Goal: Task Accomplishment & Management: Complete application form

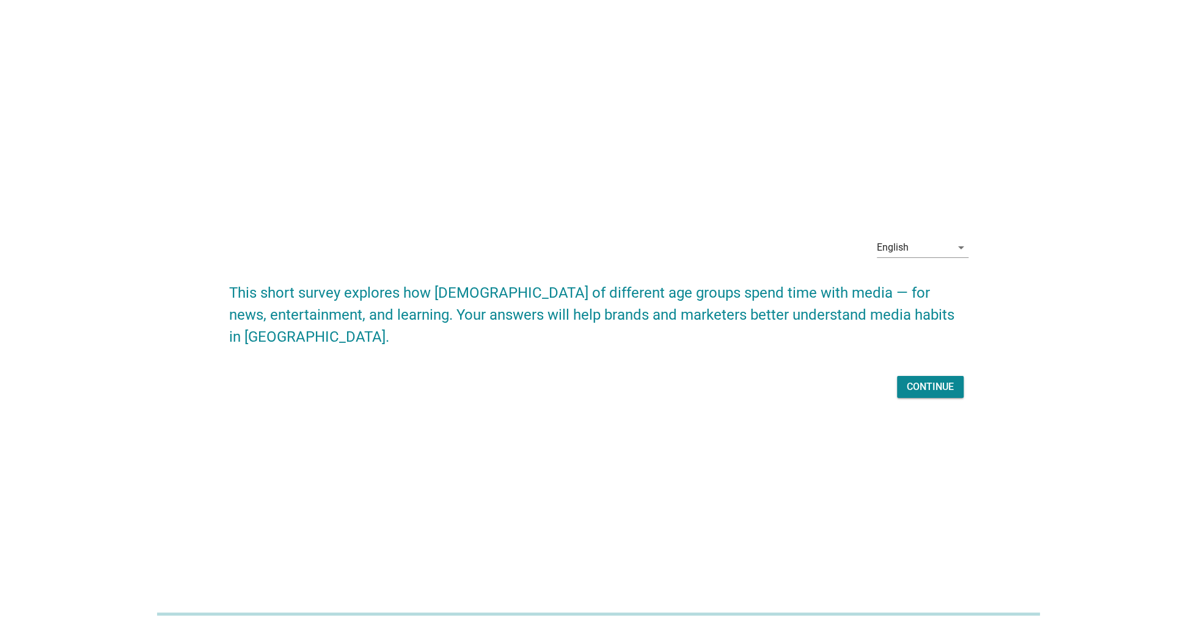
click at [933, 394] on button "Continue" at bounding box center [930, 387] width 67 height 22
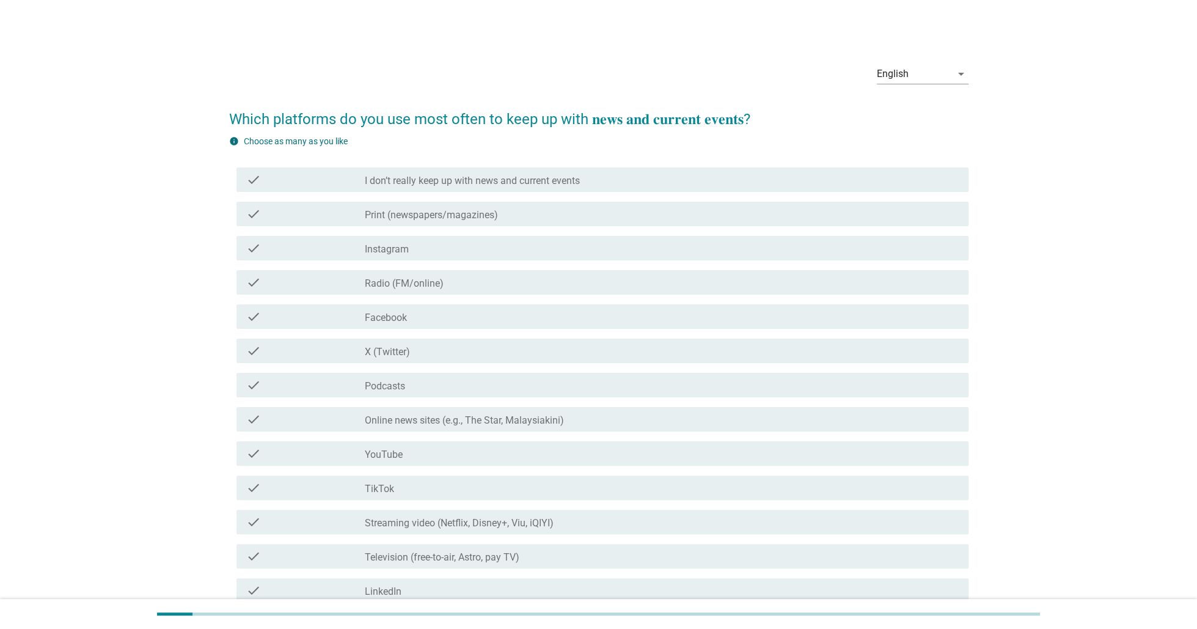
click at [456, 254] on div "check_box_outline_blank Instagram" at bounding box center [662, 248] width 594 height 15
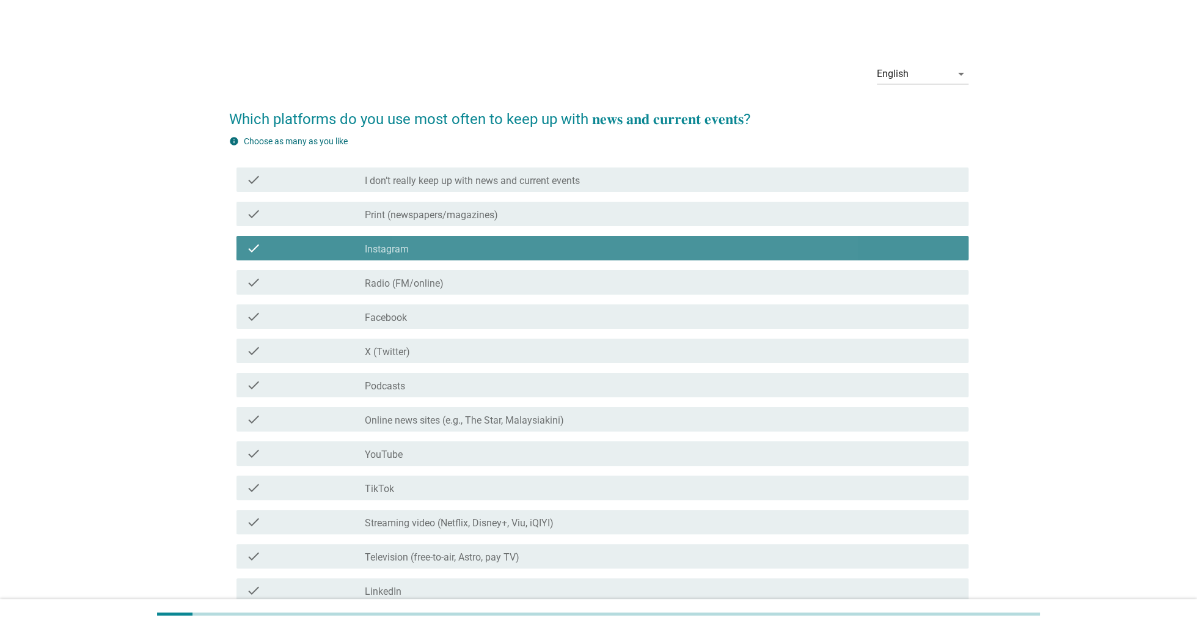
click at [458, 285] on div "check_box_outline_blank Radio (FM/online)" at bounding box center [662, 282] width 594 height 15
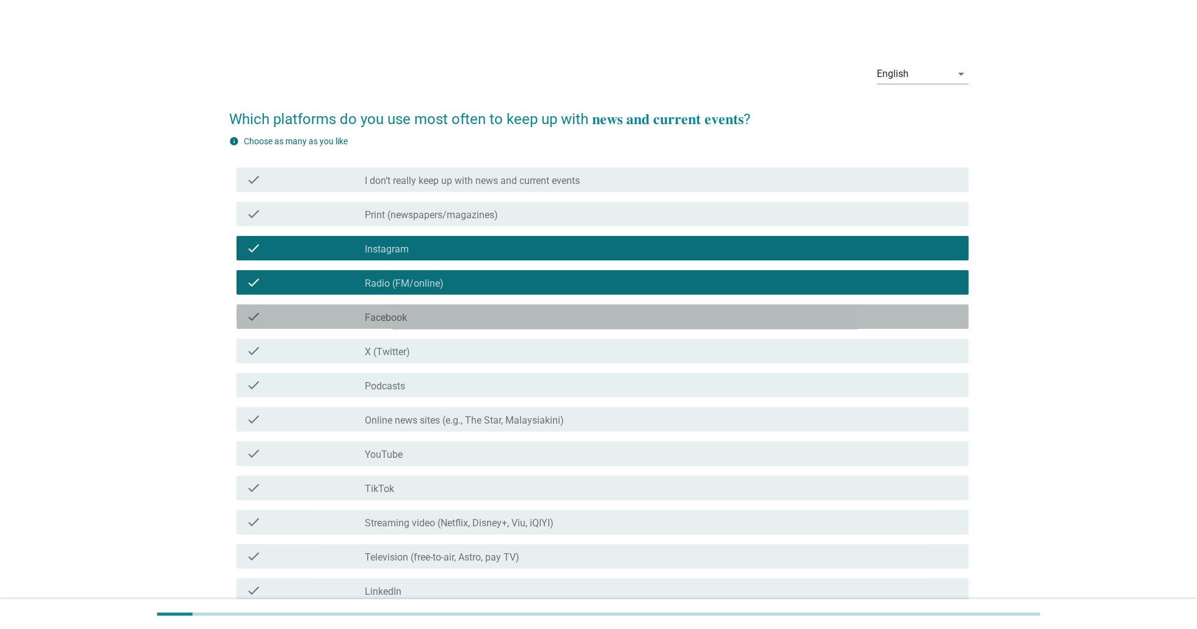
drag, startPoint x: 452, startPoint y: 312, endPoint x: 447, endPoint y: 344, distance: 32.1
click at [451, 312] on div "check_box_outline_blank Facebook" at bounding box center [662, 316] width 594 height 15
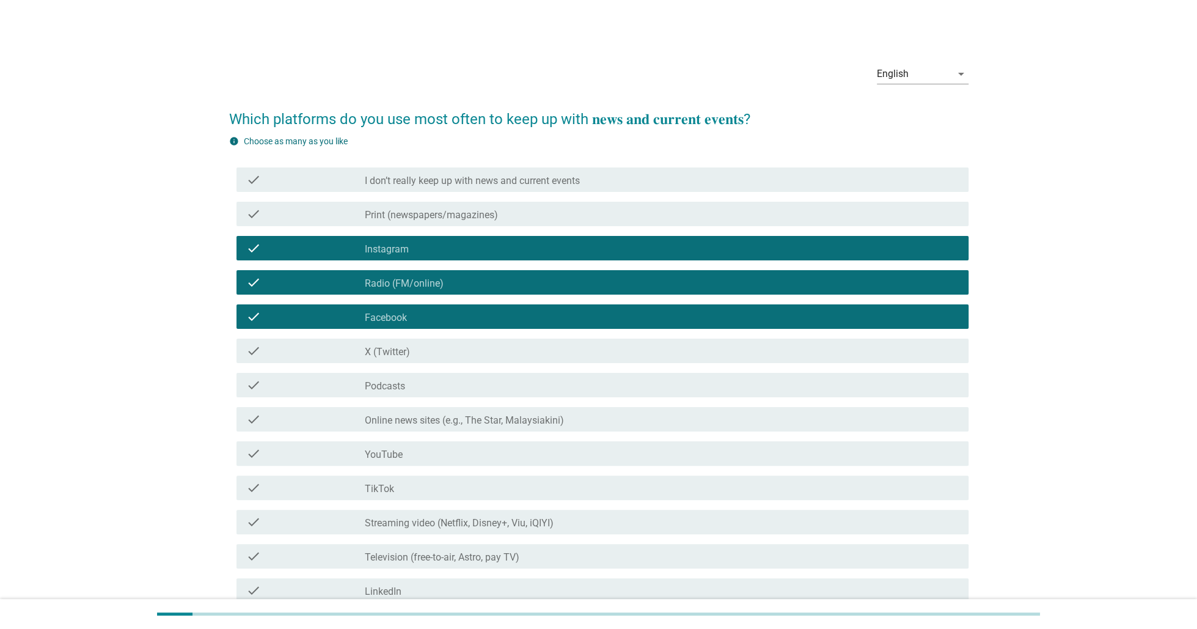
click at [444, 349] on div "check_box_outline_blank X (Twitter)" at bounding box center [662, 350] width 594 height 15
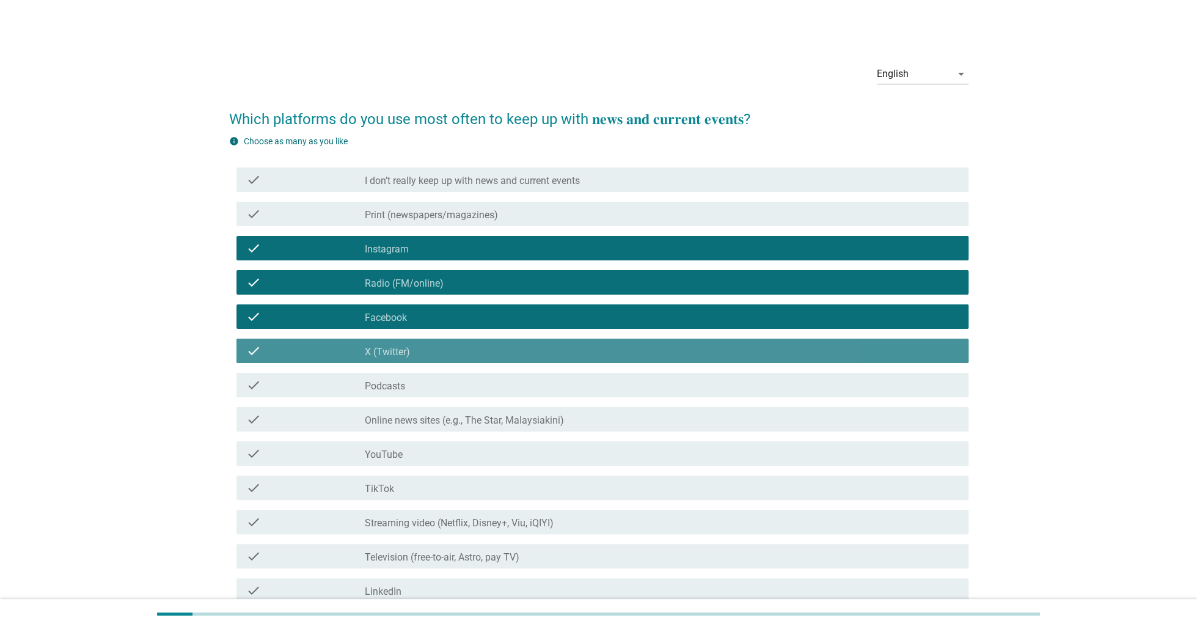
click at [439, 373] on div "check check_box_outline_blank Podcasts" at bounding box center [603, 385] width 732 height 24
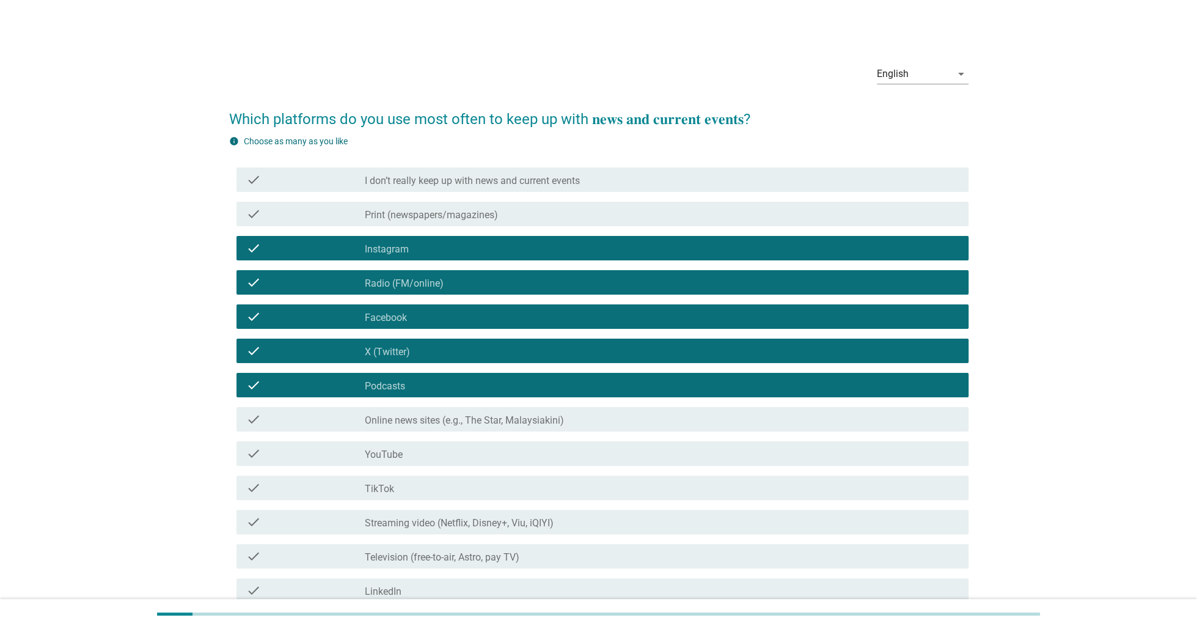
click at [438, 403] on div "check check_box_outline_blank Online news sites (e.g., The Star, Malaysiakini)" at bounding box center [598, 419] width 739 height 34
click at [442, 424] on label "Online news sites (e.g., The Star, Malaysiakini)" at bounding box center [464, 420] width 199 height 12
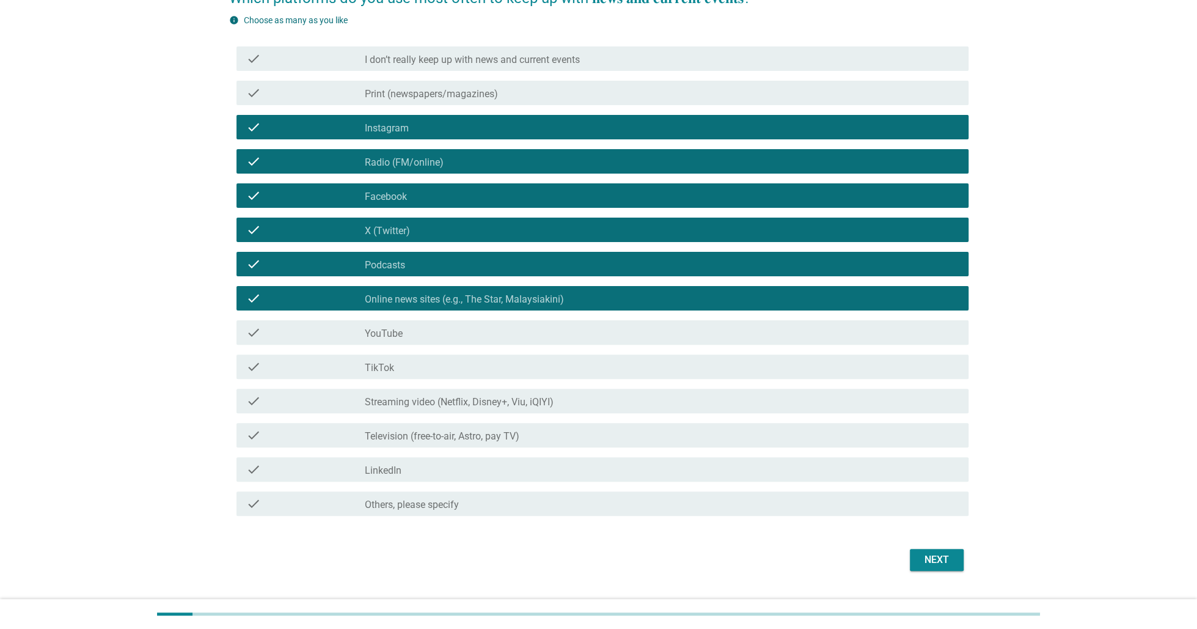
scroll to position [150, 0]
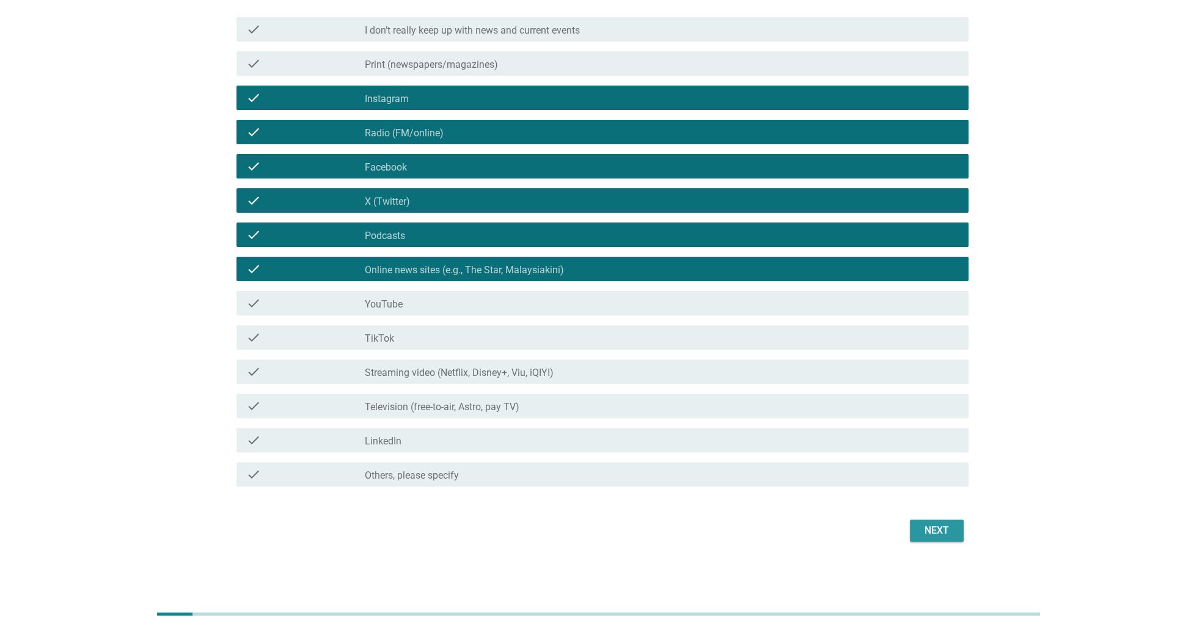
click at [947, 532] on div "Next" at bounding box center [937, 530] width 34 height 15
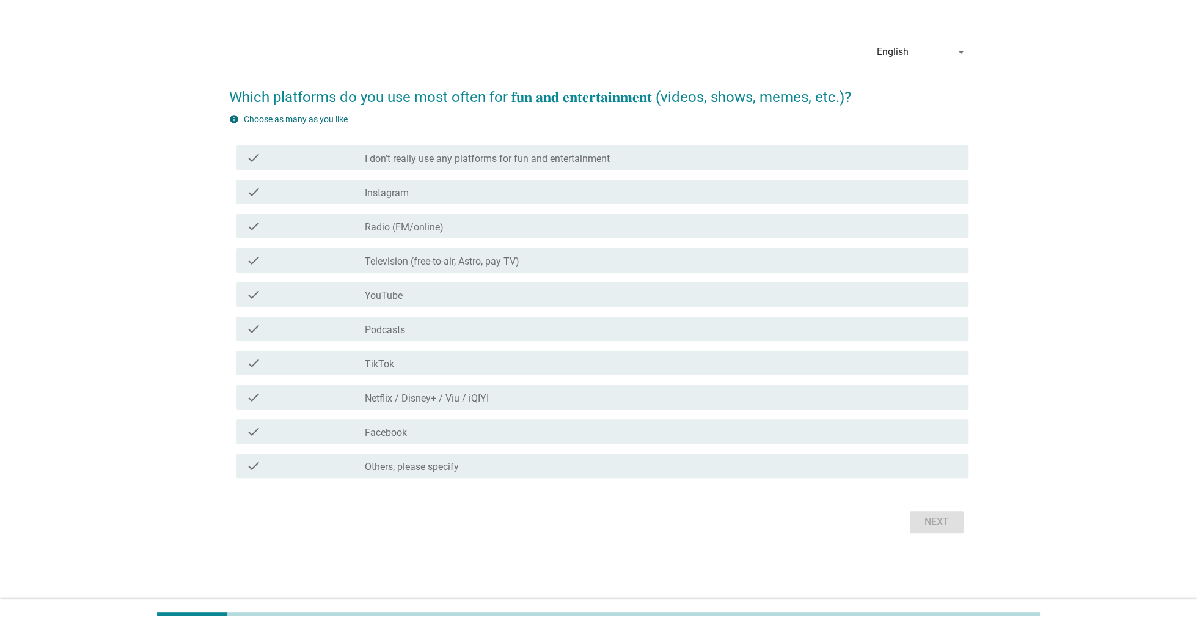
scroll to position [0, 0]
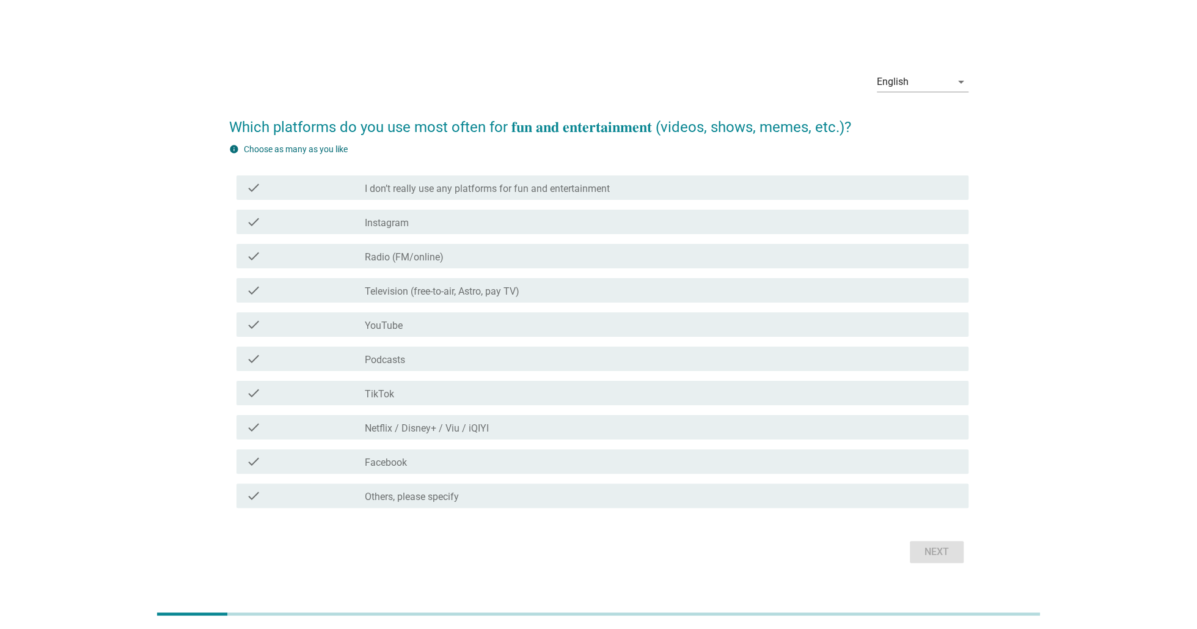
click at [660, 189] on div "check_box_outline_blank I don’t really use any platforms for fun and entertainm…" at bounding box center [662, 187] width 594 height 15
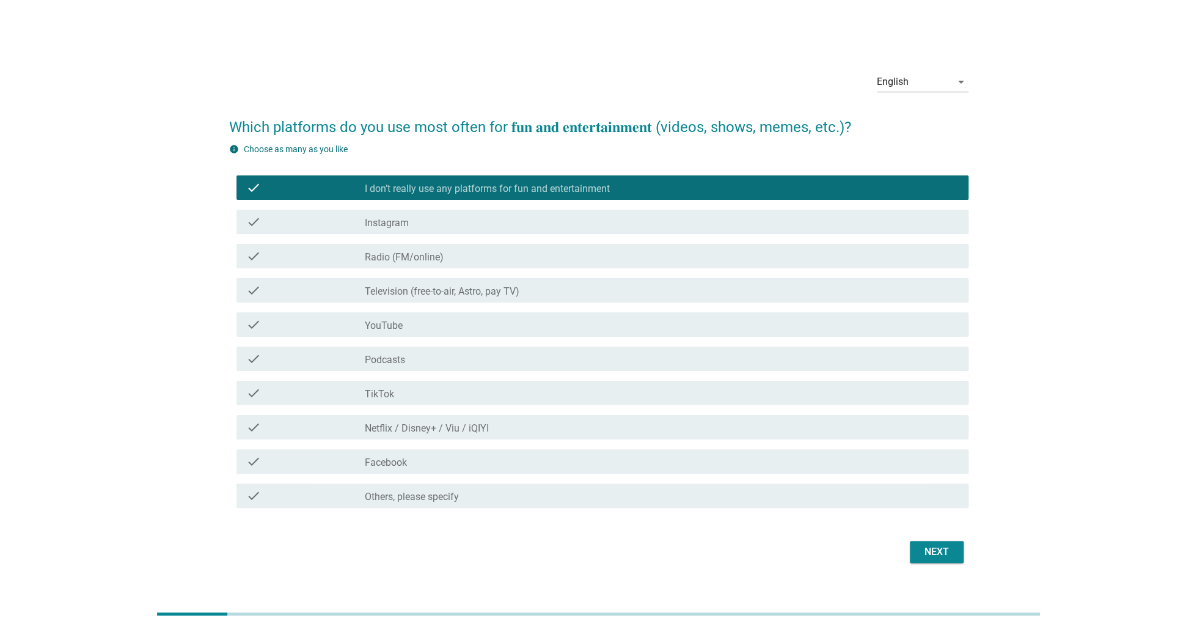
click at [918, 548] on button "Next" at bounding box center [937, 552] width 54 height 22
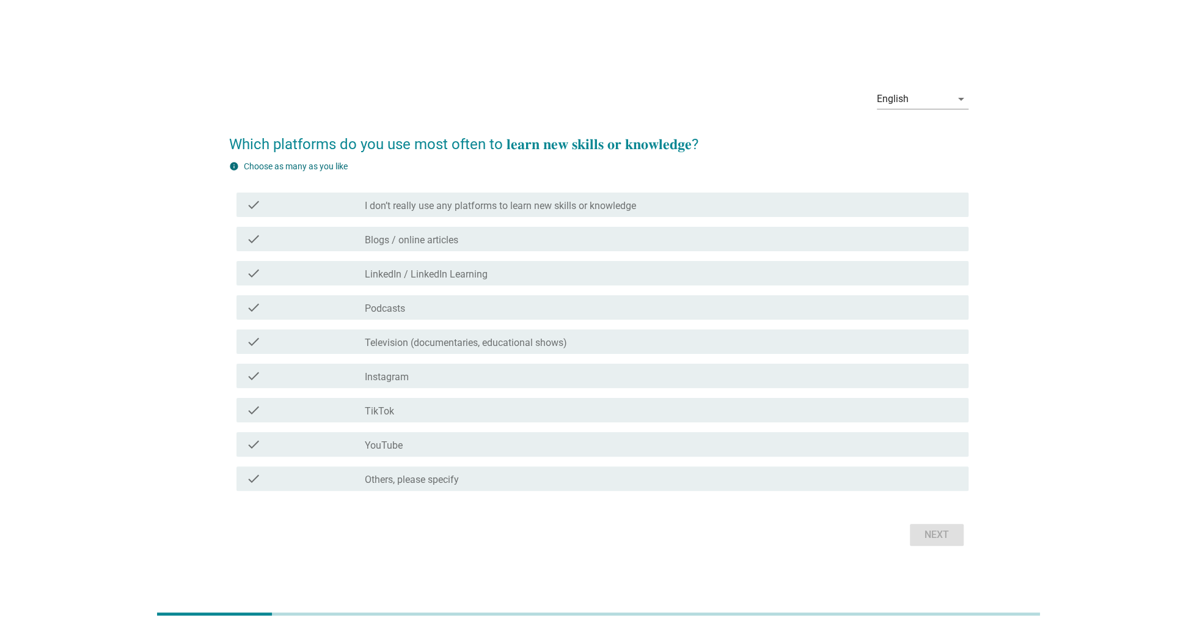
click at [479, 244] on div "check_box_outline_blank Blogs / online articles" at bounding box center [662, 239] width 594 height 15
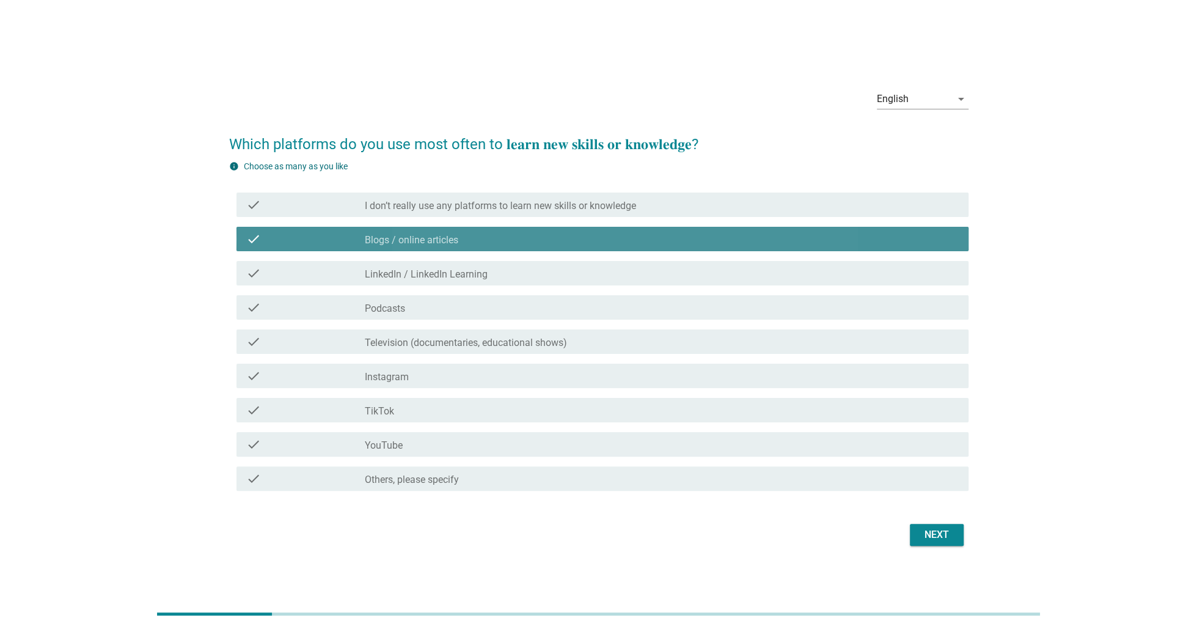
click at [464, 276] on label "LinkedIn / LinkedIn Learning" at bounding box center [426, 274] width 123 height 12
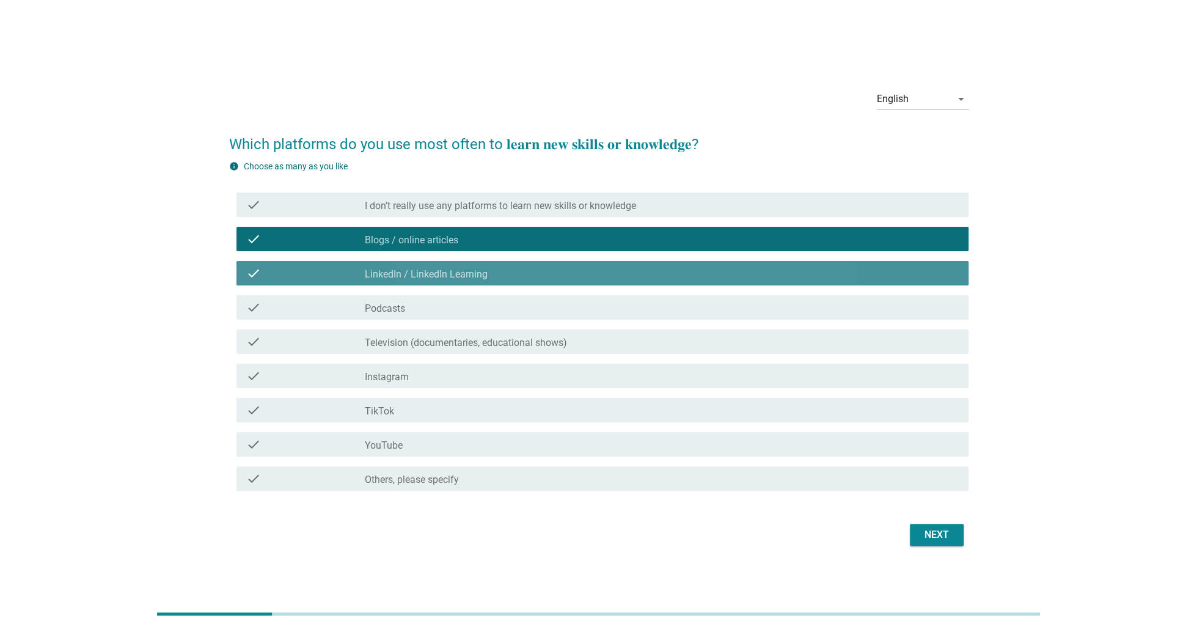
click at [452, 306] on div "check_box_outline_blank Podcasts" at bounding box center [662, 307] width 594 height 15
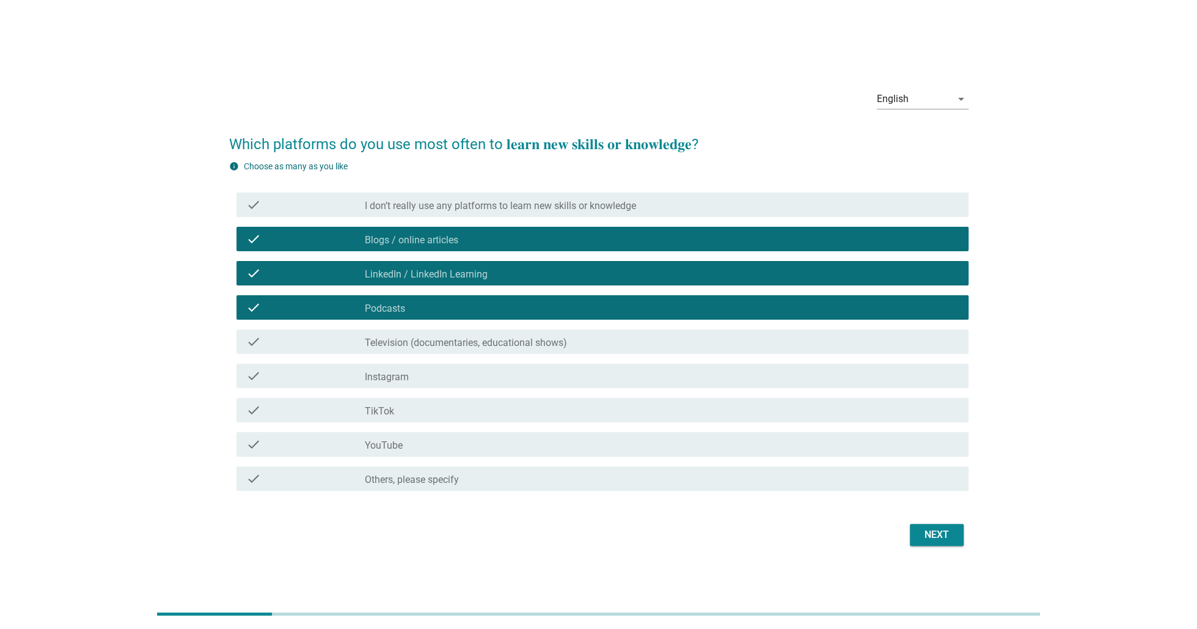
drag, startPoint x: 463, startPoint y: 335, endPoint x: 460, endPoint y: 359, distance: 24.0
click at [461, 334] on div "check_box_outline_blank Television (documentaries, educational shows)" at bounding box center [662, 341] width 594 height 15
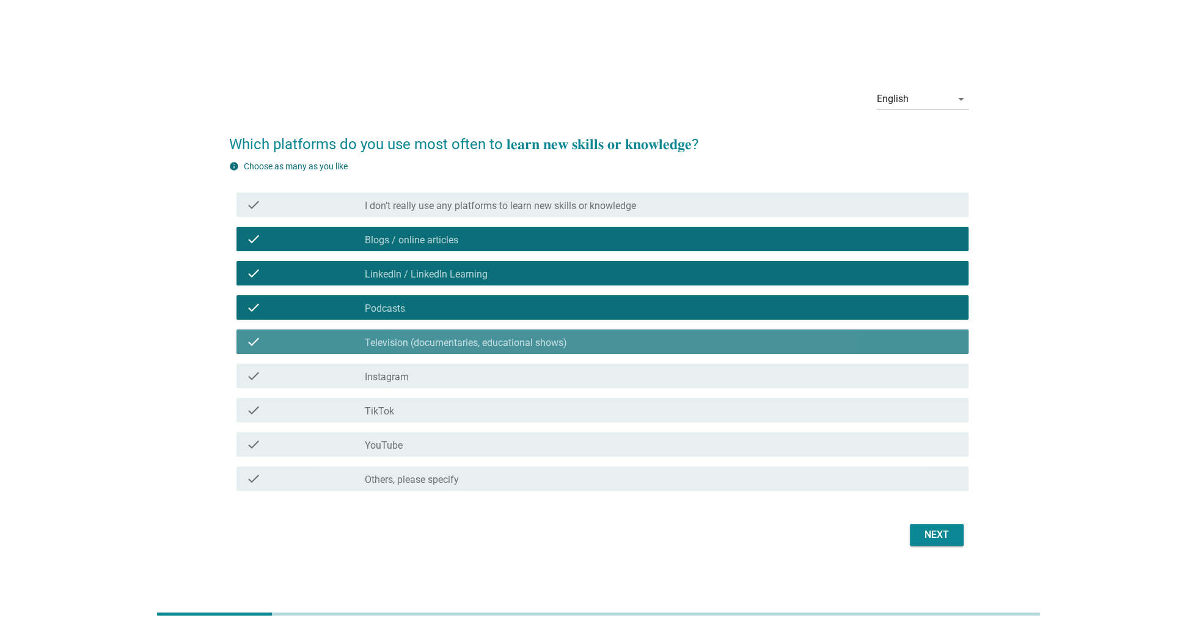
click at [447, 376] on div "check_box_outline_blank Instagram" at bounding box center [662, 376] width 594 height 15
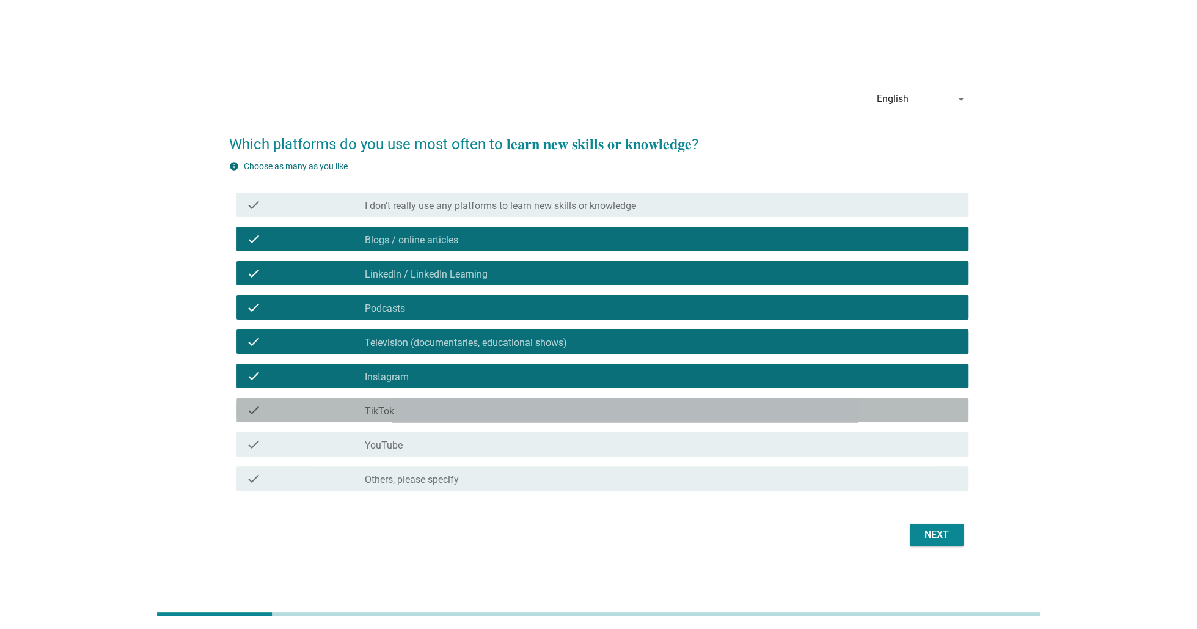
click at [467, 421] on div "check check_box_outline_blank TikTok" at bounding box center [603, 410] width 732 height 24
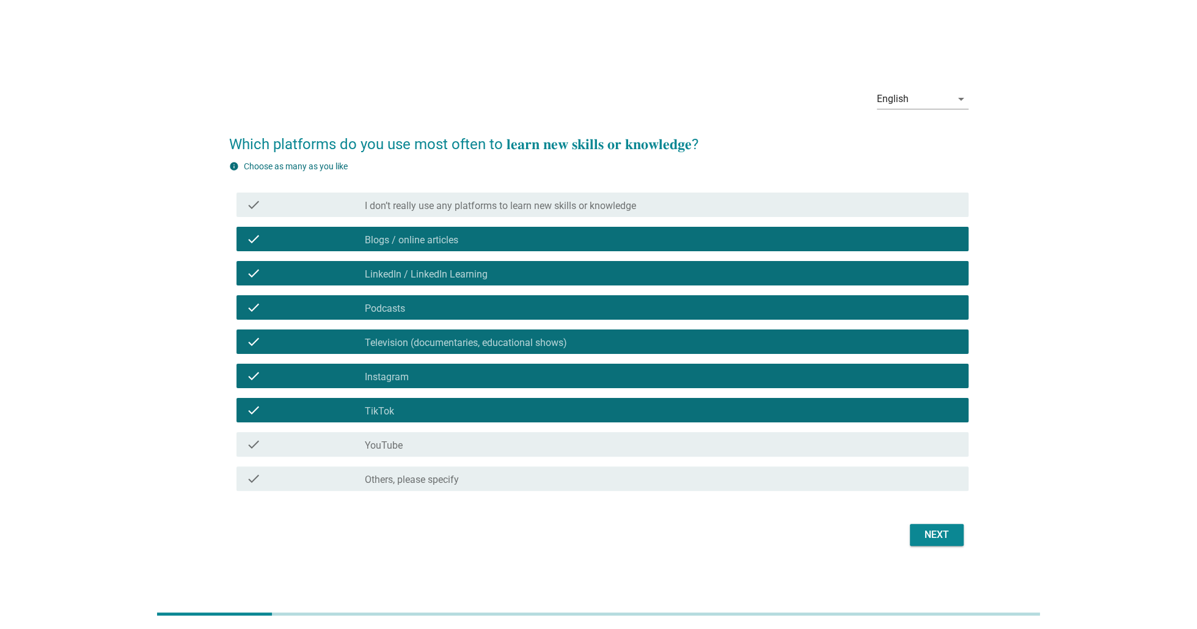
click at [937, 538] on div "Next" at bounding box center [937, 534] width 34 height 15
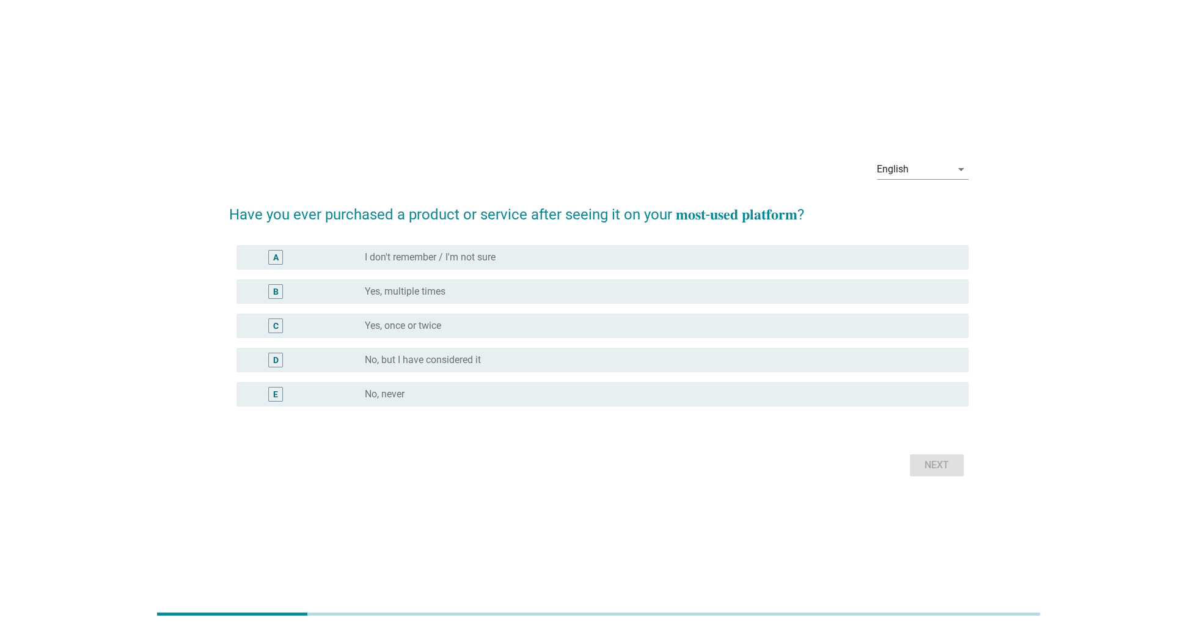
click at [913, 355] on div "radio_button_unchecked No, but I have considered it" at bounding box center [657, 360] width 584 height 12
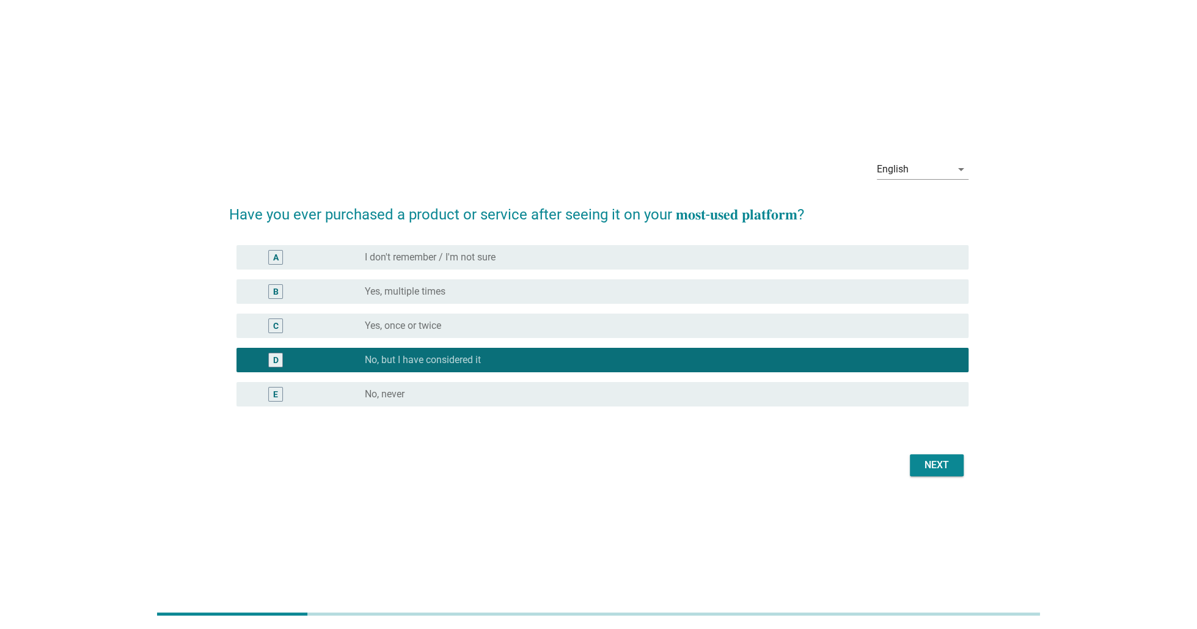
click at [945, 458] on div "Next" at bounding box center [937, 465] width 34 height 15
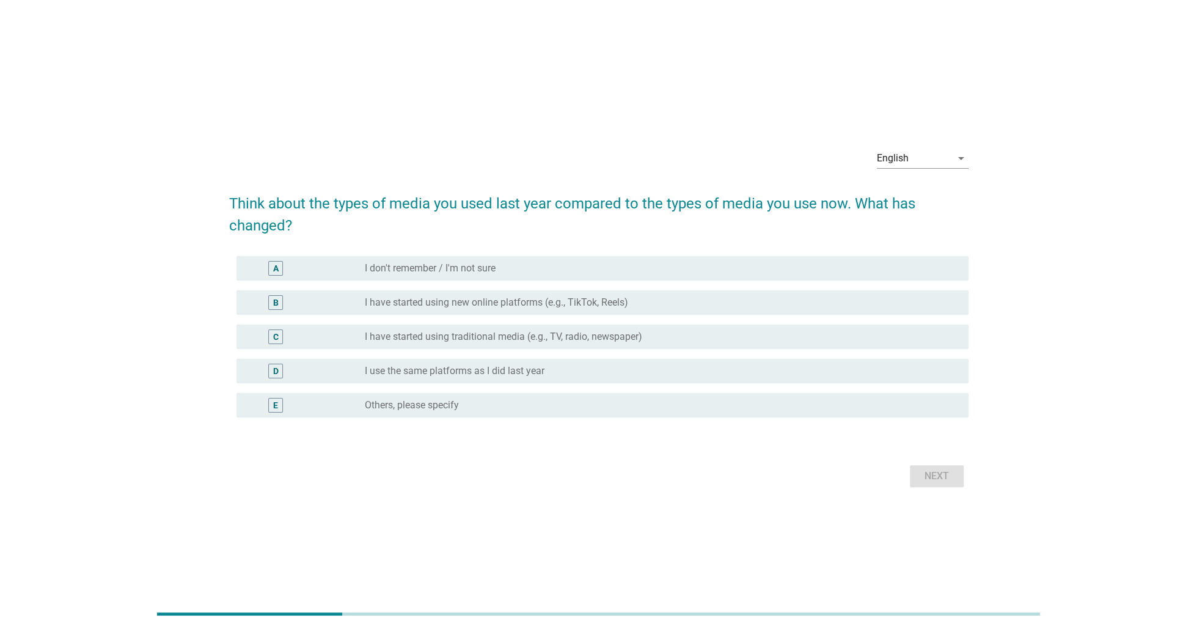
click at [812, 370] on div "radio_button_unchecked I use the same platforms as I did last year" at bounding box center [657, 371] width 584 height 12
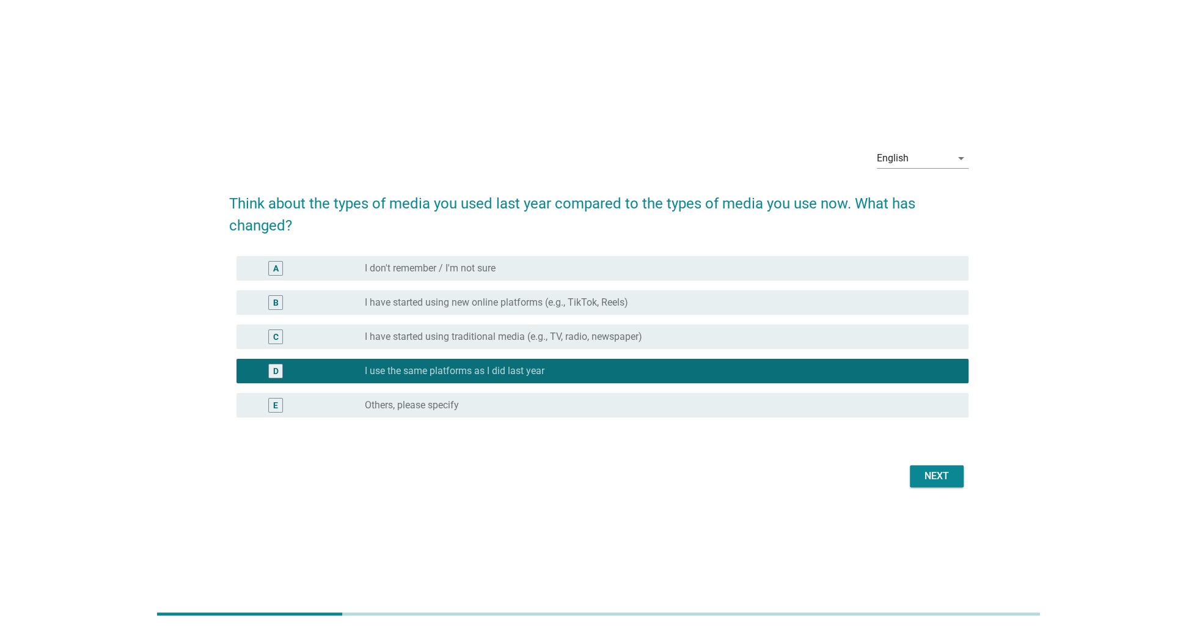
click at [932, 477] on div "Next" at bounding box center [937, 476] width 34 height 15
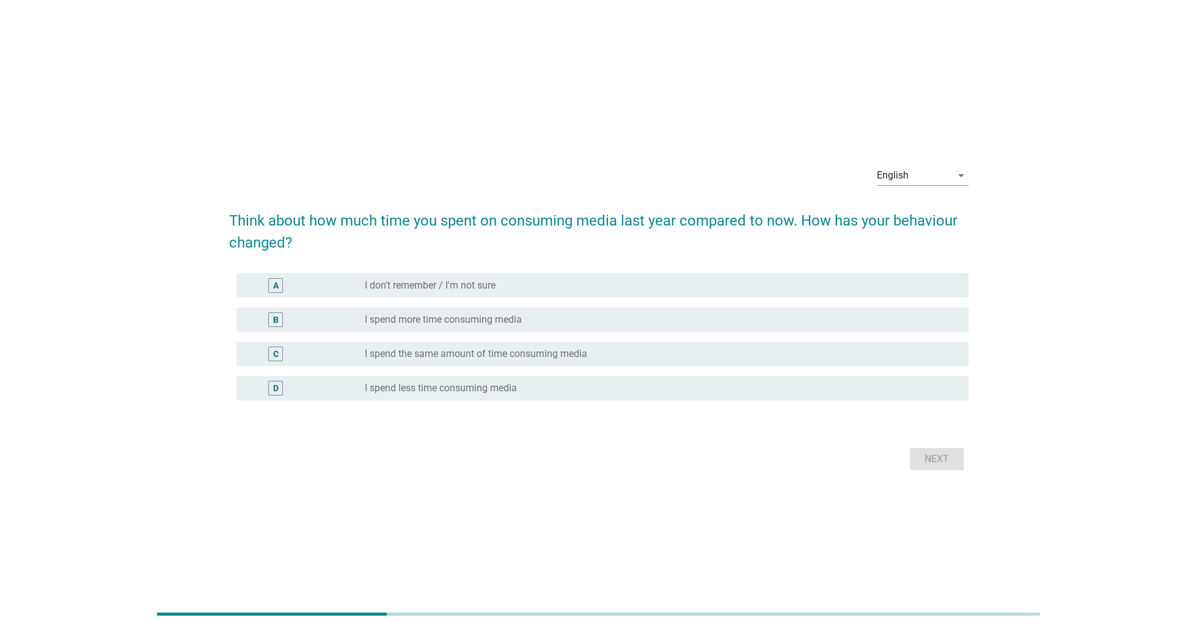
click at [703, 364] on div "C radio_button_unchecked I spend the same amount of time consuming media" at bounding box center [603, 354] width 732 height 24
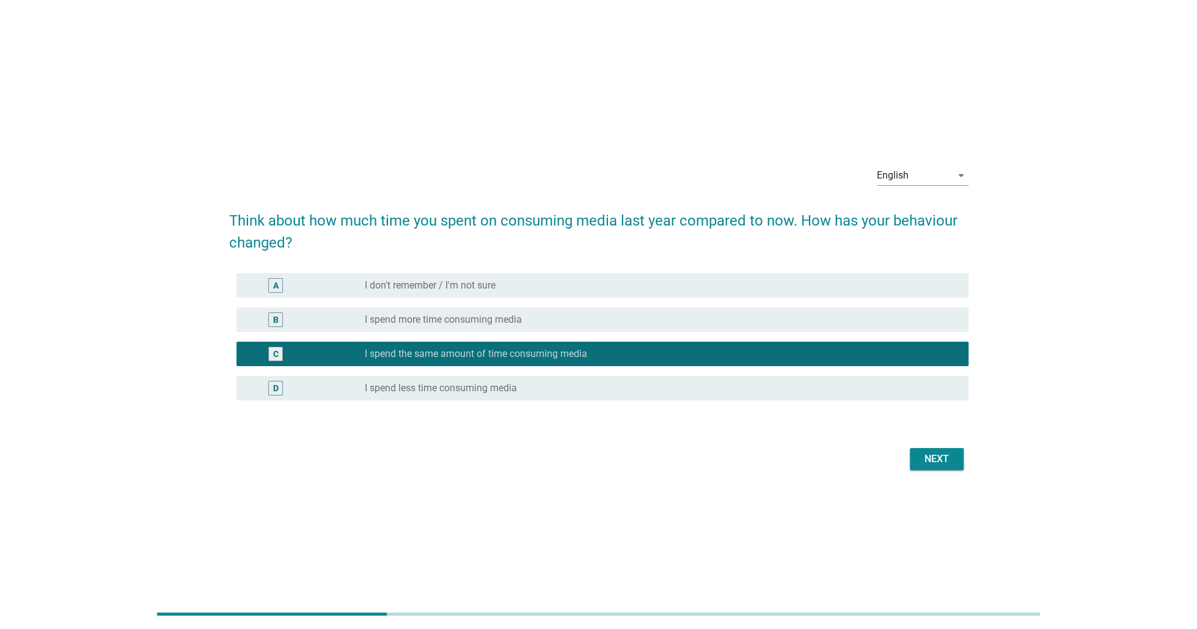
click at [955, 471] on div "Next" at bounding box center [598, 458] width 739 height 29
click at [944, 459] on div "Next" at bounding box center [937, 459] width 34 height 15
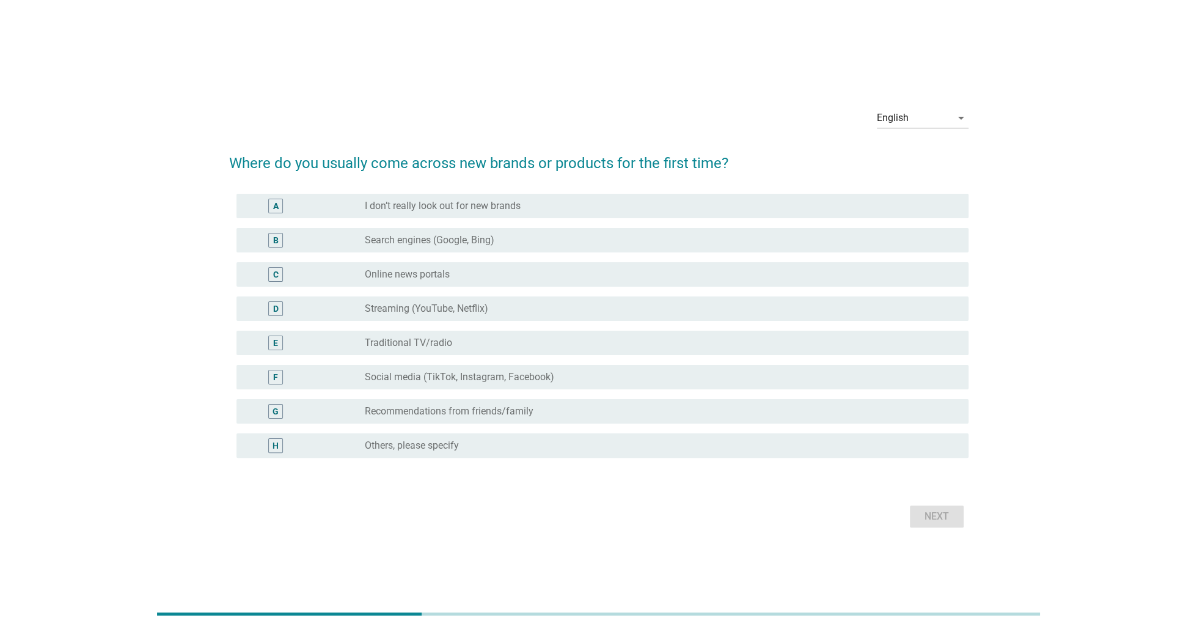
click at [691, 409] on div "radio_button_unchecked Recommendations from friends/family" at bounding box center [657, 411] width 584 height 12
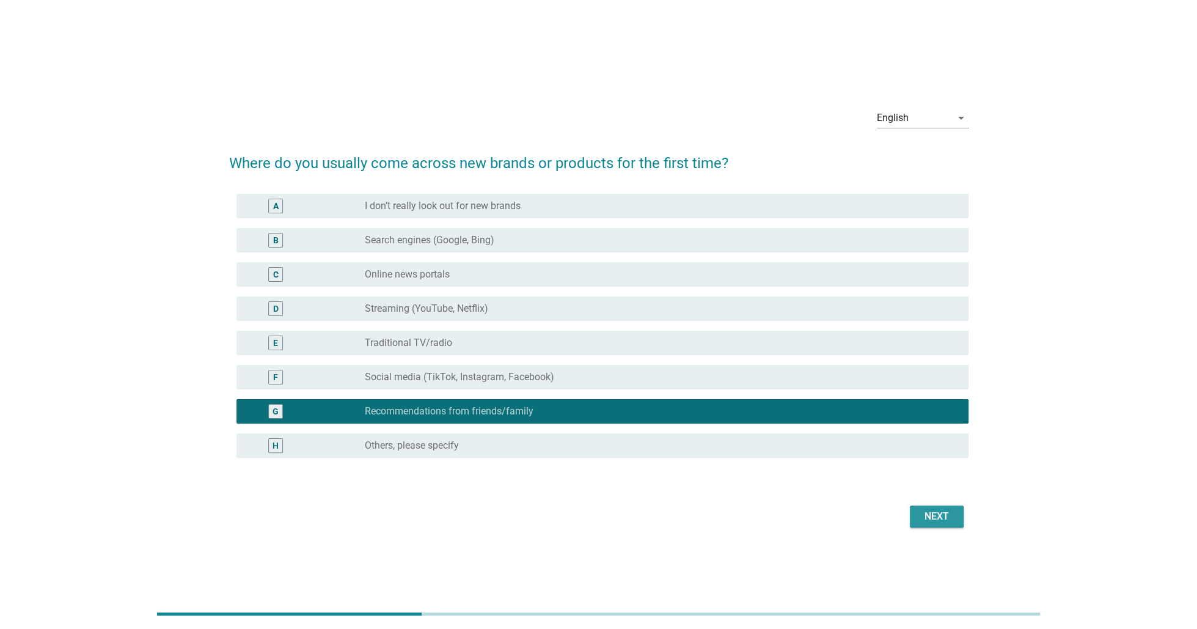
click at [933, 515] on div "Next" at bounding box center [937, 516] width 34 height 15
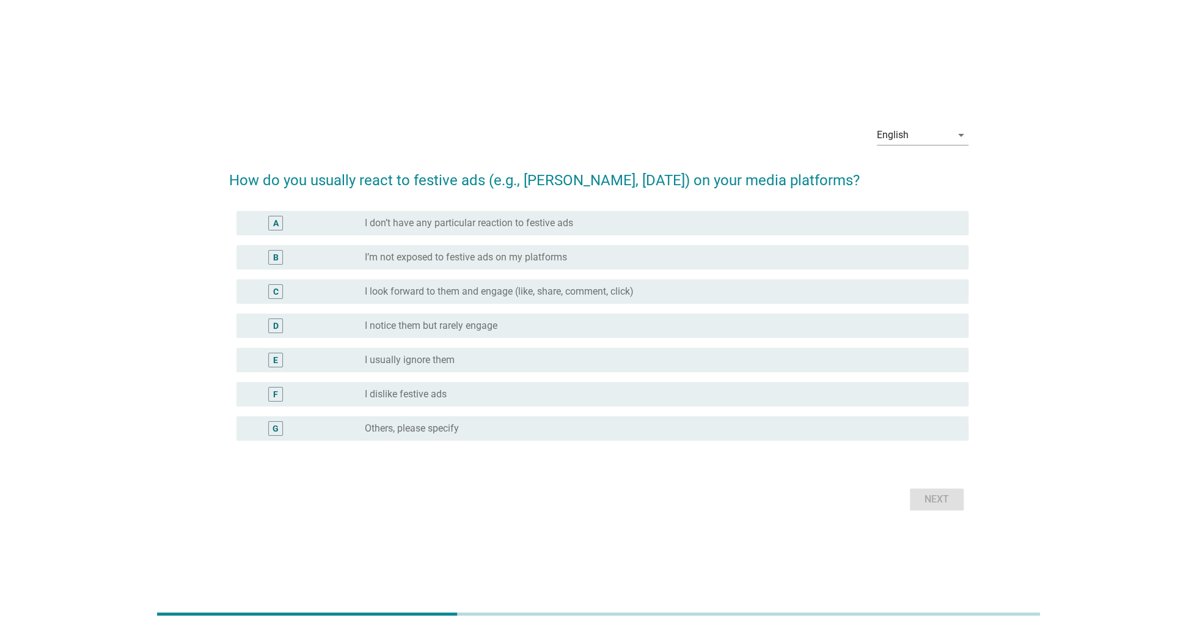
click at [702, 394] on div "radio_button_unchecked I dislike festive ads" at bounding box center [657, 394] width 584 height 12
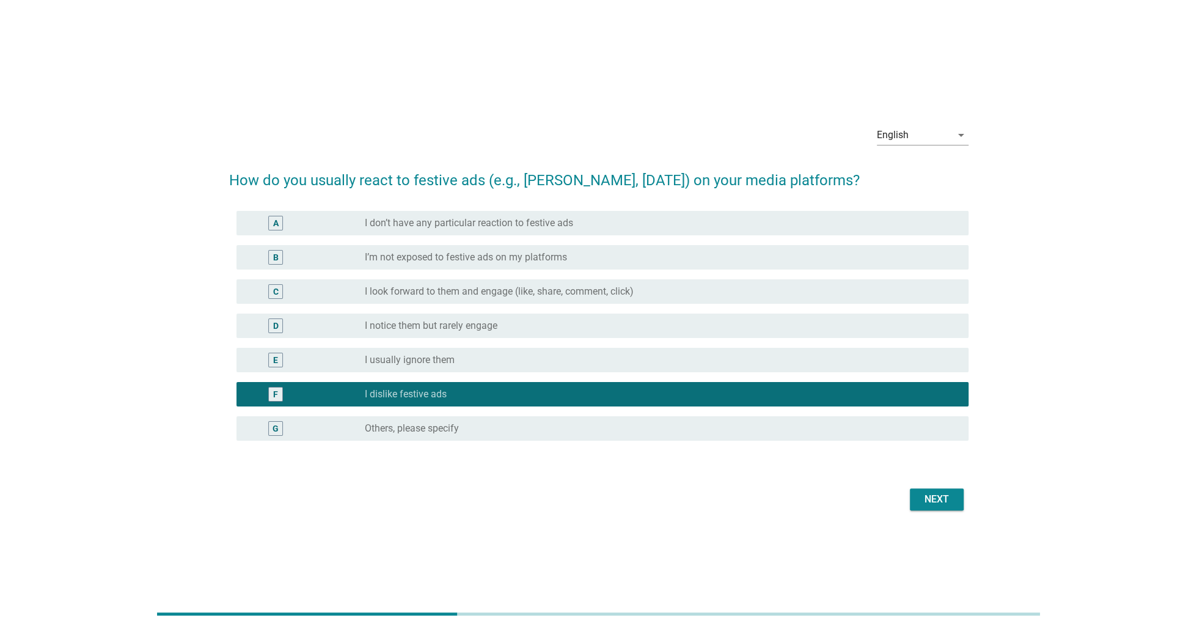
click at [932, 496] on div "Next" at bounding box center [937, 499] width 34 height 15
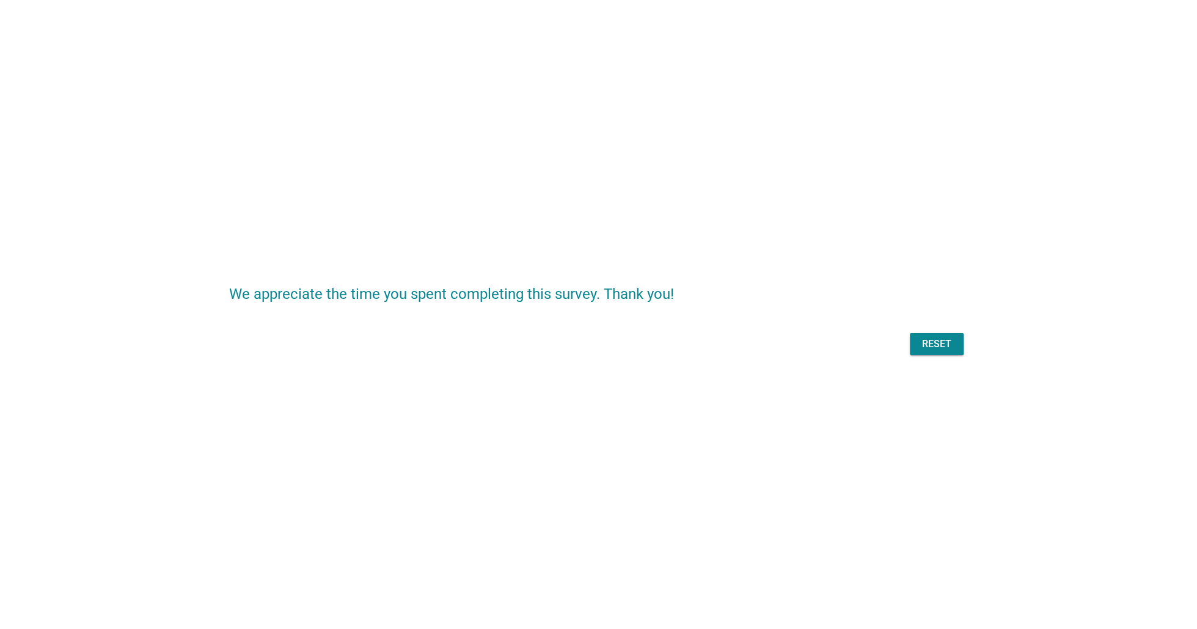
click at [927, 344] on div "Reset" at bounding box center [937, 344] width 34 height 15
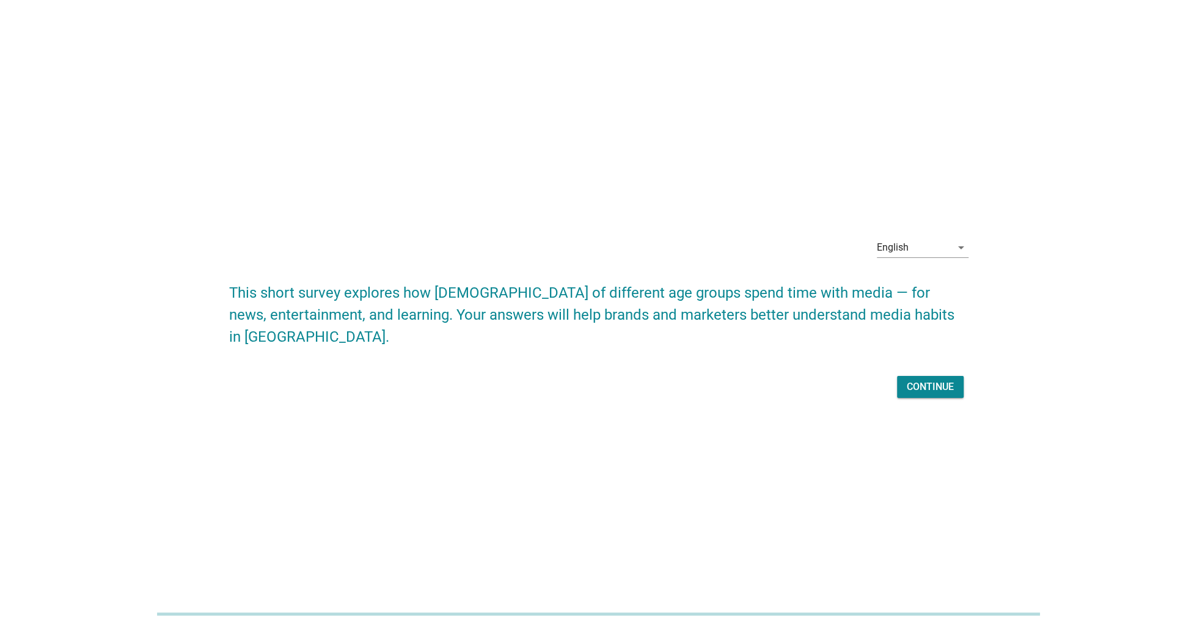
click at [919, 394] on button "Continue" at bounding box center [930, 387] width 67 height 22
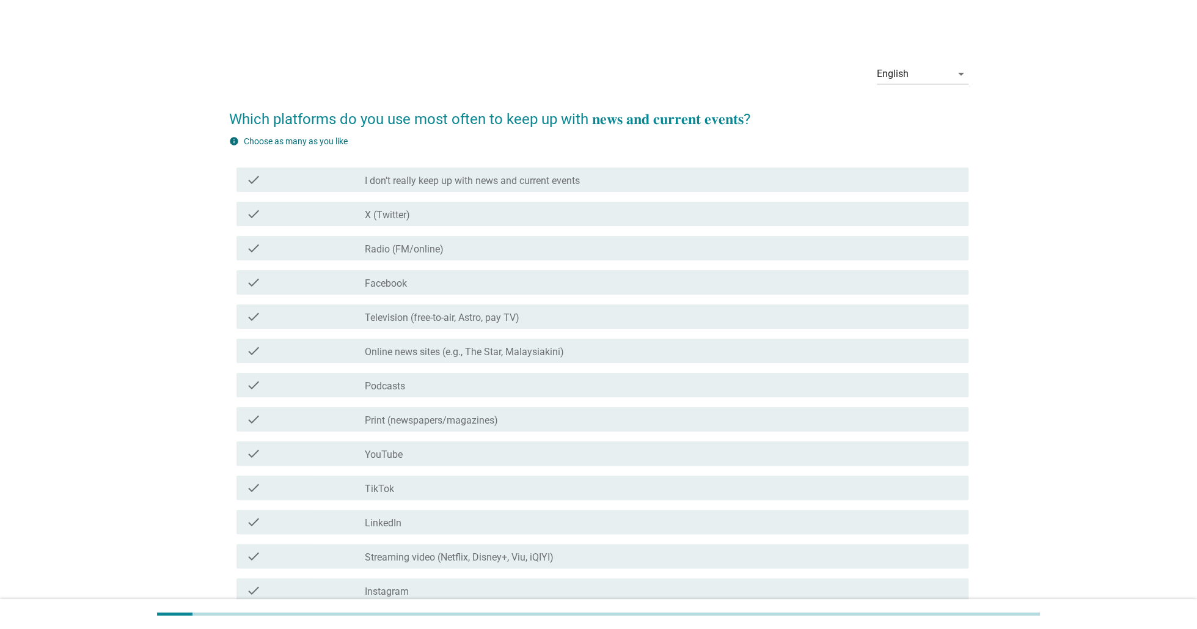
scroll to position [61, 0]
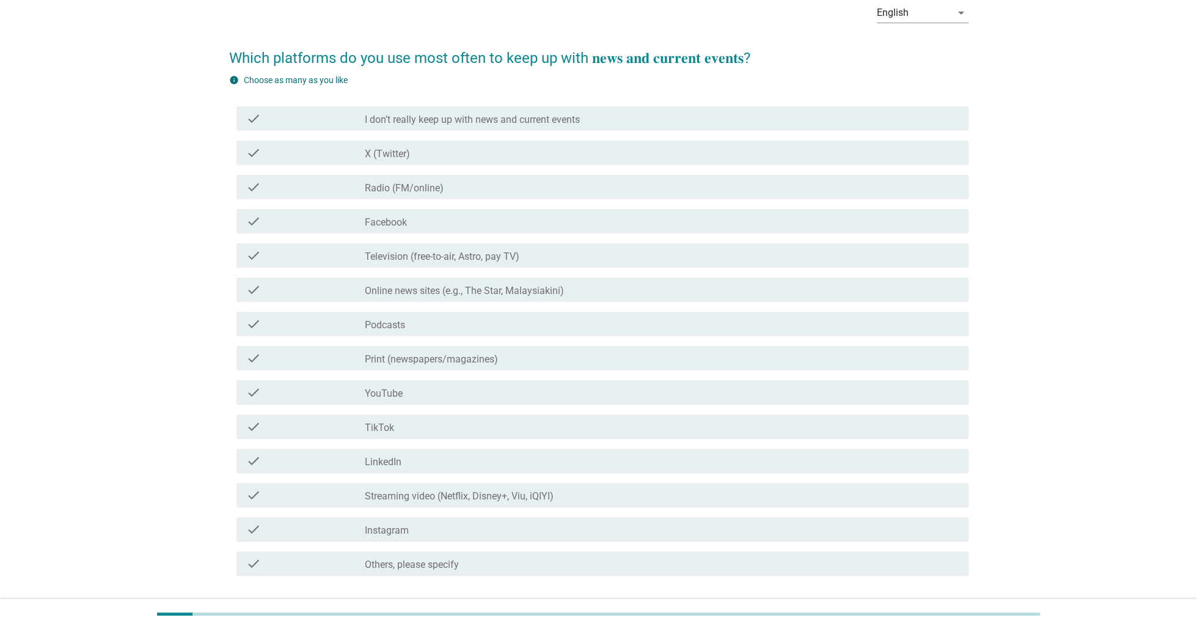
click at [438, 199] on div "check check_box_outline_blank Radio (FM/online)" at bounding box center [603, 187] width 732 height 24
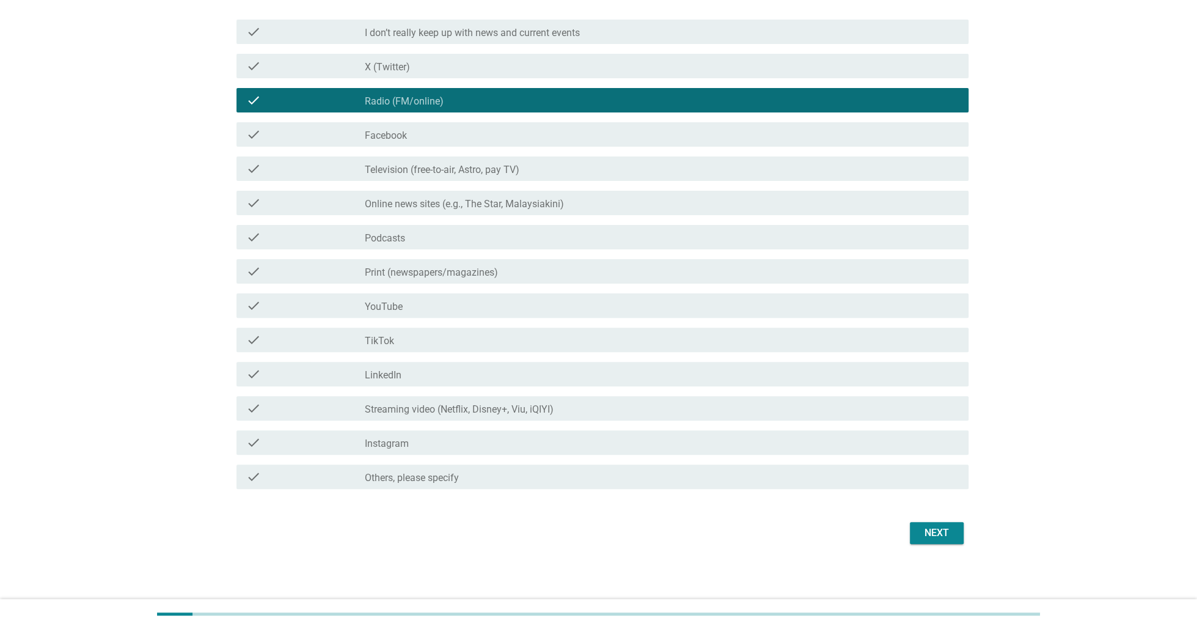
scroll to position [150, 0]
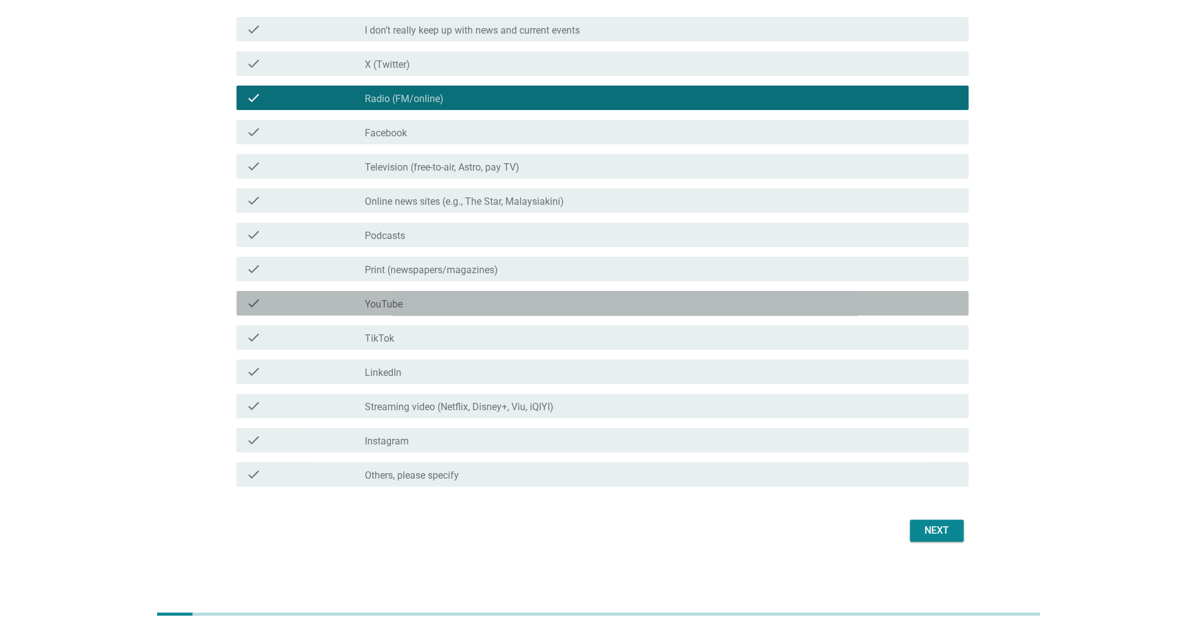
click at [510, 302] on div "check_box_outline_blank YouTube" at bounding box center [662, 303] width 594 height 15
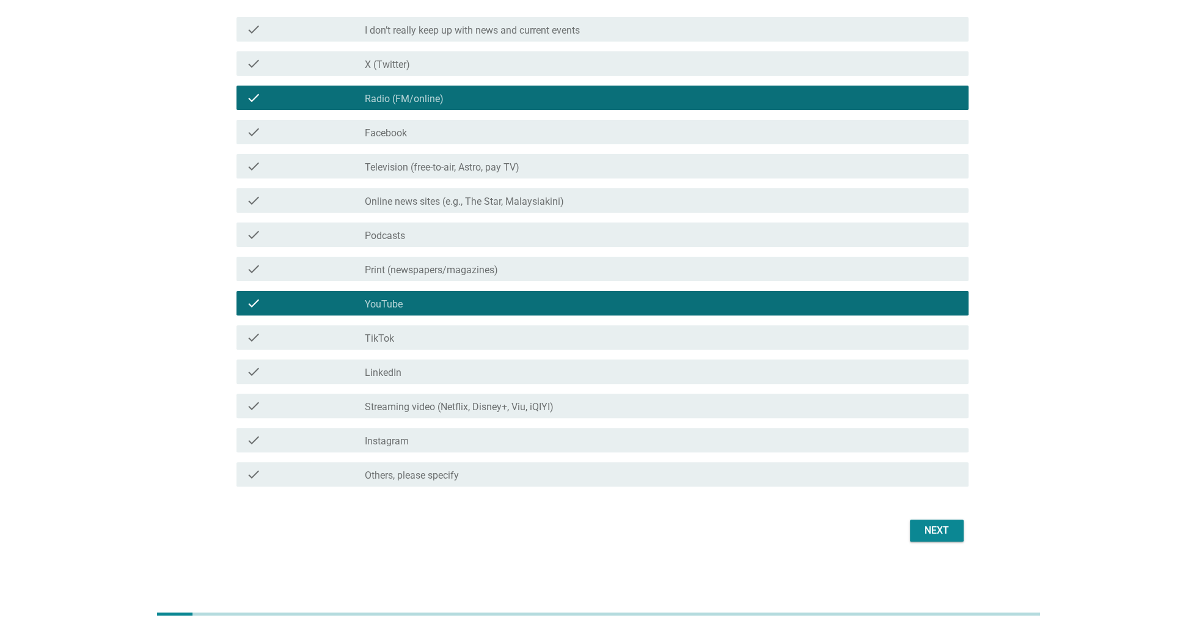
click at [506, 353] on div "check check_box_outline_blank TikTok" at bounding box center [598, 337] width 739 height 34
click at [949, 526] on div "Next" at bounding box center [937, 530] width 34 height 15
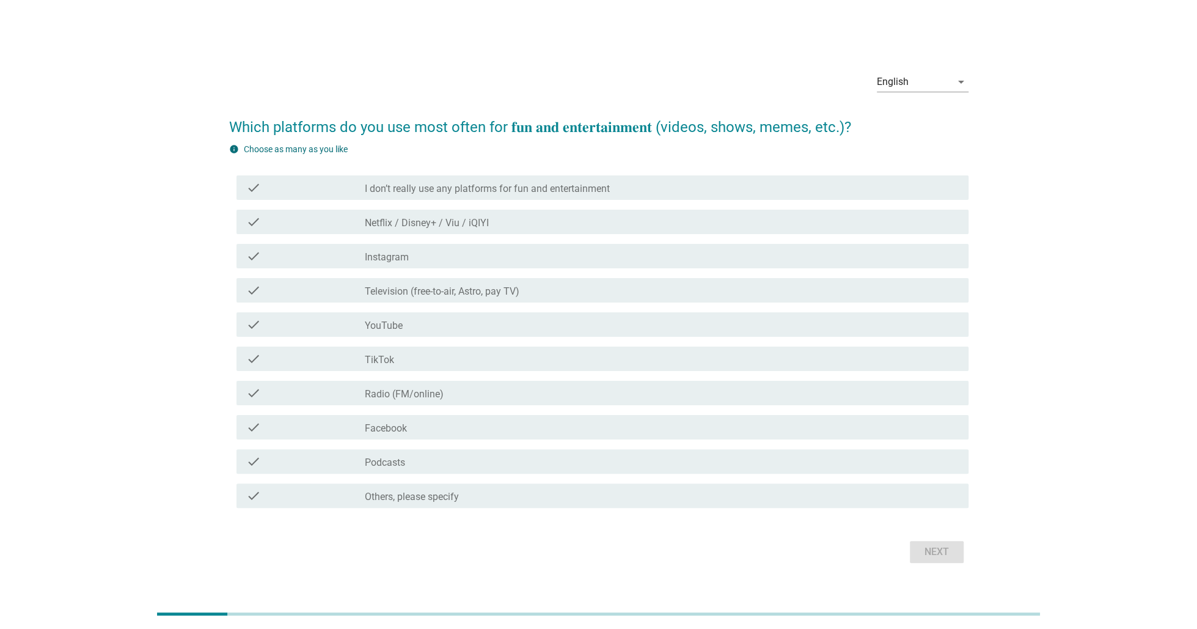
click at [576, 194] on label "I don’t really use any platforms for fun and entertainment" at bounding box center [487, 189] width 245 height 12
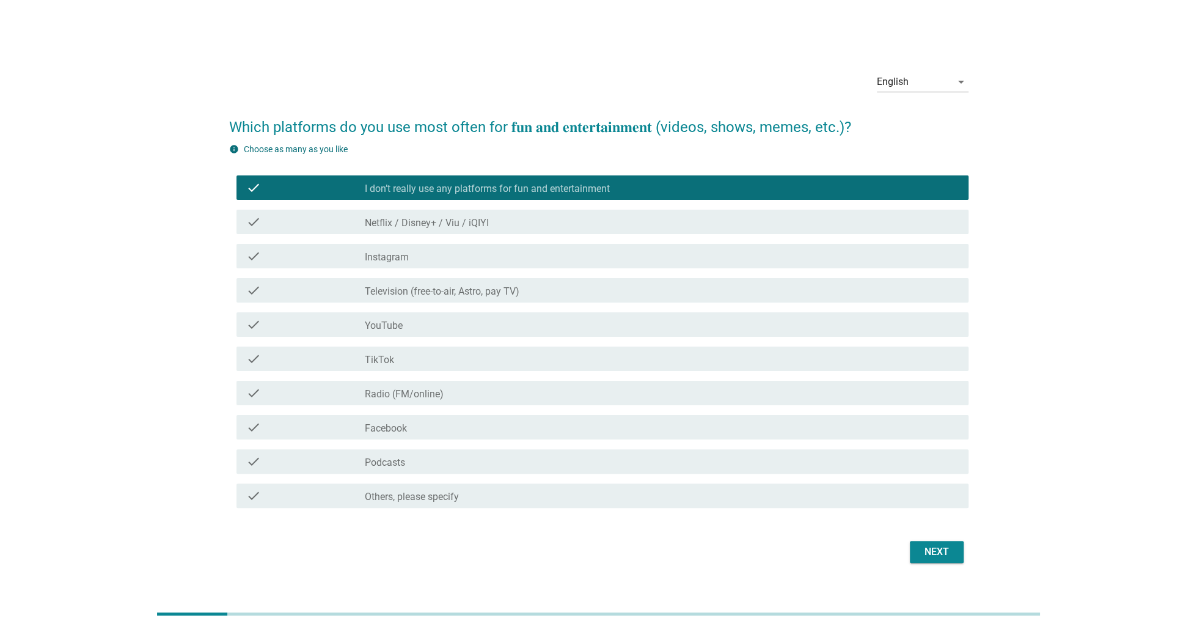
click at [423, 284] on div "check check_box_outline_blank Television (free-to-air, Astro, pay TV)" at bounding box center [603, 290] width 732 height 24
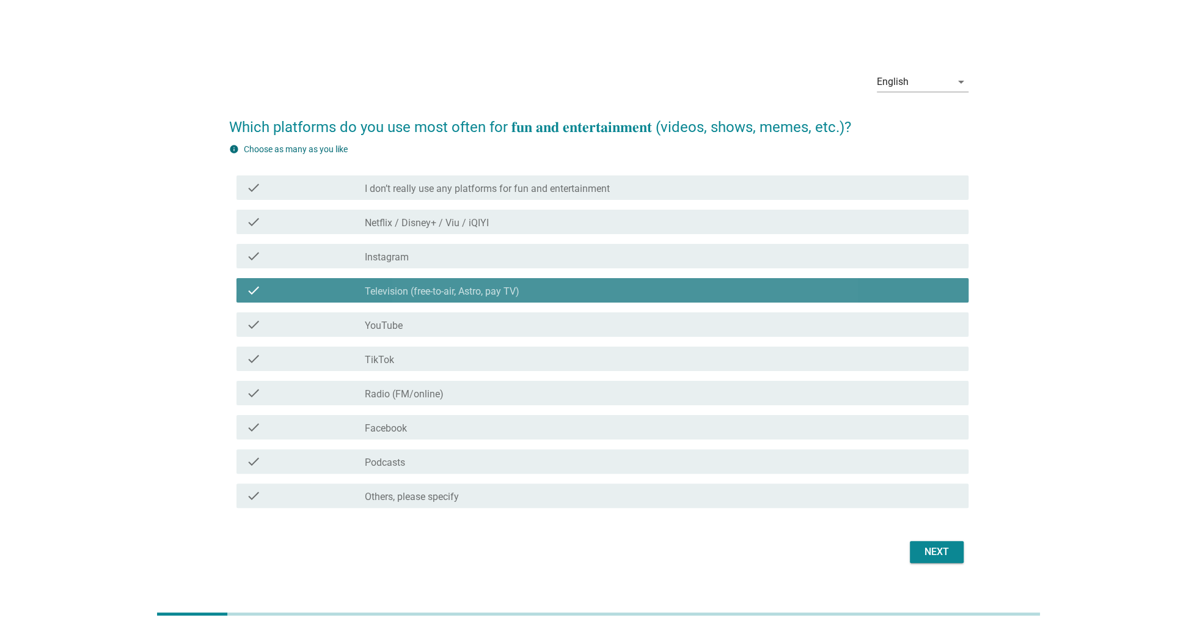
click at [436, 351] on div "check_box_outline_blank TikTok" at bounding box center [662, 358] width 594 height 15
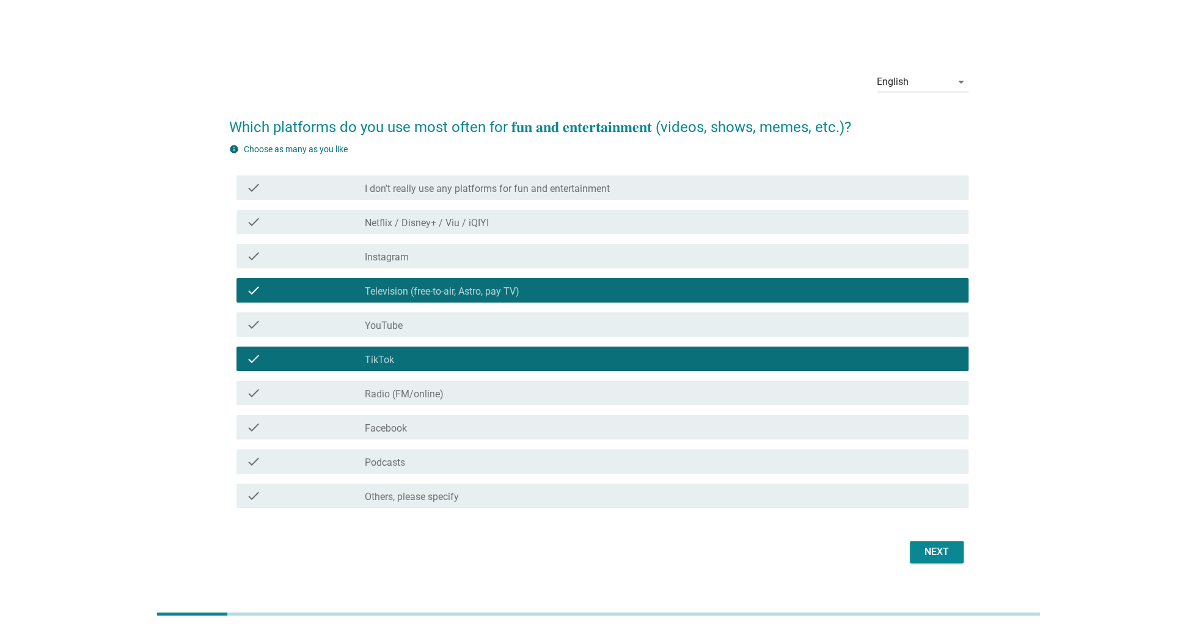
click at [457, 386] on div "check_box_outline_blank Radio (FM/online)" at bounding box center [662, 393] width 594 height 15
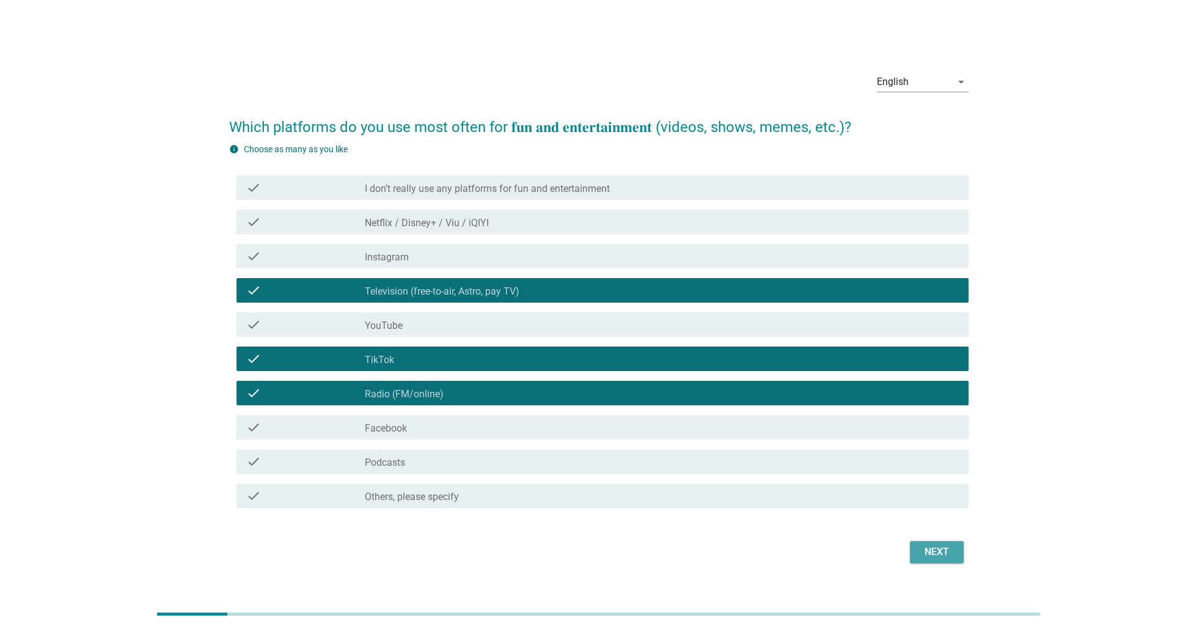
click at [955, 559] on button "Next" at bounding box center [937, 552] width 54 height 22
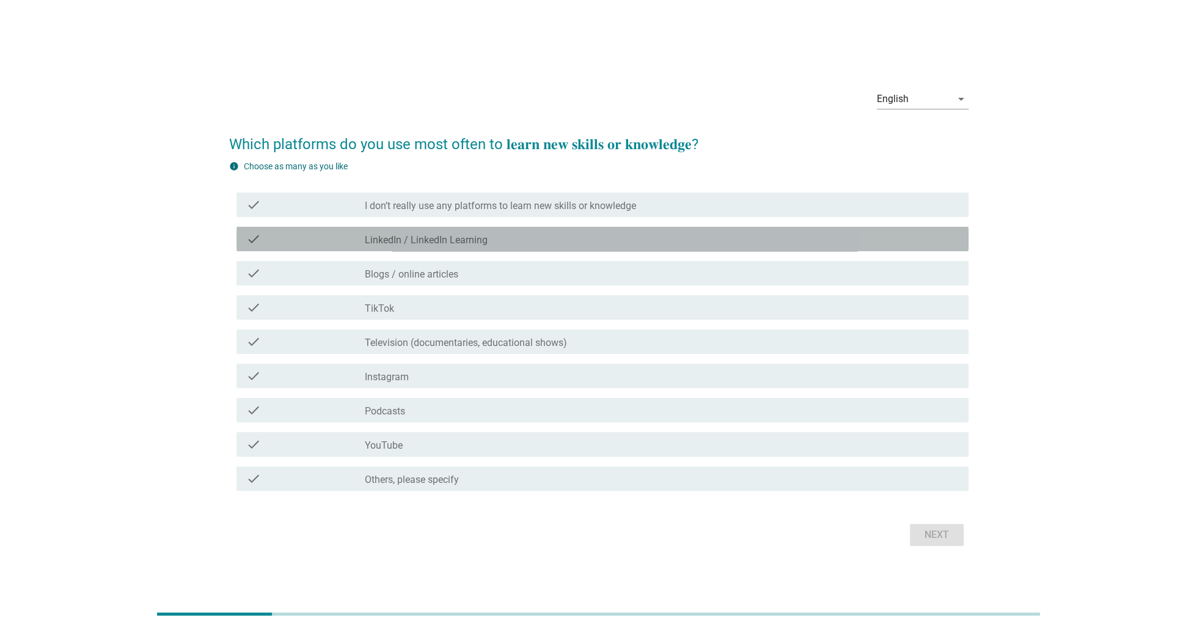
click at [478, 241] on label "LinkedIn / LinkedIn Learning" at bounding box center [426, 240] width 123 height 12
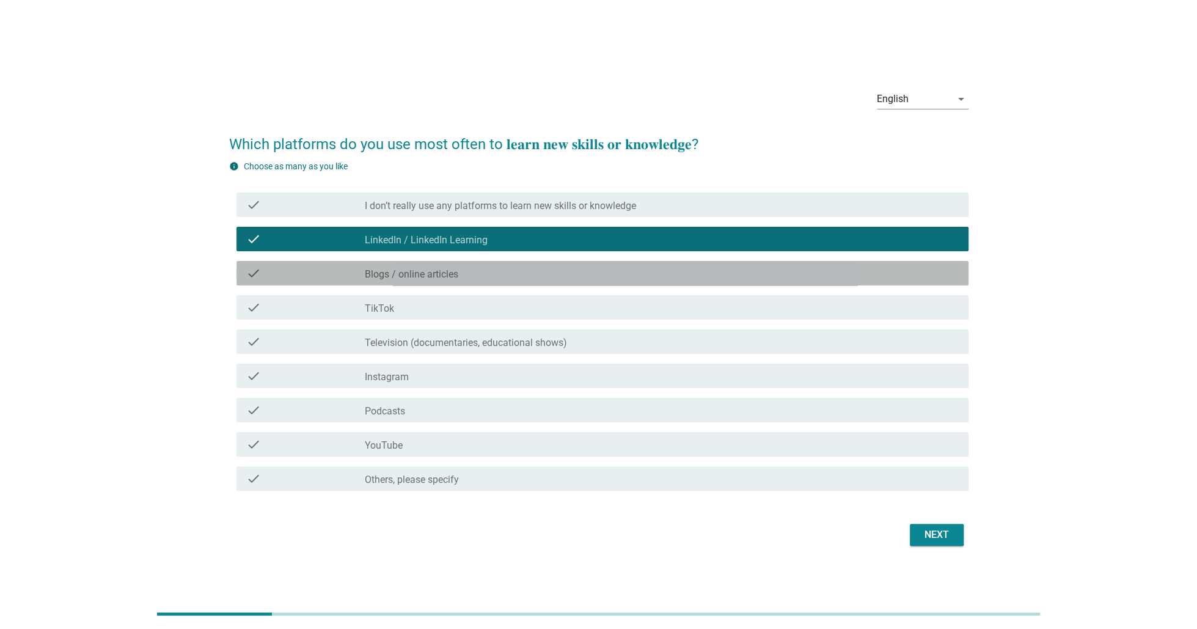
click at [471, 274] on div "check_box_outline_blank Blogs / online articles" at bounding box center [662, 273] width 594 height 15
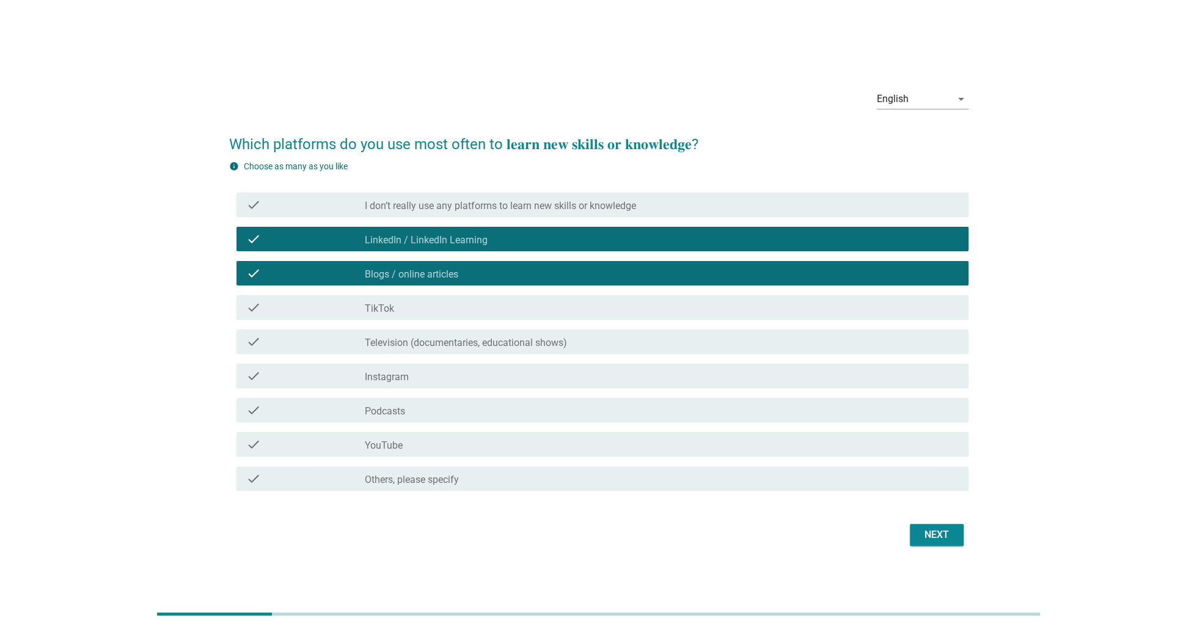
click at [457, 315] on div "check check_box_outline_blank TikTok" at bounding box center [603, 307] width 732 height 24
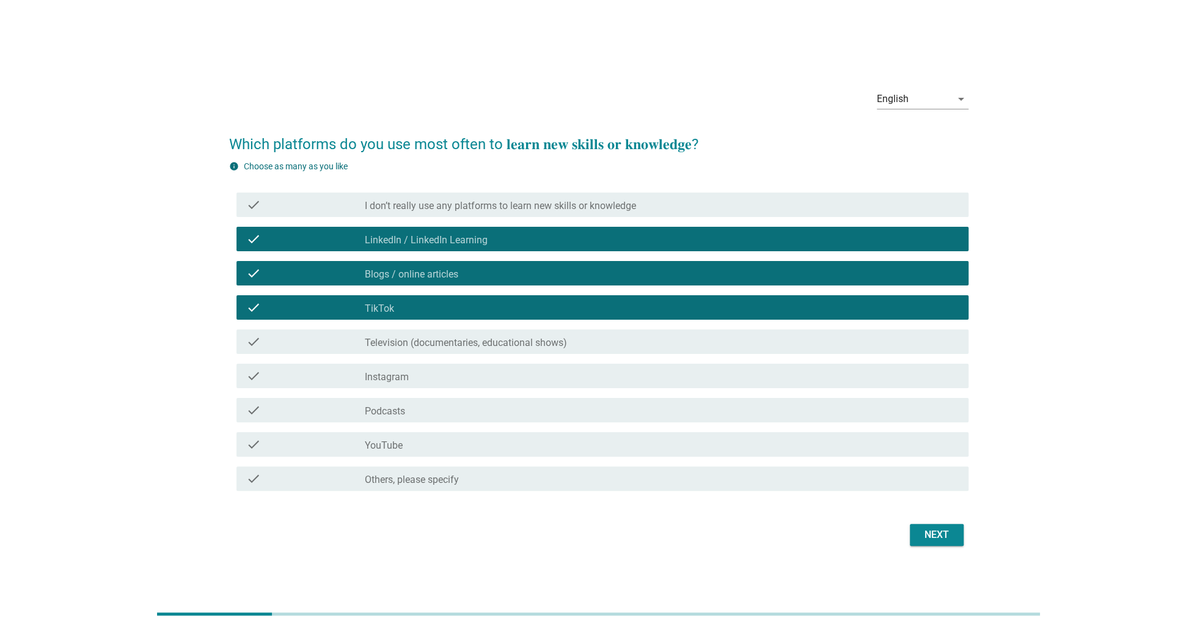
click at [452, 346] on label "Television (documentaries, educational shows)" at bounding box center [466, 343] width 202 height 12
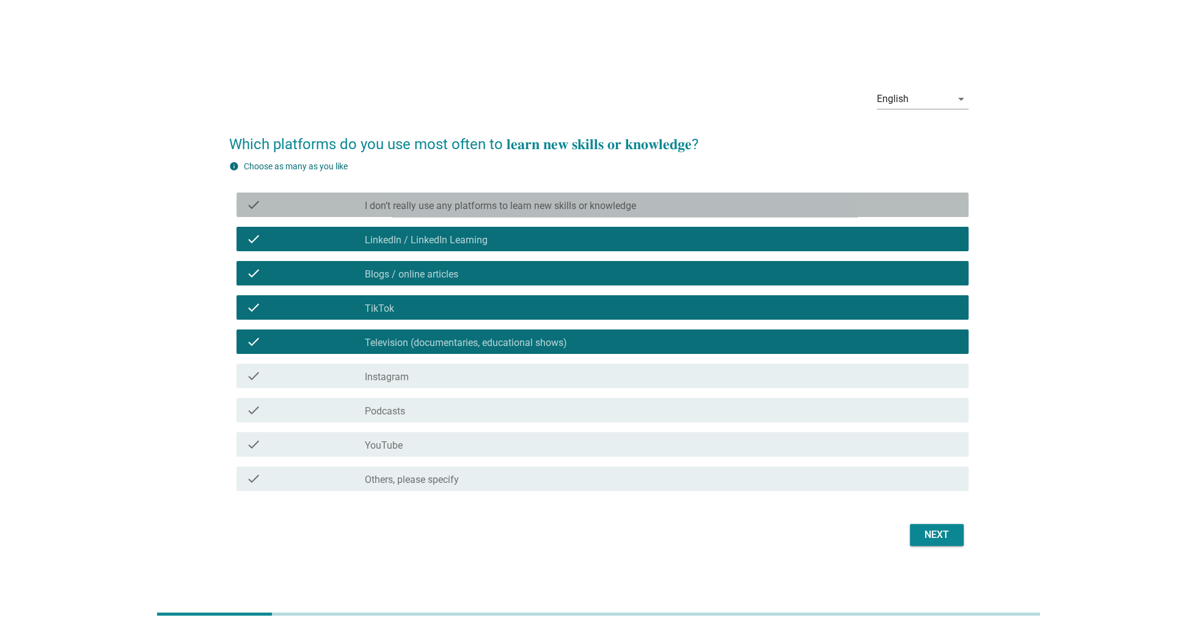
click at [617, 193] on div "check check_box_outline_blank I don’t really use any platforms to learn new ski…" at bounding box center [603, 205] width 732 height 24
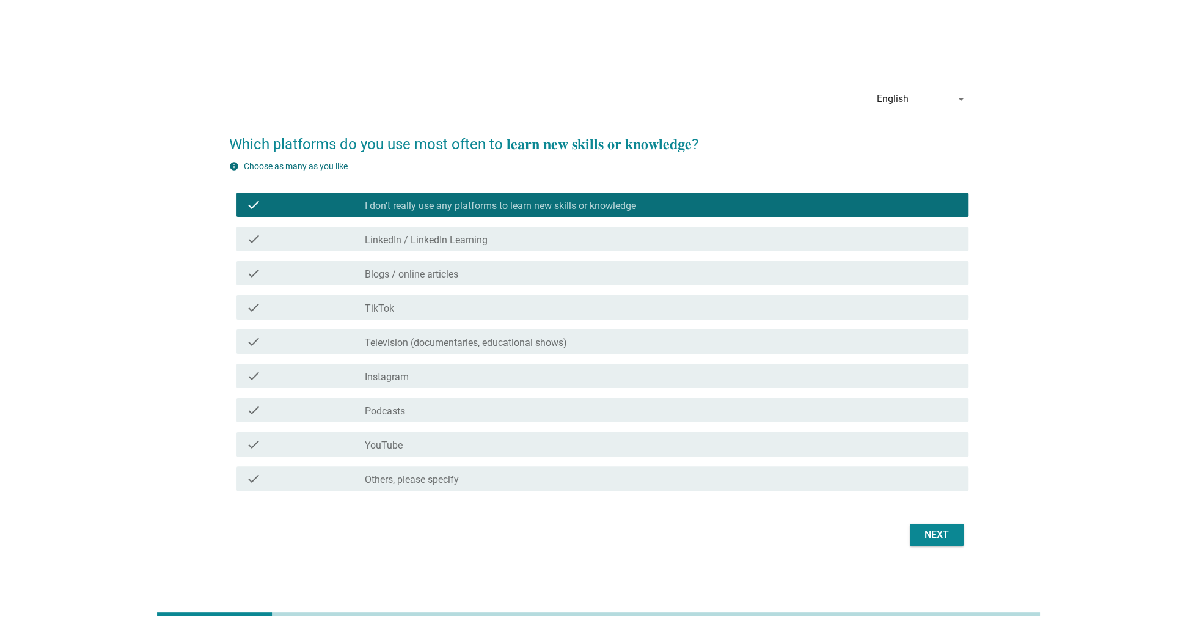
click at [940, 526] on button "Next" at bounding box center [937, 535] width 54 height 22
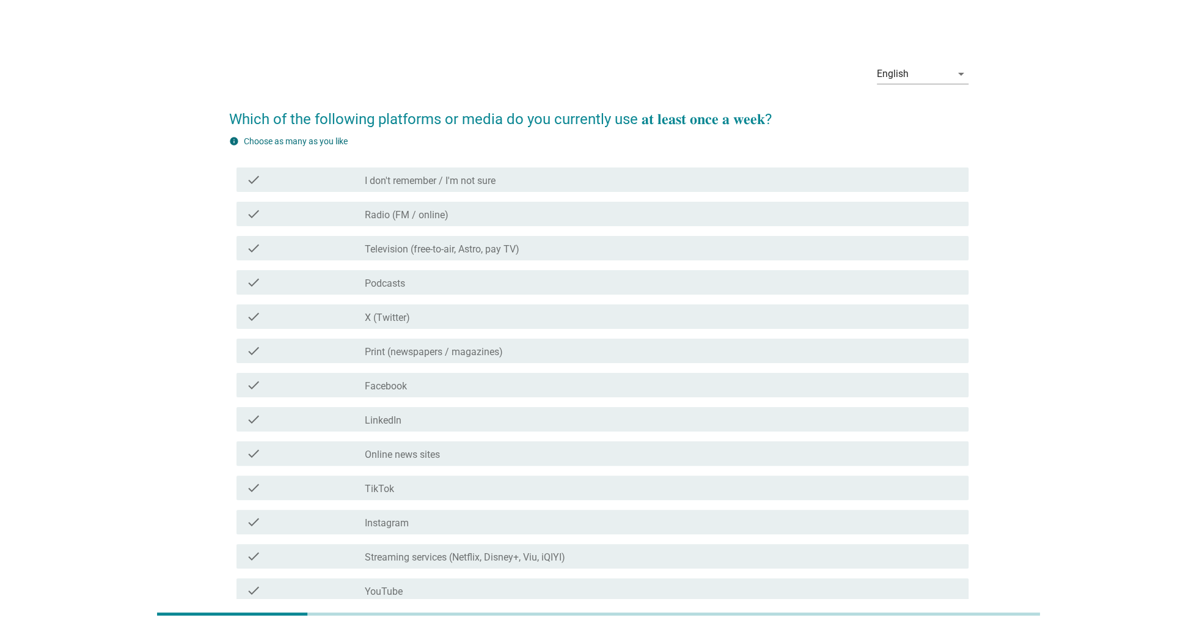
drag, startPoint x: 428, startPoint y: 217, endPoint x: 429, endPoint y: 244, distance: 27.5
click at [428, 217] on label "Radio (FM / online)" at bounding box center [407, 215] width 84 height 12
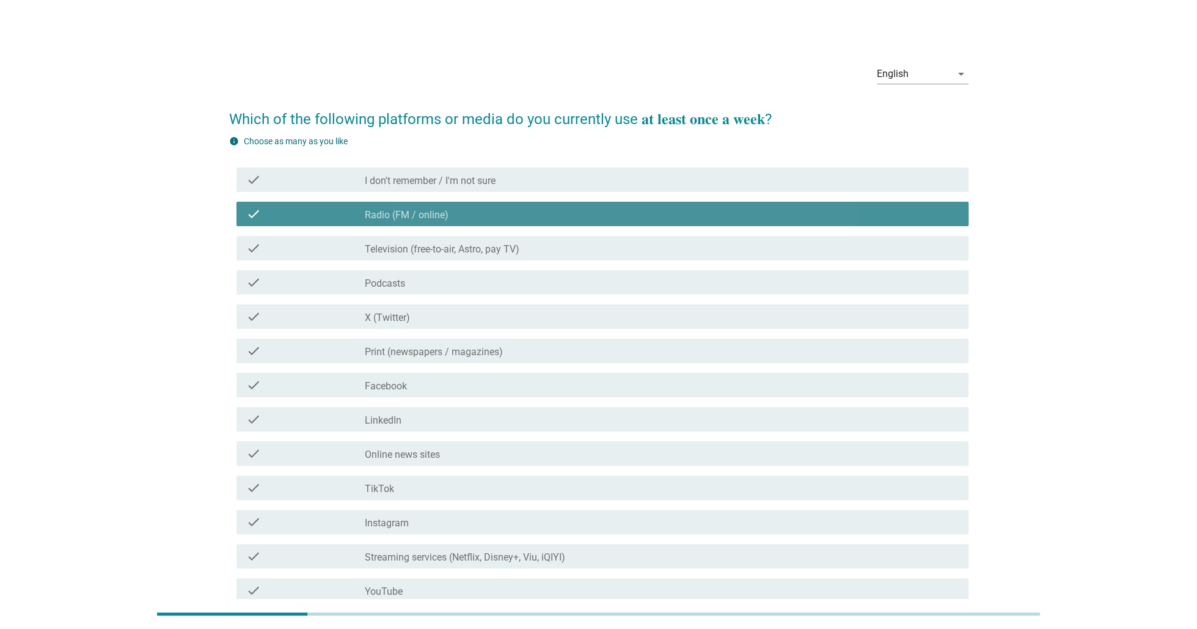
click at [430, 254] on label "Television (free-to-air, Astro, pay TV)" at bounding box center [442, 249] width 155 height 12
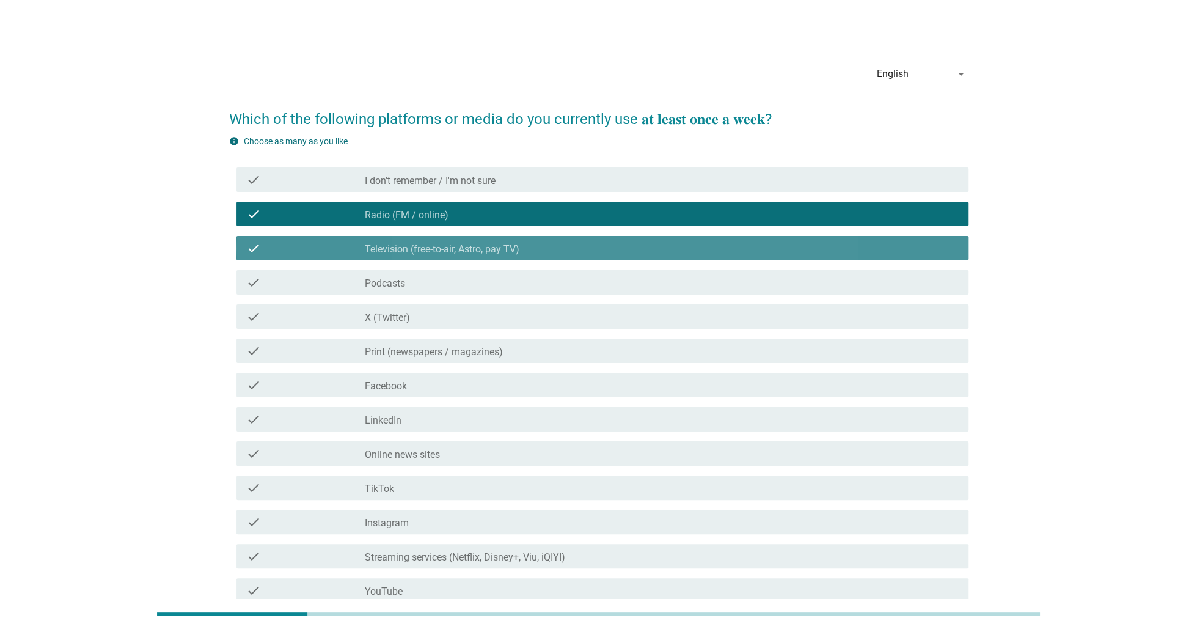
drag, startPoint x: 415, startPoint y: 294, endPoint x: 413, endPoint y: 307, distance: 13.6
click at [414, 294] on div "check check_box_outline_blank Podcasts" at bounding box center [603, 282] width 732 height 24
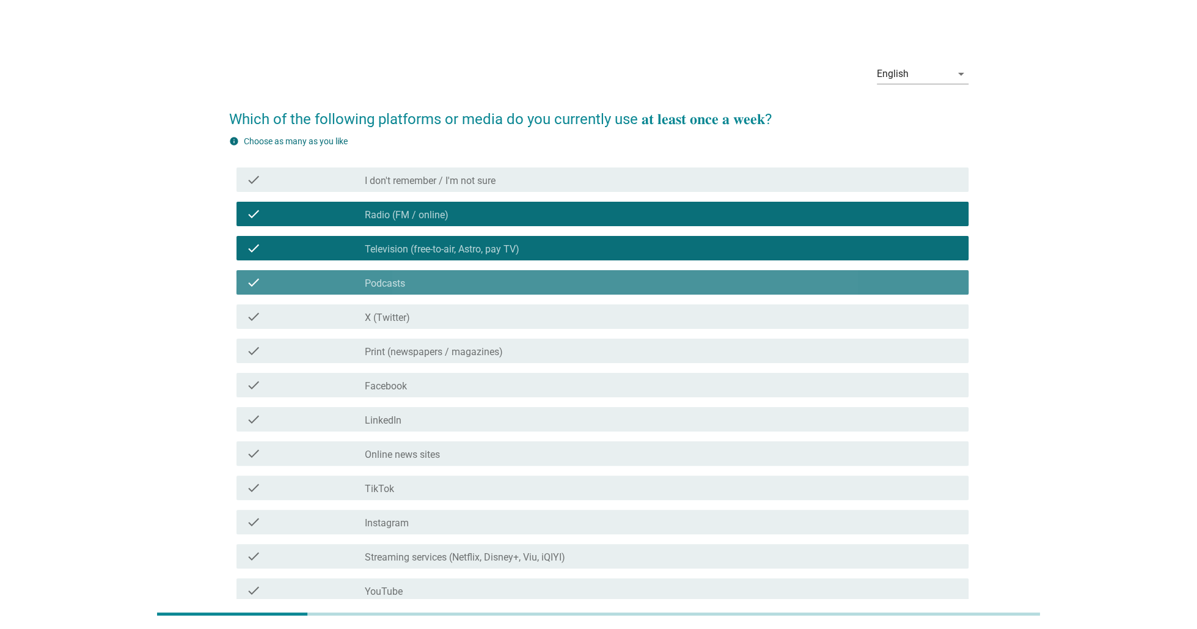
click at [414, 321] on div "check_box_outline_blank X (Twitter)" at bounding box center [662, 316] width 594 height 15
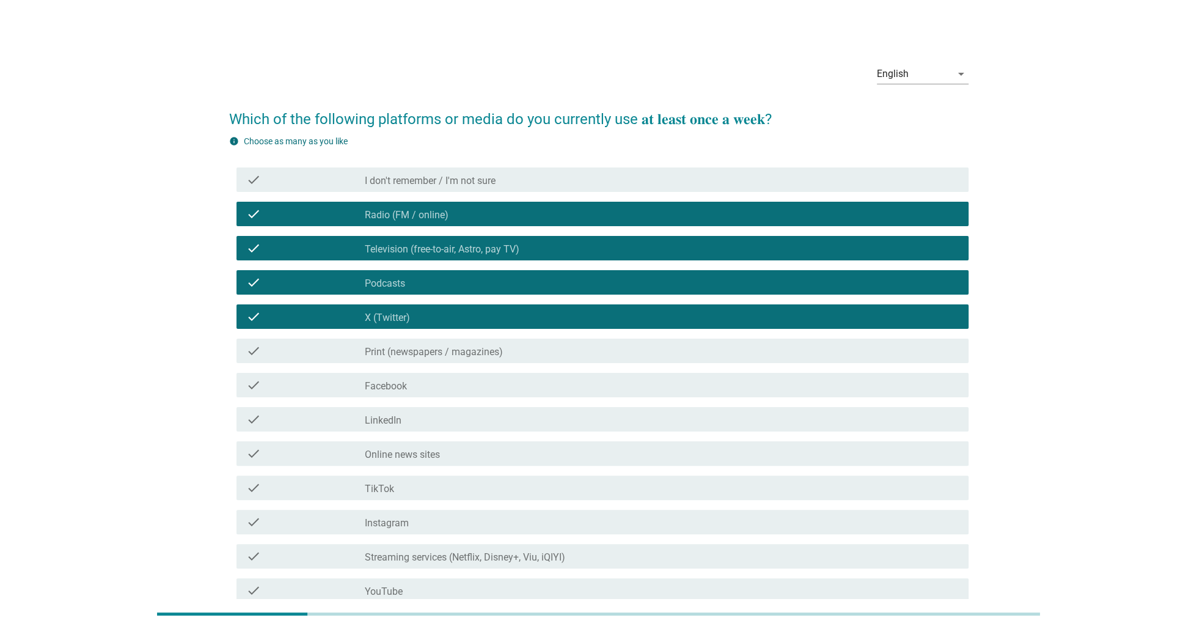
click at [437, 370] on div "check check_box_outline_blank Facebook" at bounding box center [598, 385] width 739 height 34
click at [438, 350] on label "Print (newspapers / magazines)" at bounding box center [434, 352] width 138 height 12
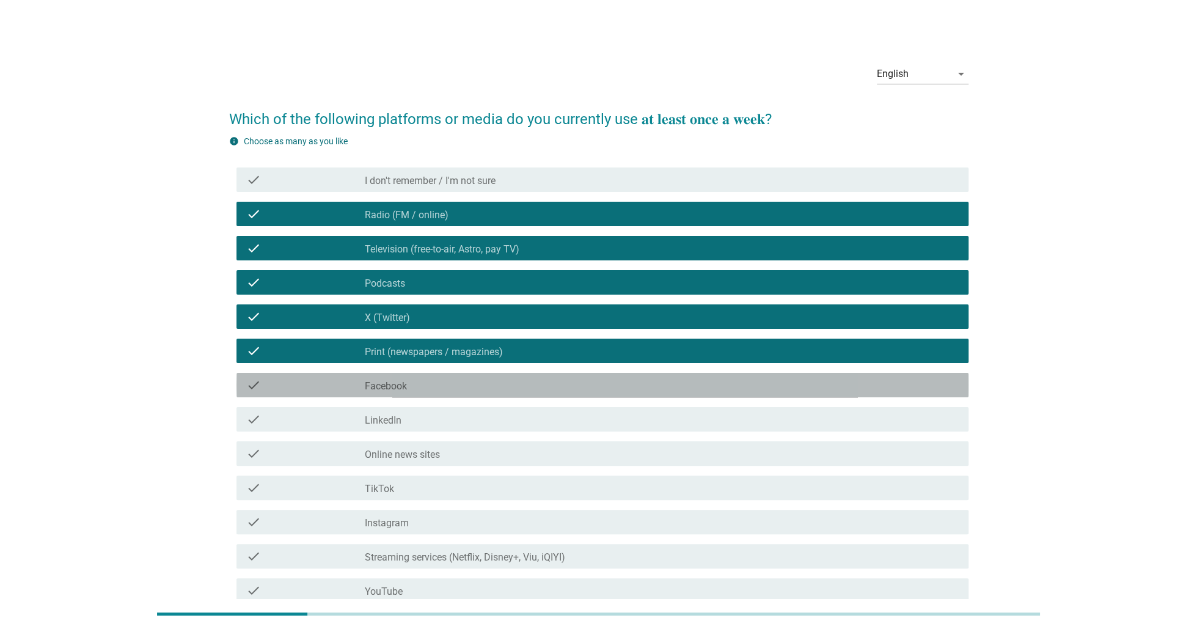
click at [424, 382] on div "check_box_outline_blank Facebook" at bounding box center [662, 385] width 594 height 15
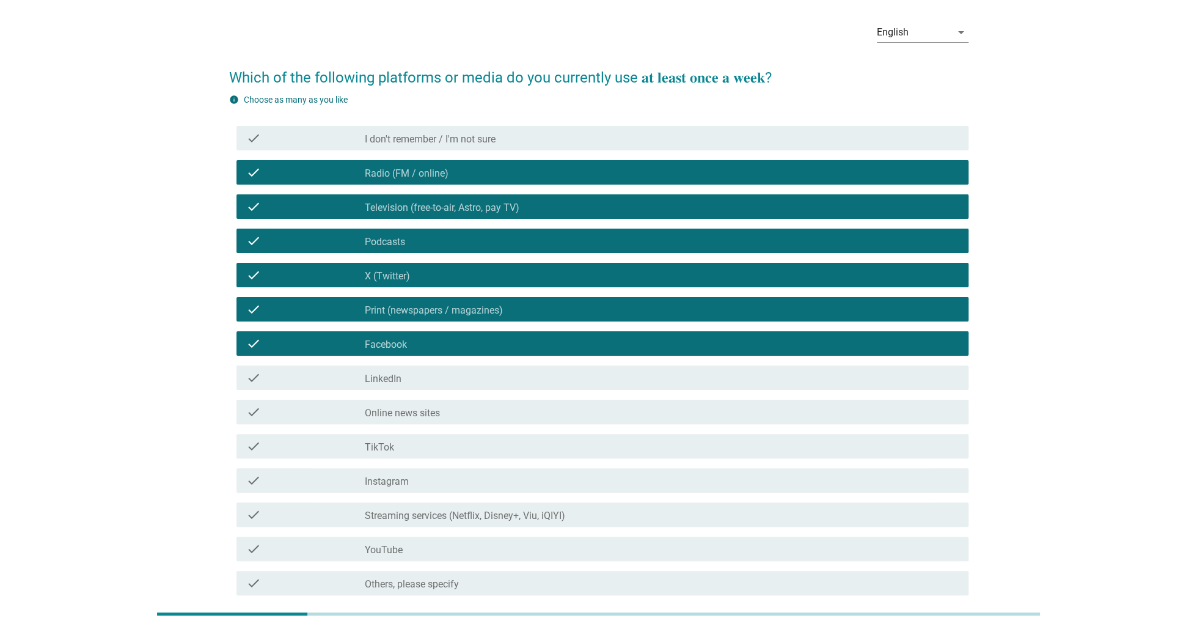
scroll to position [61, 0]
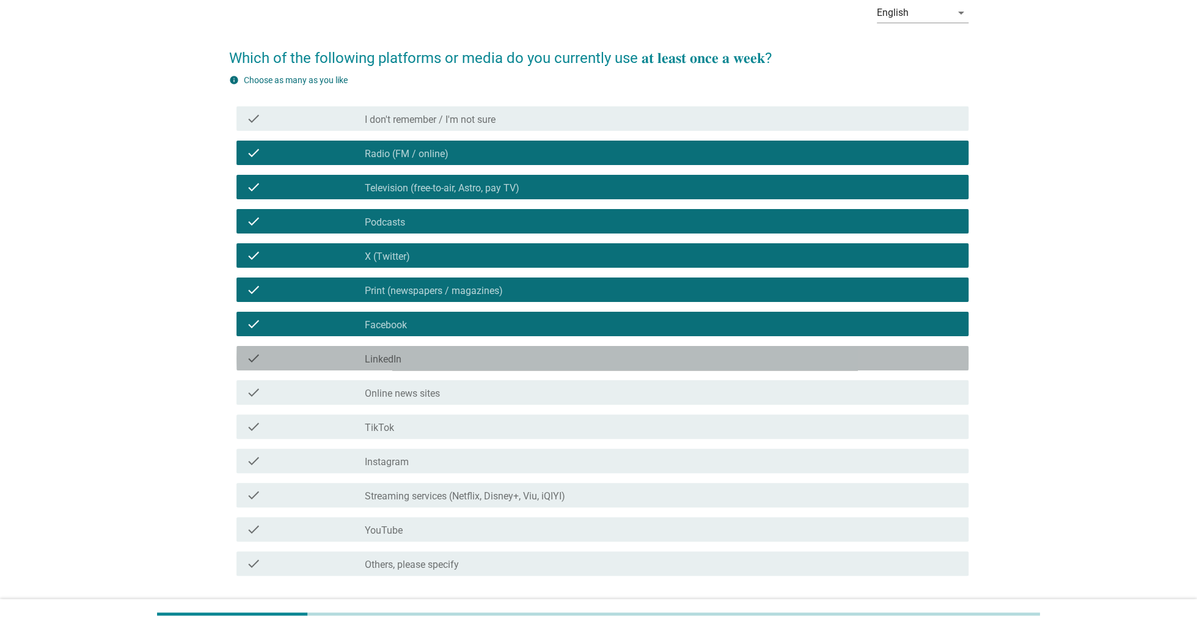
click at [396, 353] on label "LinkedIn" at bounding box center [383, 359] width 37 height 12
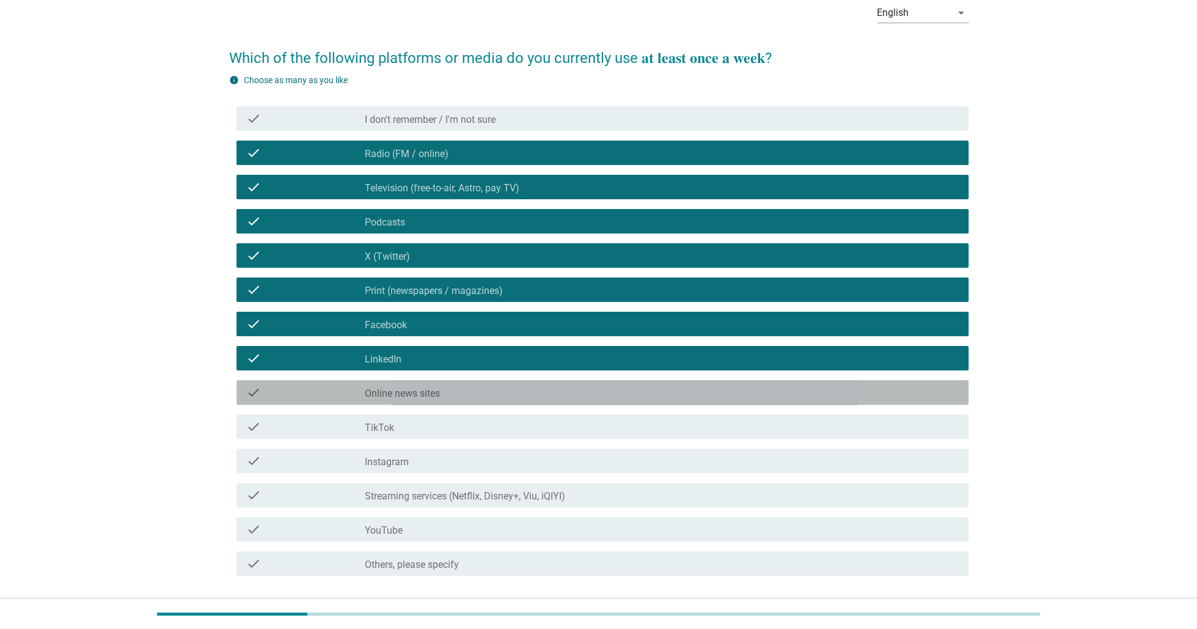
click at [406, 395] on label "Online news sites" at bounding box center [402, 393] width 75 height 12
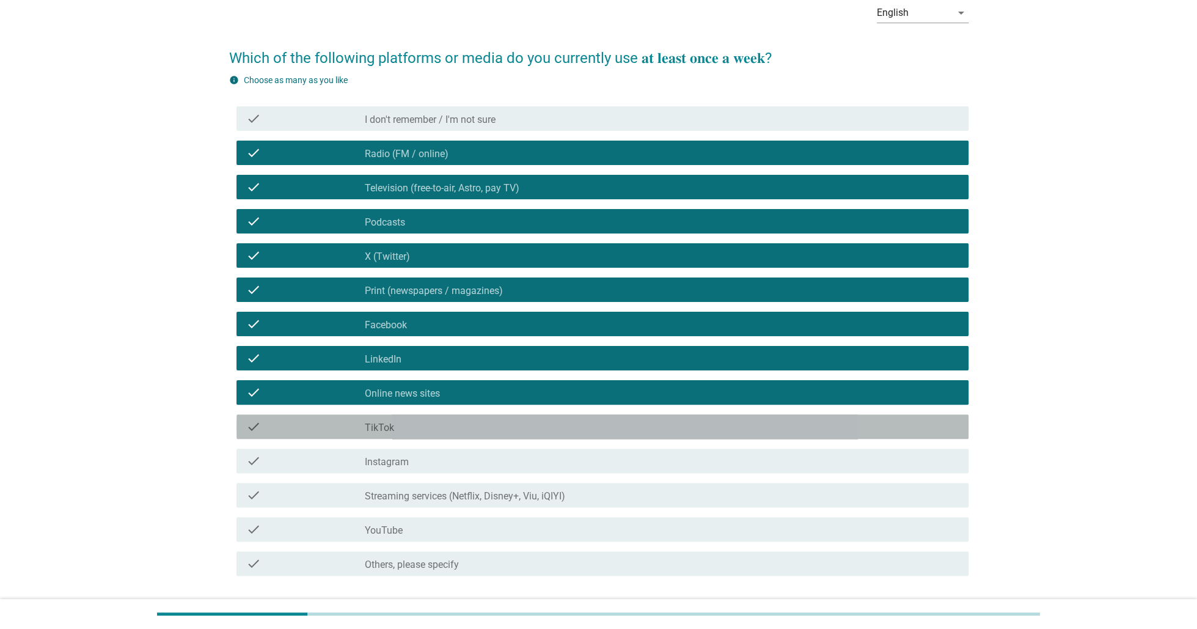
click at [412, 425] on div "check_box_outline_blank TikTok" at bounding box center [662, 426] width 594 height 15
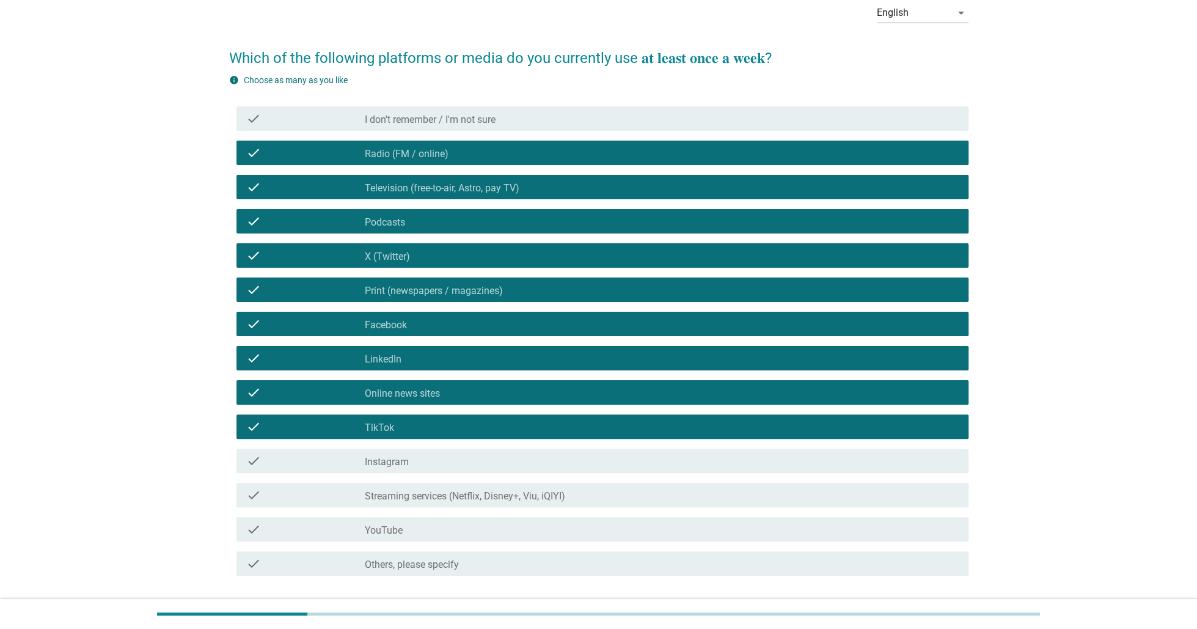
click at [418, 455] on div "check_box_outline_blank Instagram" at bounding box center [662, 460] width 594 height 15
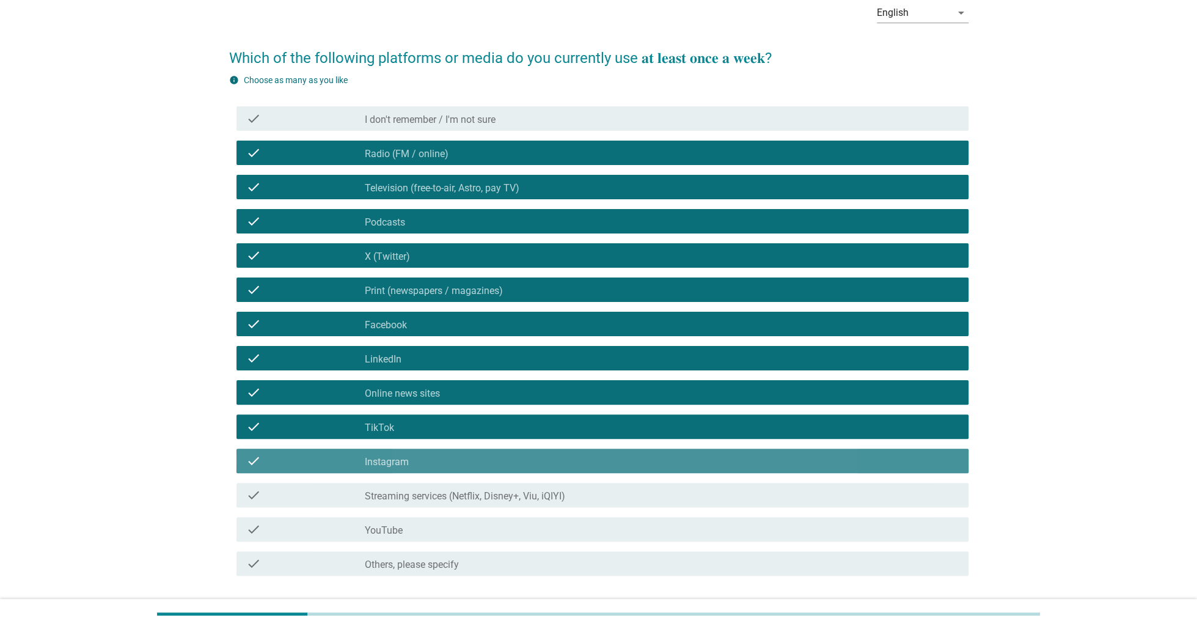
click at [429, 496] on label "Streaming services (Netflix, Disney+, Viu, iQIYI)" at bounding box center [465, 496] width 200 height 12
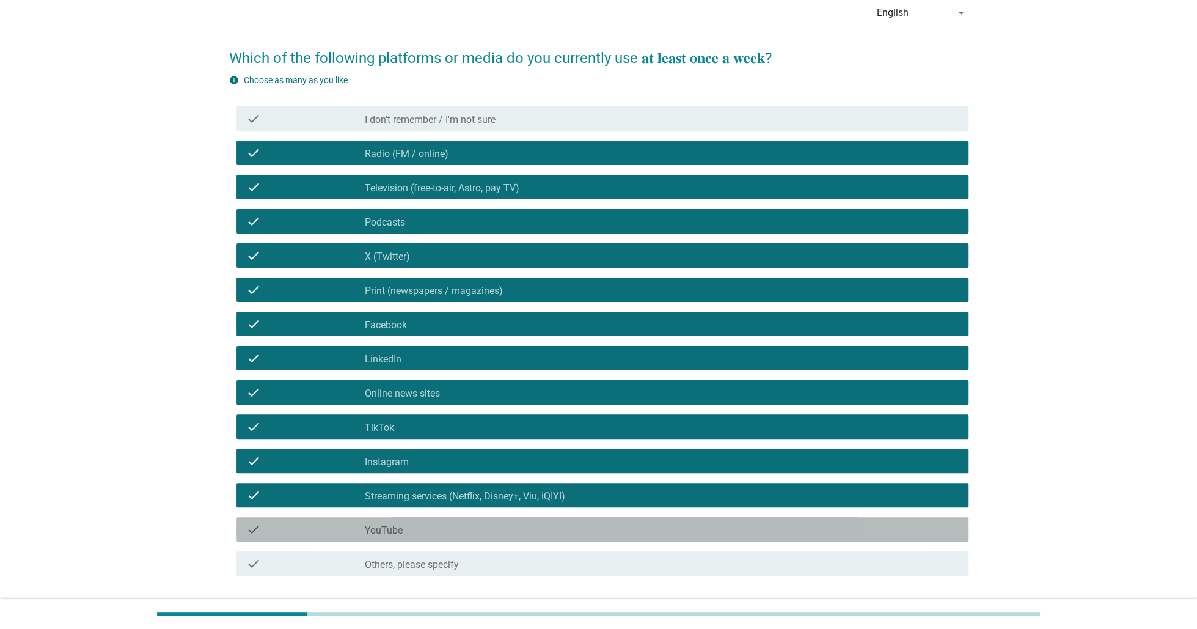
click at [430, 527] on div "check_box_outline_blank YouTube" at bounding box center [662, 529] width 594 height 15
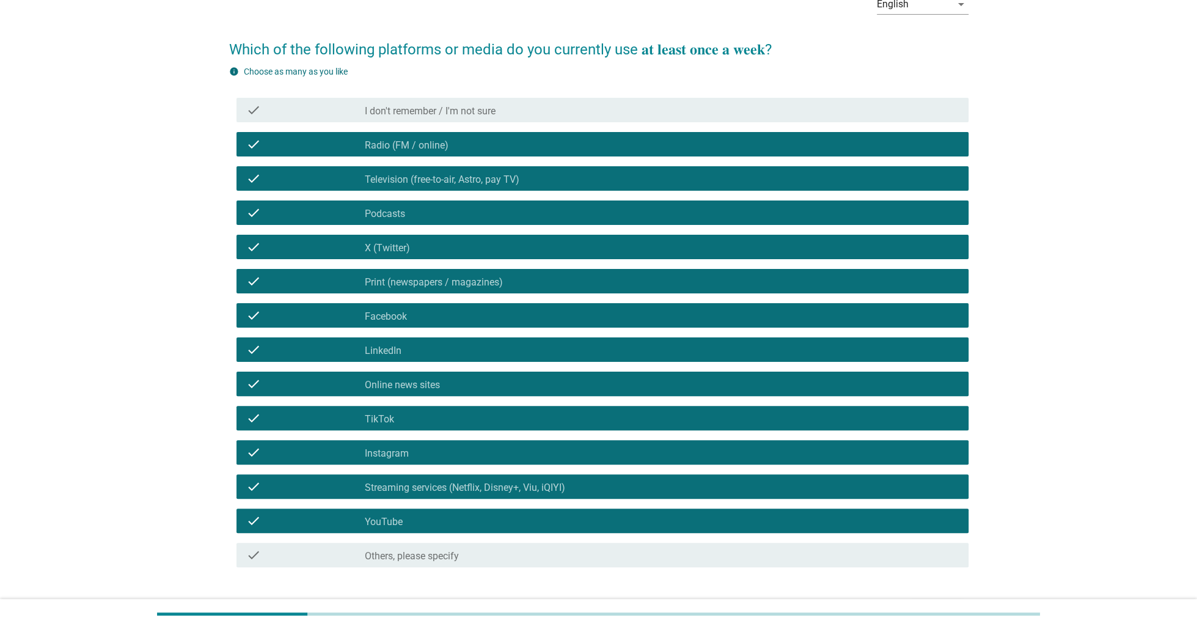
scroll to position [150, 0]
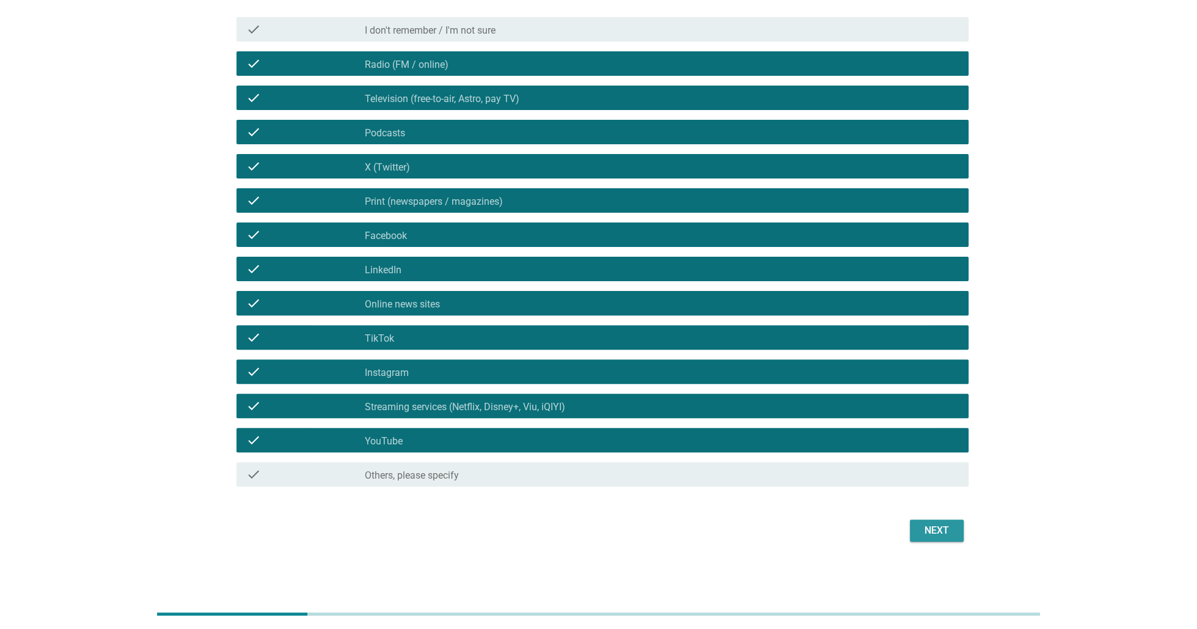
click at [941, 533] on div "Next" at bounding box center [937, 530] width 34 height 15
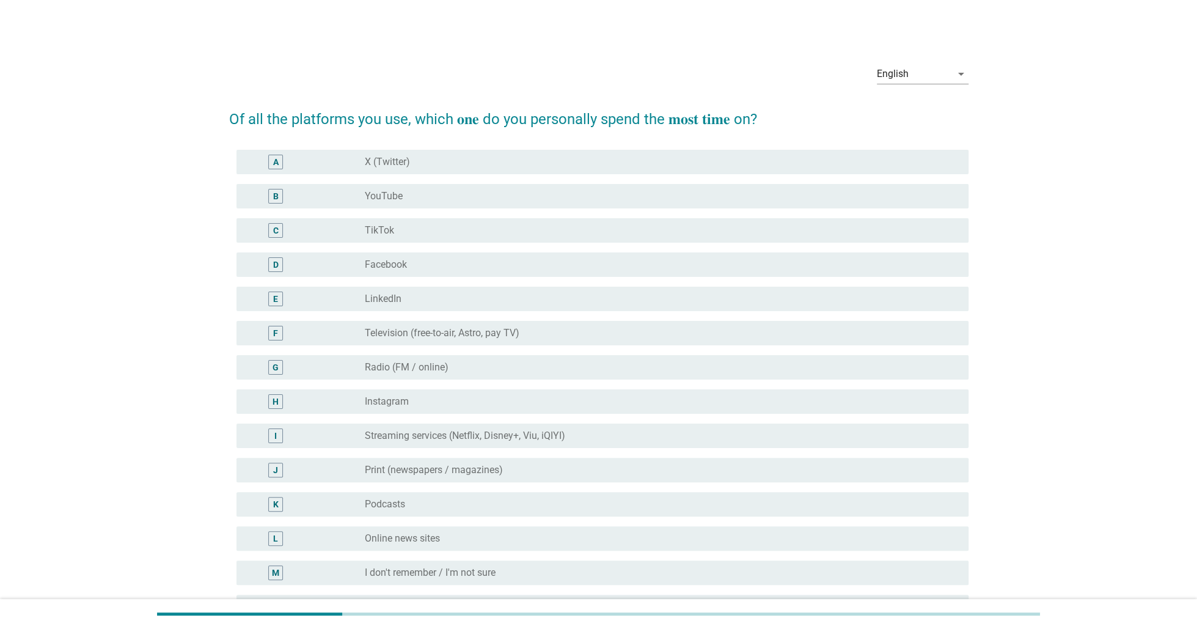
click at [438, 199] on div "radio_button_unchecked YouTube" at bounding box center [657, 196] width 584 height 12
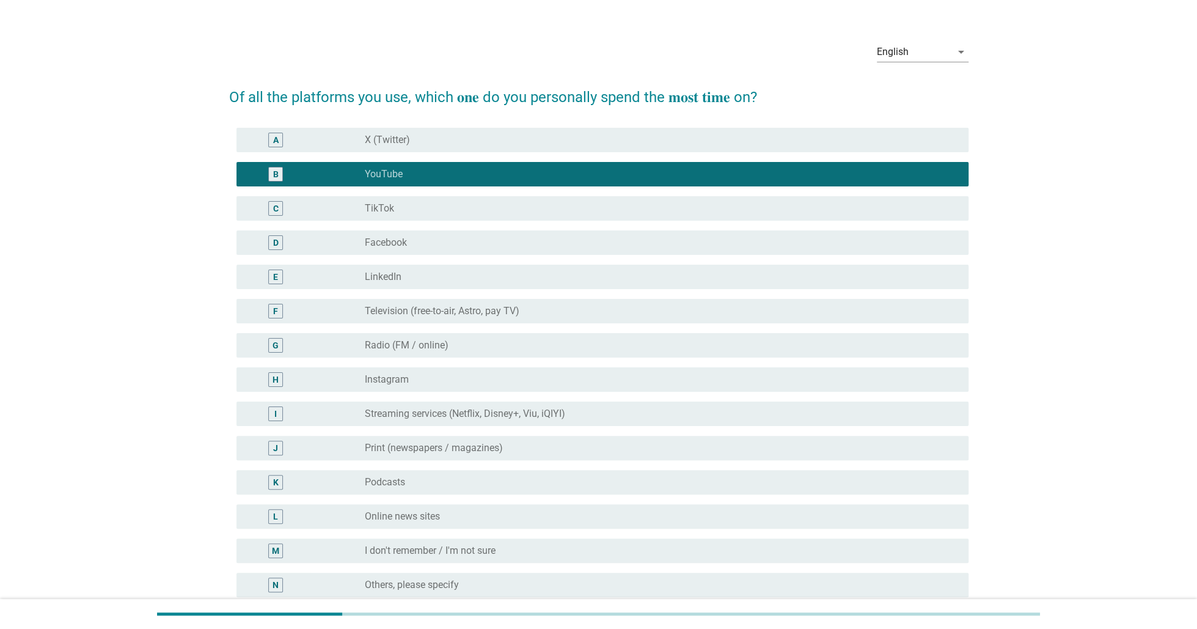
scroll to position [147, 0]
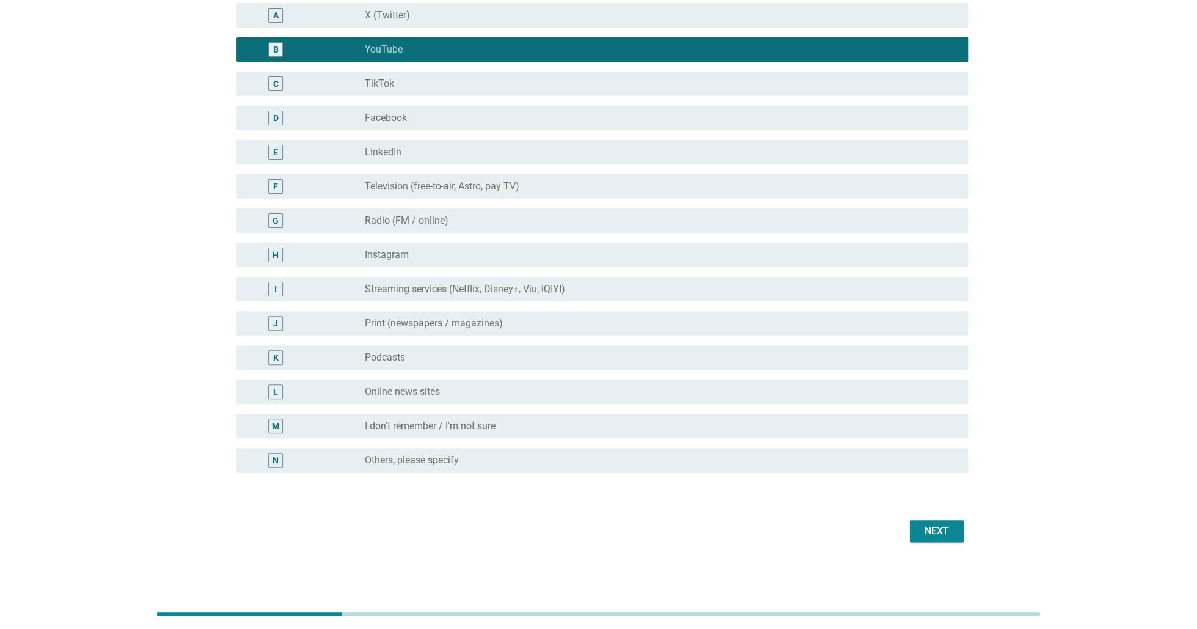
click at [508, 350] on div "radio_button_unchecked Podcasts" at bounding box center [662, 357] width 594 height 15
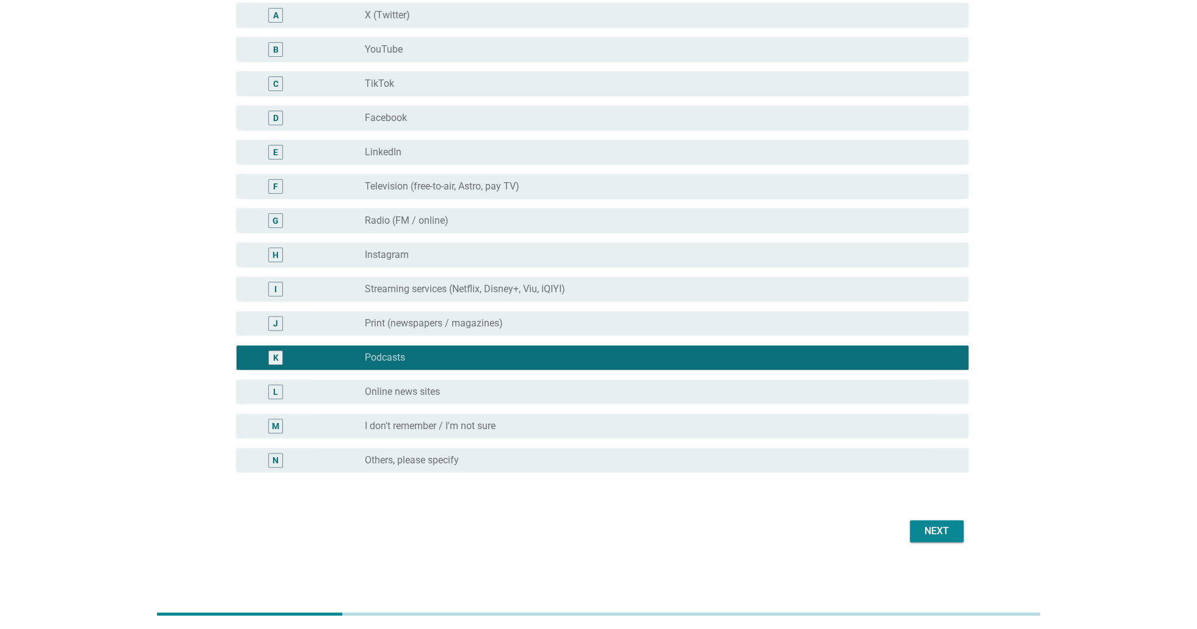
click at [500, 392] on div "radio_button_unchecked Online news sites" at bounding box center [657, 392] width 584 height 12
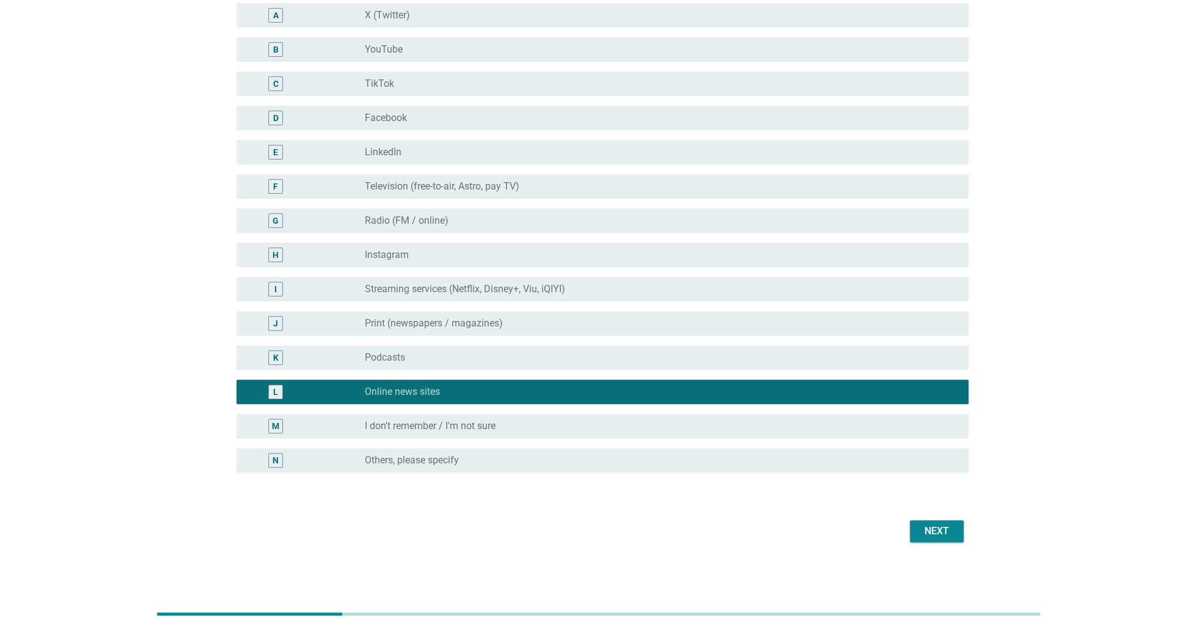
scroll to position [86, 0]
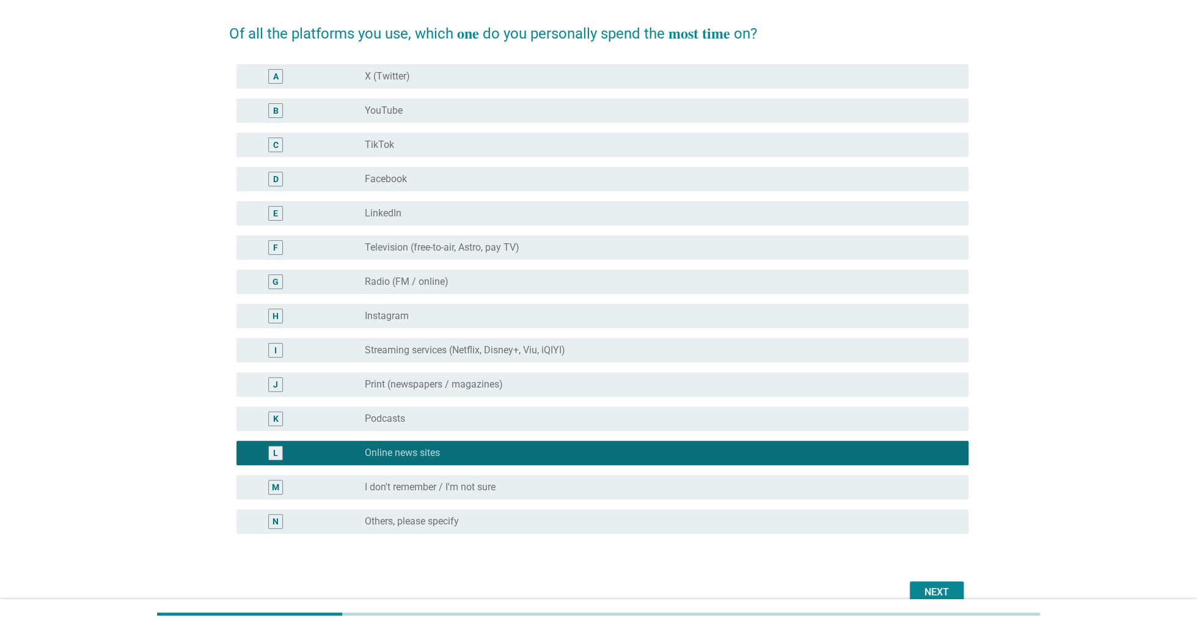
click at [419, 98] on div "B radio_button_unchecked YouTube" at bounding box center [603, 110] width 732 height 24
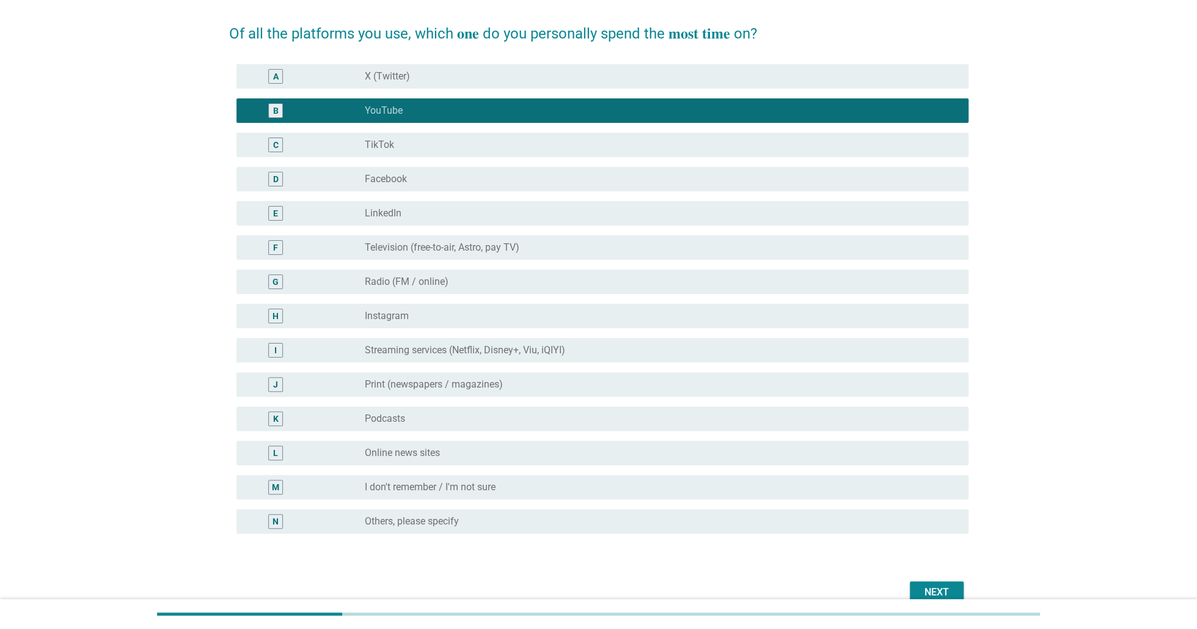
click at [918, 585] on button "Next" at bounding box center [937, 592] width 54 height 22
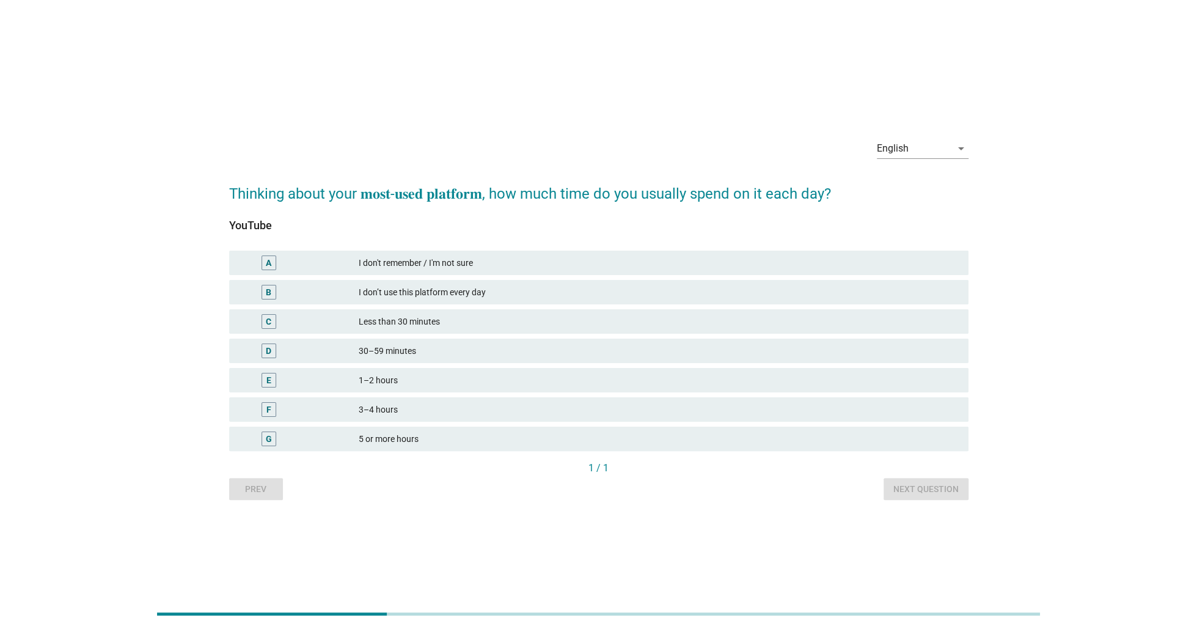
click at [474, 303] on div "B I don’t use this platform every day" at bounding box center [598, 292] width 739 height 24
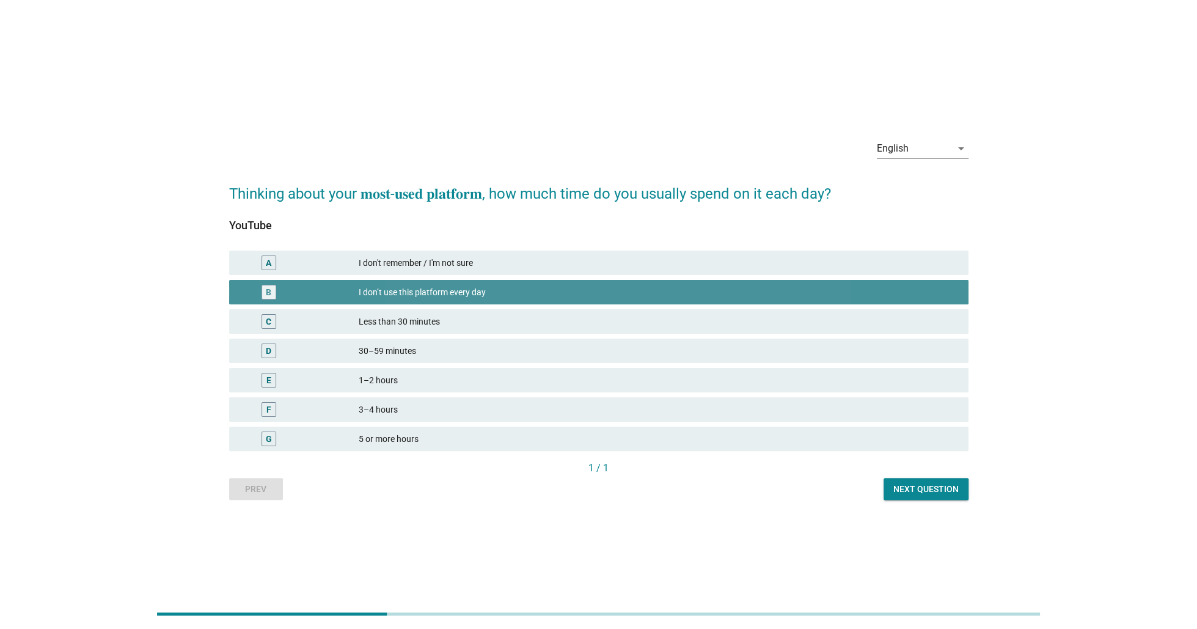
click at [423, 325] on div "Less than 30 minutes" at bounding box center [659, 321] width 600 height 15
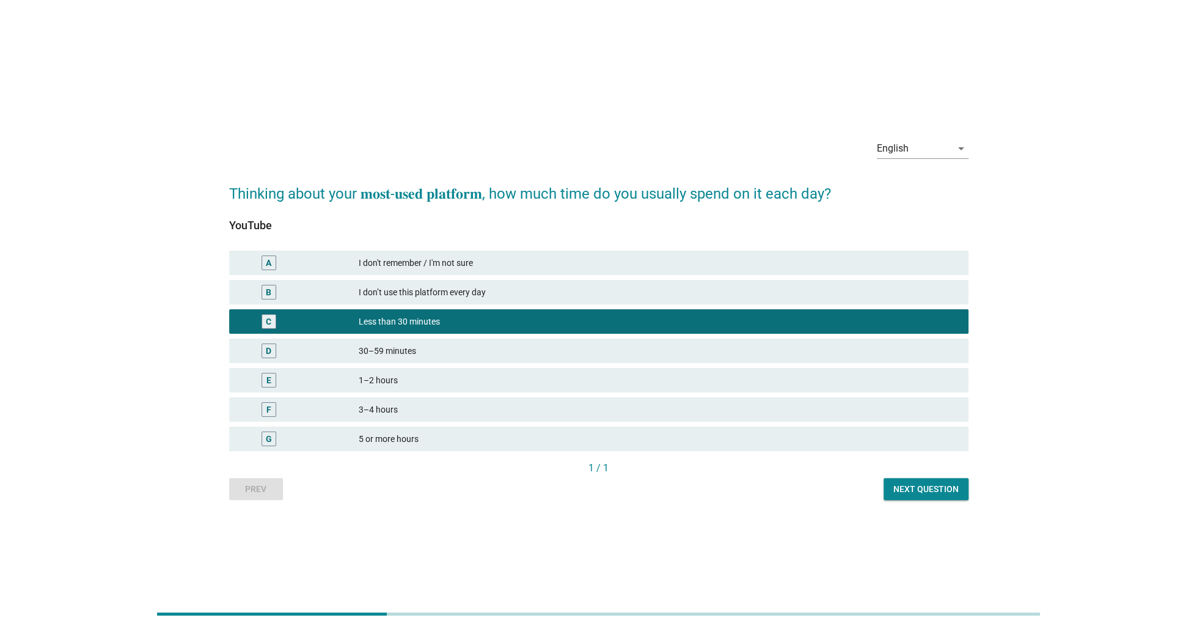
click at [427, 361] on div "D 30–59 minutes" at bounding box center [598, 351] width 739 height 24
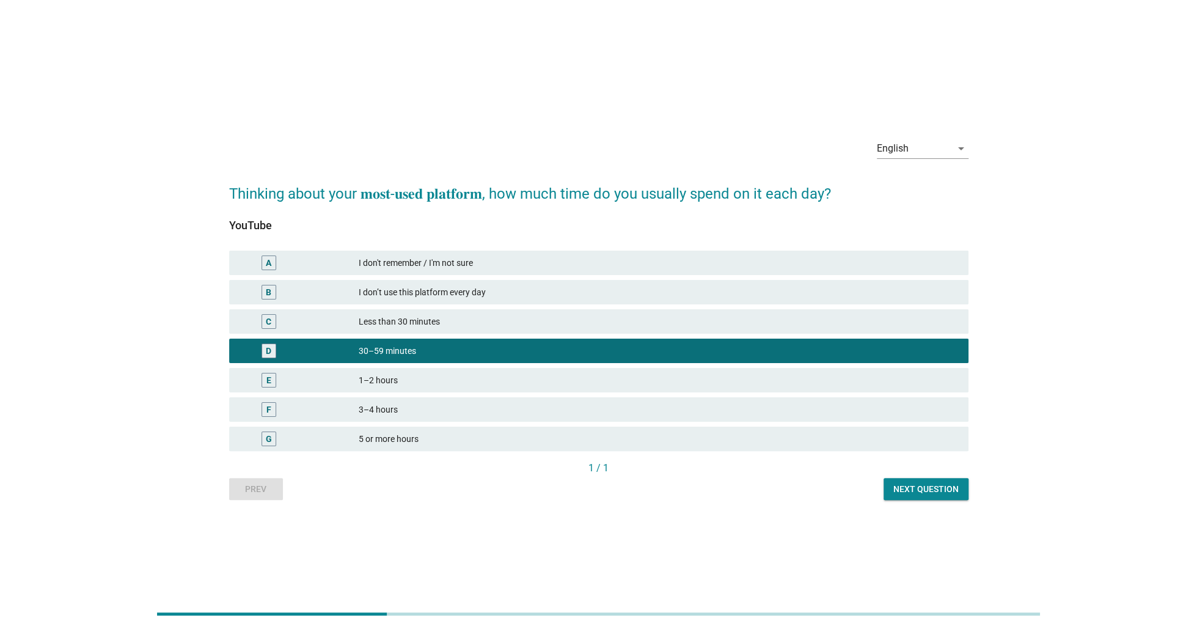
click at [417, 402] on div "F 3–4 hours" at bounding box center [598, 409] width 739 height 24
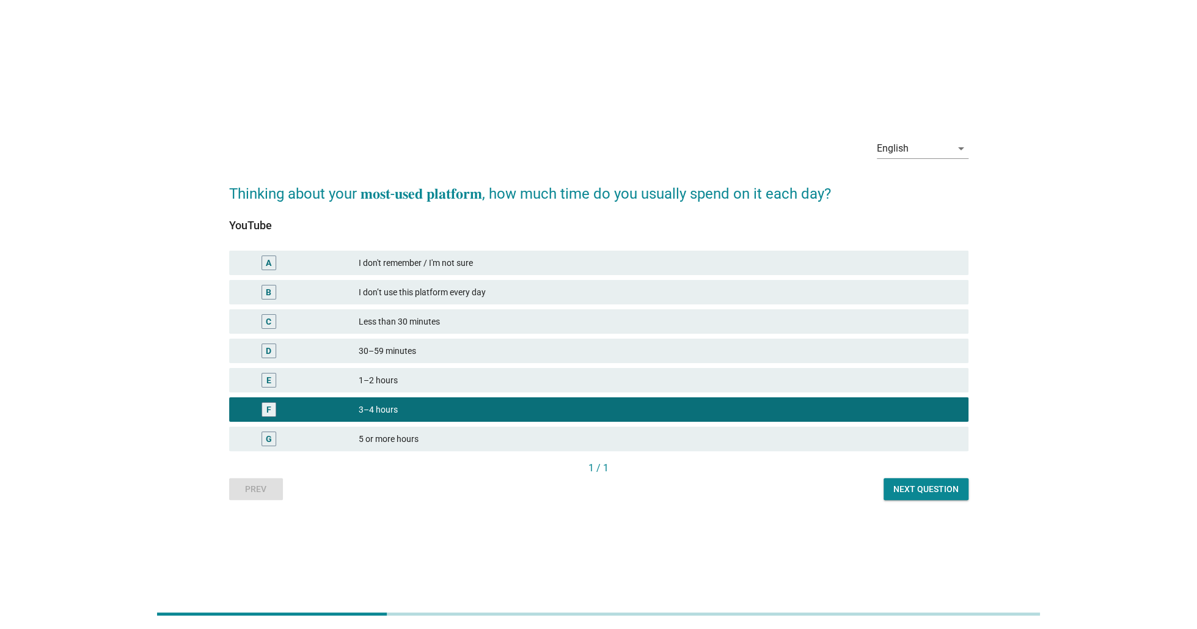
click at [925, 493] on div "Next question" at bounding box center [926, 489] width 65 height 13
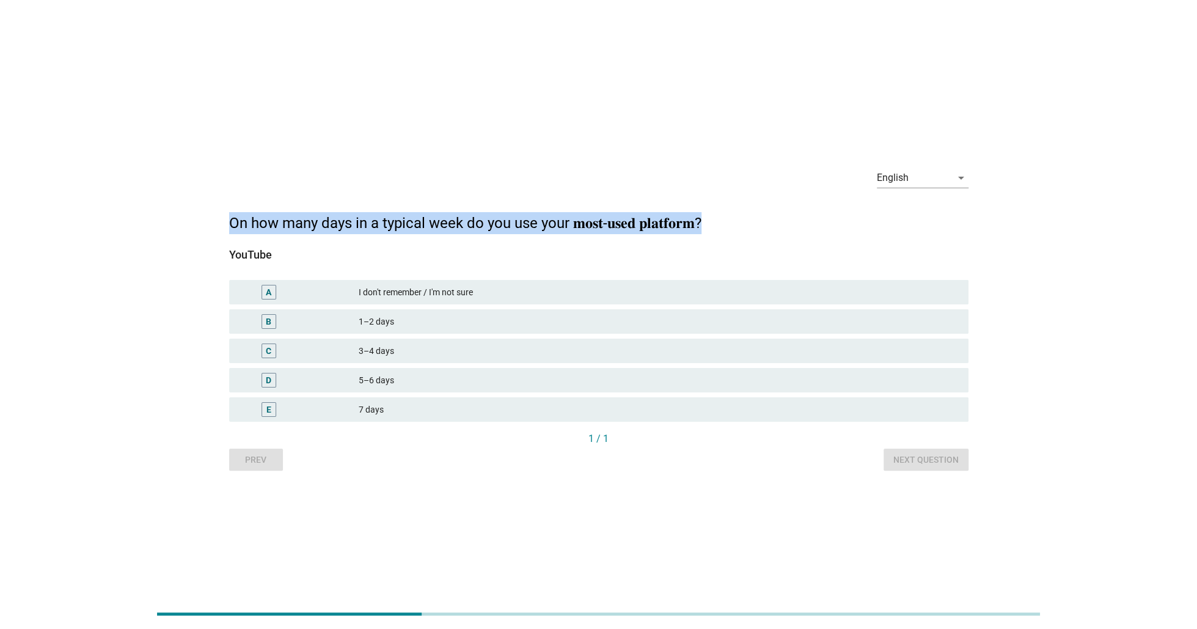
drag, startPoint x: 739, startPoint y: 222, endPoint x: 203, endPoint y: 209, distance: 536.1
click at [203, 209] on div "English arrow_drop_down On how many days in a typical week do you use your 𝐦𝐨𝐬𝐭…" at bounding box center [598, 315] width 1139 height 332
copy h2 "On how many days in a typical week do you use your 𝐦𝐨𝐬𝐭-𝐮𝐬𝐞𝐝 𝐩𝐥𝐚𝐭𝐟𝐨𝐫𝐦?"
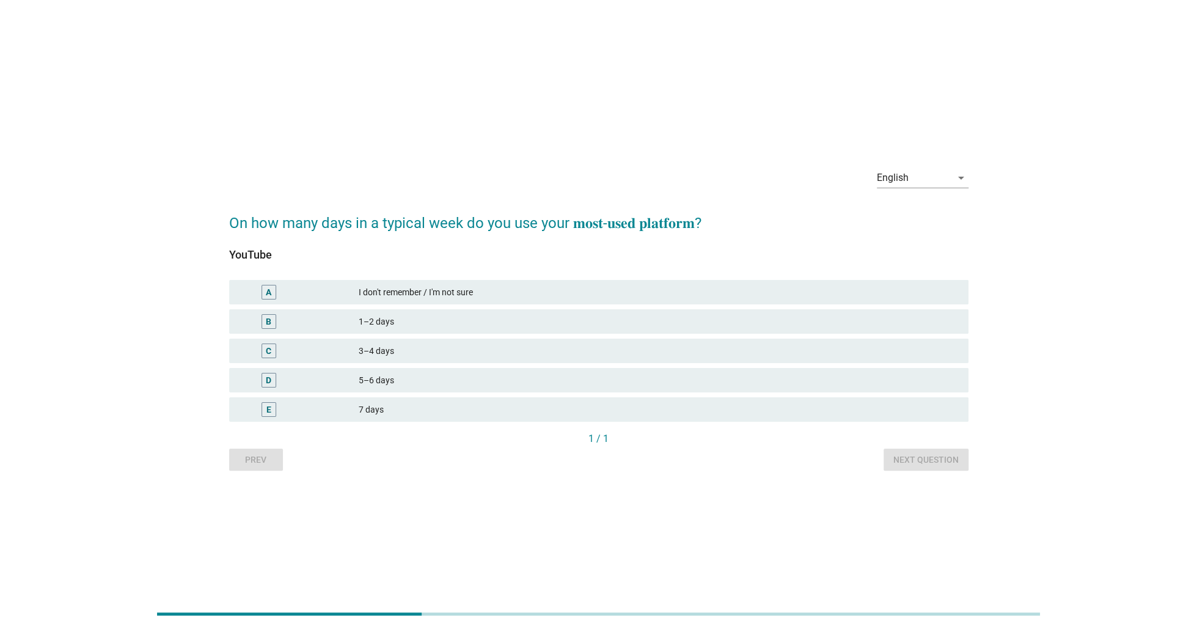
click at [424, 326] on div "1–2 days" at bounding box center [659, 321] width 600 height 15
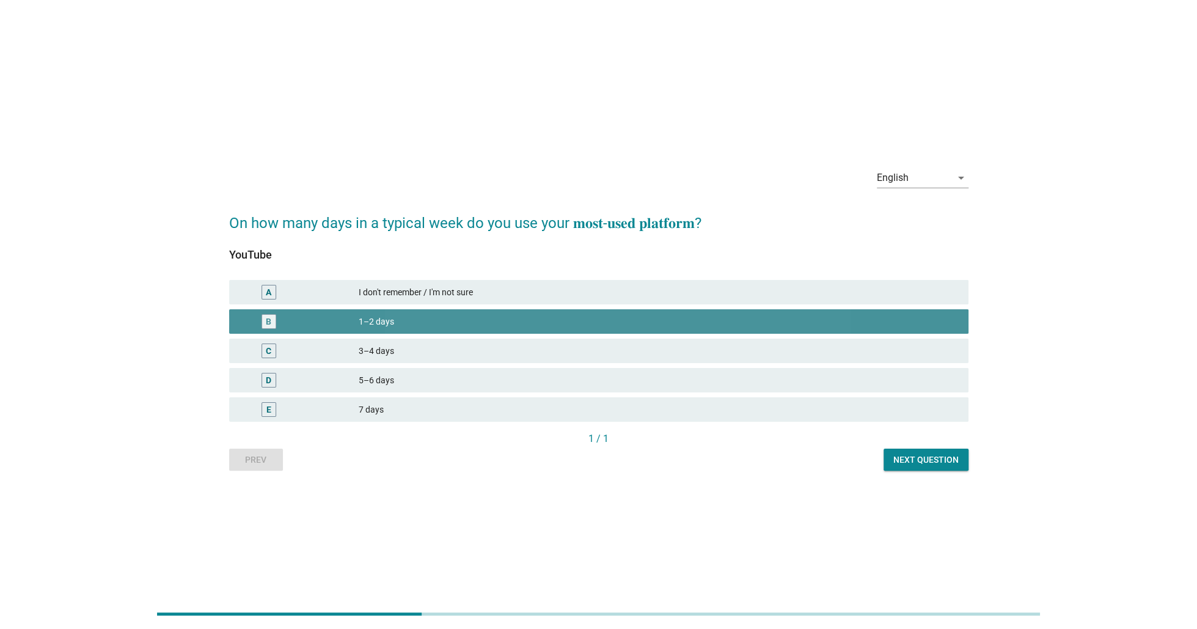
drag, startPoint x: 427, startPoint y: 351, endPoint x: 428, endPoint y: 369, distance: 17.2
click at [427, 351] on div "3–4 days" at bounding box center [659, 350] width 600 height 15
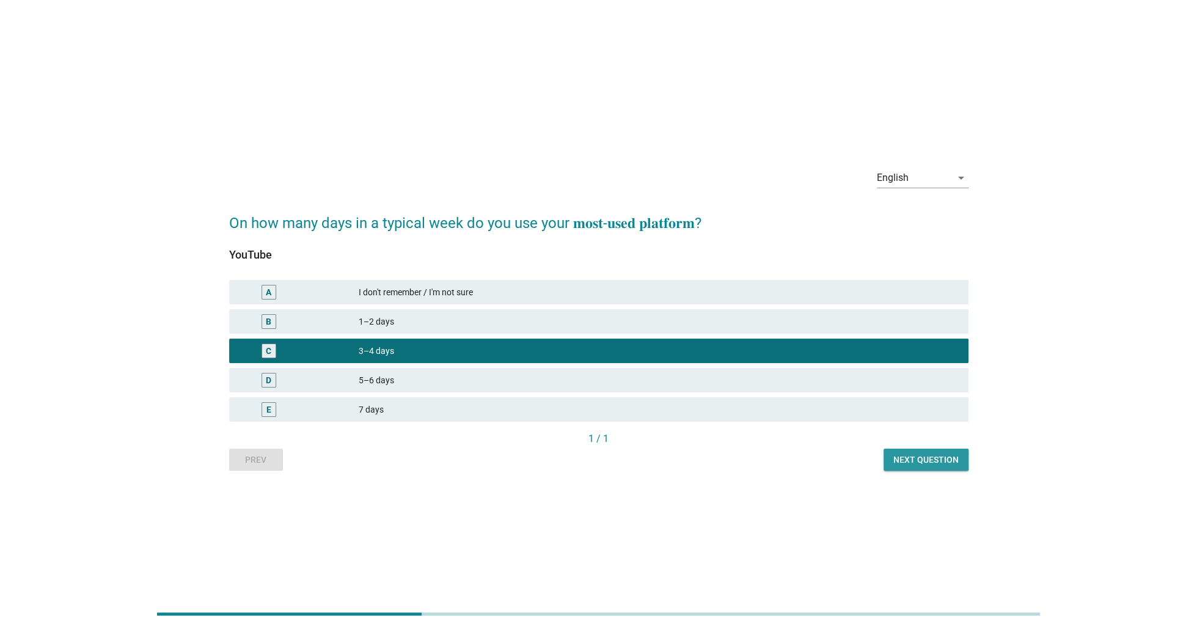
click at [920, 463] on div "Next question" at bounding box center [926, 459] width 65 height 13
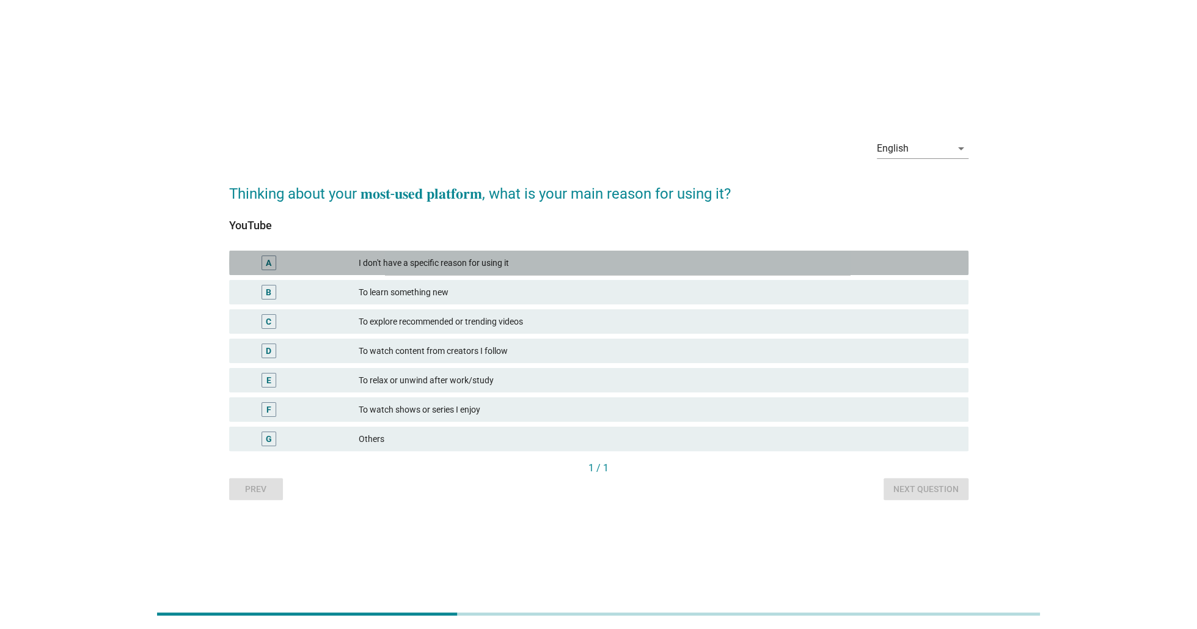
click at [676, 274] on div "A I don't have a specific reason for using it" at bounding box center [598, 263] width 739 height 24
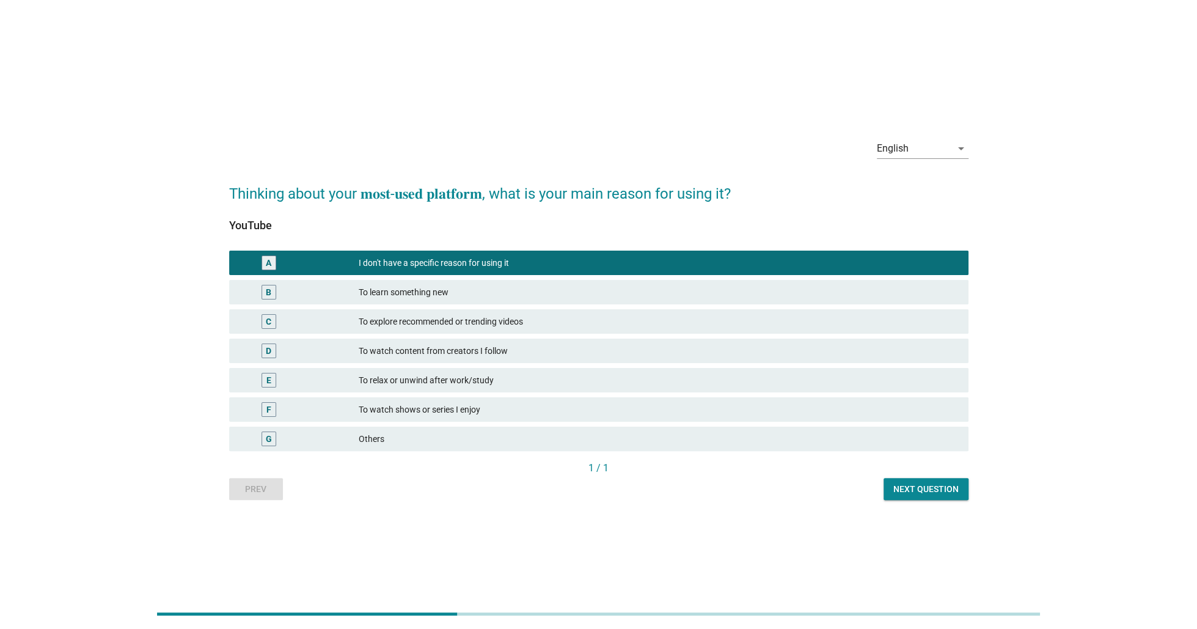
click at [615, 331] on div "C To explore recommended or trending videos" at bounding box center [598, 321] width 739 height 24
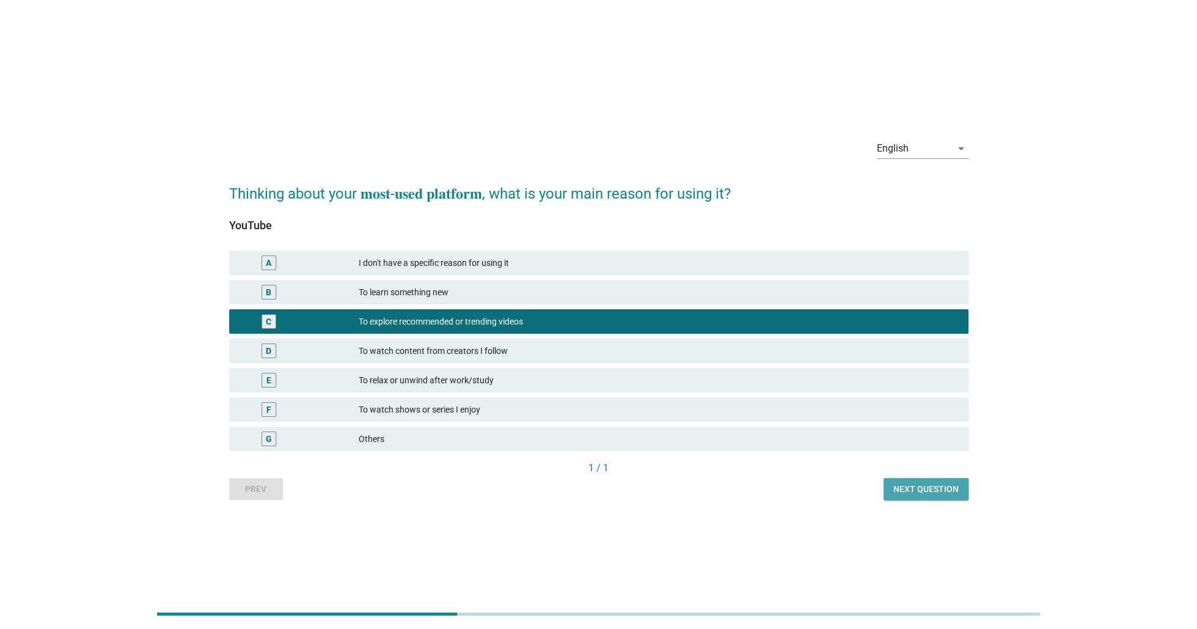
click at [917, 492] on div "Next question" at bounding box center [926, 489] width 65 height 13
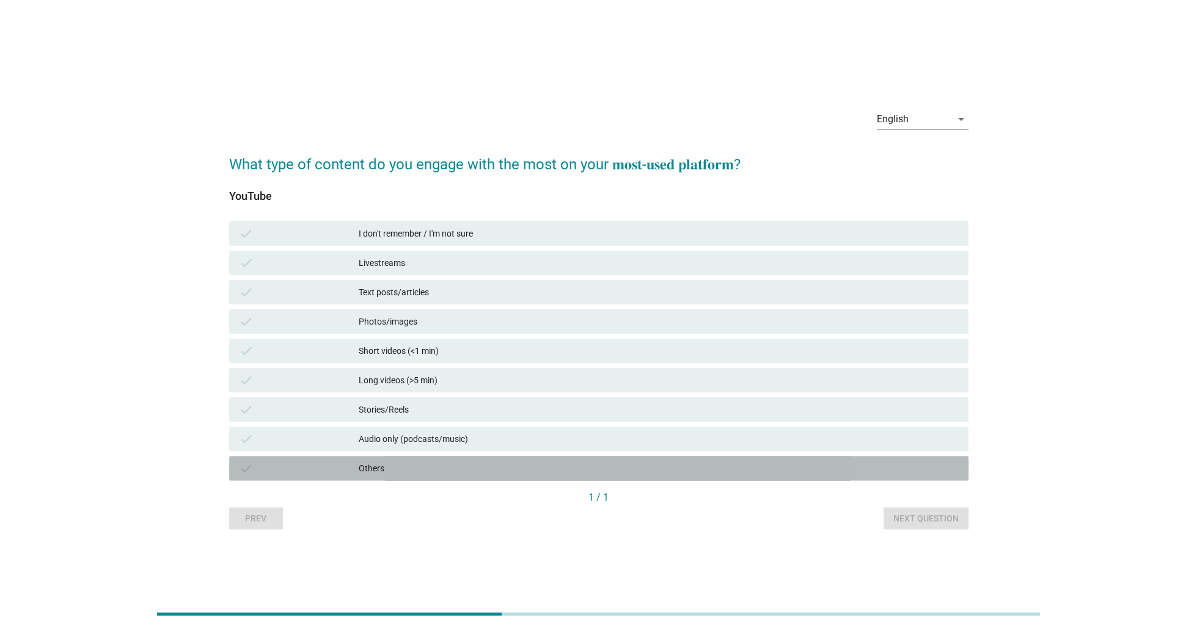
click at [689, 468] on div "Others" at bounding box center [659, 468] width 600 height 15
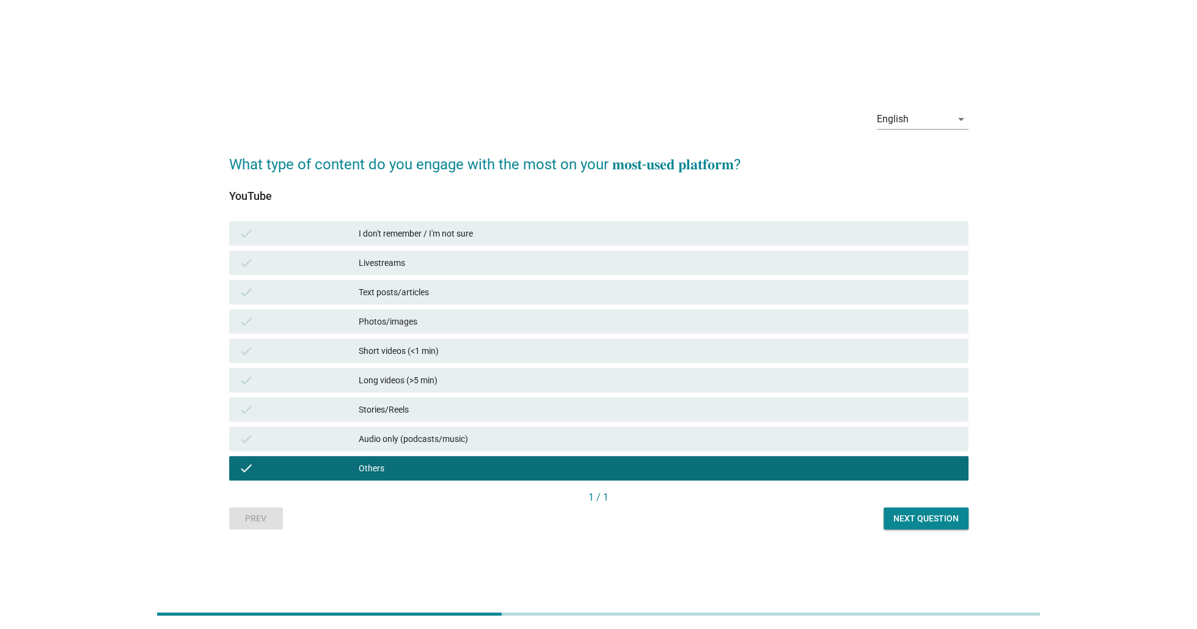
click at [878, 506] on div "1 / 1" at bounding box center [598, 498] width 739 height 17
click at [946, 510] on button "Next question" at bounding box center [926, 518] width 85 height 22
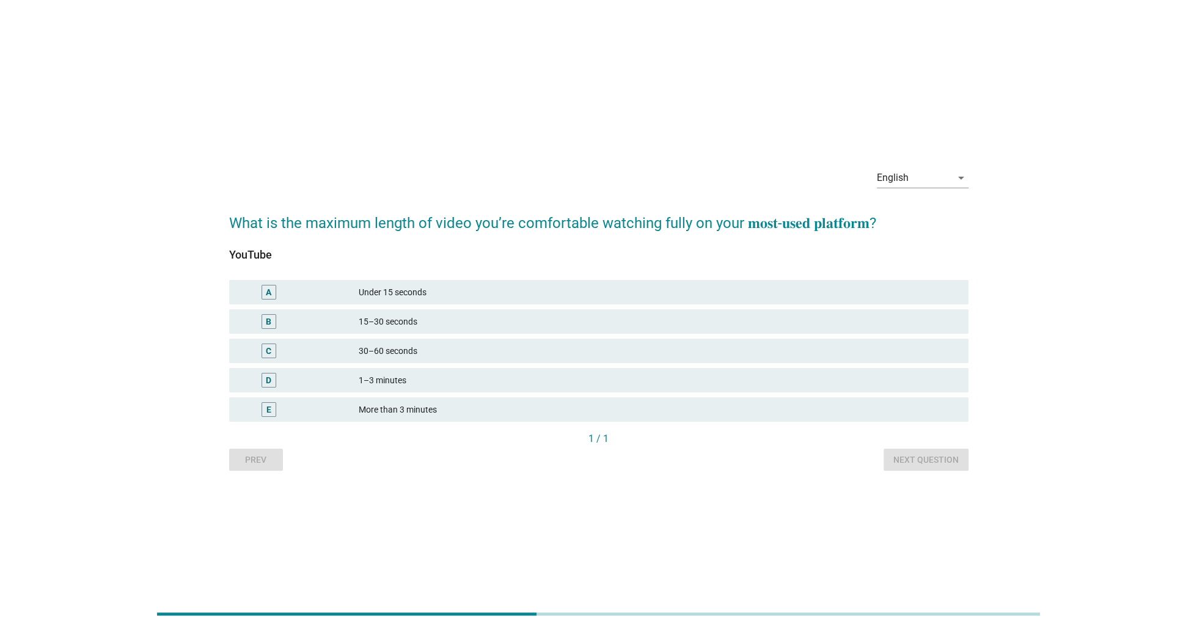
click at [827, 406] on div "More than 3 minutes" at bounding box center [659, 409] width 600 height 15
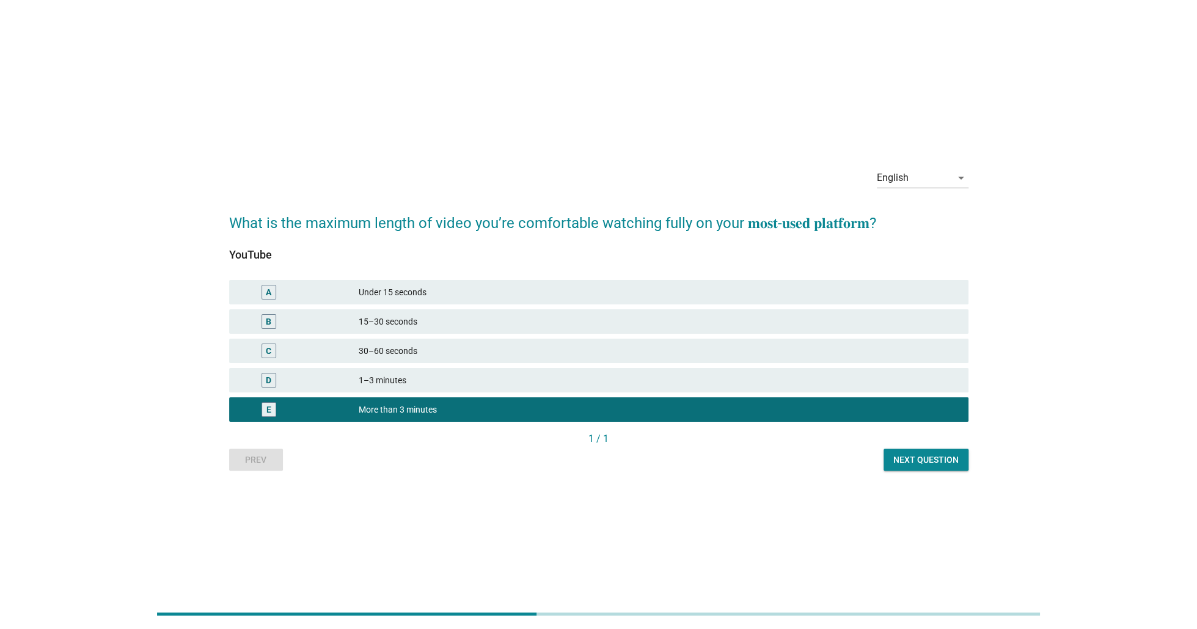
click at [934, 467] on button "Next question" at bounding box center [926, 460] width 85 height 22
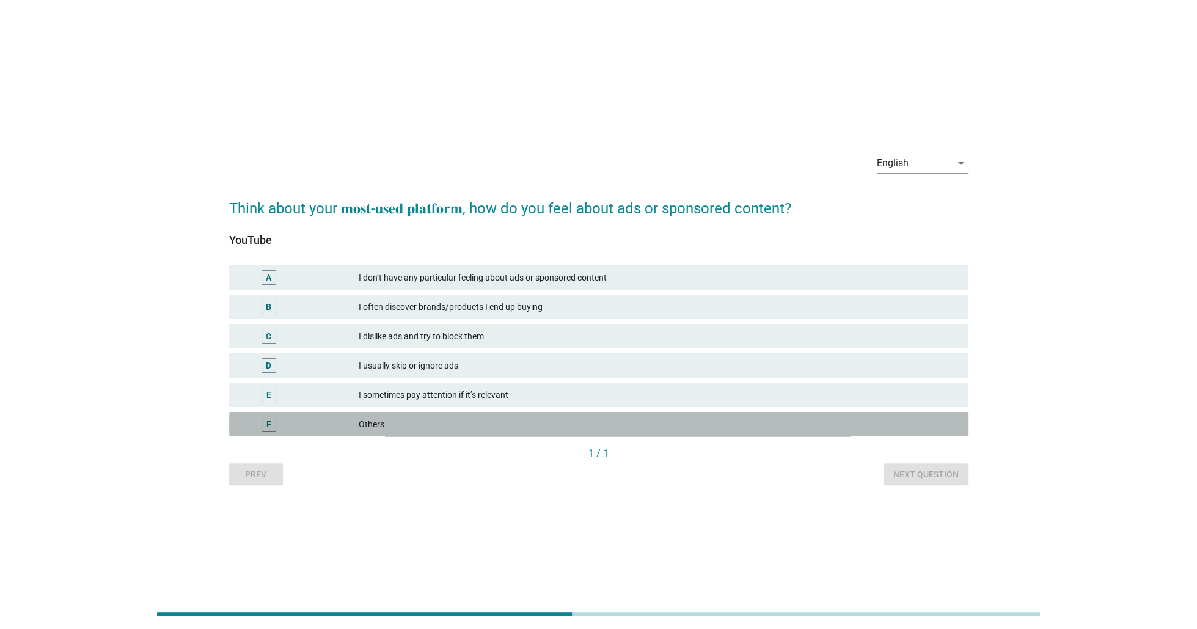
click at [710, 424] on div "Others" at bounding box center [659, 424] width 600 height 15
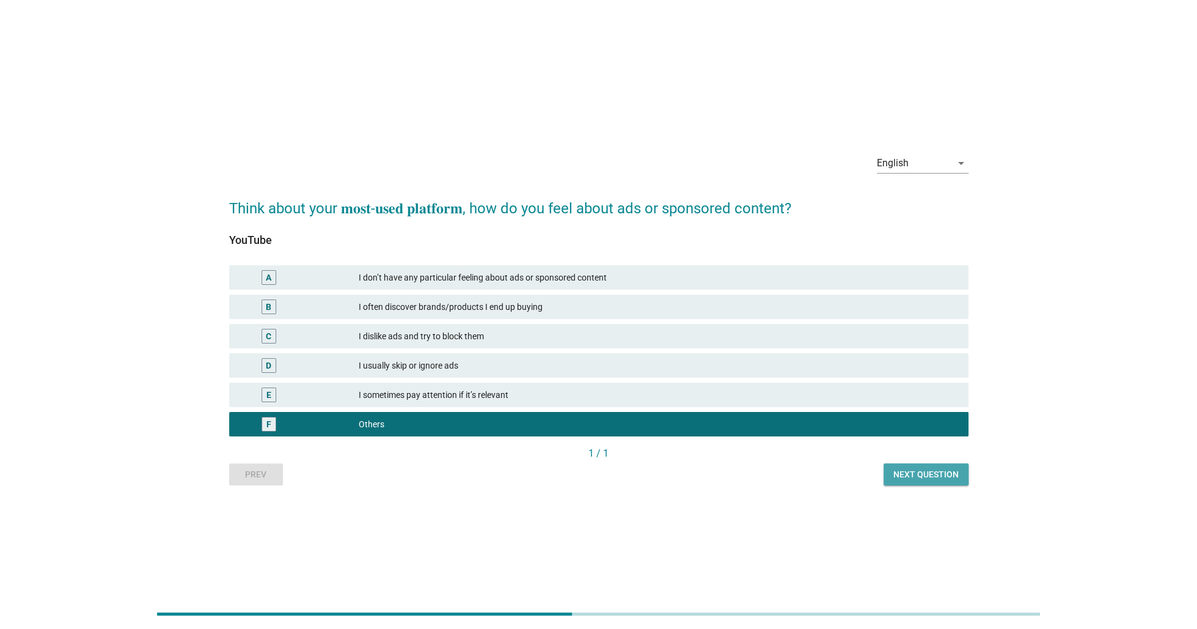
click at [919, 472] on div "Next question" at bounding box center [926, 474] width 65 height 13
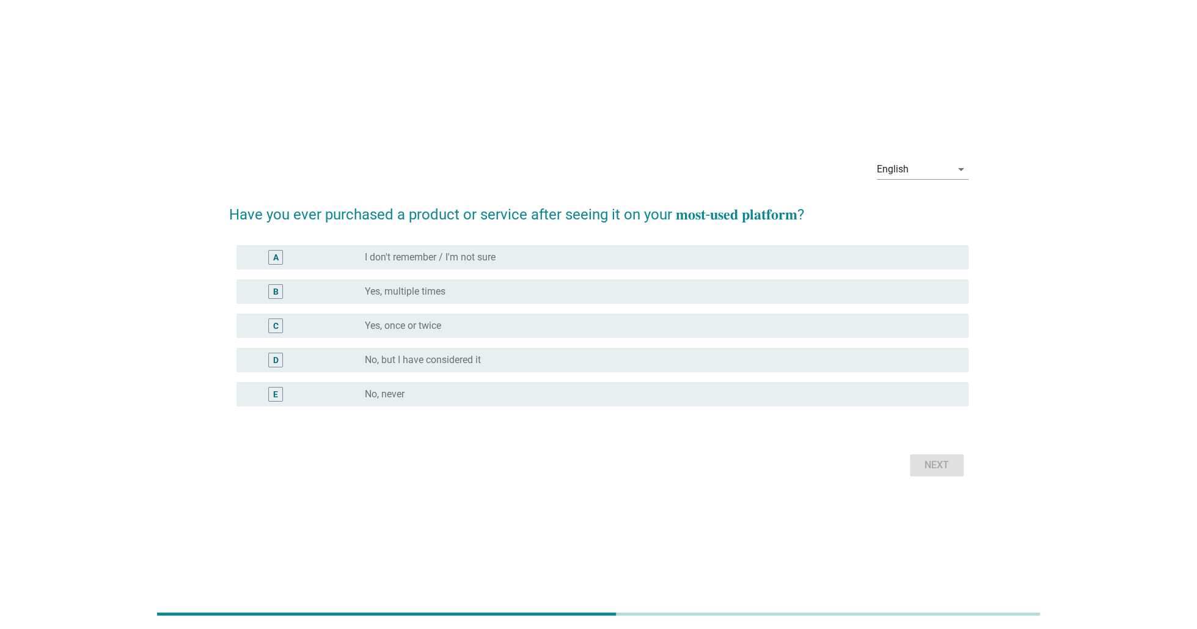
click at [647, 398] on div "radio_button_unchecked No, never" at bounding box center [657, 394] width 584 height 12
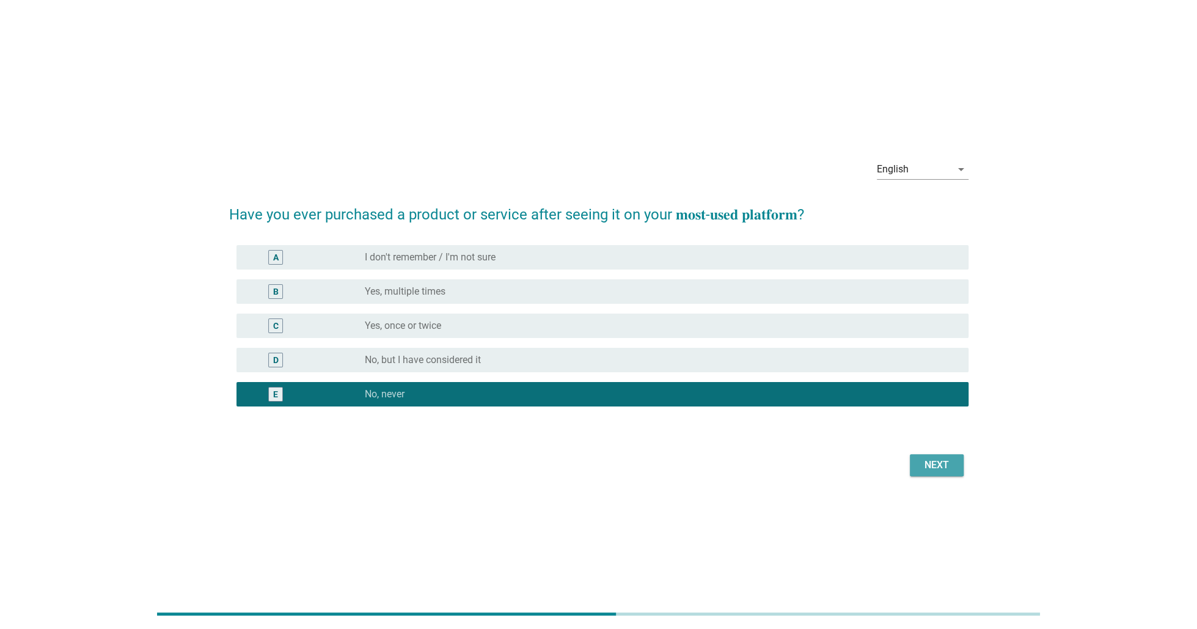
click at [917, 467] on button "Next" at bounding box center [937, 465] width 54 height 22
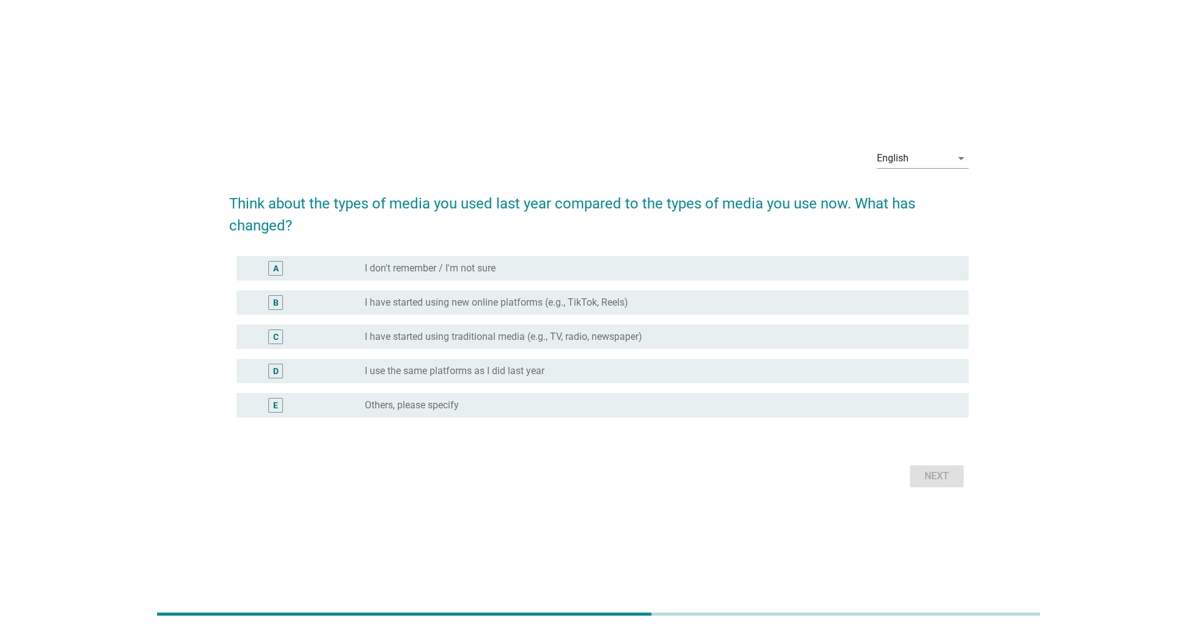
click at [777, 411] on div "radio_button_unchecked Others, please specify" at bounding box center [662, 405] width 594 height 15
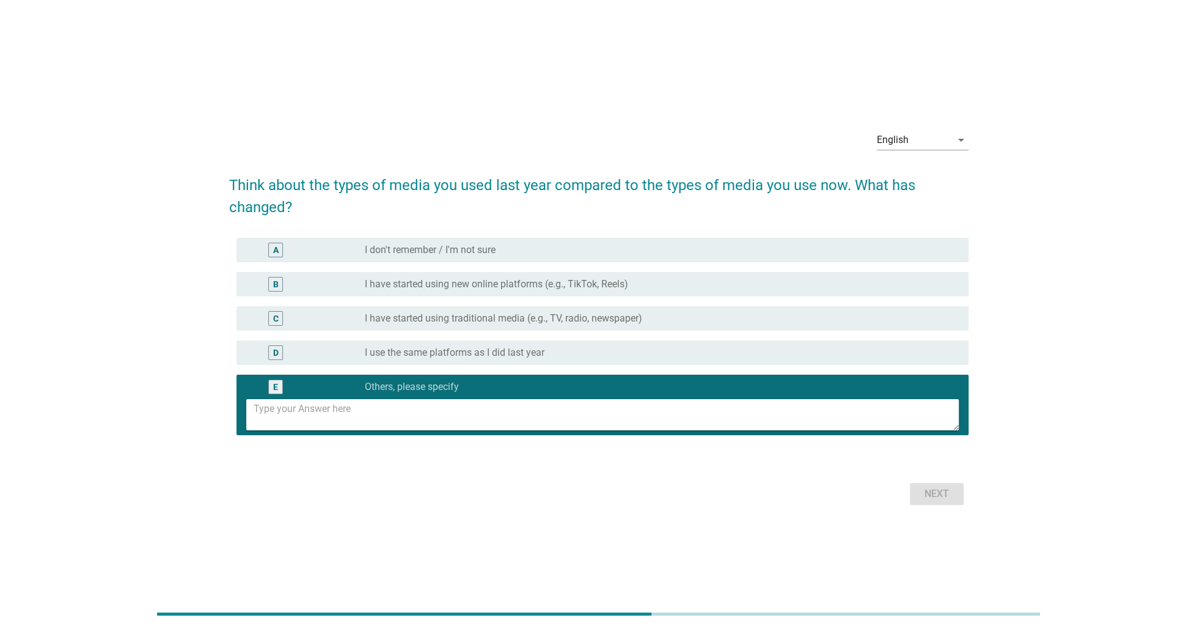
click at [834, 361] on div "D radio_button_unchecked I use the same platforms as I did last year" at bounding box center [603, 352] width 732 height 24
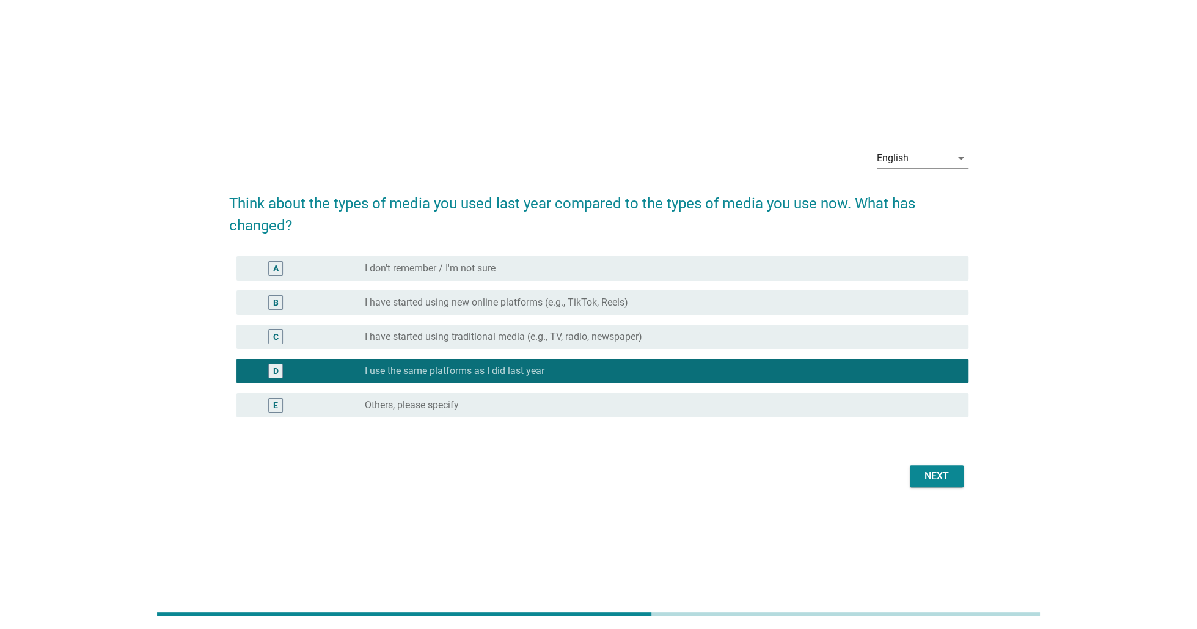
click at [933, 471] on div "Next" at bounding box center [937, 476] width 34 height 15
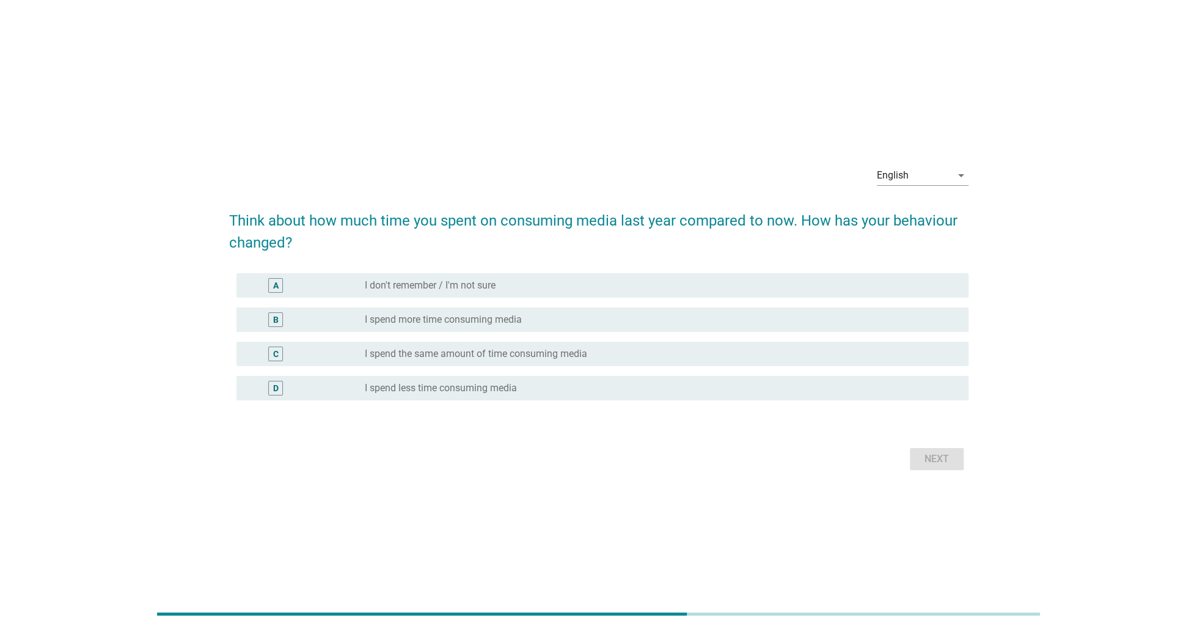
click at [563, 354] on label "I spend the same amount of time consuming media" at bounding box center [476, 354] width 222 height 12
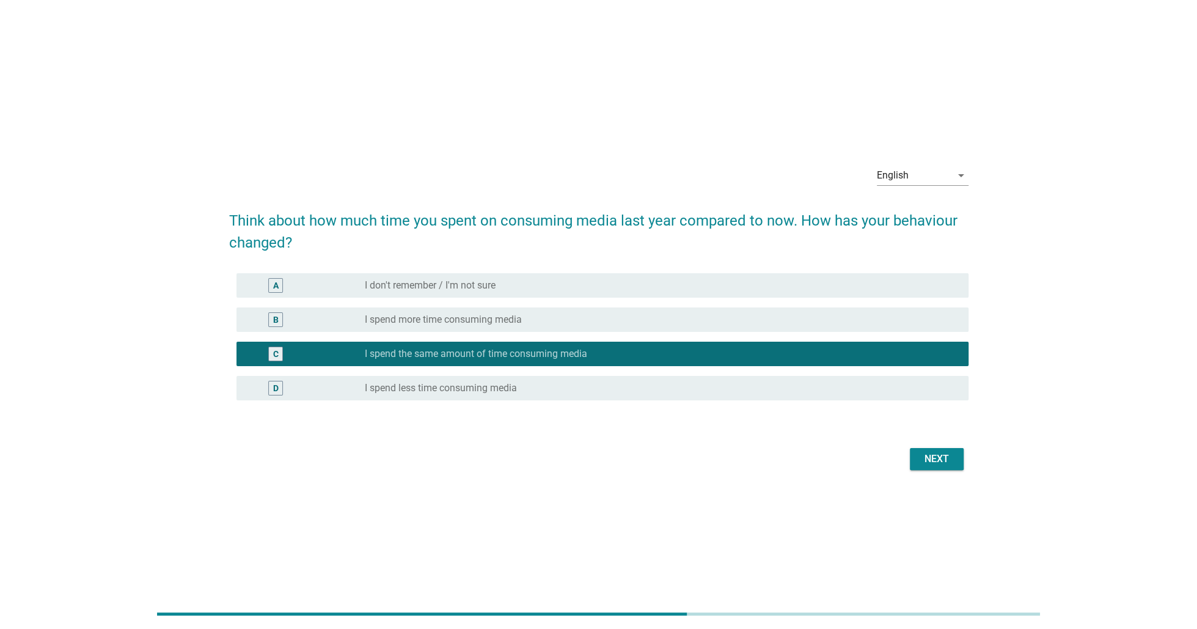
click at [929, 459] on div "Next" at bounding box center [937, 459] width 34 height 15
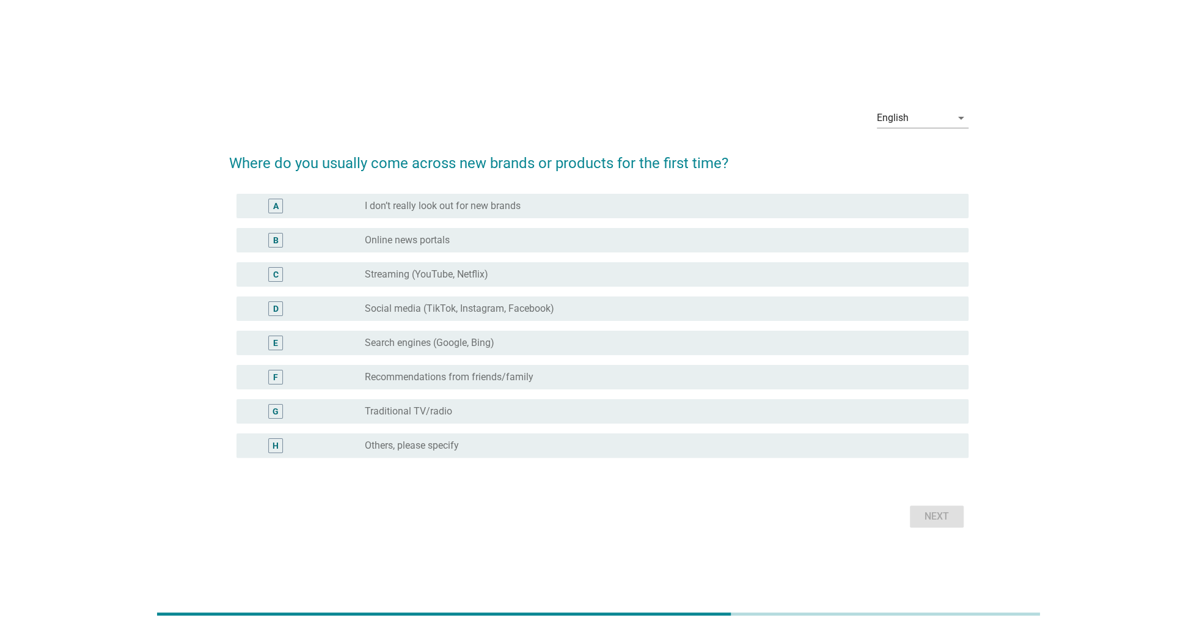
click at [570, 442] on div "radio_button_unchecked Others, please specify" at bounding box center [657, 445] width 584 height 12
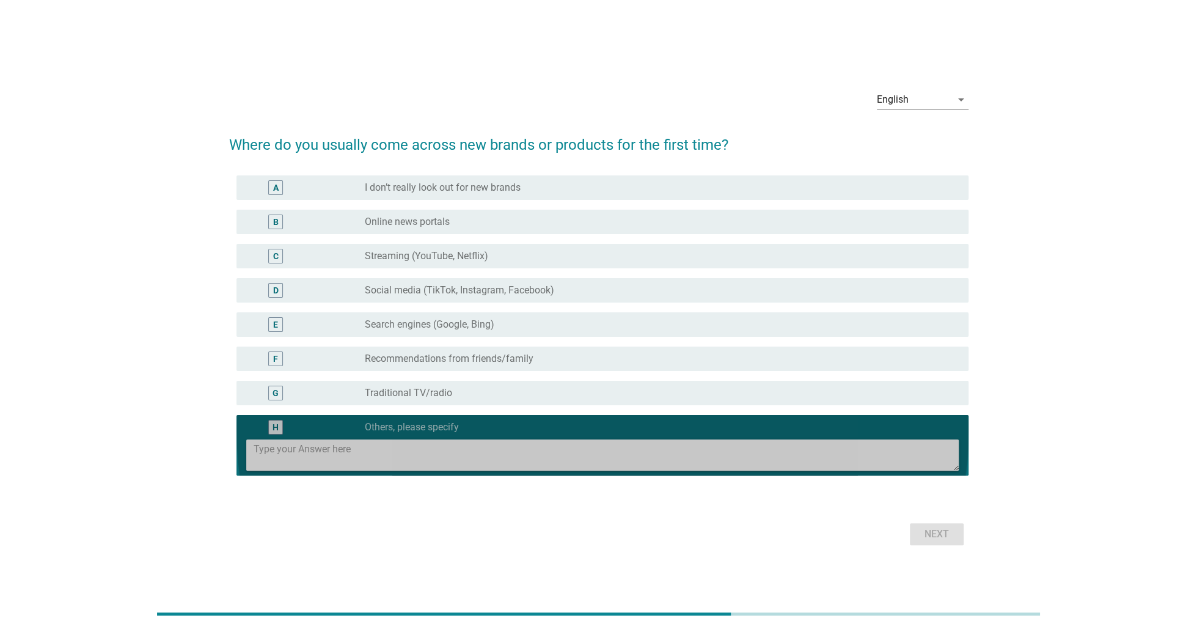
click at [607, 415] on div "H radio_button_checked Others, please specify" at bounding box center [603, 445] width 732 height 61
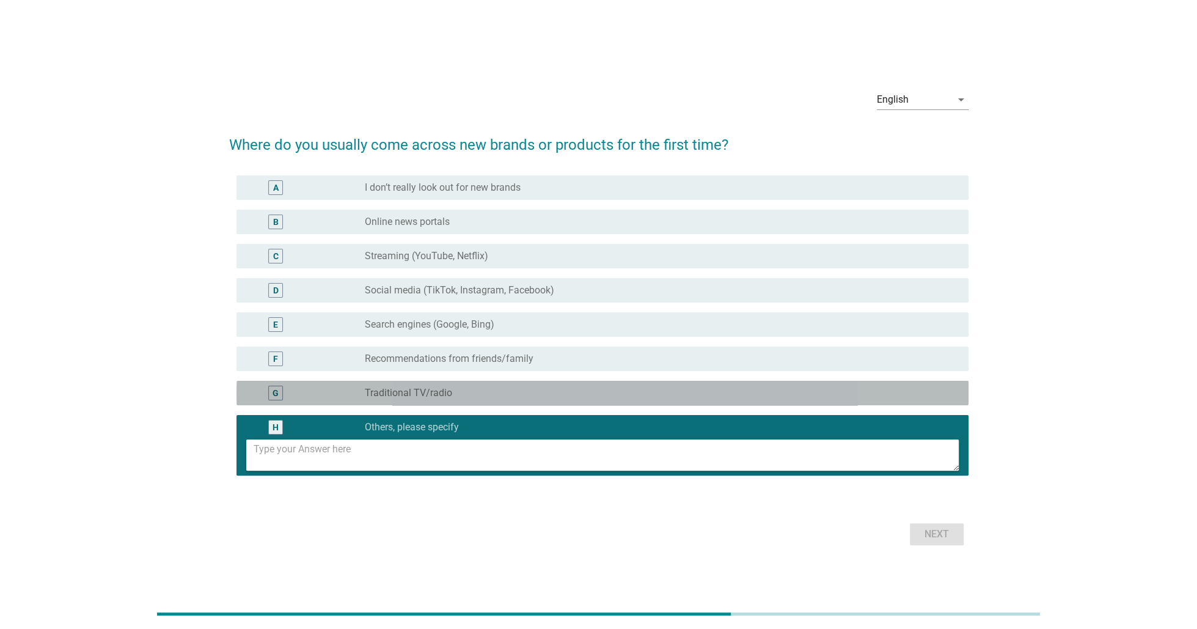
click at [636, 399] on div "radio_button_unchecked Traditional TV/radio" at bounding box center [662, 393] width 594 height 15
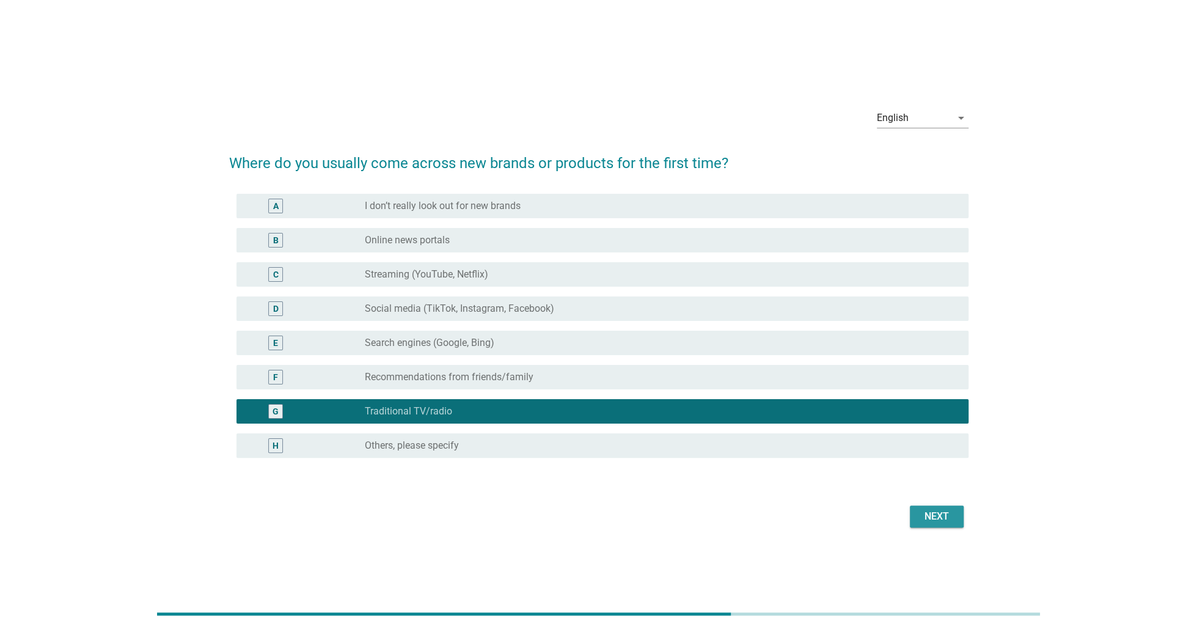
drag, startPoint x: 942, startPoint y: 524, endPoint x: 923, endPoint y: 517, distance: 20.7
click at [942, 523] on button "Next" at bounding box center [937, 516] width 54 height 22
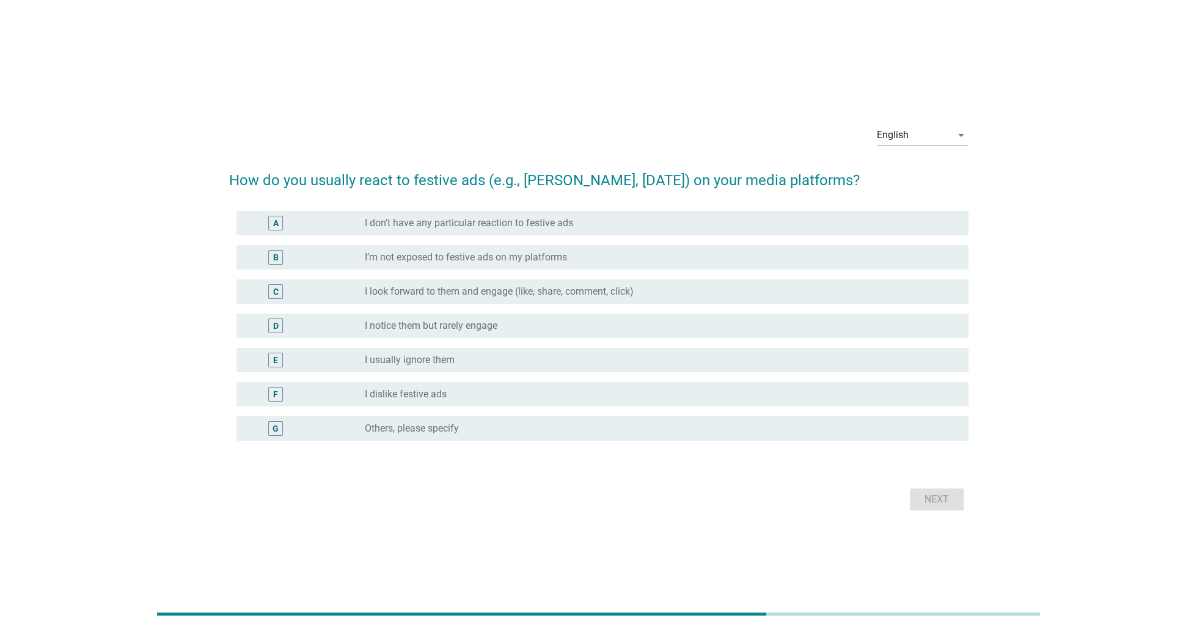
click at [550, 425] on div "radio_button_unchecked Others, please specify" at bounding box center [657, 428] width 584 height 12
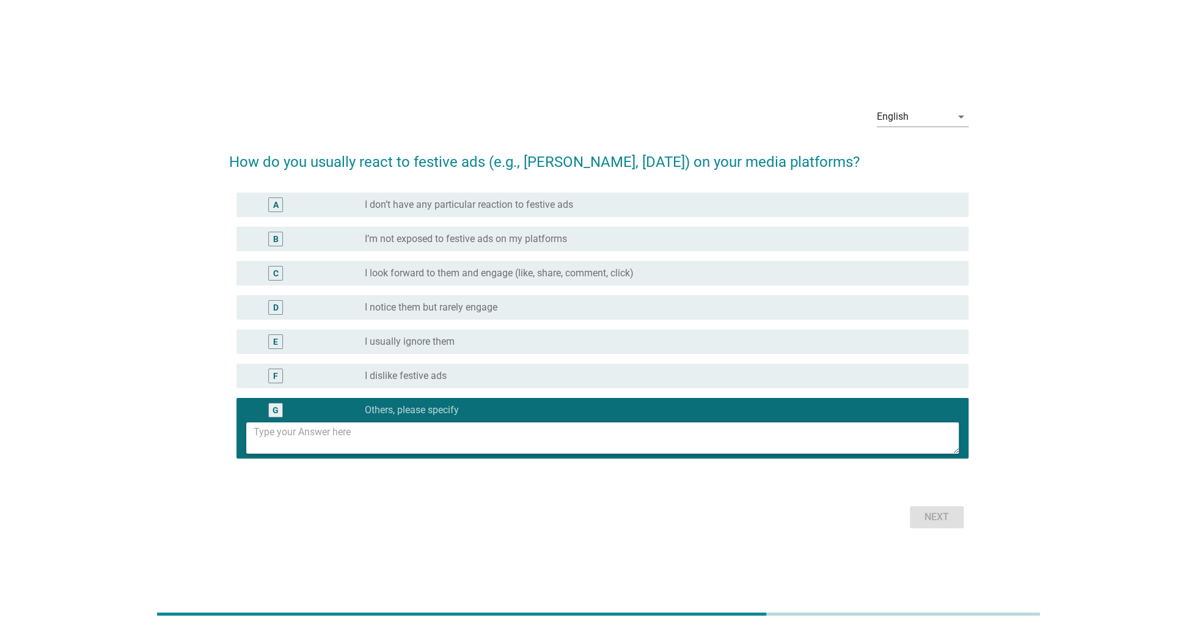
click at [570, 391] on div "F radio_button_unchecked I dislike festive ads" at bounding box center [598, 376] width 739 height 34
click at [616, 374] on div "radio_button_unchecked I dislike festive ads" at bounding box center [657, 376] width 584 height 12
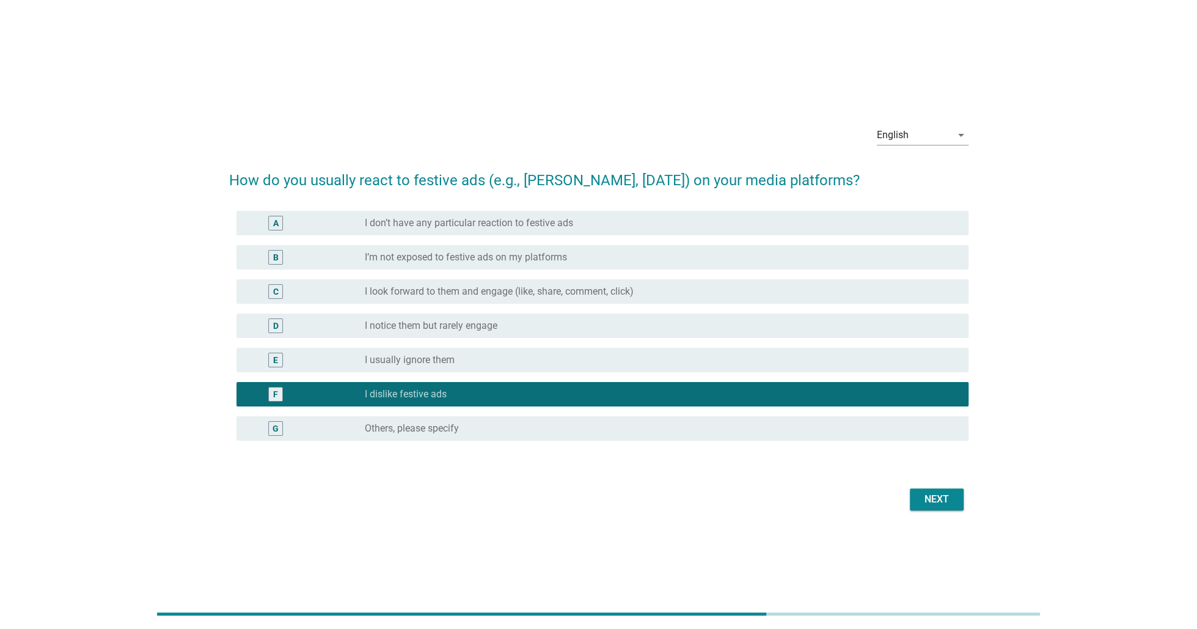
click at [928, 502] on div "Next" at bounding box center [937, 499] width 34 height 15
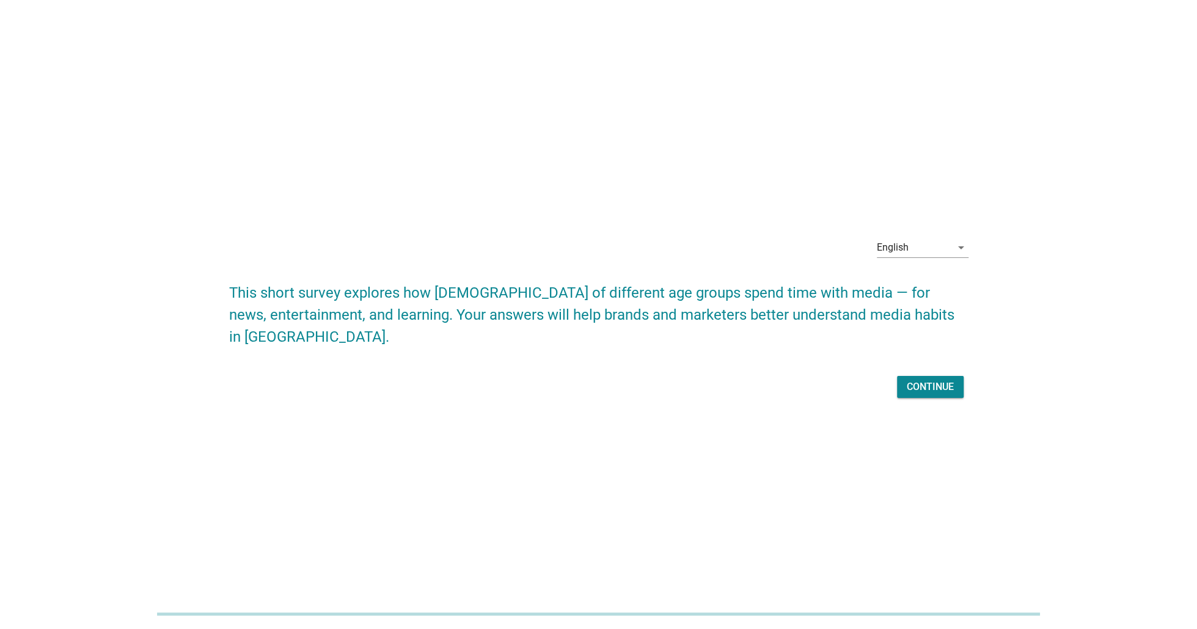
click at [940, 382] on div "Continue" at bounding box center [930, 387] width 47 height 15
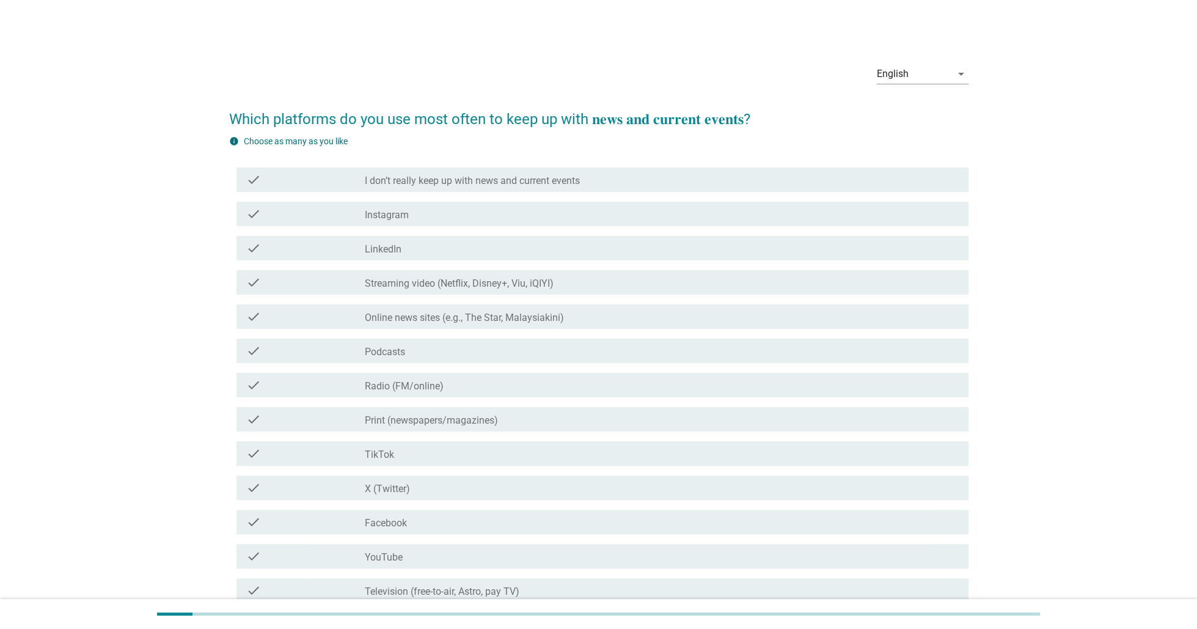
click at [458, 216] on div "check_box_outline_blank Instagram" at bounding box center [662, 214] width 594 height 15
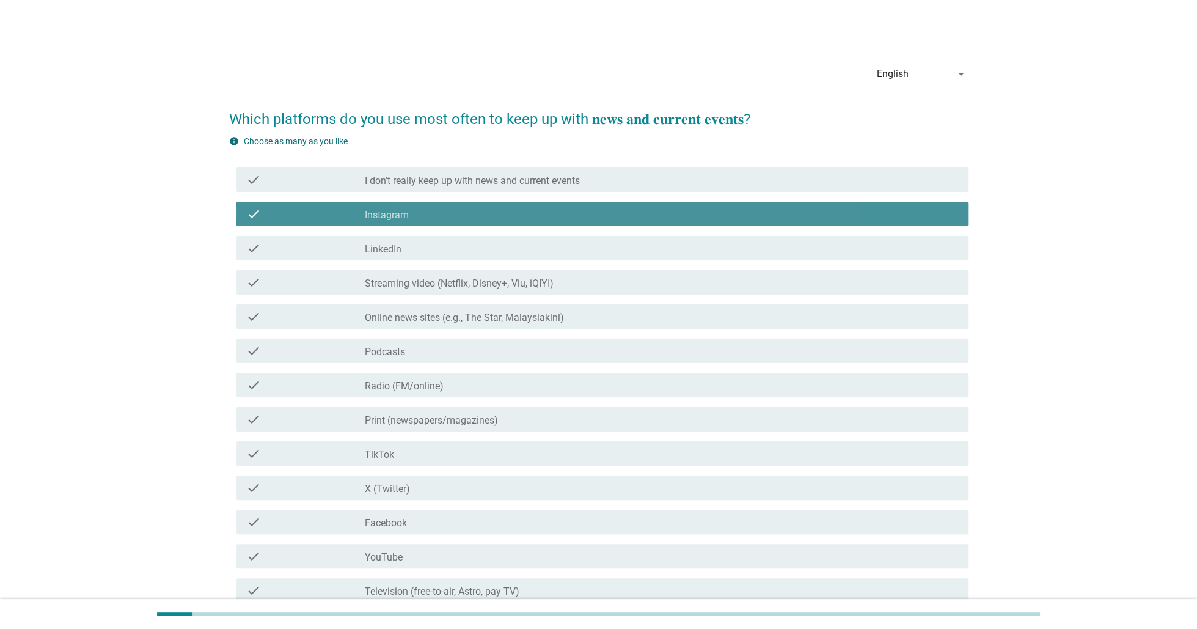
drag, startPoint x: 444, startPoint y: 251, endPoint x: 435, endPoint y: 296, distance: 46.0
click at [442, 251] on div "check_box_outline_blank LinkedIn" at bounding box center [662, 248] width 594 height 15
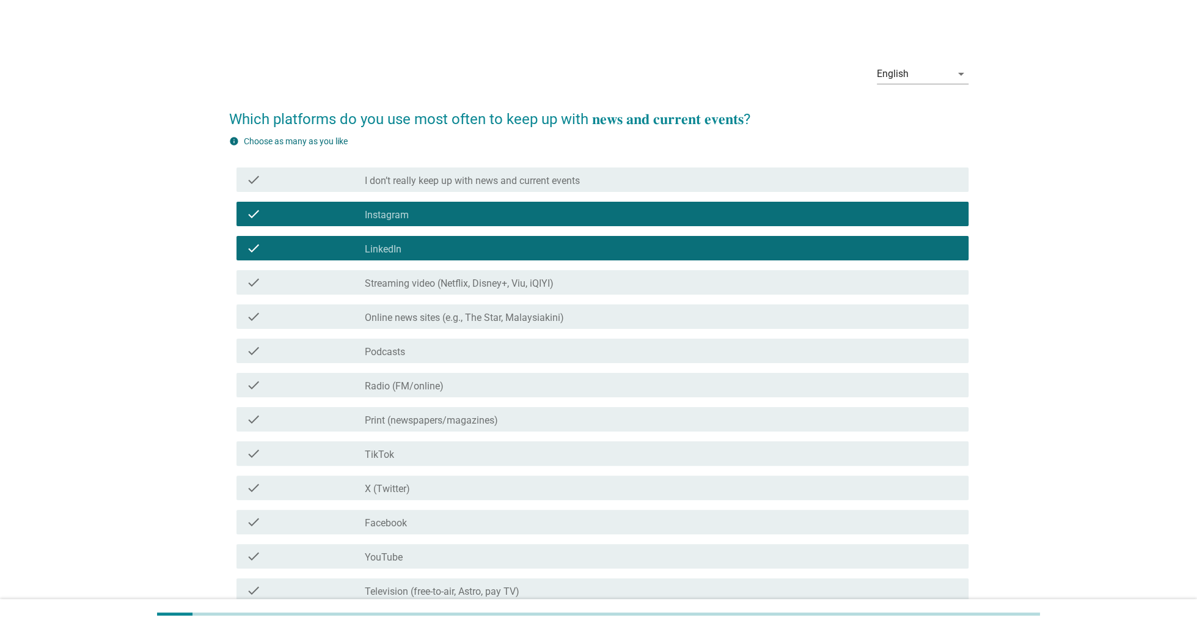
click at [436, 284] on label "Streaming video (Netflix, Disney+, Viu, iQIYI)" at bounding box center [459, 283] width 189 height 12
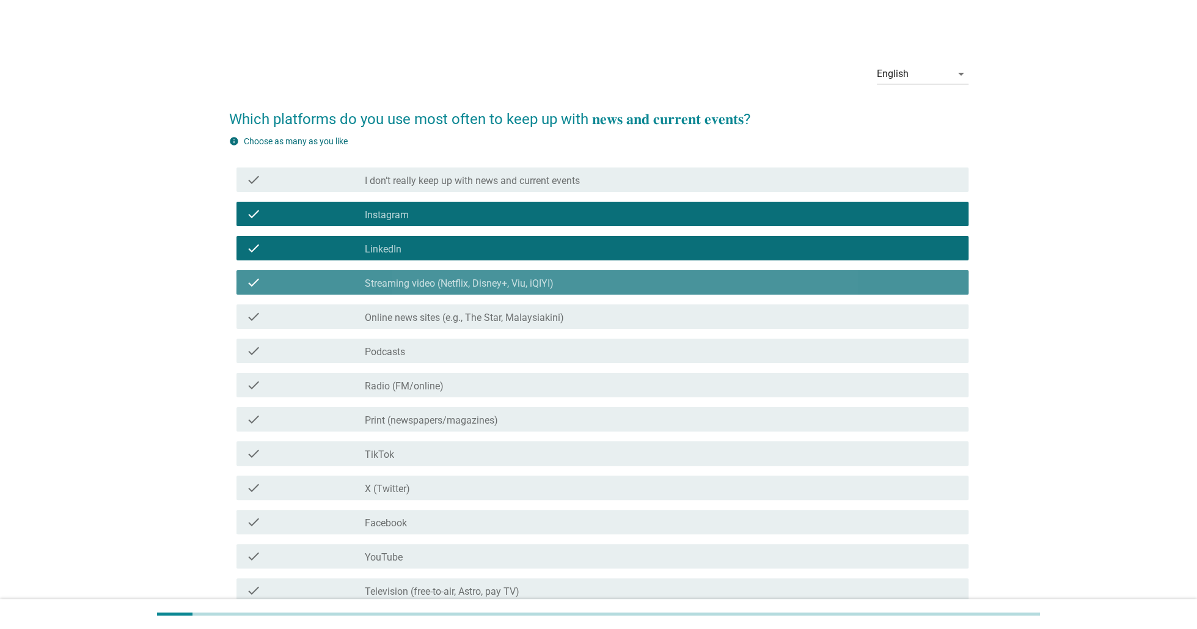
drag, startPoint x: 421, startPoint y: 315, endPoint x: 418, endPoint y: 349, distance: 34.4
click at [420, 315] on label "Online news sites (e.g., The Star, Malaysiakini)" at bounding box center [464, 318] width 199 height 12
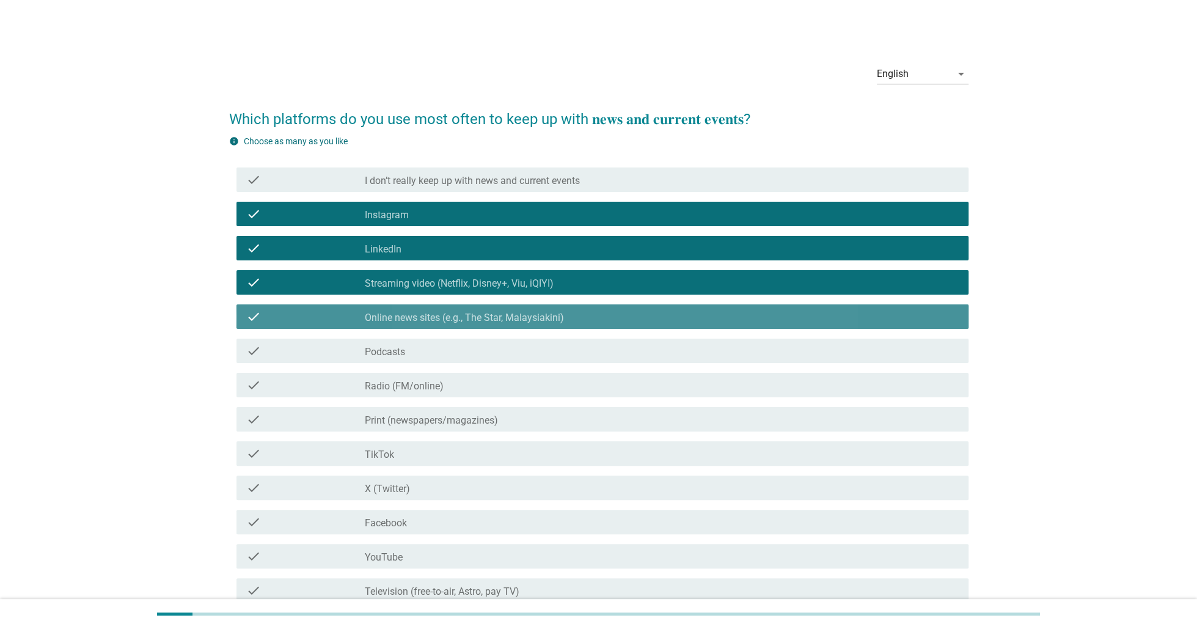
click at [417, 351] on div "check_box_outline_blank Podcasts" at bounding box center [662, 350] width 594 height 15
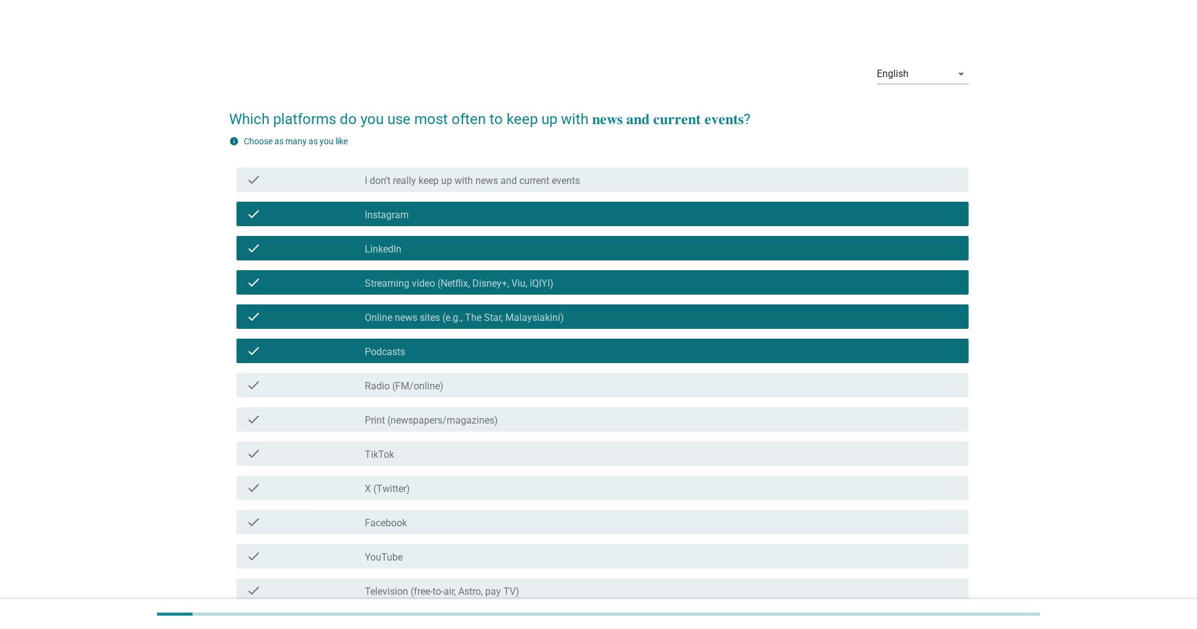
drag, startPoint x: 479, startPoint y: 185, endPoint x: 479, endPoint y: 196, distance: 11.6
click at [479, 184] on label "I don’t really keep up with news and current events" at bounding box center [472, 181] width 215 height 12
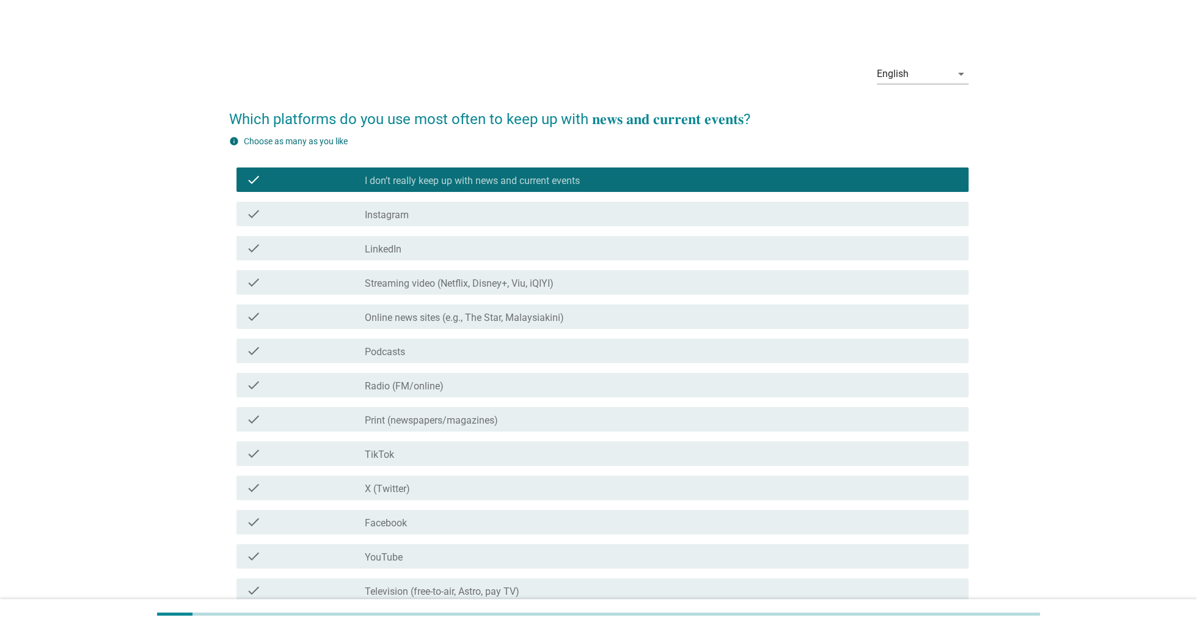
click at [427, 285] on label "Streaming video (Netflix, Disney+, Viu, iQIYI)" at bounding box center [459, 283] width 189 height 12
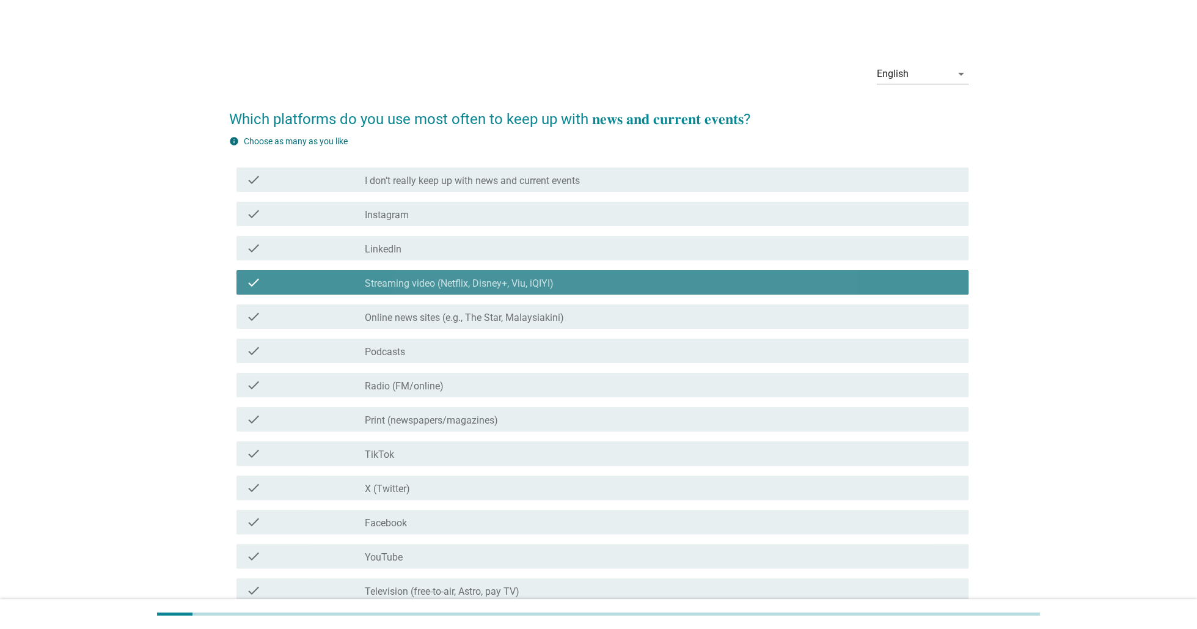
click at [431, 271] on div "check check_box_outline_blank Streaming video (Netflix, Disney+, Viu, iQIYI)" at bounding box center [603, 282] width 732 height 24
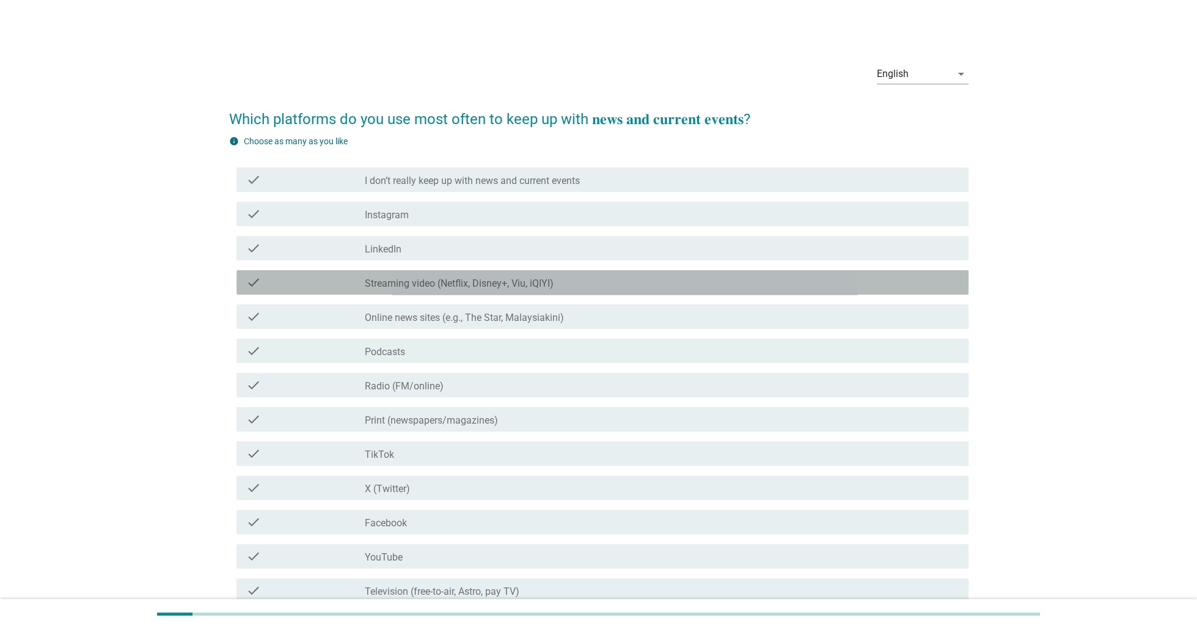
click at [403, 342] on div "check check_box_outline_blank Podcasts" at bounding box center [603, 351] width 732 height 24
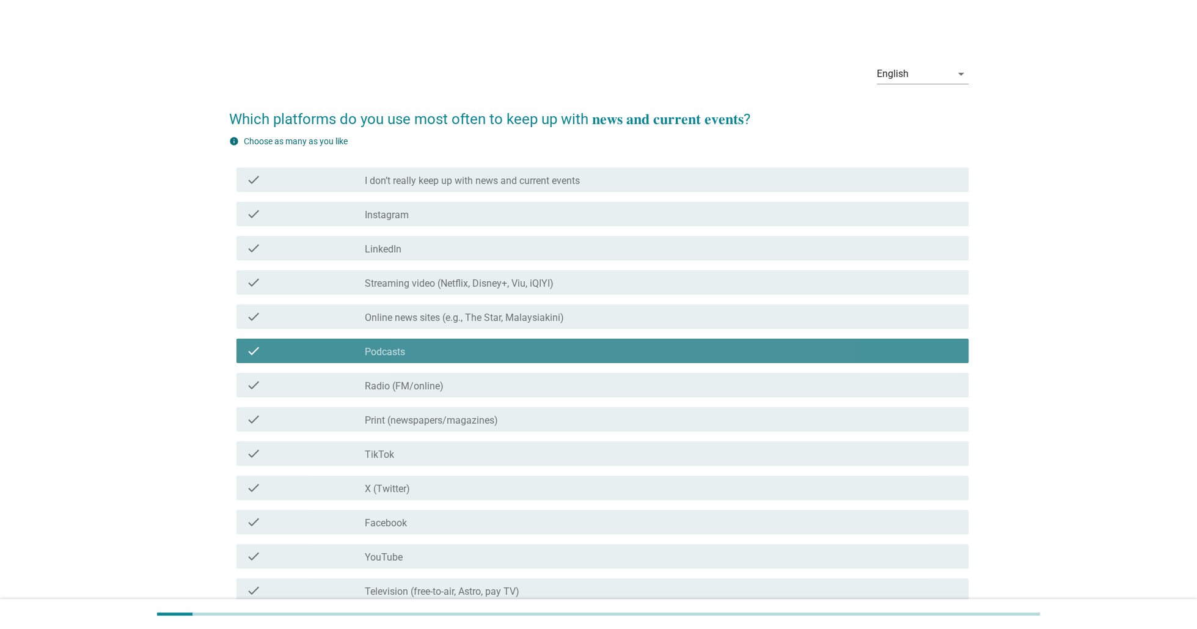
click at [417, 321] on label "Online news sites (e.g., The Star, Malaysiakini)" at bounding box center [464, 318] width 199 height 12
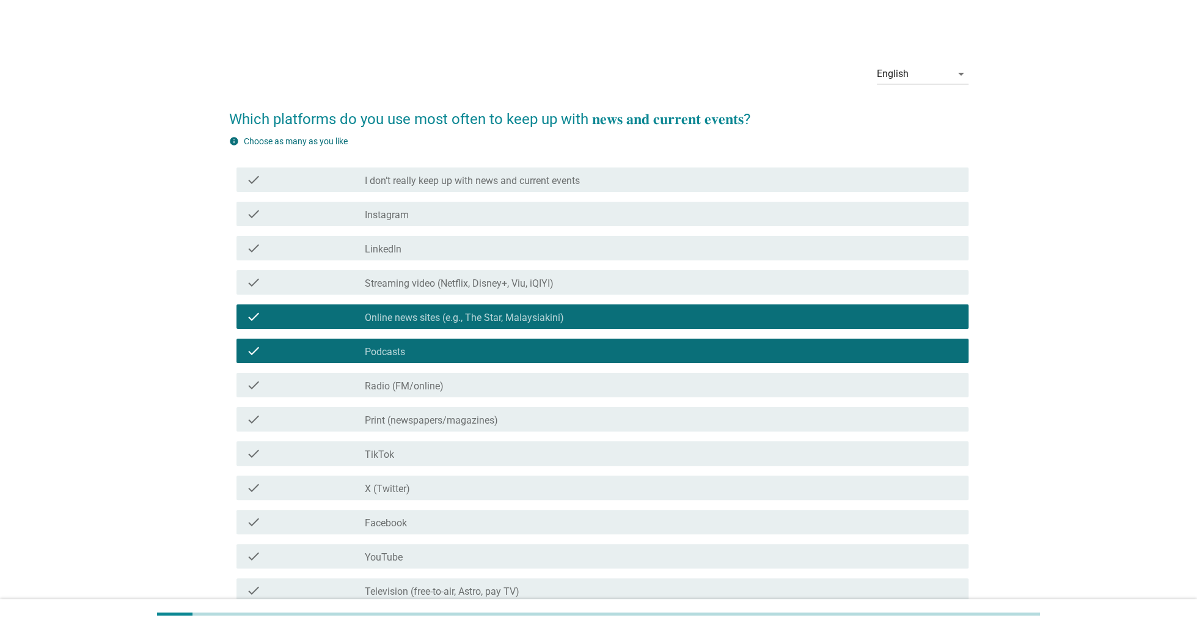
click at [442, 289] on label "Streaming video (Netflix, Disney+, Viu, iQIYI)" at bounding box center [459, 283] width 189 height 12
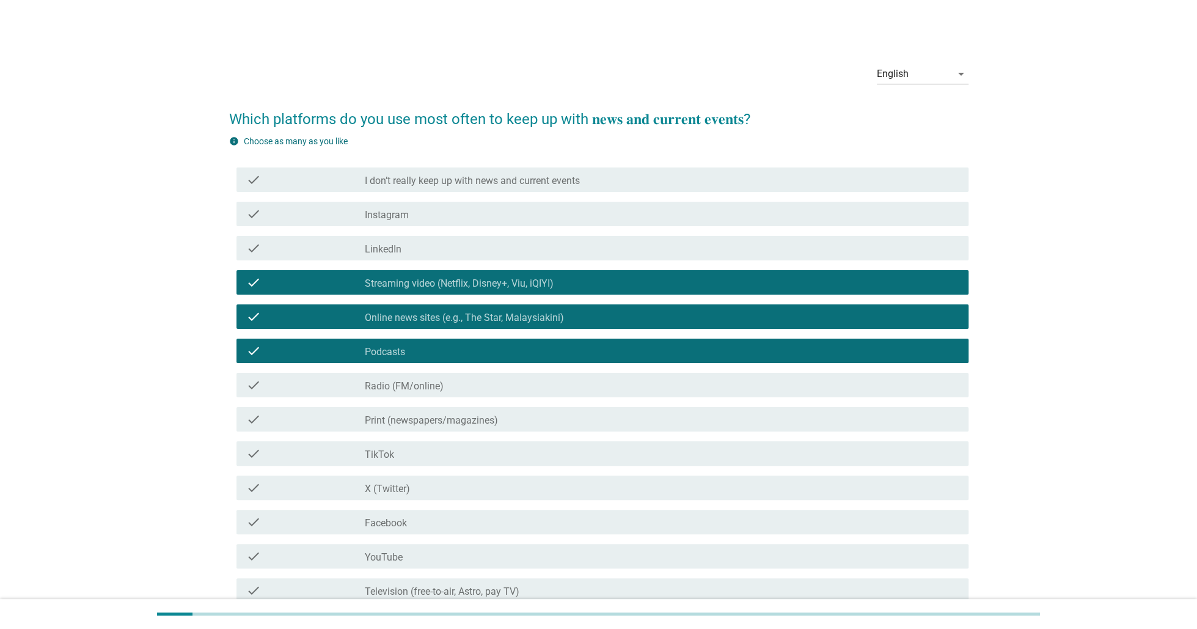
click at [511, 177] on label "I don’t really keep up with news and current events" at bounding box center [472, 181] width 215 height 12
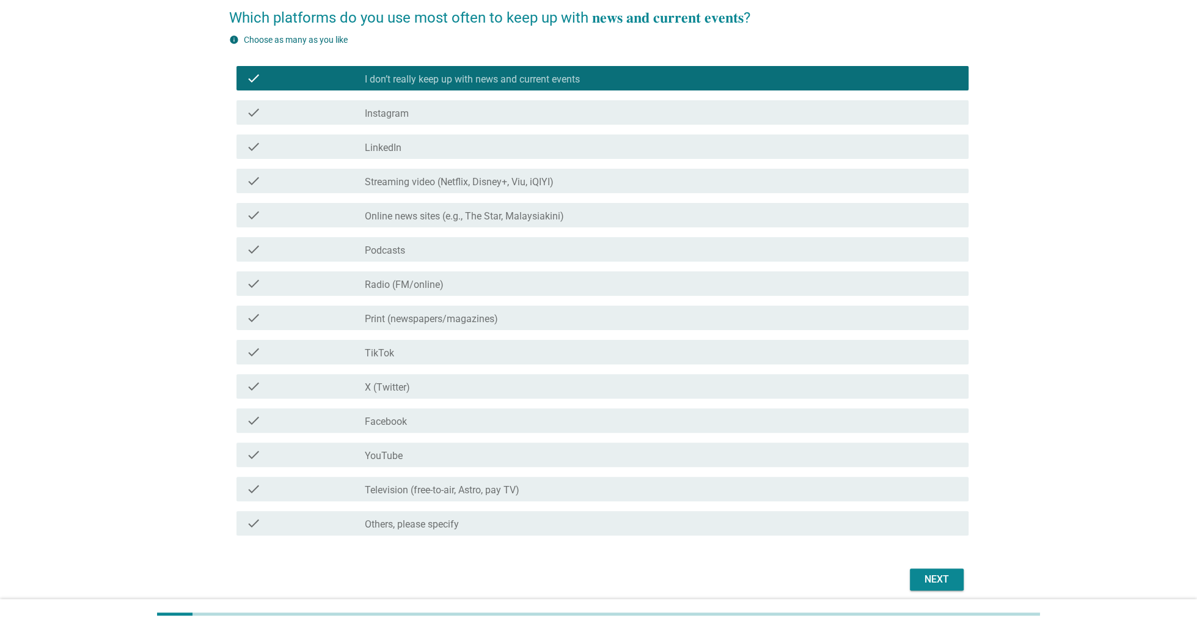
scroll to position [150, 0]
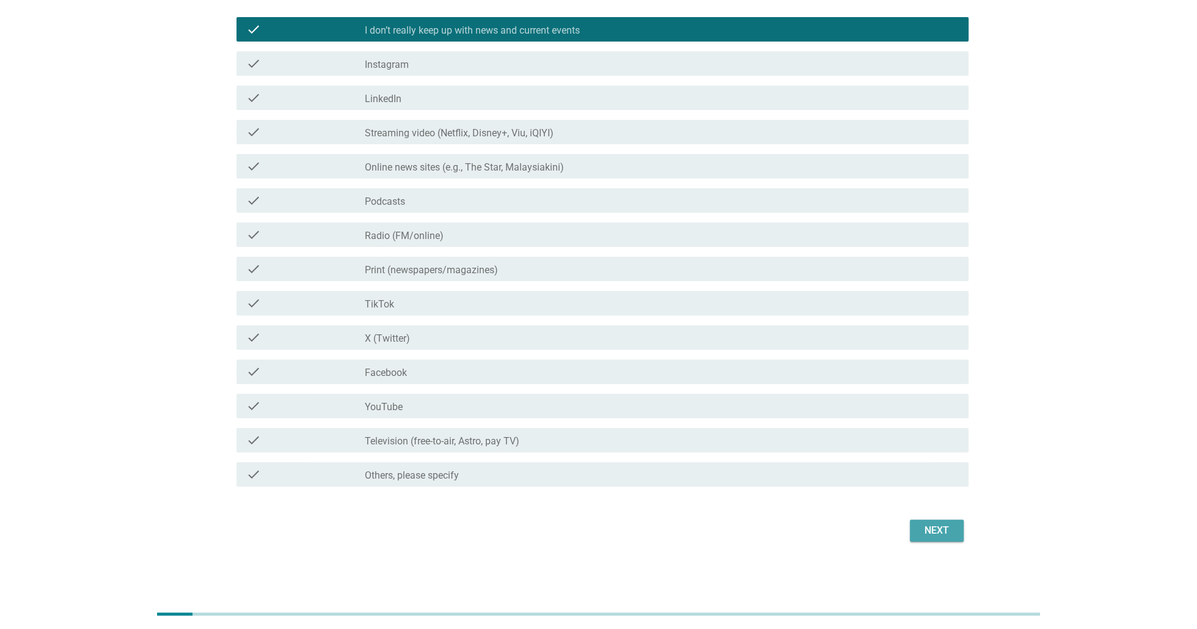
click at [941, 526] on div "Next" at bounding box center [937, 530] width 34 height 15
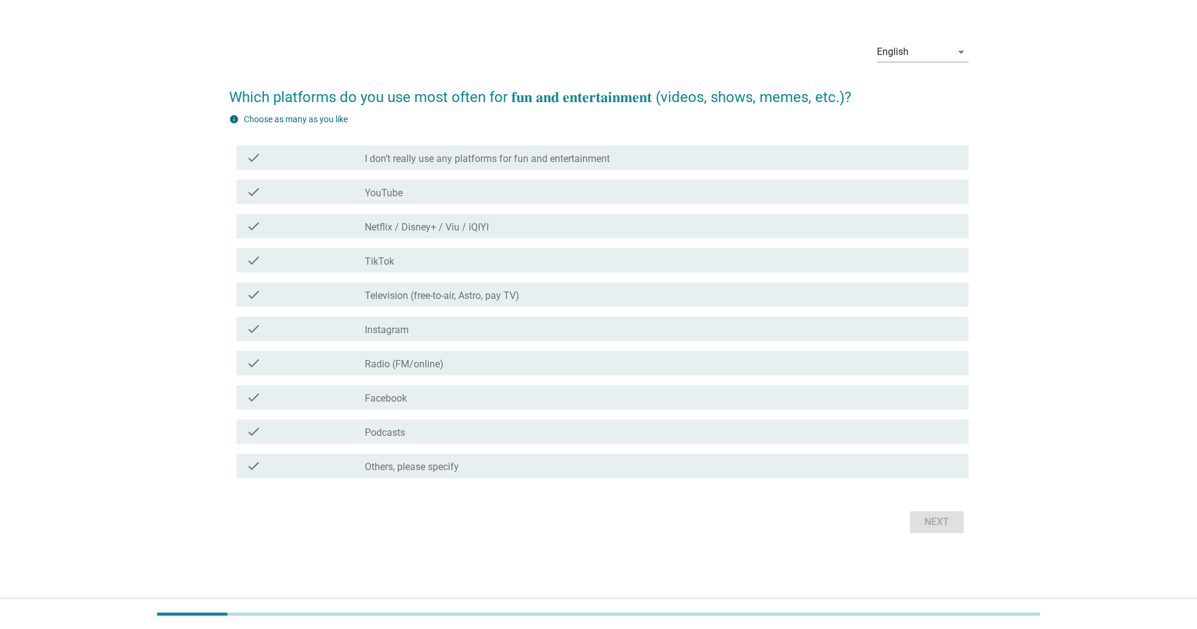
scroll to position [0, 0]
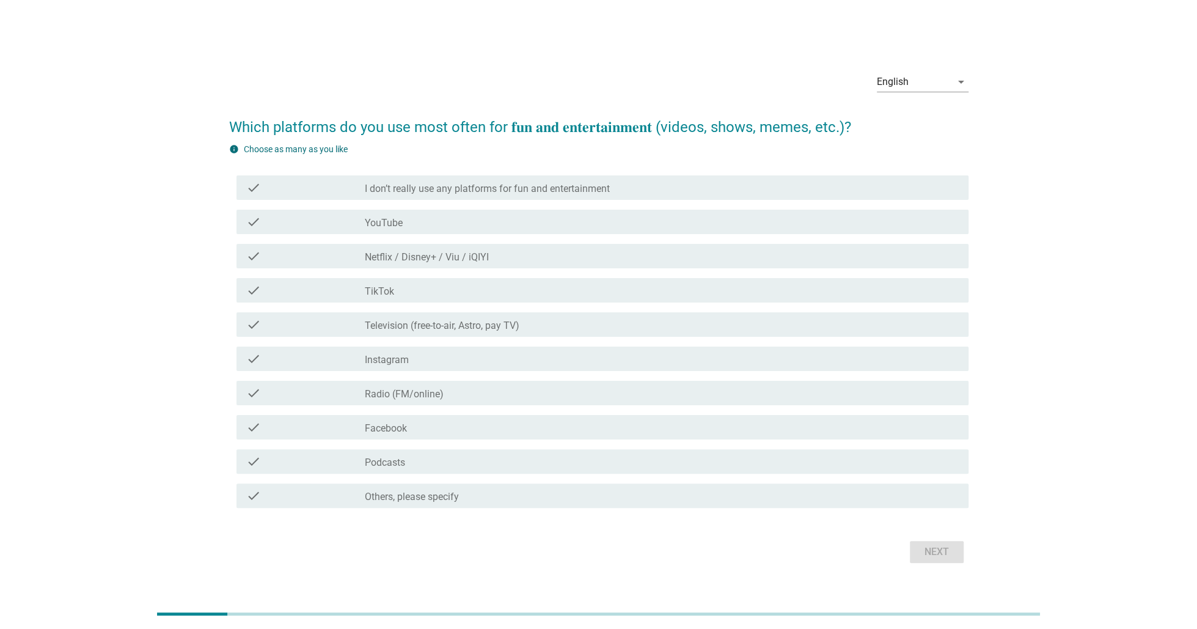
click at [403, 225] on div "check_box_outline_blank YouTube" at bounding box center [662, 222] width 594 height 15
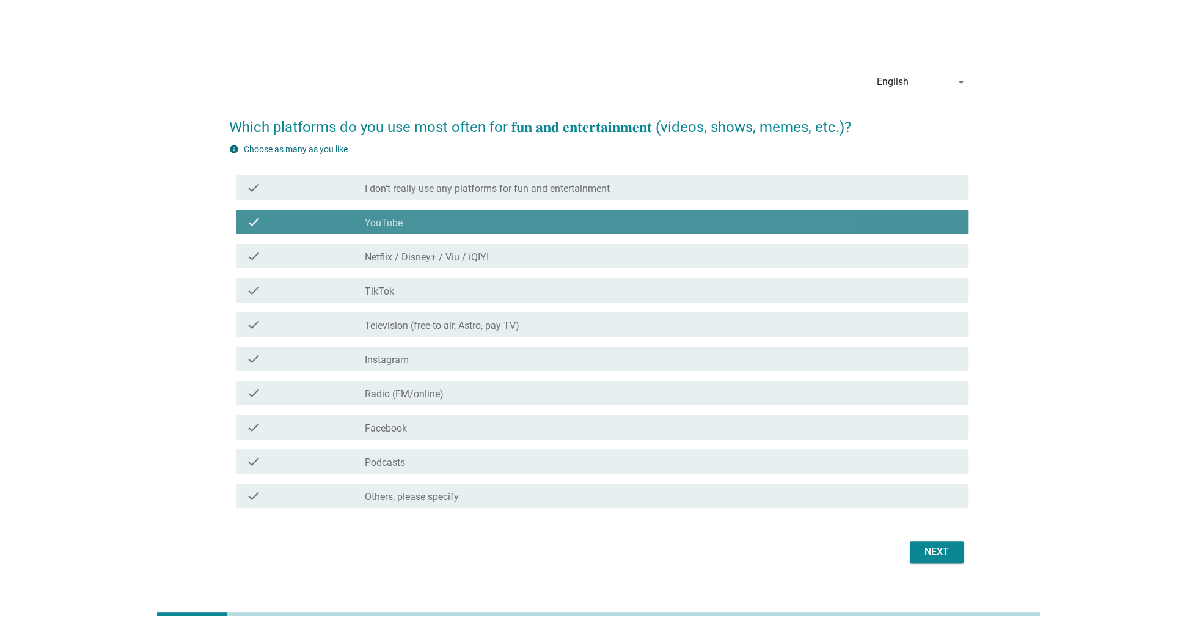
drag, startPoint x: 413, startPoint y: 262, endPoint x: 411, endPoint y: 279, distance: 16.6
click at [412, 263] on label "Netflix / Disney+ / Viu / iQIYI" at bounding box center [427, 257] width 124 height 12
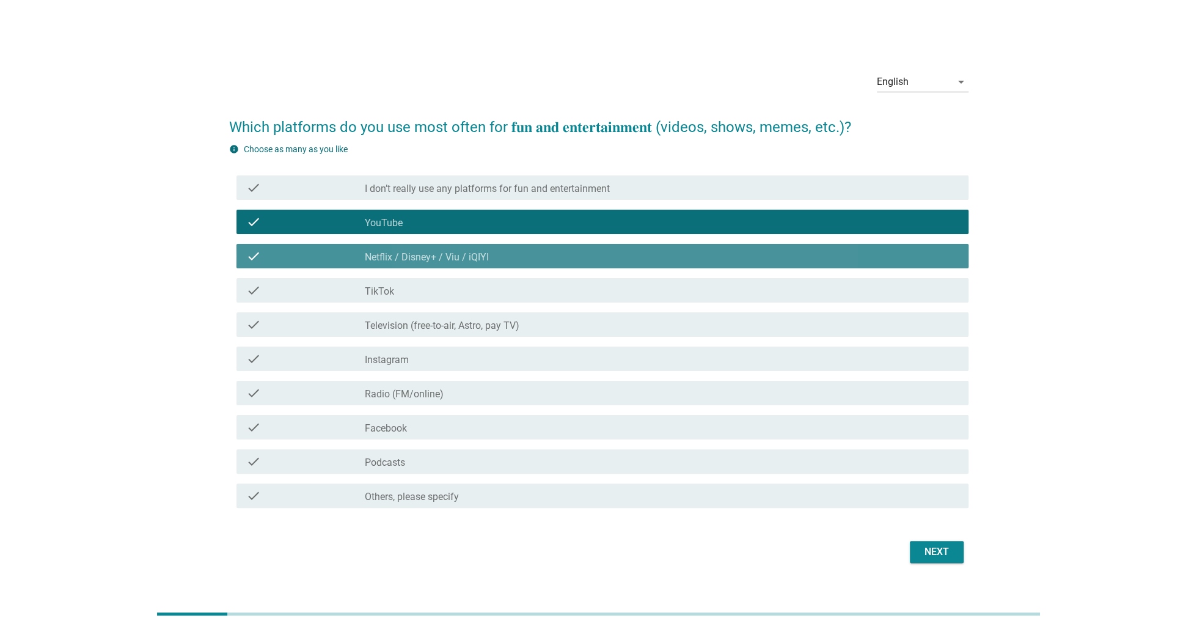
click at [408, 304] on div "check check_box_outline_blank TikTok" at bounding box center [598, 290] width 739 height 34
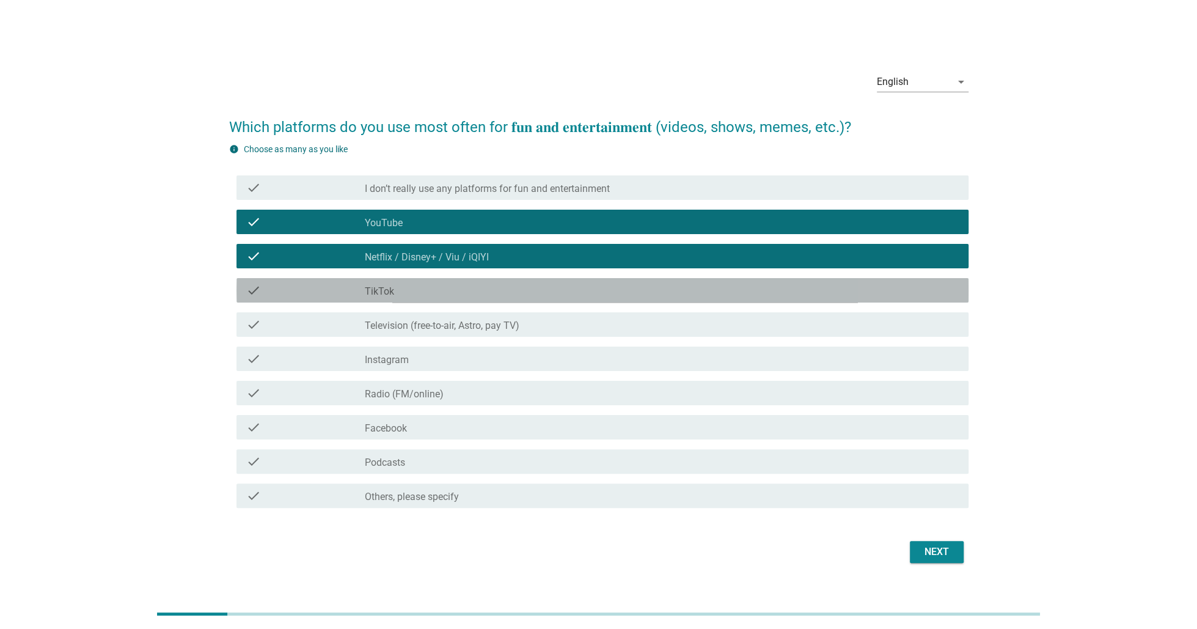
click at [412, 284] on div "check_box_outline_blank TikTok" at bounding box center [662, 290] width 594 height 15
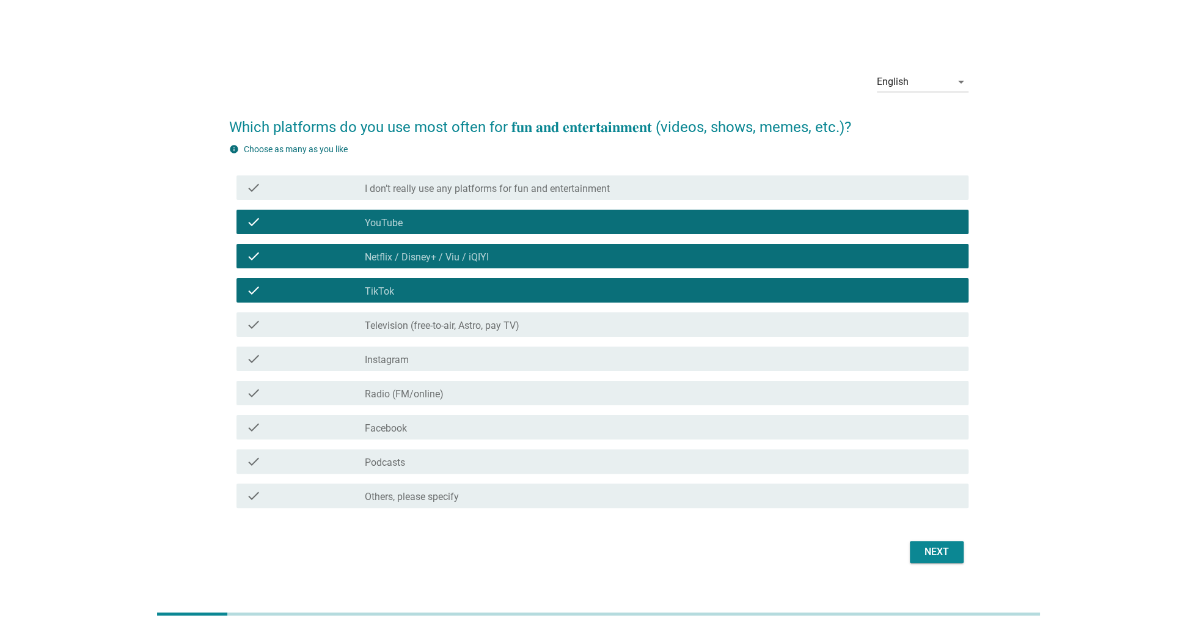
click at [406, 334] on div "check check_box_outline_blank Television (free-to-air, Astro, pay TV)" at bounding box center [603, 324] width 732 height 24
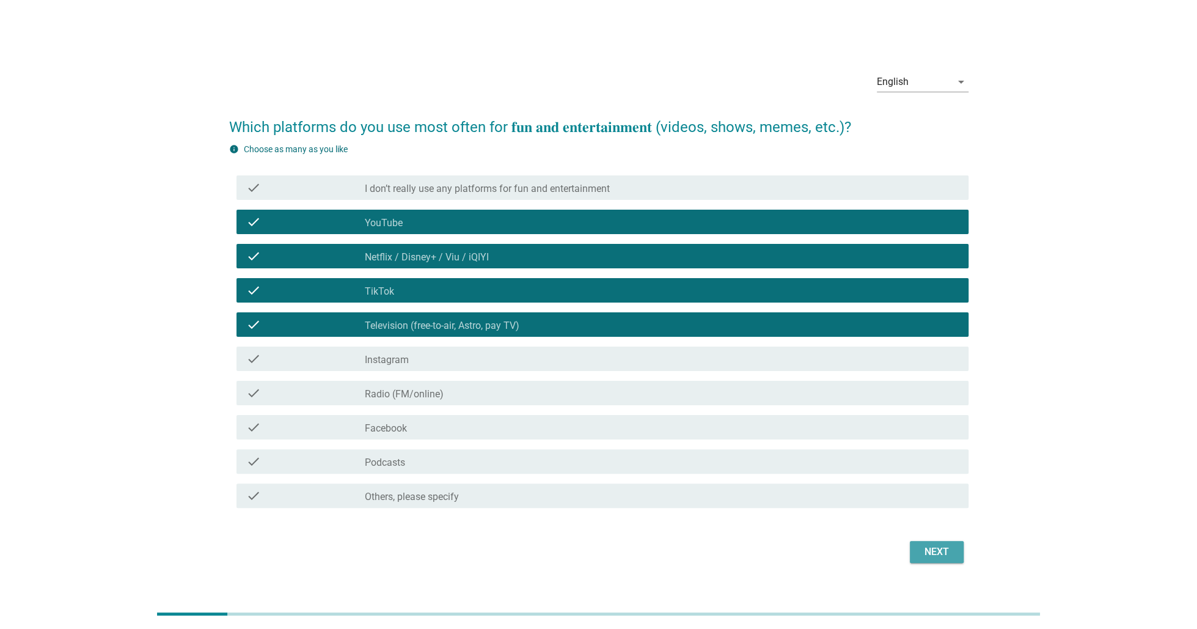
click at [945, 550] on div "Next" at bounding box center [937, 552] width 34 height 15
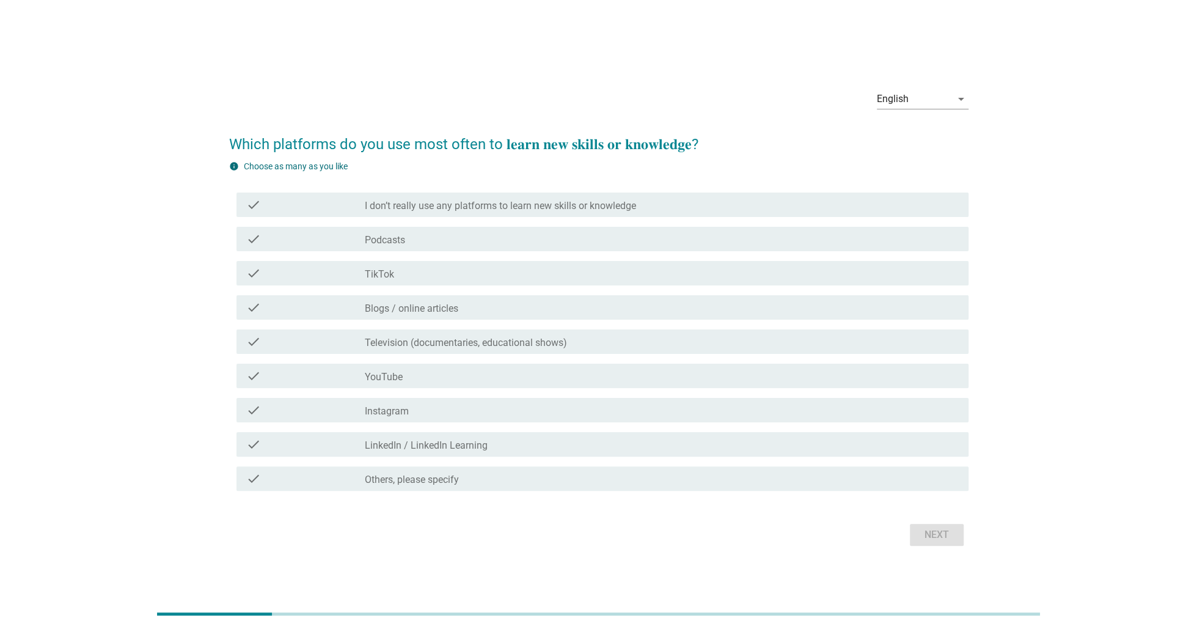
click at [427, 243] on div "check_box_outline_blank Podcasts" at bounding box center [662, 239] width 594 height 15
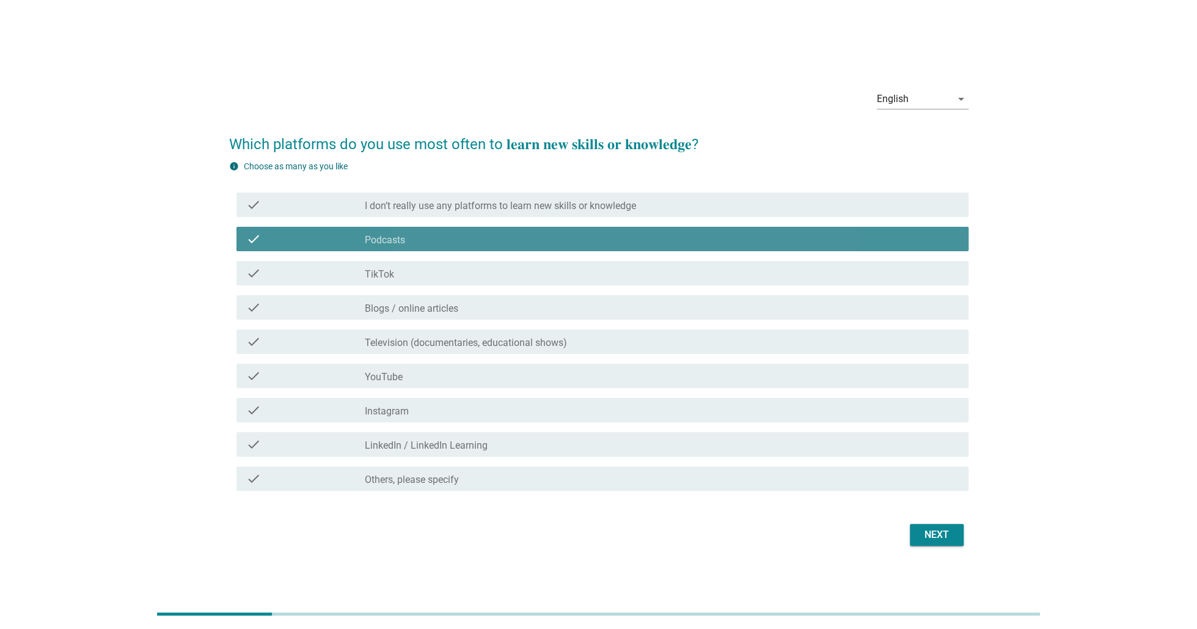
drag, startPoint x: 409, startPoint y: 289, endPoint x: 405, endPoint y: 319, distance: 30.2
click at [405, 289] on div "check check_box_outline_blank TikTok" at bounding box center [598, 273] width 739 height 34
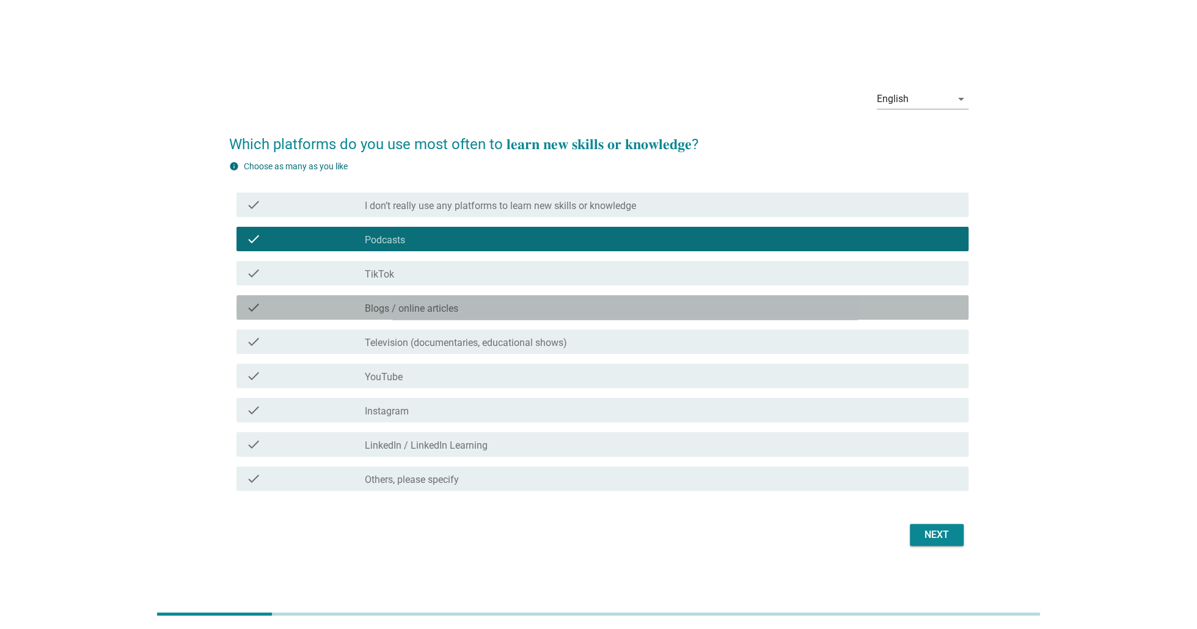
click at [419, 317] on div "check check_box_outline_blank Blogs / online articles" at bounding box center [603, 307] width 732 height 24
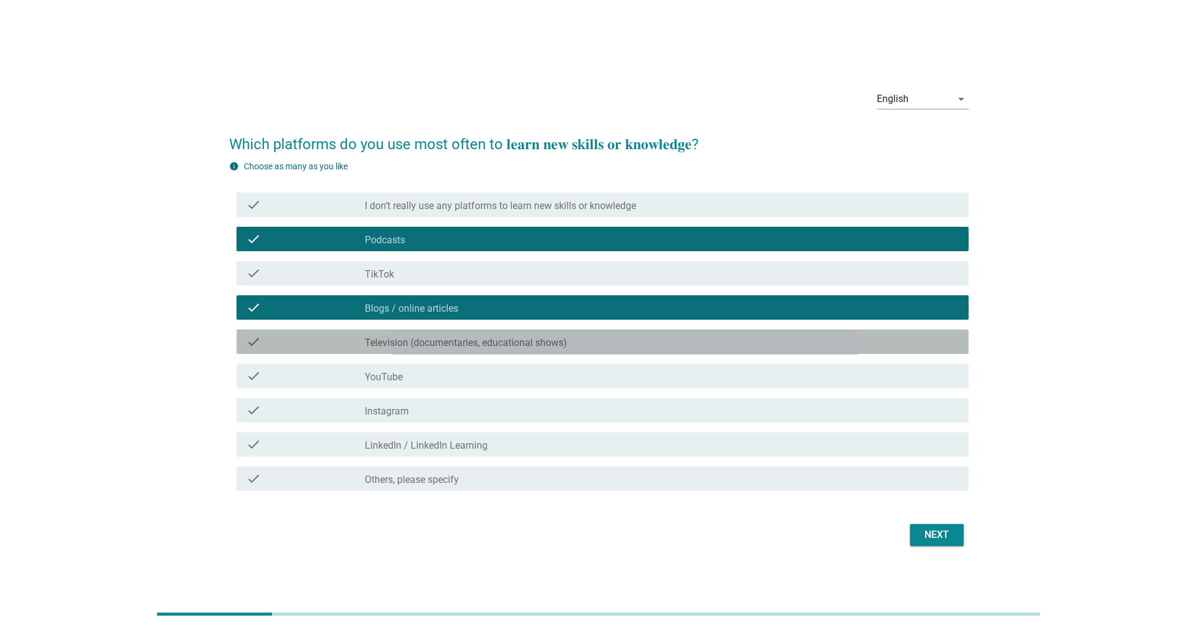
drag, startPoint x: 419, startPoint y: 348, endPoint x: 417, endPoint y: 369, distance: 20.9
click at [417, 348] on label "Television (documentaries, educational shows)" at bounding box center [466, 343] width 202 height 12
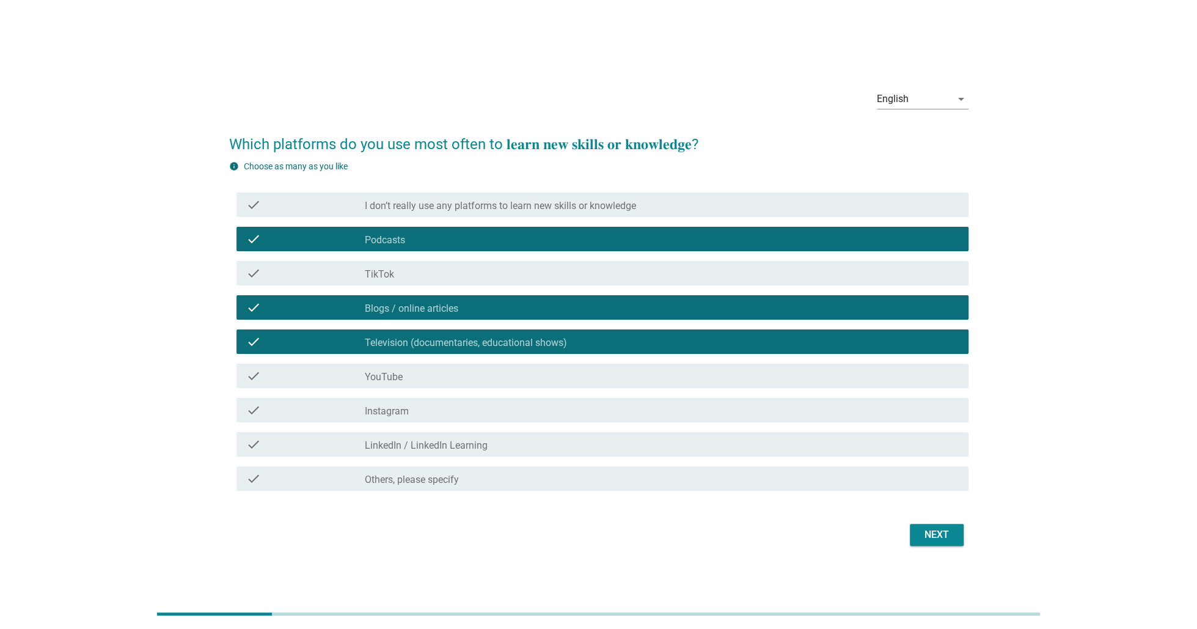
click at [411, 381] on div "check_box_outline_blank YouTube" at bounding box center [662, 376] width 594 height 15
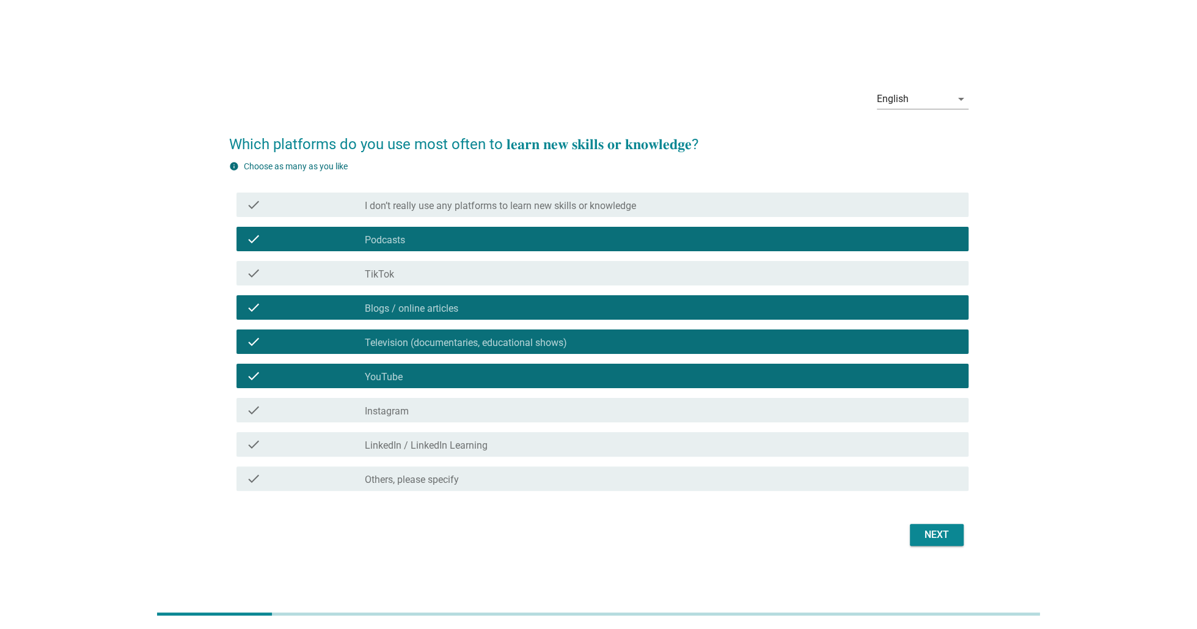
click at [477, 205] on label "I don’t really use any platforms to learn new skills or knowledge" at bounding box center [500, 206] width 271 height 12
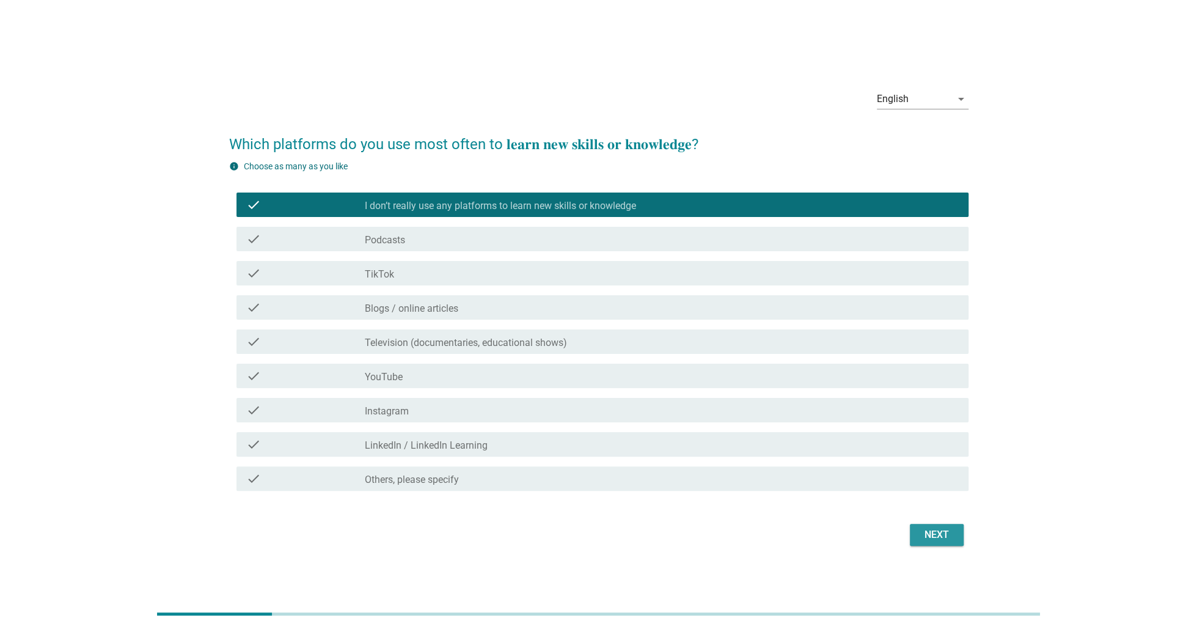
click at [934, 538] on div "Next" at bounding box center [937, 534] width 34 height 15
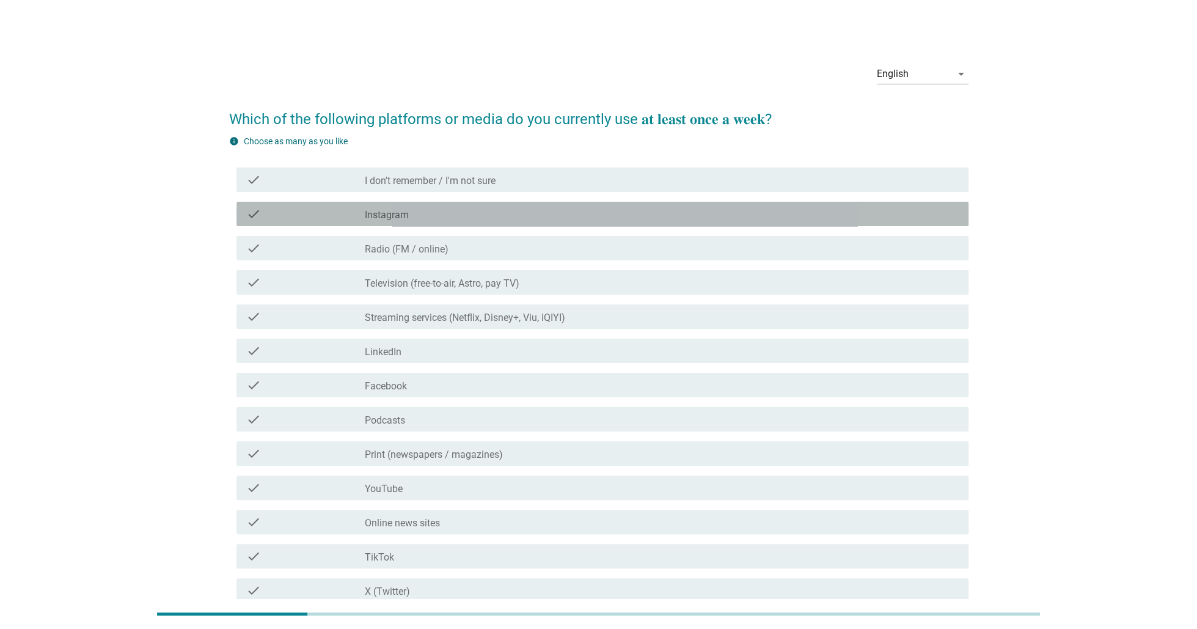
click at [430, 218] on div "check_box_outline_blank Instagram" at bounding box center [662, 214] width 594 height 15
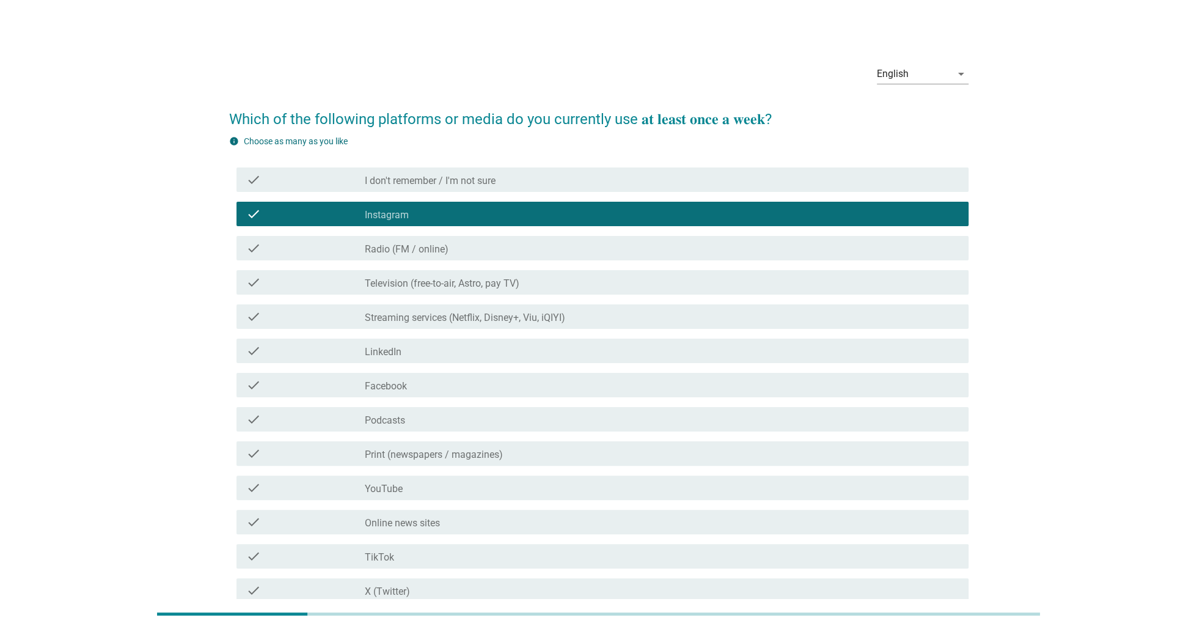
click at [438, 263] on div "check check_box_outline_blank Radio (FM / online)" at bounding box center [598, 248] width 739 height 34
click at [418, 244] on label "Radio (FM / online)" at bounding box center [407, 249] width 84 height 12
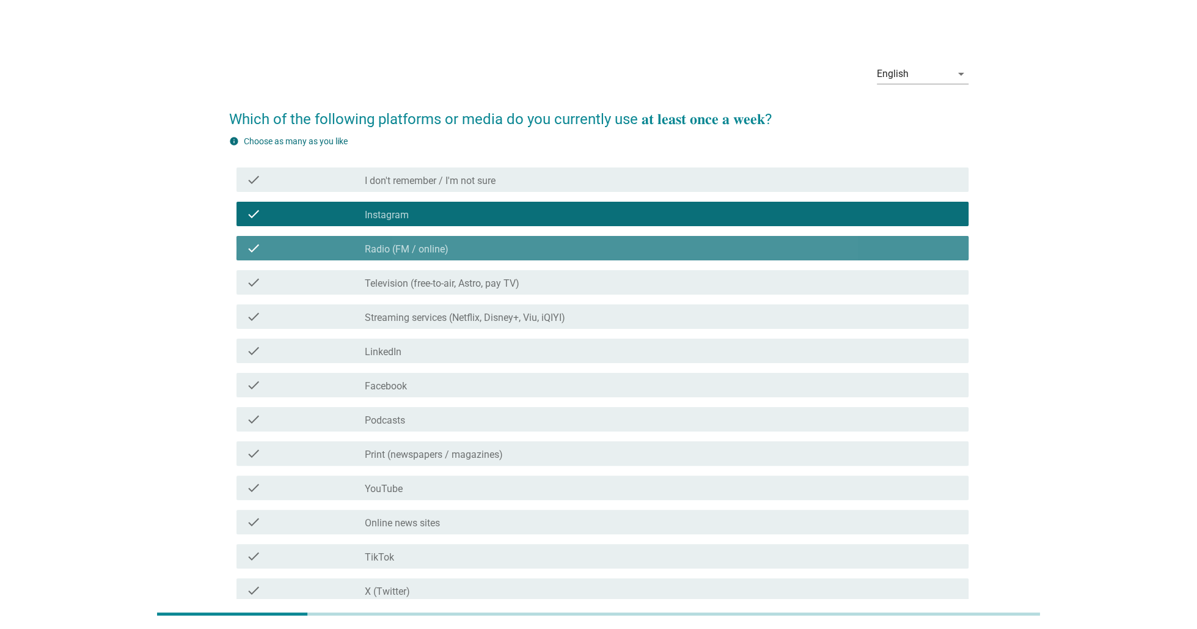
click at [416, 274] on div "check check_box_outline_blank Television (free-to-air, Astro, pay TV)" at bounding box center [603, 282] width 732 height 24
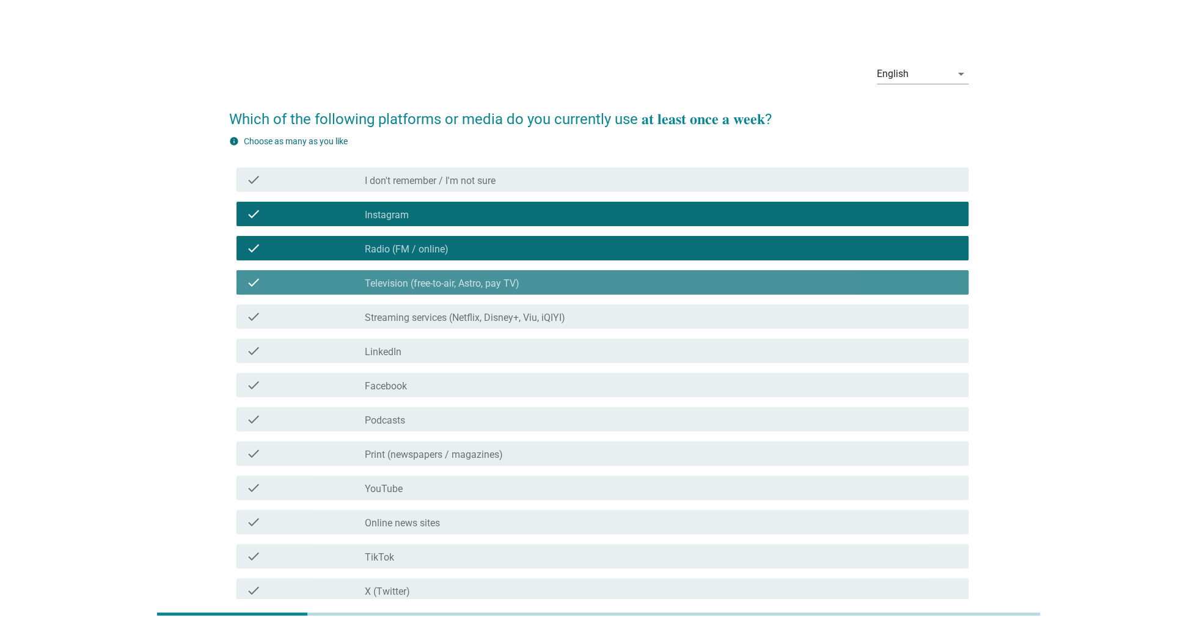
click at [410, 318] on label "Streaming services (Netflix, Disney+, Viu, iQIYI)" at bounding box center [465, 318] width 200 height 12
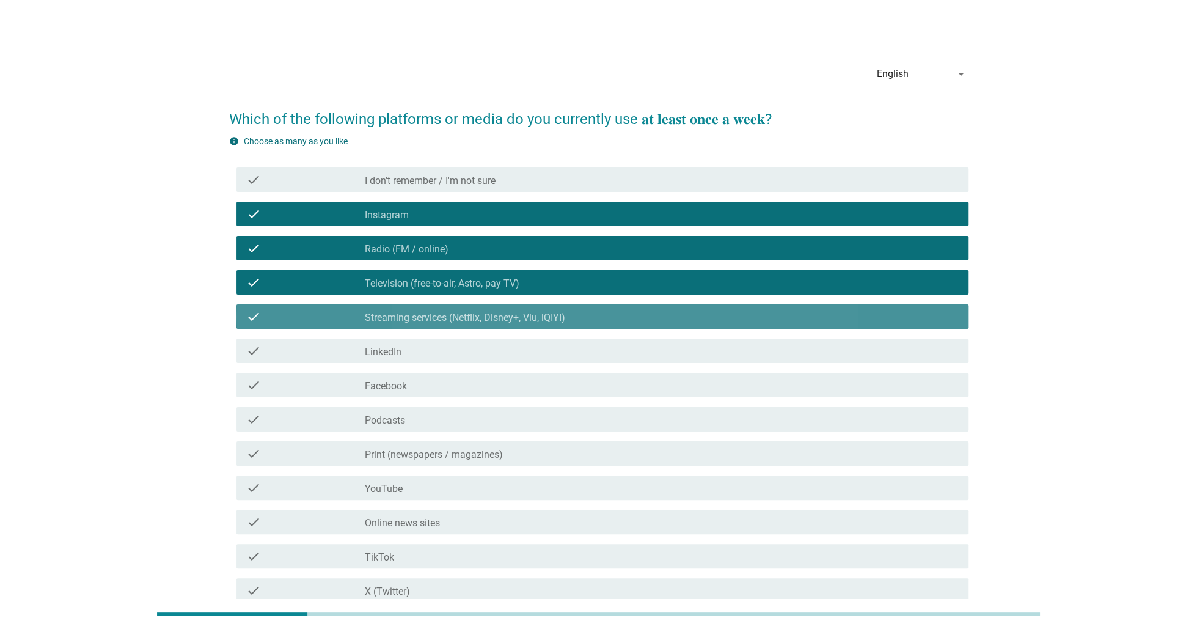
click at [413, 363] on div "check check_box_outline_blank LinkedIn" at bounding box center [598, 351] width 739 height 34
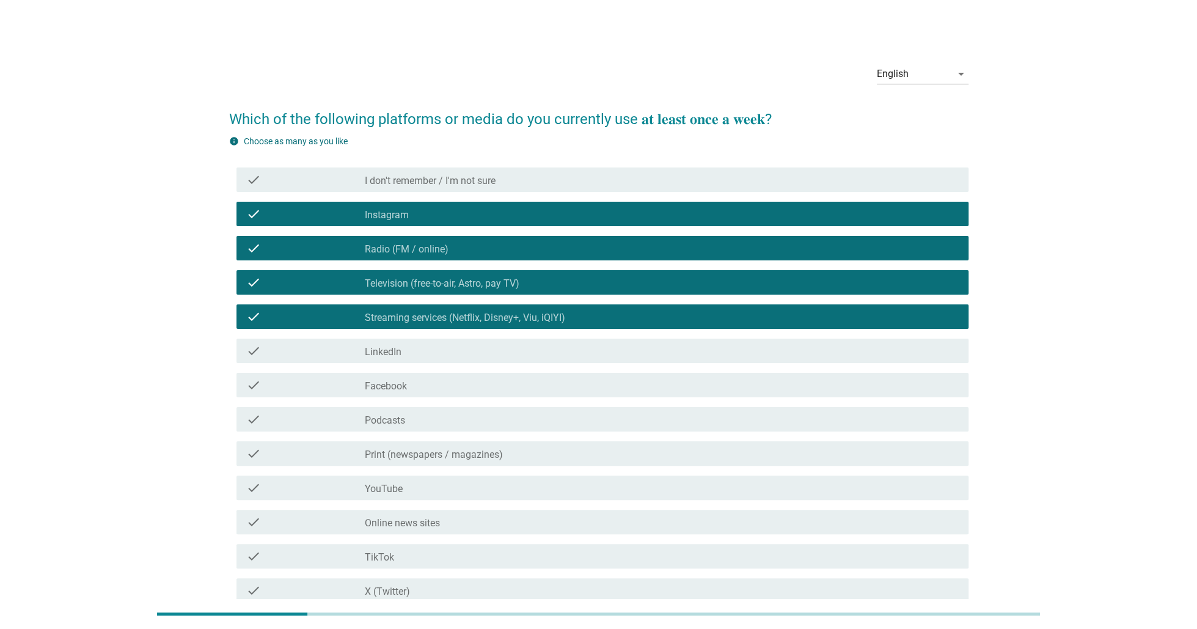
click at [486, 324] on div "check check_box Streaming services (Netflix, Disney+, Viu, iQIYI)" at bounding box center [603, 316] width 732 height 24
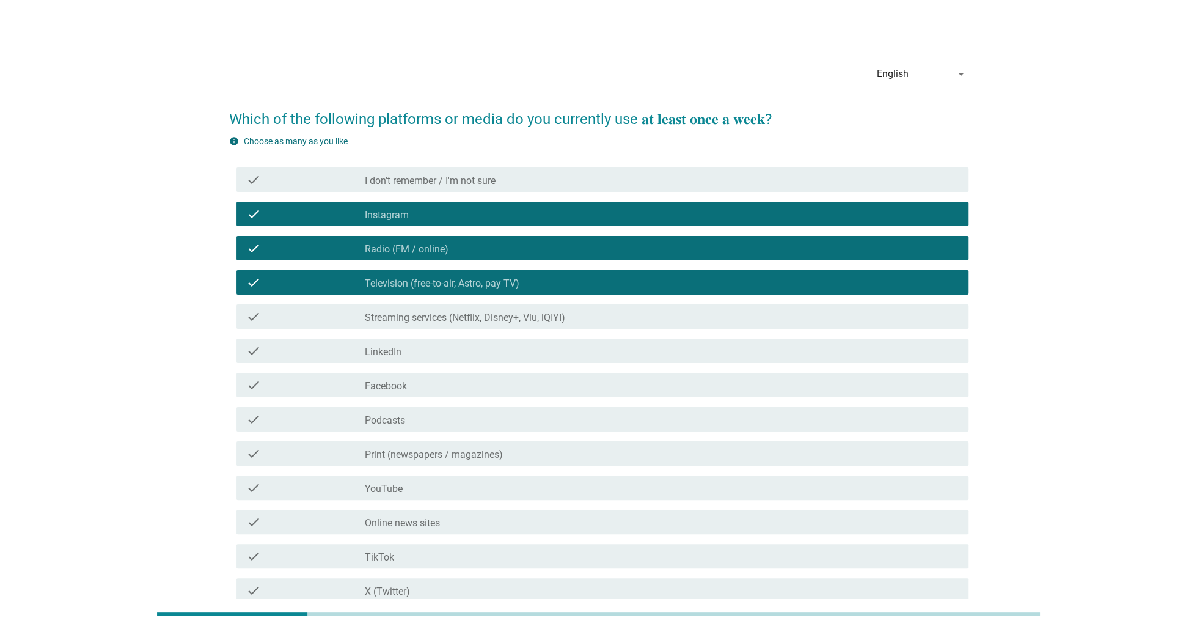
click at [467, 332] on div "check check_box Streaming services (Netflix, Disney+, Viu, iQIYI)" at bounding box center [598, 316] width 739 height 34
click at [405, 252] on label "Radio (FM / online)" at bounding box center [407, 249] width 84 height 12
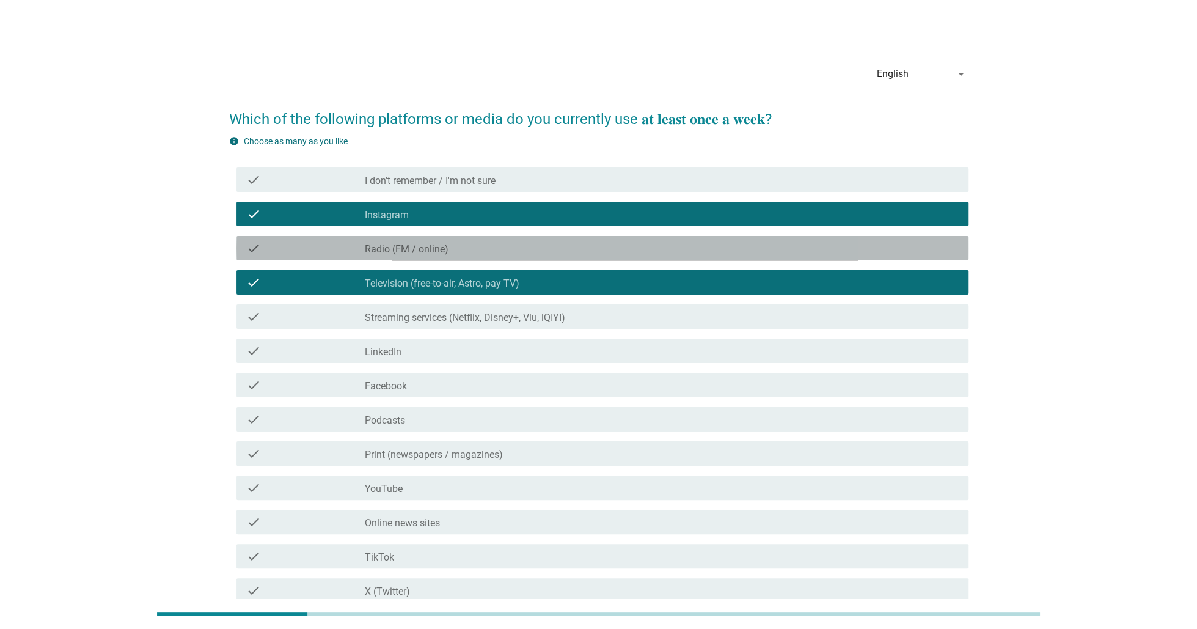
click at [420, 290] on div "check check_box_outline_blank Television (free-to-air, Astro, pay TV)" at bounding box center [603, 282] width 732 height 24
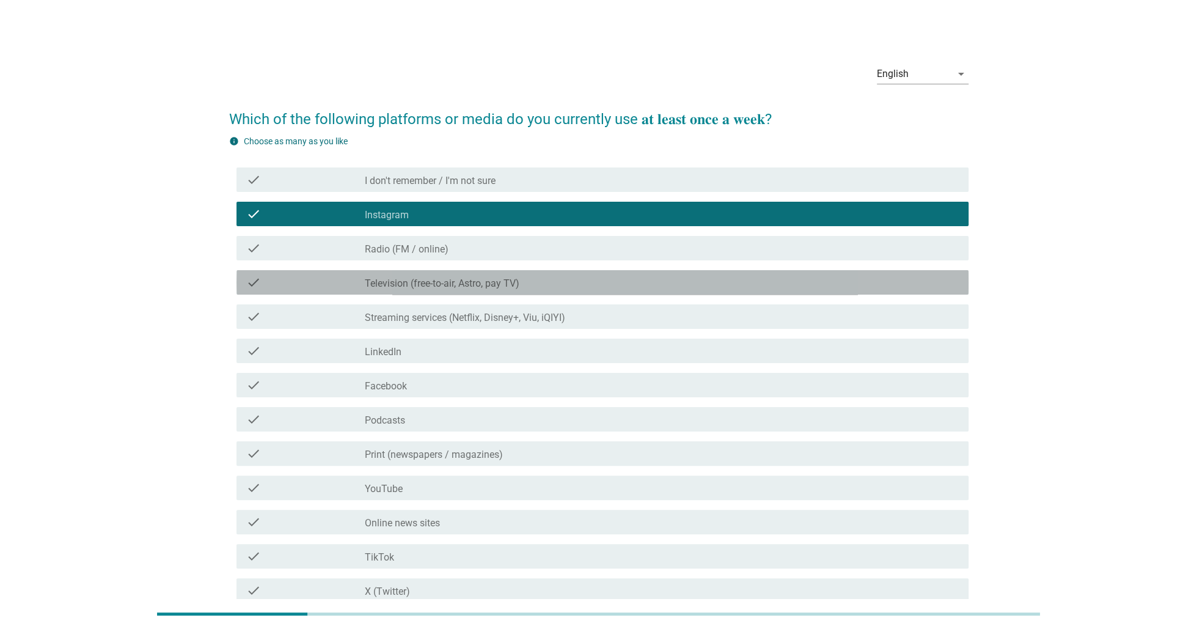
click at [420, 276] on div "check_box_outline_blank Television (free-to-air, Astro, pay TV)" at bounding box center [662, 282] width 594 height 15
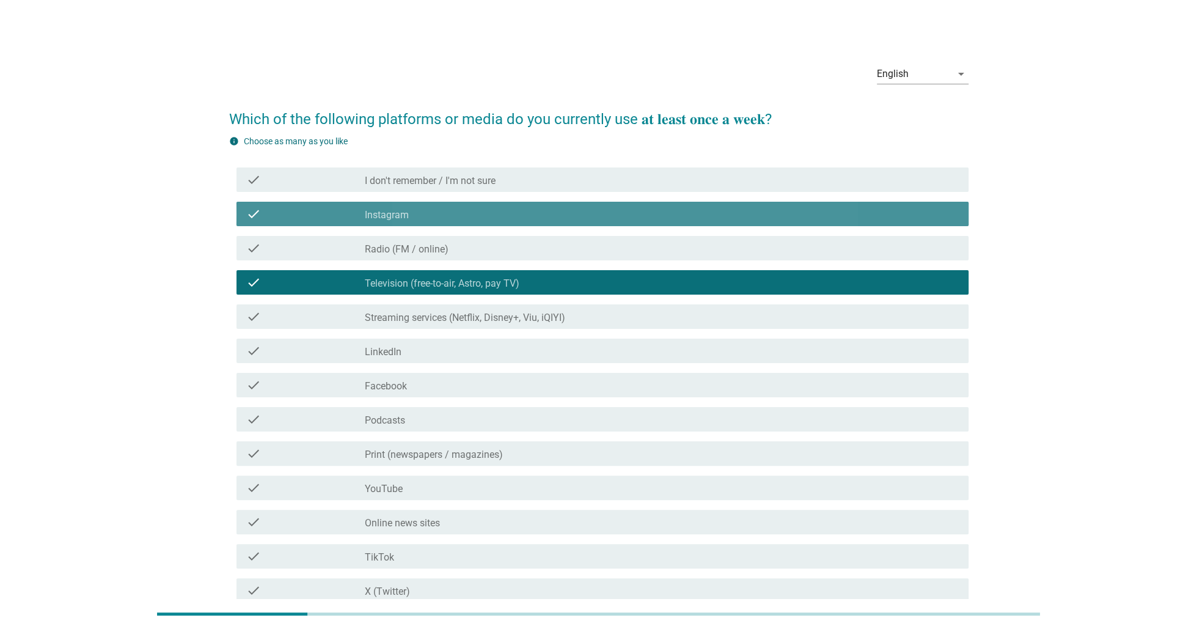
click at [417, 207] on div "check_box_outline_blank Instagram" at bounding box center [662, 214] width 594 height 15
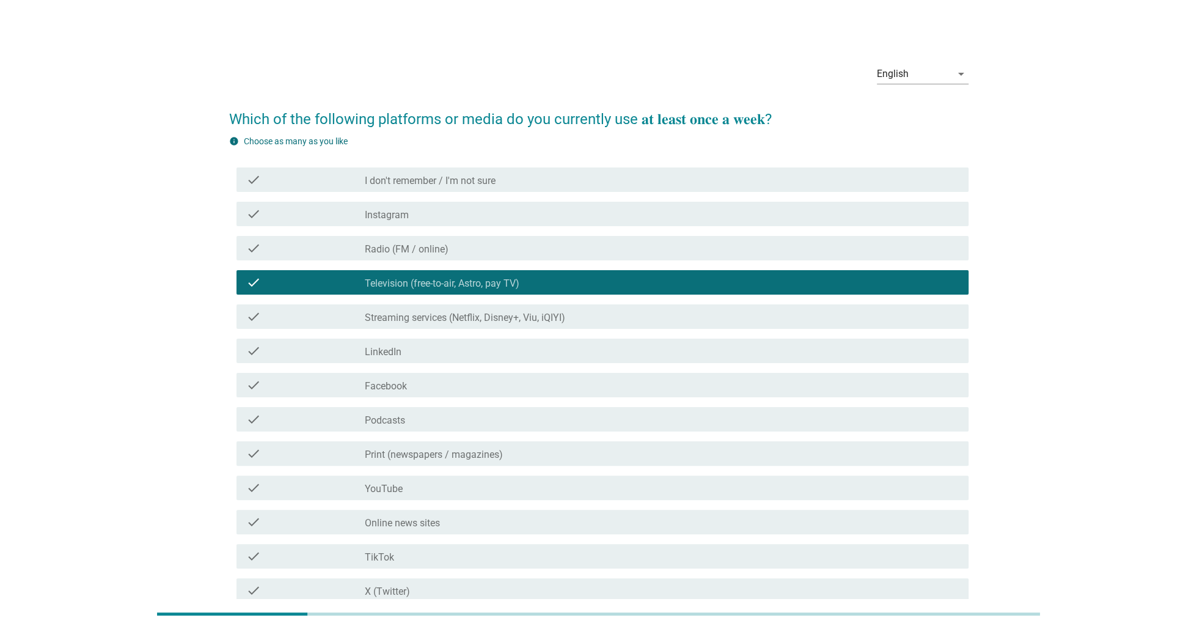
click at [402, 284] on label "Television (free-to-air, Astro, pay TV)" at bounding box center [442, 283] width 155 height 12
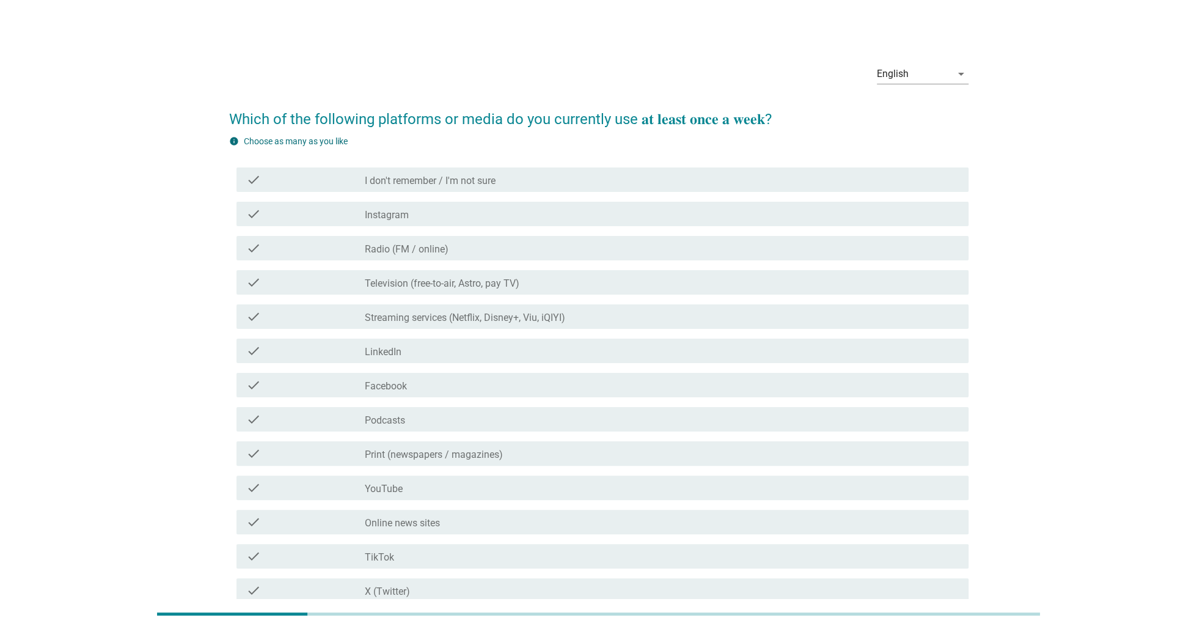
click at [408, 217] on label "Instagram" at bounding box center [387, 215] width 44 height 12
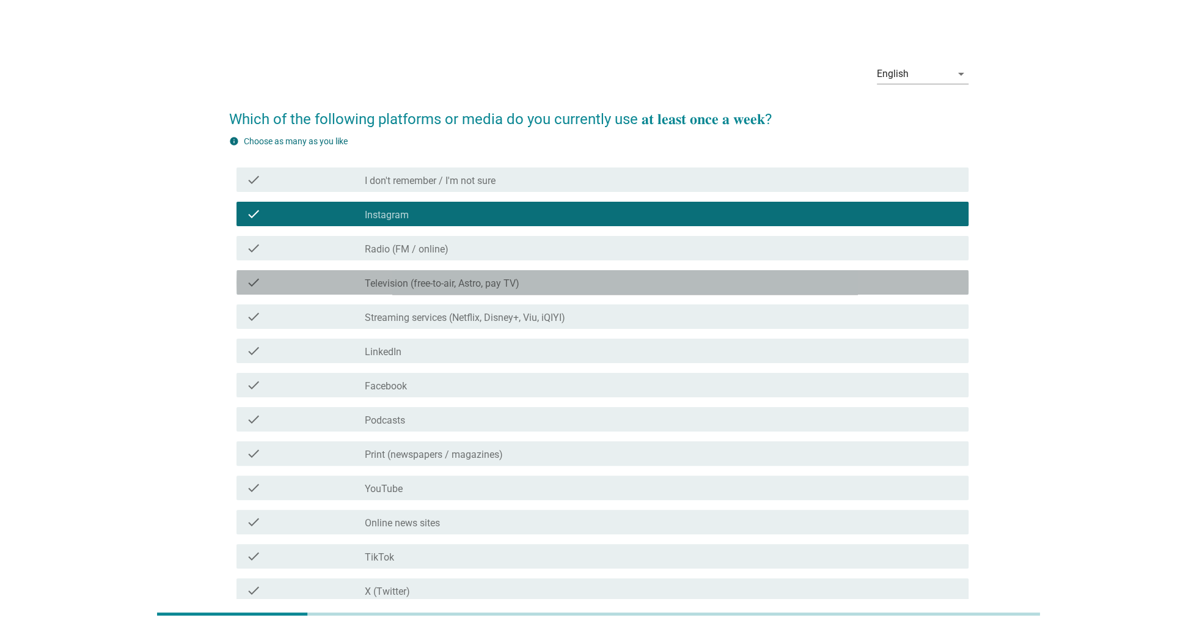
click at [421, 284] on label "Television (free-to-air, Astro, pay TV)" at bounding box center [442, 283] width 155 height 12
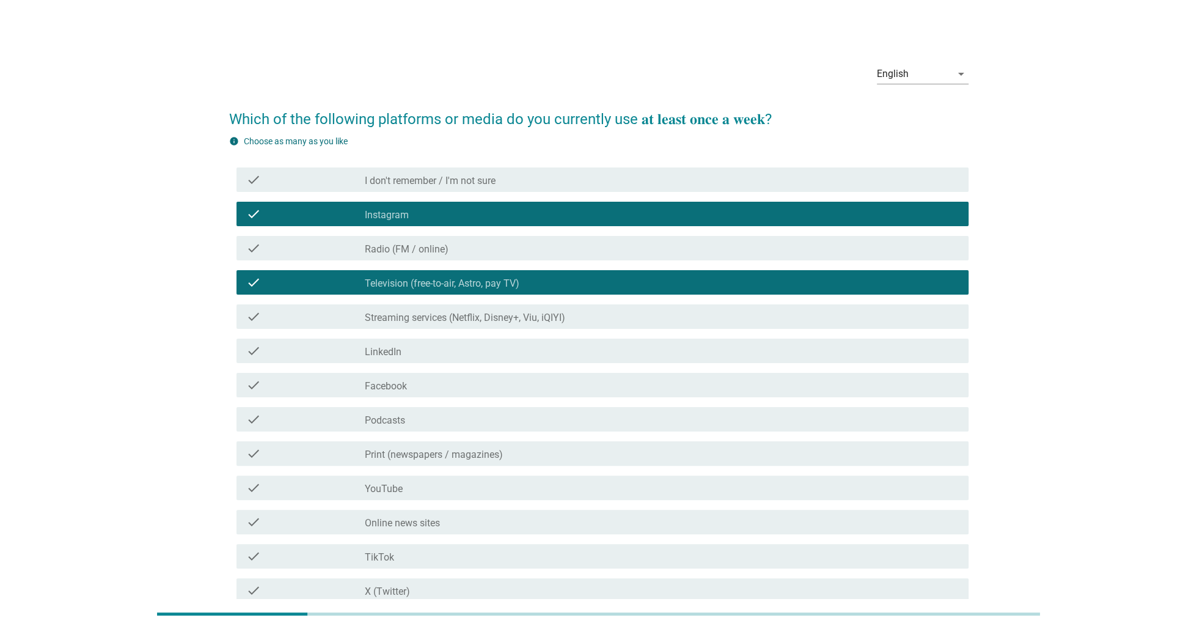
click at [428, 318] on label "Streaming services (Netflix, Disney+, Viu, iQIYI)" at bounding box center [465, 318] width 200 height 12
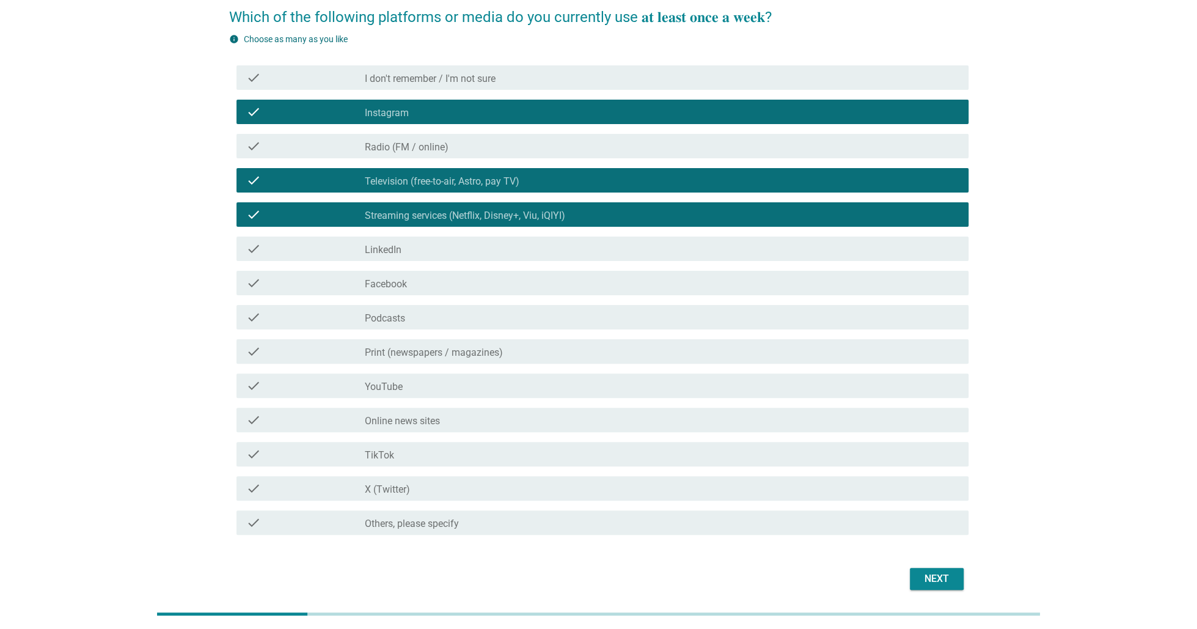
scroll to position [122, 0]
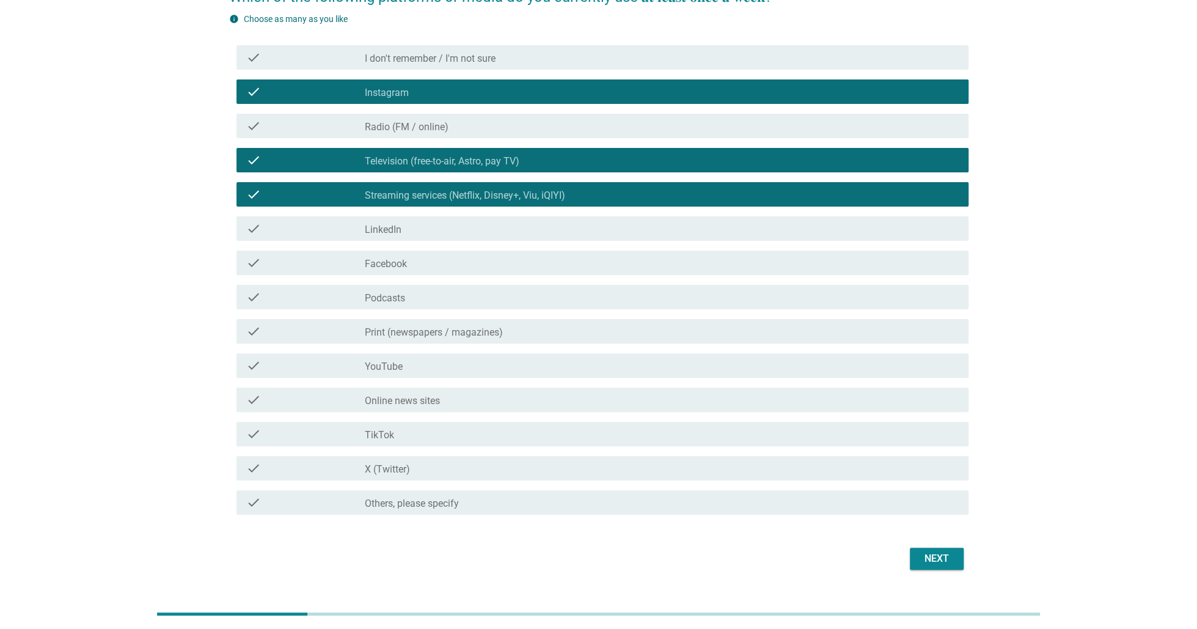
click at [939, 560] on div "Next" at bounding box center [937, 558] width 34 height 15
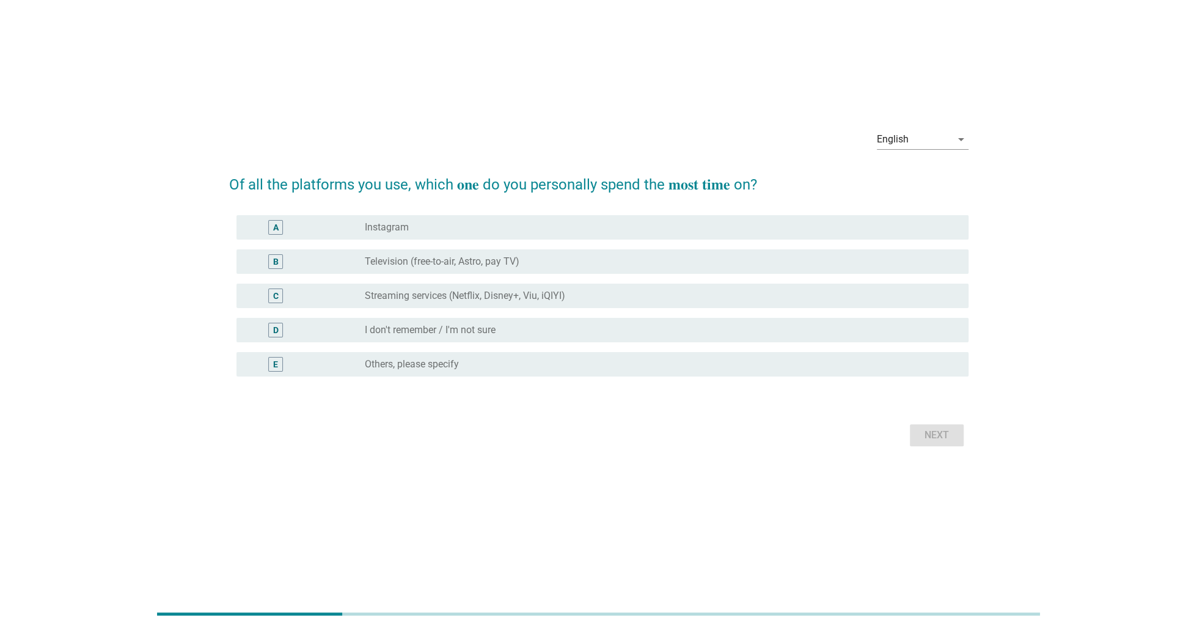
scroll to position [0, 0]
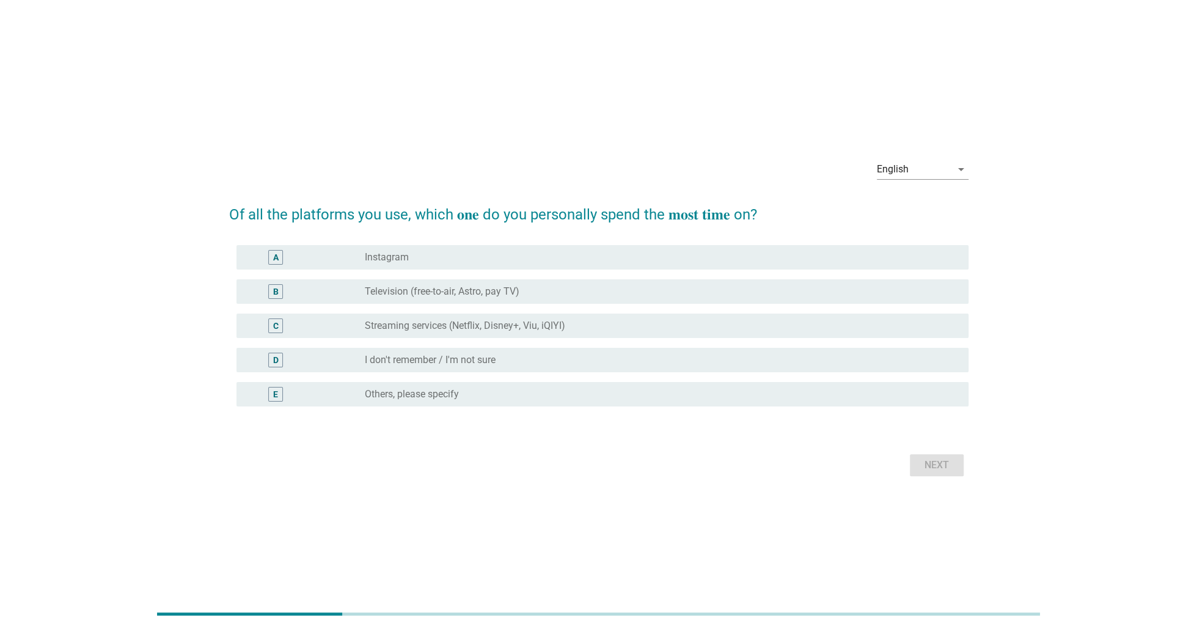
click at [437, 360] on label "I don't remember / I'm not sure" at bounding box center [430, 360] width 131 height 12
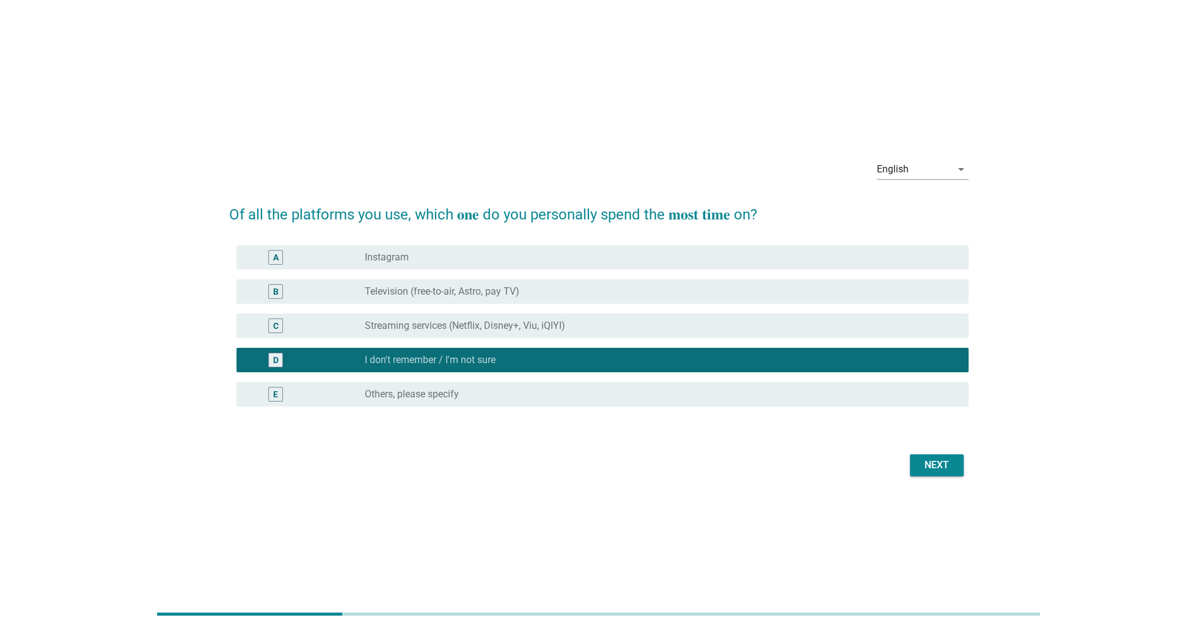
click at [434, 329] on label "Streaming services (Netflix, Disney+, Viu, iQIYI)" at bounding box center [465, 326] width 200 height 12
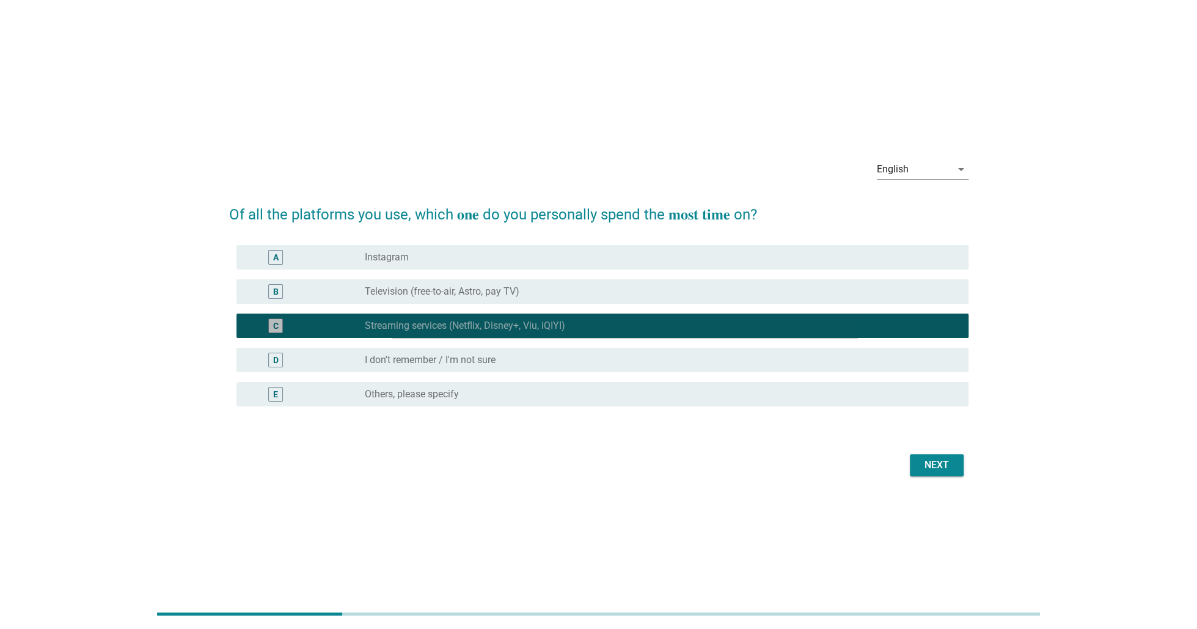
click at [425, 293] on label "Television (free-to-air, Astro, pay TV)" at bounding box center [442, 291] width 155 height 12
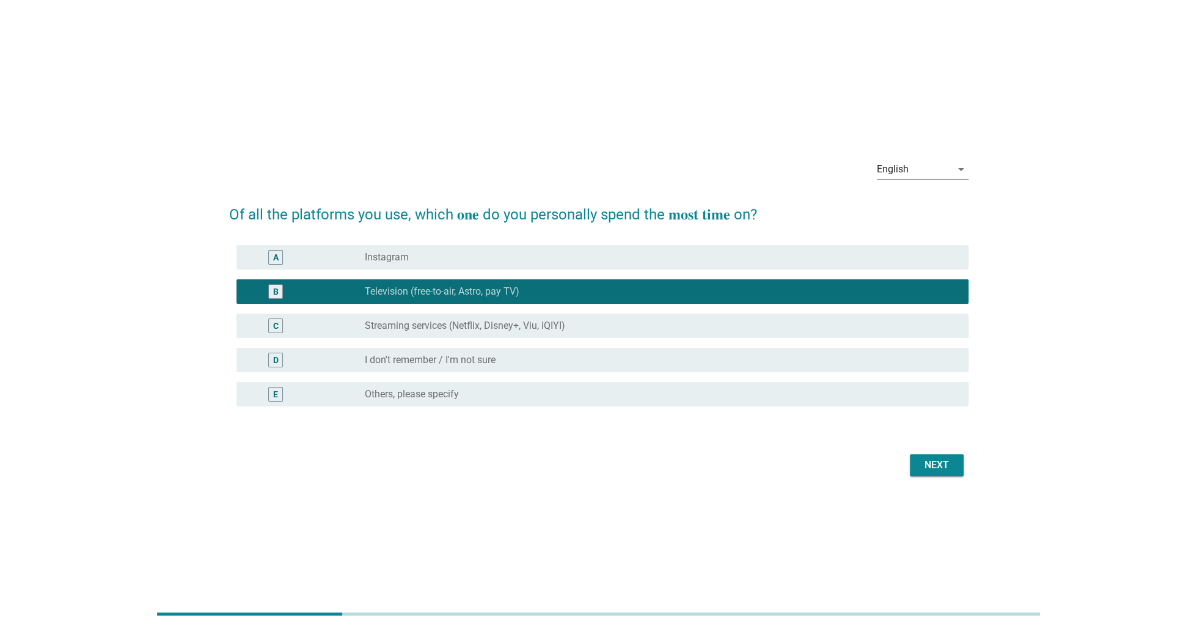
click at [467, 259] on div "radio_button_unchecked Instagram" at bounding box center [657, 257] width 584 height 12
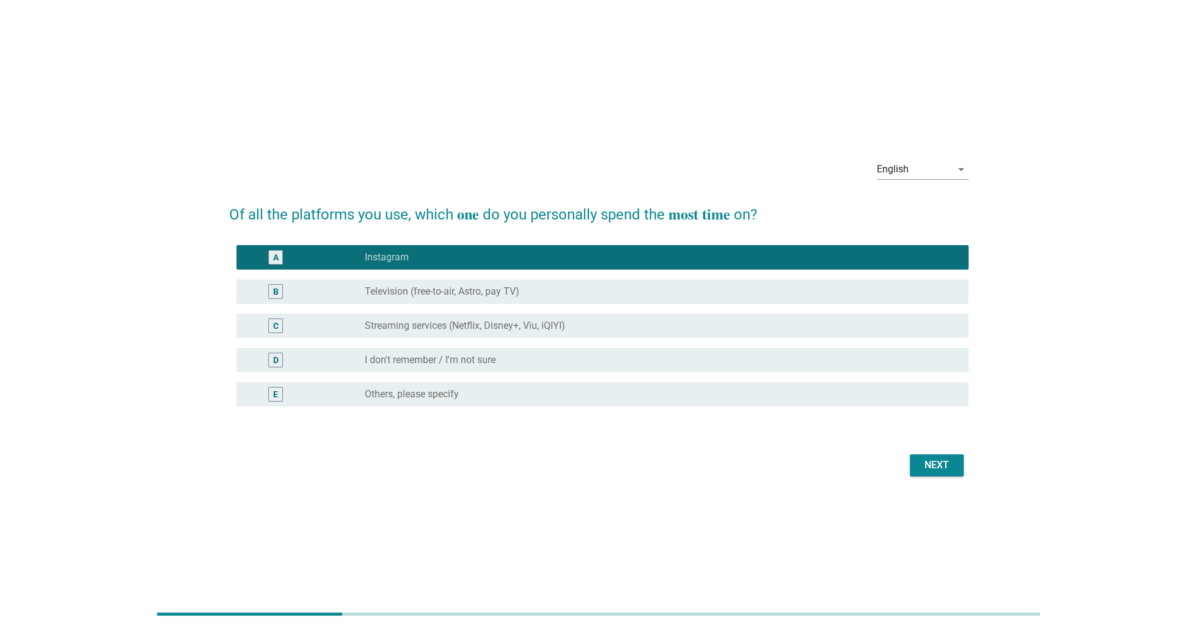
click at [942, 463] on div "Next" at bounding box center [937, 465] width 34 height 15
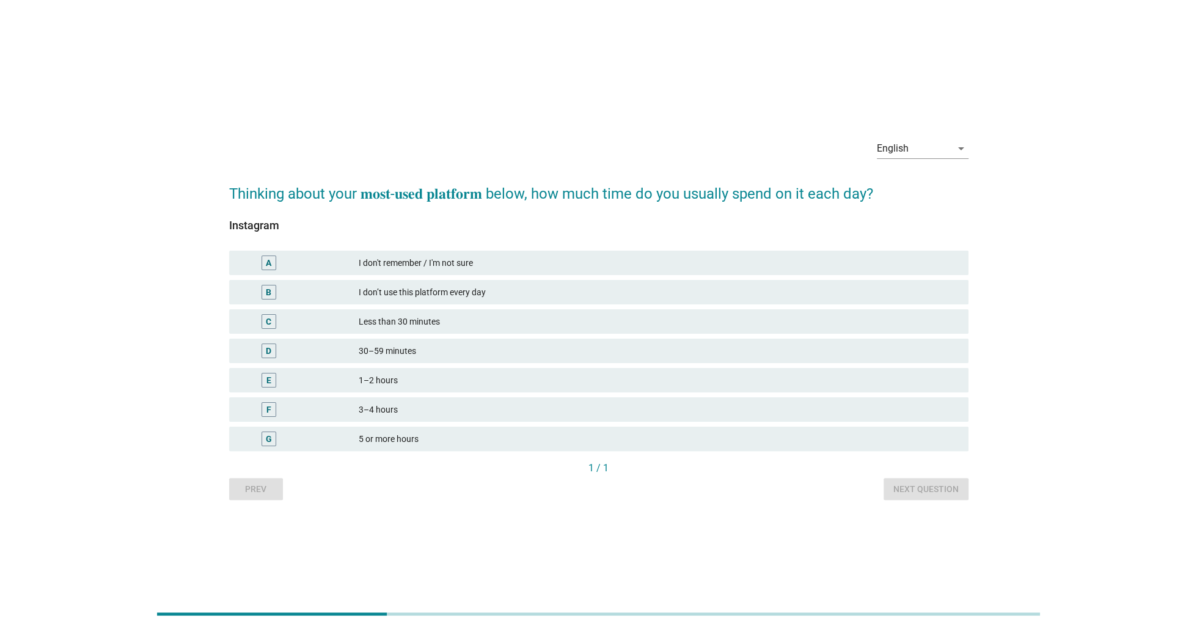
drag, startPoint x: 235, startPoint y: 223, endPoint x: 303, endPoint y: 224, distance: 67.2
click at [303, 224] on div "Instagram" at bounding box center [598, 225] width 739 height 17
click at [397, 233] on div "Instagram" at bounding box center [598, 225] width 739 height 17
click at [512, 234] on div "Instagram A I don't remember / I'm not sure B I don’t use this platform every d…" at bounding box center [598, 339] width 739 height 241
drag, startPoint x: 244, startPoint y: 221, endPoint x: 315, endPoint y: 218, distance: 70.9
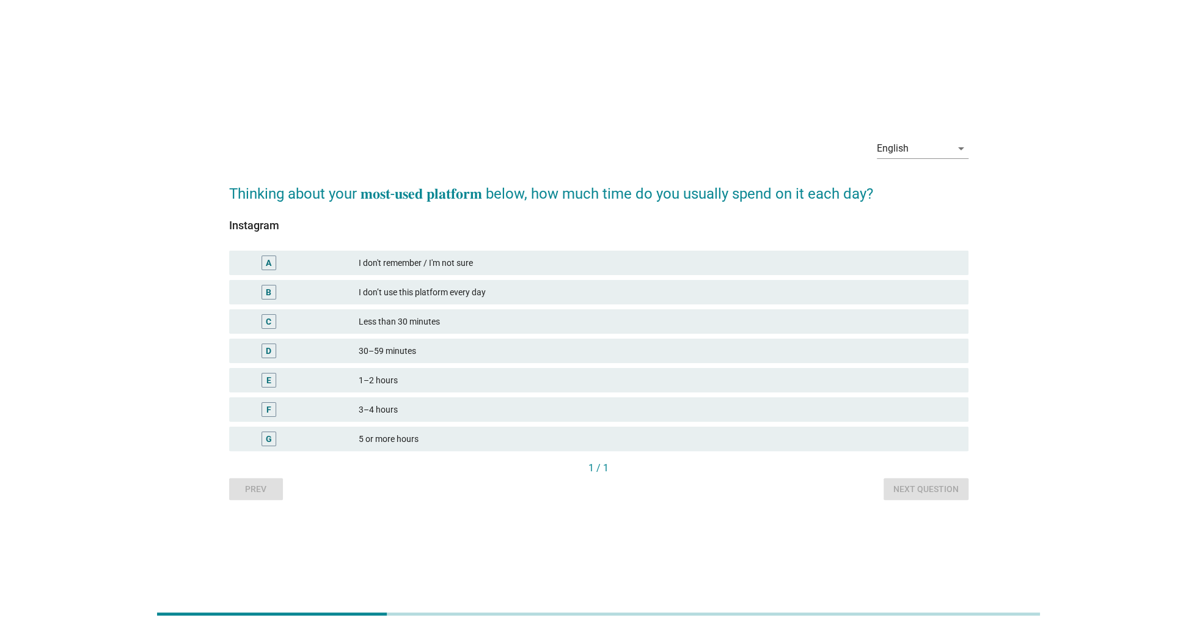
click at [315, 218] on div "Instagram A I don't remember / I'm not sure B I don’t use this platform every d…" at bounding box center [598, 333] width 739 height 256
click at [417, 218] on div "Instagram A I don't remember / I'm not sure B I don’t use this platform every d…" at bounding box center [598, 333] width 739 height 256
click at [439, 229] on div "Instagram" at bounding box center [598, 225] width 739 height 17
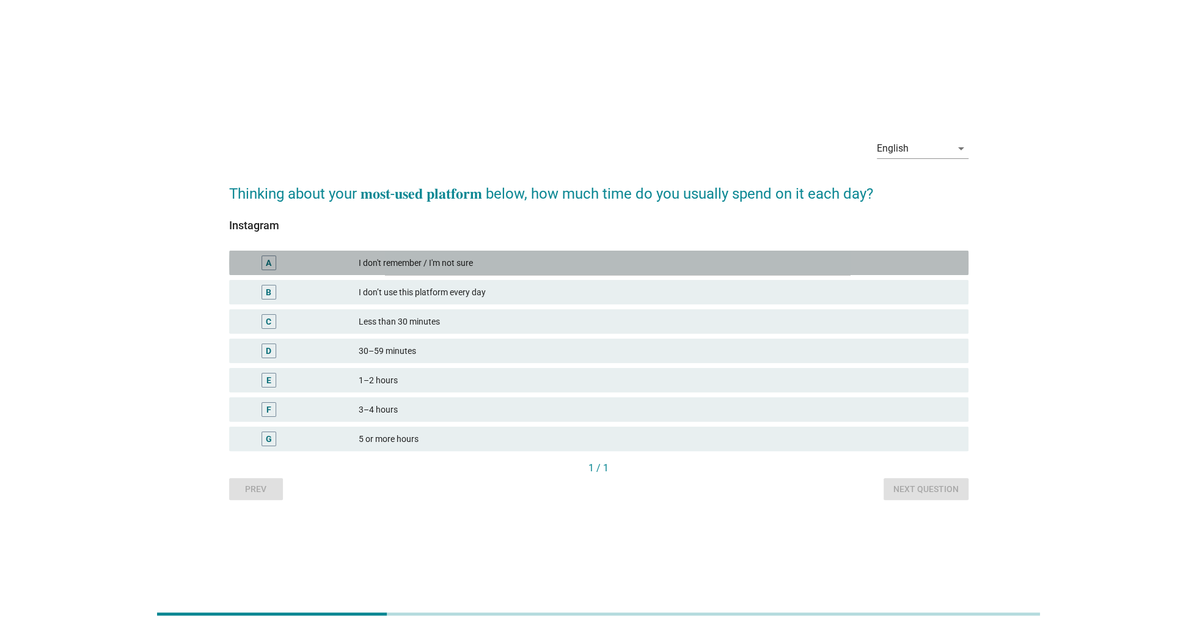
drag, startPoint x: 482, startPoint y: 261, endPoint x: 496, endPoint y: 318, distance: 59.0
click at [483, 261] on div "I don't remember / I'm not sure" at bounding box center [659, 262] width 600 height 15
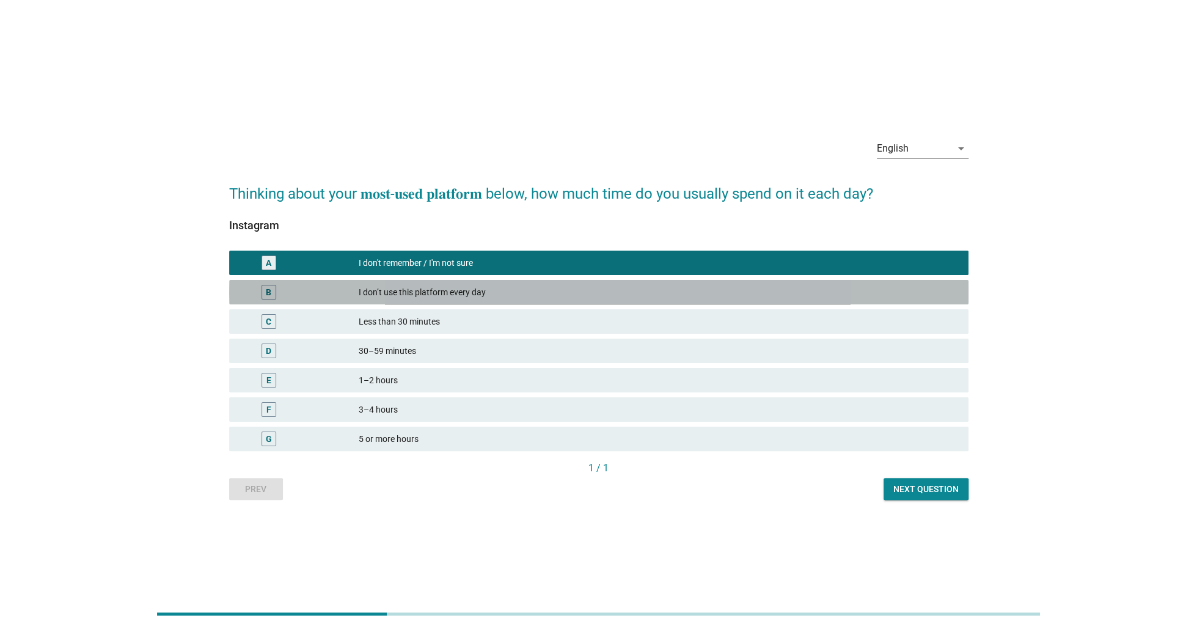
click at [489, 293] on div "I don’t use this platform every day" at bounding box center [659, 292] width 600 height 15
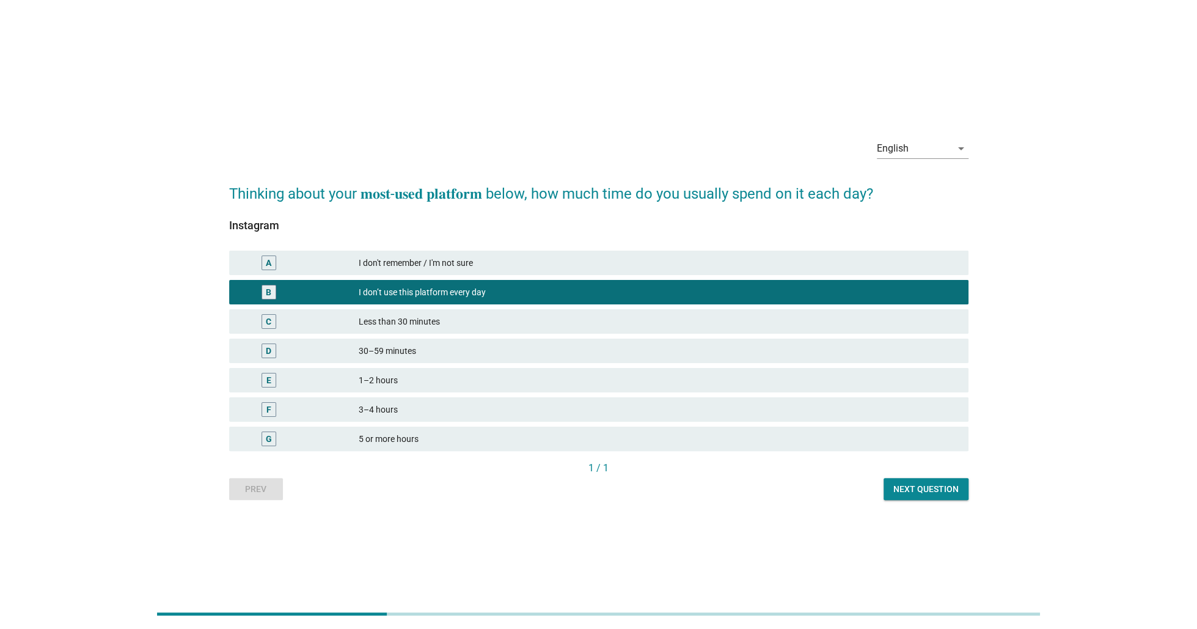
click at [439, 320] on div "Less than 30 minutes" at bounding box center [659, 321] width 600 height 15
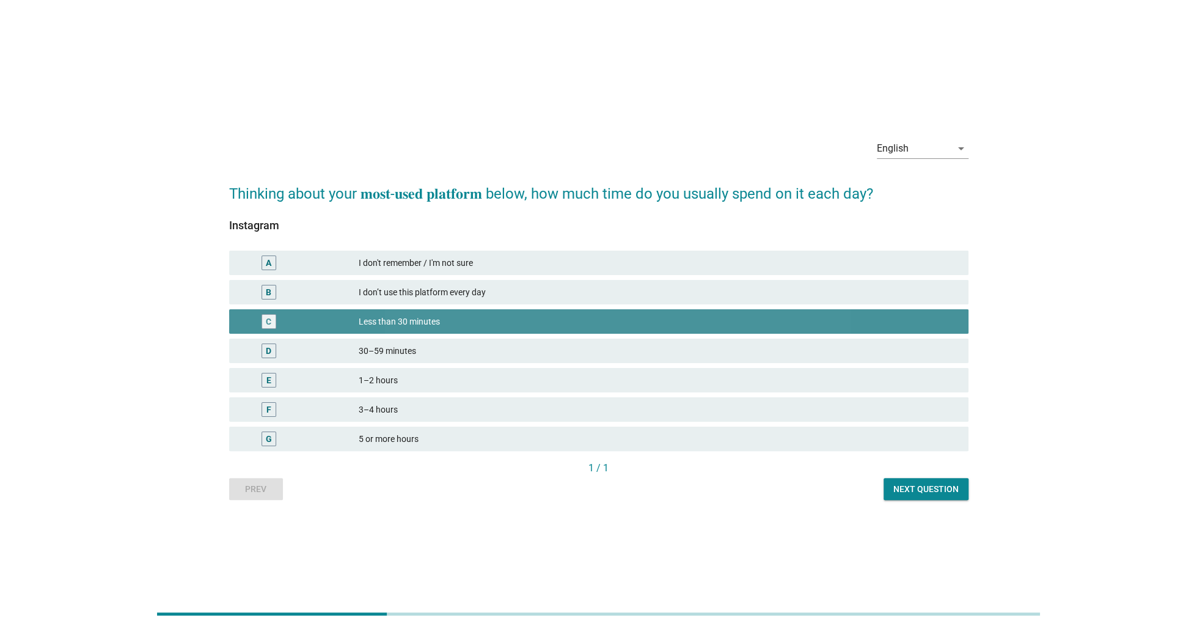
click at [409, 354] on div "30–59 minutes" at bounding box center [659, 350] width 600 height 15
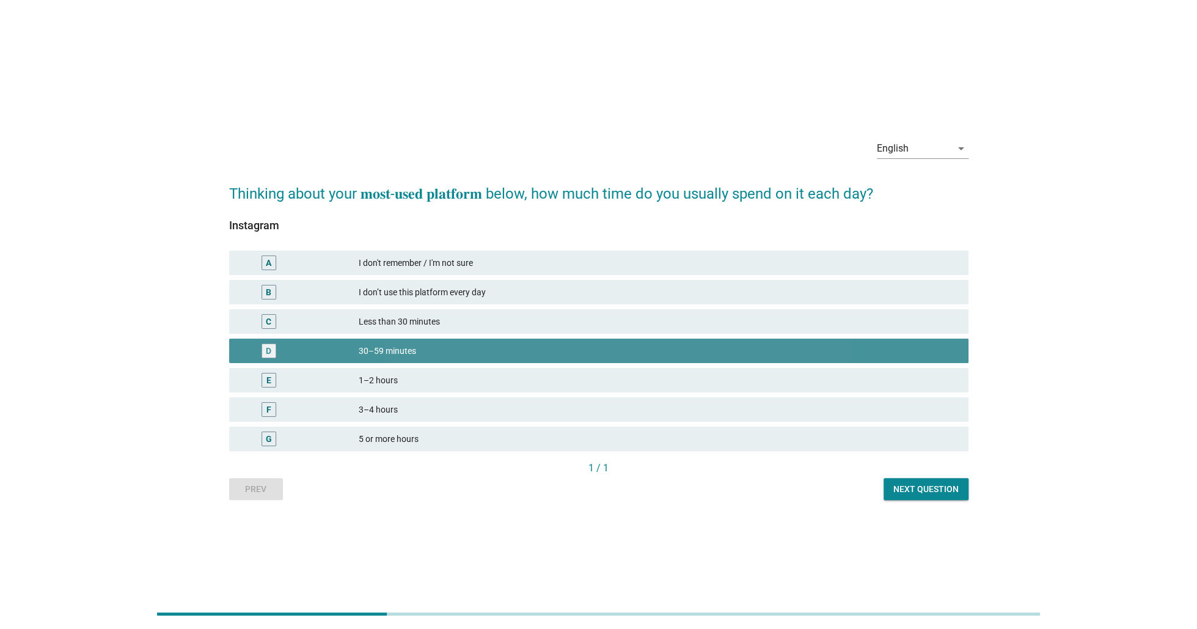
click at [408, 378] on div "1–2 hours" at bounding box center [659, 380] width 600 height 15
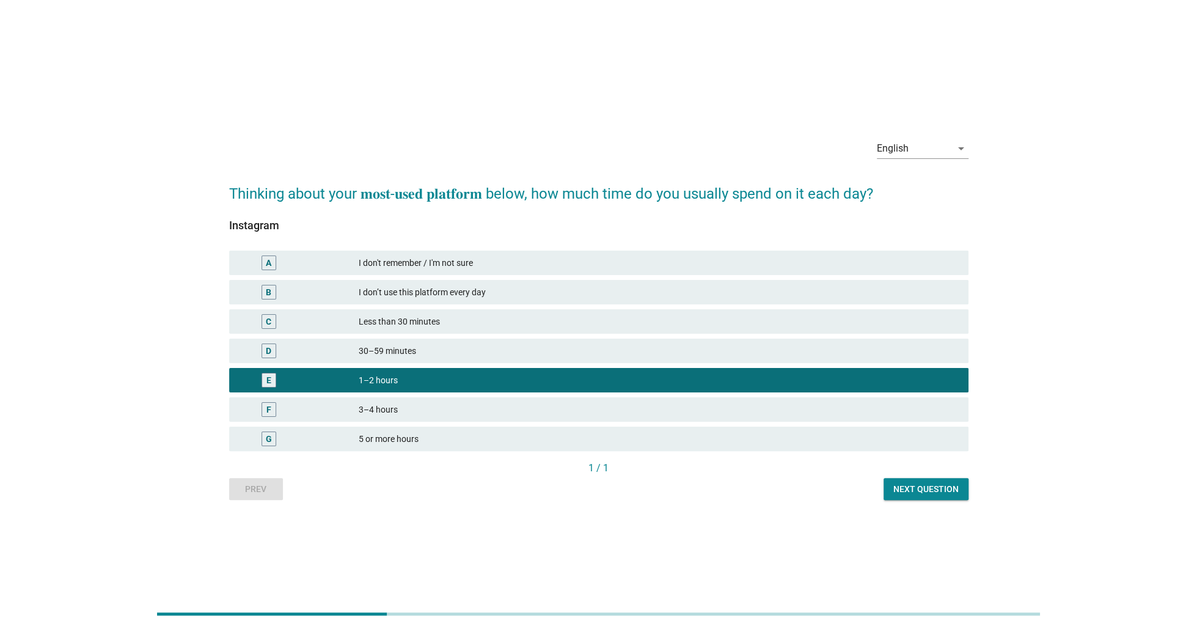
click at [409, 420] on div "F 3–4 hours" at bounding box center [598, 409] width 739 height 24
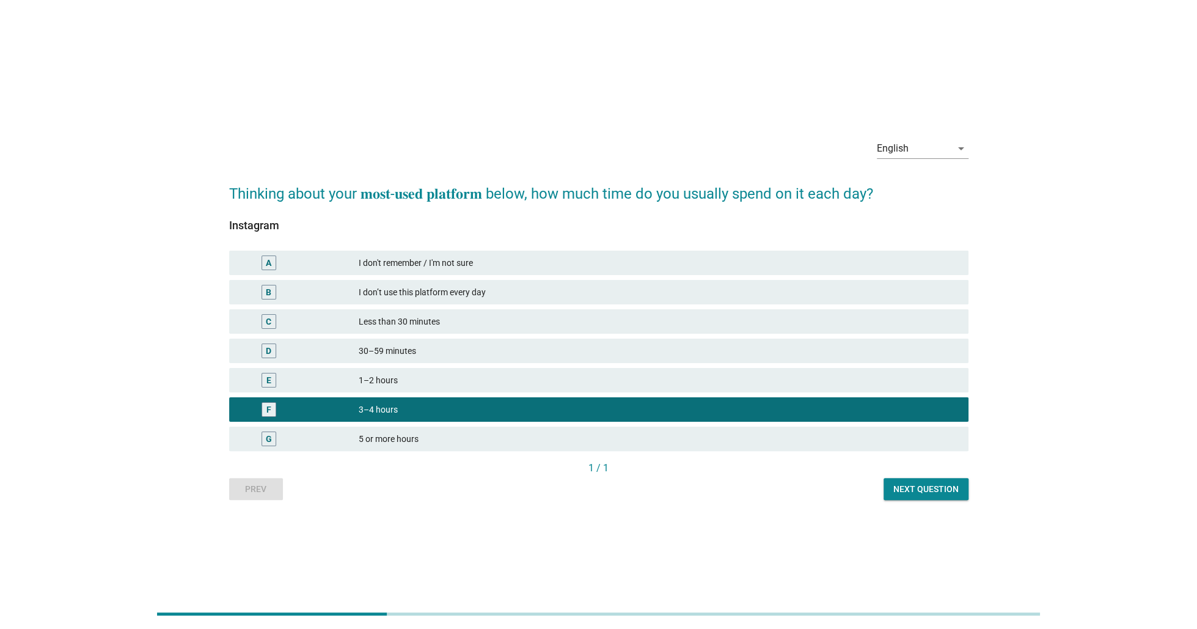
click at [449, 437] on div "5 or more hours" at bounding box center [659, 438] width 600 height 15
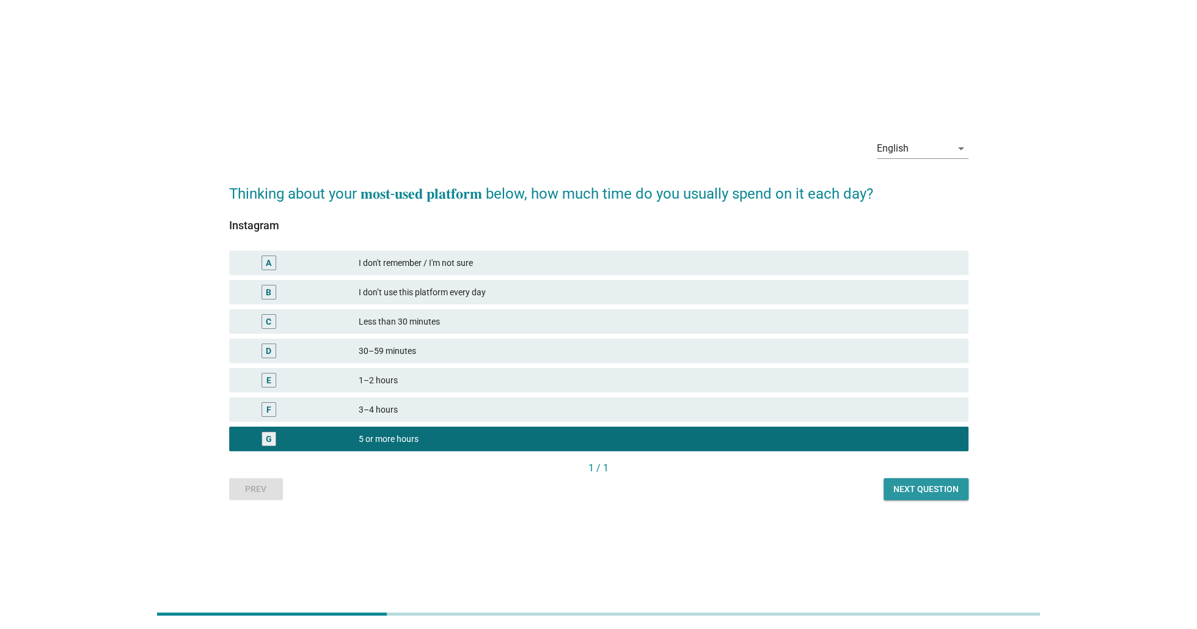
drag, startPoint x: 925, startPoint y: 491, endPoint x: 901, endPoint y: 518, distance: 35.9
click at [925, 491] on div "Next question" at bounding box center [926, 489] width 65 height 13
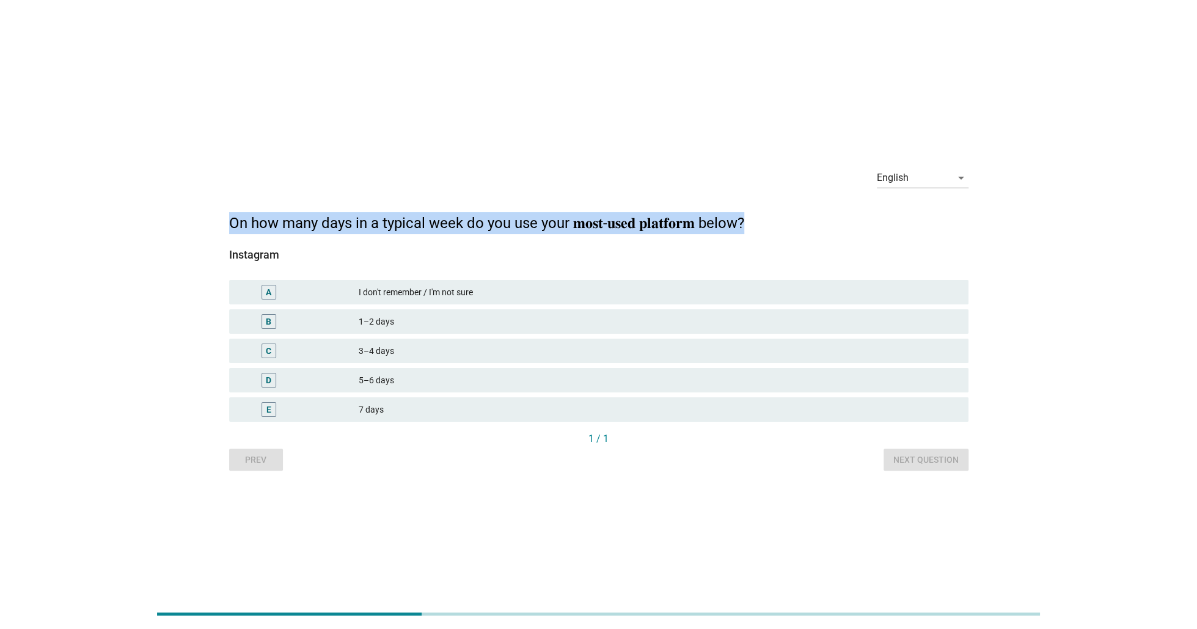
drag, startPoint x: 769, startPoint y: 222, endPoint x: 149, endPoint y: 211, distance: 619.8
click at [149, 211] on div "English arrow_drop_down On how many days in a typical week do you use your 𝐦𝐨𝐬𝐭…" at bounding box center [598, 315] width 1139 height 332
copy h2 "On how many days in a typical week do you use your 𝐦𝐨𝐬𝐭-𝐮𝐬𝐞𝐝 𝐩𝐥𝐚𝐭𝐟𝐨𝐫𝐦 below?"
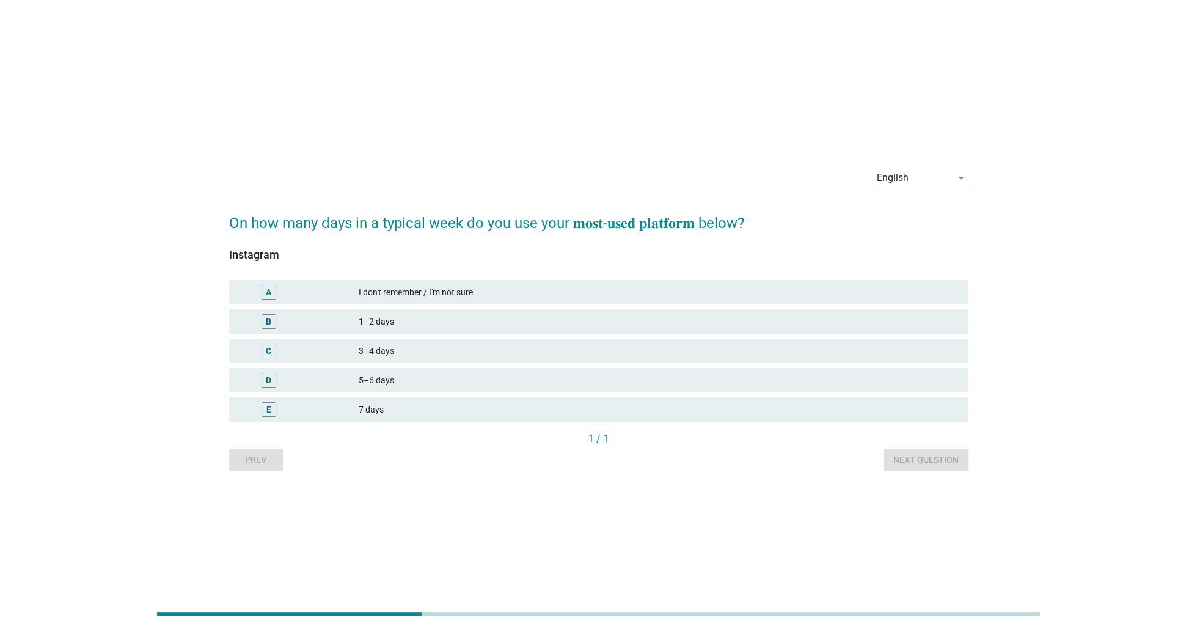
click at [464, 293] on div "I don't remember / I'm not sure" at bounding box center [659, 292] width 600 height 15
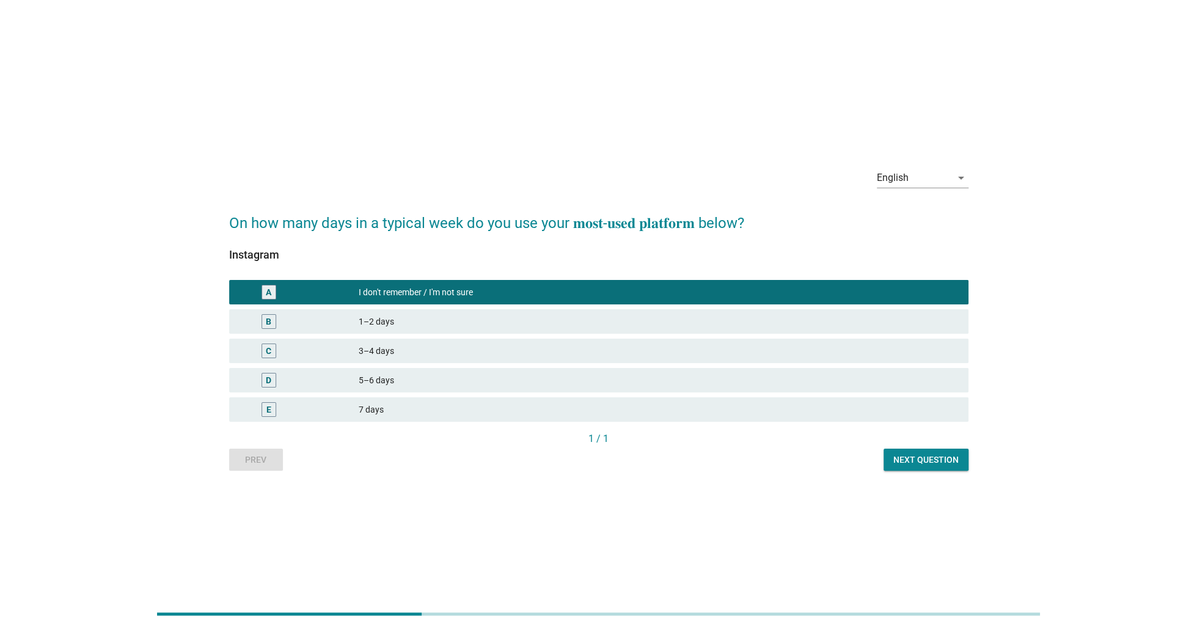
click at [396, 323] on div "1–2 days" at bounding box center [659, 321] width 600 height 15
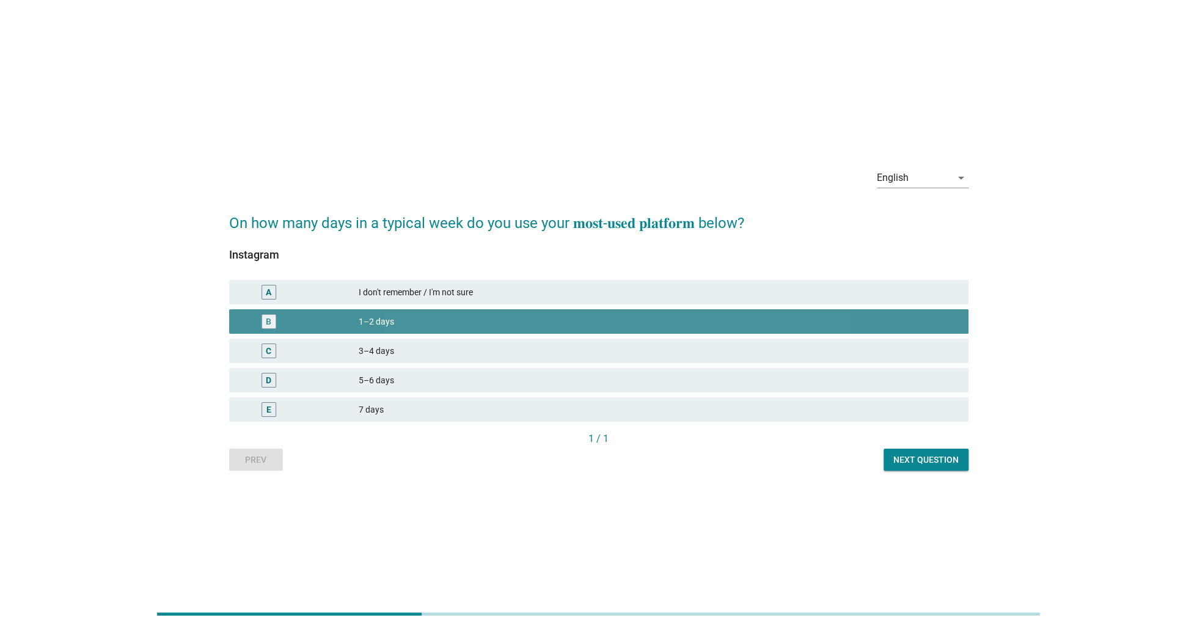
click at [405, 348] on div "3–4 days" at bounding box center [659, 350] width 600 height 15
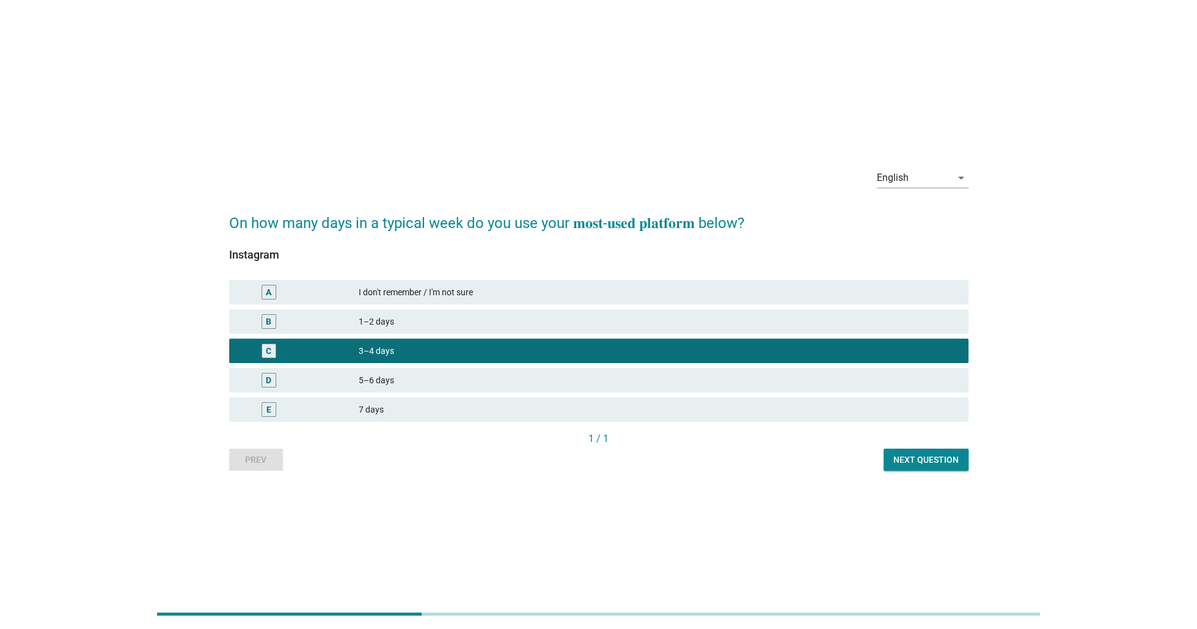
click at [400, 373] on div "5–6 days" at bounding box center [659, 380] width 600 height 15
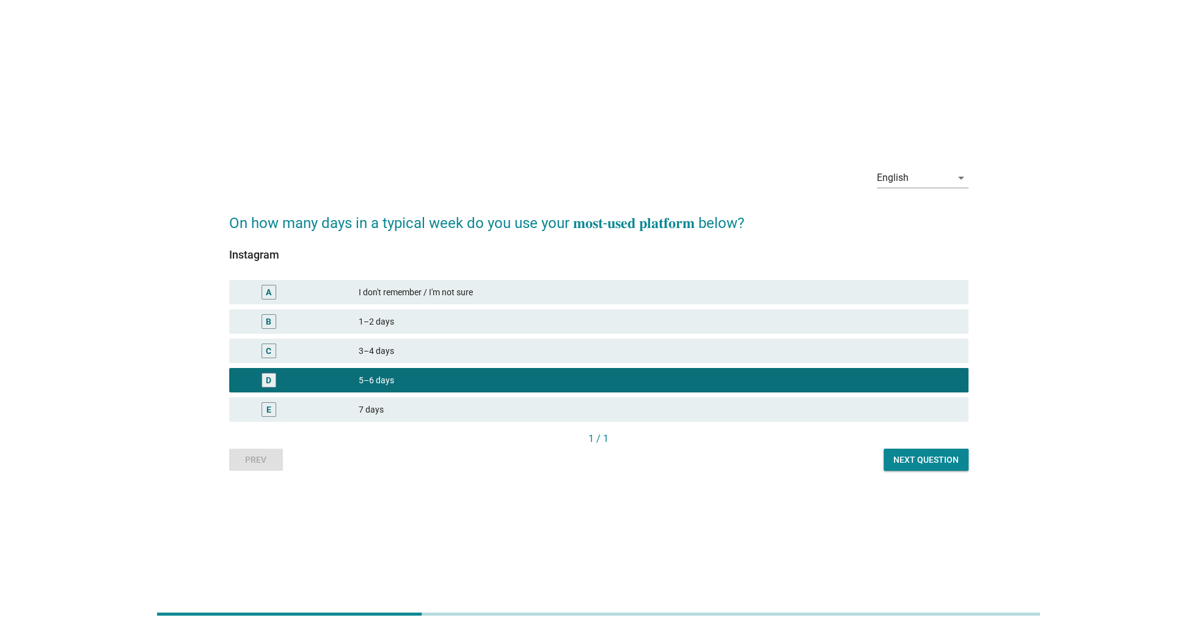
click at [921, 460] on div "Next question" at bounding box center [926, 459] width 65 height 13
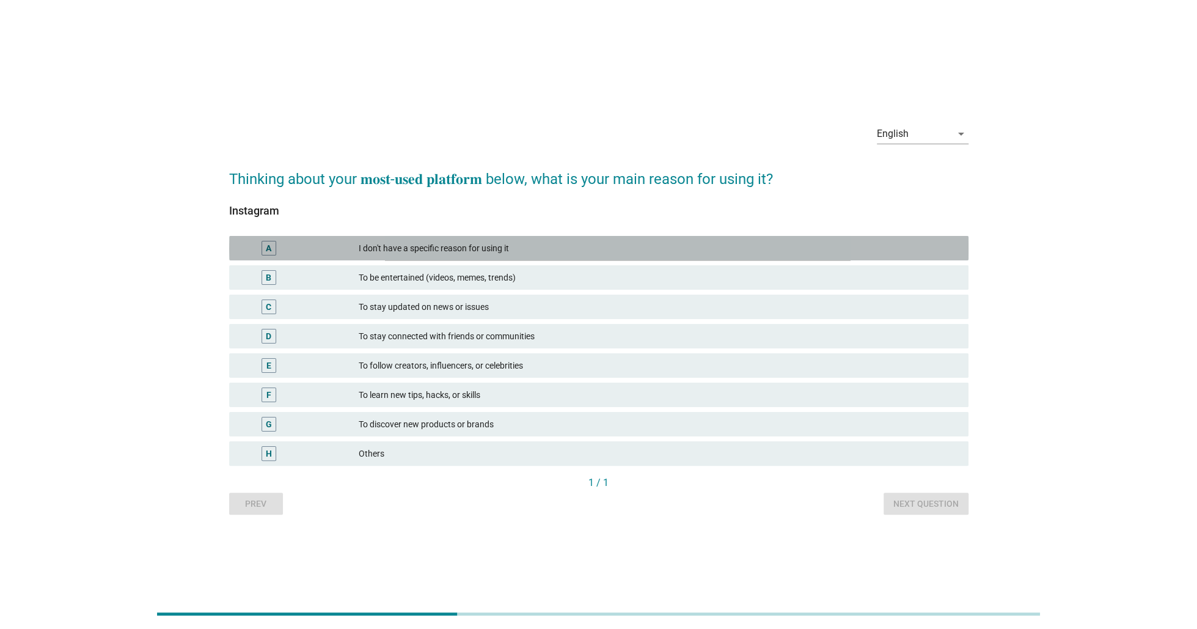
click at [524, 248] on div "I don't have a specific reason for using it" at bounding box center [659, 248] width 600 height 15
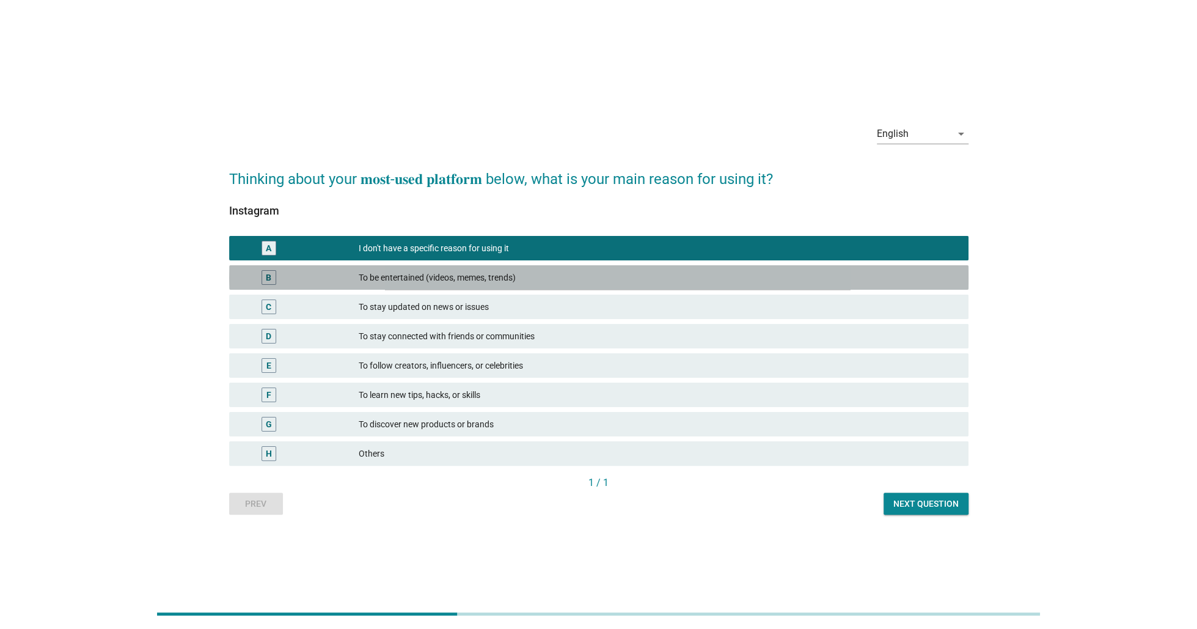
click at [513, 280] on div "To be entertained (videos, memes, trends)" at bounding box center [659, 277] width 600 height 15
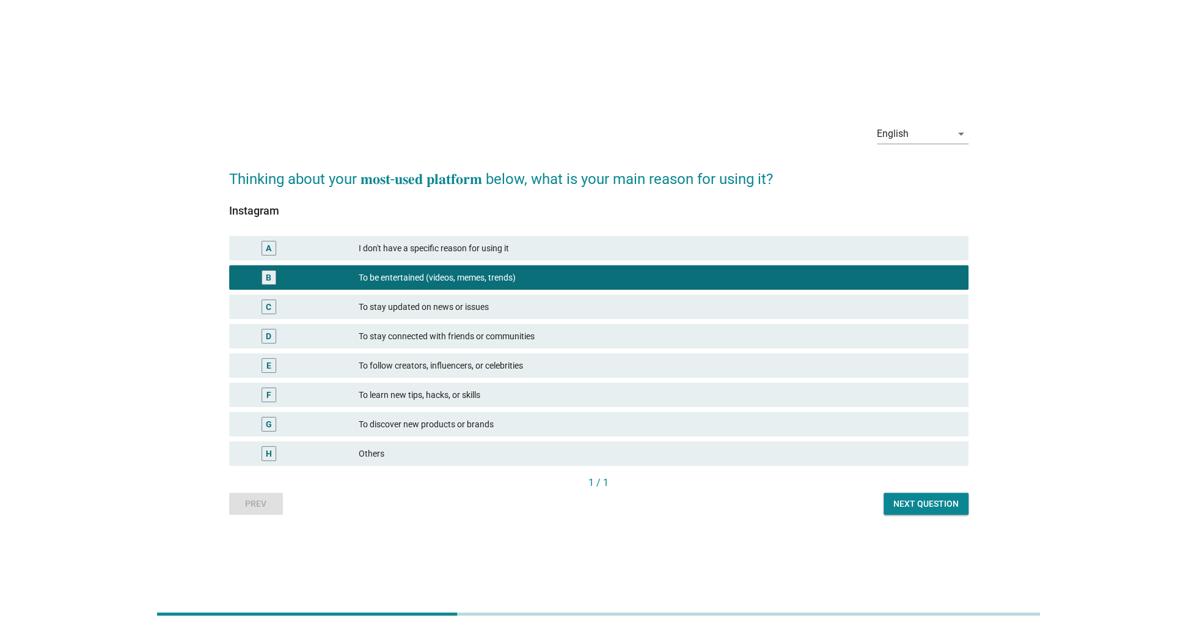
click at [493, 310] on div "To stay updated on news or issues" at bounding box center [659, 306] width 600 height 15
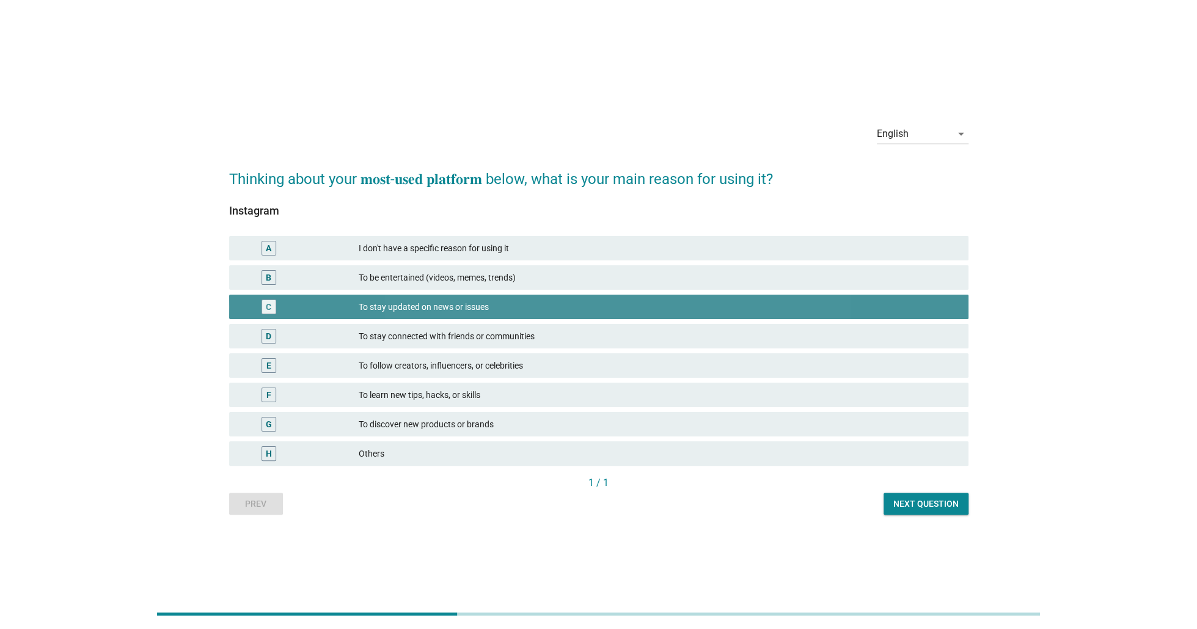
click at [471, 354] on div "E To follow creators, influencers, or celebrities" at bounding box center [598, 365] width 739 height 24
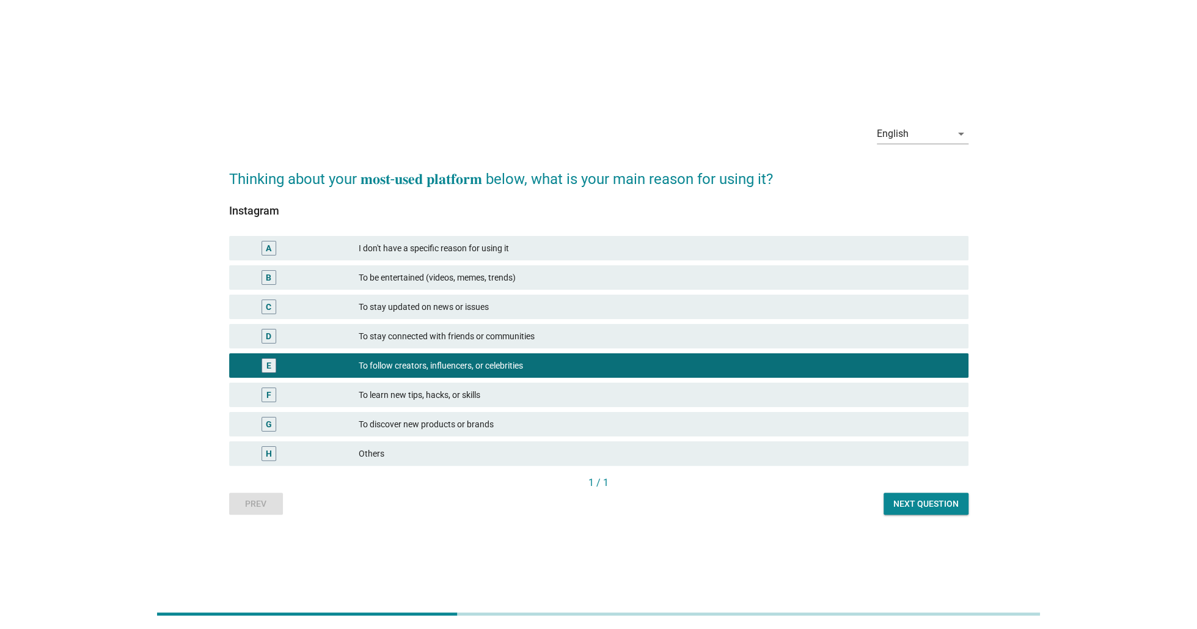
drag, startPoint x: 442, startPoint y: 389, endPoint x: 442, endPoint y: 397, distance: 7.9
click at [442, 391] on div "To learn new tips, hacks, or skills" at bounding box center [659, 394] width 600 height 15
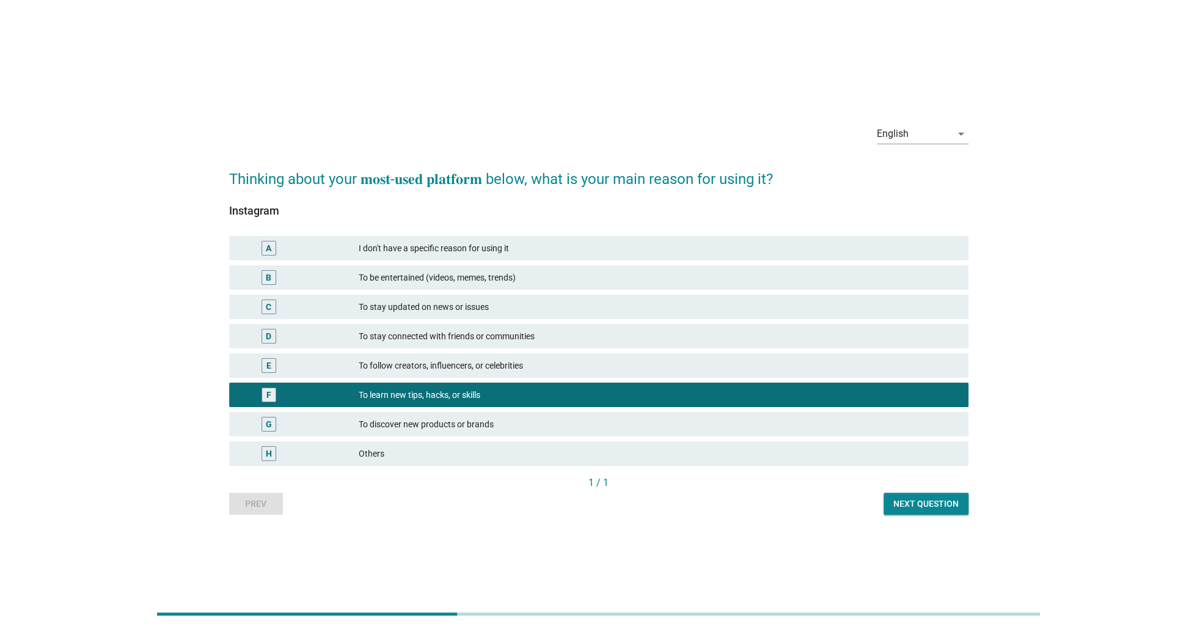
click at [446, 426] on div "To discover new products or brands" at bounding box center [659, 424] width 600 height 15
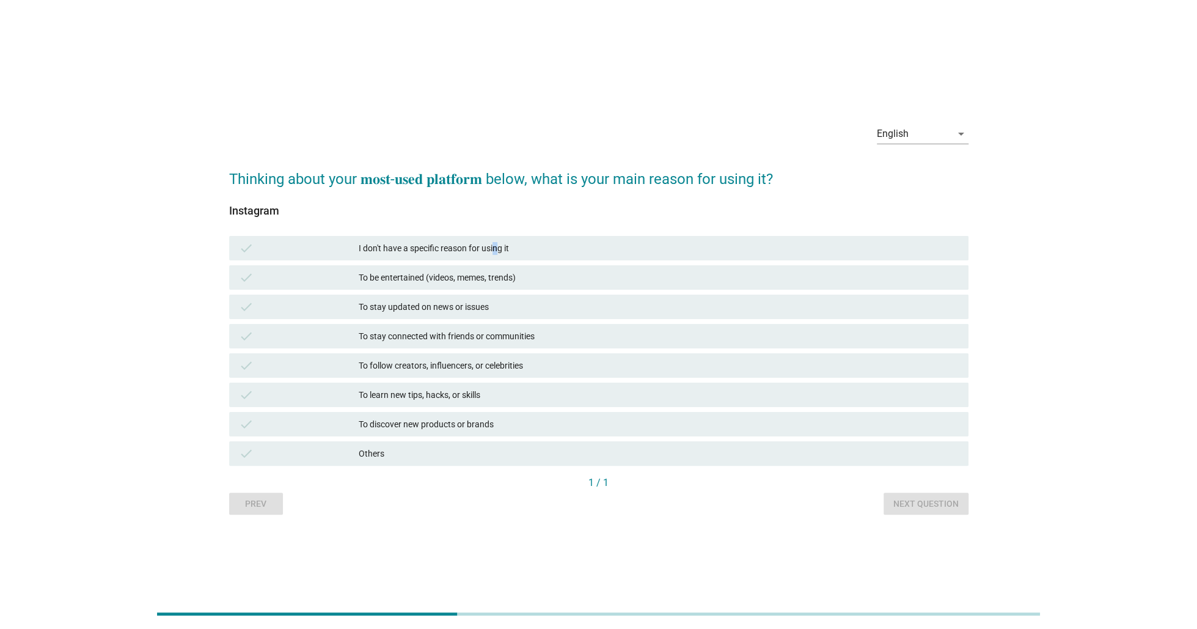
drag, startPoint x: 496, startPoint y: 248, endPoint x: 497, endPoint y: 263, distance: 15.9
click at [497, 248] on div "I don't have a specific reason for using it" at bounding box center [659, 248] width 600 height 15
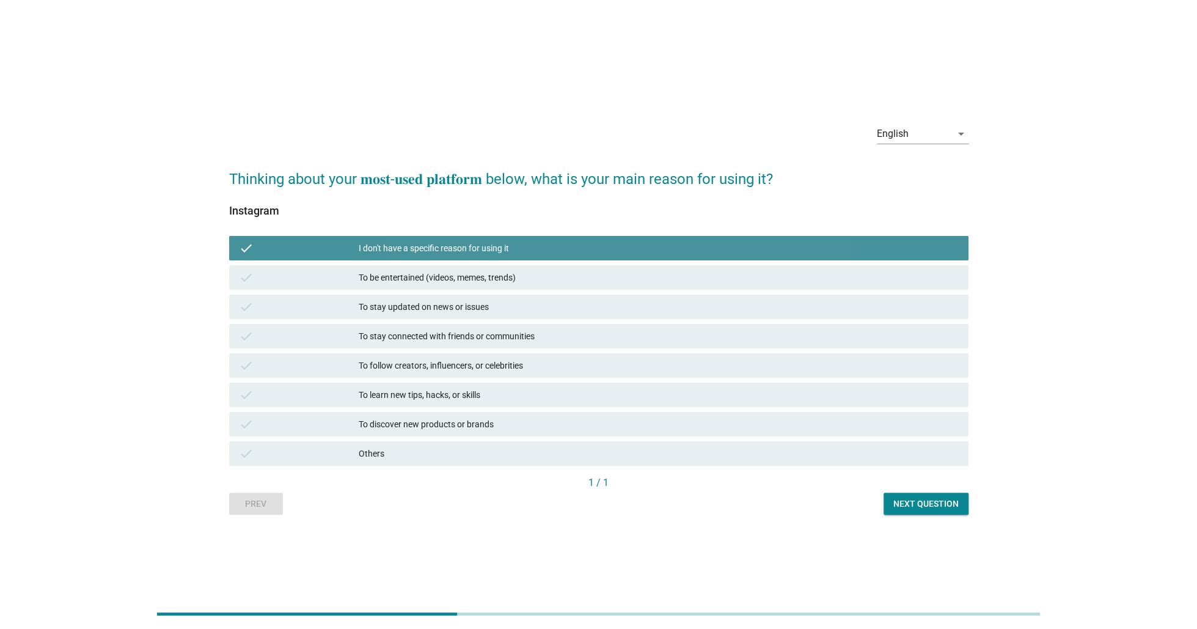
click at [496, 276] on div "To be entertained (videos, memes, trends)" at bounding box center [659, 277] width 600 height 15
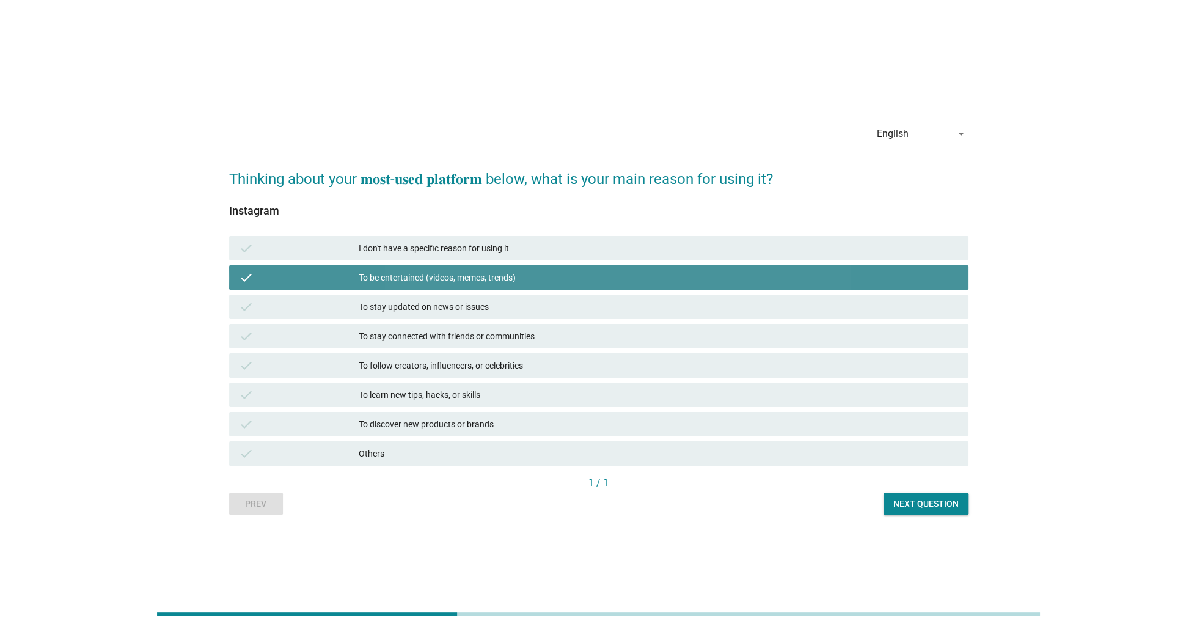
click at [480, 322] on div "check To stay connected with friends or communities" at bounding box center [599, 335] width 744 height 29
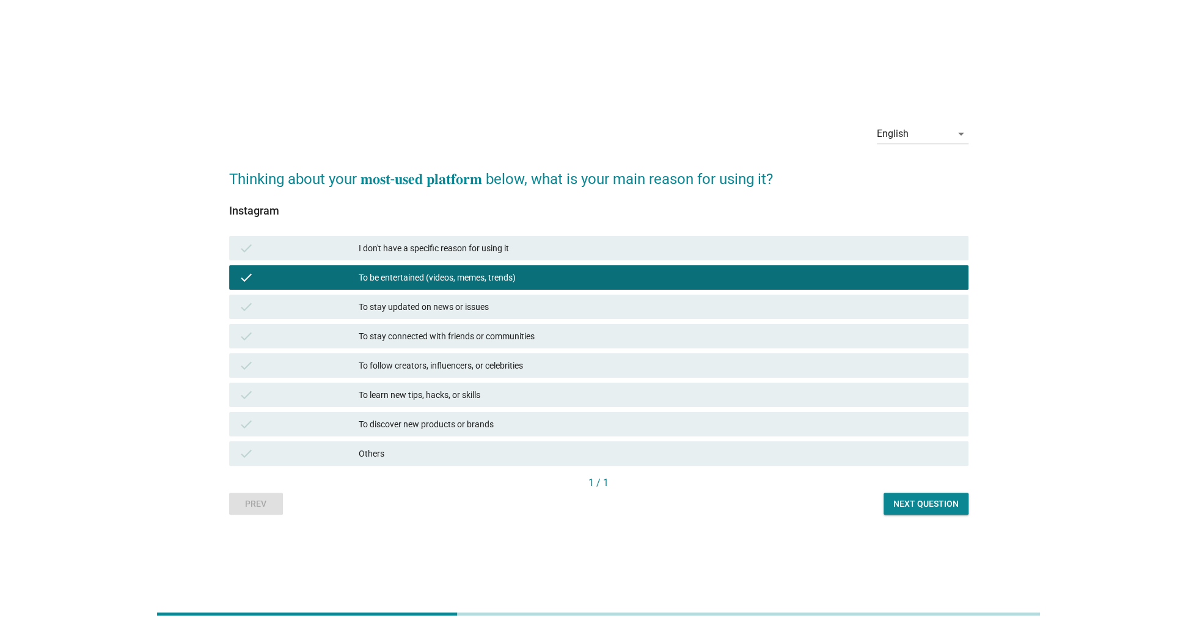
click at [452, 300] on div "To stay updated on news or issues" at bounding box center [659, 306] width 600 height 15
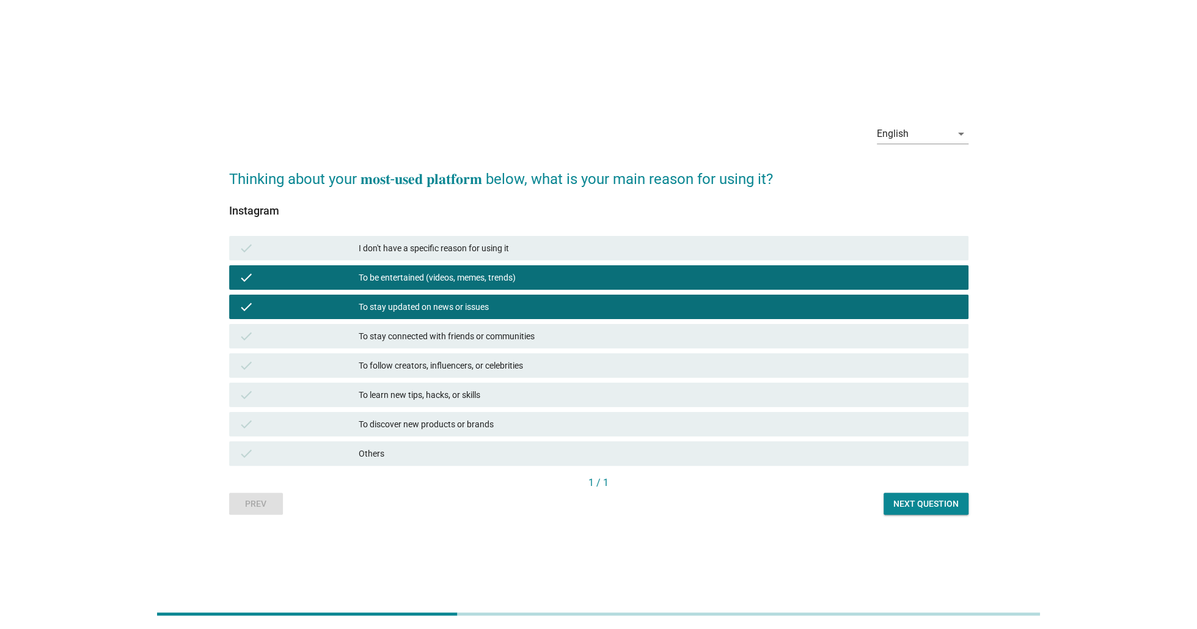
click at [449, 241] on div "I don't have a specific reason for using it" at bounding box center [659, 248] width 600 height 15
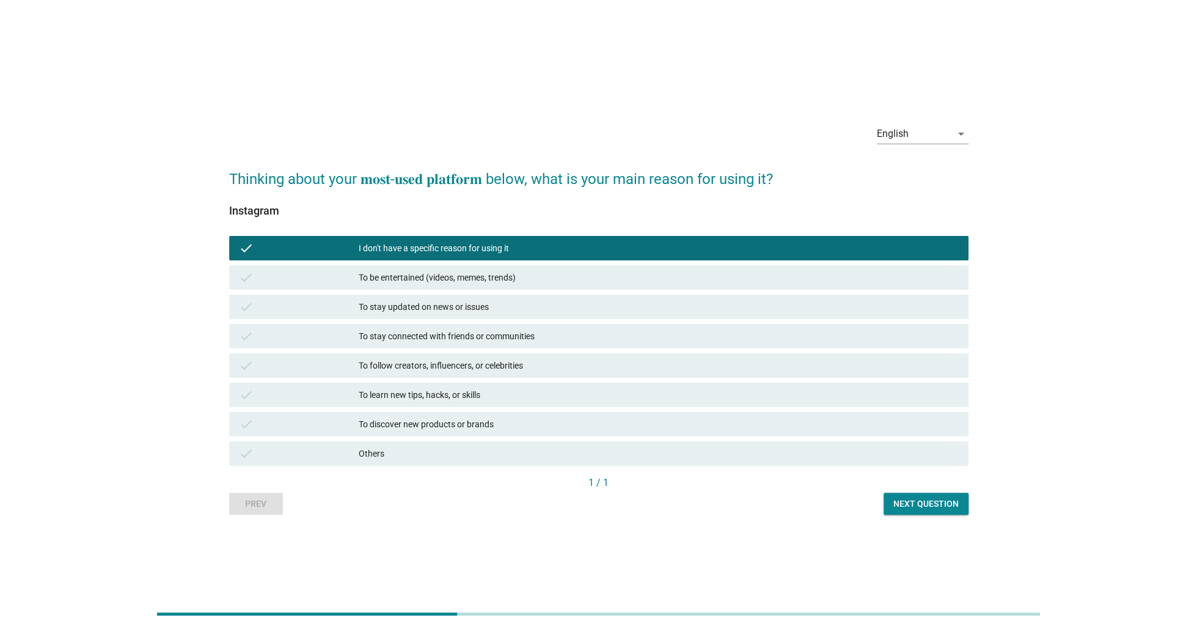
click at [446, 270] on div "To be entertained (videos, memes, trends)" at bounding box center [659, 277] width 600 height 15
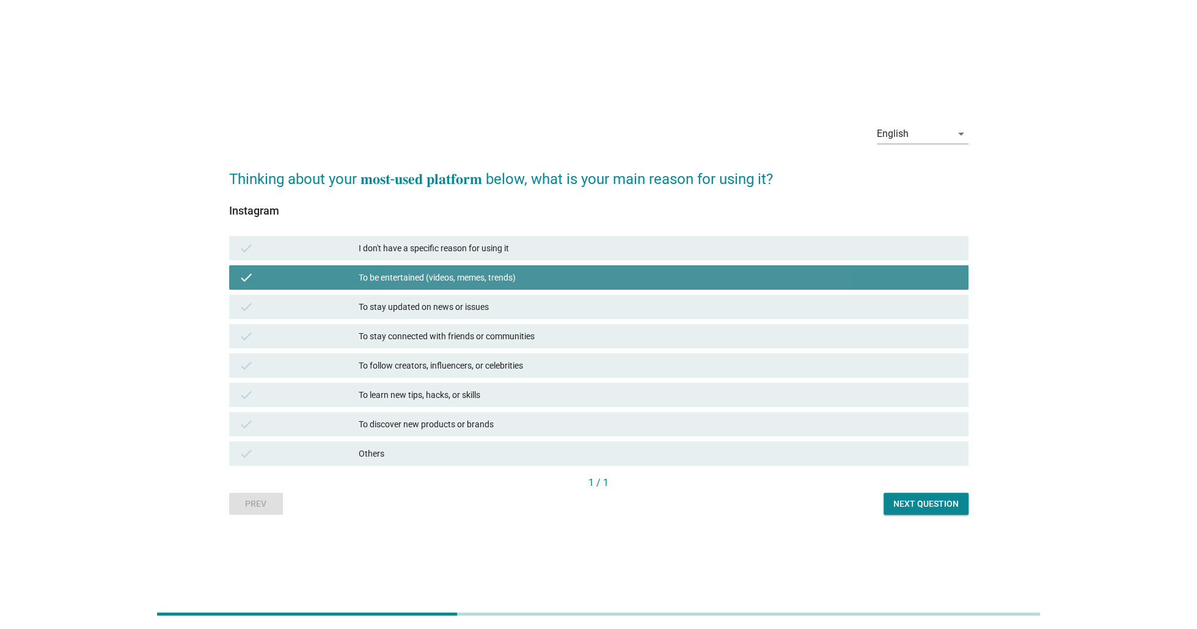
click at [431, 304] on div "To stay updated on news or issues" at bounding box center [659, 306] width 600 height 15
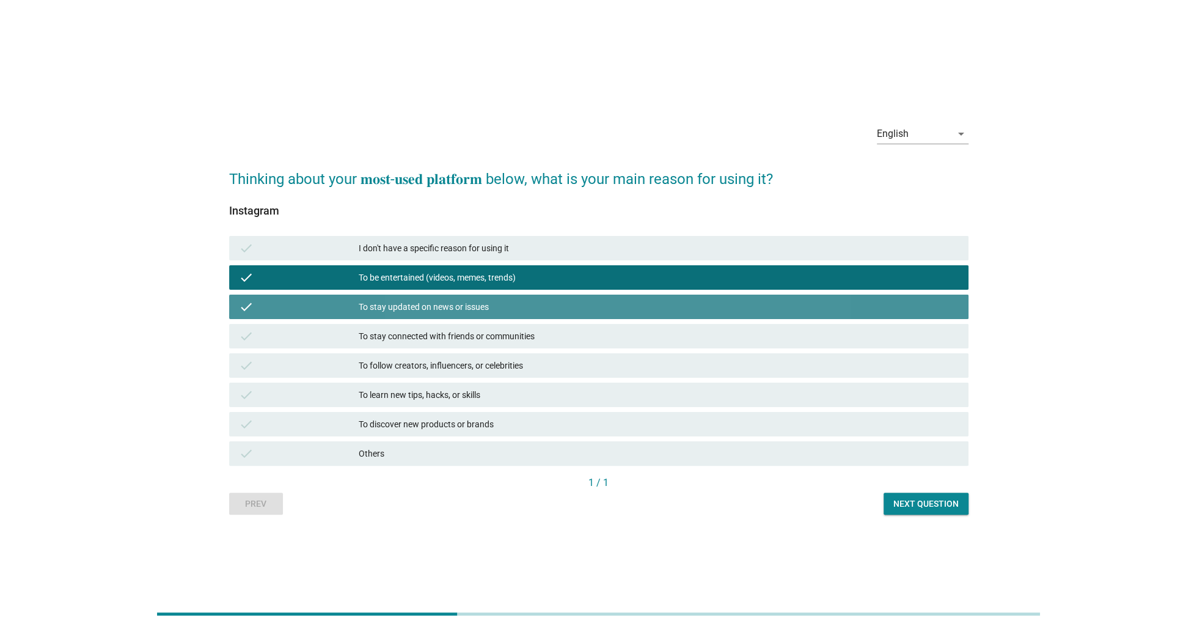
click at [436, 336] on div "To stay connected with friends or communities" at bounding box center [659, 336] width 600 height 15
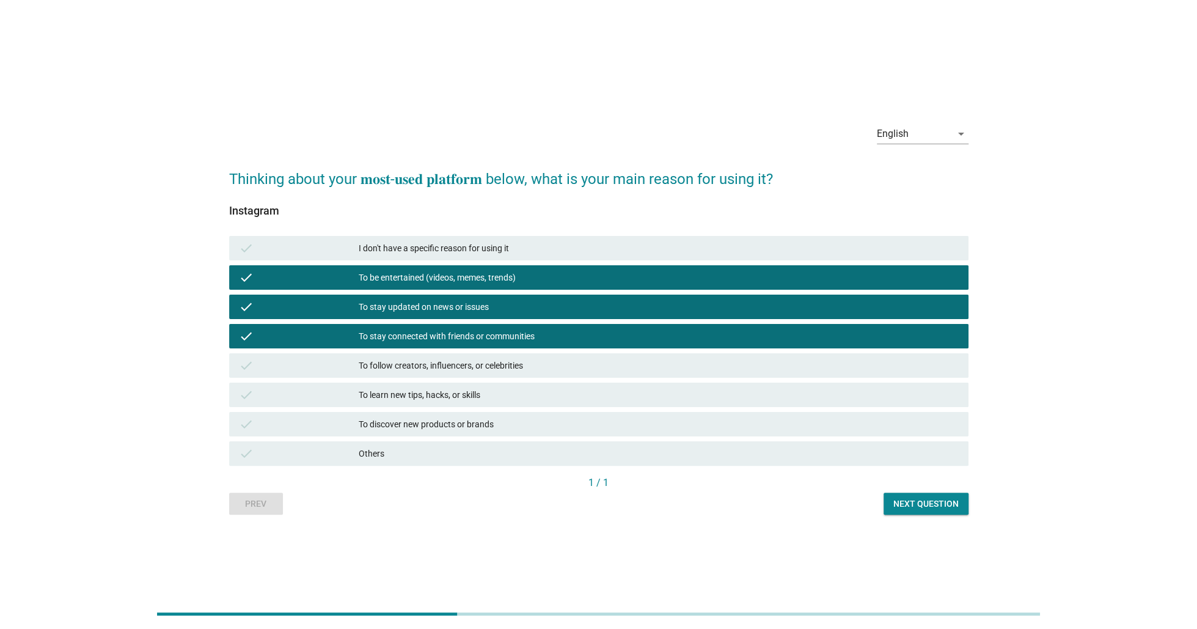
click at [440, 358] on div "To follow creators, influencers, or celebrities" at bounding box center [659, 365] width 600 height 15
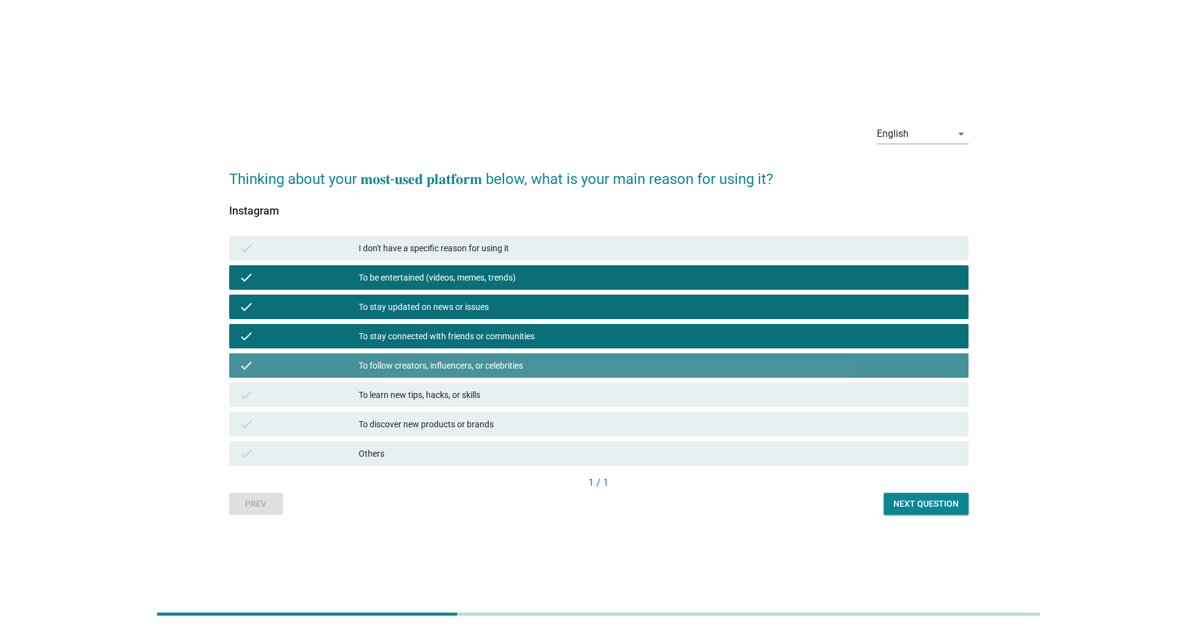
click at [436, 392] on div "To learn new tips, hacks, or skills" at bounding box center [659, 394] width 600 height 15
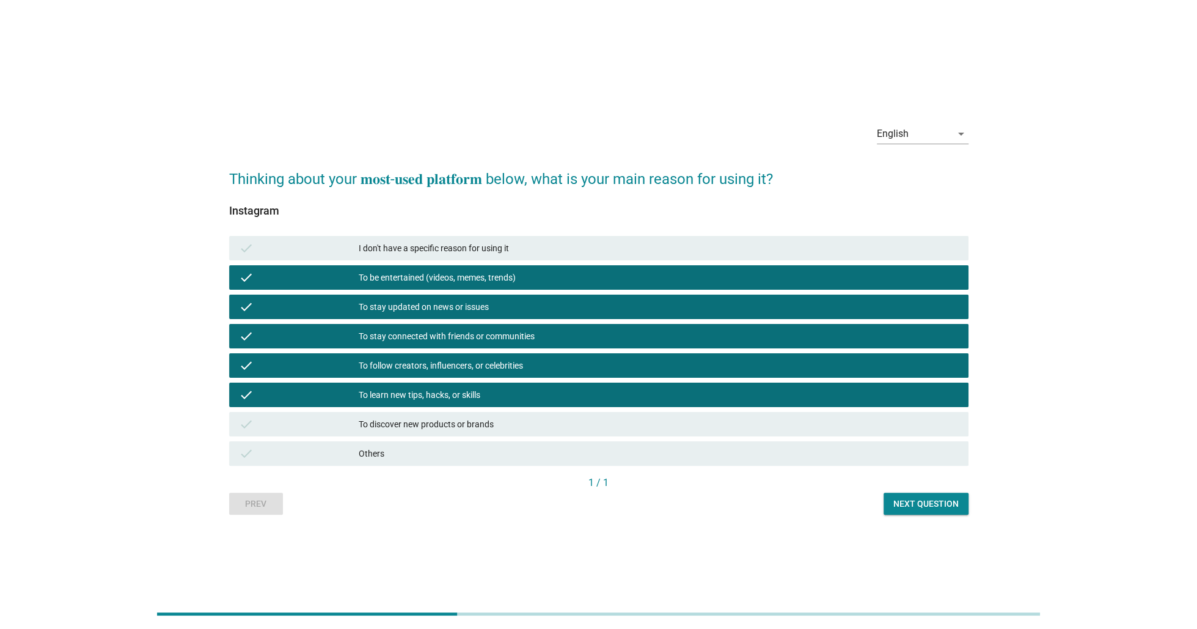
click at [430, 425] on div "To discover new products or brands" at bounding box center [659, 424] width 600 height 15
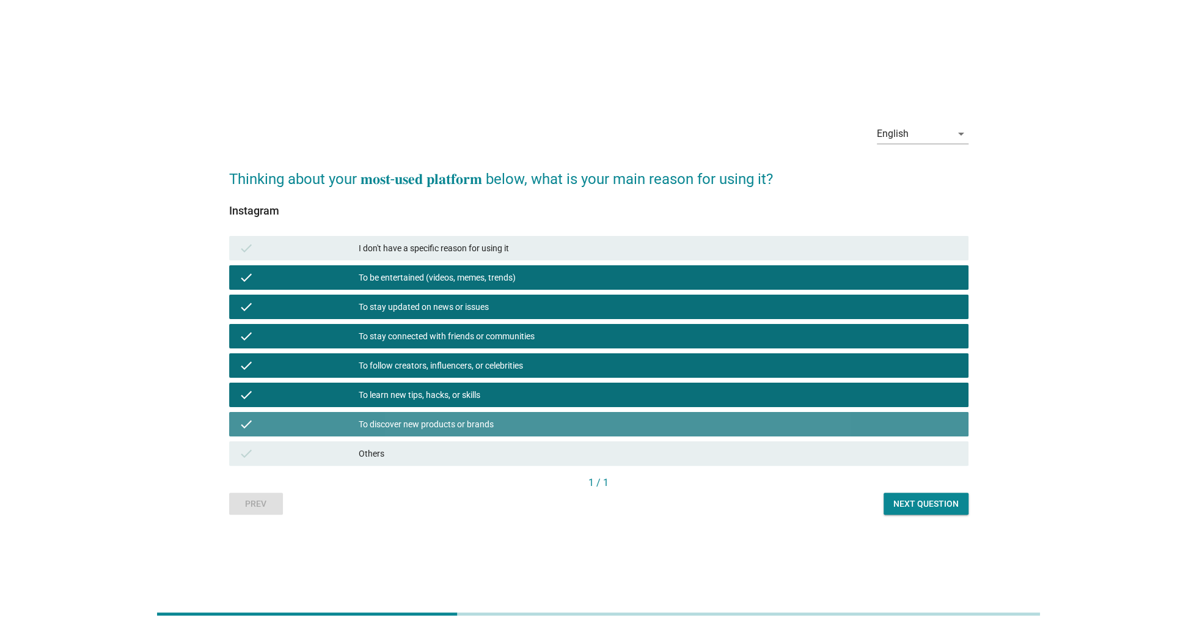
click at [427, 453] on div "Others" at bounding box center [659, 453] width 600 height 15
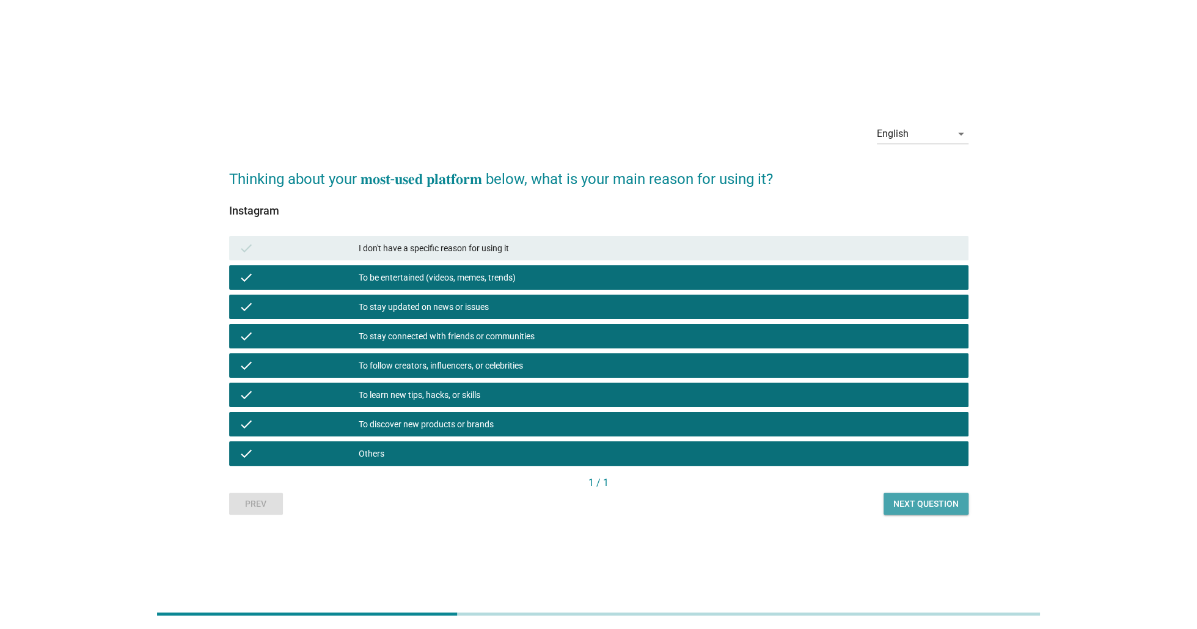
click at [916, 500] on div "Next question" at bounding box center [926, 503] width 65 height 13
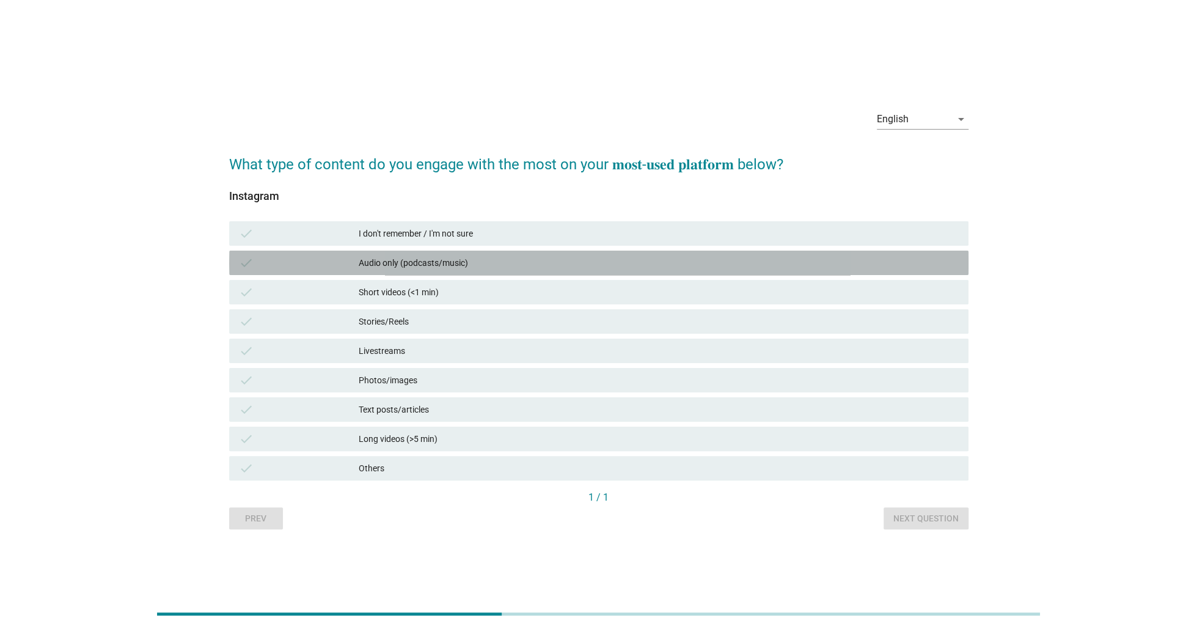
click at [453, 267] on div "Audio only (podcasts/music)" at bounding box center [659, 262] width 600 height 15
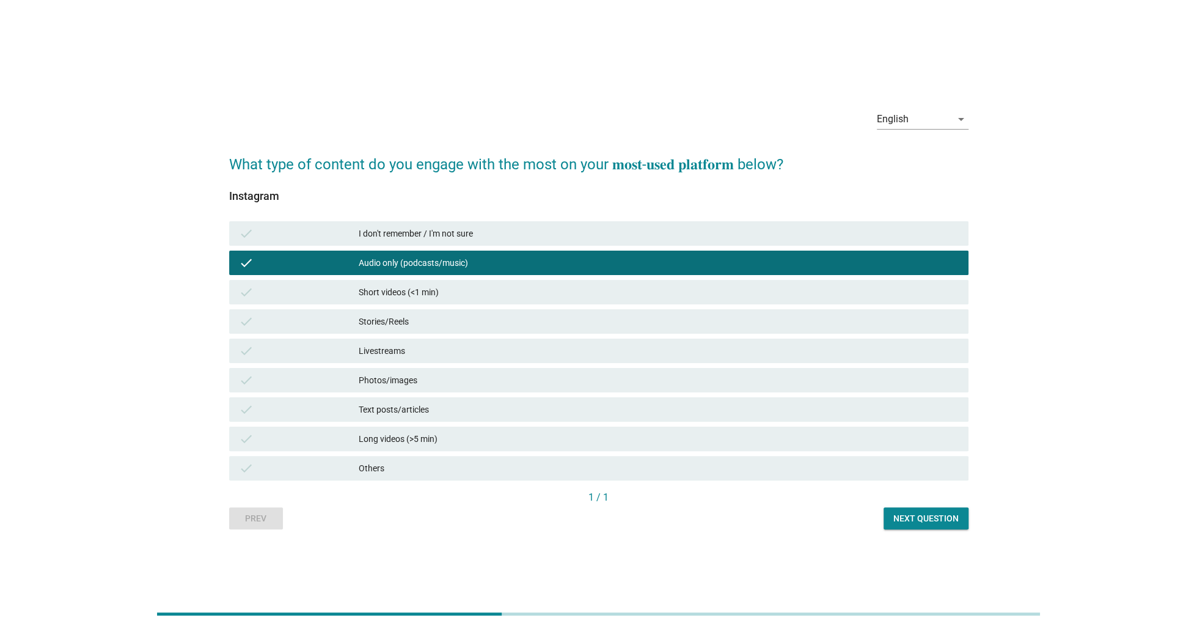
click at [428, 294] on div "Short videos (<1 min)" at bounding box center [659, 292] width 600 height 15
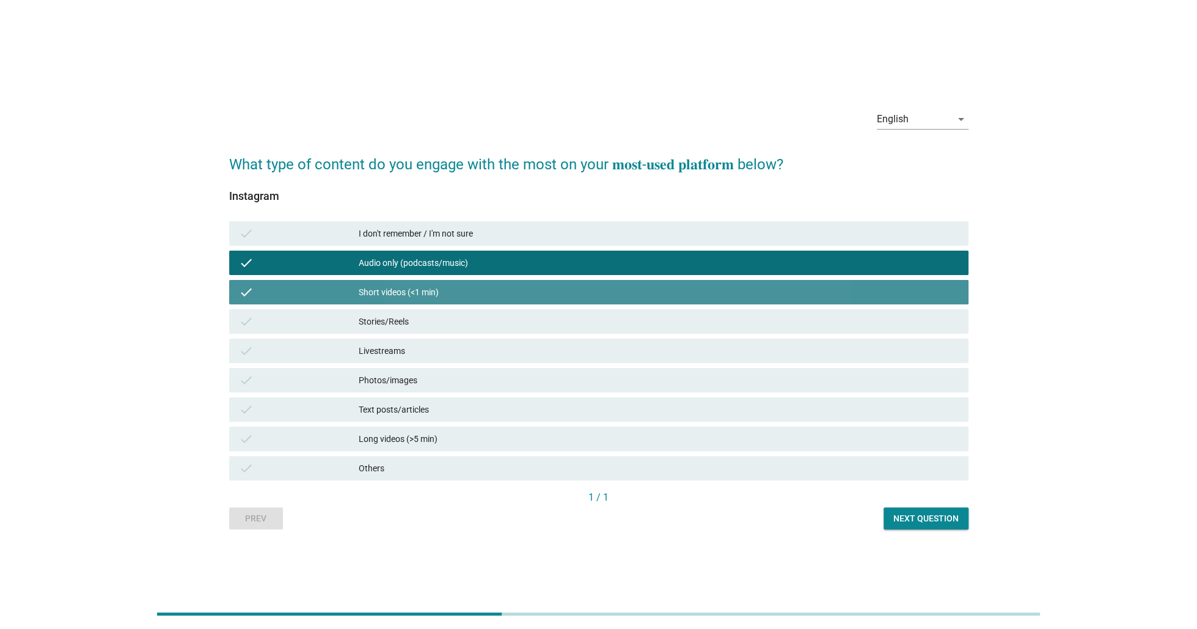
click at [398, 343] on div "Livestreams" at bounding box center [659, 350] width 600 height 15
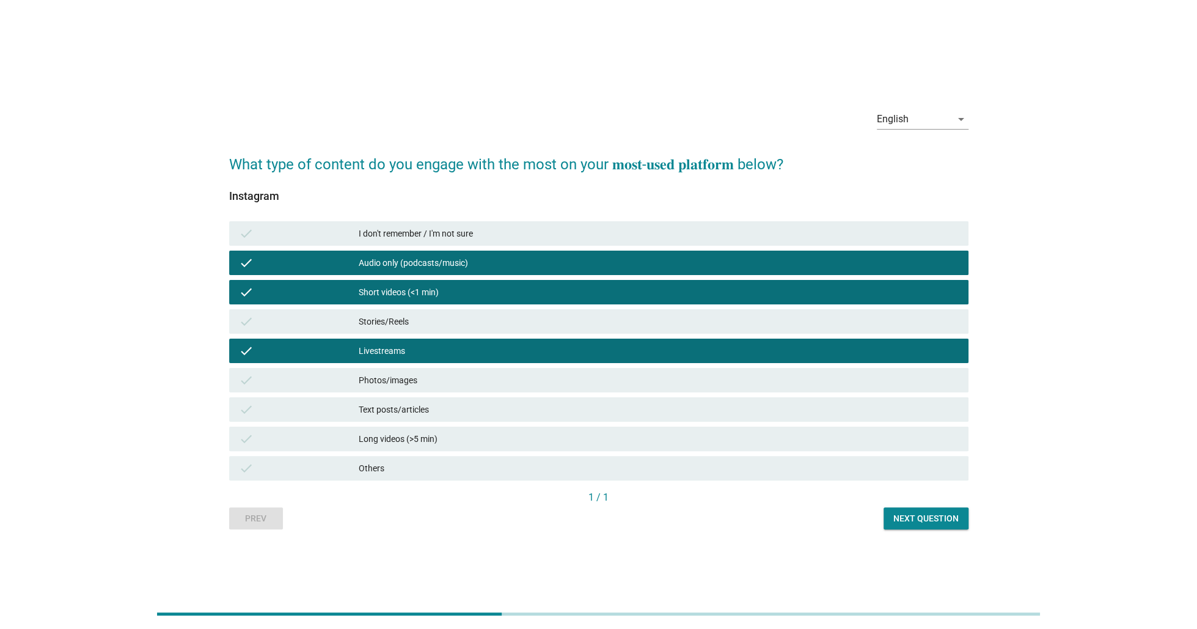
click at [404, 423] on div "check Text posts/articles" at bounding box center [599, 409] width 744 height 29
click at [404, 441] on div "Long videos (>5 min)" at bounding box center [659, 438] width 600 height 15
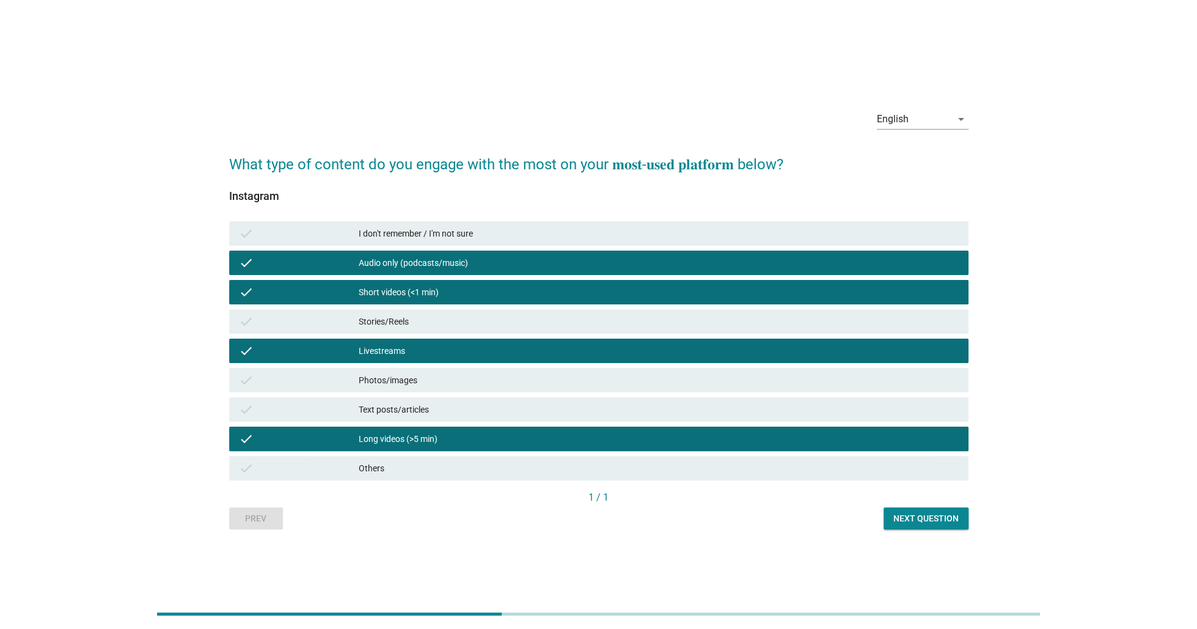
click at [930, 521] on div "Next question" at bounding box center [926, 518] width 65 height 13
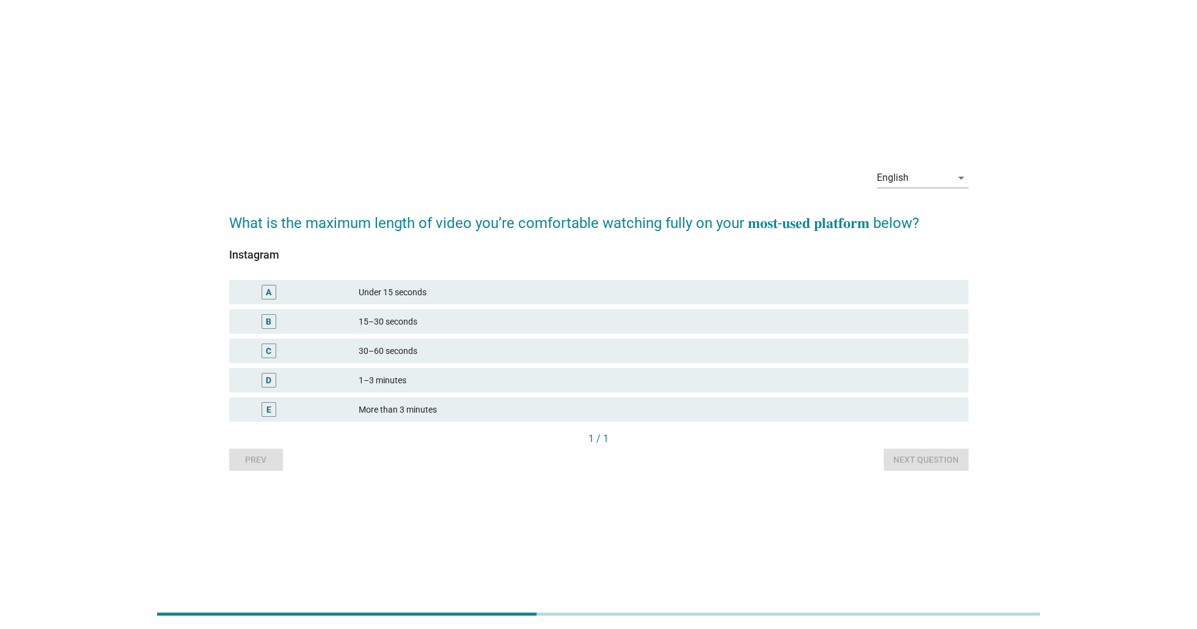
click at [414, 325] on div "15–30 seconds" at bounding box center [659, 321] width 600 height 15
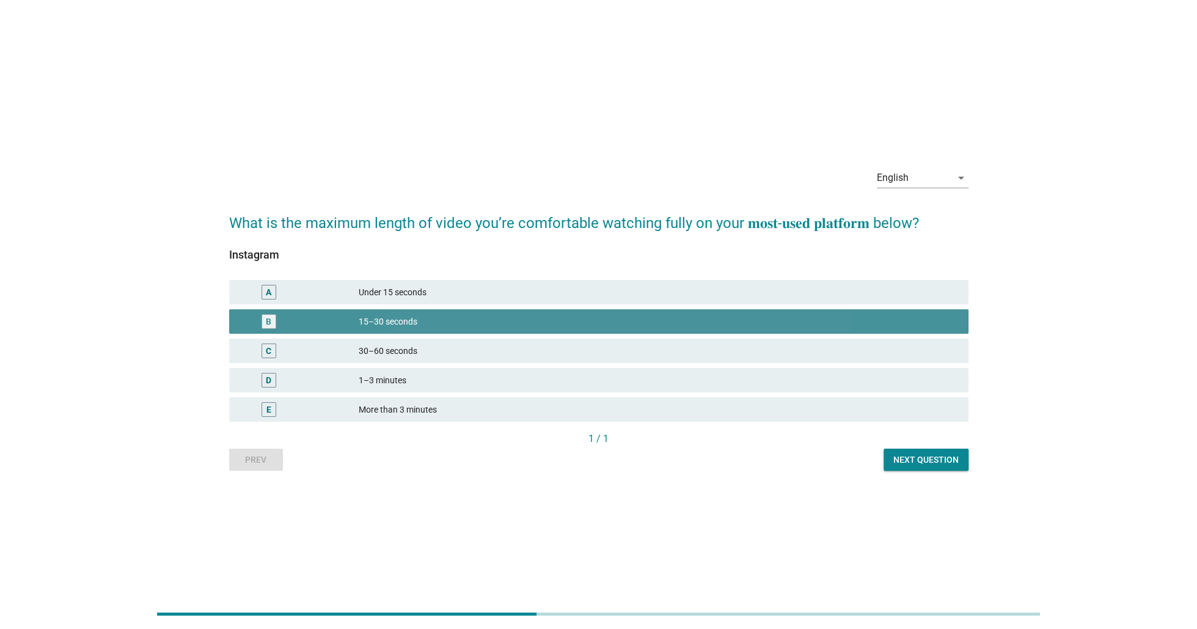
click at [401, 354] on div "30–60 seconds" at bounding box center [659, 350] width 600 height 15
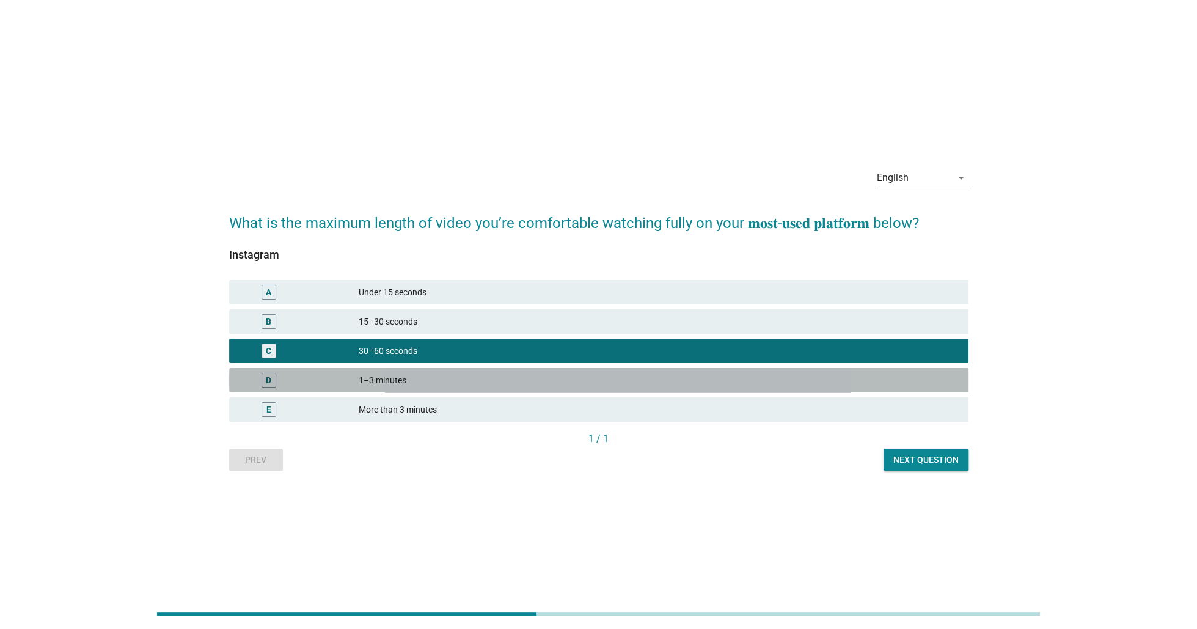
click at [411, 380] on div "1–3 minutes" at bounding box center [659, 380] width 600 height 15
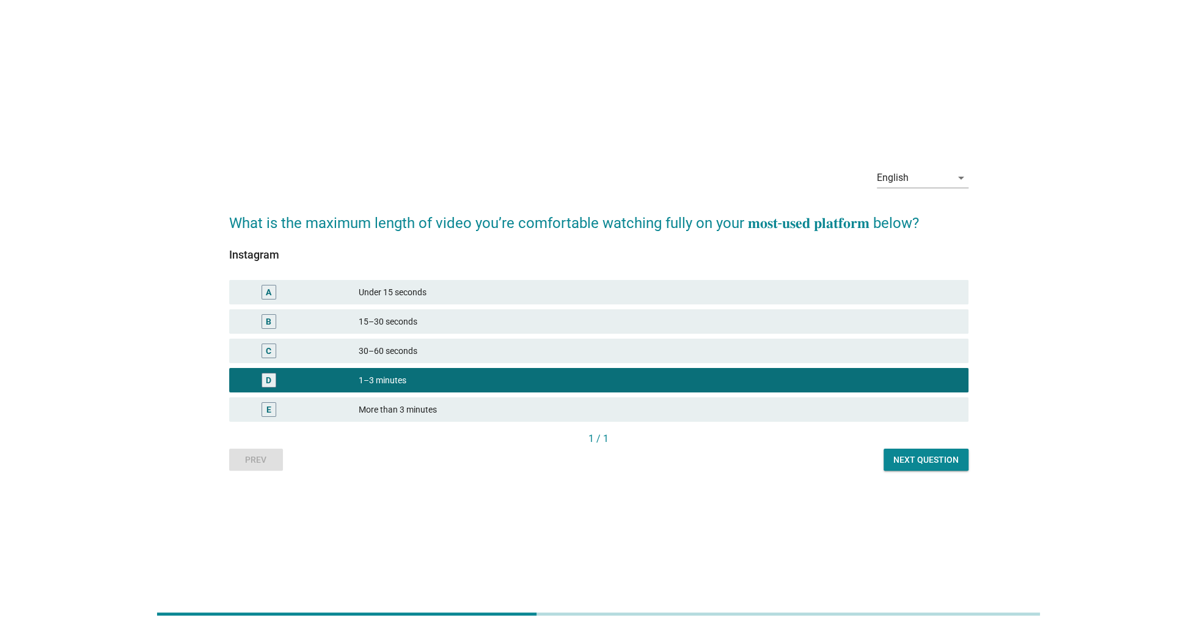
click at [417, 407] on div "More than 3 minutes" at bounding box center [659, 409] width 600 height 15
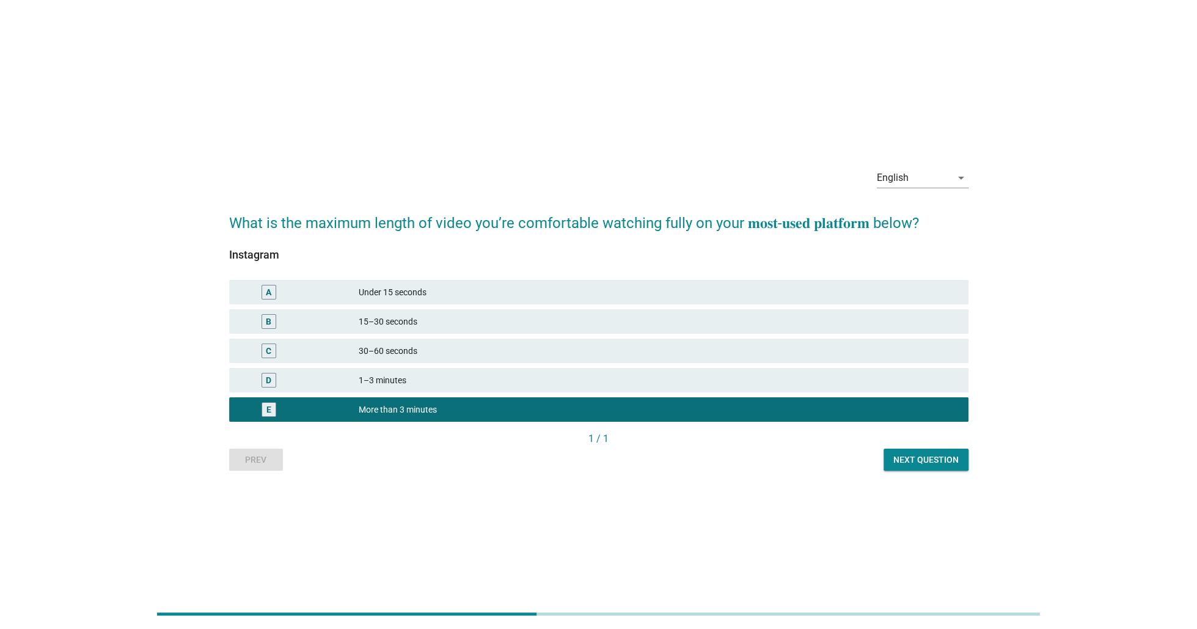
click at [460, 299] on div "A Under 15 seconds" at bounding box center [598, 292] width 739 height 24
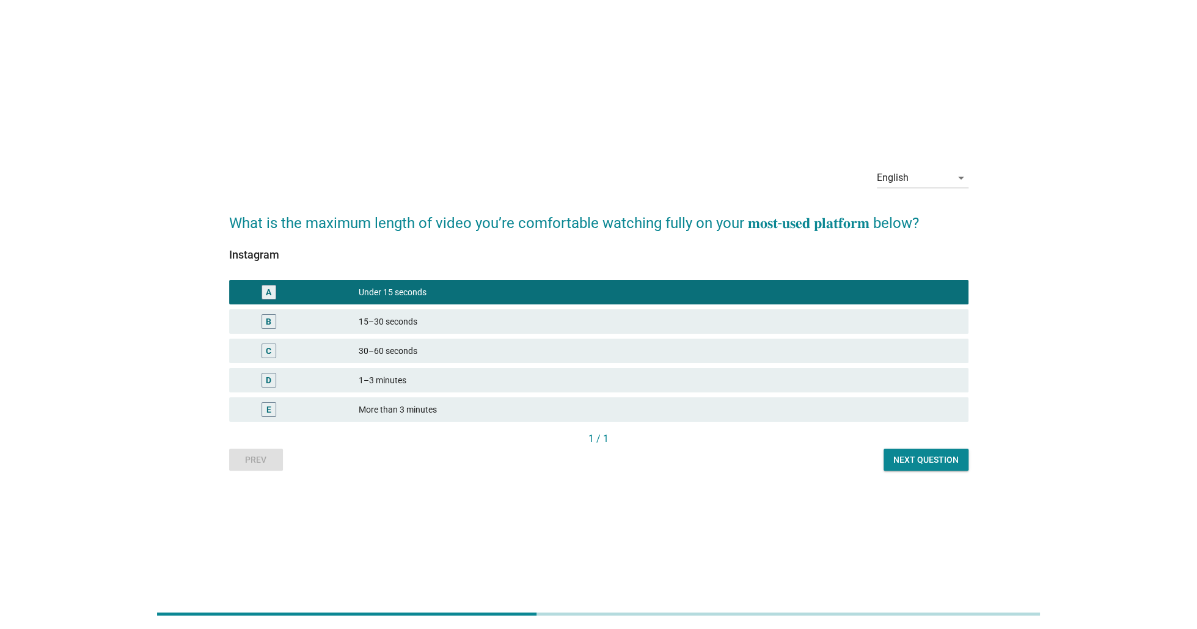
click at [891, 459] on button "Next question" at bounding box center [926, 460] width 85 height 22
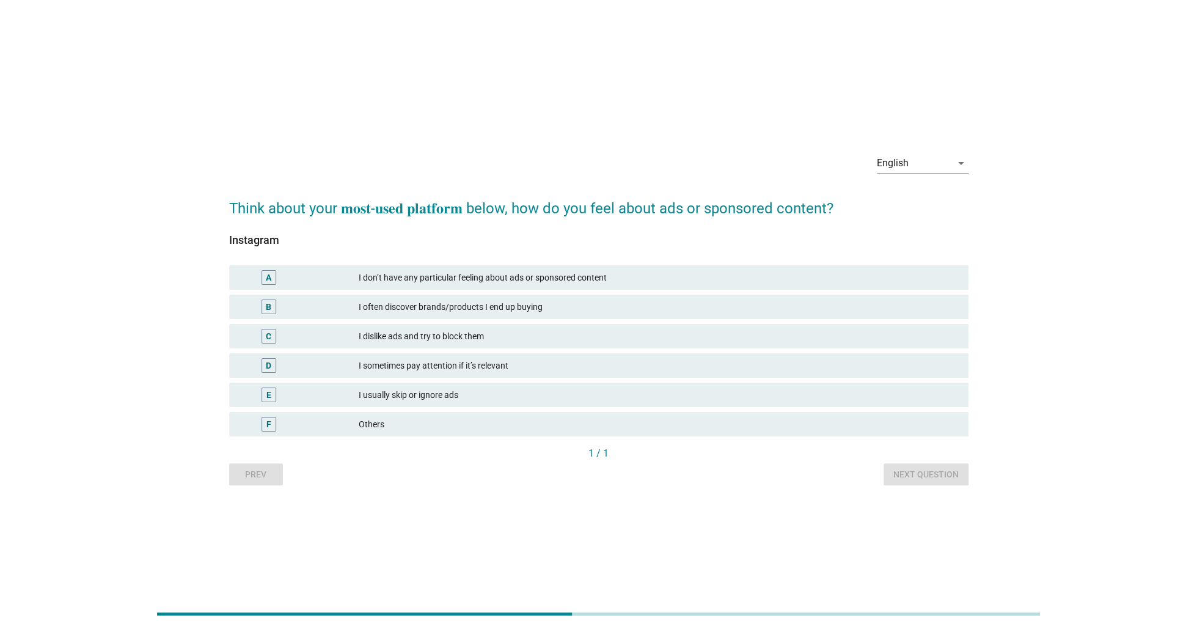
click at [414, 313] on div "I often discover brands/products I end up buying" at bounding box center [659, 306] width 600 height 15
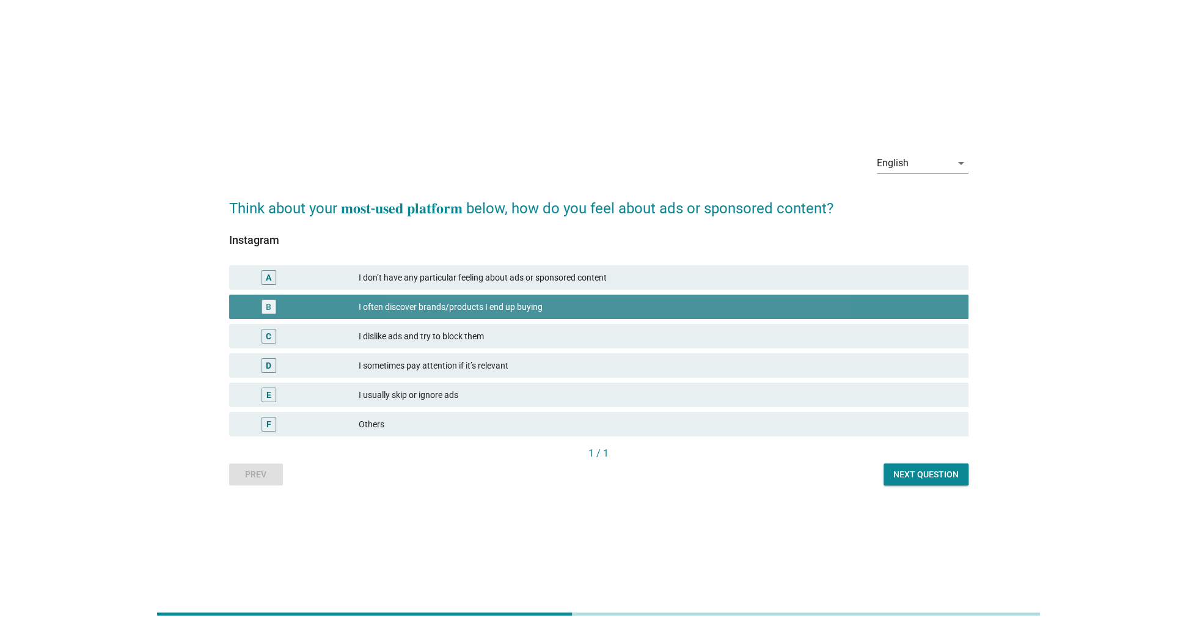
click at [410, 343] on div "I dislike ads and try to block them" at bounding box center [659, 336] width 600 height 15
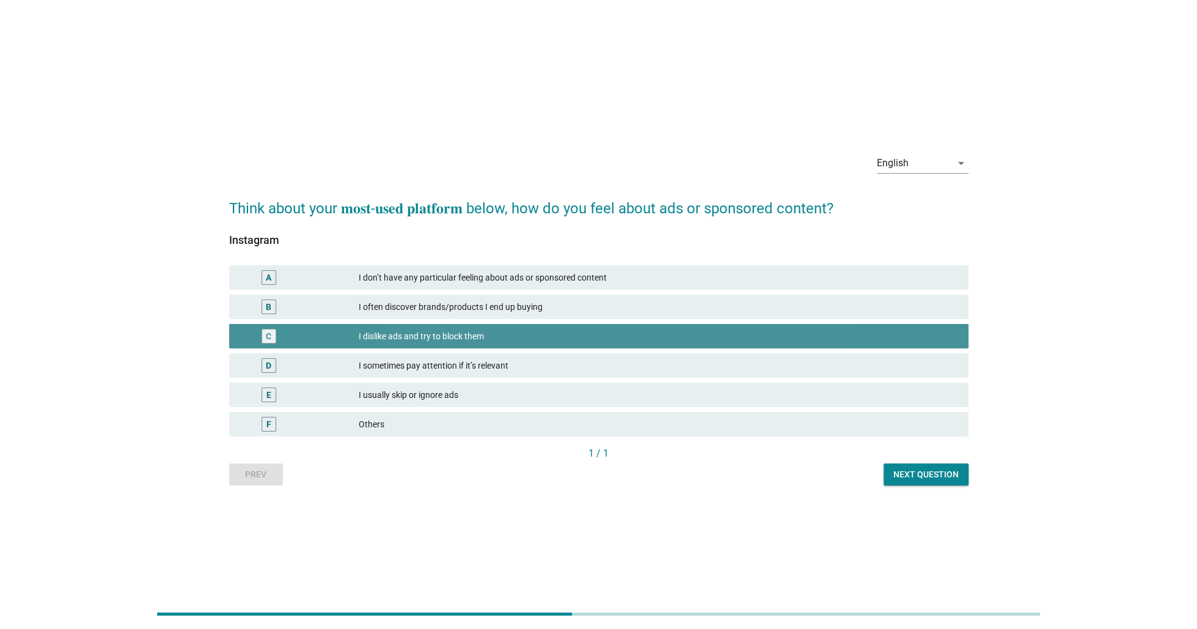
click at [408, 373] on div "D I sometimes pay attention if it’s relevant" at bounding box center [598, 365] width 739 height 24
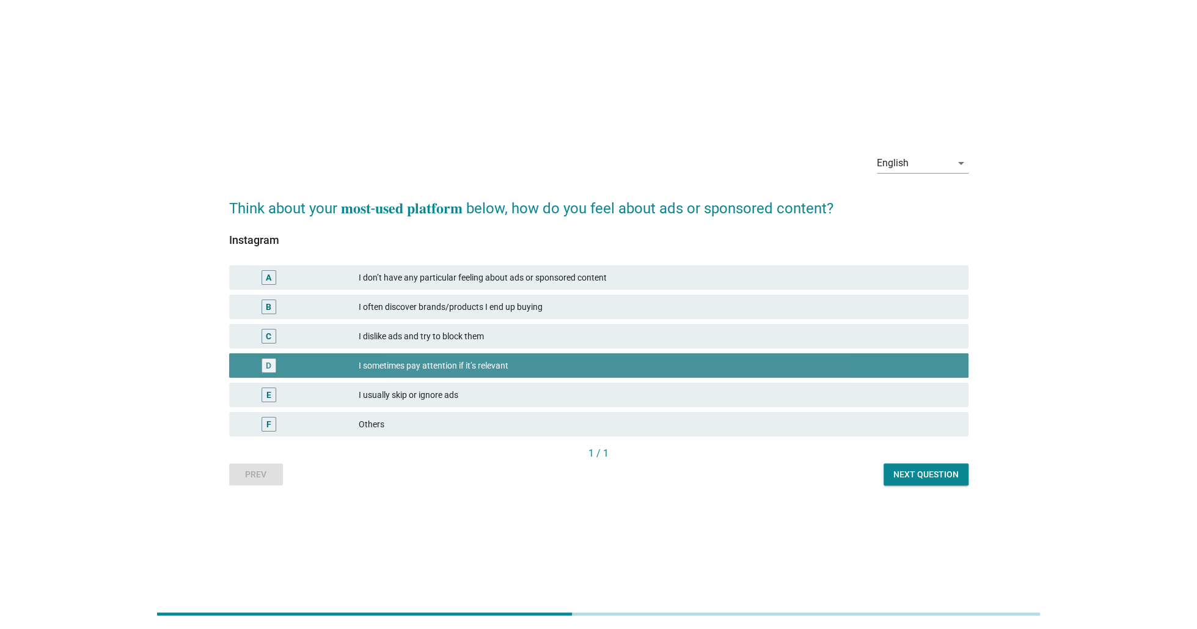
click at [402, 397] on div "I usually skip or ignore ads" at bounding box center [659, 394] width 600 height 15
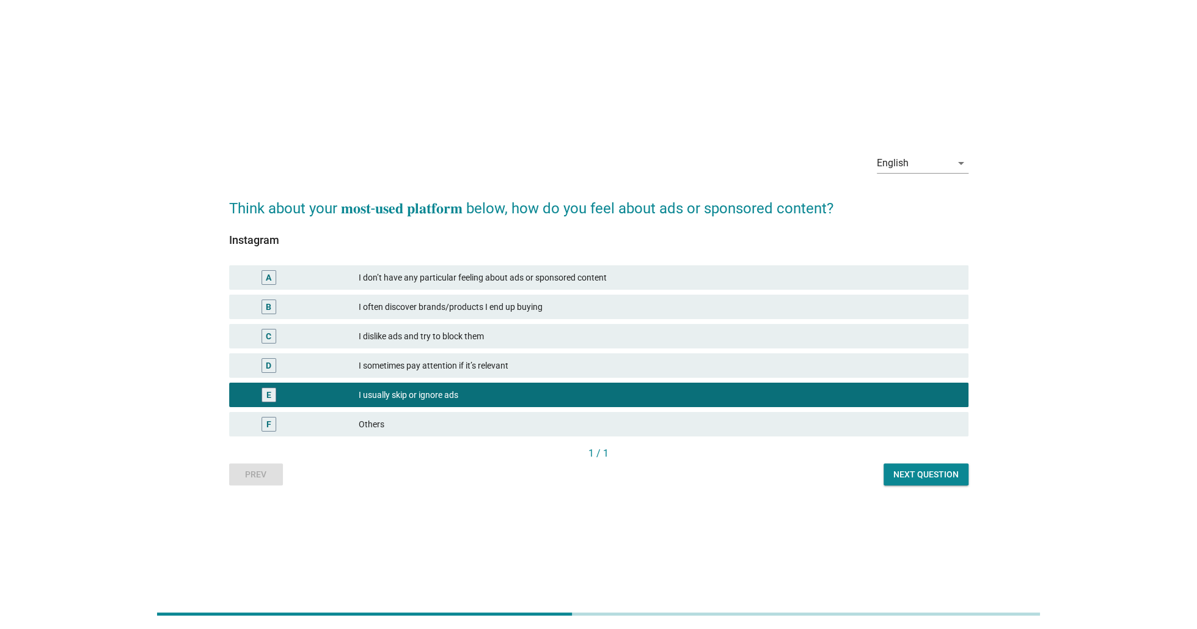
click at [933, 476] on div "Next question" at bounding box center [926, 474] width 65 height 13
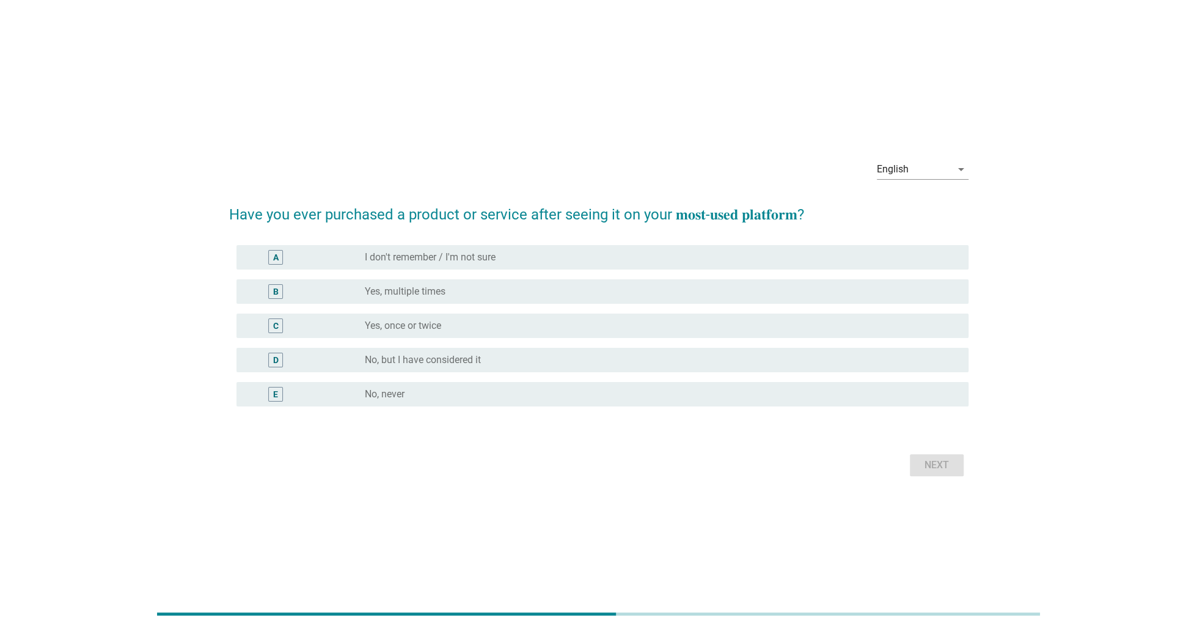
click at [443, 292] on label "Yes, multiple times" at bounding box center [405, 291] width 81 height 12
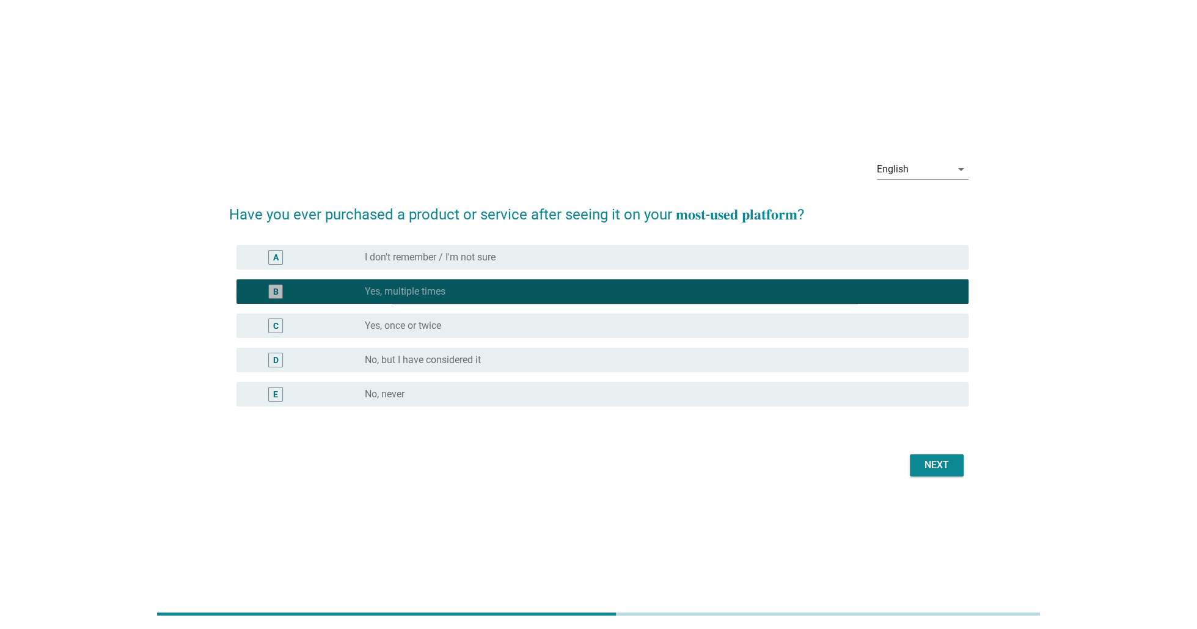
click at [434, 326] on label "Yes, once or twice" at bounding box center [403, 326] width 76 height 12
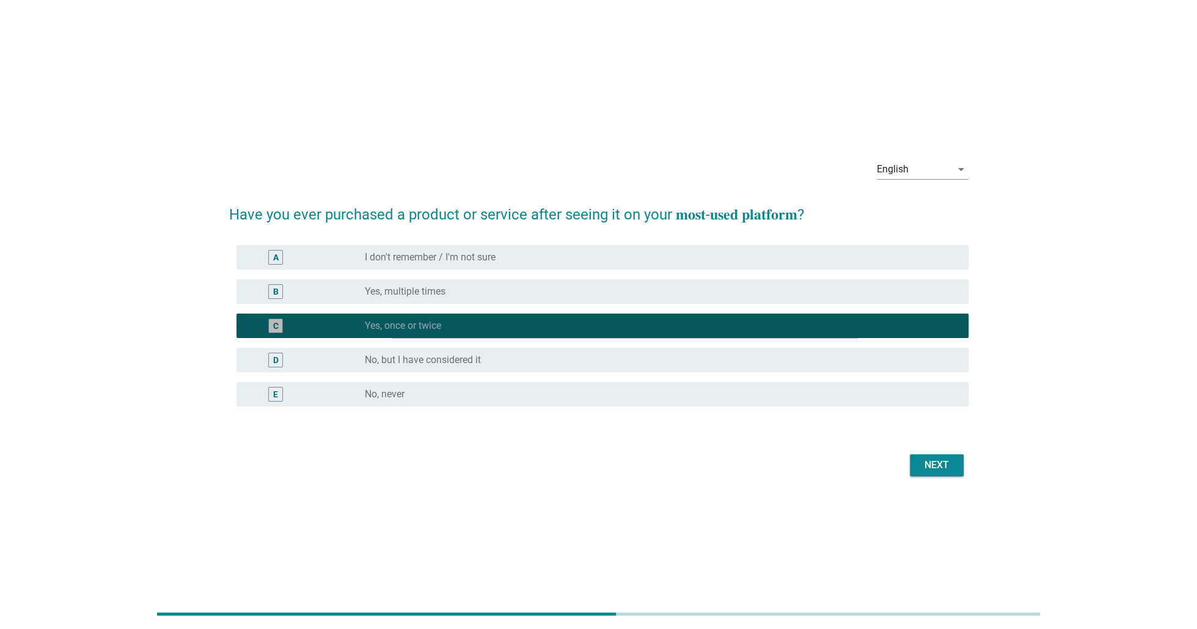
click at [444, 359] on label "No, but I have considered it" at bounding box center [423, 360] width 116 height 12
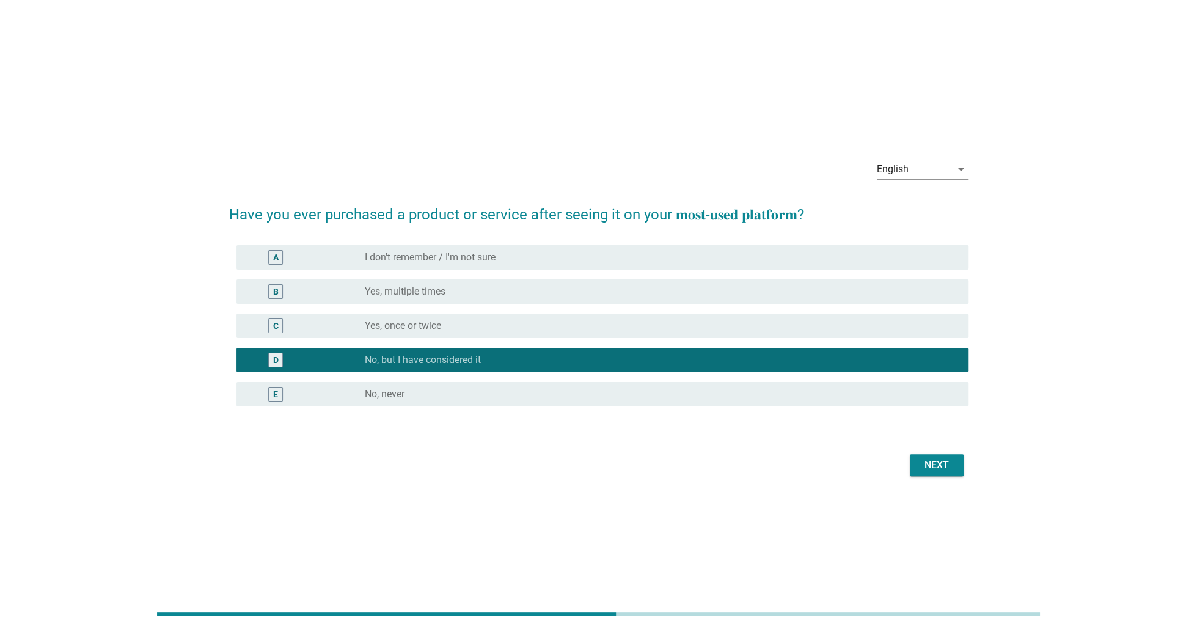
click at [466, 298] on div "radio_button_unchecked Yes, multiple times" at bounding box center [662, 291] width 594 height 15
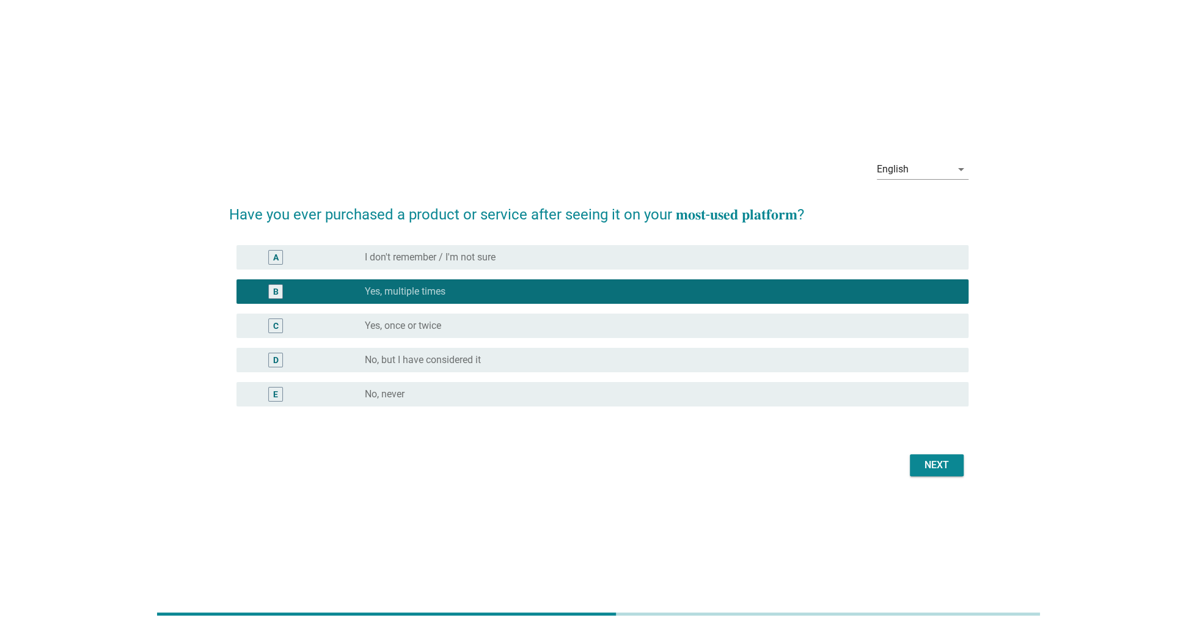
click at [928, 456] on button "Next" at bounding box center [937, 465] width 54 height 22
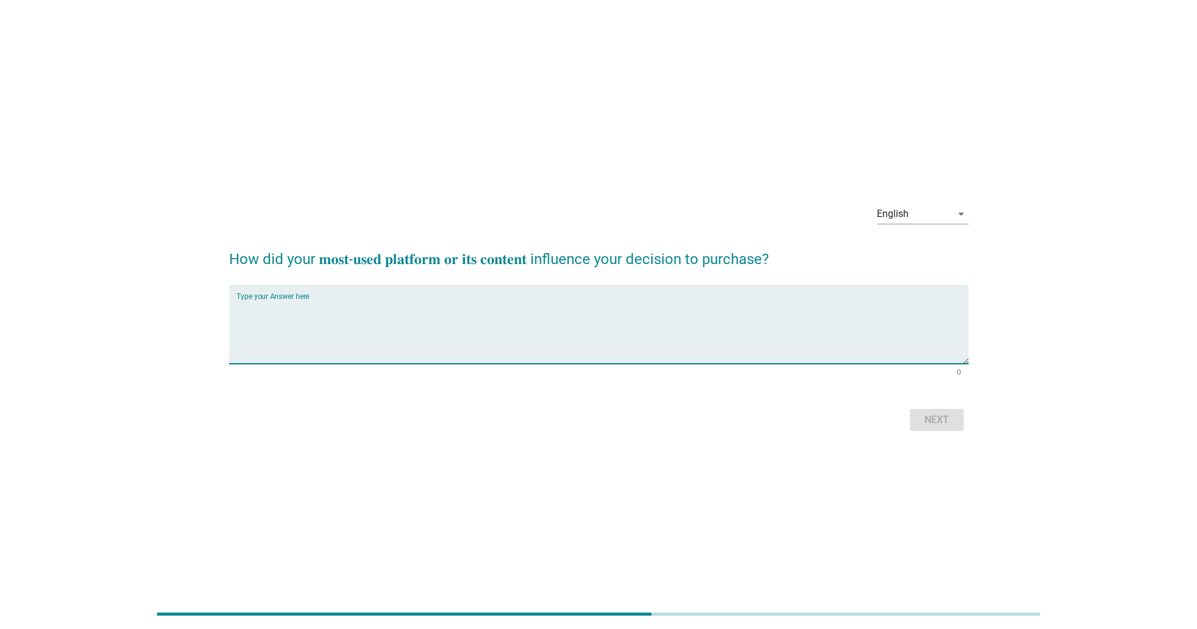
click at [768, 334] on textarea "Type your Answer here" at bounding box center [603, 331] width 732 height 64
type textarea "cj"
click at [933, 420] on div "Next" at bounding box center [937, 420] width 34 height 15
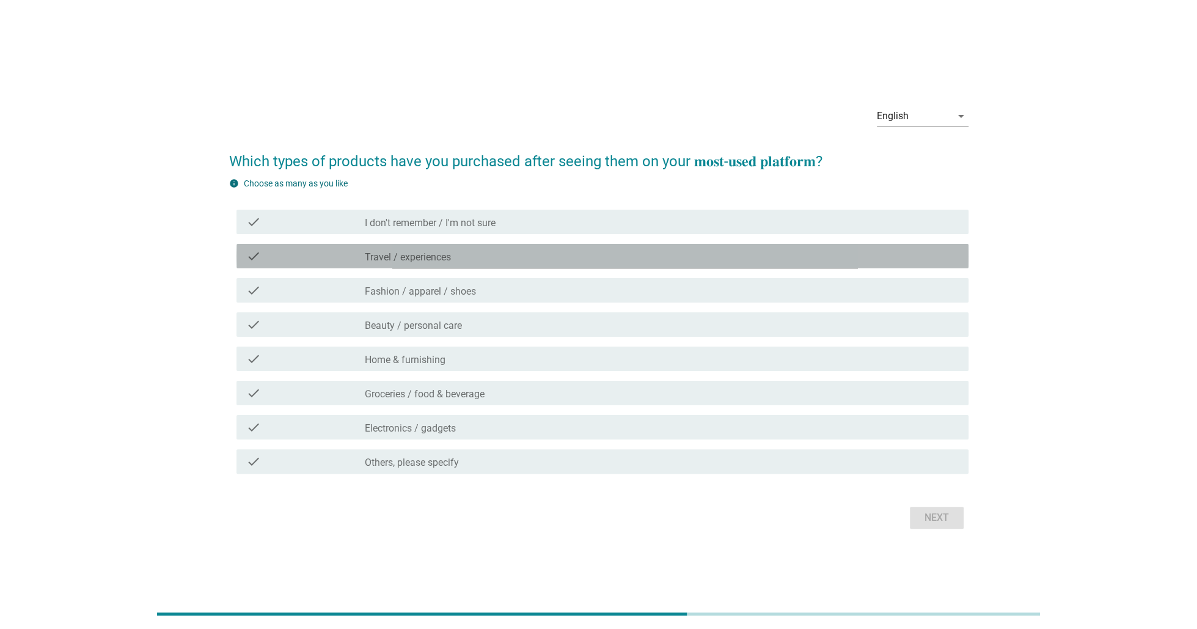
click at [457, 262] on div "check_box_outline_blank Travel / experiences" at bounding box center [662, 256] width 594 height 15
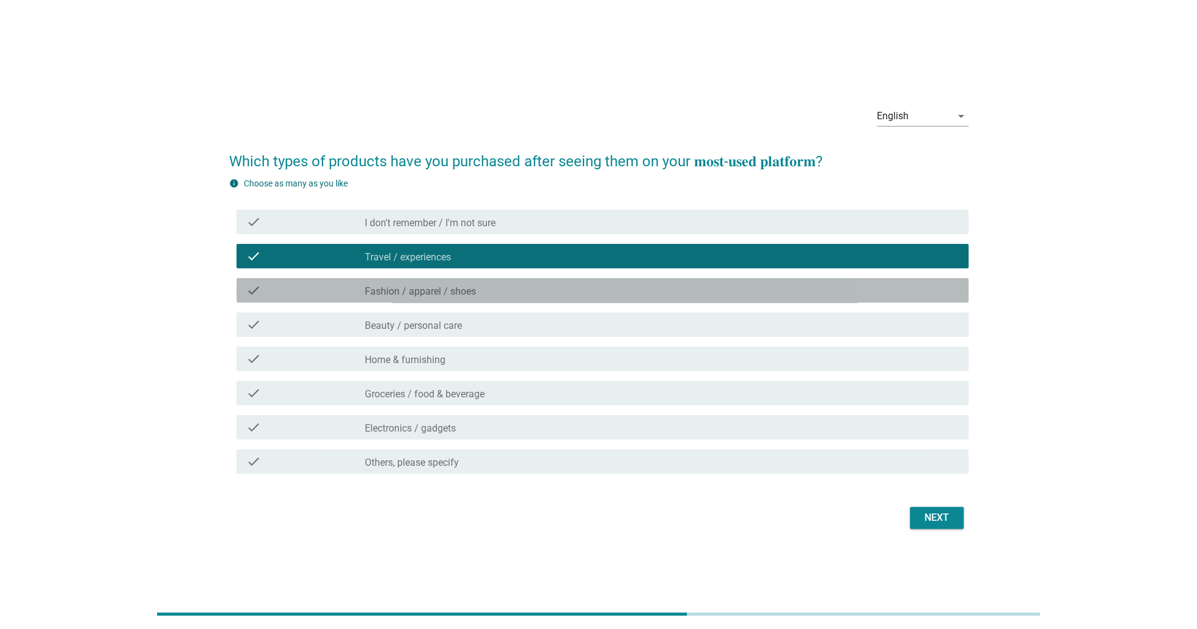
drag, startPoint x: 458, startPoint y: 293, endPoint x: 455, endPoint y: 329, distance: 36.2
click at [458, 293] on label "Fashion / apparel / shoes" at bounding box center [420, 291] width 111 height 12
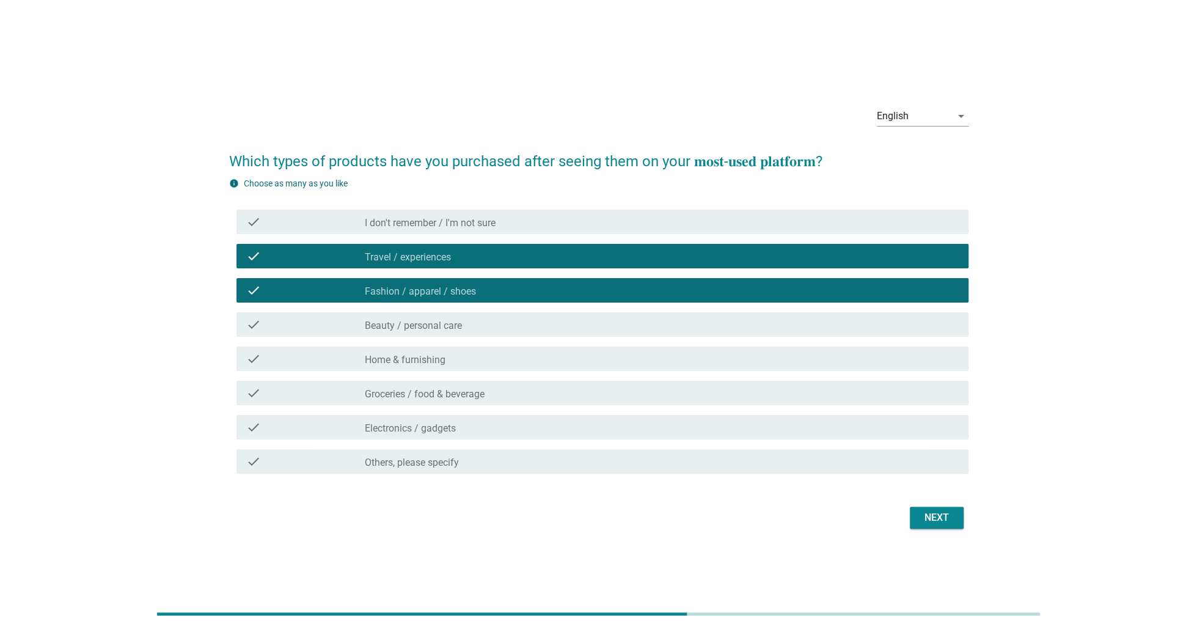
click at [455, 331] on label "Beauty / personal care" at bounding box center [413, 326] width 97 height 12
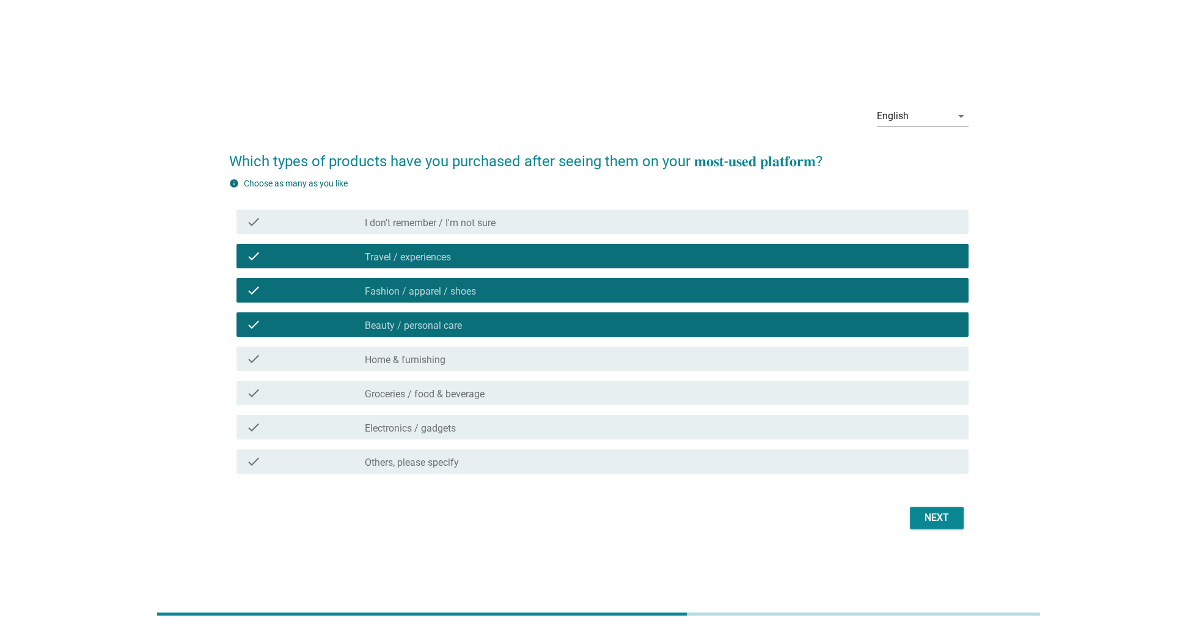
click at [497, 428] on div "check_box_outline_blank Electronics / gadgets" at bounding box center [662, 427] width 594 height 15
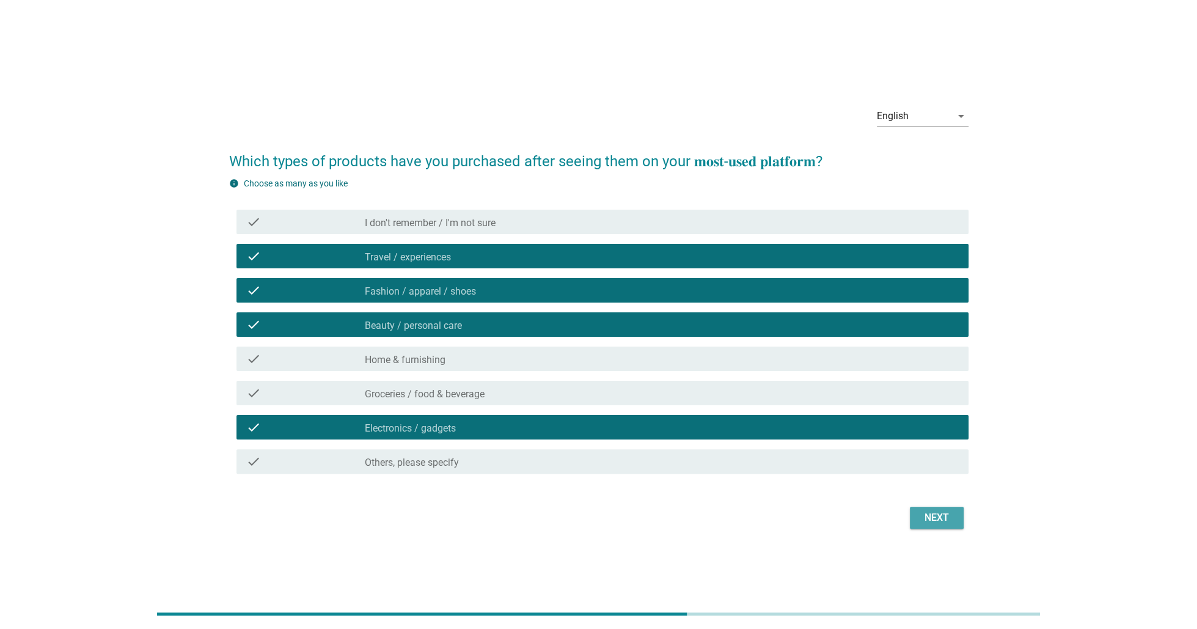
click at [941, 518] on div "Next" at bounding box center [937, 517] width 34 height 15
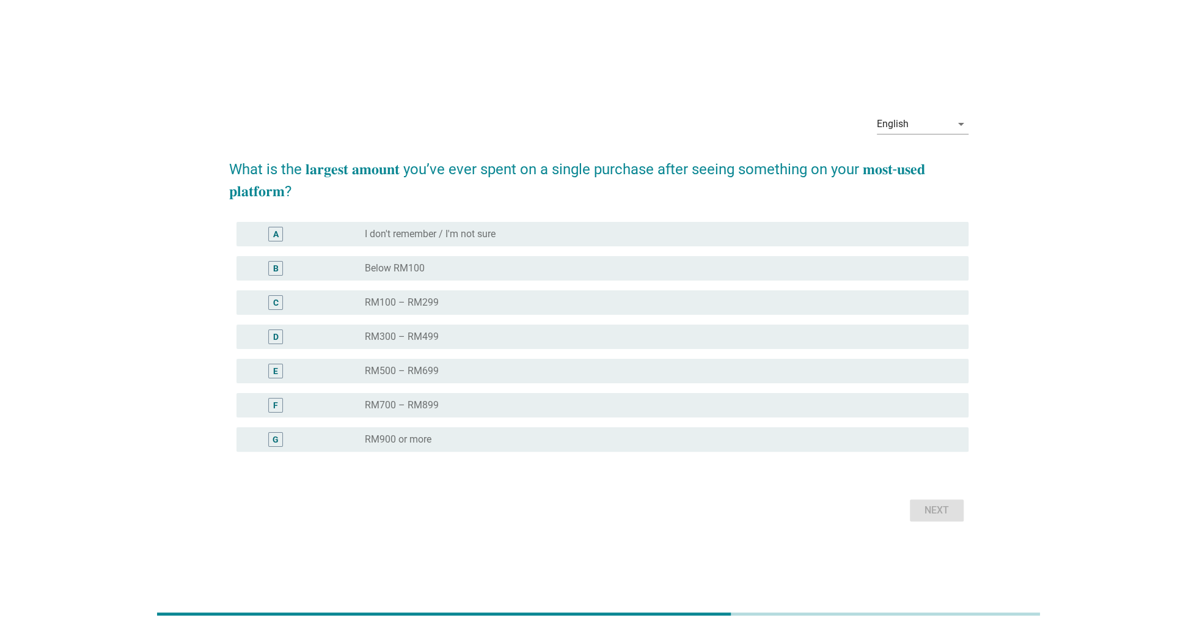
click at [439, 439] on div "radio_button_unchecked RM900 or more" at bounding box center [657, 439] width 584 height 12
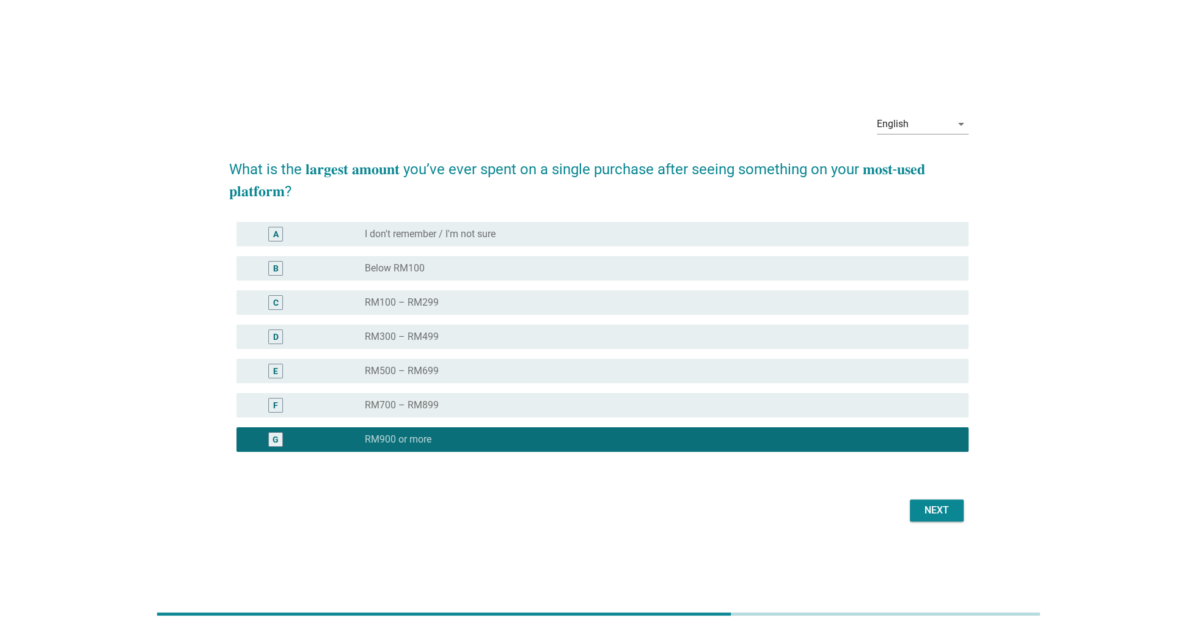
click at [713, 273] on div "radio_button_unchecked Below RM100" at bounding box center [657, 268] width 584 height 12
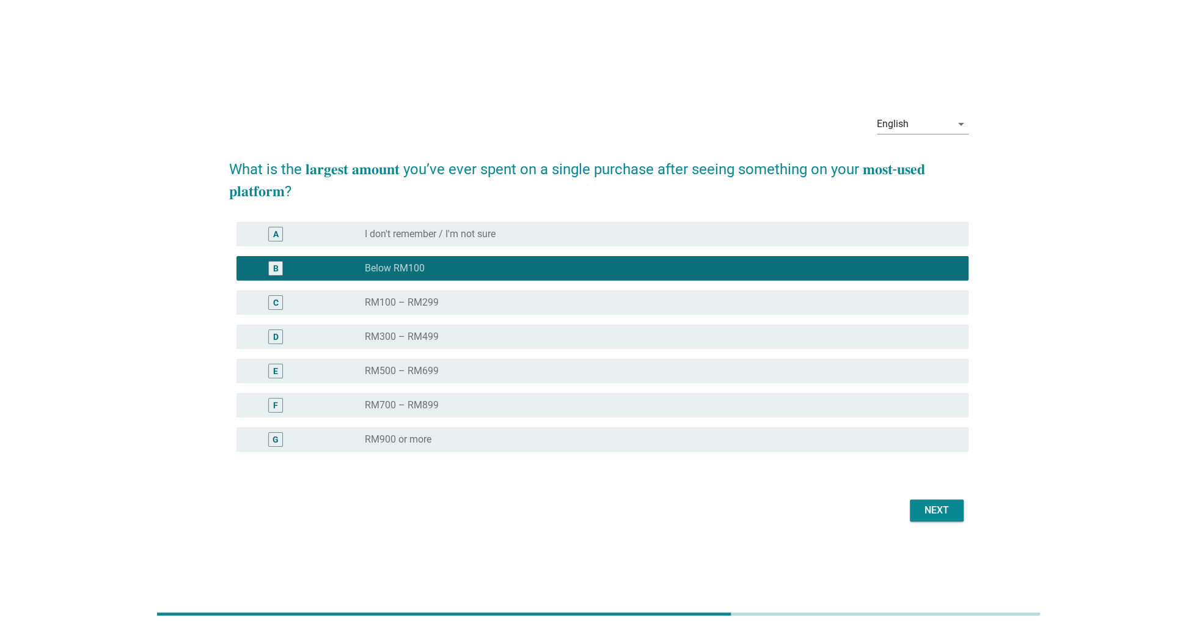
click at [710, 450] on div "G radio_button_unchecked RM900 or more" at bounding box center [603, 439] width 732 height 24
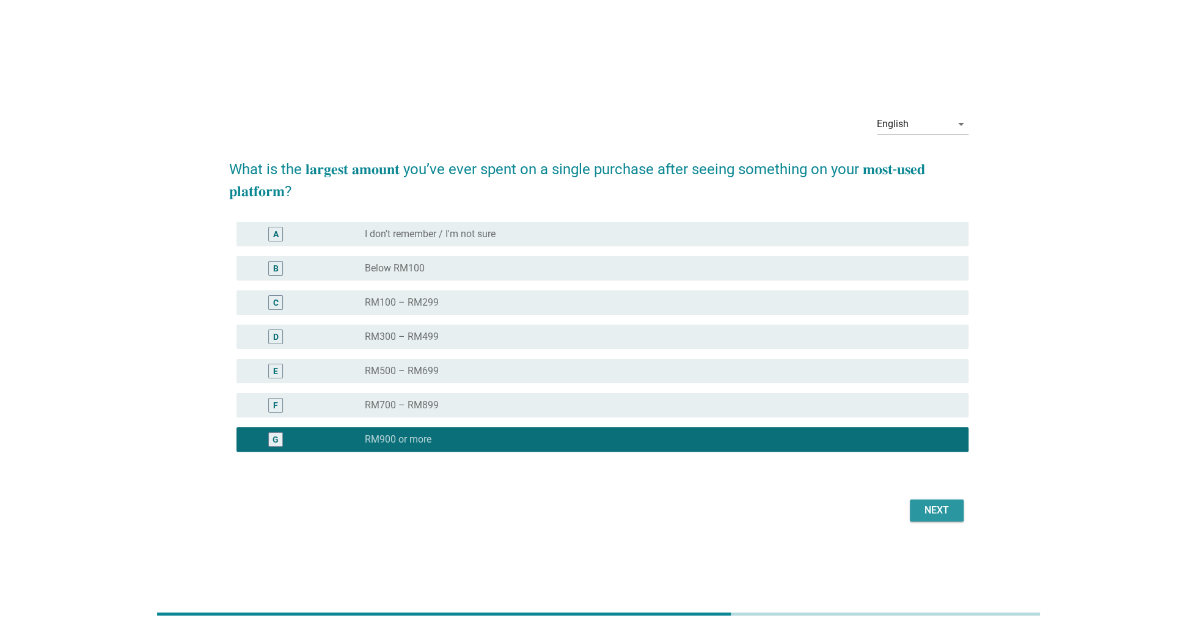
click at [928, 510] on div "Next" at bounding box center [937, 510] width 34 height 15
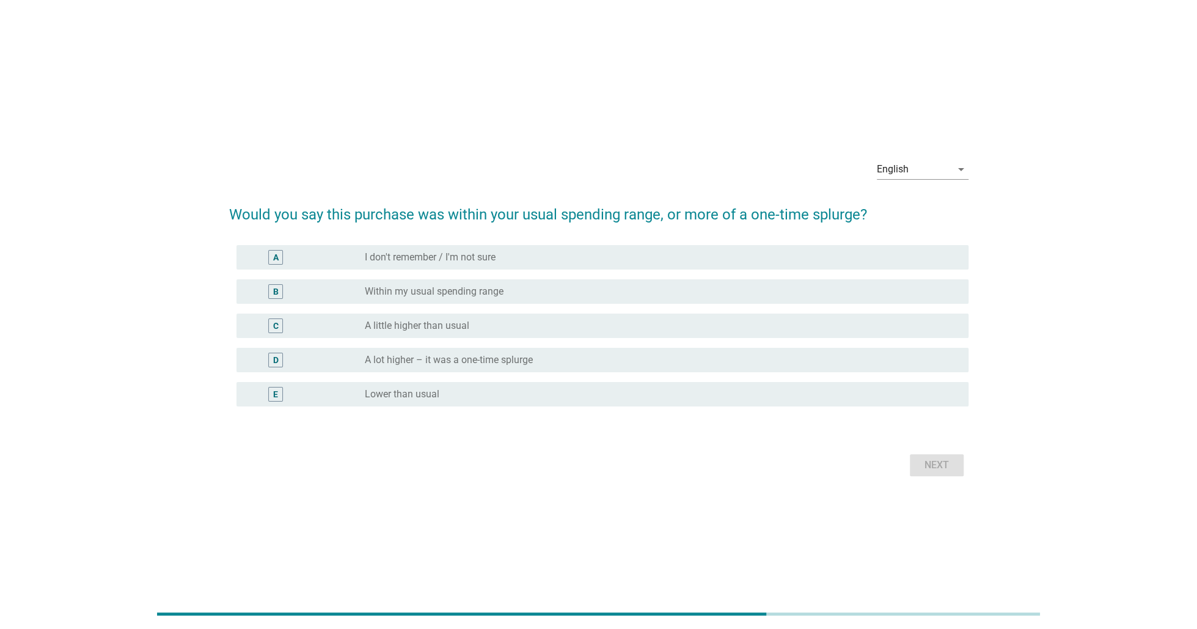
click at [529, 292] on div "radio_button_unchecked Within my usual spending range" at bounding box center [657, 291] width 584 height 12
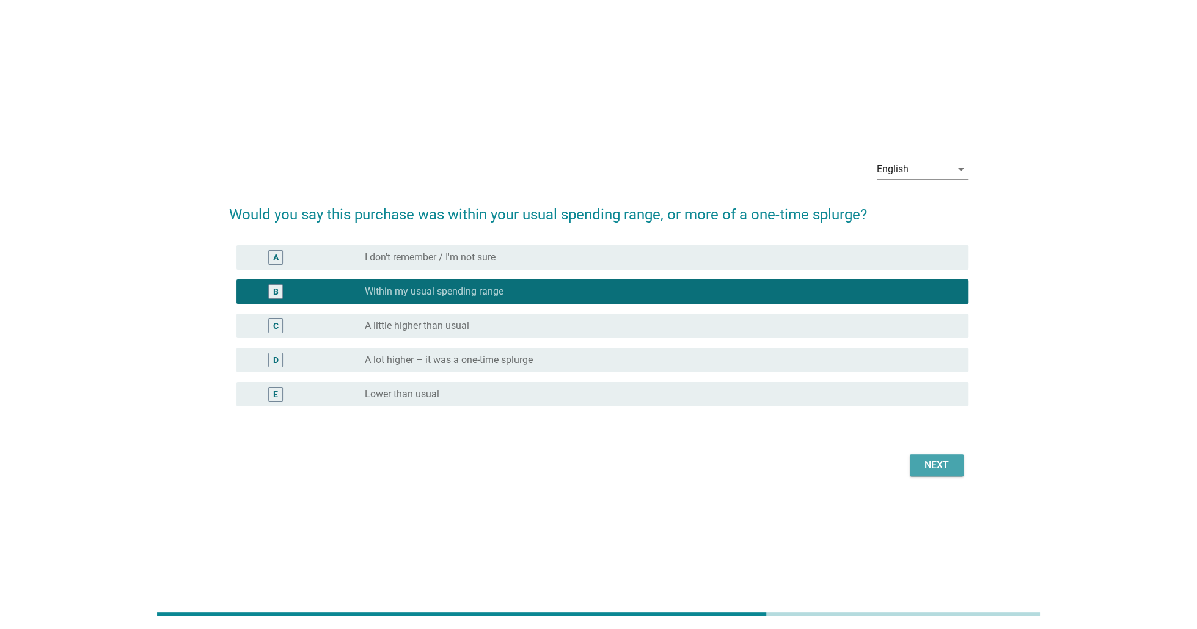
click at [939, 468] on div "Next" at bounding box center [937, 465] width 34 height 15
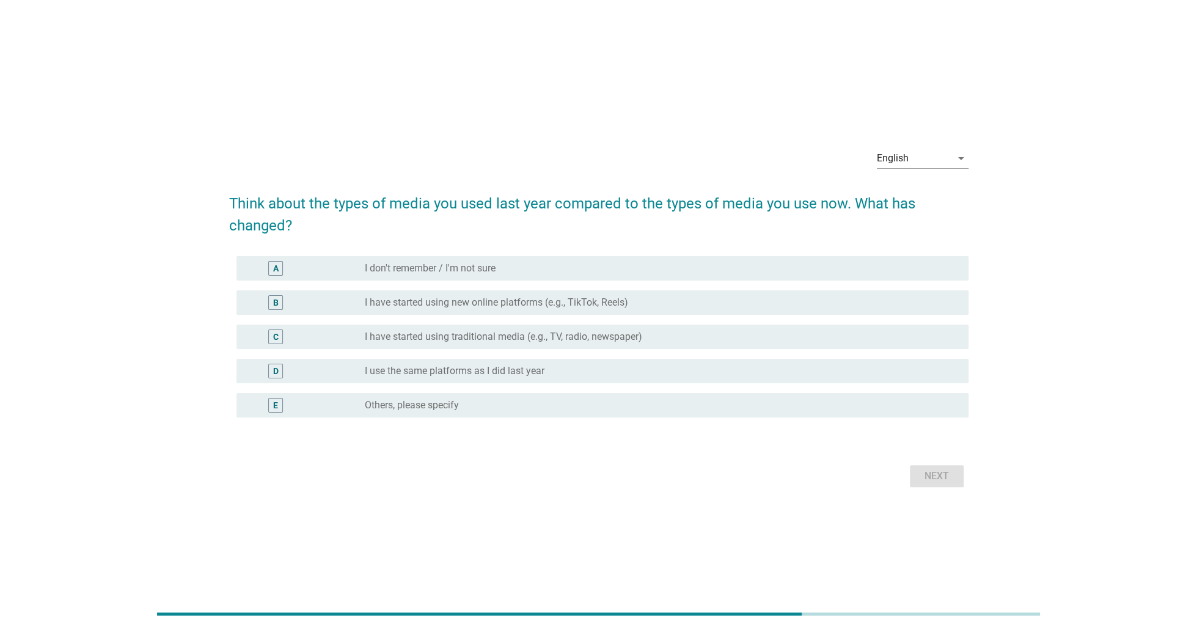
click at [447, 403] on label "Others, please specify" at bounding box center [412, 405] width 94 height 12
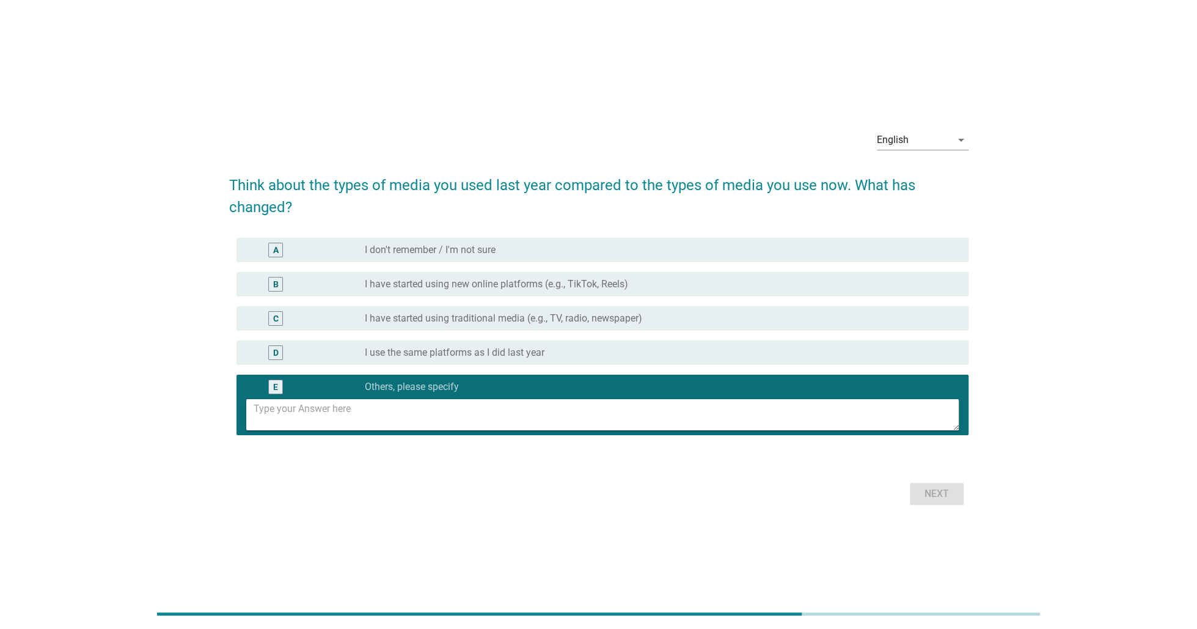
click at [511, 356] on label "I use the same platforms as I did last year" at bounding box center [455, 353] width 180 height 12
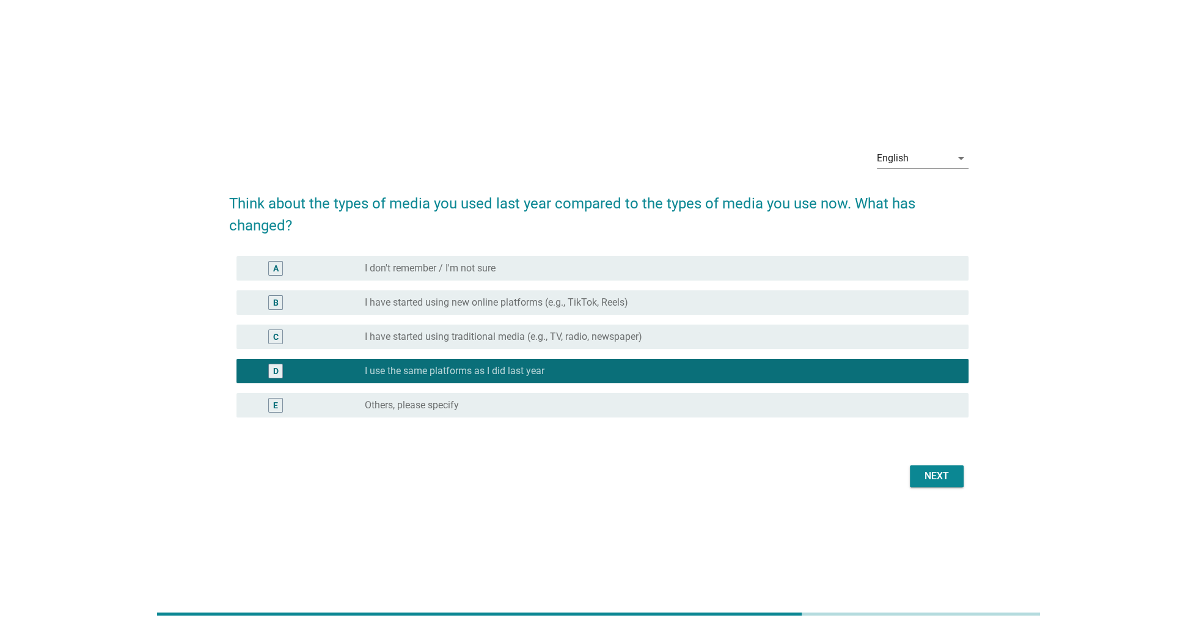
click at [592, 325] on div "C radio_button_unchecked I have started using traditional media (e.g., TV, radi…" at bounding box center [603, 337] width 732 height 24
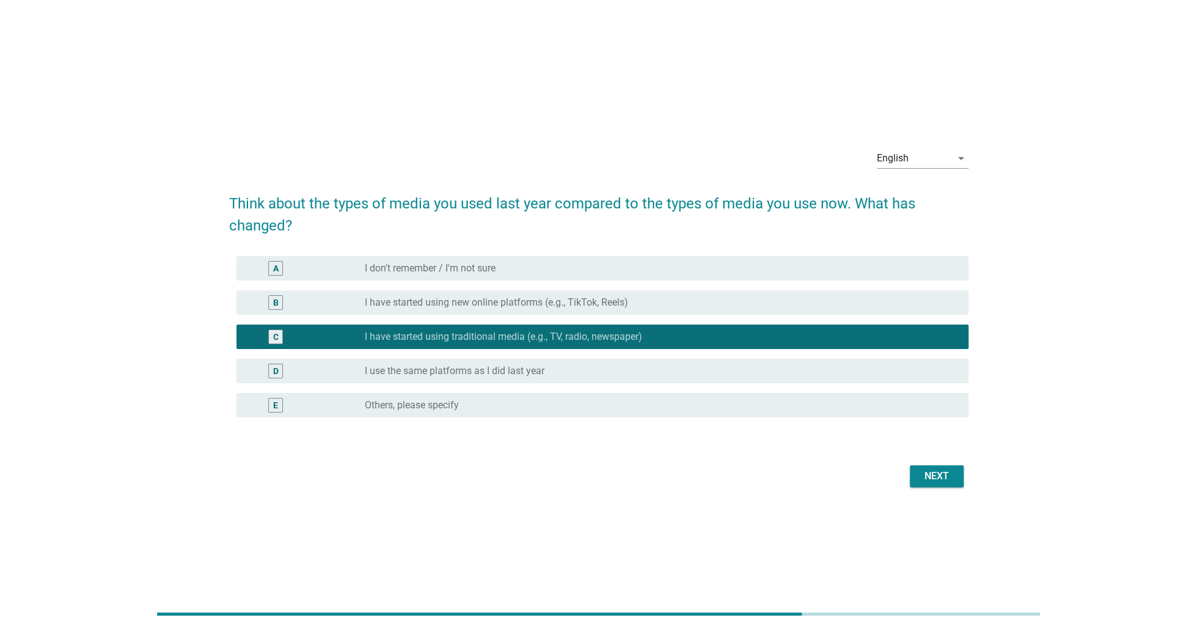
drag, startPoint x: 664, startPoint y: 305, endPoint x: 724, endPoint y: 351, distance: 75.4
click at [665, 305] on div "radio_button_unchecked I have started using new online platforms (e.g., TikTok,…" at bounding box center [657, 302] width 584 height 12
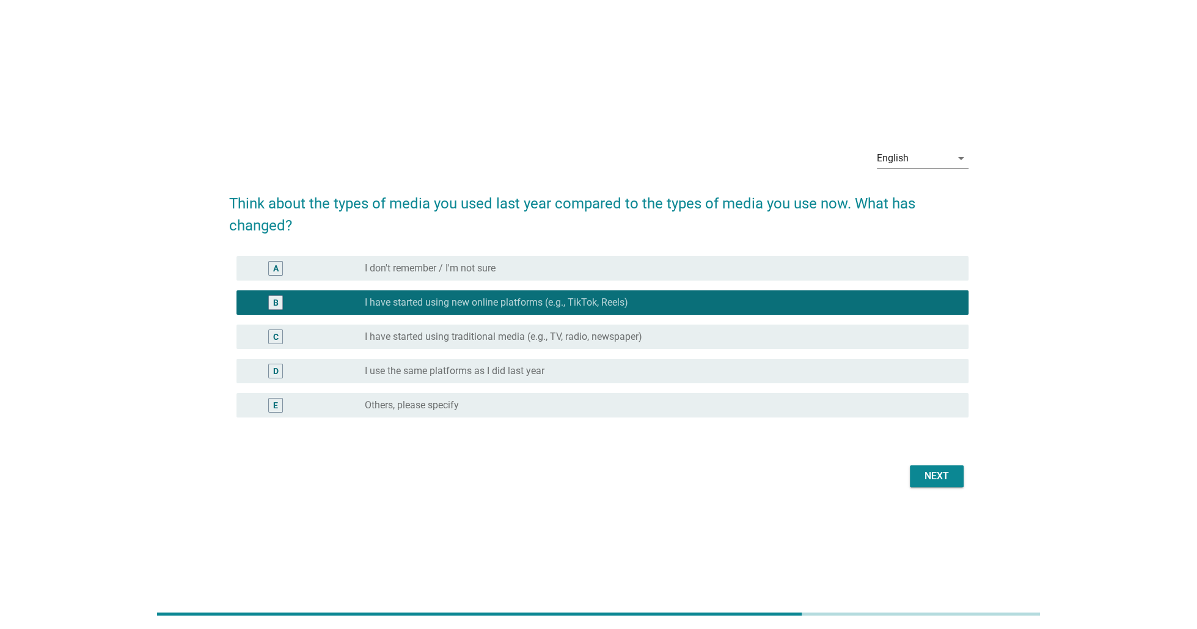
click at [946, 482] on div "Next" at bounding box center [937, 476] width 34 height 15
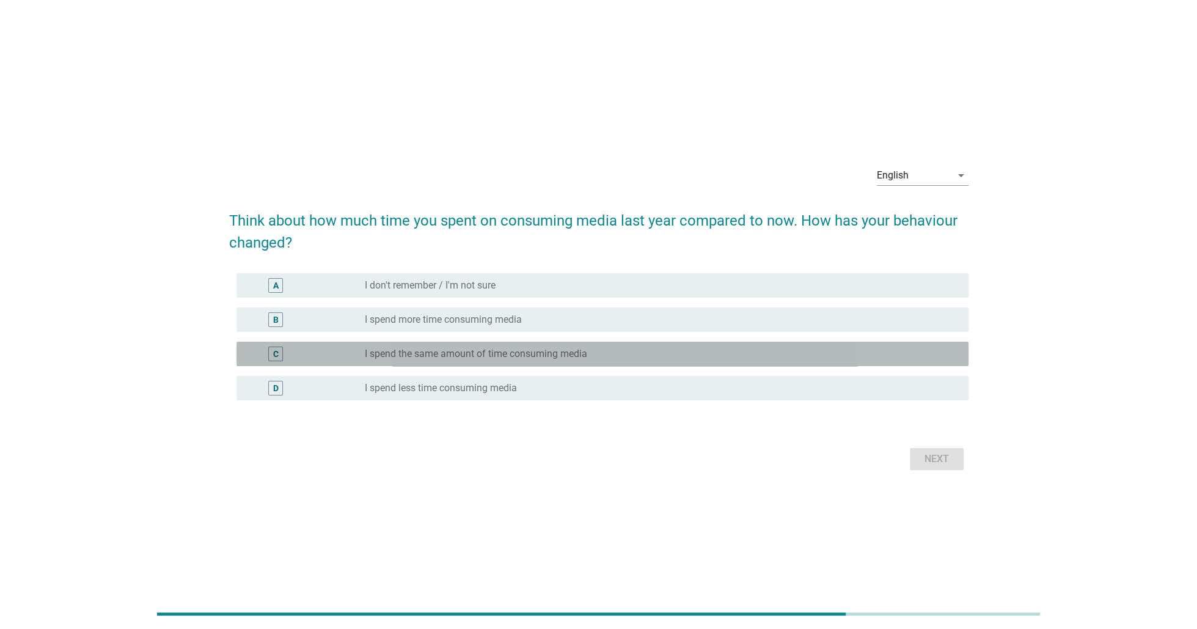
click at [548, 352] on label "I spend the same amount of time consuming media" at bounding box center [476, 354] width 222 height 12
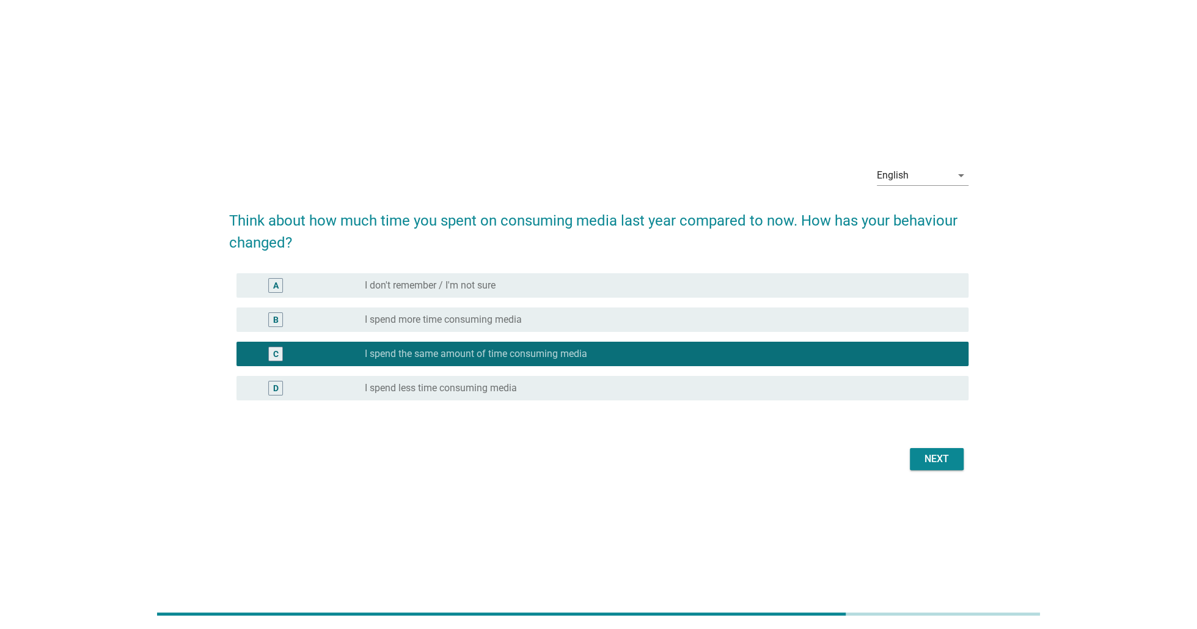
click at [935, 454] on div "Next" at bounding box center [937, 459] width 34 height 15
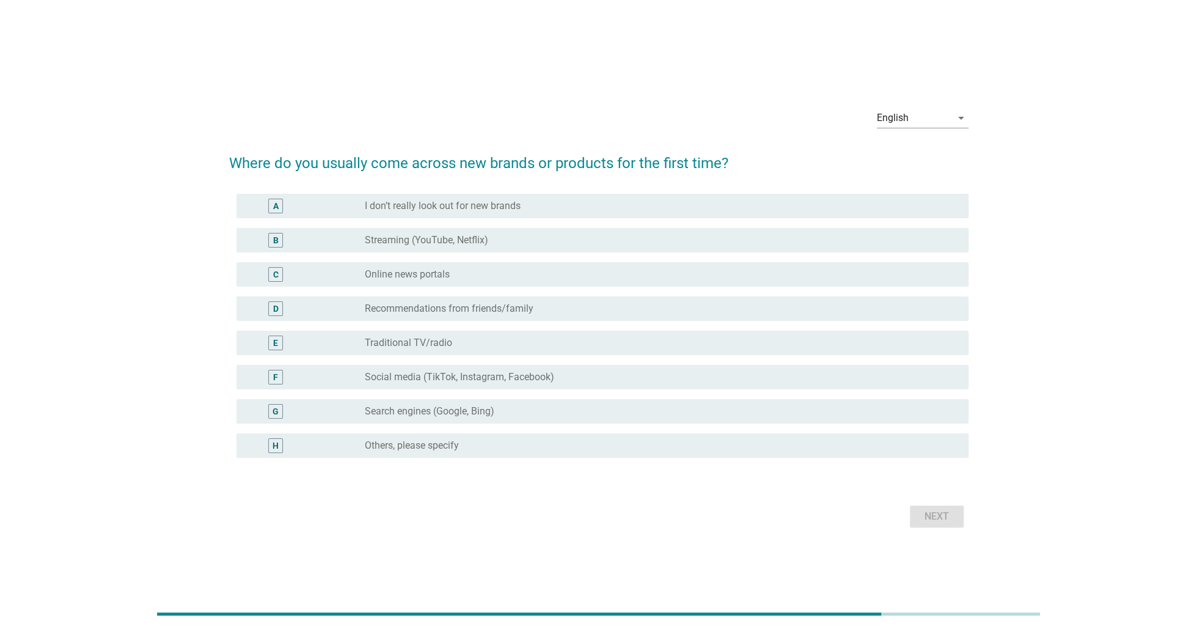
click at [479, 235] on label "Streaming (YouTube, Netflix)" at bounding box center [426, 240] width 123 height 12
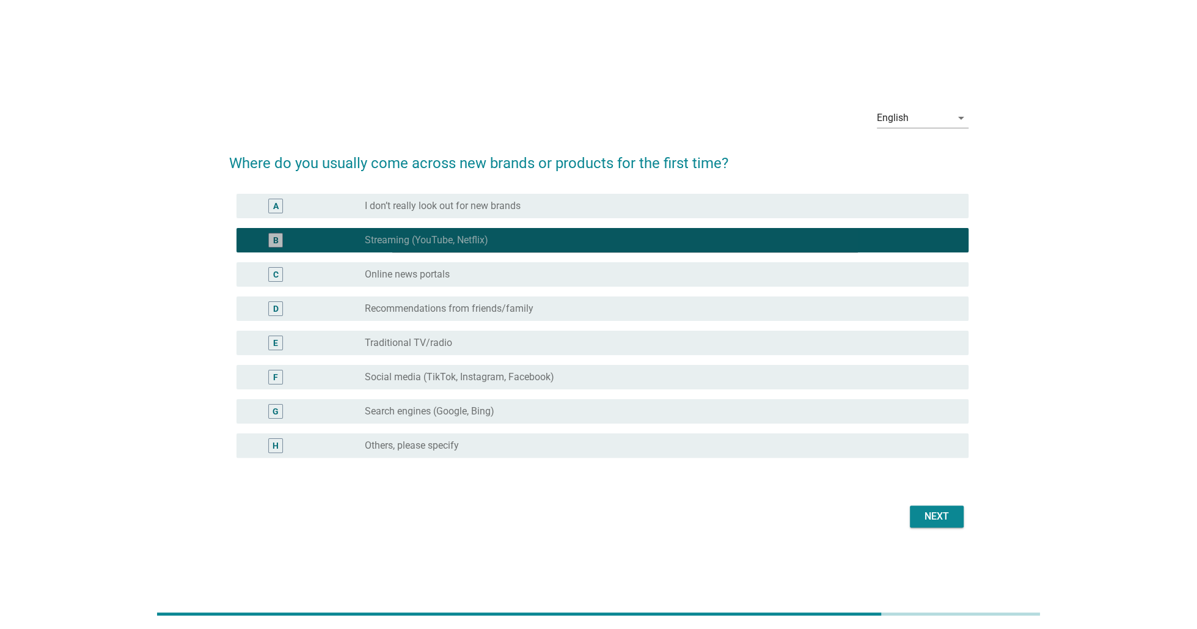
click at [451, 272] on div "radio_button_unchecked Online news portals" at bounding box center [657, 274] width 584 height 12
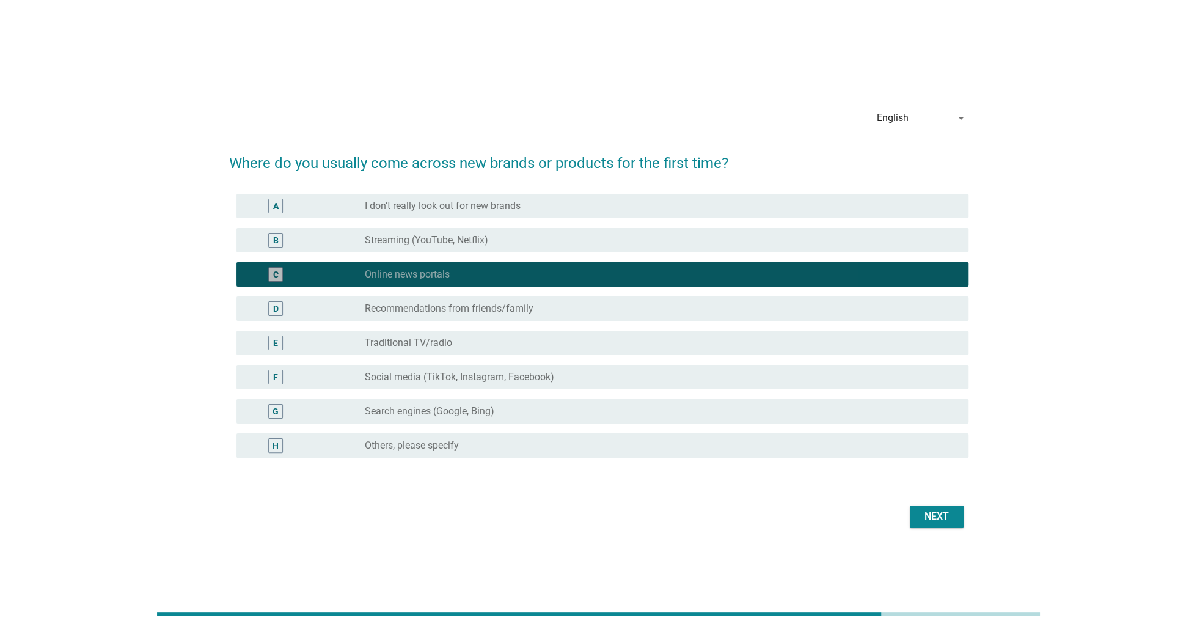
click at [463, 303] on label "Recommendations from friends/family" at bounding box center [449, 309] width 169 height 12
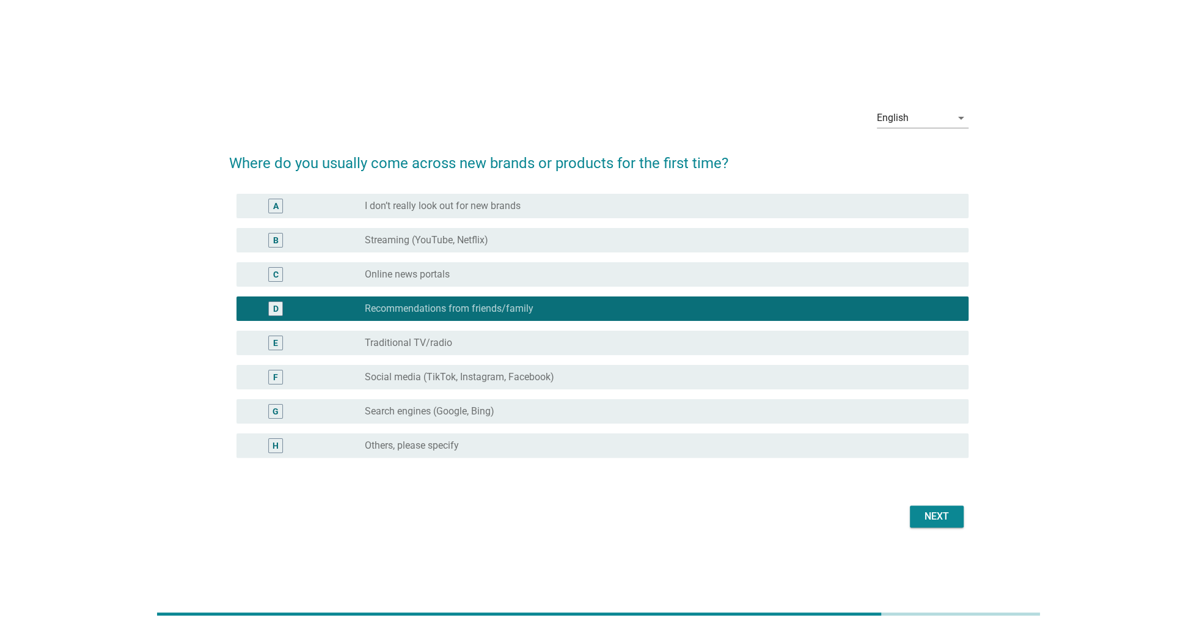
click at [949, 518] on div "Next" at bounding box center [937, 516] width 34 height 15
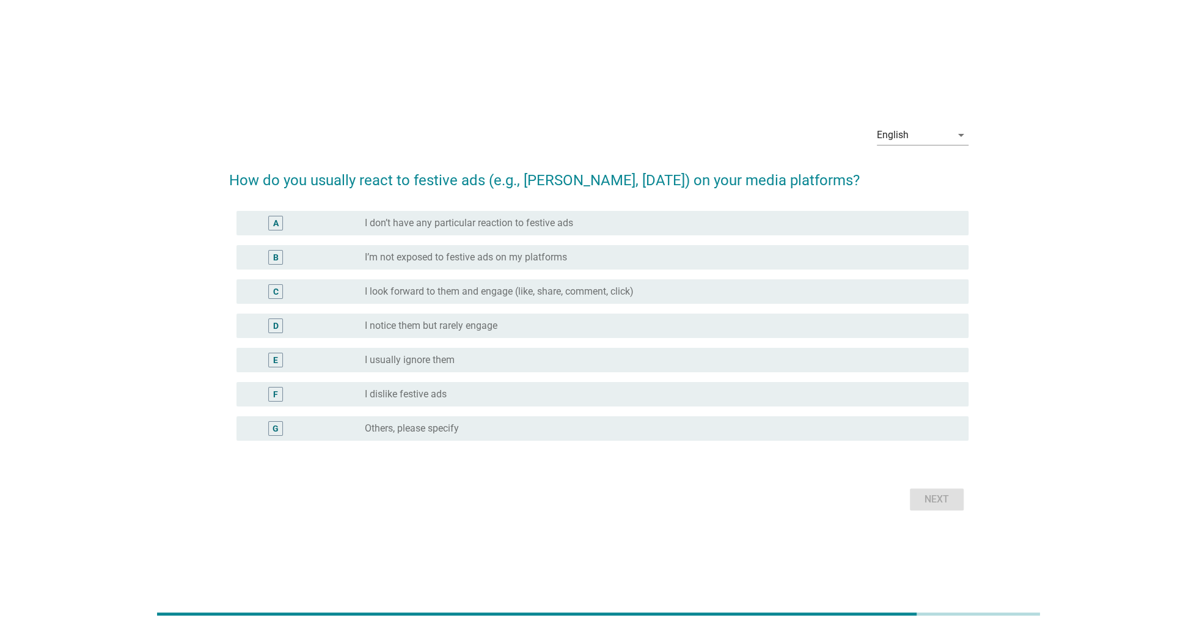
click at [435, 251] on label "I’m not exposed to festive ads on my platforms" at bounding box center [466, 257] width 202 height 12
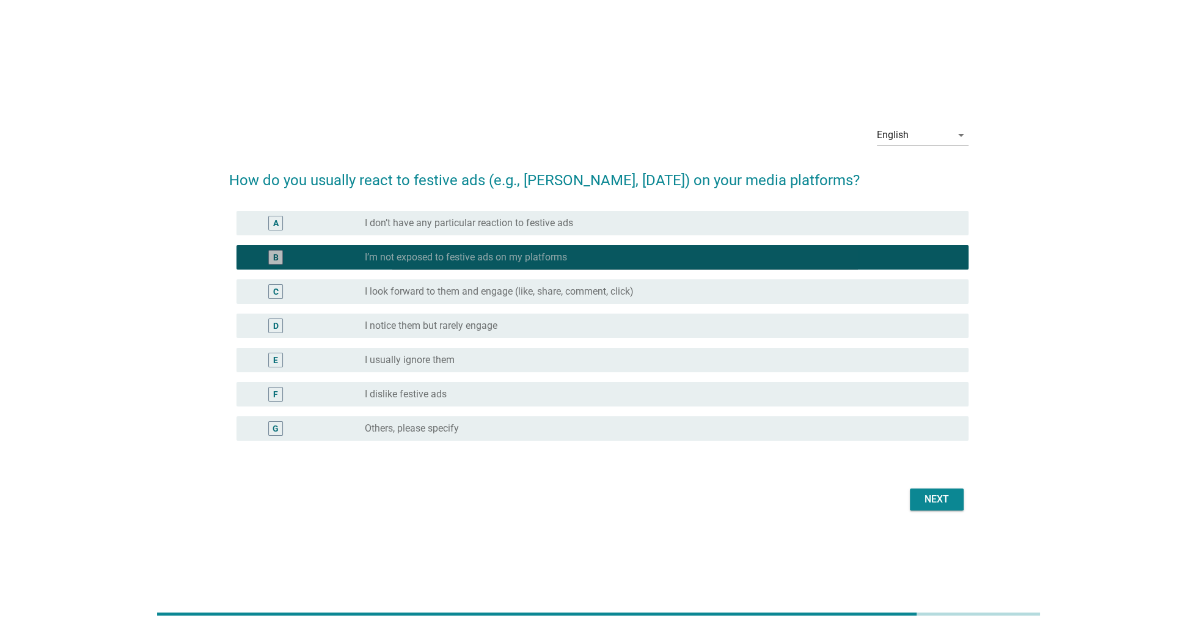
click at [430, 289] on label "I look forward to them and engage (like, share, comment, click)" at bounding box center [499, 291] width 269 height 12
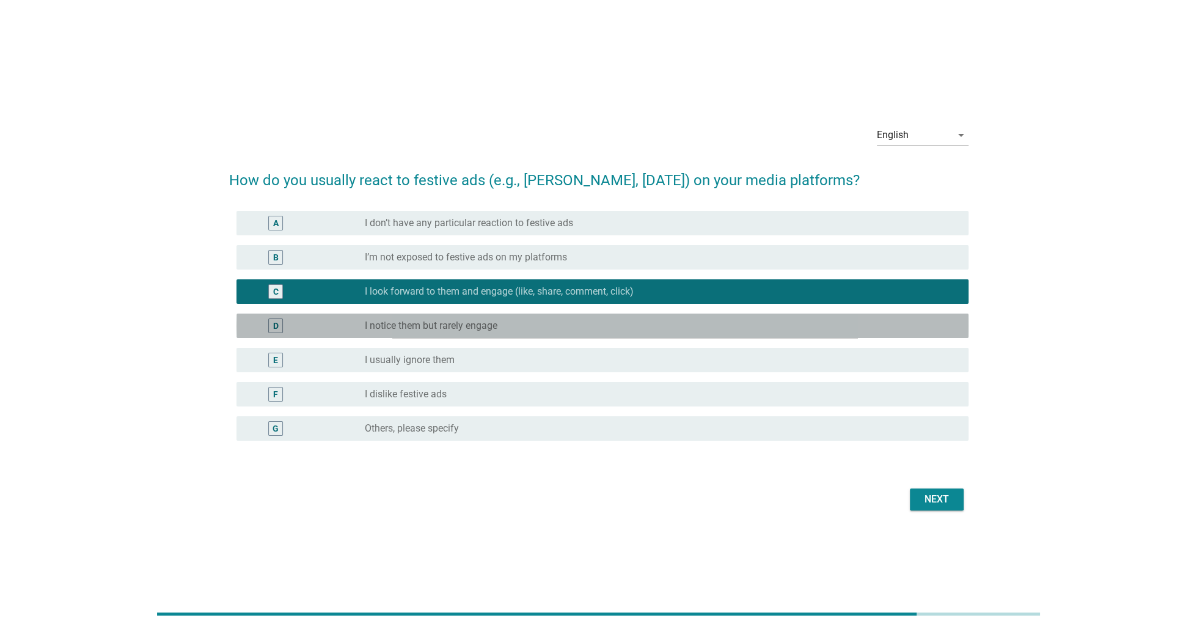
click at [425, 323] on label "I notice them but rarely engage" at bounding box center [431, 326] width 133 height 12
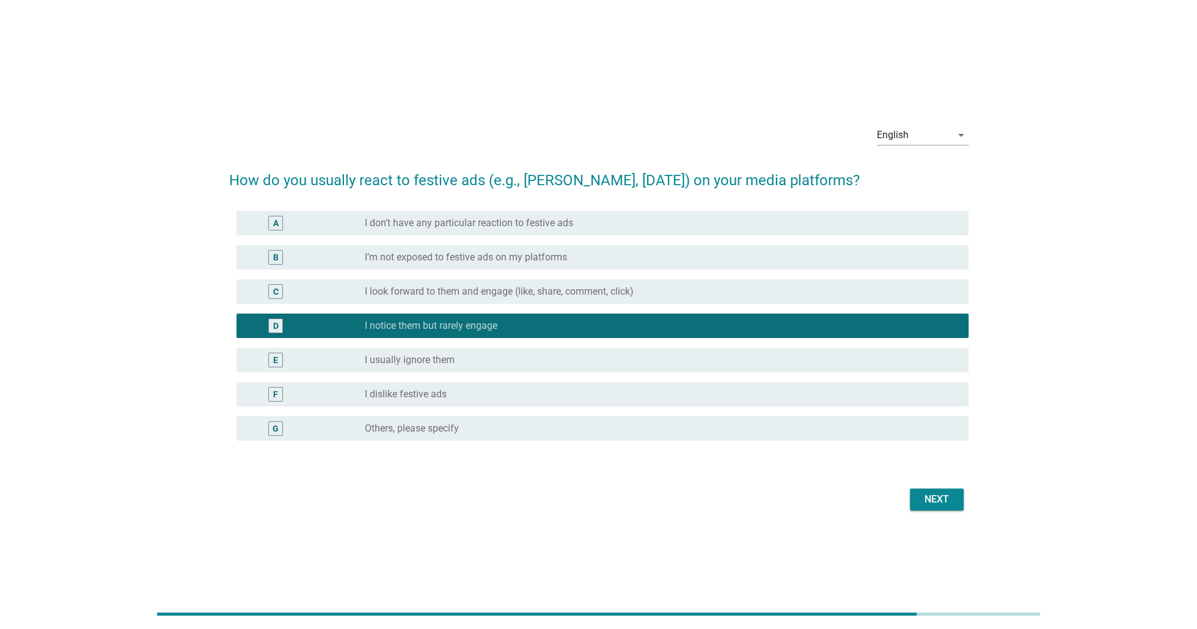
click at [428, 351] on div "E radio_button_unchecked I usually ignore them" at bounding box center [603, 360] width 732 height 24
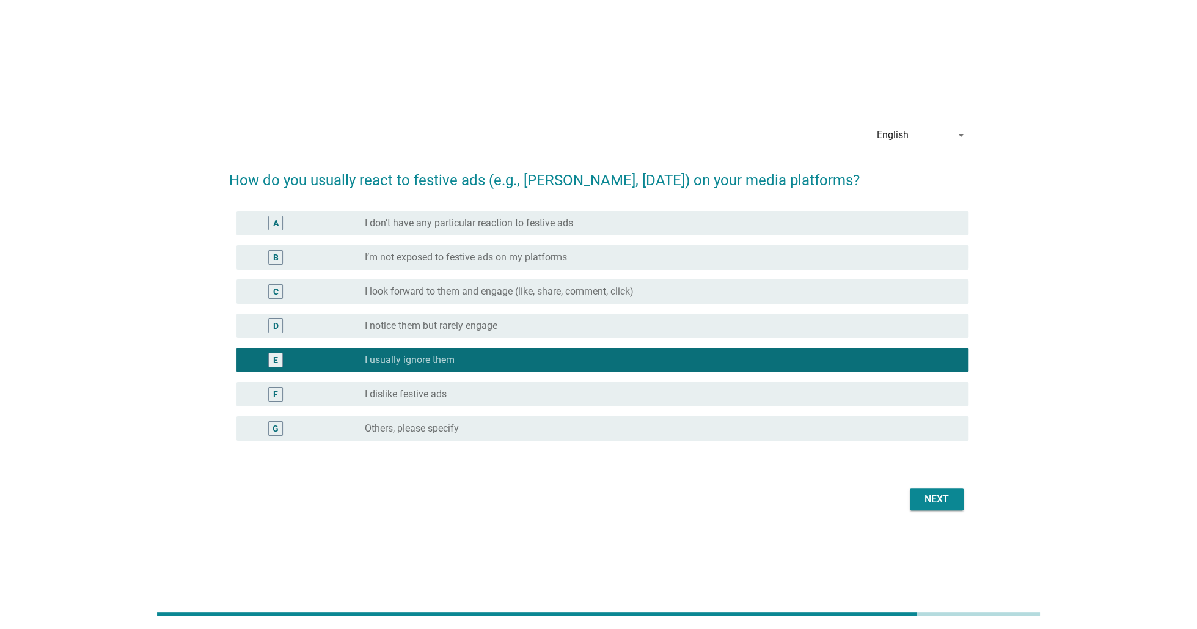
click at [943, 503] on div "Next" at bounding box center [937, 499] width 34 height 15
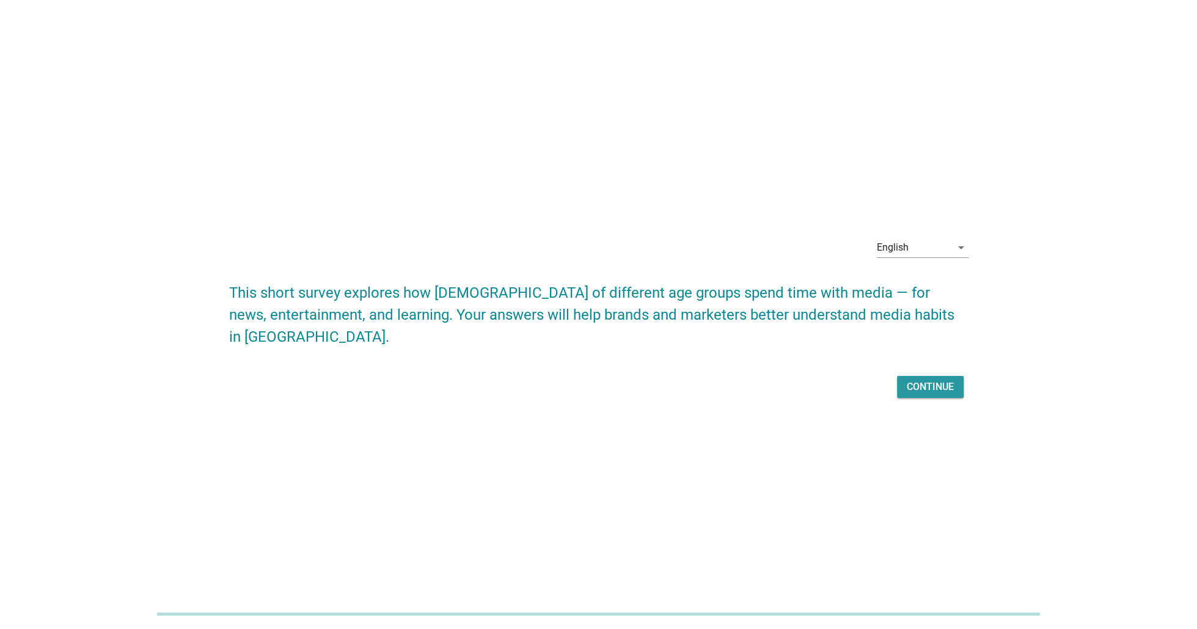
drag, startPoint x: 944, startPoint y: 388, endPoint x: 944, endPoint y: 395, distance: 6.7
click at [944, 388] on div "Continue" at bounding box center [930, 387] width 47 height 15
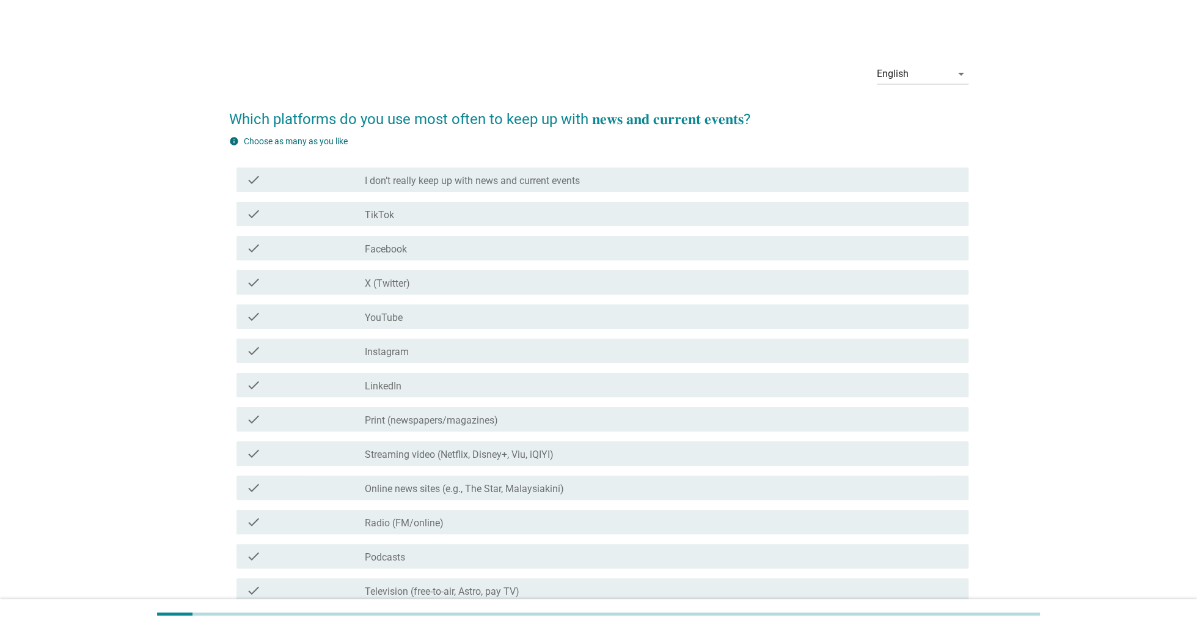
click at [451, 217] on div "check_box_outline_blank TikTok" at bounding box center [662, 214] width 594 height 15
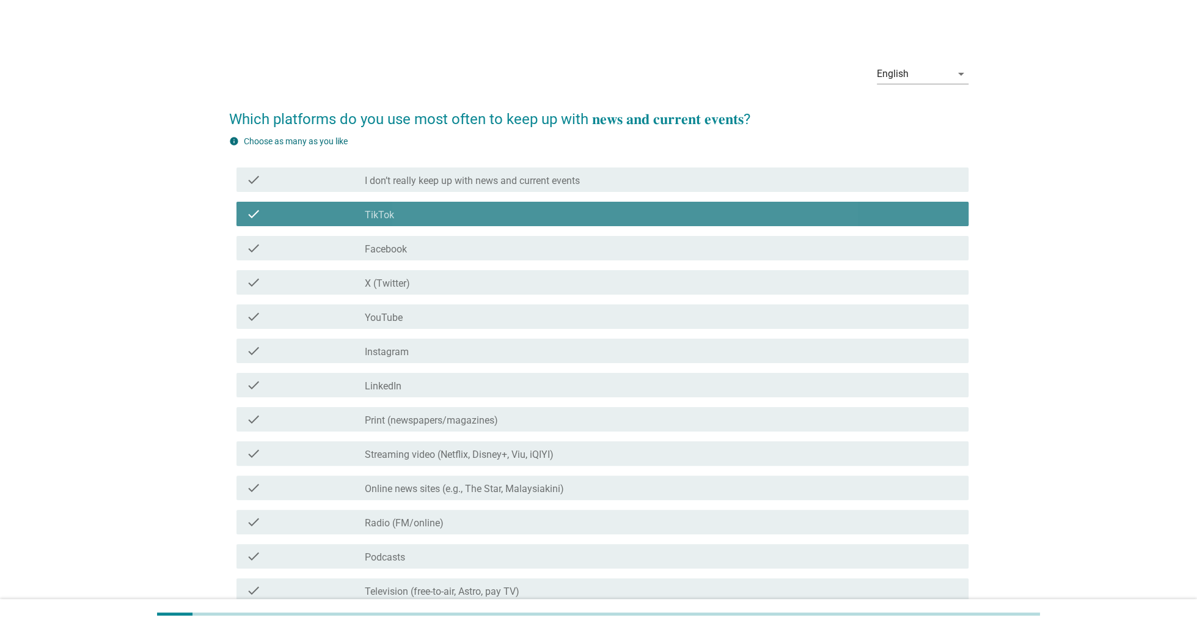
click at [437, 251] on div "check_box_outline_blank Facebook" at bounding box center [662, 248] width 594 height 15
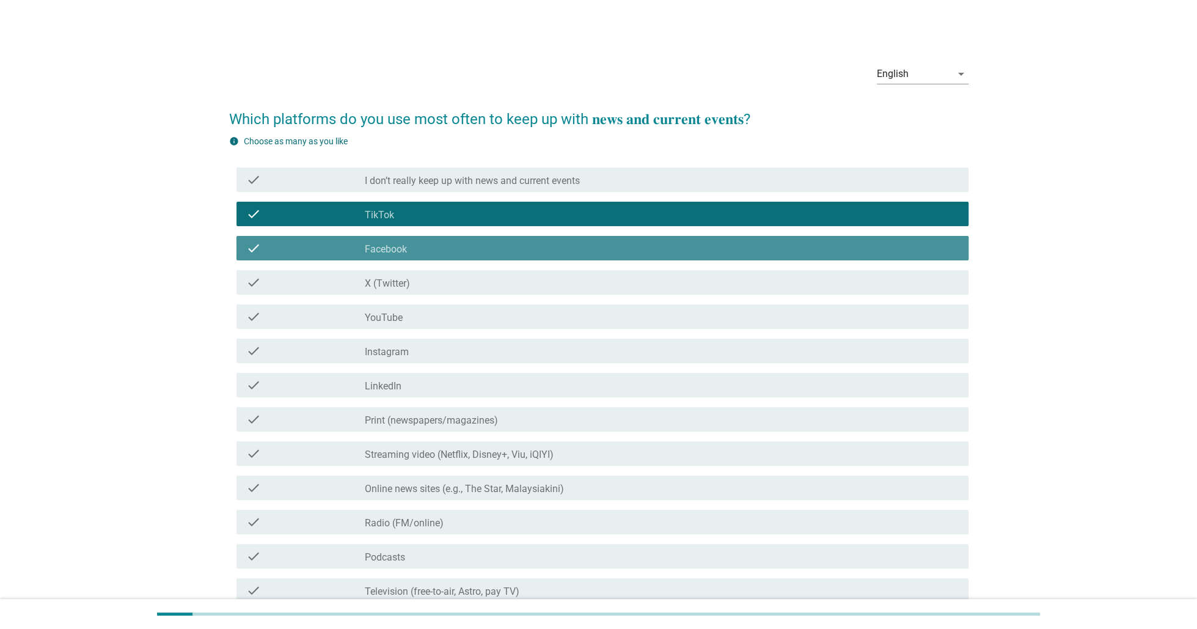
click at [442, 296] on div "check check_box_outline_blank X (Twitter)" at bounding box center [598, 282] width 739 height 34
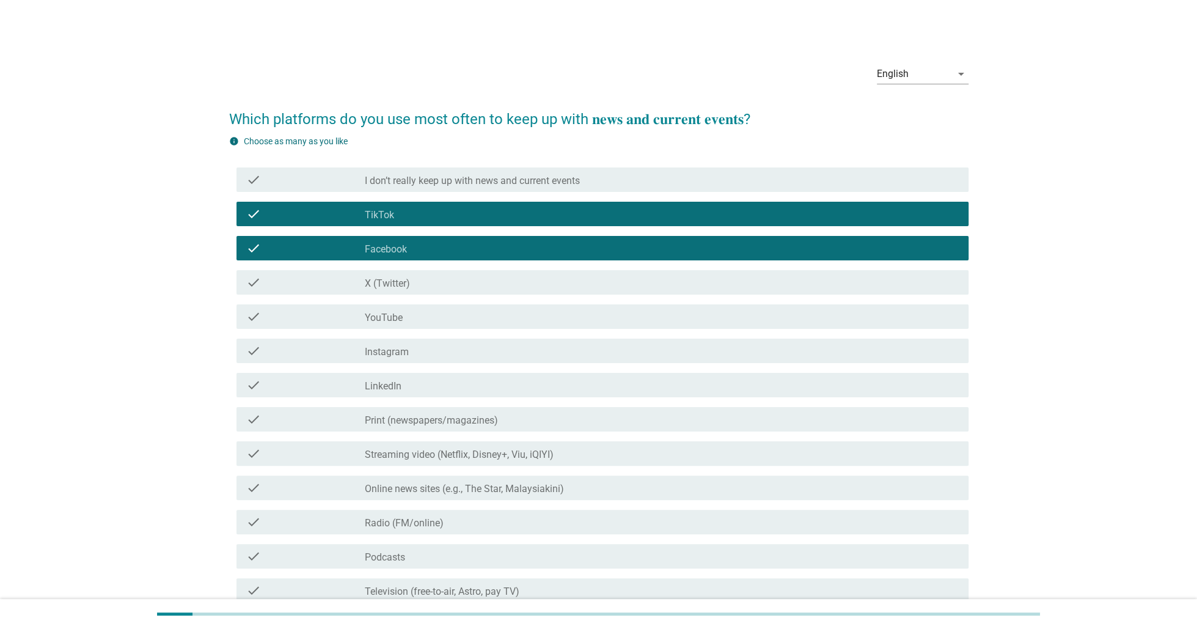
click at [436, 291] on div "check check_box_outline_blank X (Twitter)" at bounding box center [603, 282] width 732 height 24
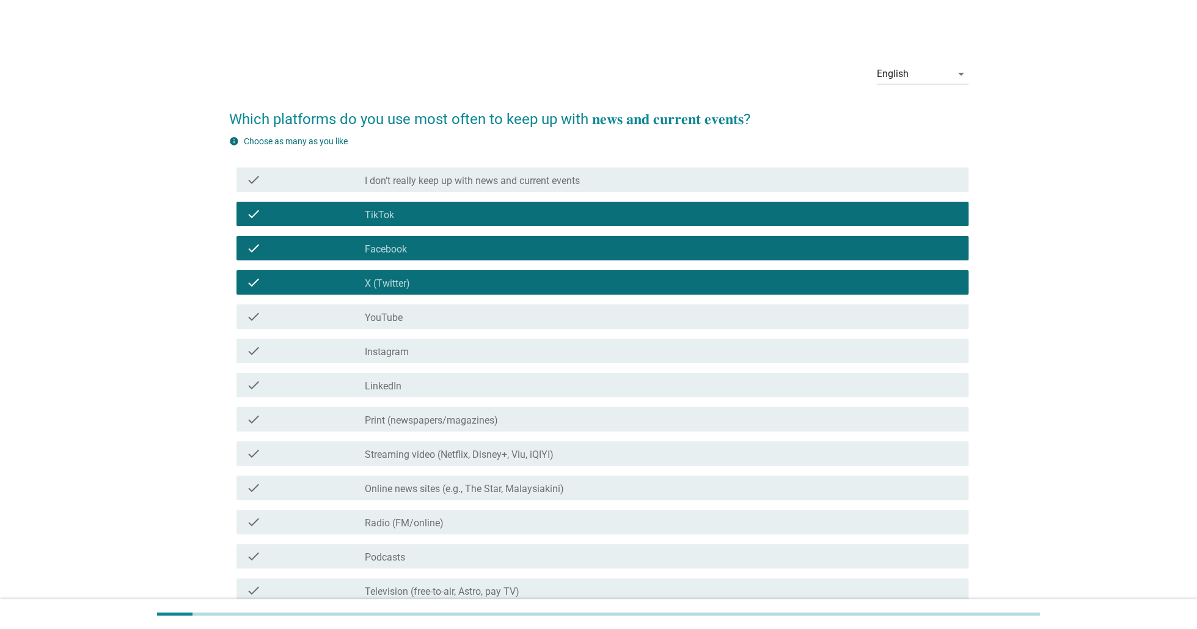
click at [523, 337] on div "check check_box_outline_blank Instagram" at bounding box center [598, 351] width 739 height 34
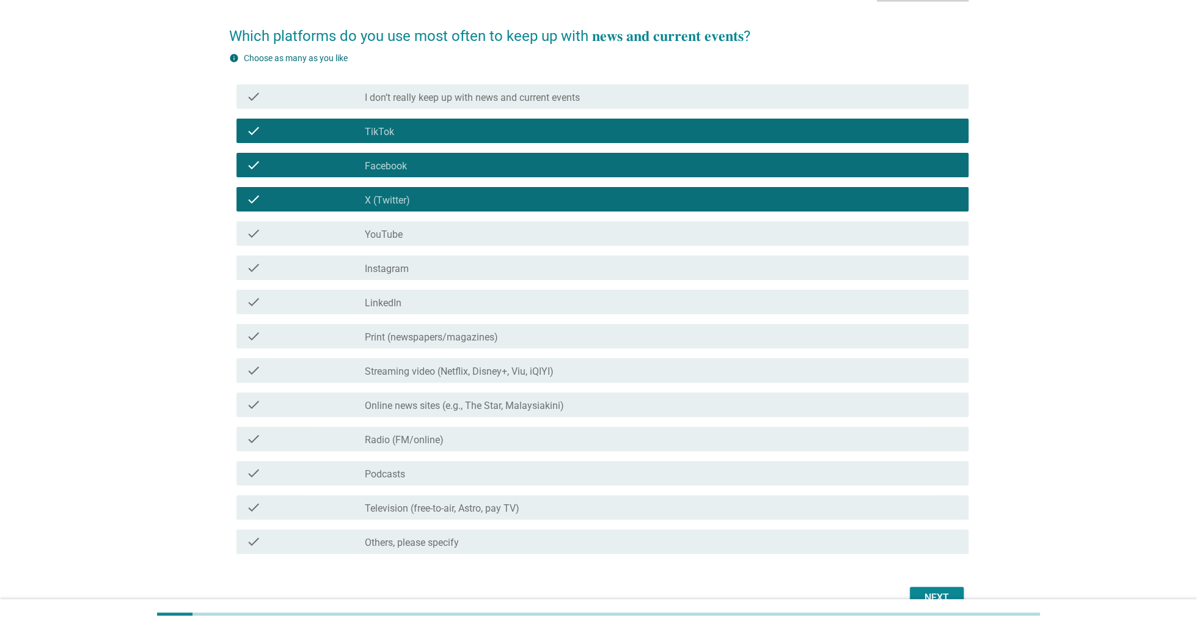
scroll to position [150, 0]
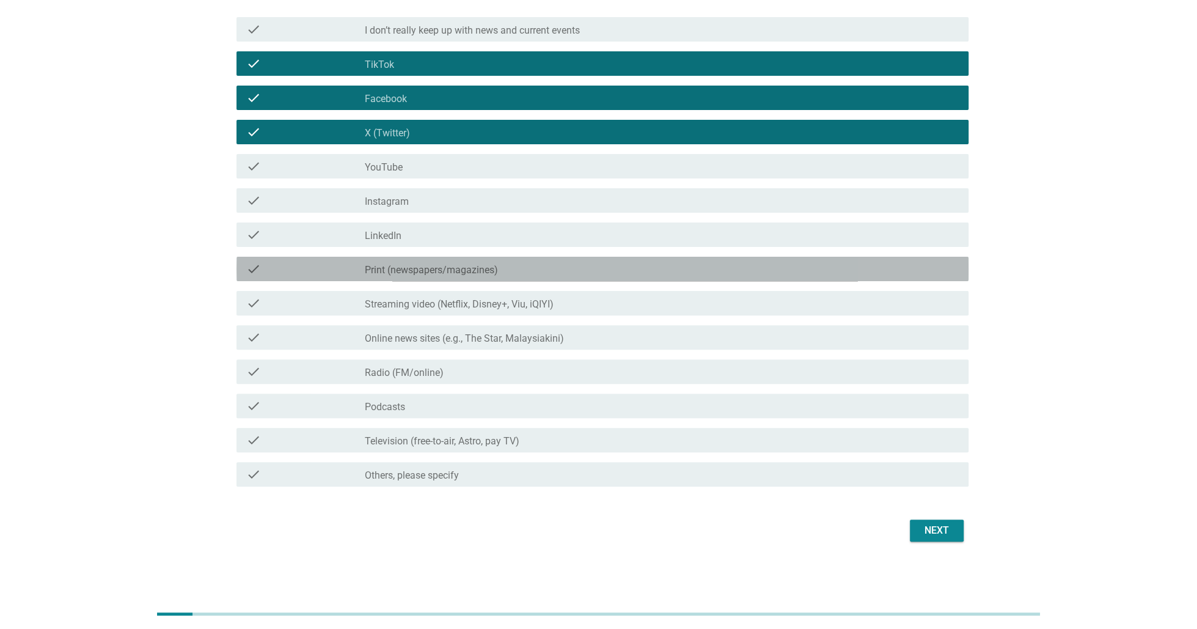
click at [498, 279] on div "check check_box_outline_blank Print (newspapers/magazines)" at bounding box center [603, 269] width 732 height 24
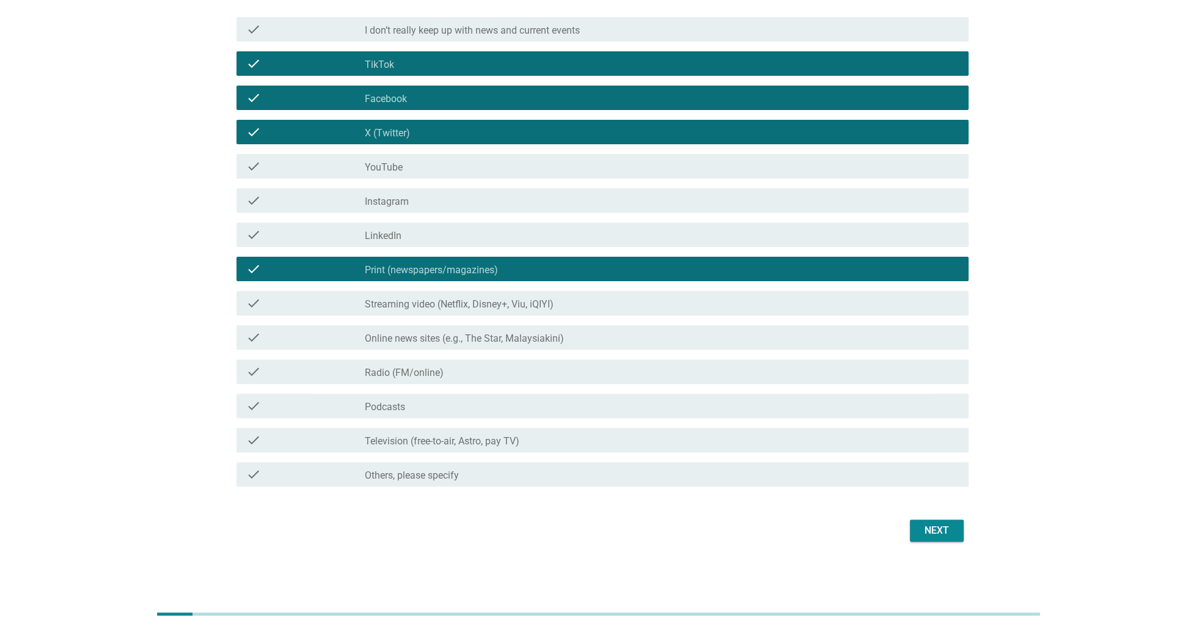
click at [499, 306] on label "Streaming video (Netflix, Disney+, Viu, iQIYI)" at bounding box center [459, 304] width 189 height 12
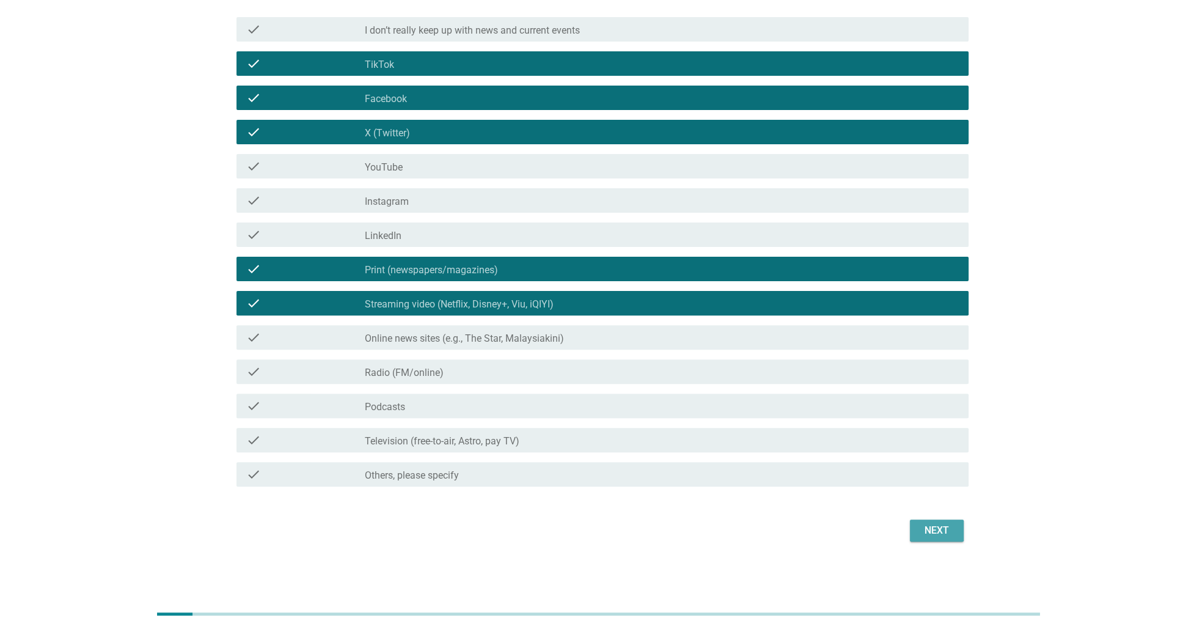
click at [924, 537] on div "Next" at bounding box center [937, 530] width 34 height 15
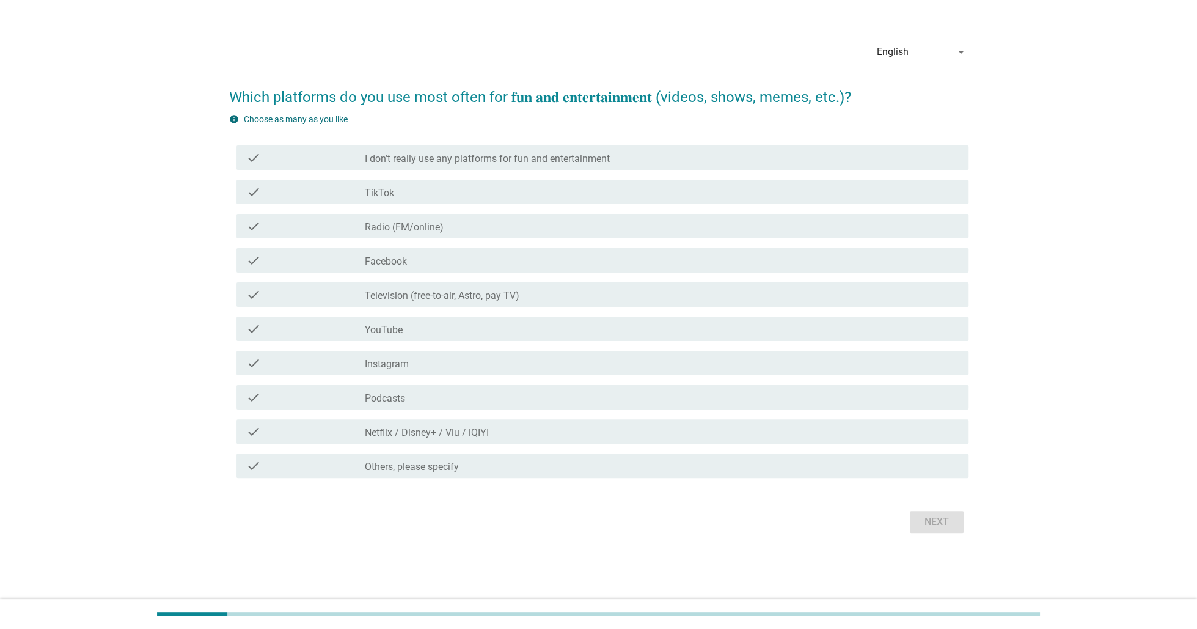
scroll to position [0, 0]
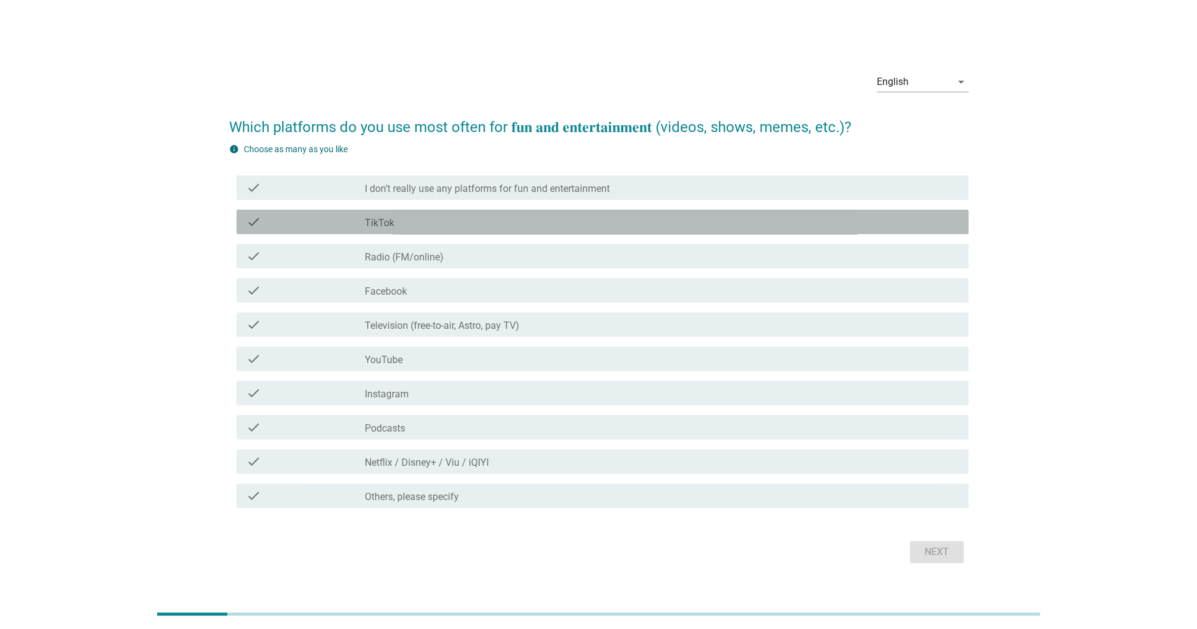
click at [462, 229] on div "check_box_outline_blank TikTok" at bounding box center [662, 222] width 594 height 15
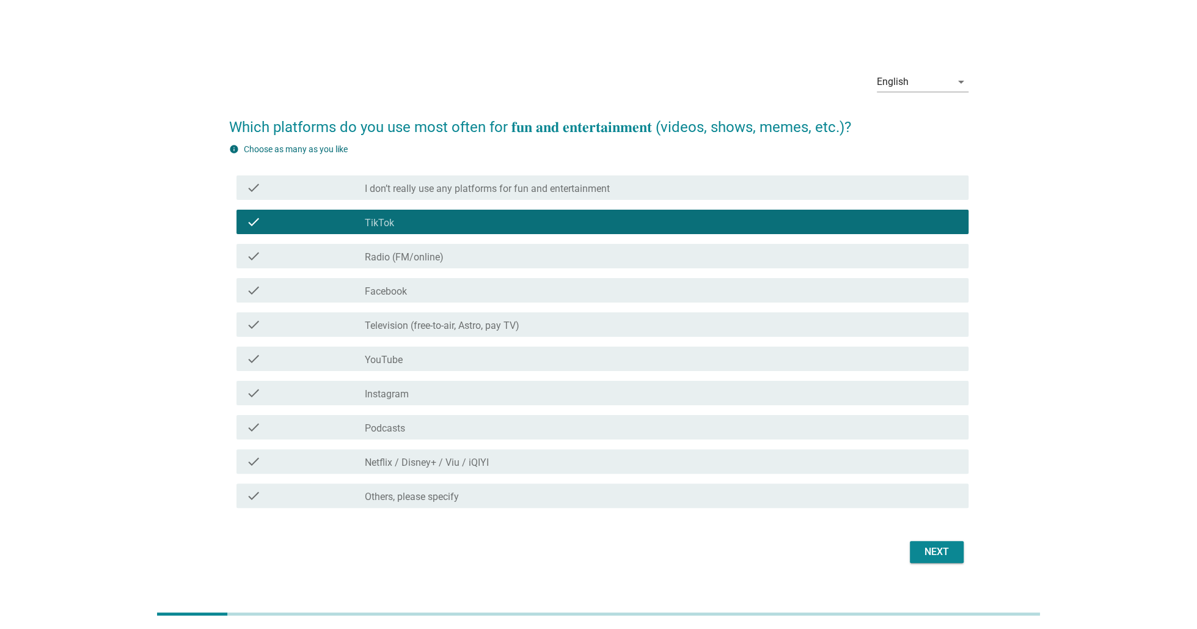
click at [453, 282] on div "check check_box_outline_blank Facebook" at bounding box center [603, 290] width 732 height 24
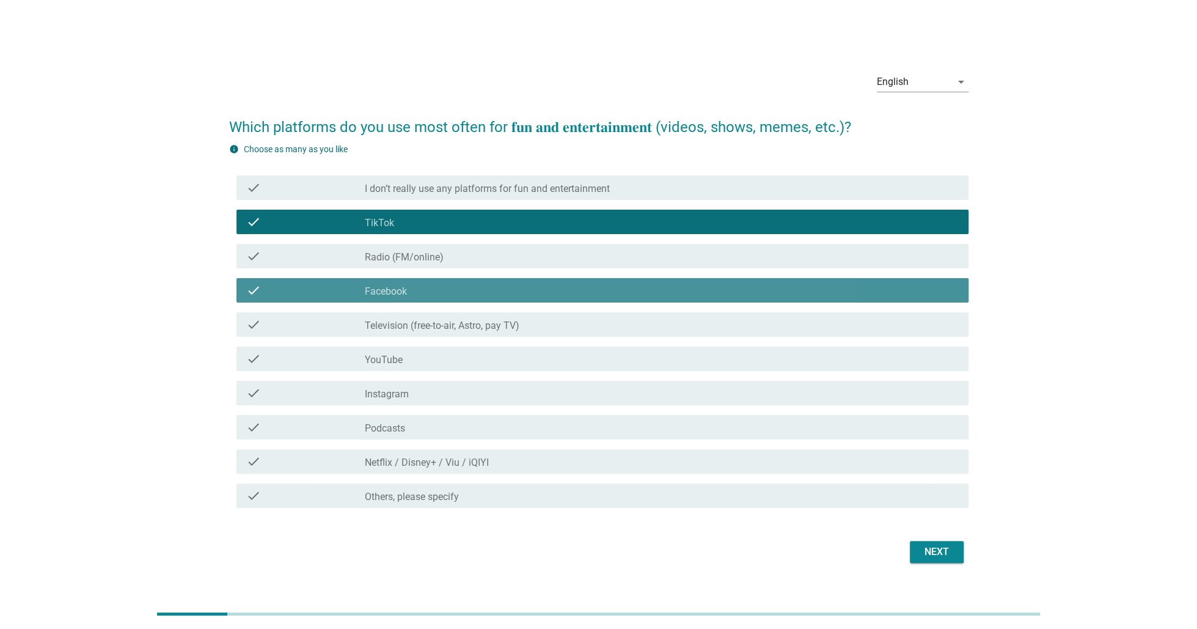
click at [464, 328] on label "Television (free-to-air, Astro, pay TV)" at bounding box center [442, 326] width 155 height 12
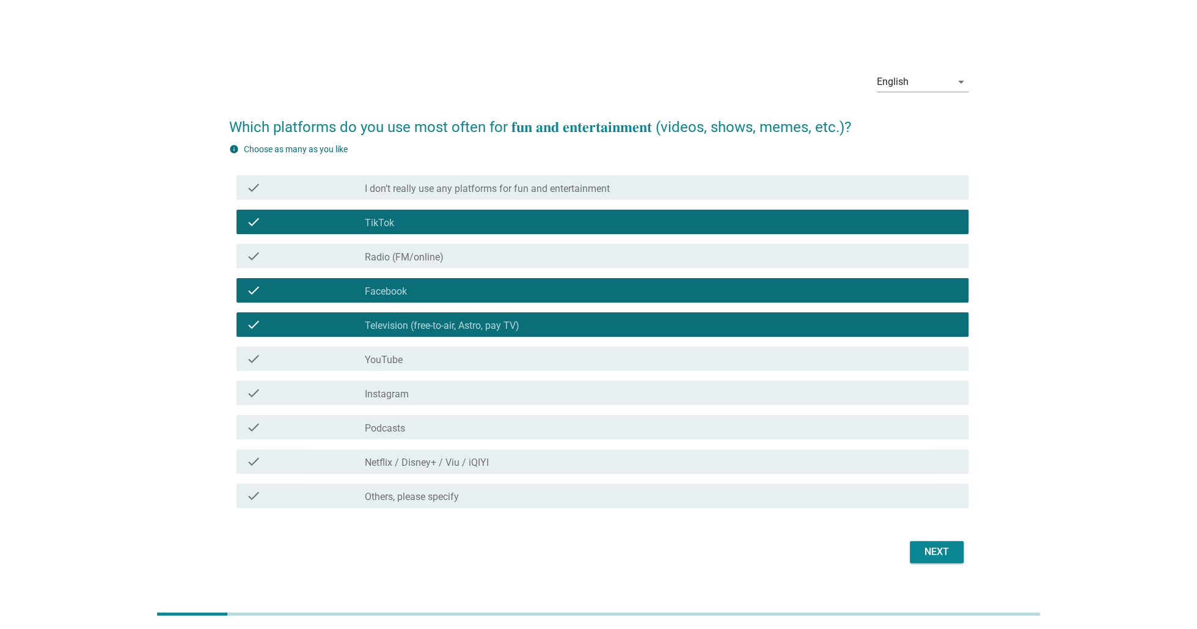
click at [924, 552] on div "Next" at bounding box center [937, 552] width 34 height 15
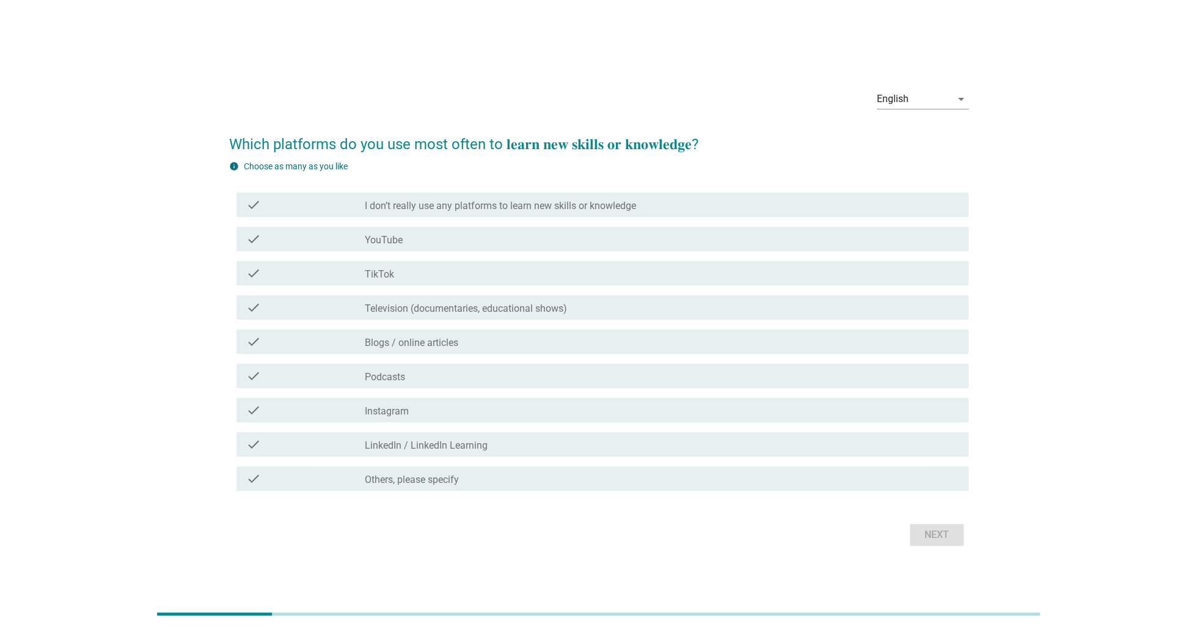
click at [582, 208] on label "I don’t really use any platforms to learn new skills or knowledge" at bounding box center [500, 206] width 271 height 12
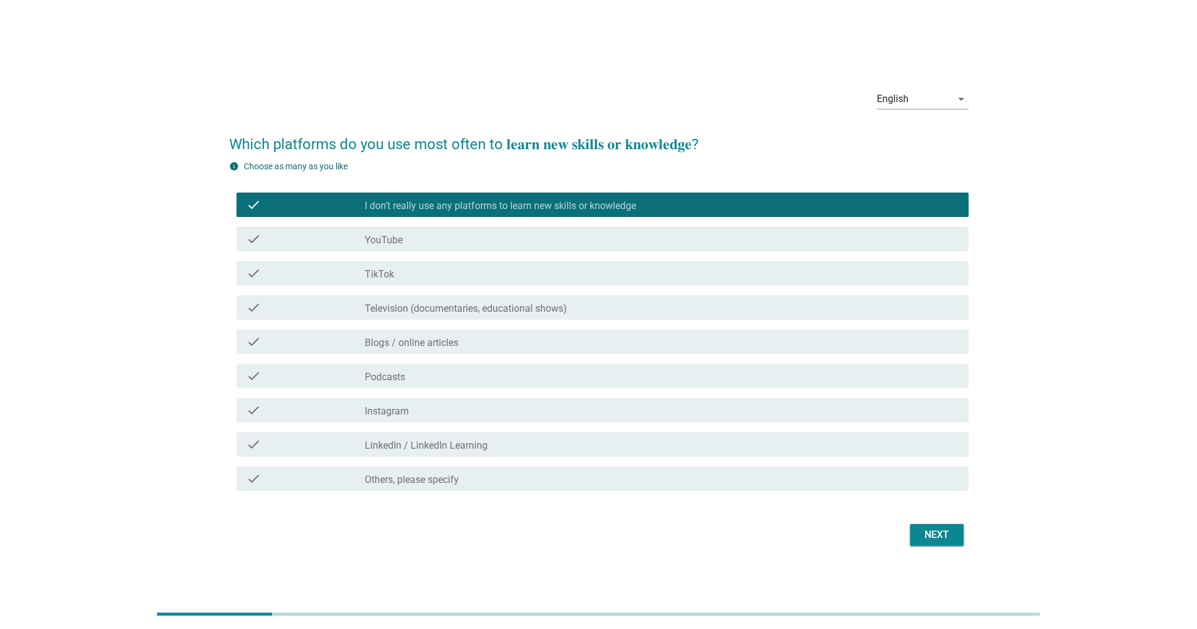
click at [930, 532] on div "Next" at bounding box center [937, 534] width 34 height 15
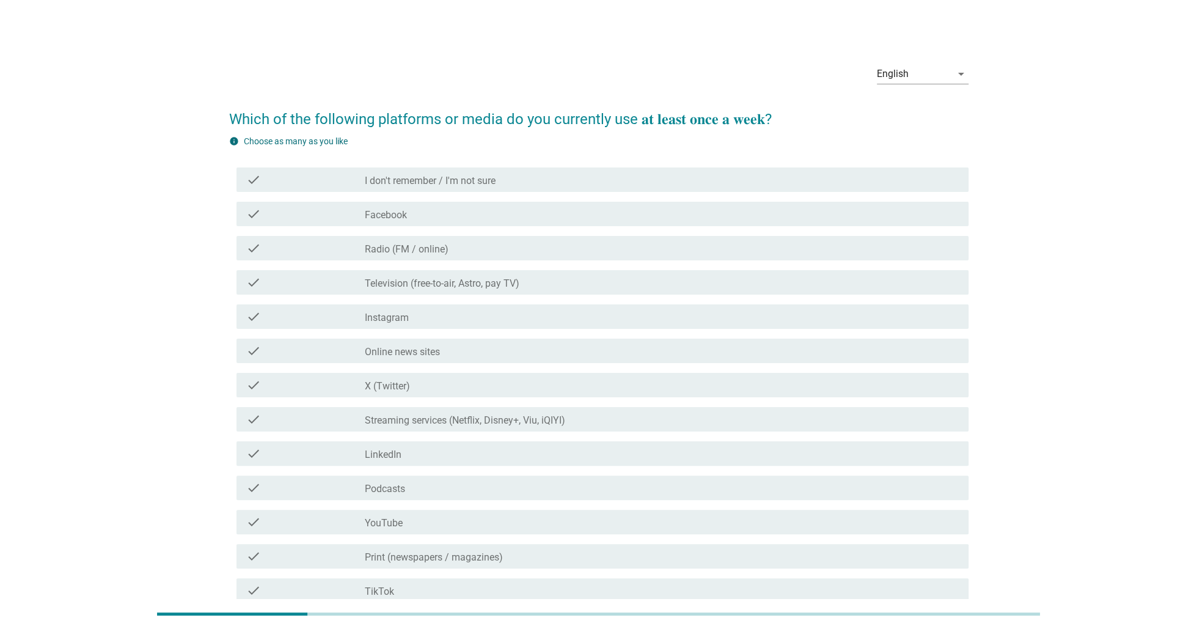
click at [422, 213] on div "check_box_outline_blank Facebook" at bounding box center [662, 214] width 594 height 15
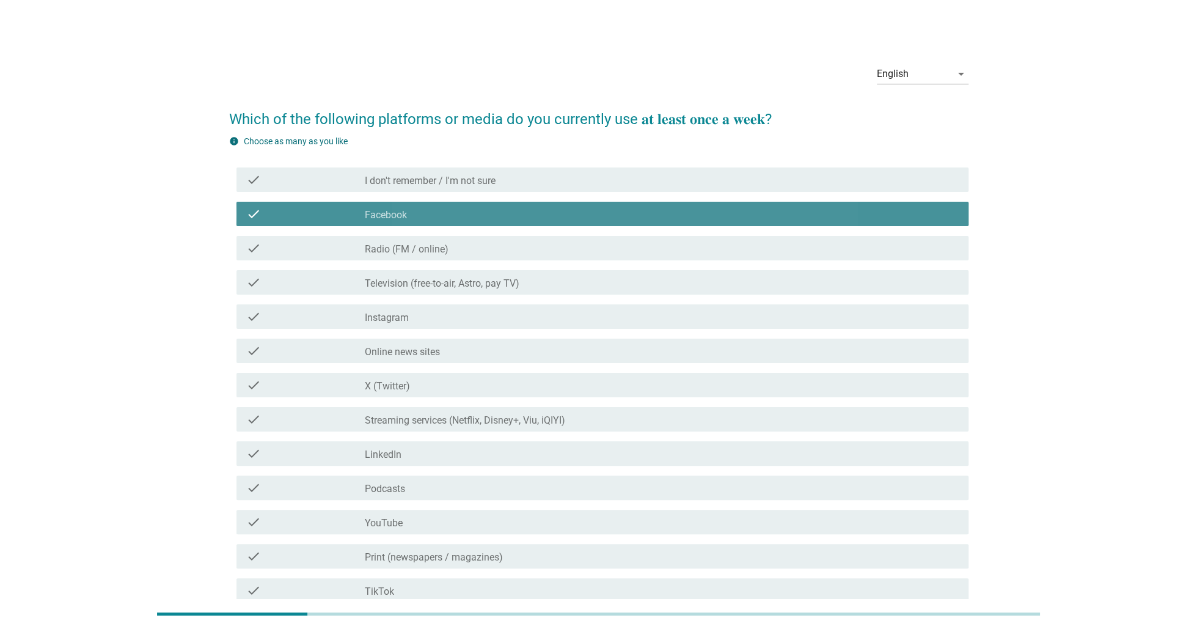
click at [419, 248] on label "Radio (FM / online)" at bounding box center [407, 249] width 84 height 12
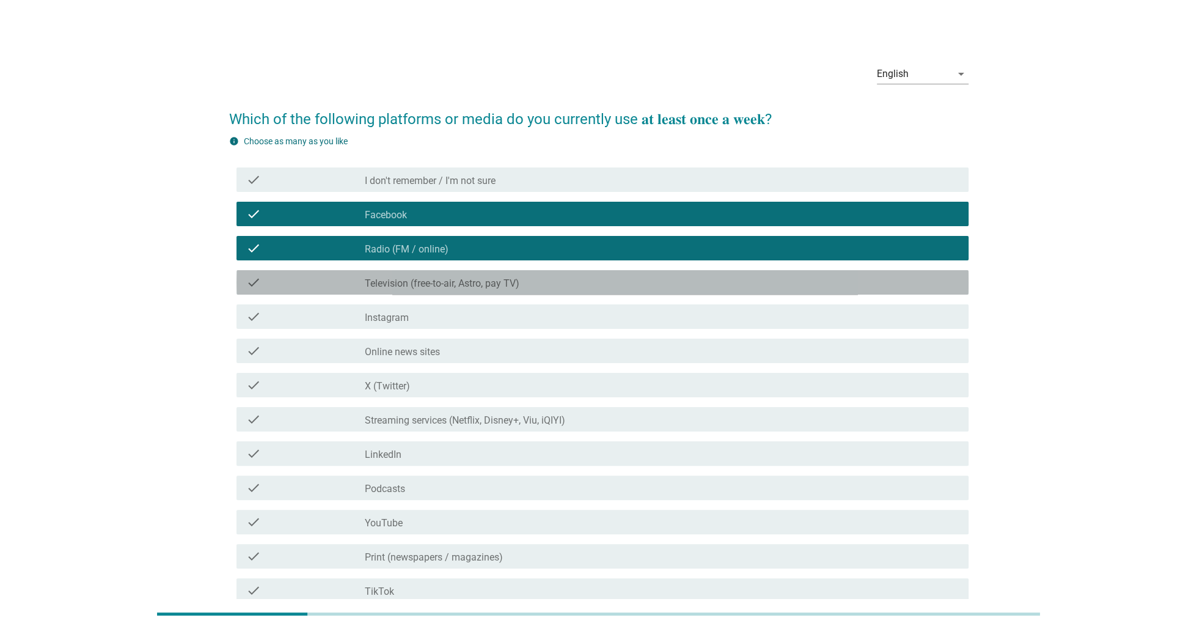
click at [426, 275] on div "check_box_outline_blank Television (free-to-air, Astro, pay TV)" at bounding box center [662, 282] width 594 height 15
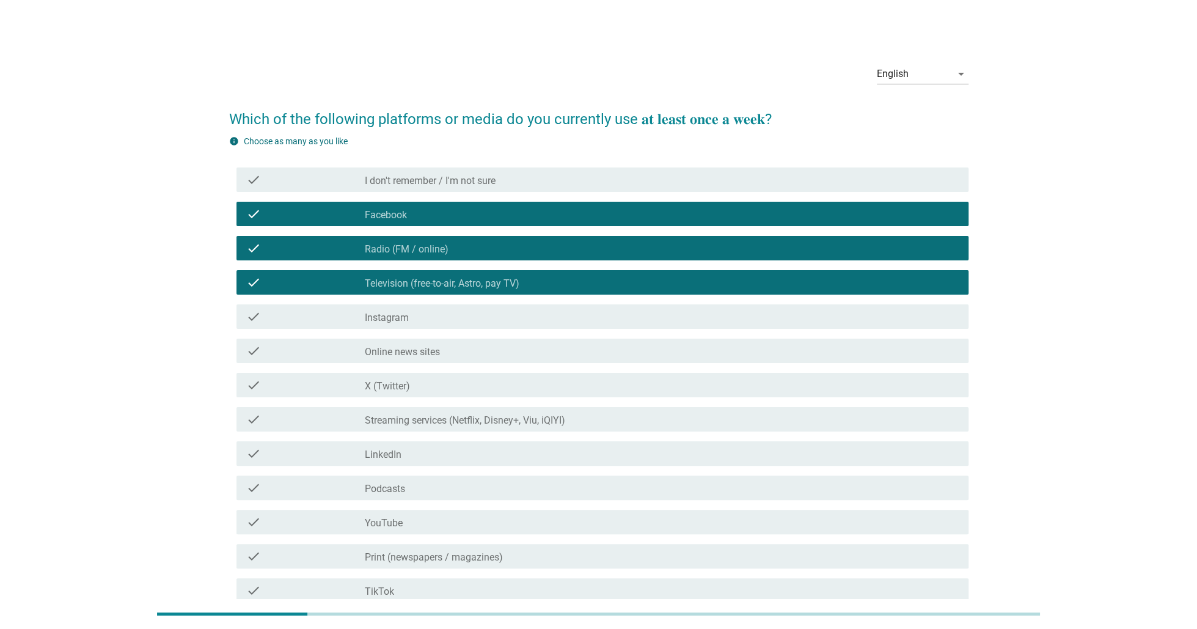
click at [410, 315] on div "check_box_outline_blank Instagram" at bounding box center [662, 316] width 594 height 15
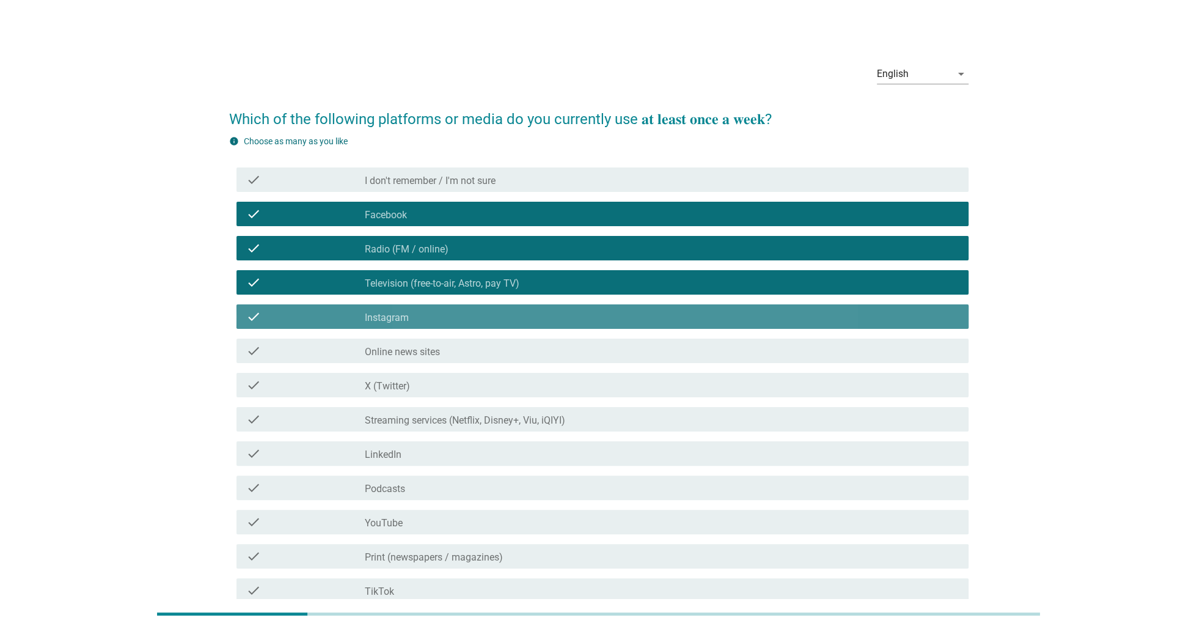
drag, startPoint x: 424, startPoint y: 403, endPoint x: 428, endPoint y: 416, distance: 12.8
click at [425, 406] on div "check check_box_outline_blank Streaming services (Netflix, Disney+, Viu, iQIYI)" at bounding box center [598, 419] width 739 height 34
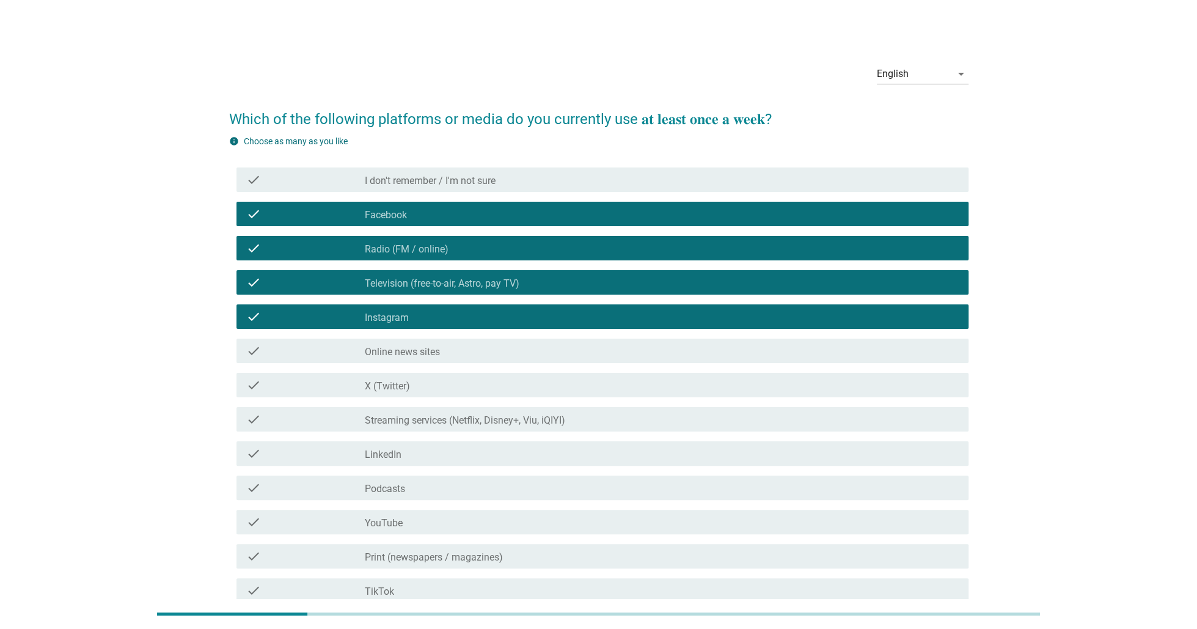
click at [428, 451] on div "check_box_outline_blank LinkedIn" at bounding box center [662, 453] width 594 height 15
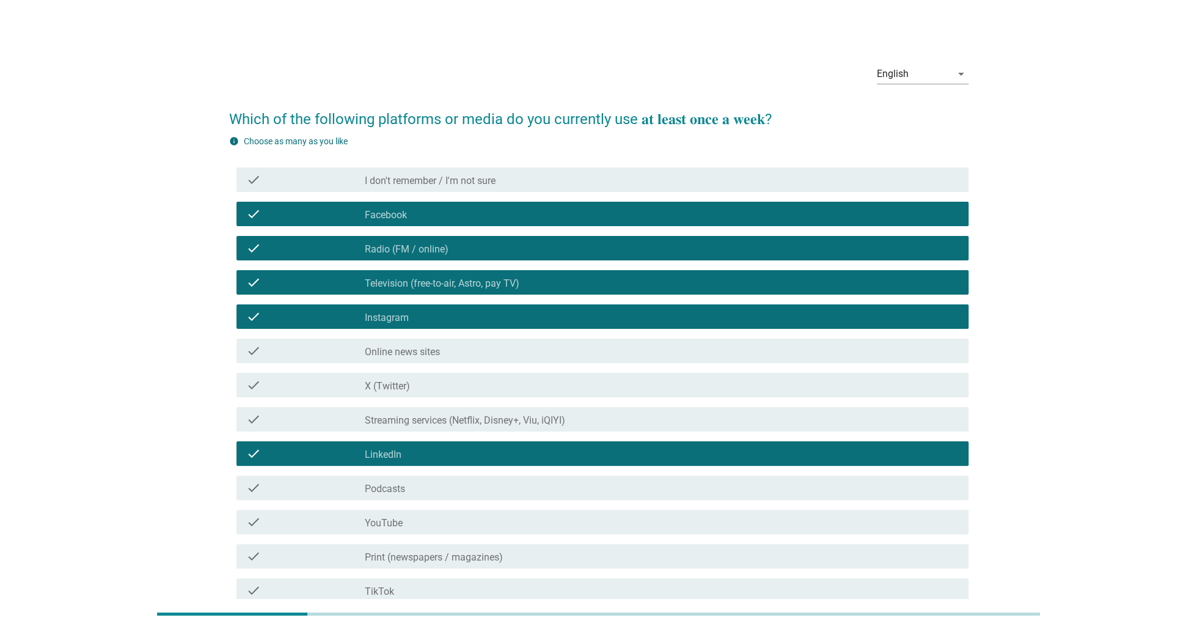
click at [414, 483] on div "check_box_outline_blank Podcasts" at bounding box center [662, 487] width 594 height 15
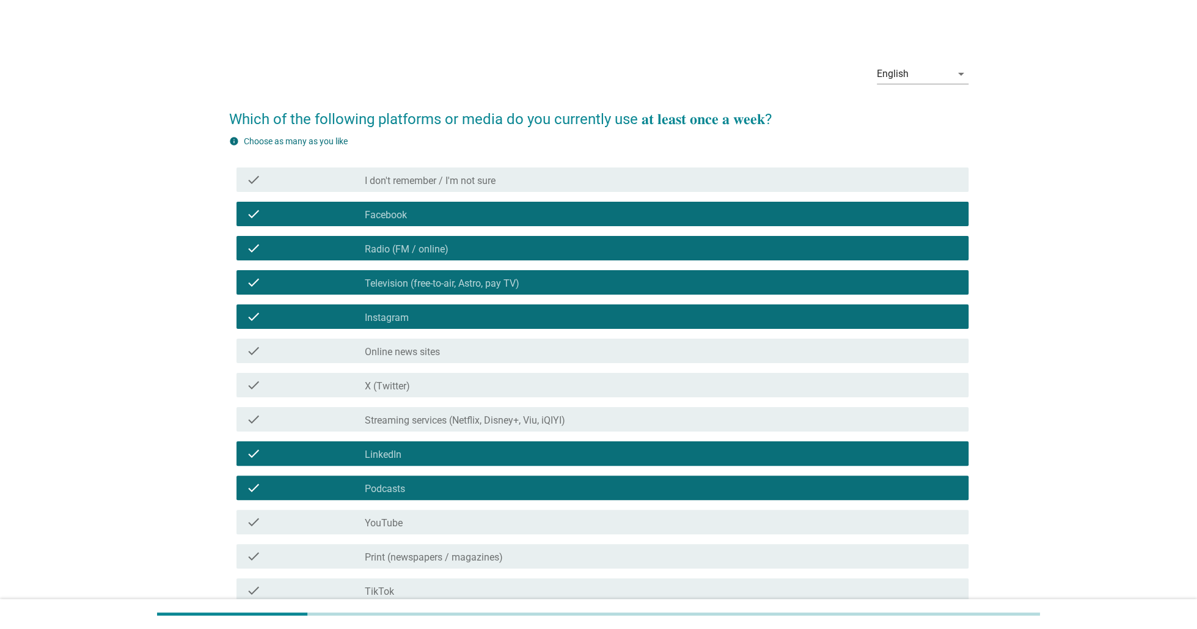
drag, startPoint x: 456, startPoint y: 185, endPoint x: 645, endPoint y: 306, distance: 225.1
click at [456, 185] on label "I don't remember / I'm not sure" at bounding box center [430, 181] width 131 height 12
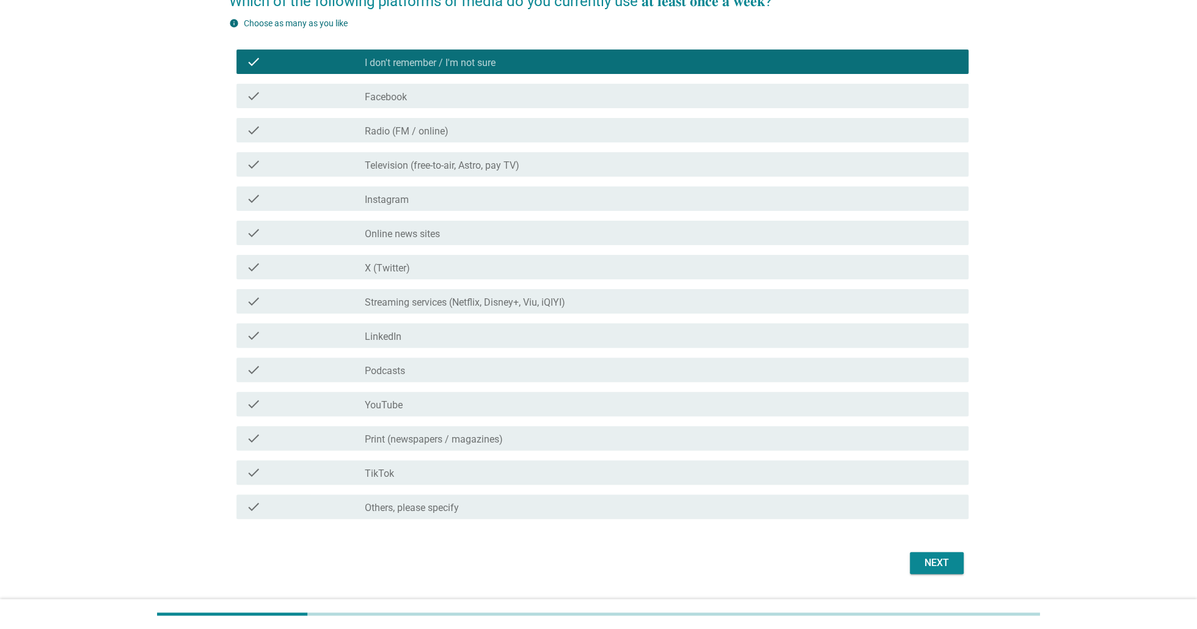
scroll to position [150, 0]
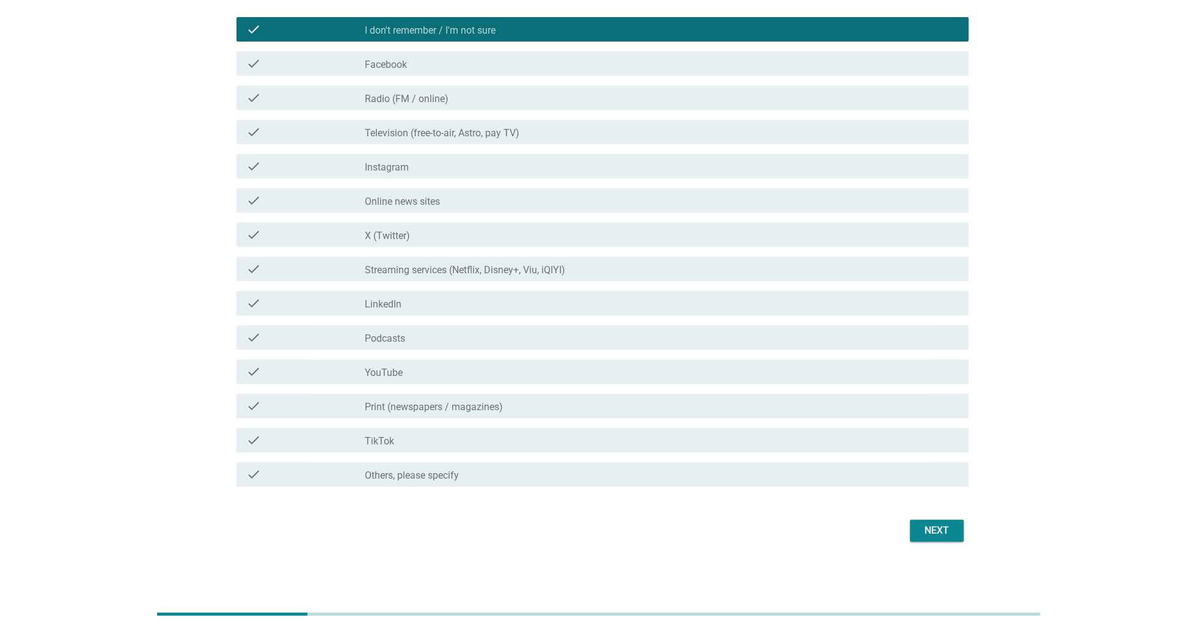
click at [938, 531] on div "Next" at bounding box center [937, 530] width 34 height 15
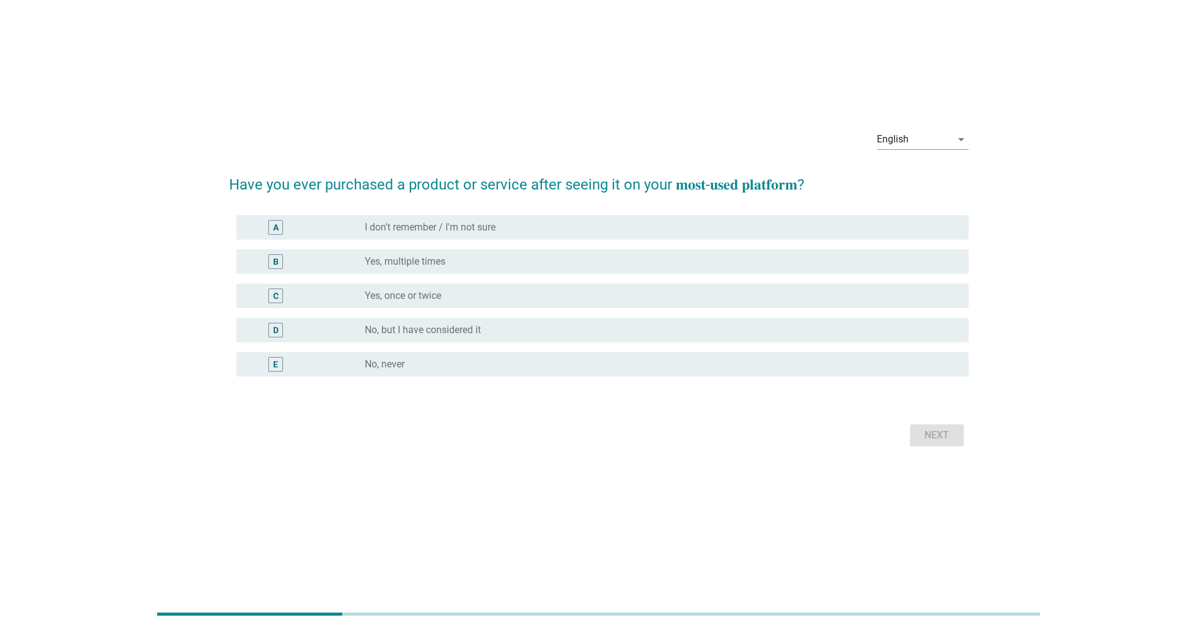
scroll to position [0, 0]
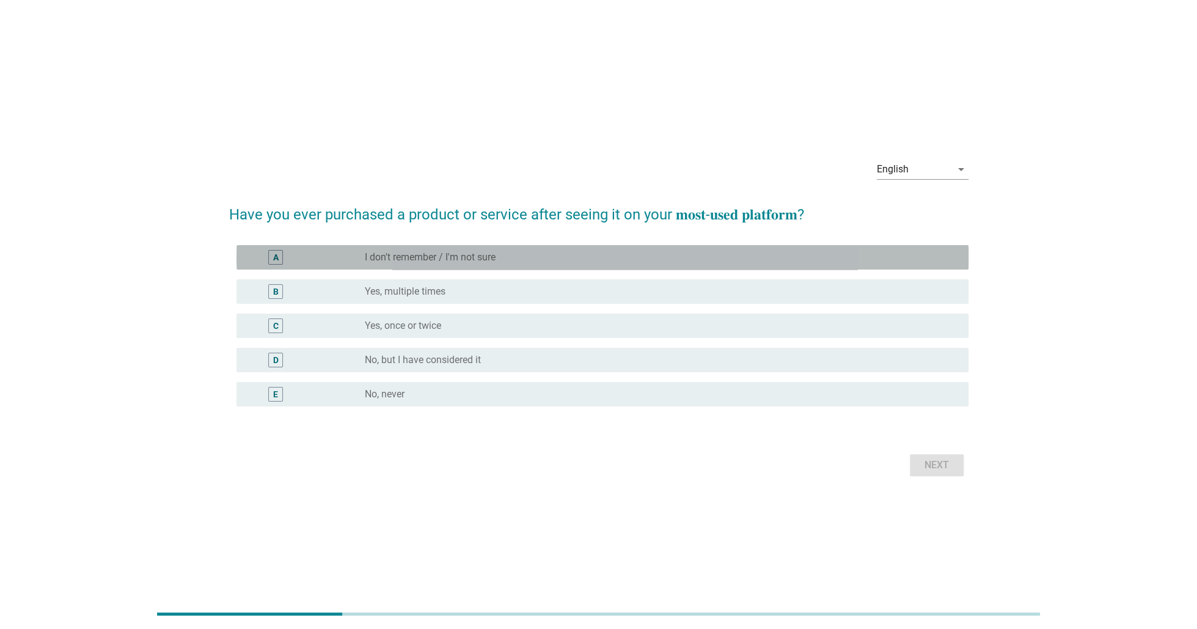
click at [455, 250] on div "radio_button_unchecked I don't remember / I'm not sure" at bounding box center [662, 257] width 594 height 15
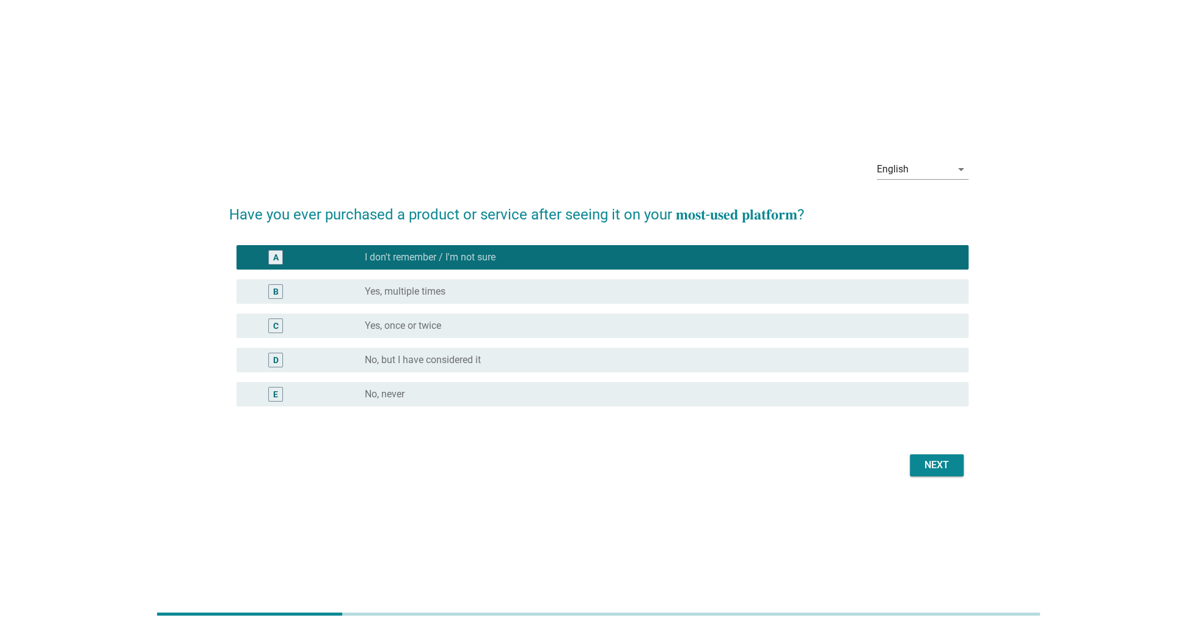
click at [957, 467] on button "Next" at bounding box center [937, 465] width 54 height 22
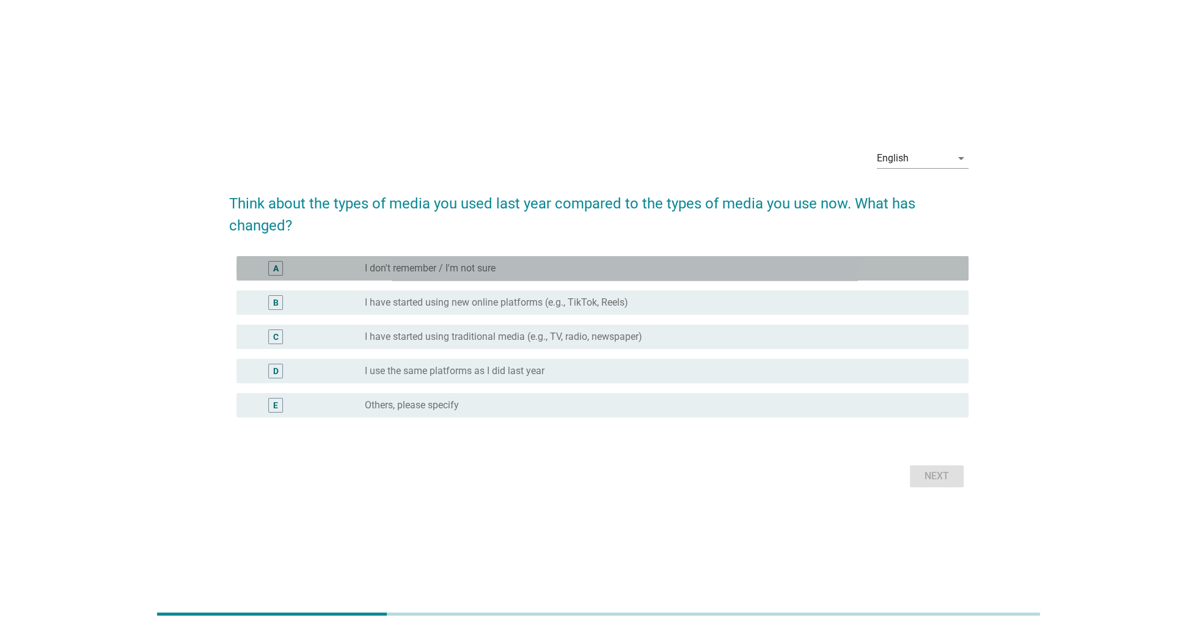
click at [495, 270] on label "I don't remember / I'm not sure" at bounding box center [430, 268] width 131 height 12
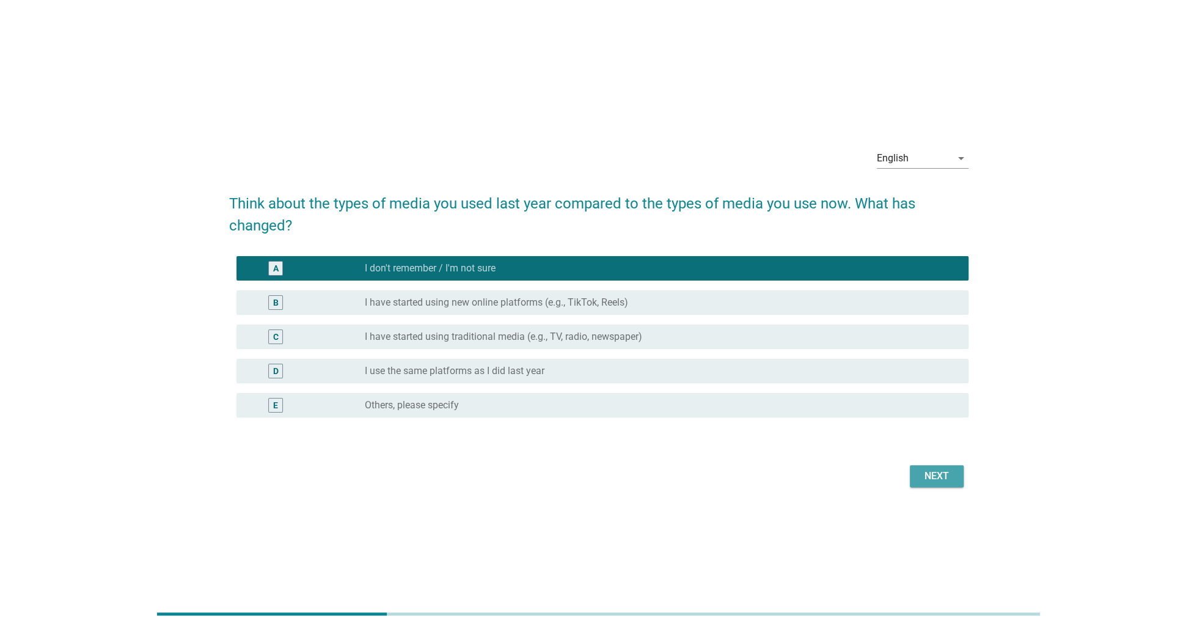
click at [923, 476] on div "Next" at bounding box center [937, 476] width 34 height 15
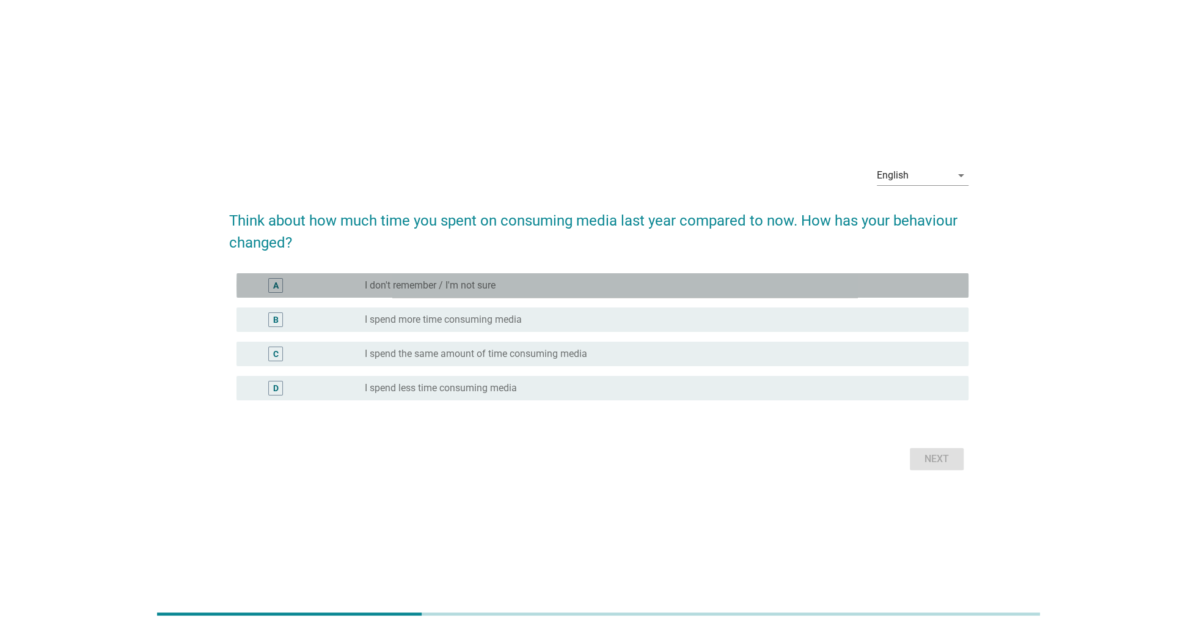
click at [658, 280] on div "radio_button_unchecked I don't remember / I'm not sure" at bounding box center [657, 285] width 584 height 12
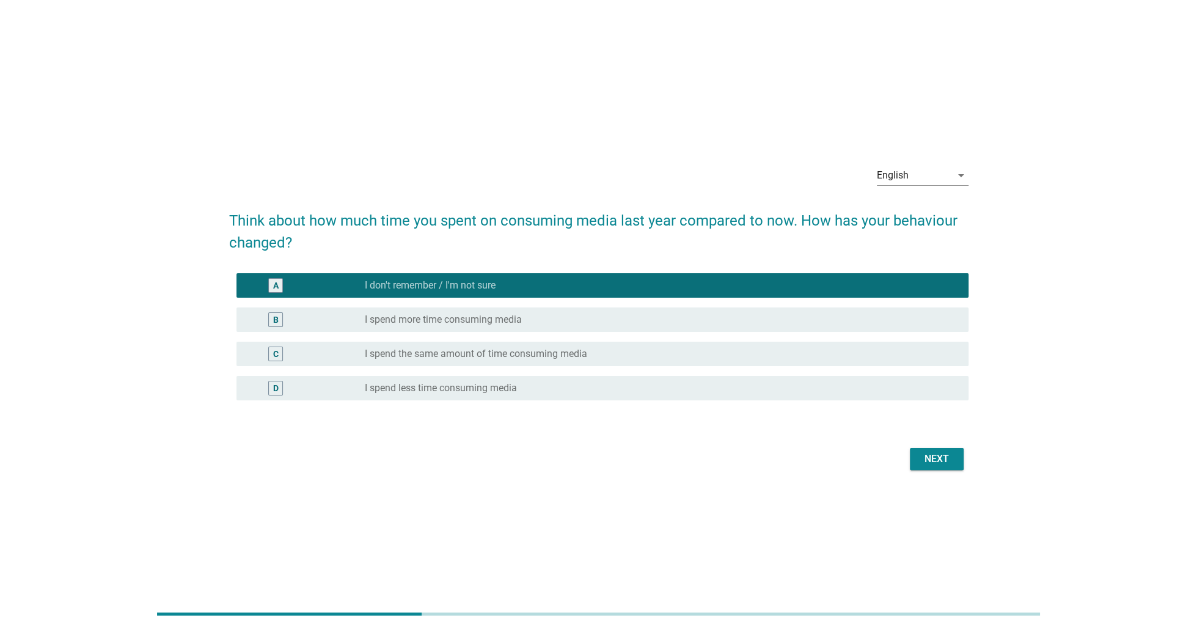
click at [933, 460] on div "Next" at bounding box center [937, 459] width 34 height 15
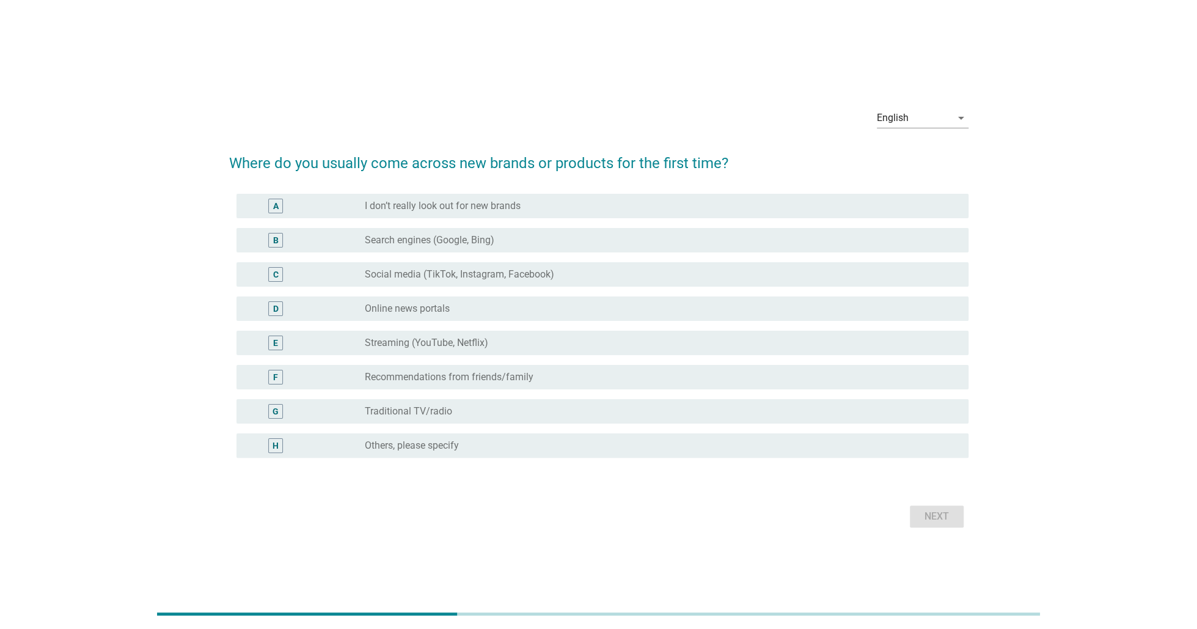
click at [540, 229] on div "B radio_button_unchecked Search engines (Google, Bing)" at bounding box center [603, 240] width 732 height 24
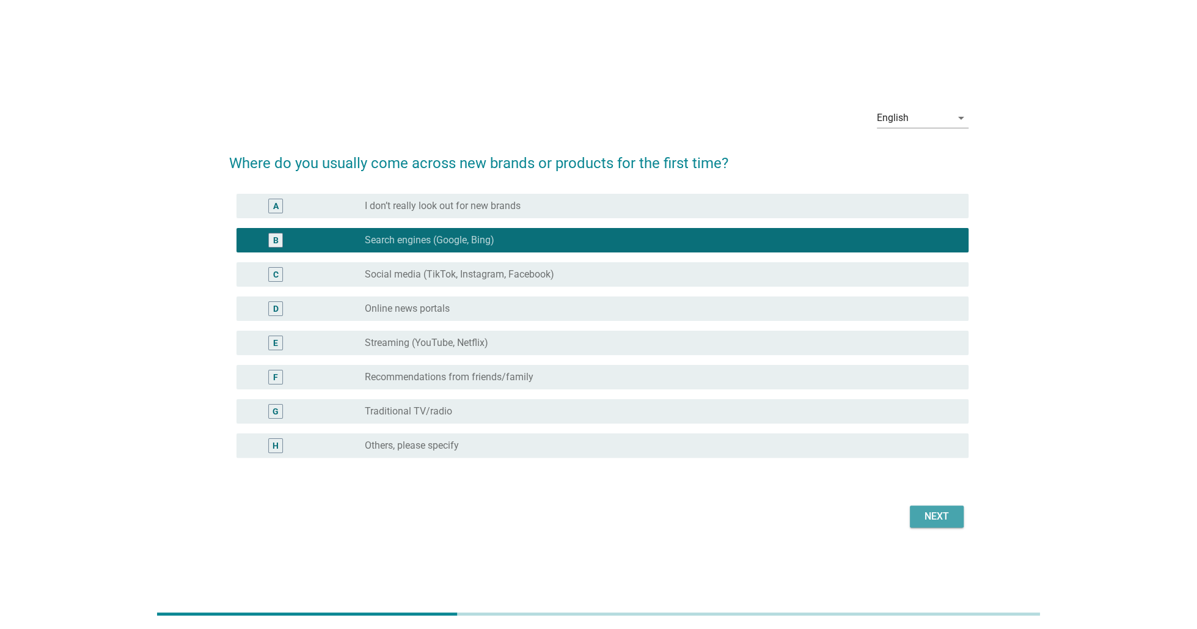
click at [932, 513] on div "Next" at bounding box center [937, 516] width 34 height 15
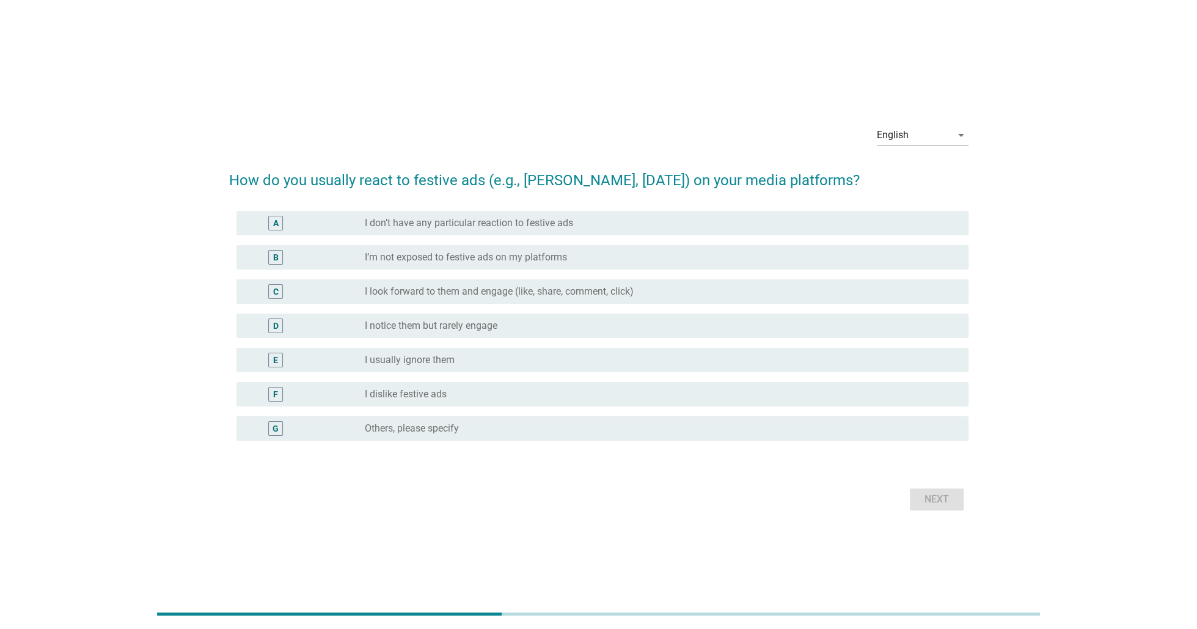
click at [559, 212] on div "A radio_button_unchecked I don’t have any particular reaction to festive ads" at bounding box center [603, 223] width 732 height 24
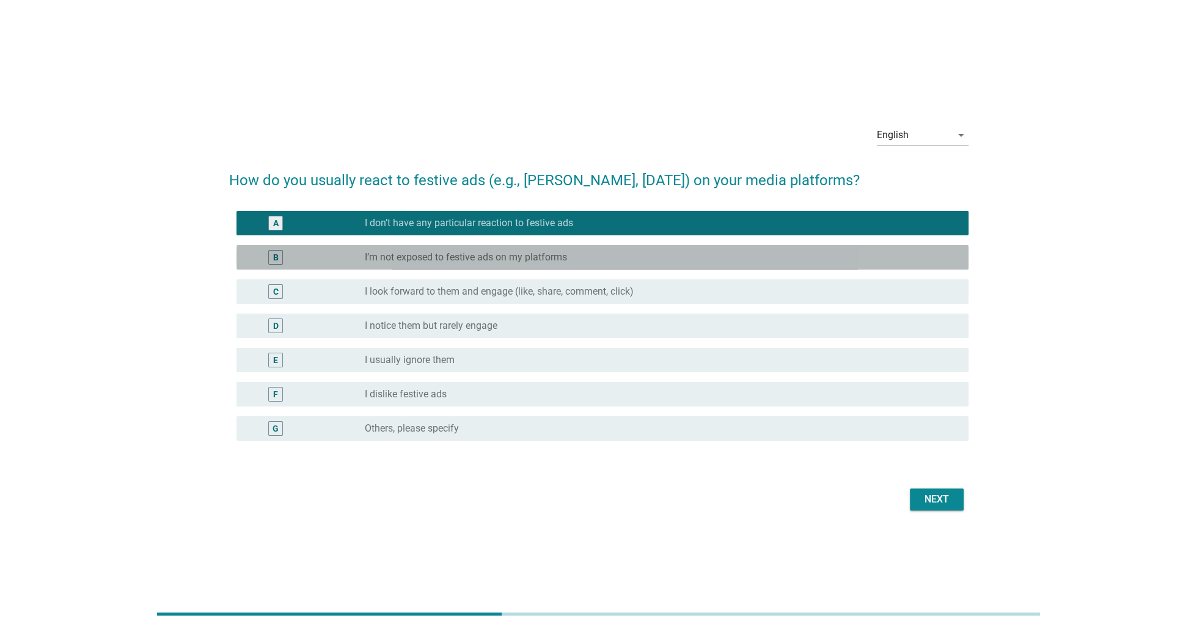
click at [569, 259] on div "radio_button_unchecked I’m not exposed to festive ads on my platforms" at bounding box center [657, 257] width 584 height 12
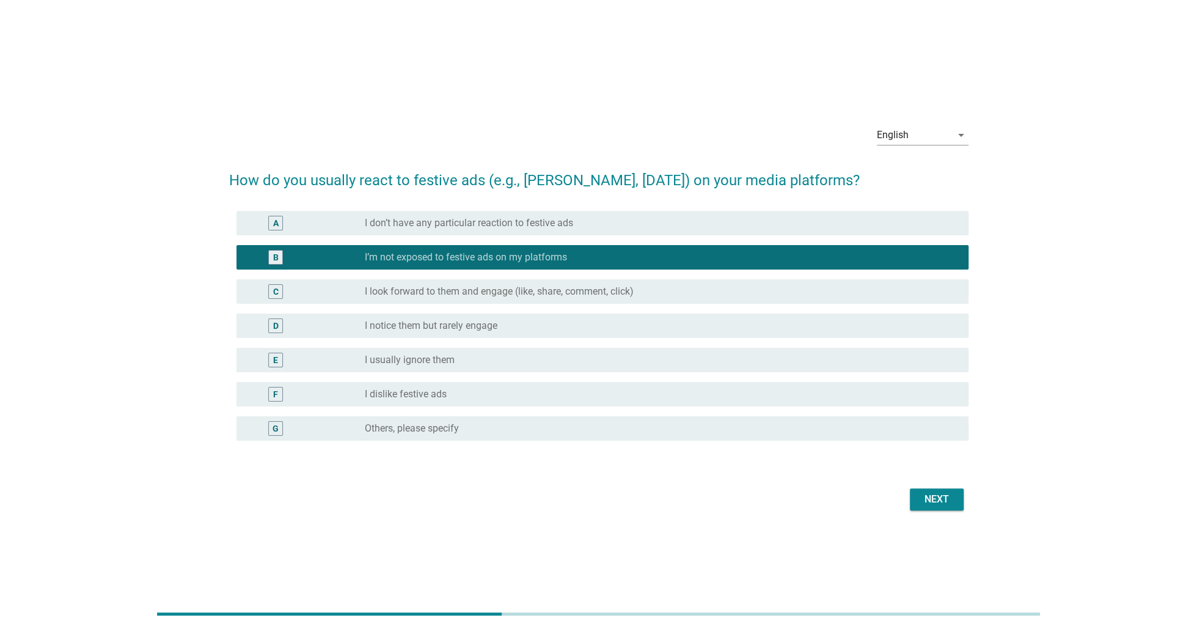
click at [587, 299] on div "C radio_button_unchecked I look forward to them and engage (like, share, commen…" at bounding box center [603, 291] width 732 height 24
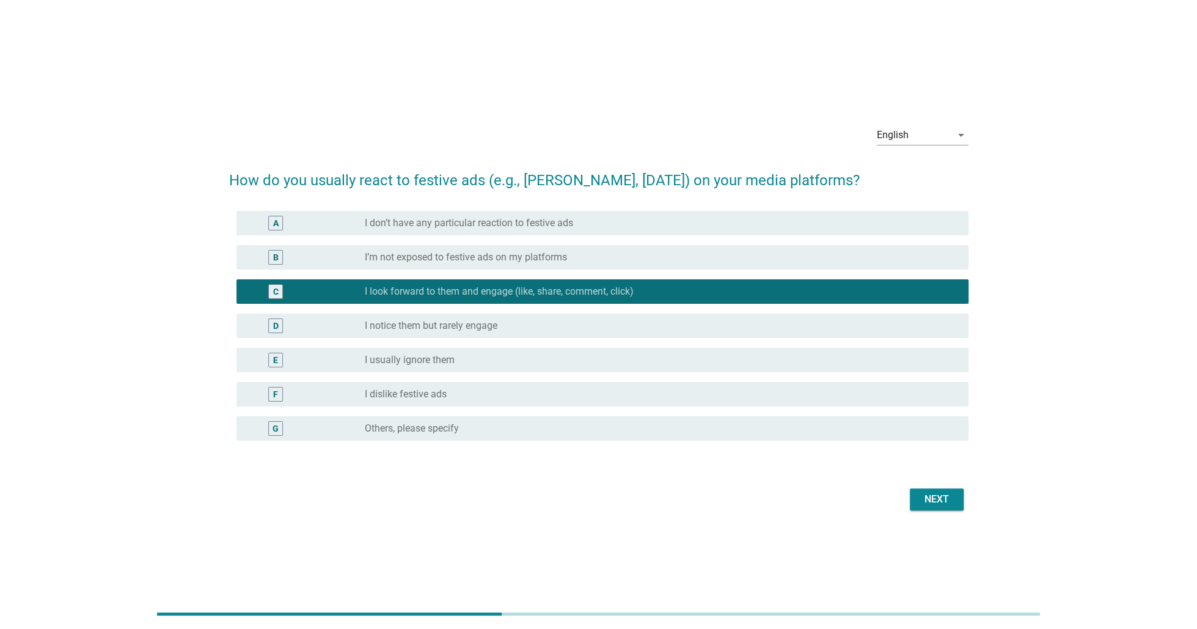
click at [501, 323] on div "radio_button_unchecked I notice them but rarely engage" at bounding box center [657, 326] width 584 height 12
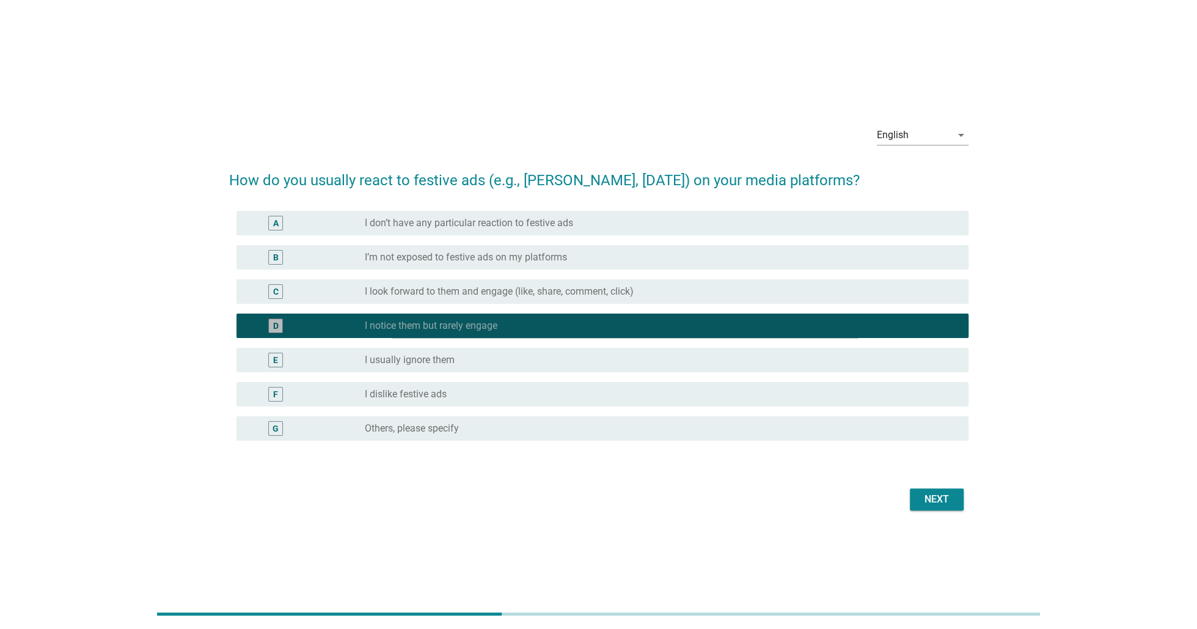
click at [478, 361] on div "radio_button_unchecked I usually ignore them" at bounding box center [657, 360] width 584 height 12
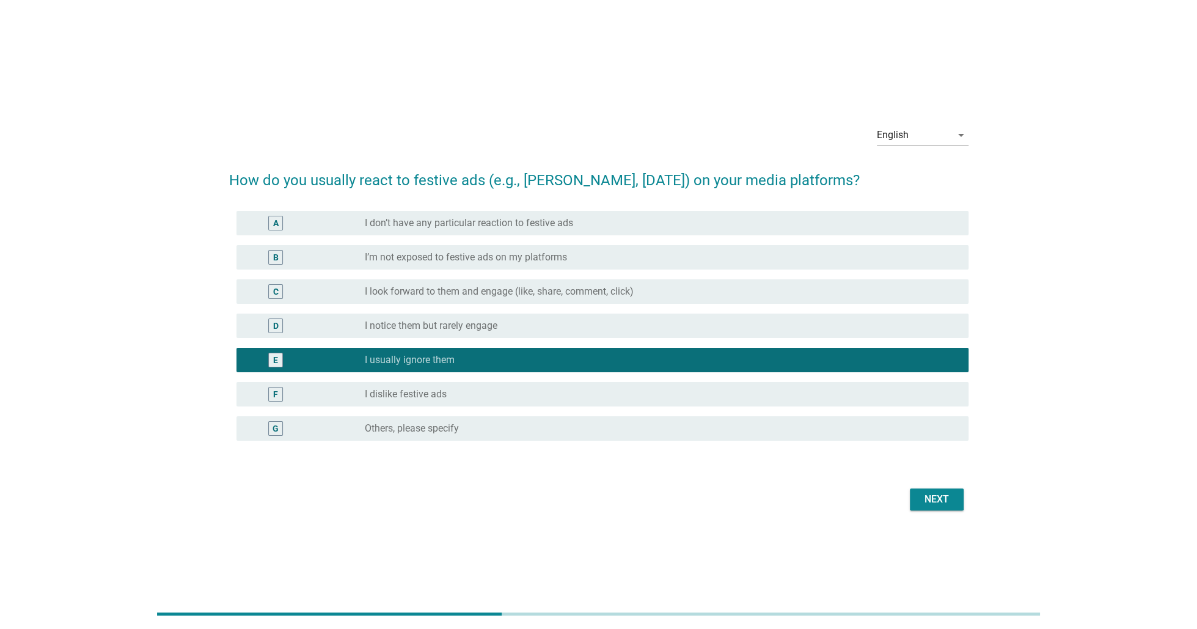
click at [488, 396] on div "radio_button_unchecked I dislike festive ads" at bounding box center [657, 394] width 584 height 12
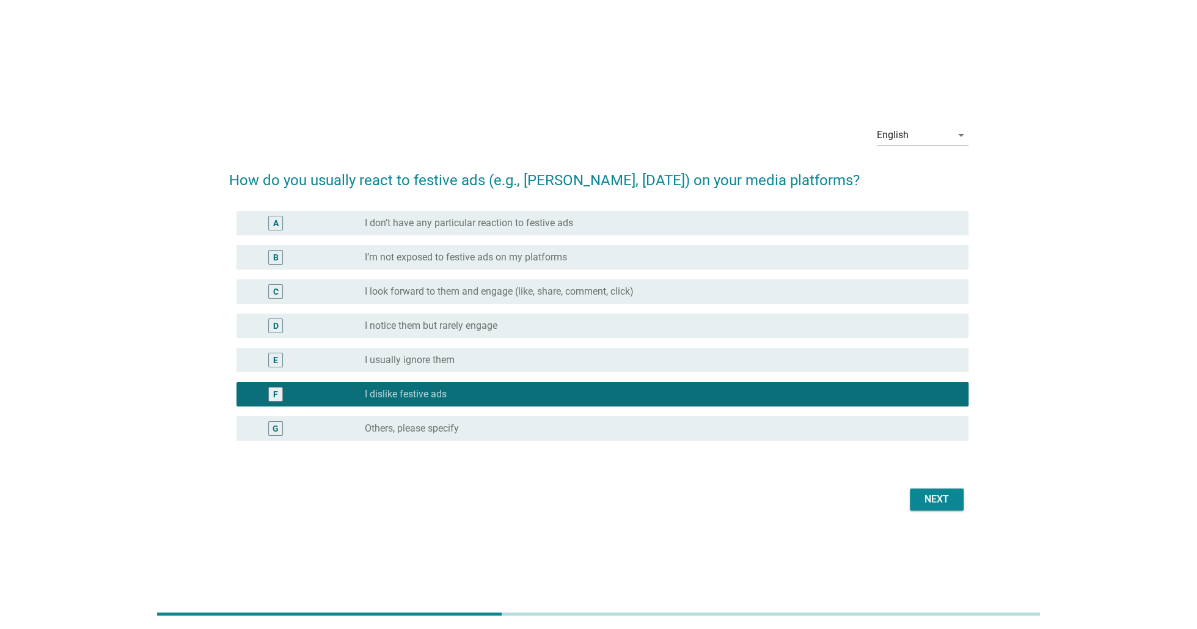
click at [946, 502] on div "Next" at bounding box center [937, 499] width 34 height 15
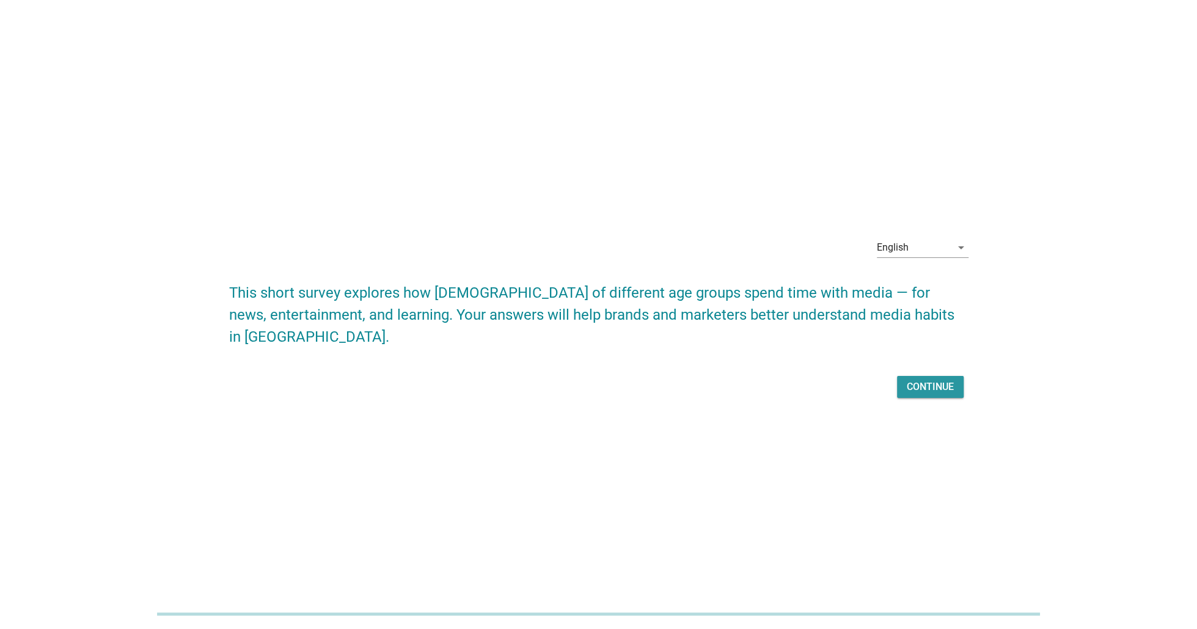
click at [934, 383] on div "Continue" at bounding box center [930, 387] width 47 height 15
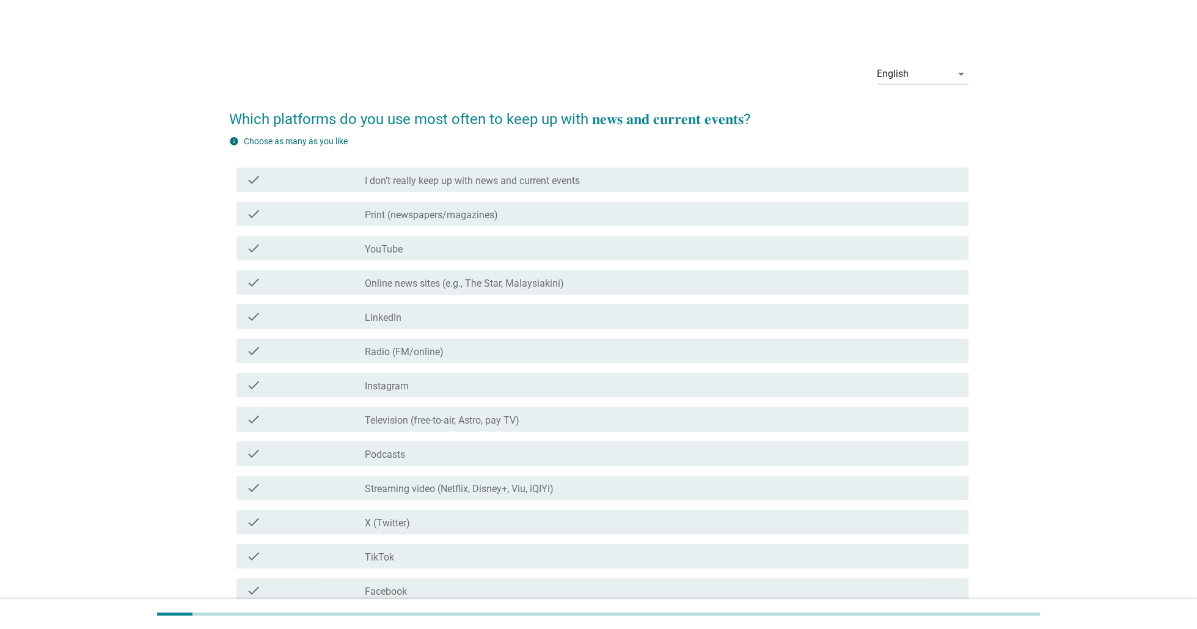
click at [698, 175] on div "check_box_outline_blank I don’t really keep up with news and current events" at bounding box center [662, 179] width 594 height 15
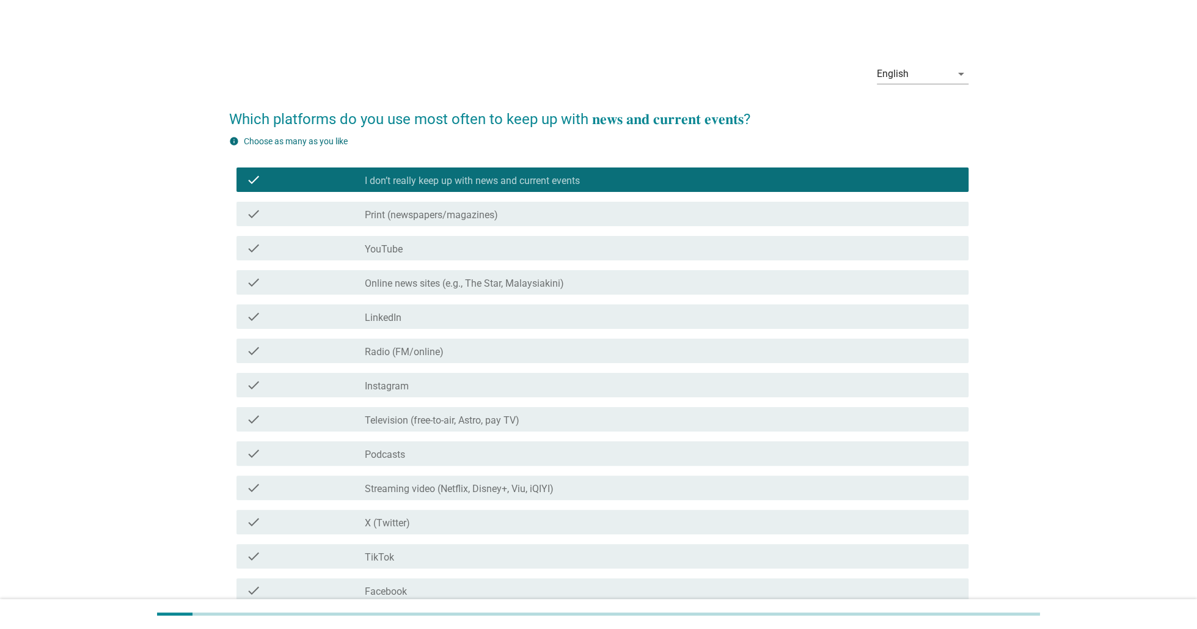
scroll to position [150, 0]
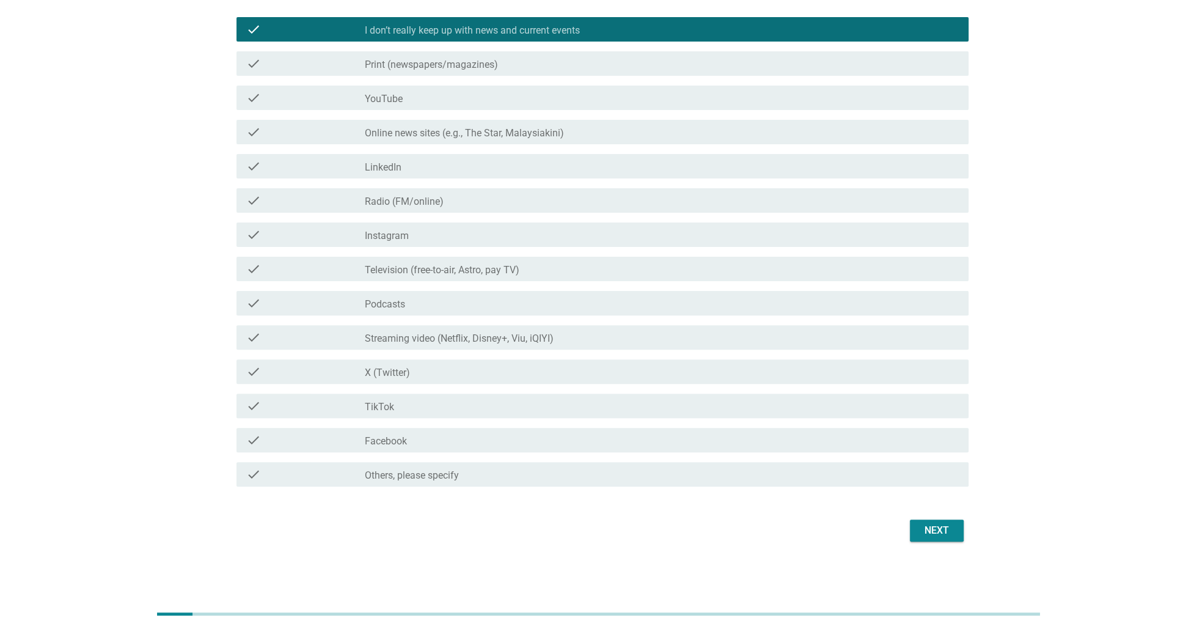
click at [940, 535] on div "Next" at bounding box center [937, 530] width 34 height 15
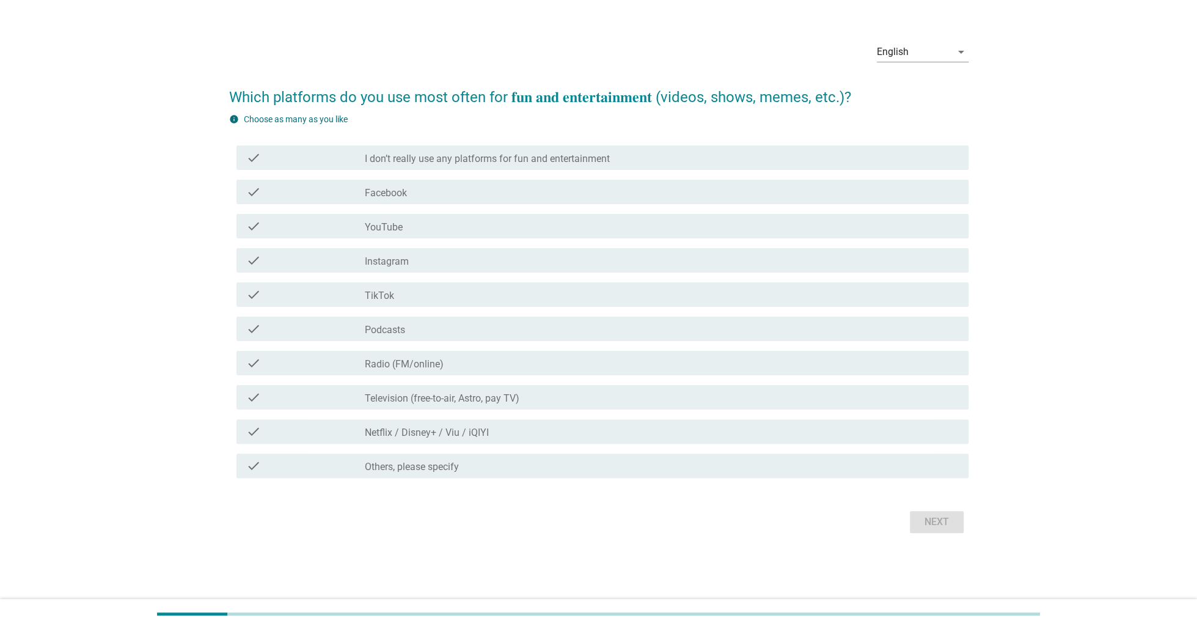
scroll to position [0, 0]
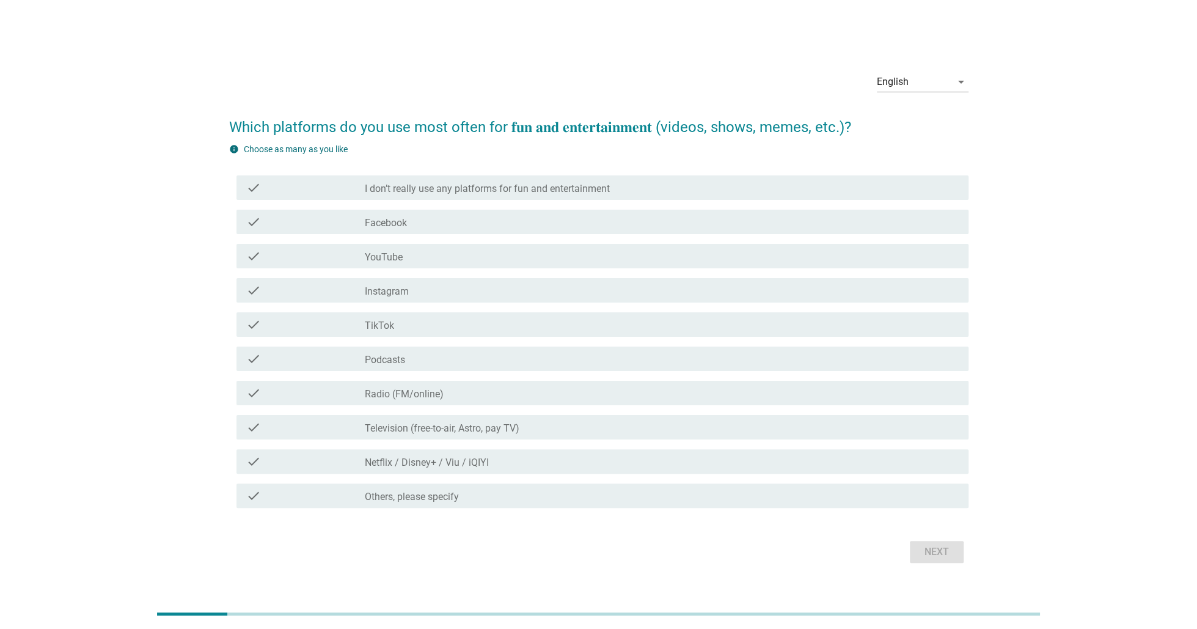
click at [564, 181] on div "check_box_outline_blank I don’t really use any platforms for fun and entertainm…" at bounding box center [662, 187] width 594 height 15
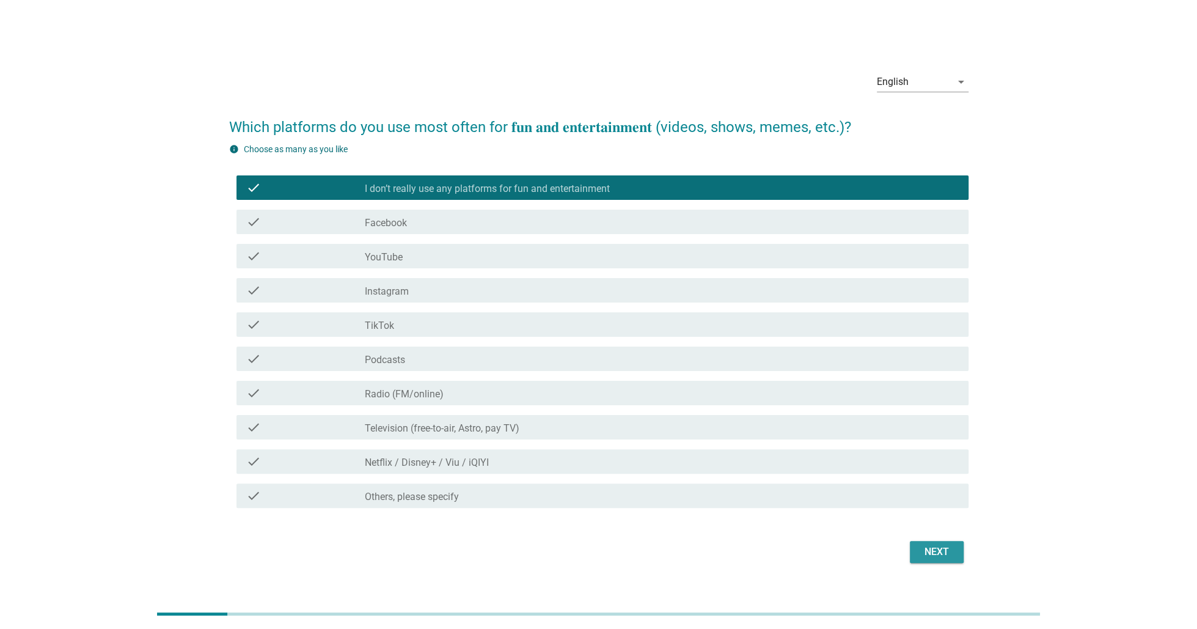
drag, startPoint x: 945, startPoint y: 558, endPoint x: 902, endPoint y: 534, distance: 49.5
click at [945, 558] on div "Next" at bounding box center [937, 552] width 34 height 15
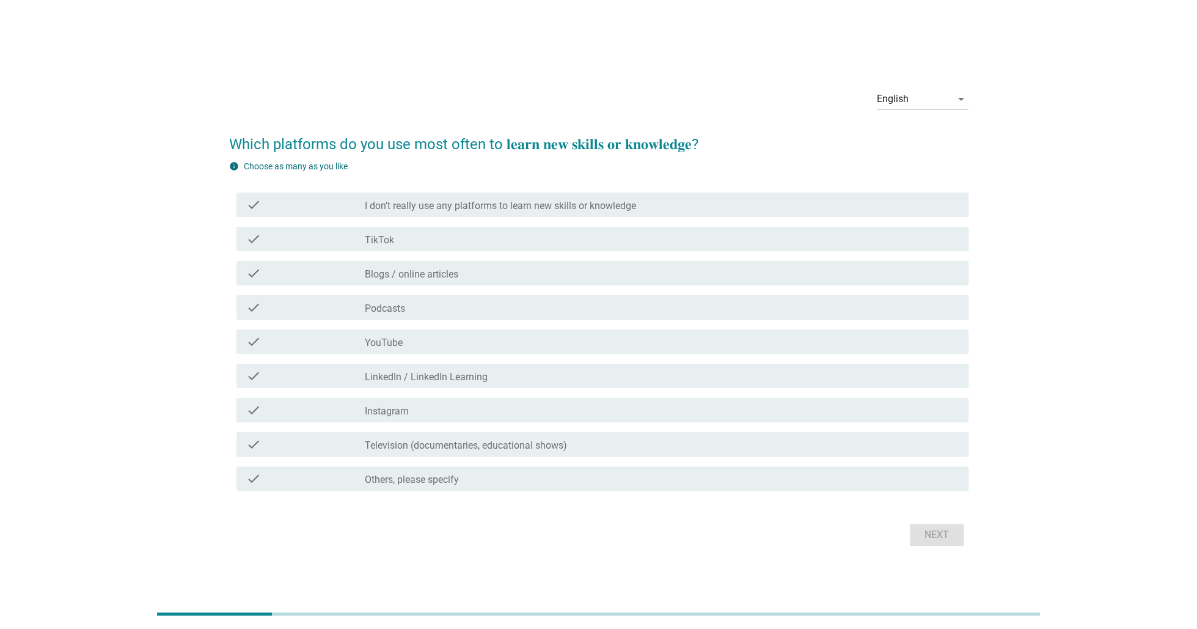
click at [436, 193] on div "check check_box_outline_blank I don’t really use any platforms to learn new ski…" at bounding box center [603, 205] width 732 height 24
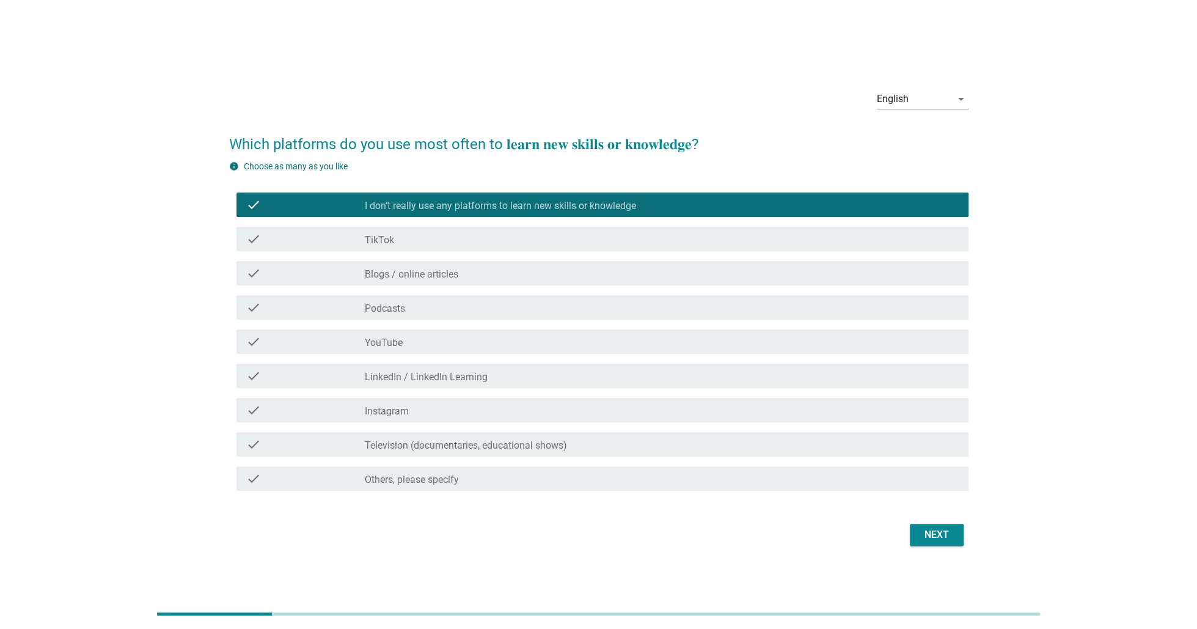
click at [930, 535] on div "Next" at bounding box center [937, 534] width 34 height 15
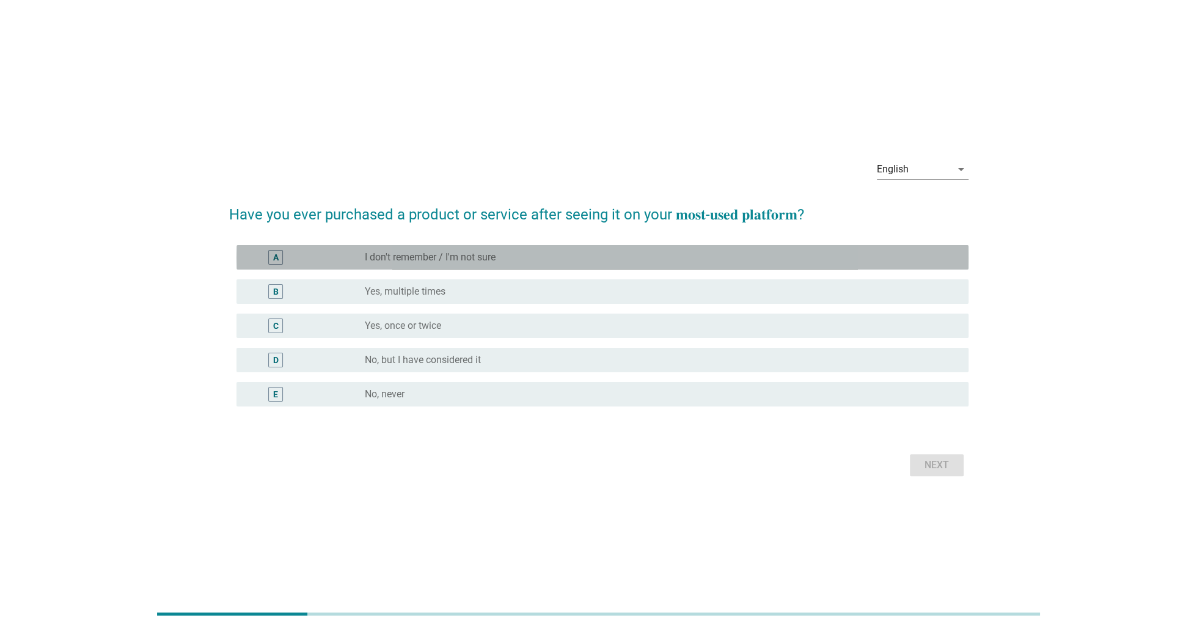
click at [551, 257] on div "radio_button_unchecked I don't remember / I'm not sure" at bounding box center [657, 257] width 584 height 12
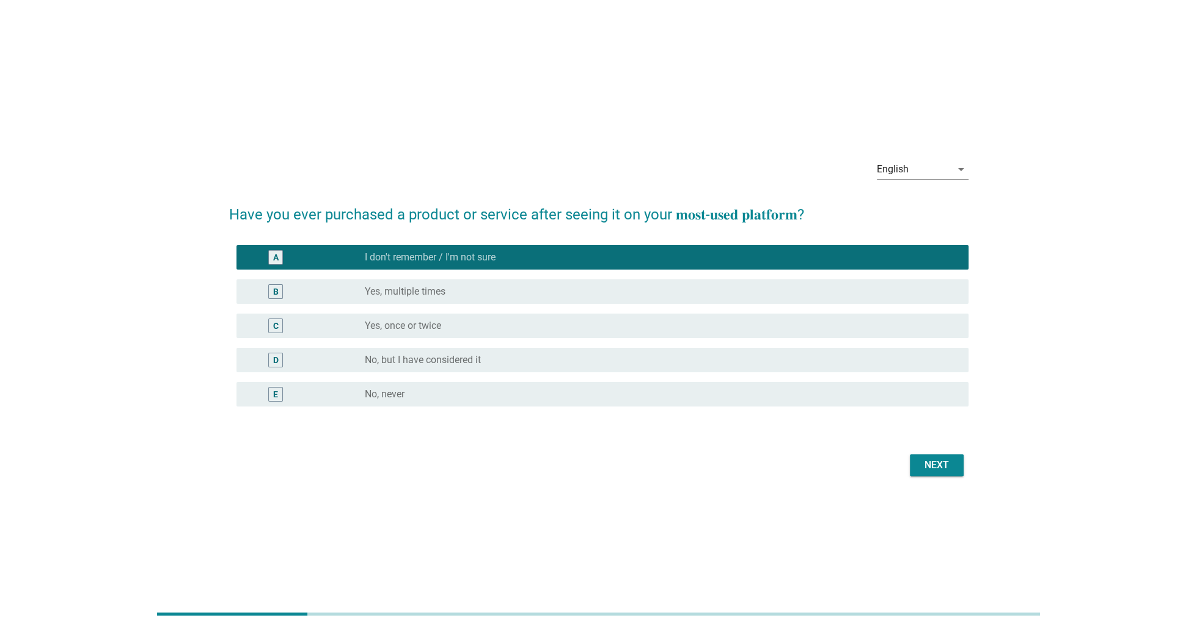
click at [907, 400] on div "radio_button_unchecked No, never" at bounding box center [662, 394] width 594 height 15
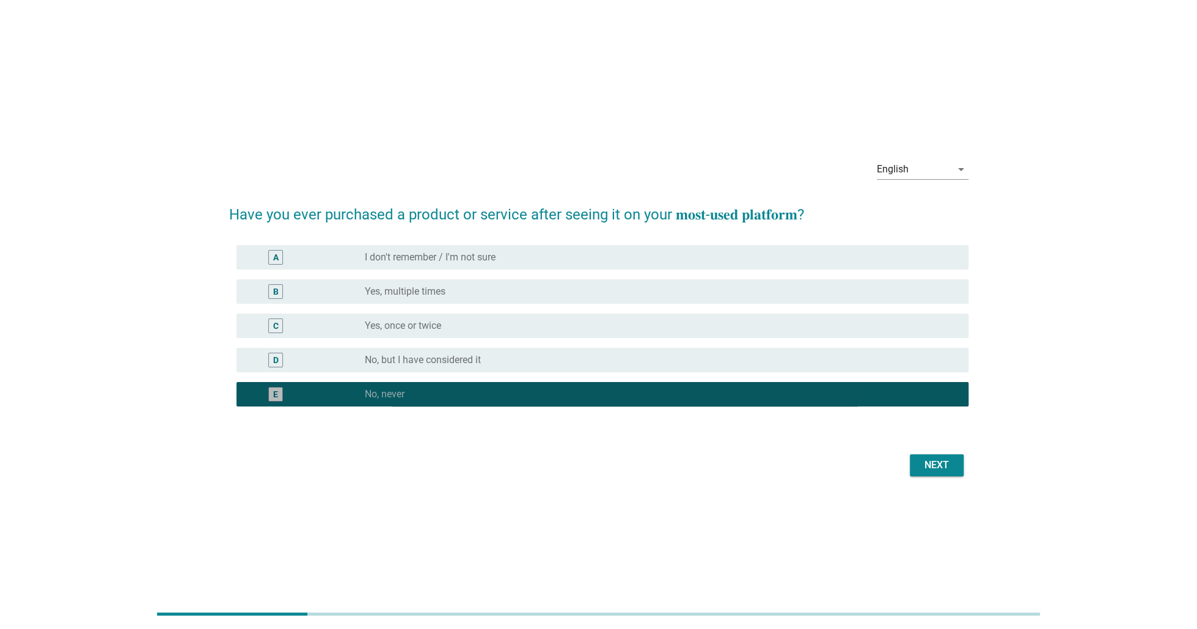
click at [933, 482] on div "English arrow_drop_down Have you ever purchased a product or service after seei…" at bounding box center [598, 315] width 759 height 350
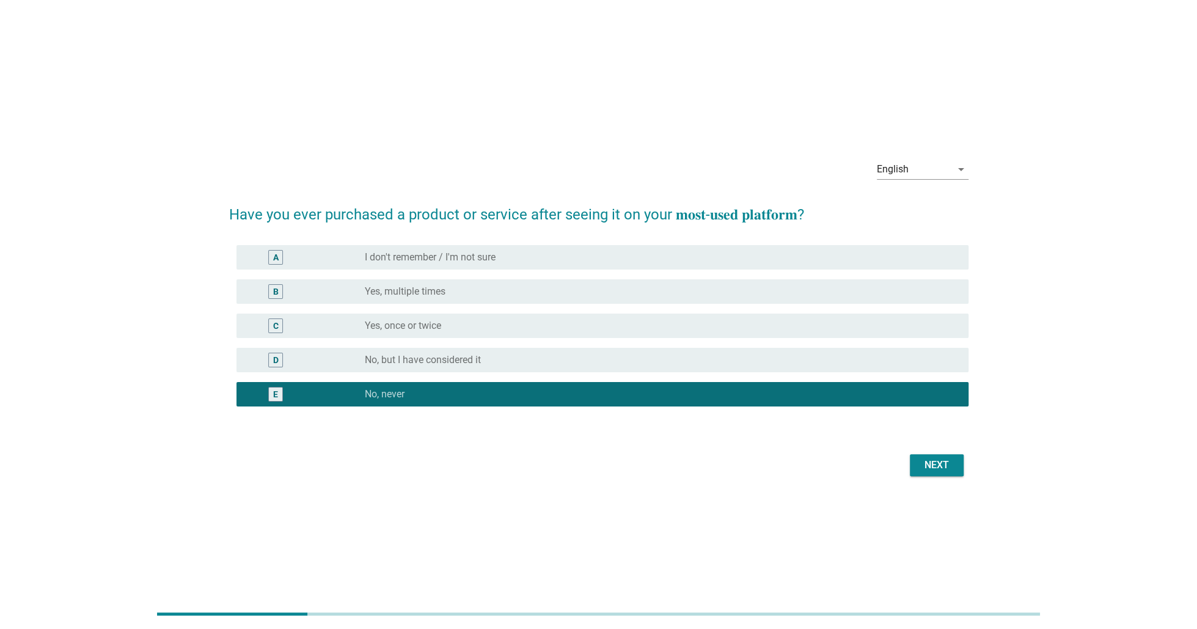
click at [936, 471] on div "Next" at bounding box center [937, 465] width 34 height 15
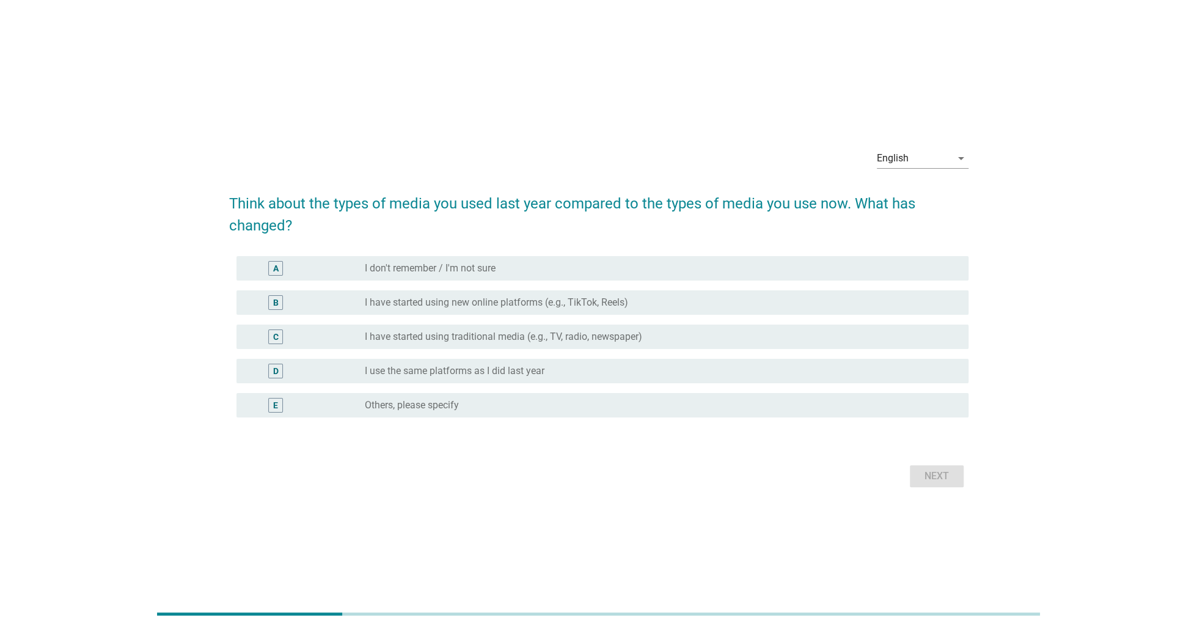
click at [576, 406] on div "radio_button_unchecked Others, please specify" at bounding box center [657, 405] width 584 height 12
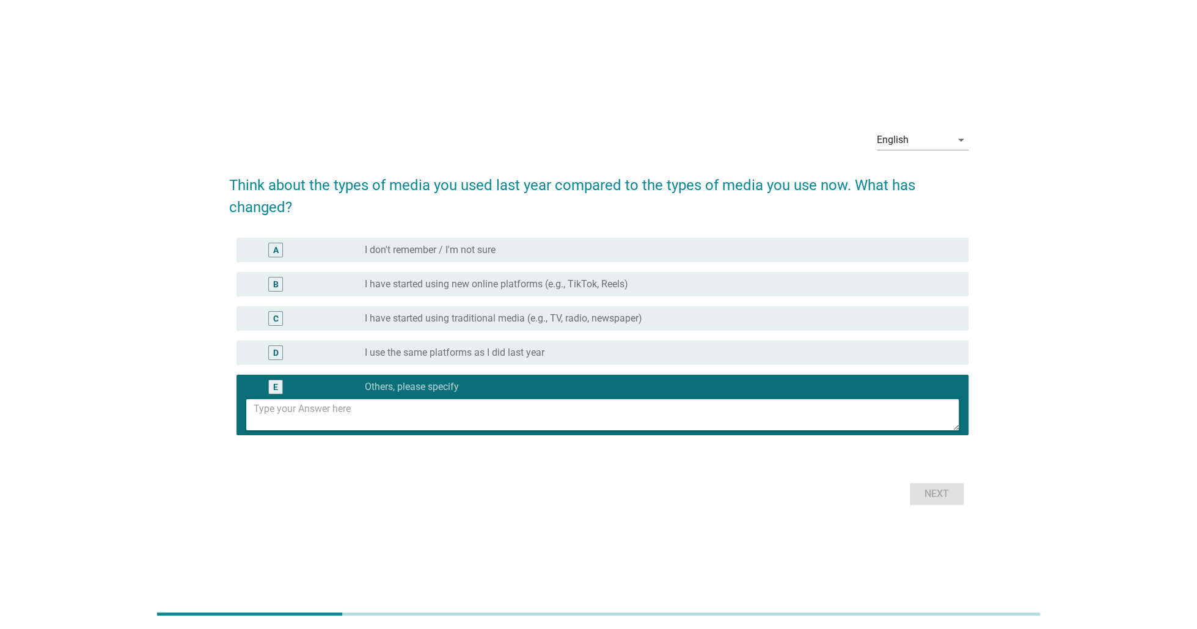
click at [639, 350] on div "radio_button_unchecked I use the same platforms as I did last year" at bounding box center [657, 353] width 584 height 12
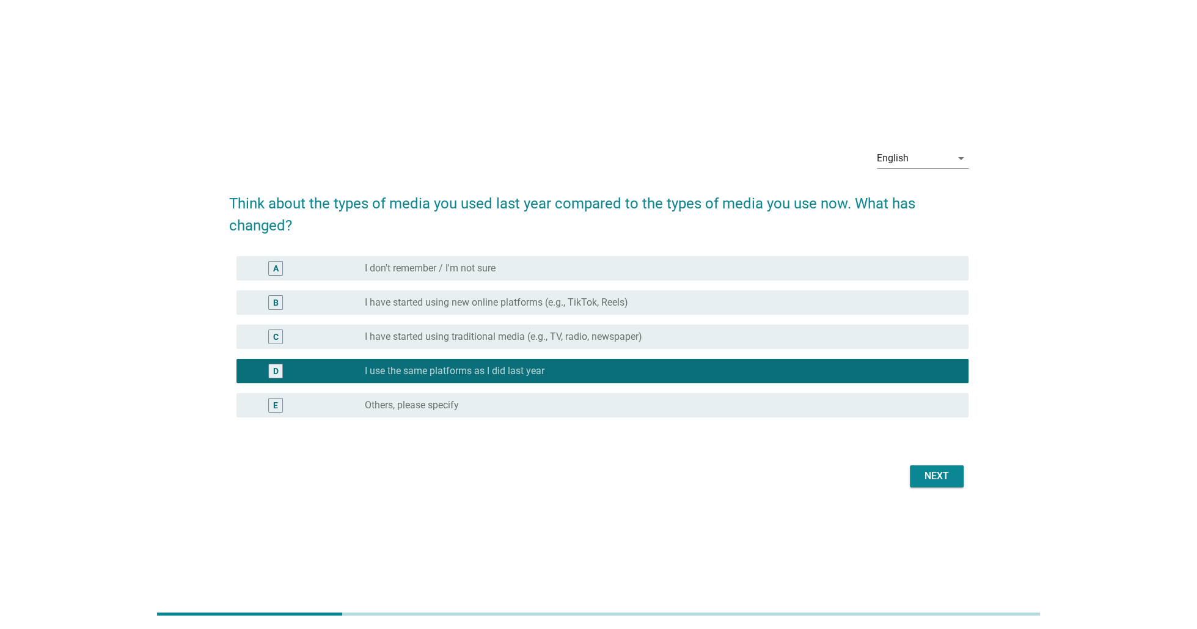
click at [945, 483] on div "Next" at bounding box center [937, 476] width 34 height 15
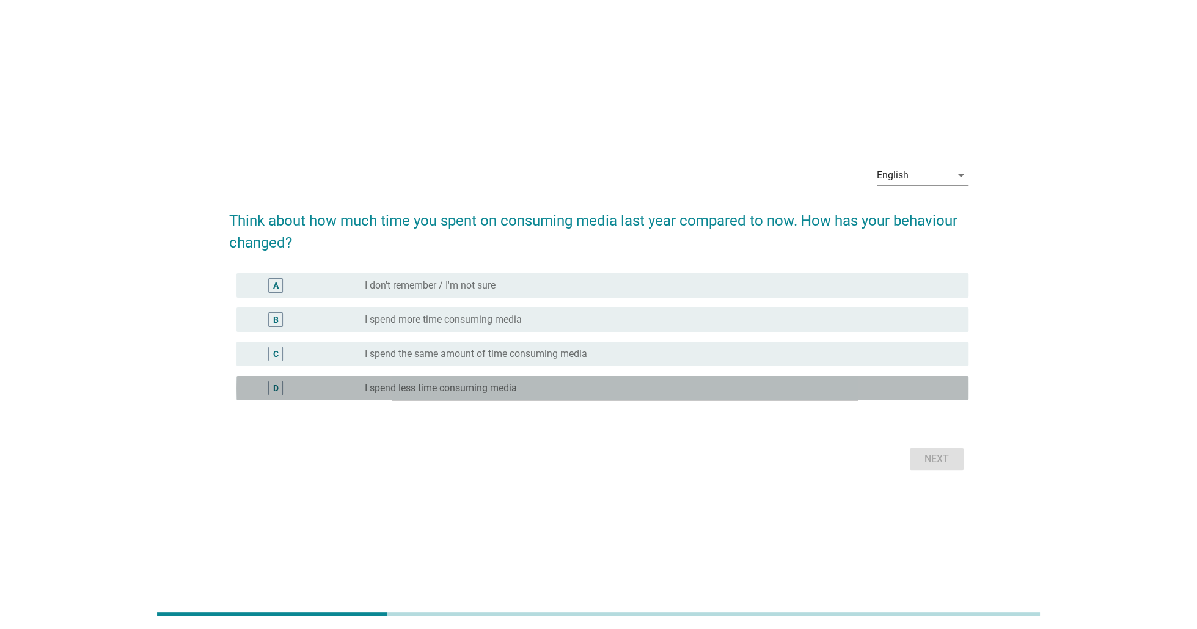
click at [520, 383] on div "radio_button_unchecked I spend less time consuming media" at bounding box center [657, 388] width 584 height 12
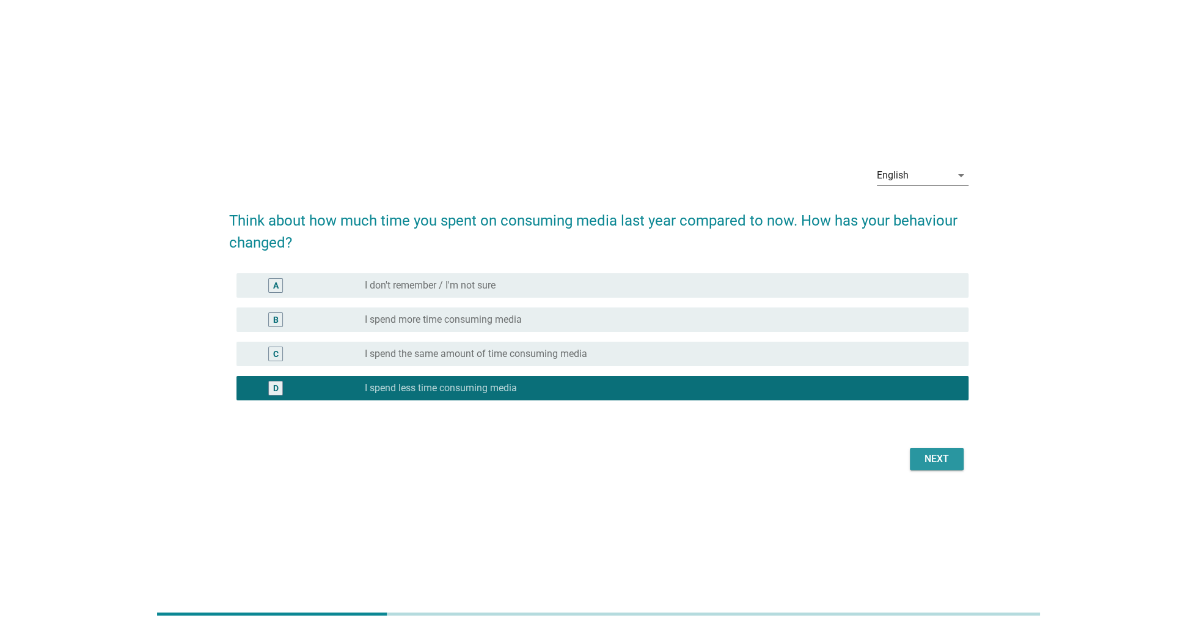
click at [952, 457] on div "Next" at bounding box center [937, 459] width 34 height 15
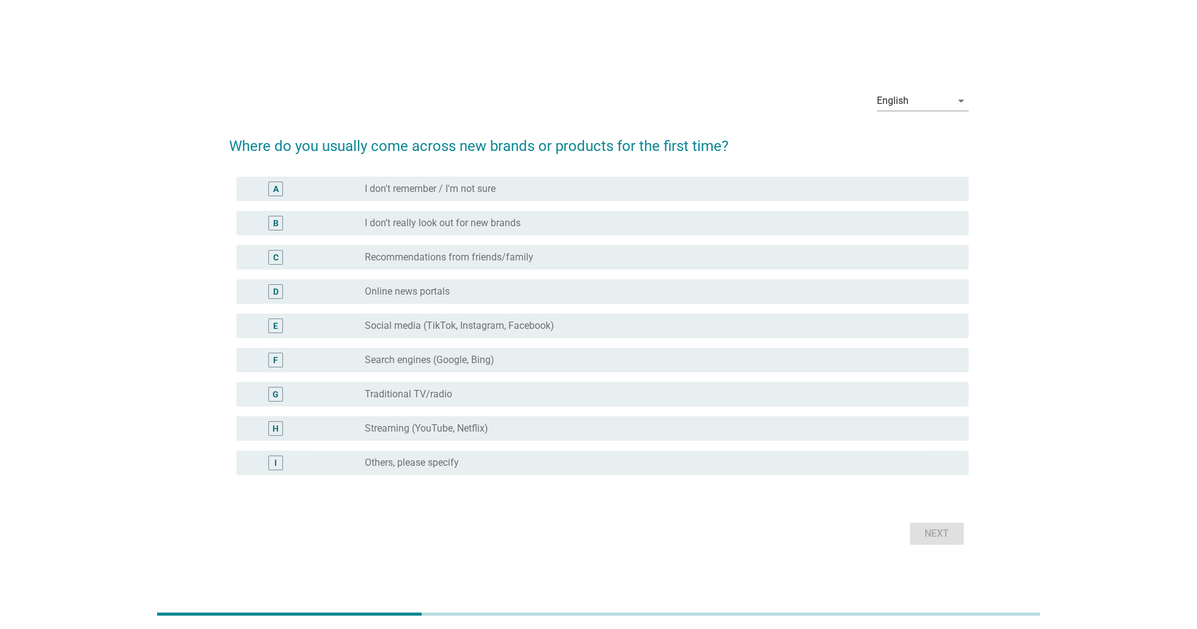
click at [590, 422] on div "radio_button_unchecked Streaming (YouTube, Netflix)" at bounding box center [657, 428] width 584 height 12
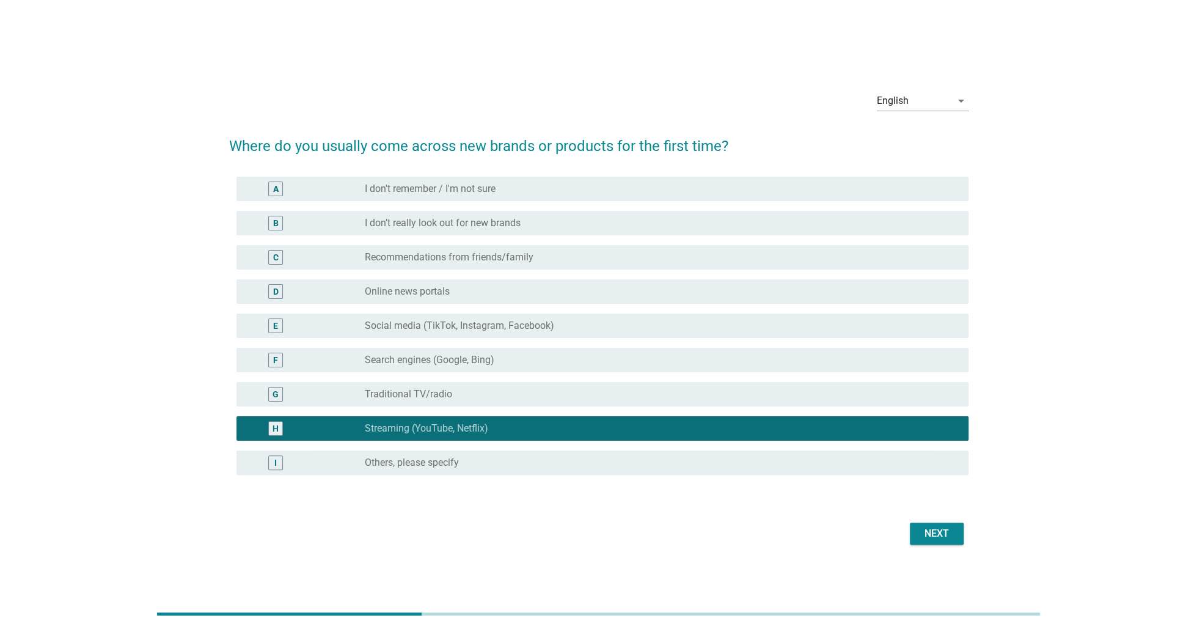
click at [935, 534] on div "Next" at bounding box center [937, 533] width 34 height 15
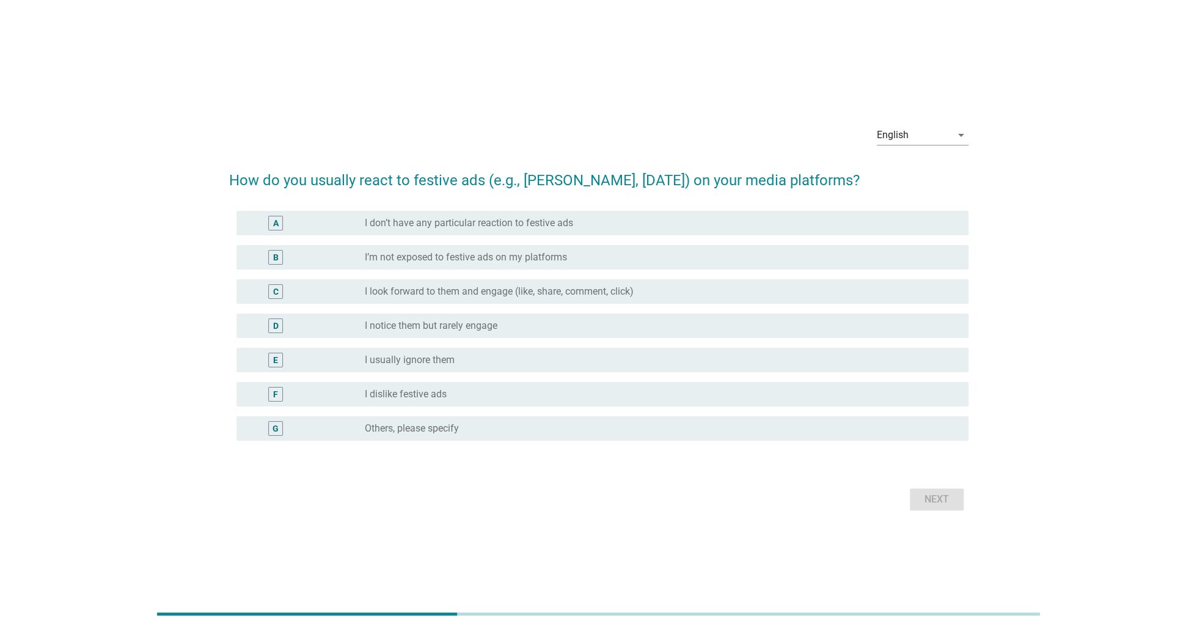
click at [629, 222] on div "radio_button_unchecked I don’t have any particular reaction to festive ads" at bounding box center [657, 223] width 584 height 12
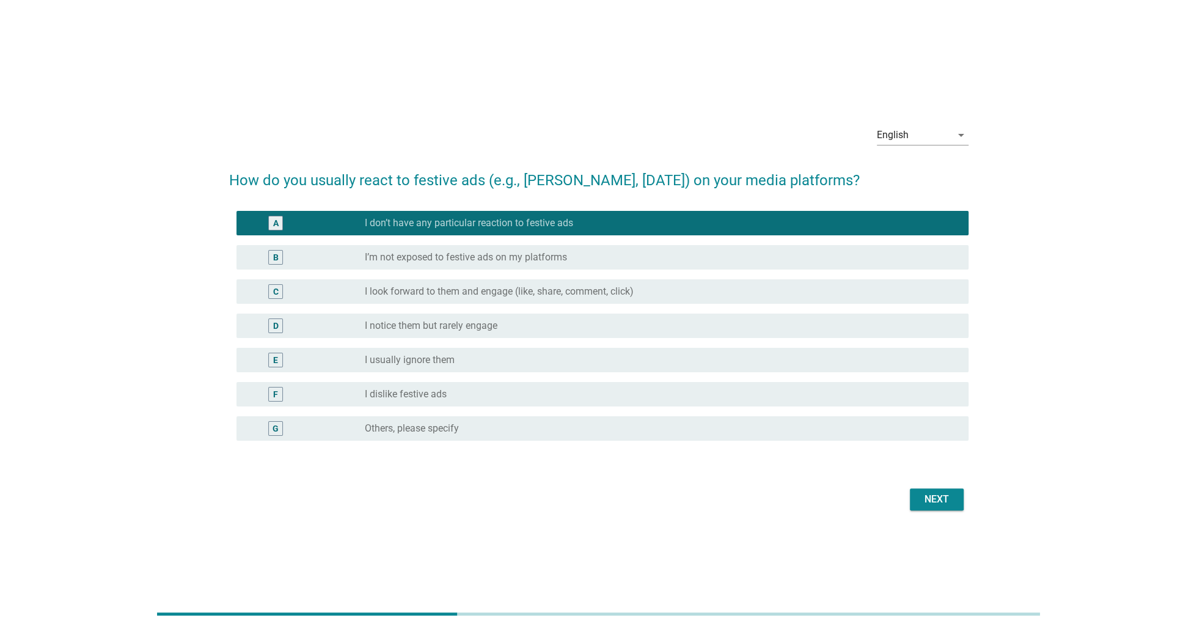
click at [940, 503] on div "Next" at bounding box center [937, 499] width 34 height 15
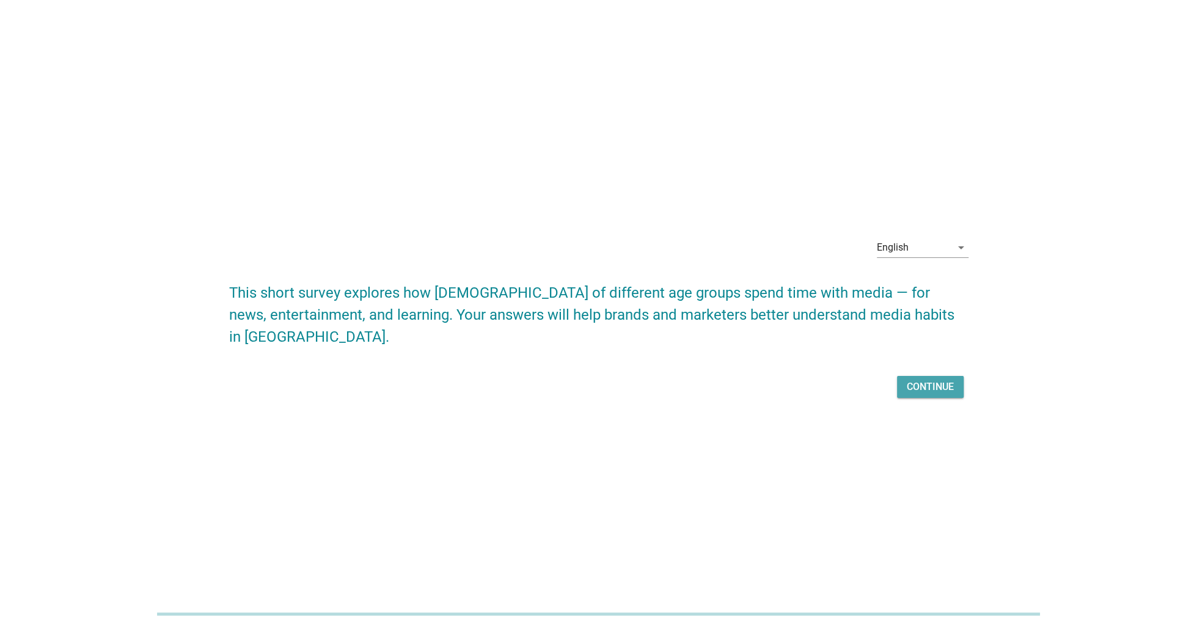
click at [939, 394] on button "Continue" at bounding box center [930, 387] width 67 height 22
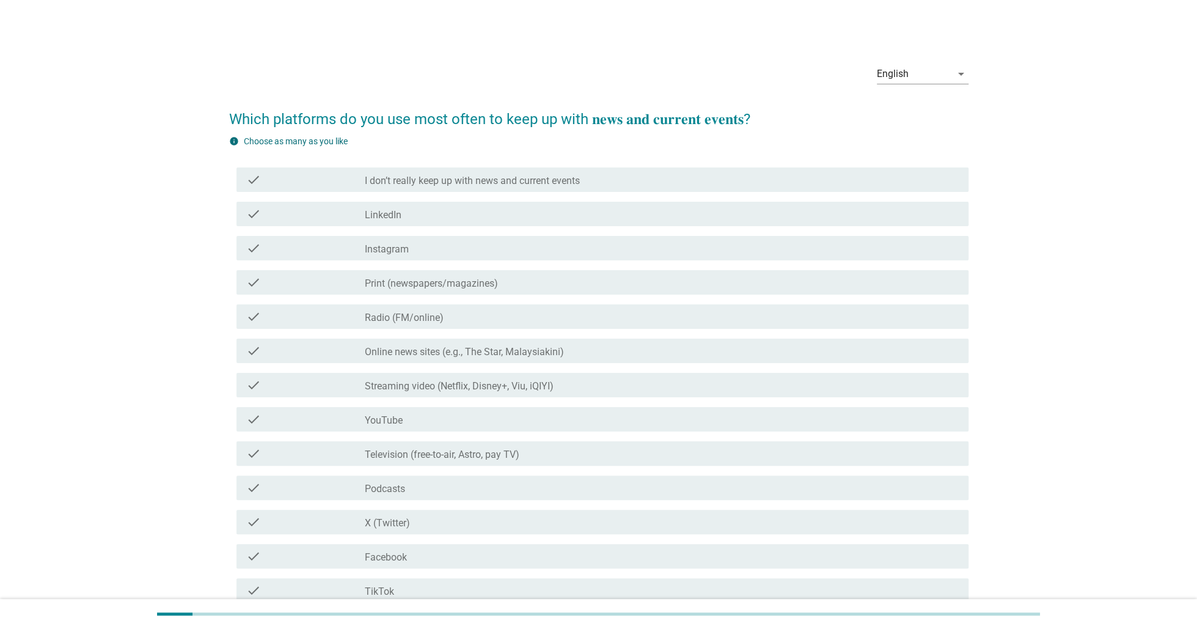
drag, startPoint x: 427, startPoint y: 248, endPoint x: 438, endPoint y: 266, distance: 21.2
click at [427, 249] on div "check_box_outline_blank Instagram" at bounding box center [662, 248] width 594 height 15
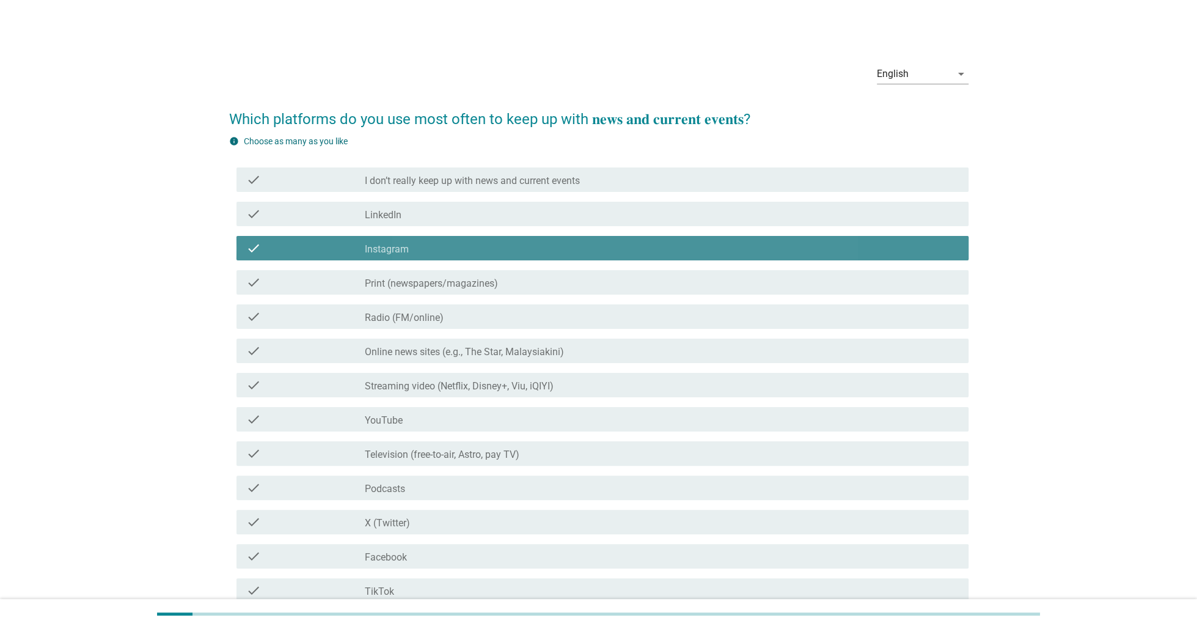
click at [449, 317] on div "check_box_outline_blank Radio (FM/online)" at bounding box center [662, 316] width 594 height 15
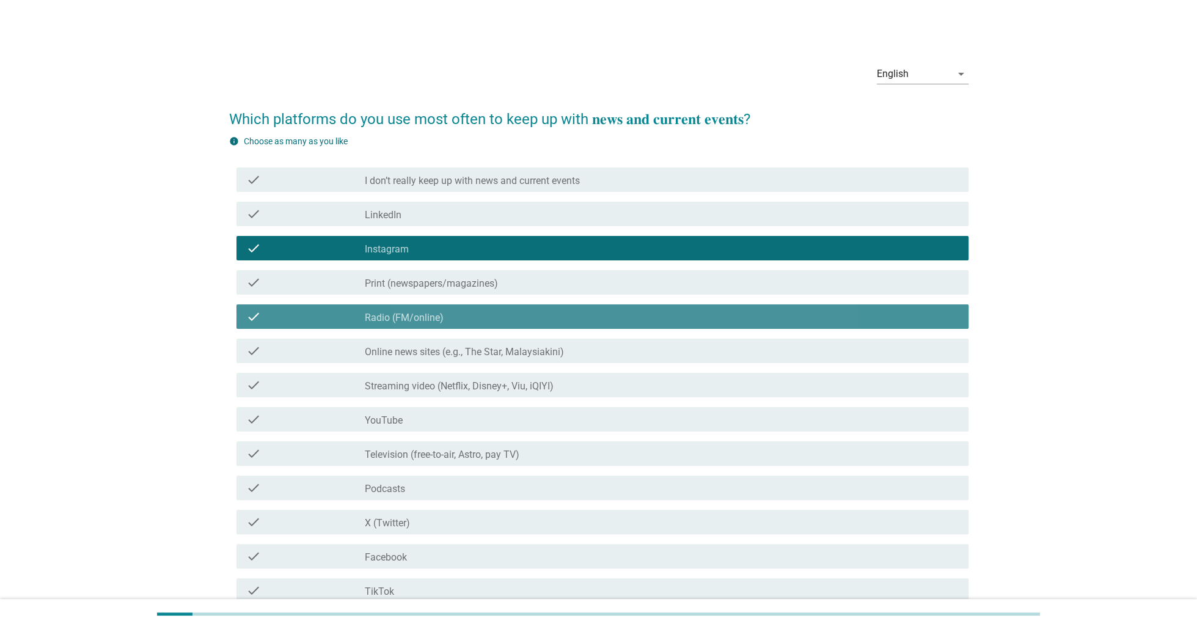
click at [414, 433] on div "check check_box_outline_blank YouTube" at bounding box center [598, 419] width 739 height 34
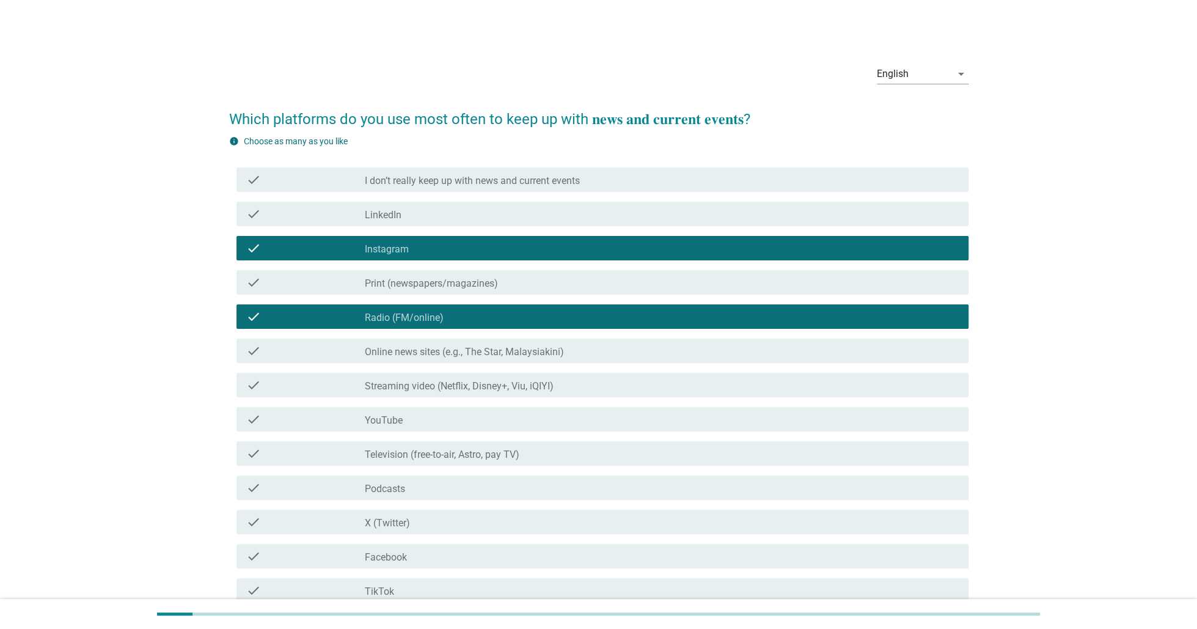
click at [406, 485] on div "check_box_outline_blank Podcasts" at bounding box center [662, 487] width 594 height 15
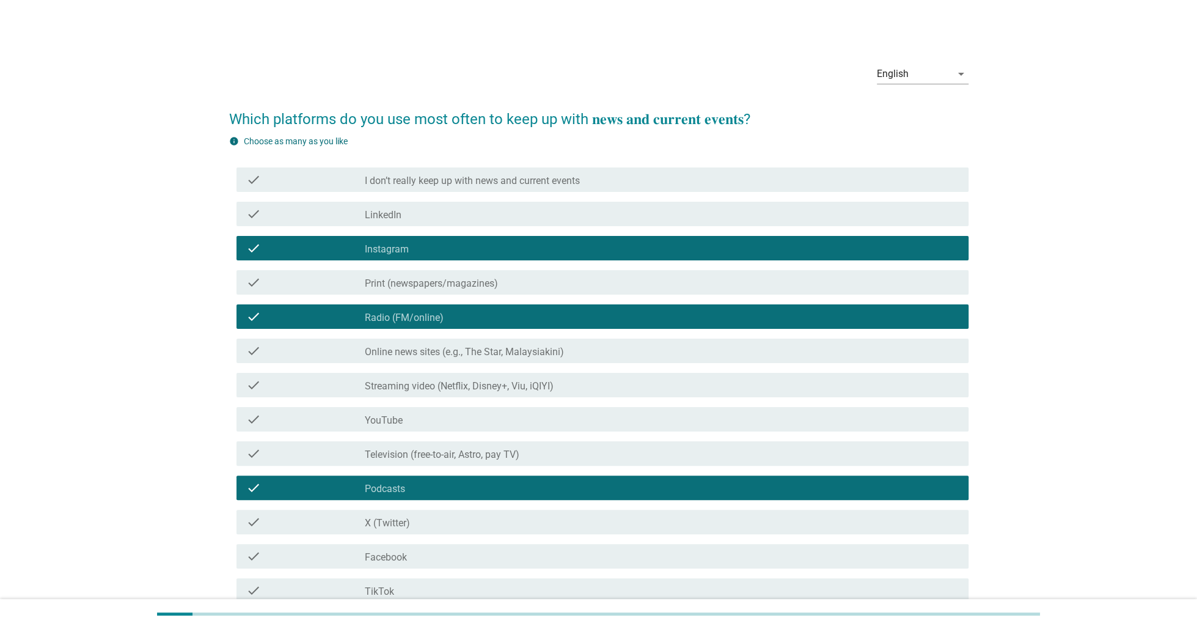
click at [407, 416] on div "check_box_outline_blank YouTube" at bounding box center [662, 419] width 594 height 15
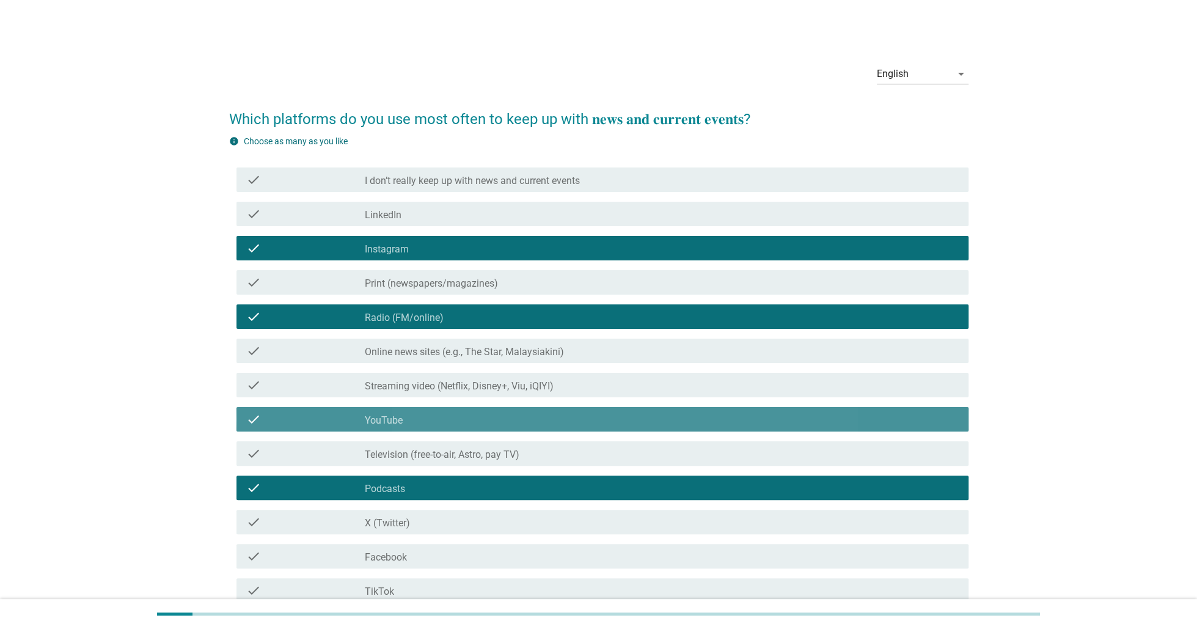
click at [510, 358] on div "check check_box_outline_blank Online news sites (e.g., The Star, Malaysiakini)" at bounding box center [603, 351] width 732 height 24
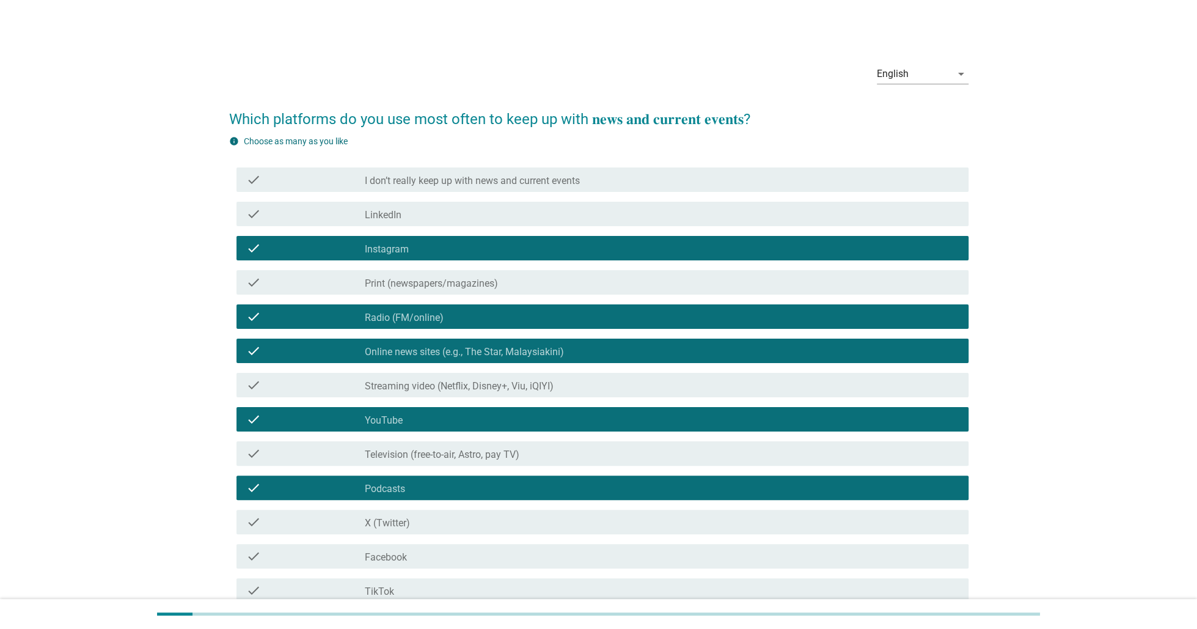
scroll to position [150, 0]
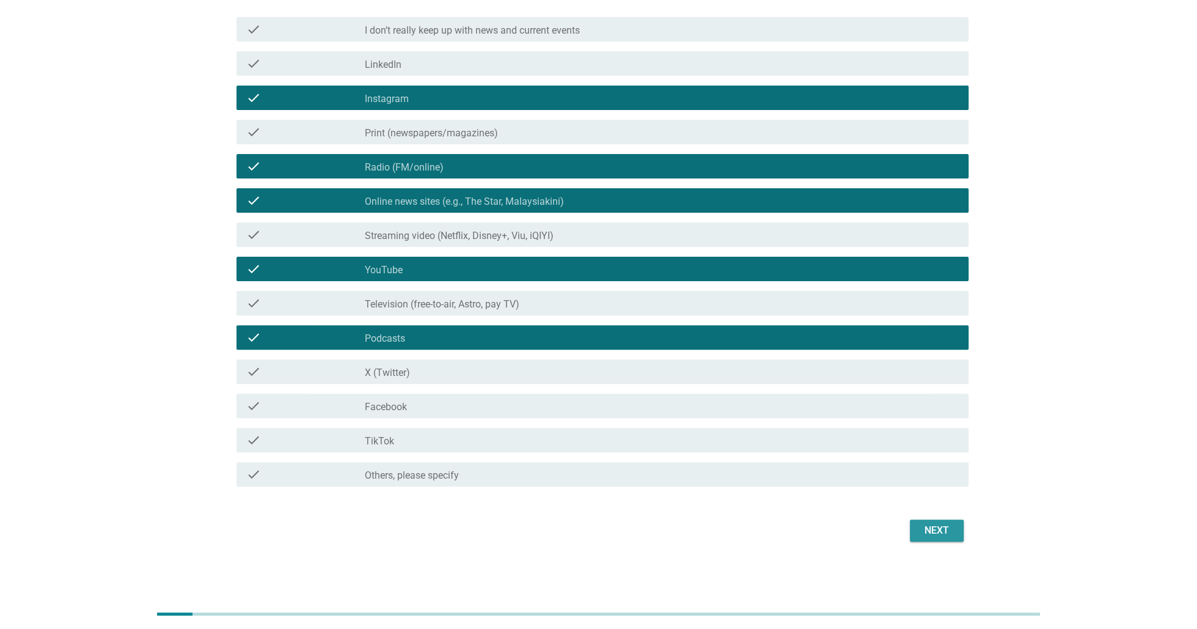
click at [935, 535] on div "Next" at bounding box center [937, 530] width 34 height 15
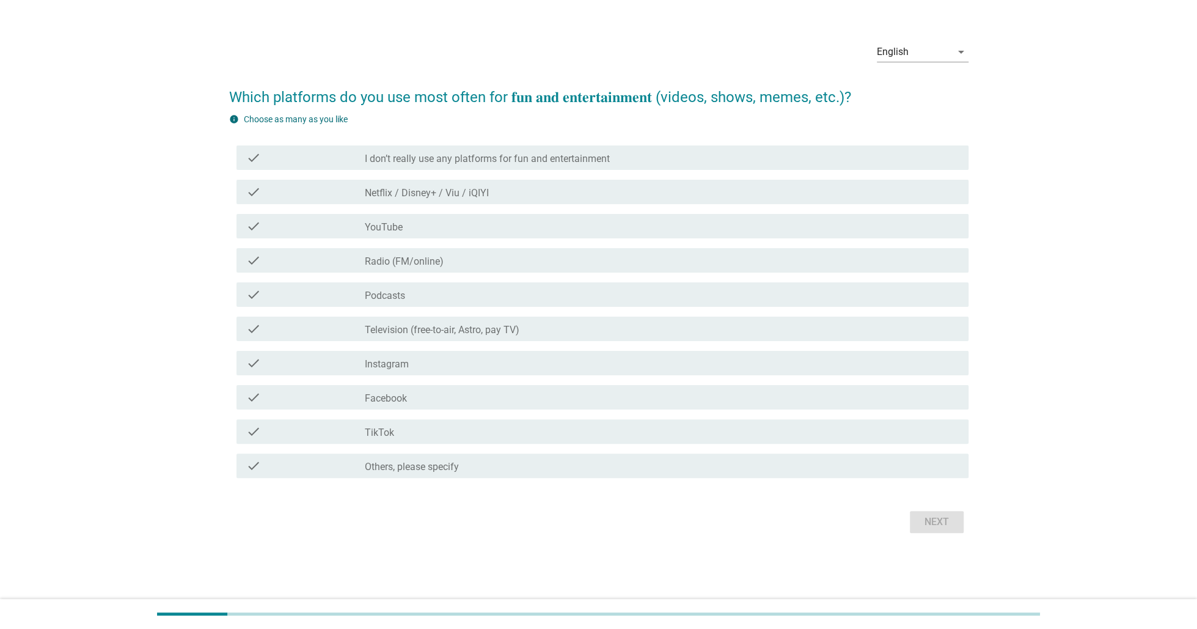
scroll to position [0, 0]
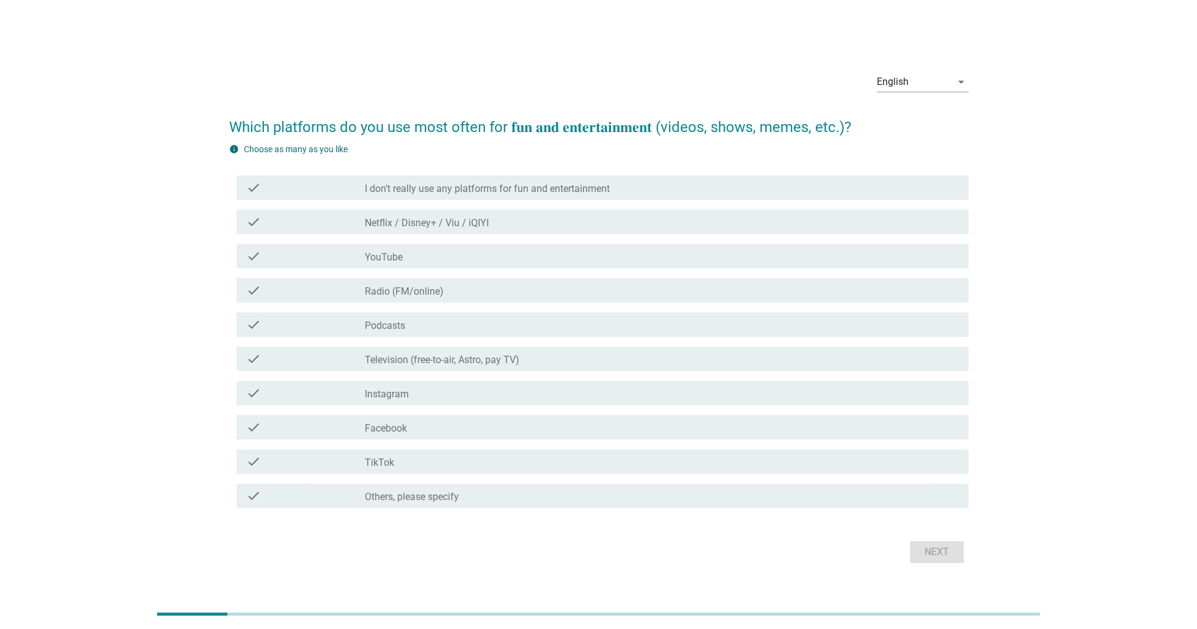
click at [463, 234] on div "check check_box_outline_blank Netflix / Disney+ / Viu / iQIYI" at bounding box center [598, 222] width 739 height 34
click at [428, 307] on div "check check_box_outline_blank I don’t really use any platforms for fun and ente…" at bounding box center [598, 342] width 739 height 342
drag, startPoint x: 426, startPoint y: 346, endPoint x: 423, endPoint y: 407, distance: 61.2
click at [426, 348] on div "check check_box_outline_blank Television (free-to-air, Astro, pay TV)" at bounding box center [598, 359] width 739 height 34
drag, startPoint x: 423, startPoint y: 407, endPoint x: 416, endPoint y: 440, distance: 33.8
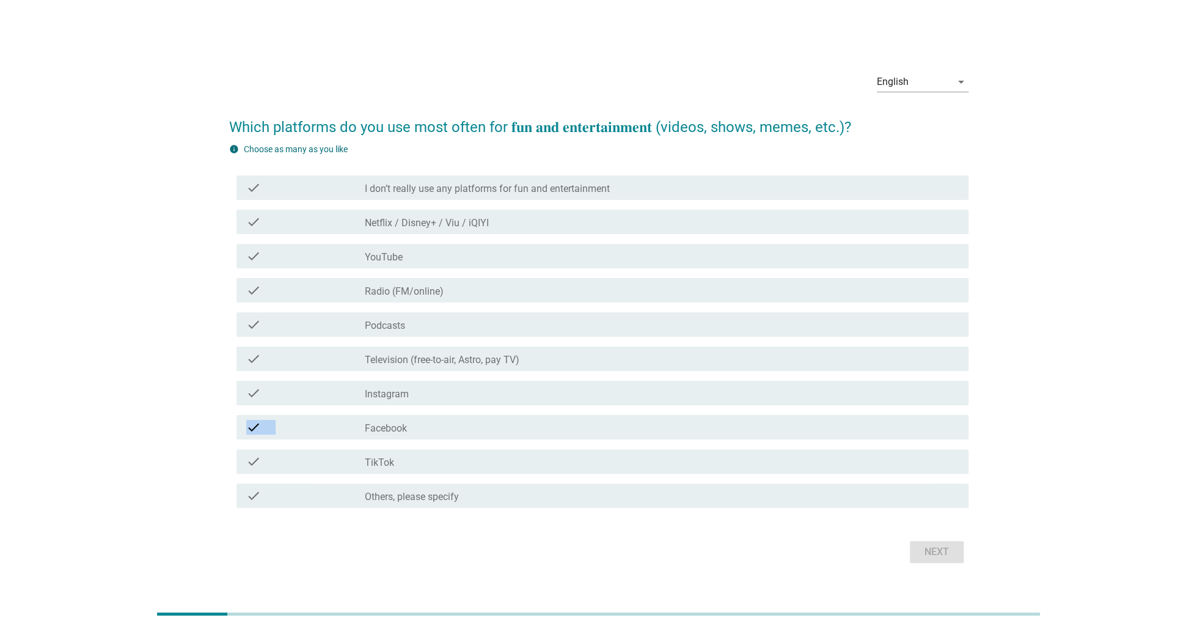
click at [422, 415] on div "check check_box_outline_blank I don’t really use any platforms for fun and ente…" at bounding box center [598, 342] width 739 height 342
click at [405, 427] on label "Facebook" at bounding box center [386, 428] width 42 height 12
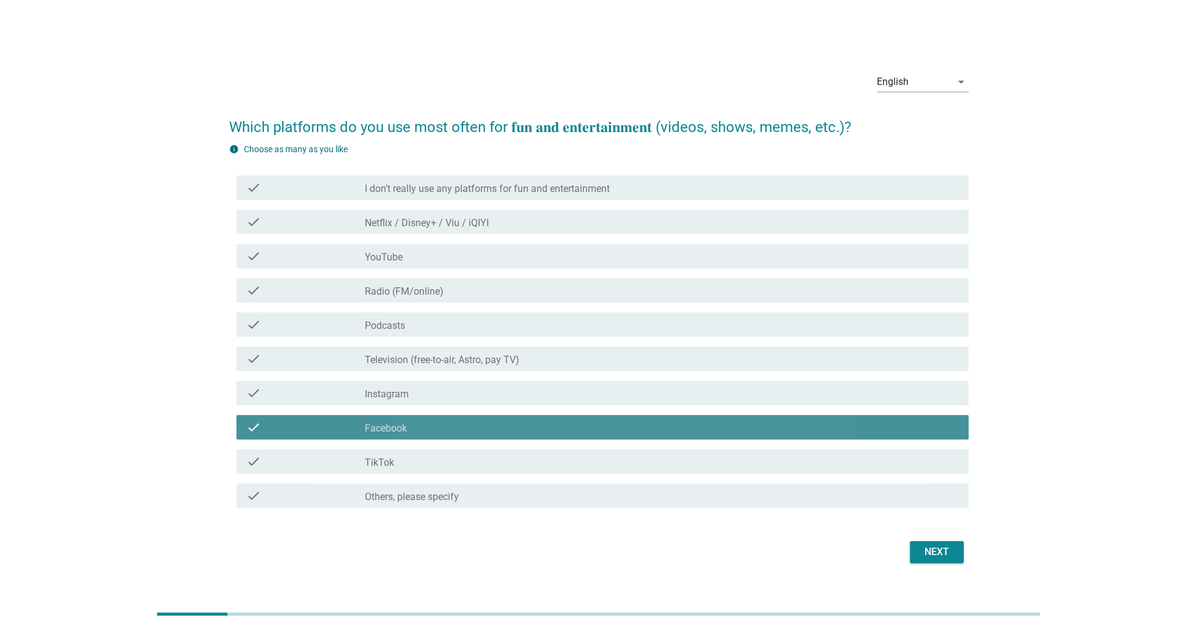
click at [410, 381] on div "check check_box_outline_blank Instagram" at bounding box center [603, 393] width 732 height 24
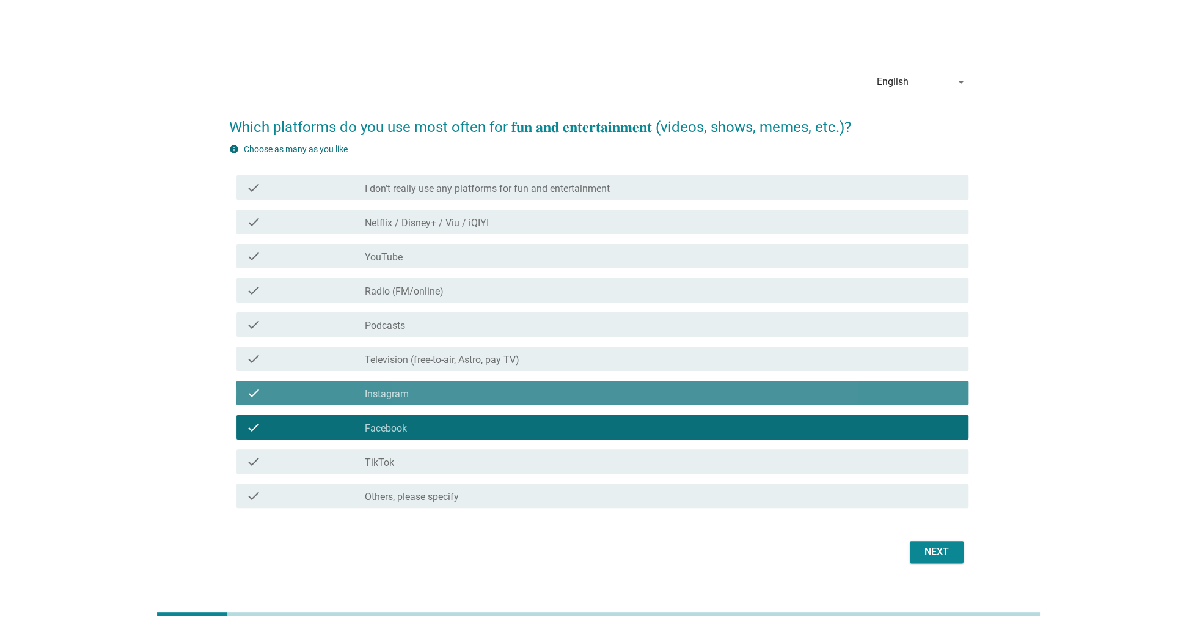
click at [433, 343] on div "check check_box_outline_blank Television (free-to-air, Astro, pay TV)" at bounding box center [598, 359] width 739 height 34
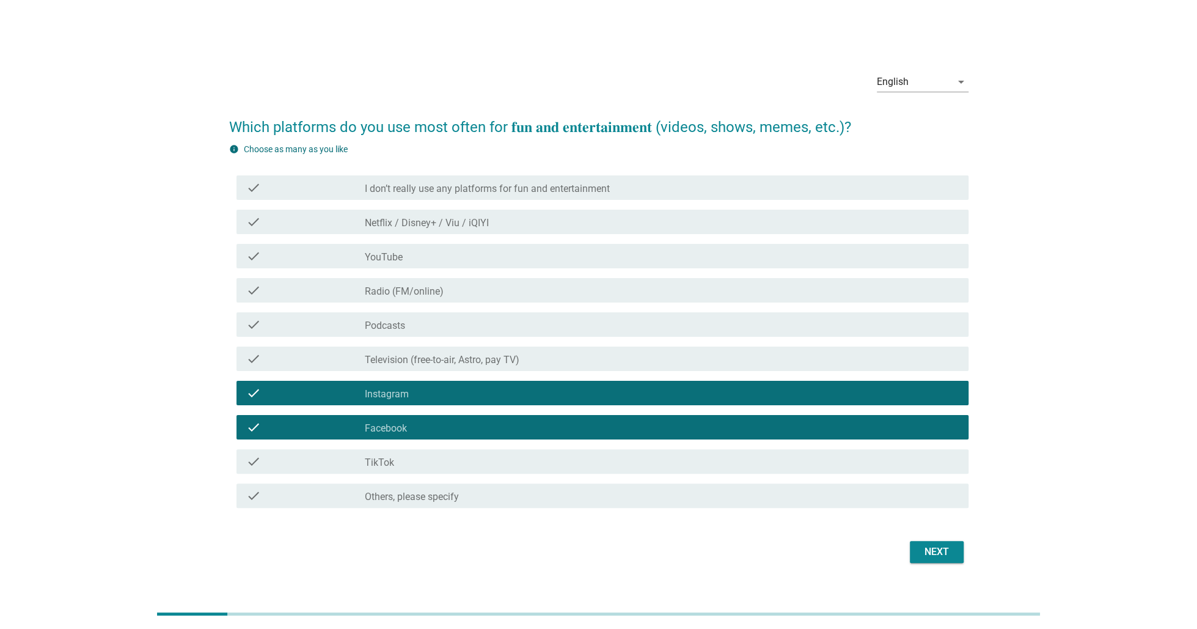
click at [436, 309] on div "check check_box_outline_blank Podcasts" at bounding box center [598, 324] width 739 height 34
click at [449, 270] on div "check check_box_outline_blank YouTube" at bounding box center [598, 256] width 739 height 34
click at [450, 216] on div "check_box_outline_blank Netflix / Disney+ / Viu / iQIYI" at bounding box center [662, 222] width 594 height 15
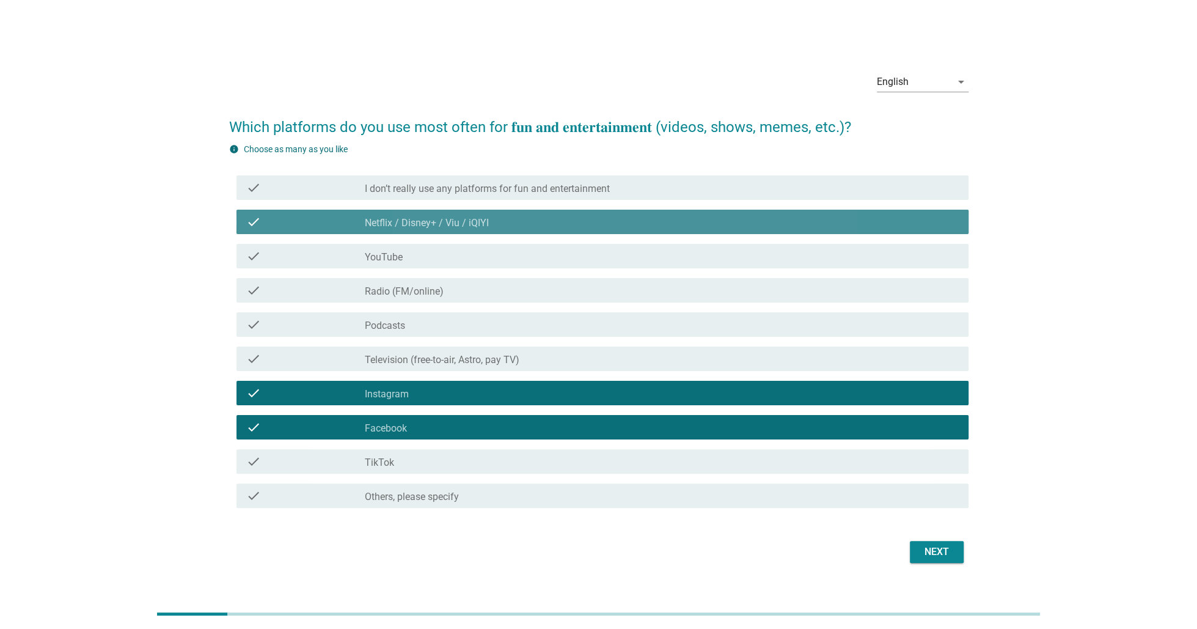
click at [424, 253] on div "check_box_outline_blank YouTube" at bounding box center [662, 256] width 594 height 15
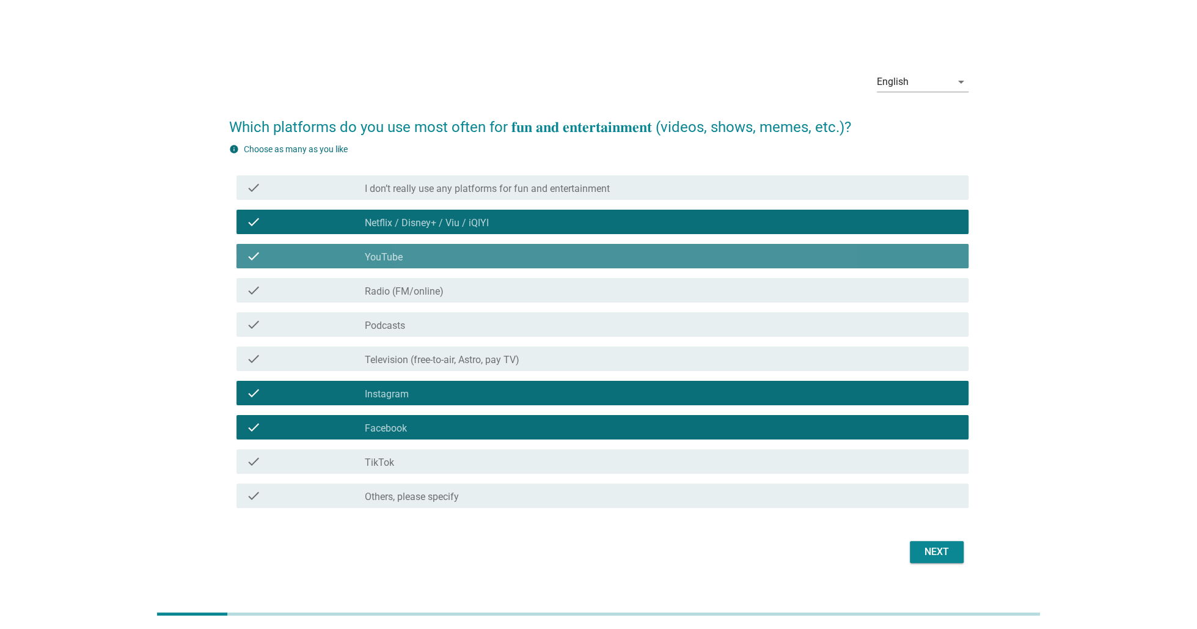
click at [426, 290] on label "Radio (FM/online)" at bounding box center [404, 291] width 79 height 12
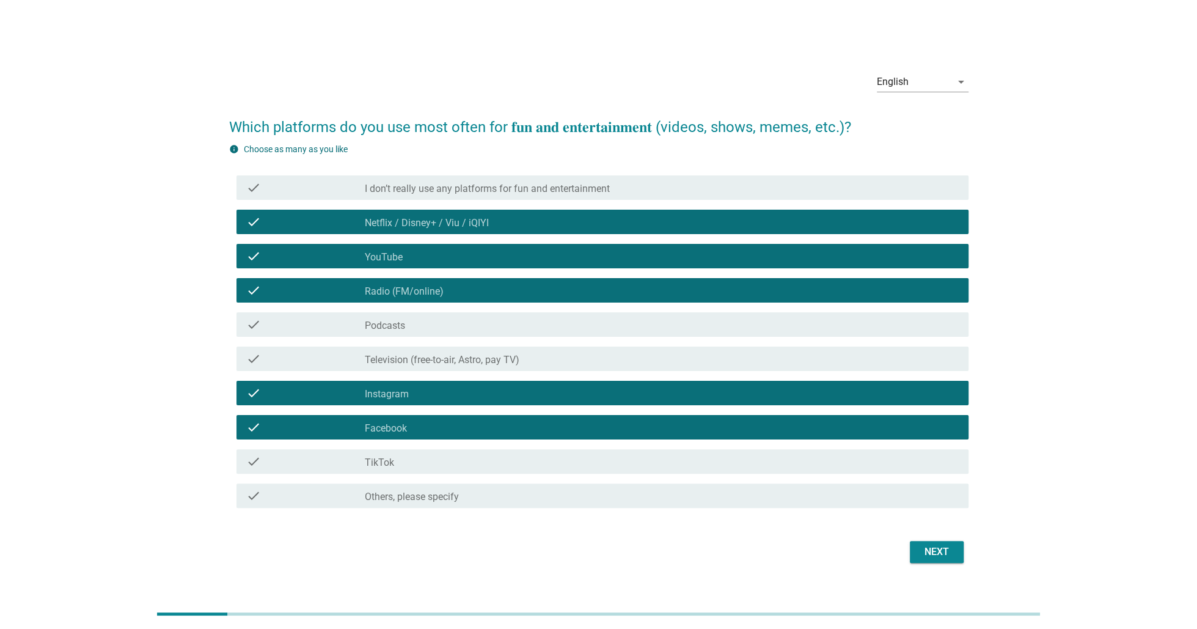
click at [949, 552] on div "Next" at bounding box center [937, 552] width 34 height 15
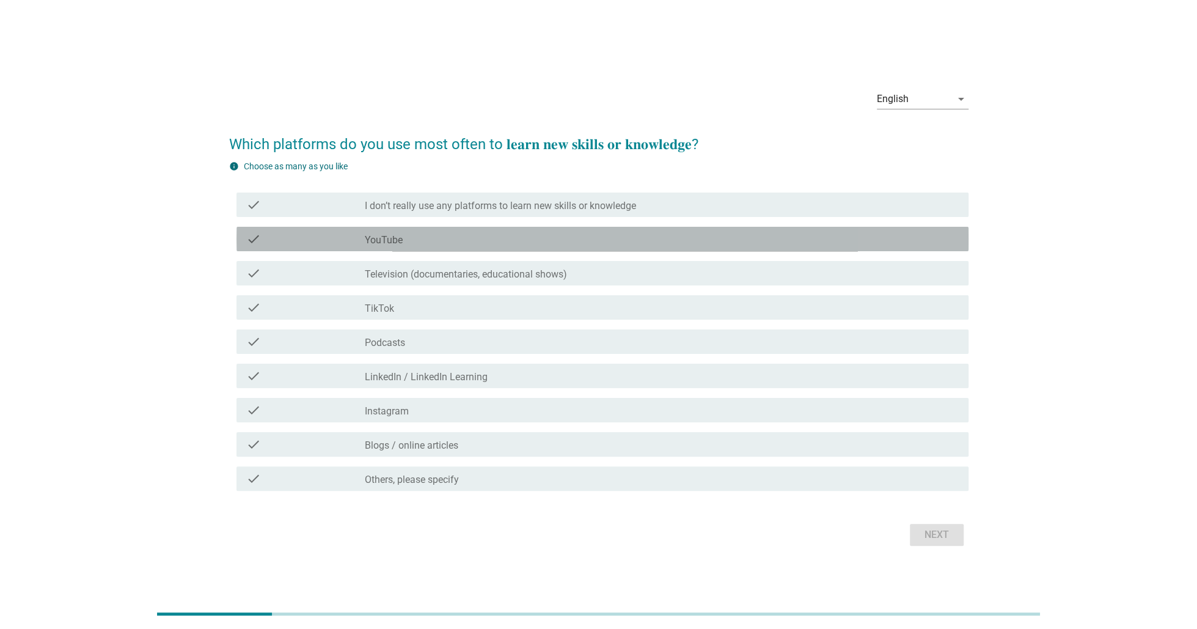
click at [466, 238] on div "check_box_outline_blank YouTube" at bounding box center [662, 239] width 594 height 15
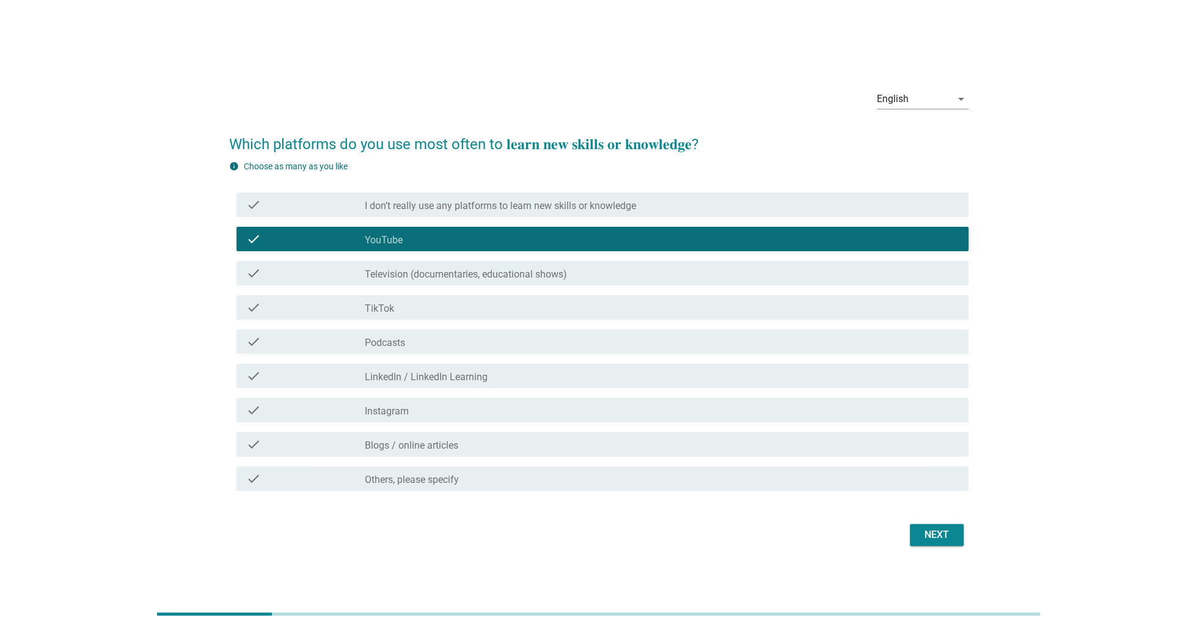
drag, startPoint x: 452, startPoint y: 284, endPoint x: 451, endPoint y: 295, distance: 11.0
click at [451, 284] on div "check check_box_outline_blank Television (documentaries, educational shows)" at bounding box center [603, 273] width 732 height 24
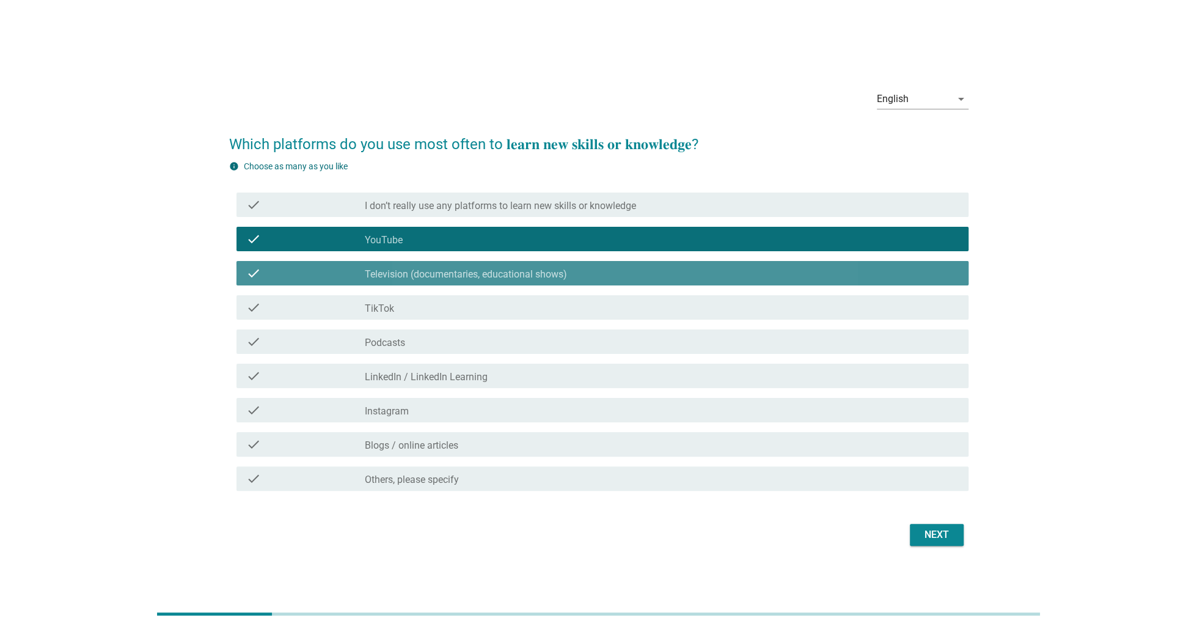
drag, startPoint x: 430, startPoint y: 350, endPoint x: 446, endPoint y: 397, distance: 48.9
click at [430, 351] on div "check check_box_outline_blank Podcasts" at bounding box center [603, 341] width 732 height 24
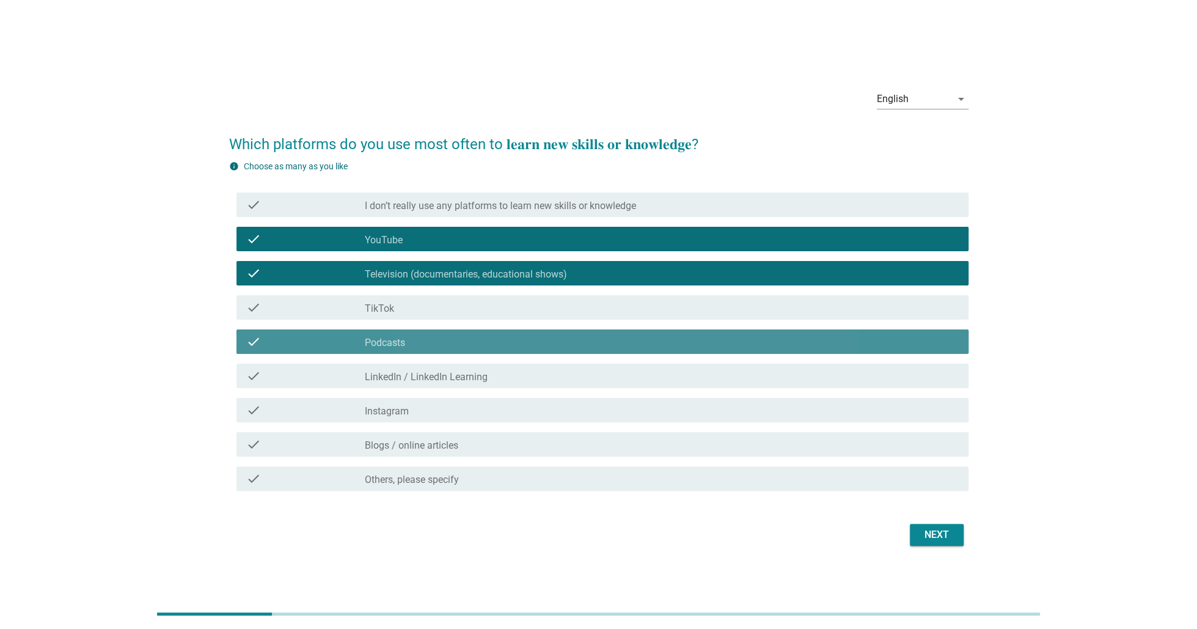
click at [446, 405] on div "check_box_outline_blank Instagram" at bounding box center [662, 410] width 594 height 15
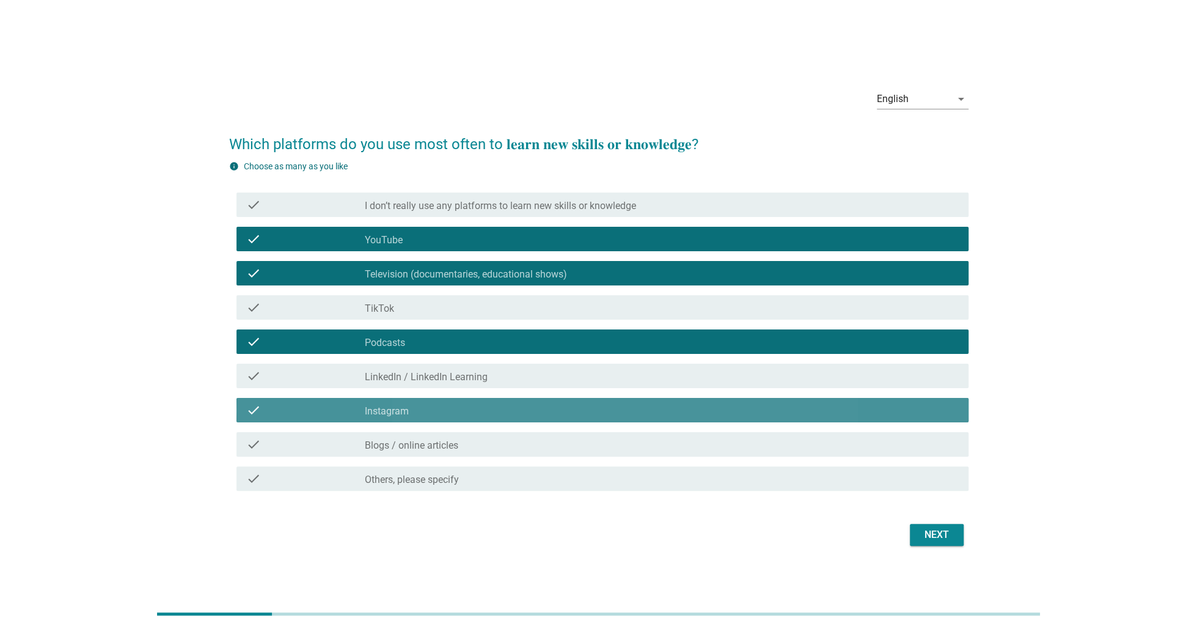
drag, startPoint x: 445, startPoint y: 445, endPoint x: 489, endPoint y: 470, distance: 50.6
click at [444, 448] on label "Blogs / online articles" at bounding box center [412, 445] width 94 height 12
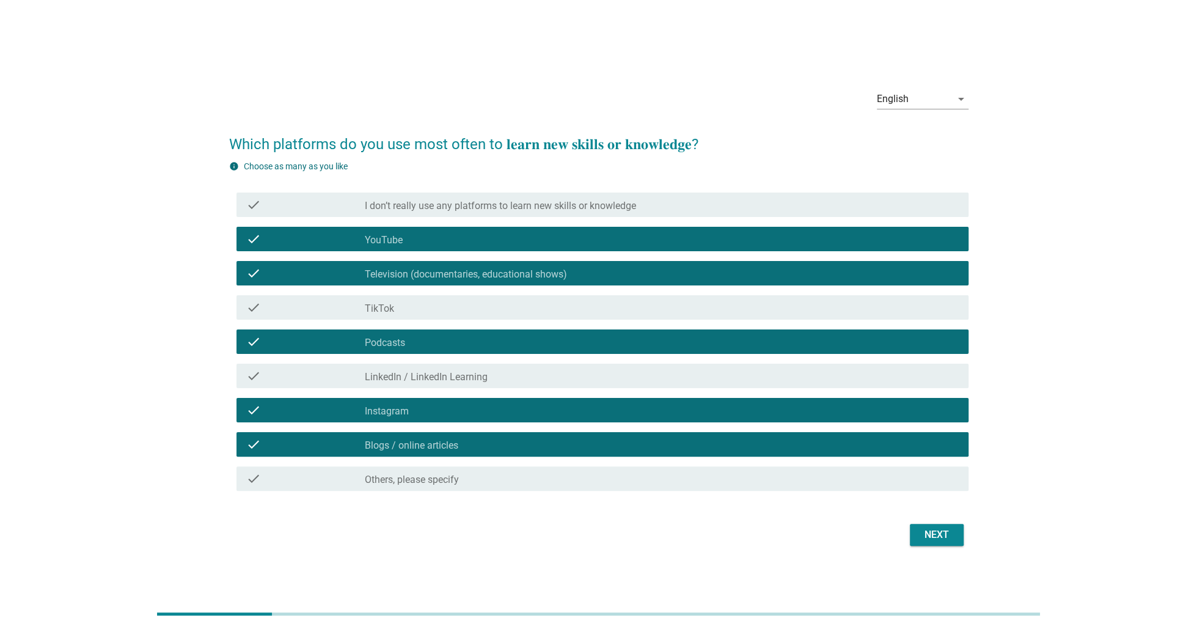
click at [947, 535] on div "Next" at bounding box center [937, 534] width 34 height 15
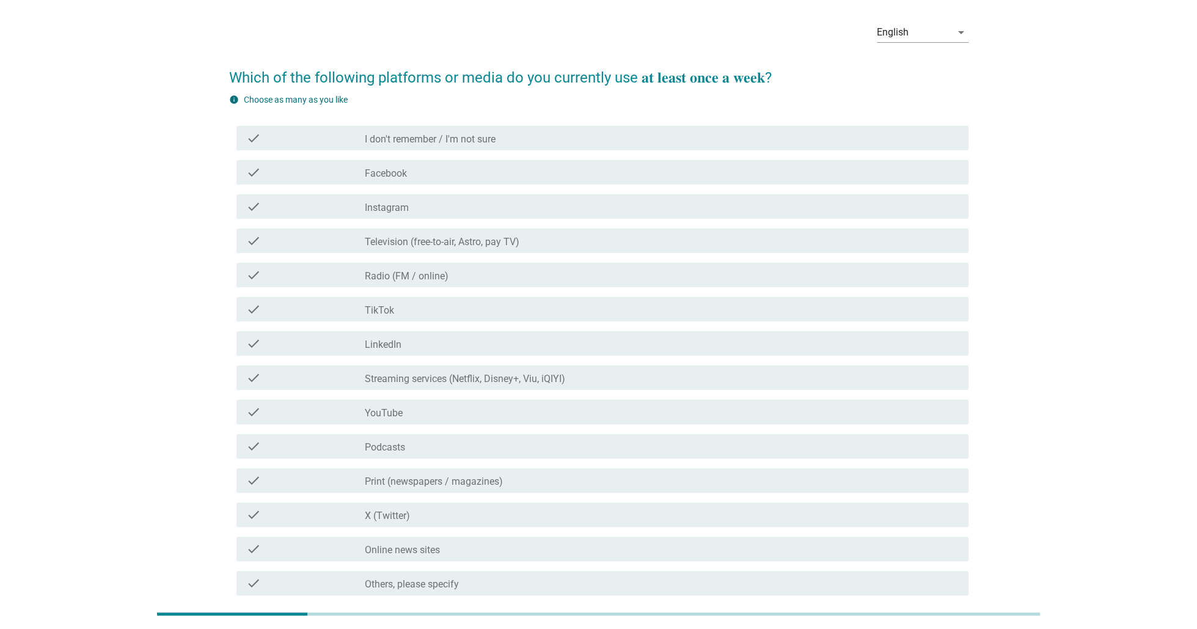
scroll to position [61, 0]
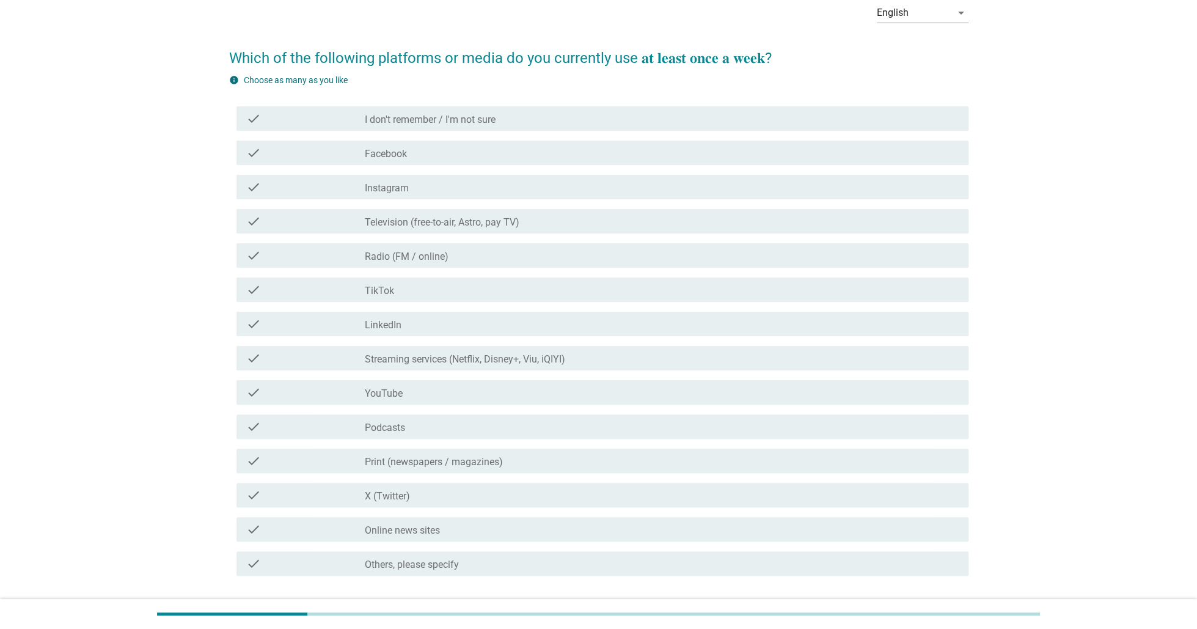
click at [423, 289] on div "check_box_outline_blank TikTok" at bounding box center [662, 289] width 594 height 15
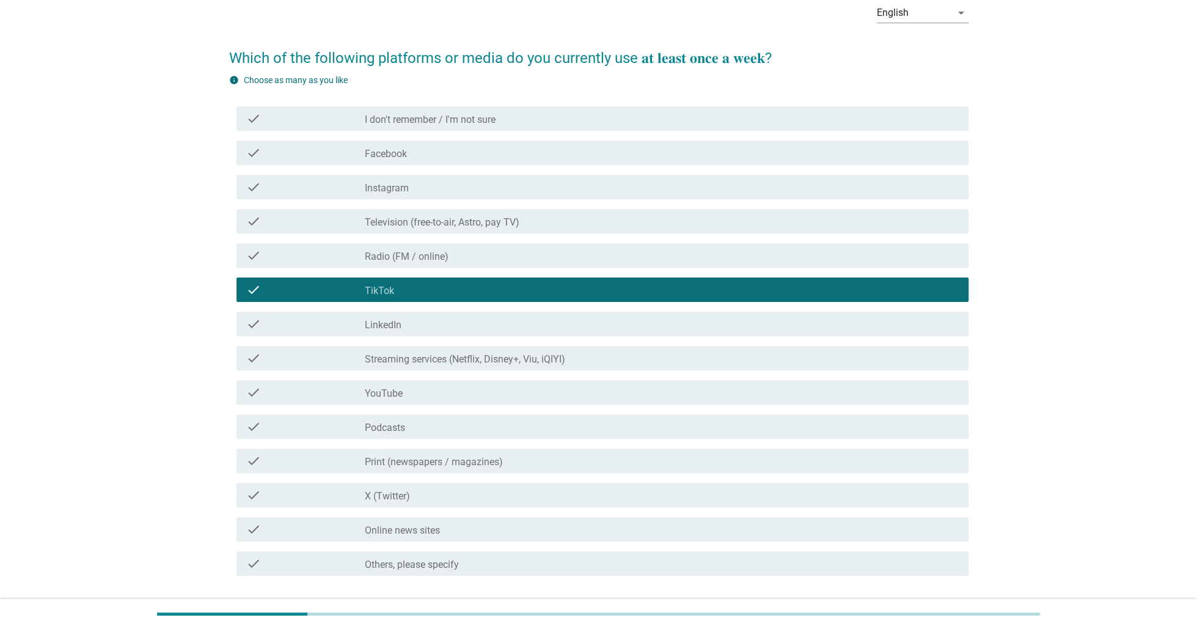
click at [451, 359] on label "Streaming services (Netflix, Disney+, Viu, iQIYI)" at bounding box center [465, 359] width 200 height 12
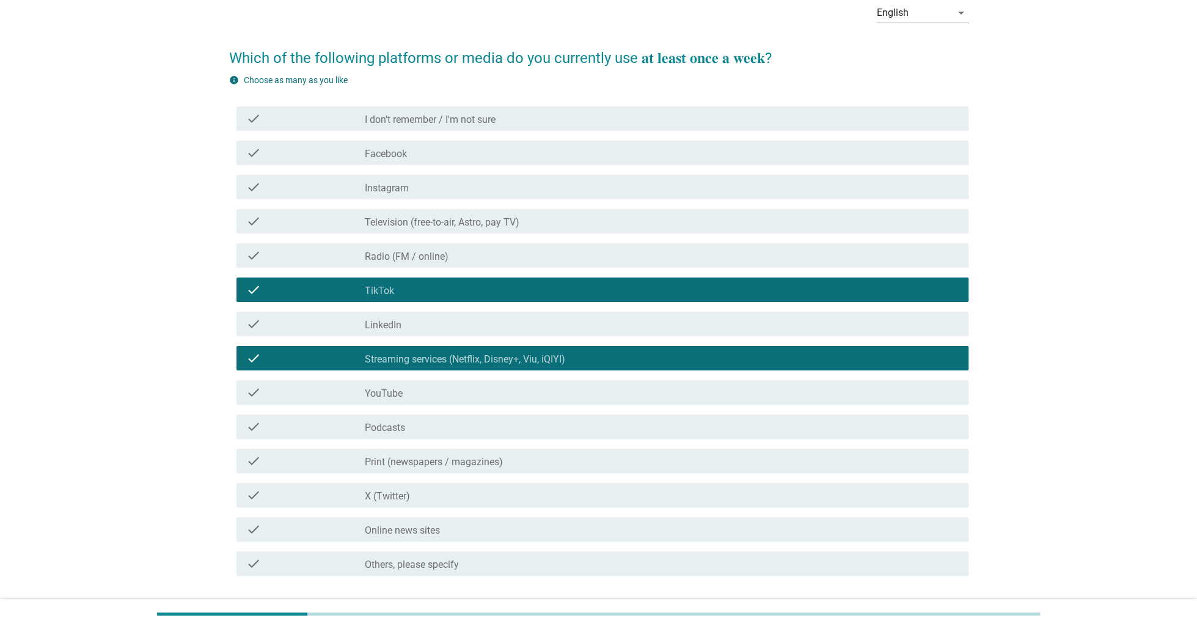
scroll to position [150, 0]
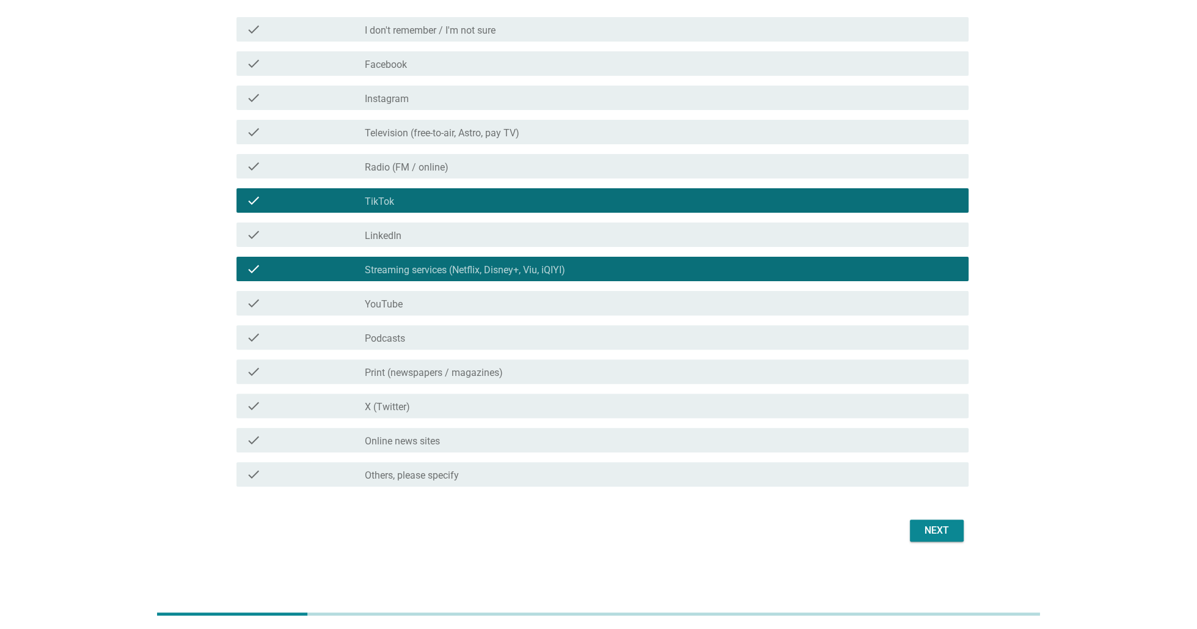
drag, startPoint x: 430, startPoint y: 202, endPoint x: 408, endPoint y: 287, distance: 87.2
click at [431, 202] on div "check_box_outline_blank TikTok" at bounding box center [662, 200] width 594 height 15
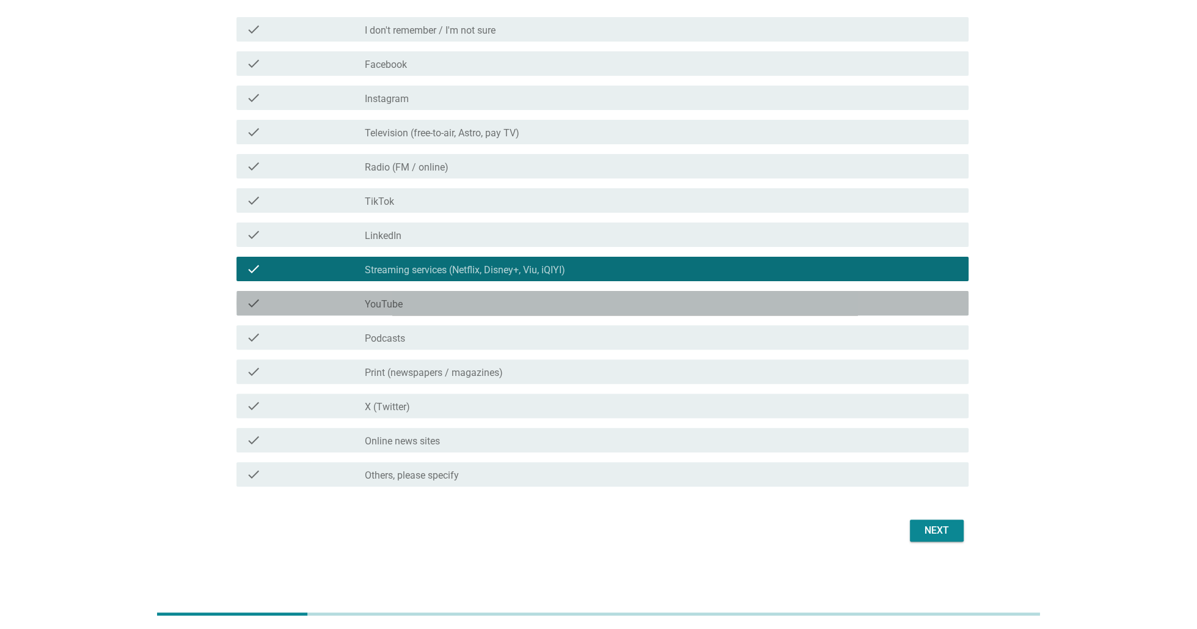
drag, startPoint x: 396, startPoint y: 315, endPoint x: 452, endPoint y: 329, distance: 57.5
click at [396, 314] on div "check check_box_outline_blank YouTube" at bounding box center [603, 303] width 732 height 24
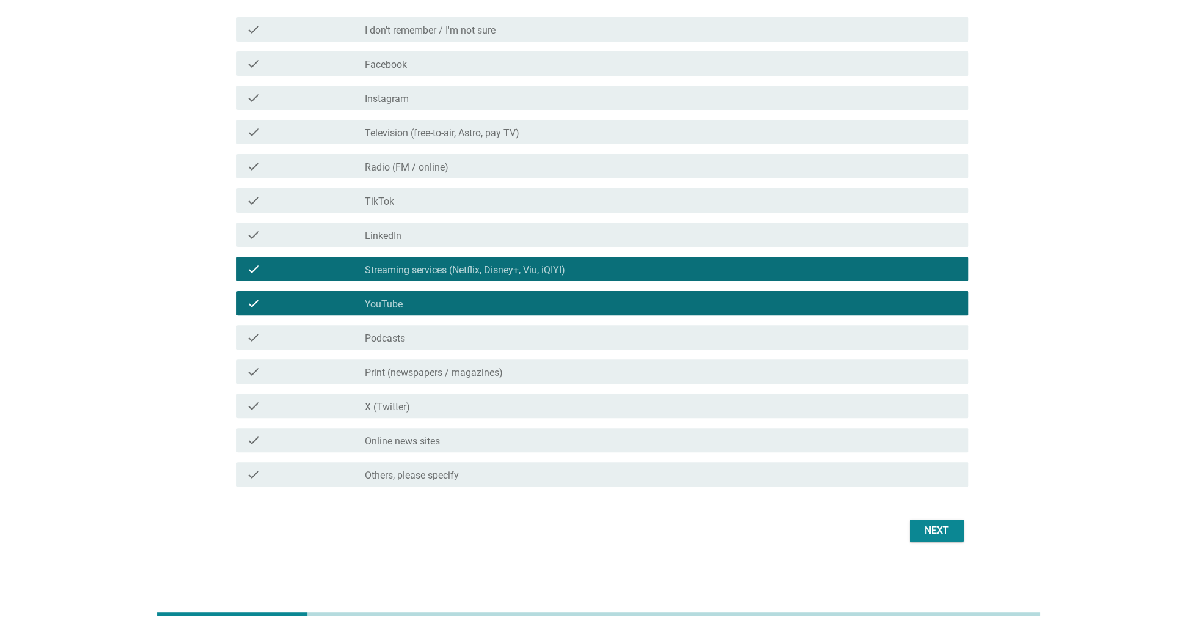
click at [931, 531] on div "Next" at bounding box center [937, 530] width 34 height 15
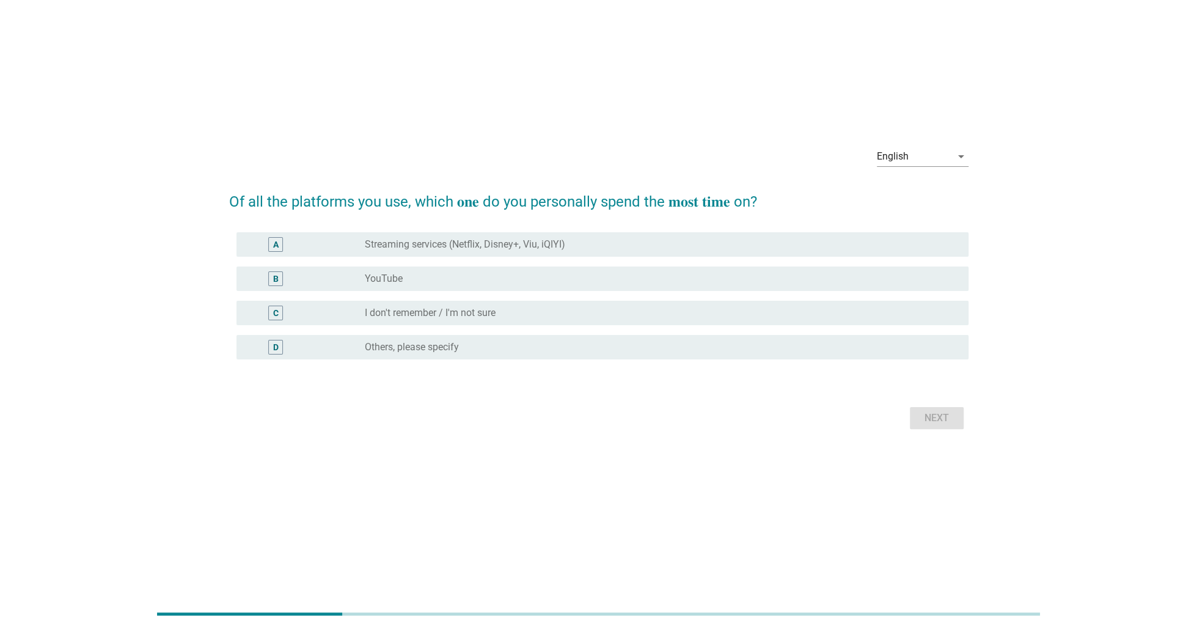
scroll to position [0, 0]
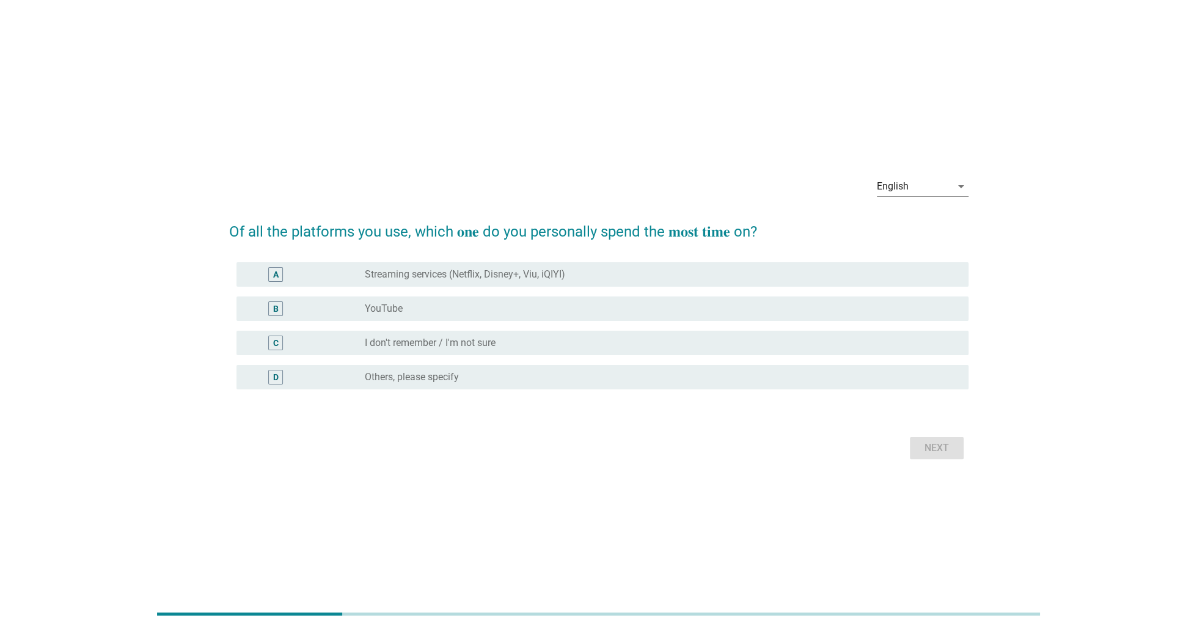
click at [537, 308] on div "radio_button_unchecked YouTube" at bounding box center [657, 309] width 584 height 12
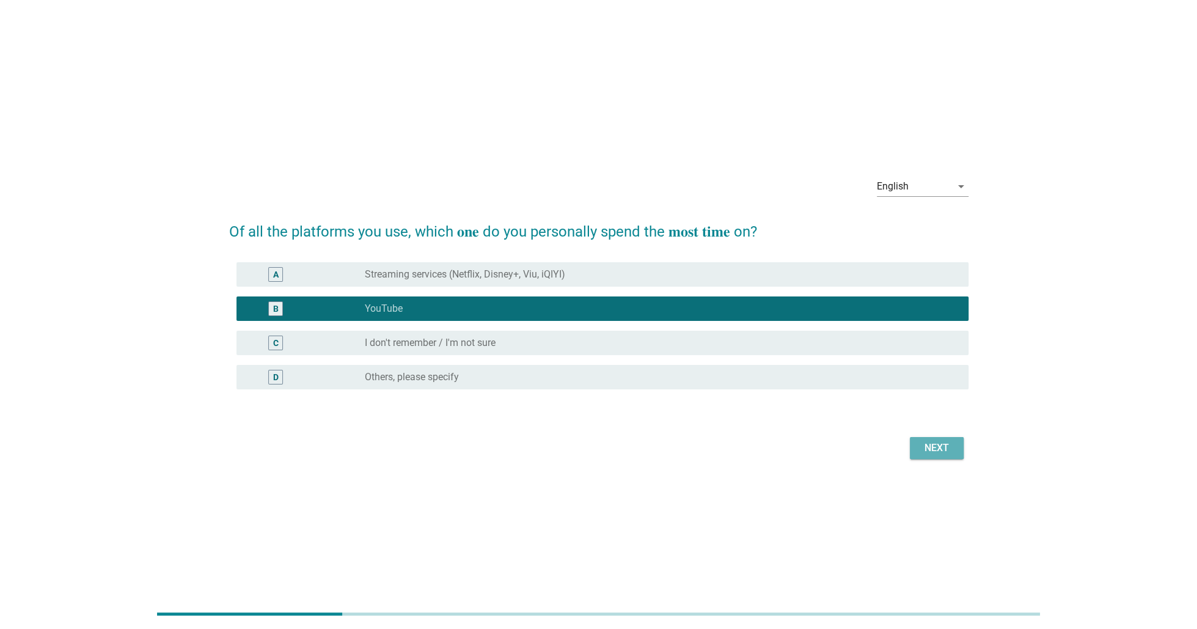
drag, startPoint x: 944, startPoint y: 447, endPoint x: 927, endPoint y: 494, distance: 50.1
click at [945, 449] on div "Next" at bounding box center [937, 448] width 34 height 15
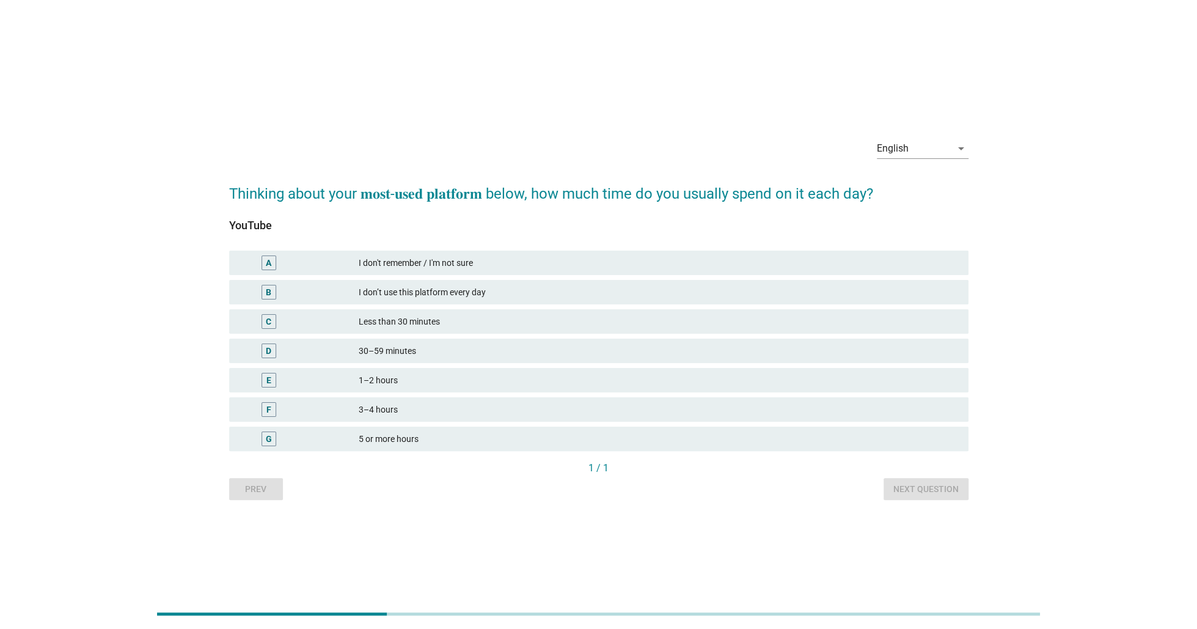
click at [507, 267] on div "I don't remember / I'm not sure" at bounding box center [659, 262] width 600 height 15
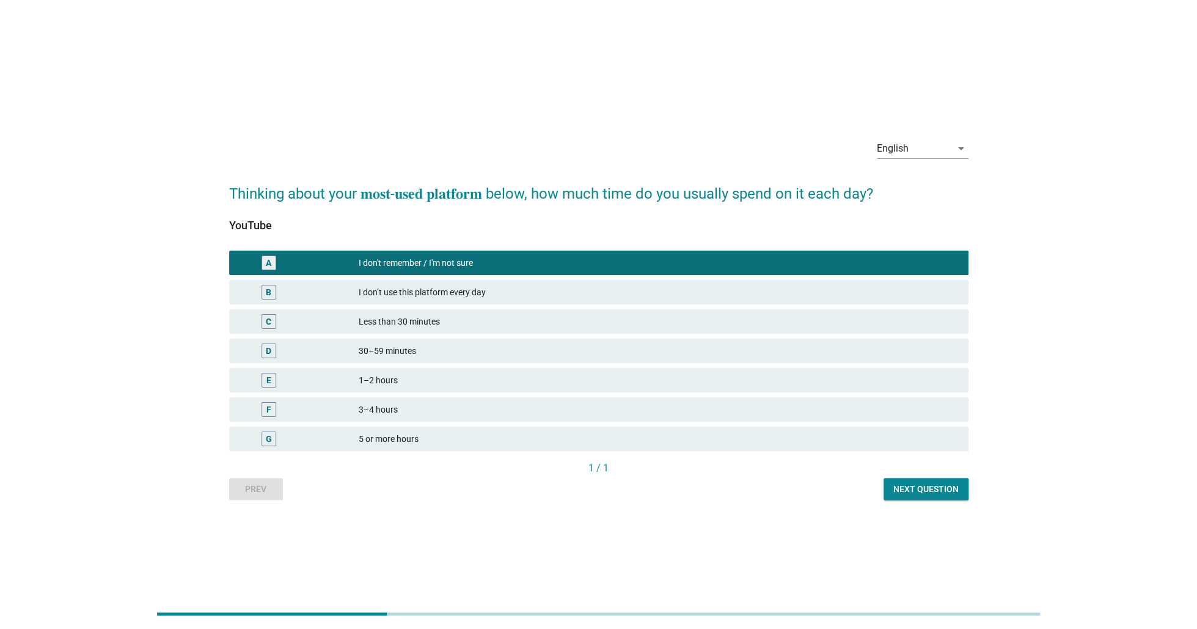
click at [531, 297] on div "I don’t use this platform every day" at bounding box center [659, 292] width 600 height 15
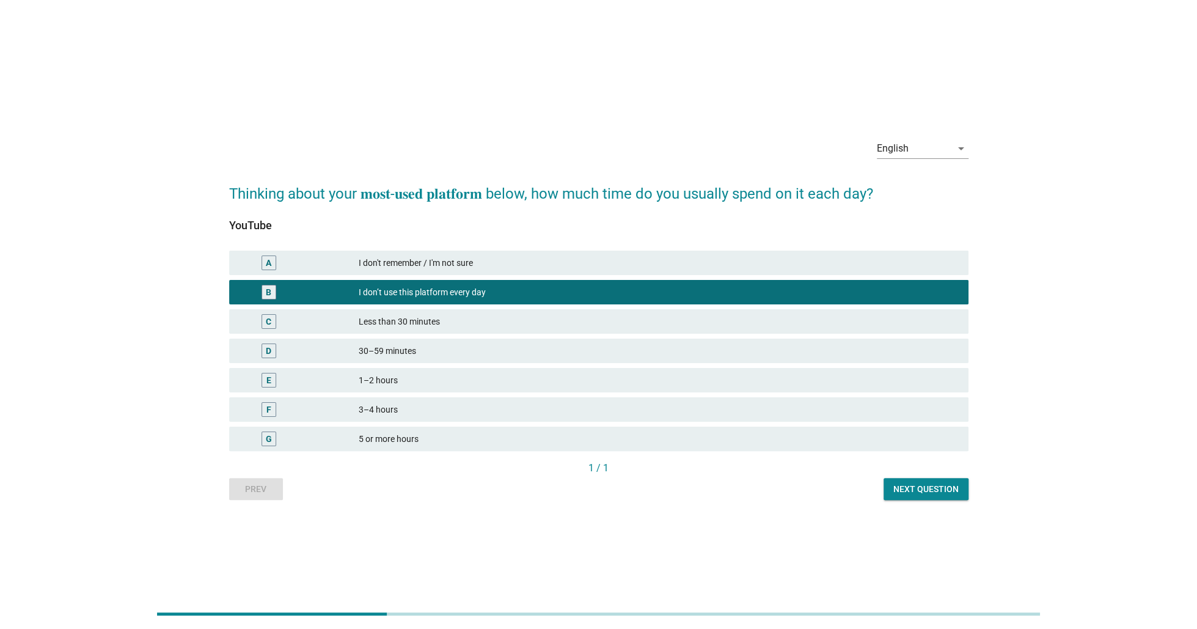
click at [484, 318] on div "Less than 30 minutes" at bounding box center [659, 321] width 600 height 15
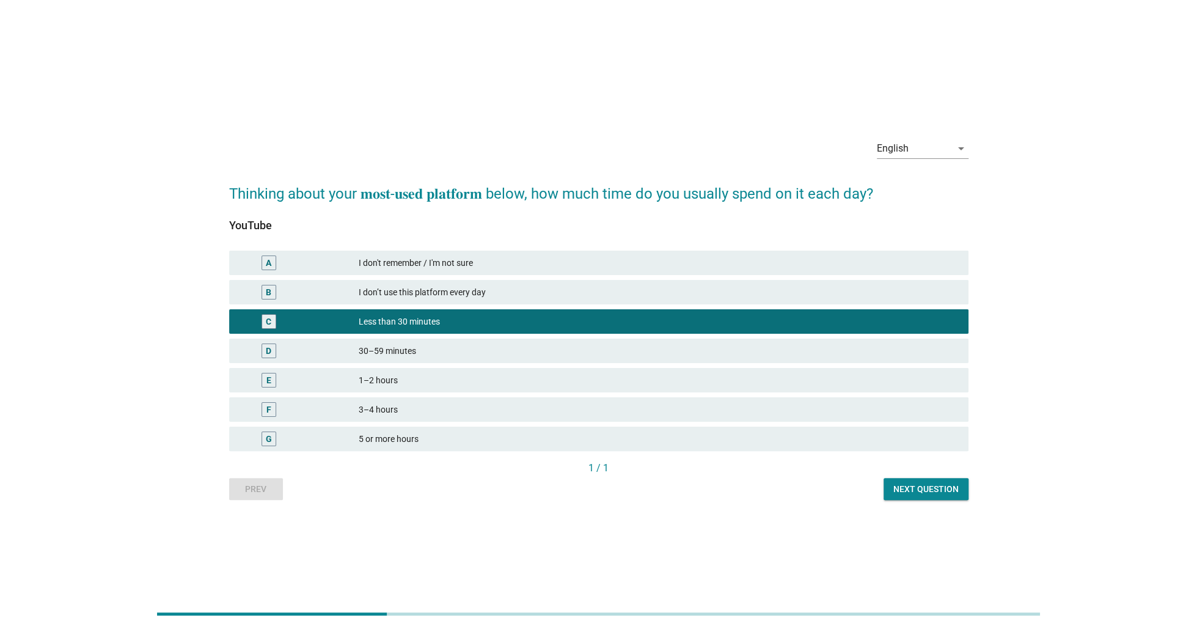
click at [557, 267] on div "I don't remember / I'm not sure" at bounding box center [659, 262] width 600 height 15
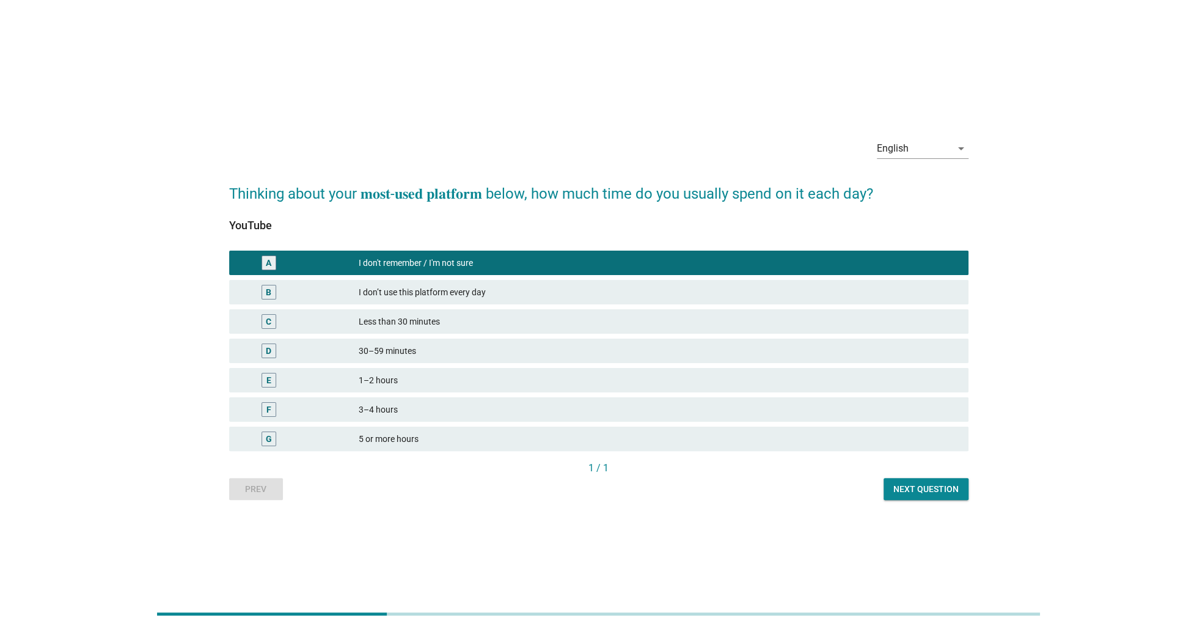
click at [920, 486] on div "Next question" at bounding box center [926, 489] width 65 height 13
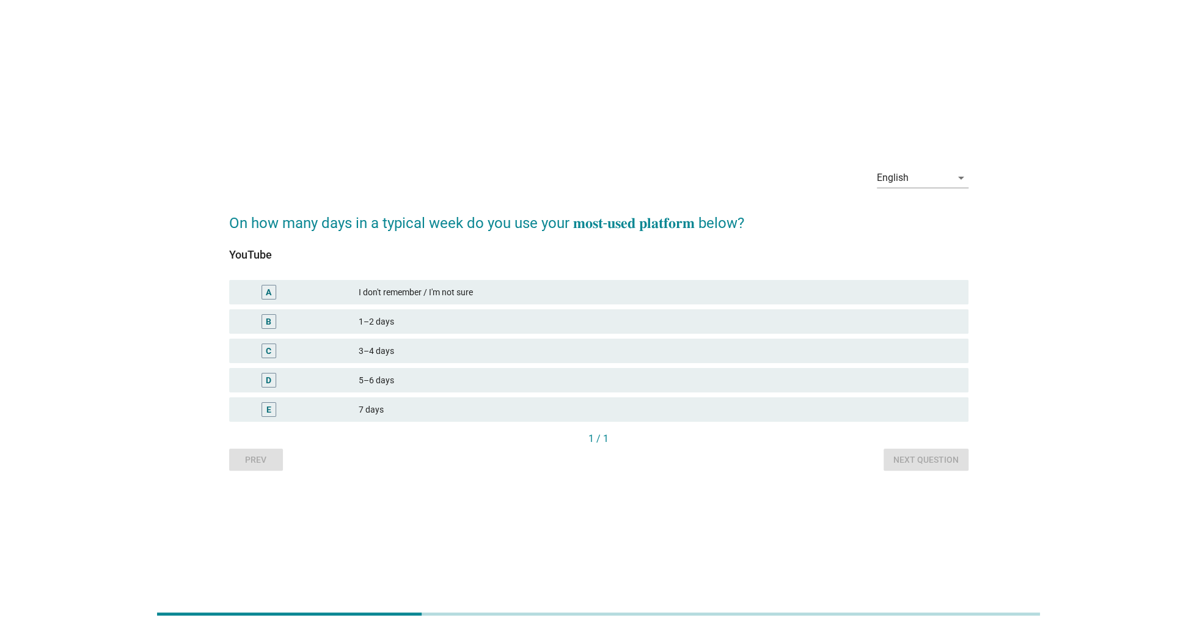
click at [513, 299] on div "A I don't remember / I'm not sure" at bounding box center [598, 292] width 739 height 24
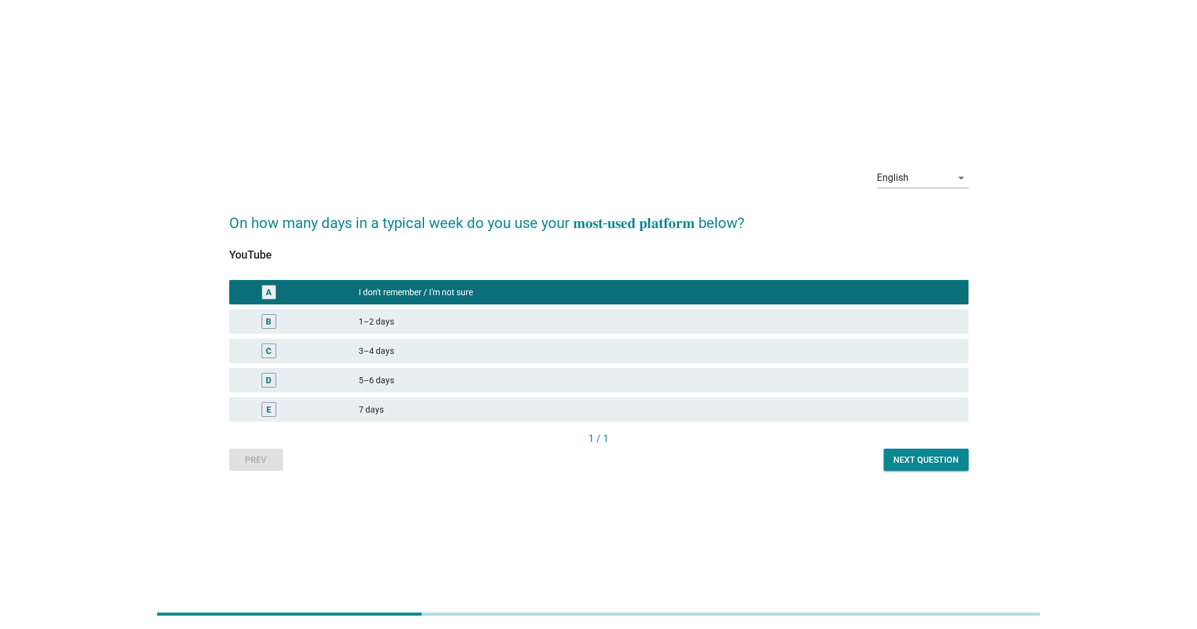
click at [936, 464] on div "Next question" at bounding box center [926, 459] width 65 height 13
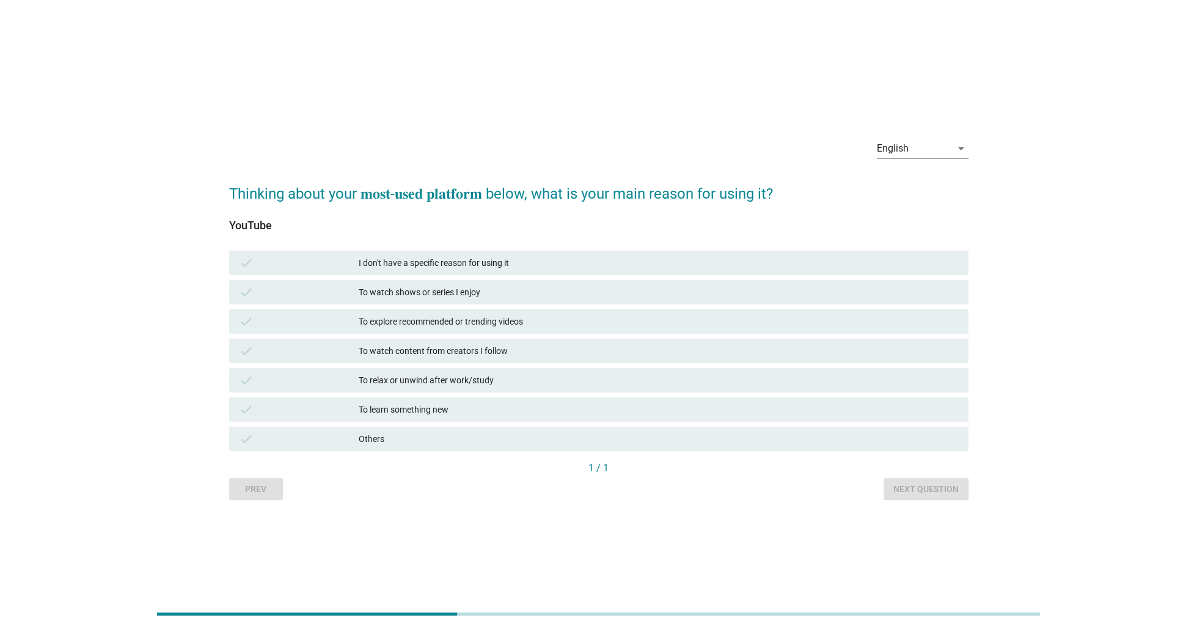
drag, startPoint x: 280, startPoint y: 225, endPoint x: 190, endPoint y: 227, distance: 89.9
click at [190, 227] on div "English arrow_drop_down Thinking about your 𝐦𝐨𝐬𝐭-𝐮𝐬𝐞𝐝 𝐩𝐥𝐚𝐭𝐟𝐨𝐫𝐦 below, what is y…" at bounding box center [598, 314] width 1139 height 391
click at [514, 251] on div "check I don't have a specific reason for using it" at bounding box center [598, 263] width 739 height 24
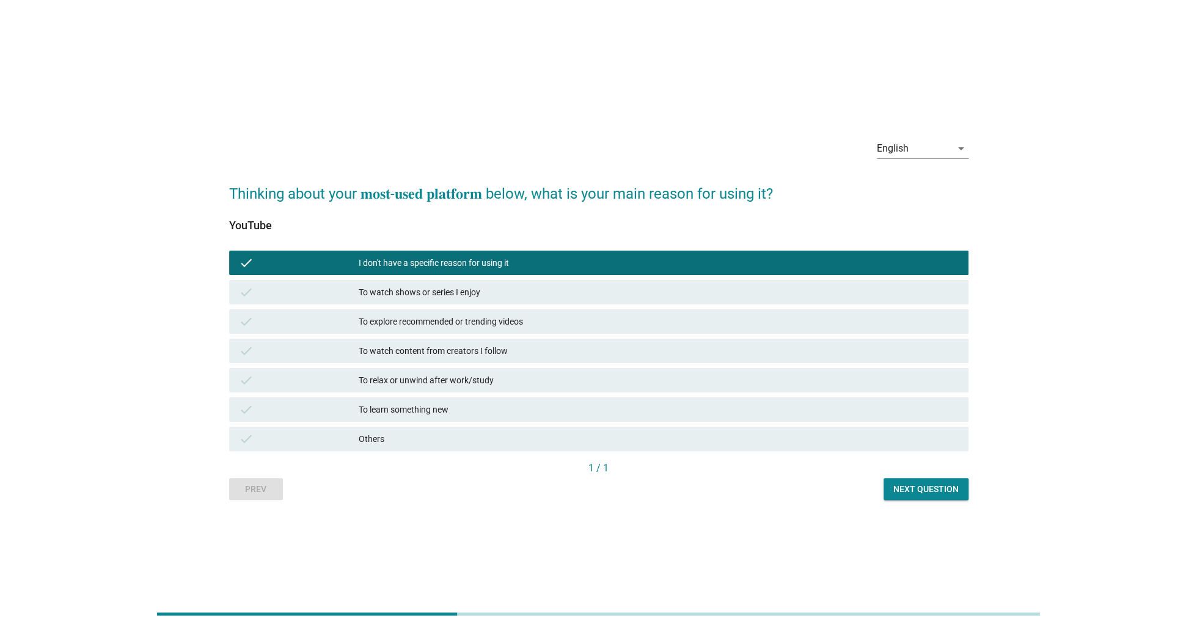
click at [937, 490] on div "Next question" at bounding box center [926, 489] width 65 height 13
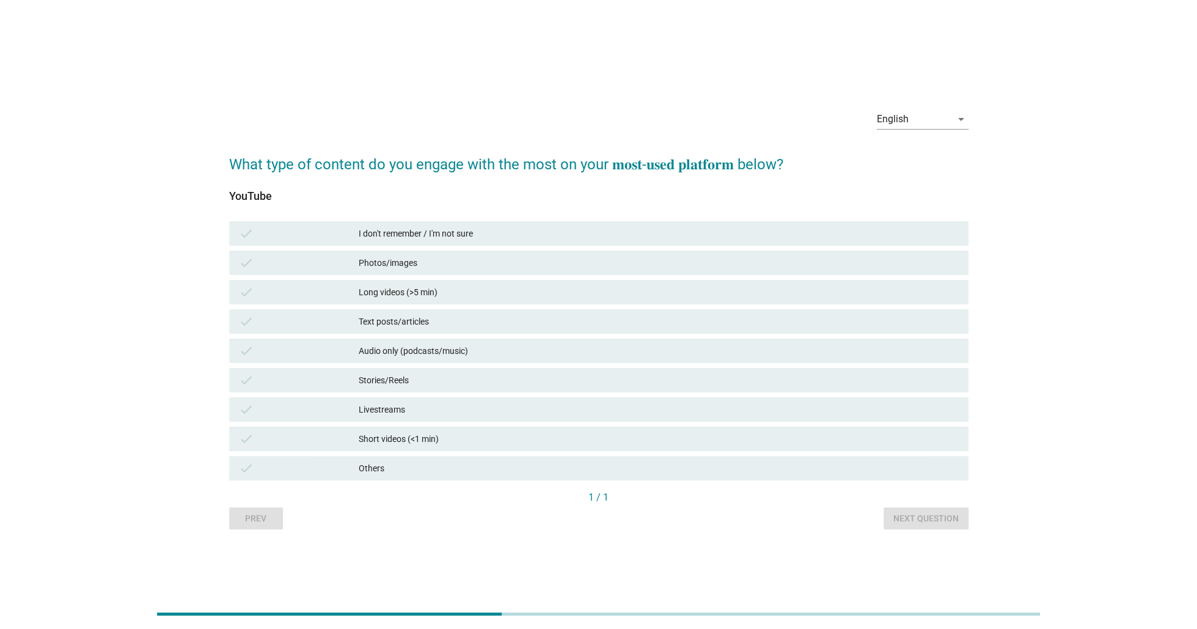
click at [538, 227] on div "I don't remember / I'm not sure" at bounding box center [659, 233] width 600 height 15
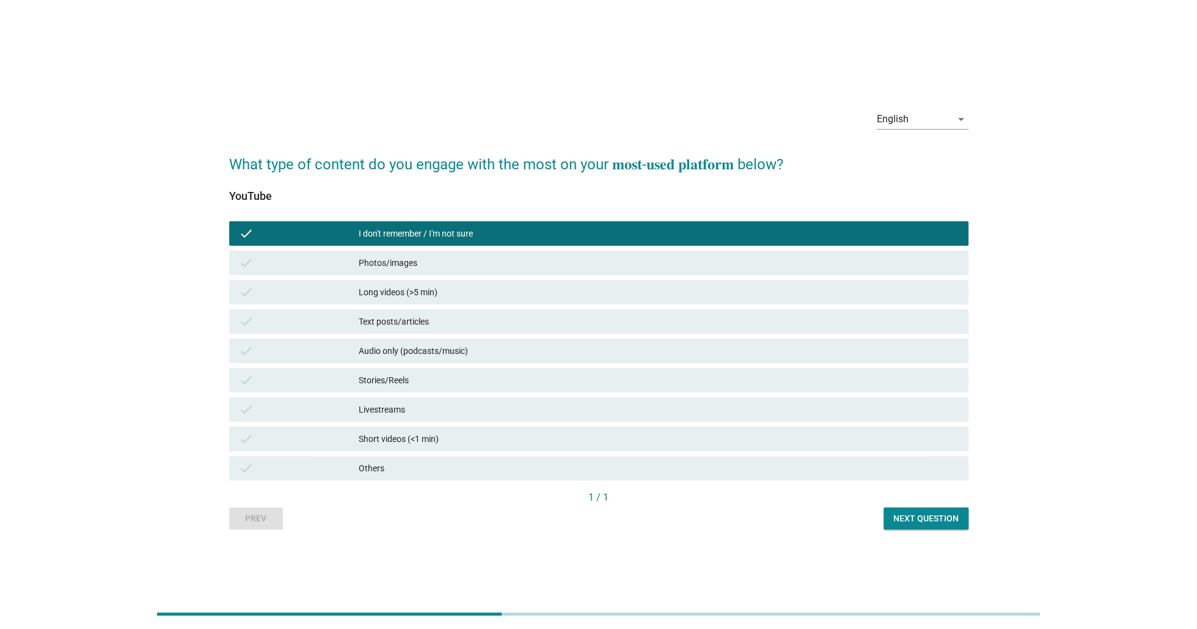
click at [882, 468] on div "Others" at bounding box center [659, 468] width 600 height 15
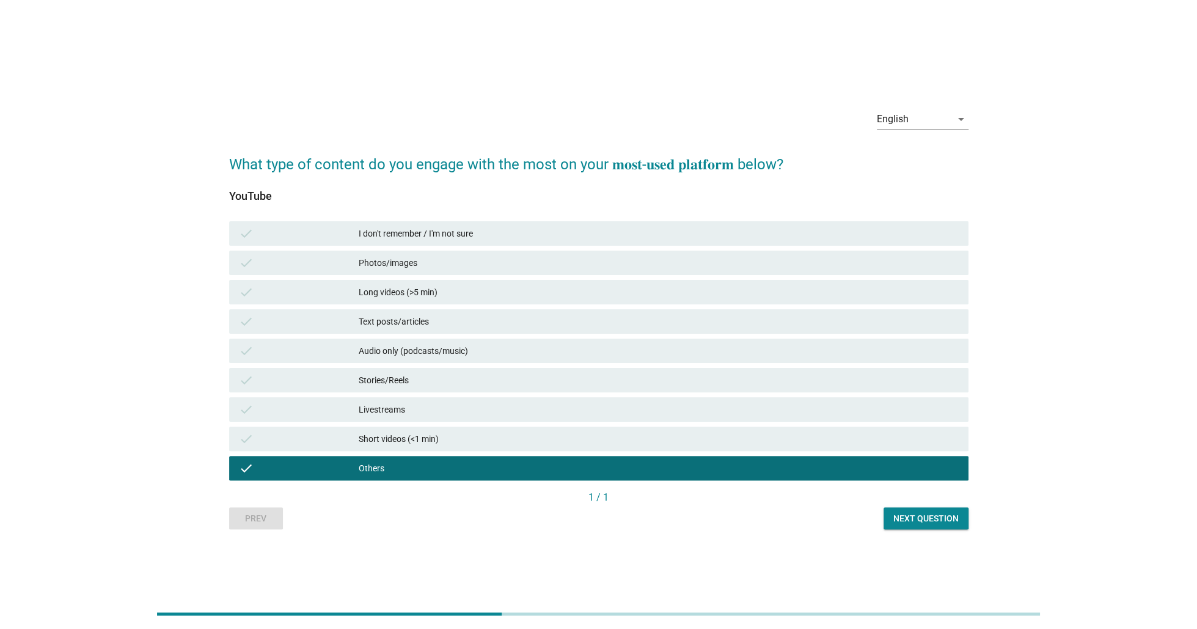
click at [435, 240] on div "I don't remember / I'm not sure" at bounding box center [659, 233] width 600 height 15
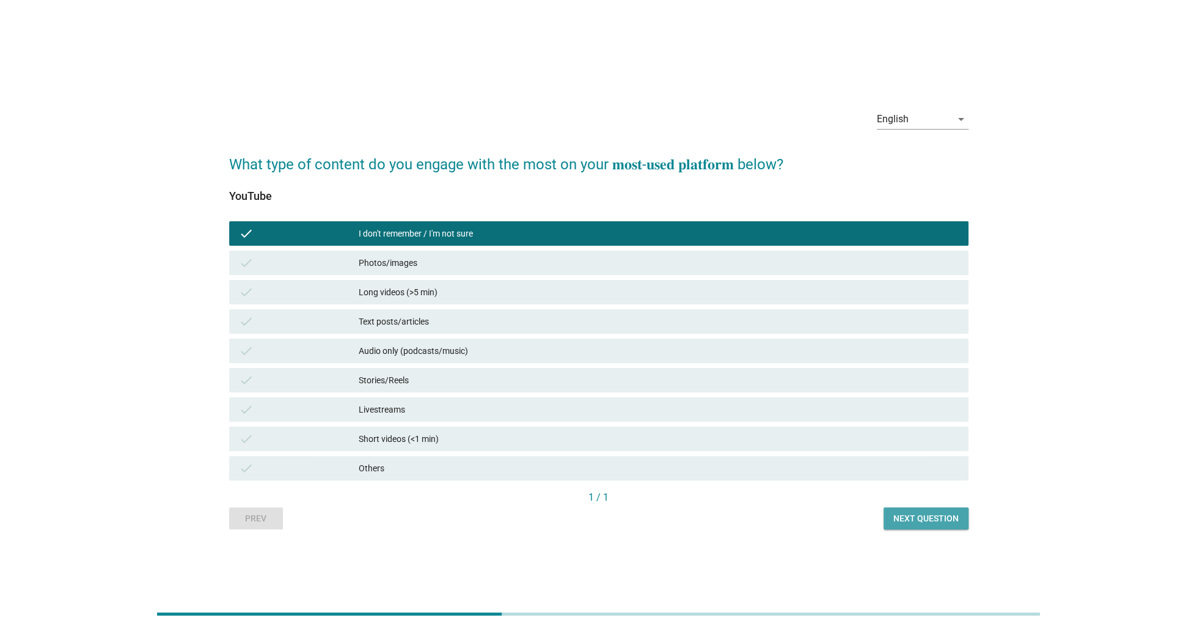
click at [918, 515] on div "Next question" at bounding box center [926, 518] width 65 height 13
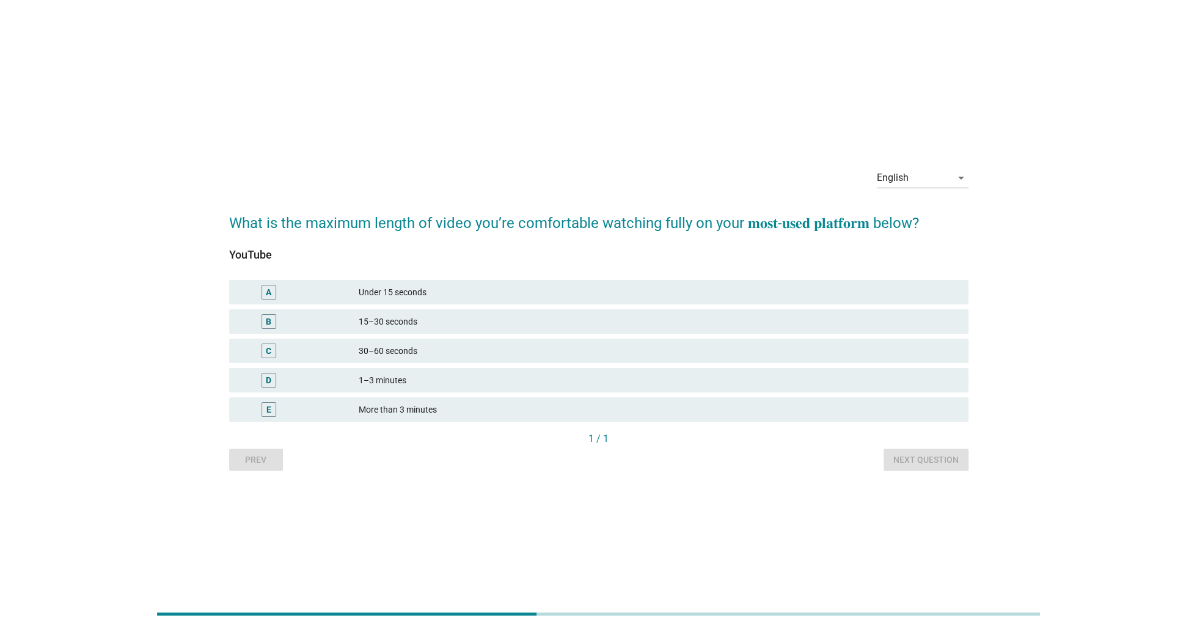
click at [446, 408] on div "More than 3 minutes" at bounding box center [659, 409] width 600 height 15
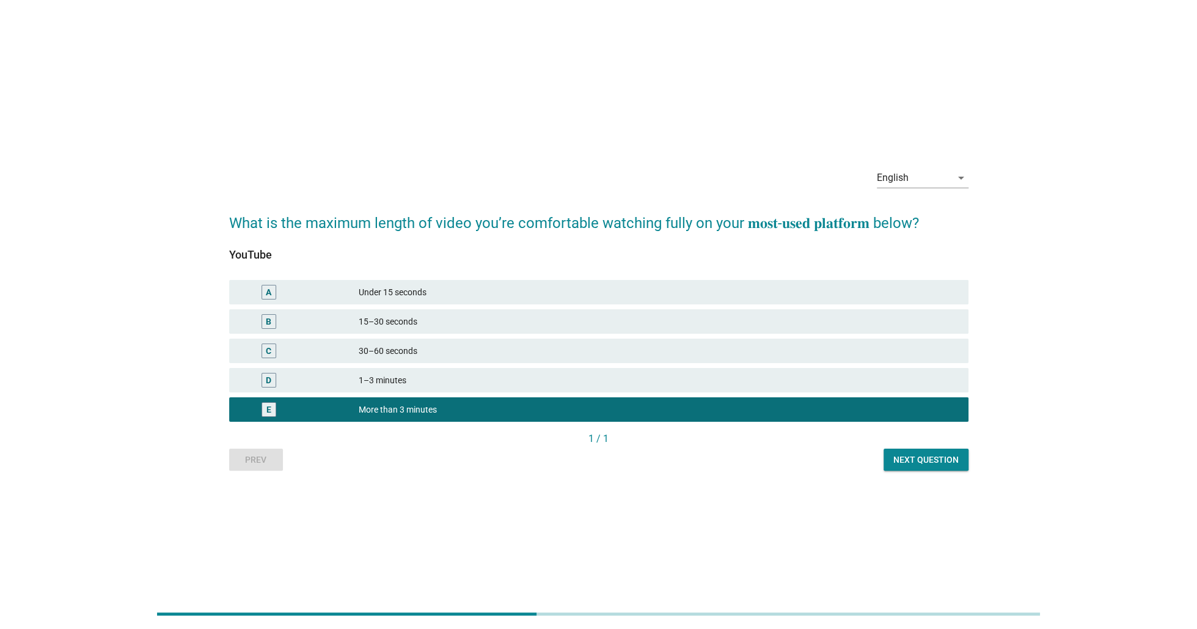
click at [927, 456] on div "Next question" at bounding box center [926, 459] width 65 height 13
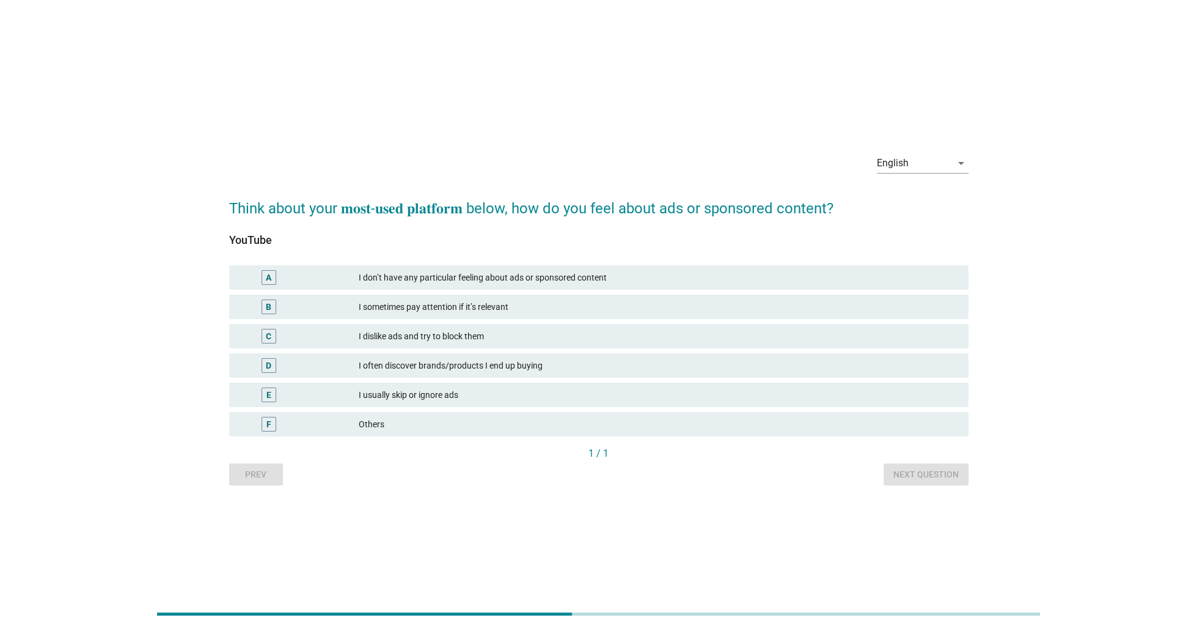
click at [606, 278] on div "I don’t have any particular feeling about ads or sponsored content" at bounding box center [659, 277] width 600 height 15
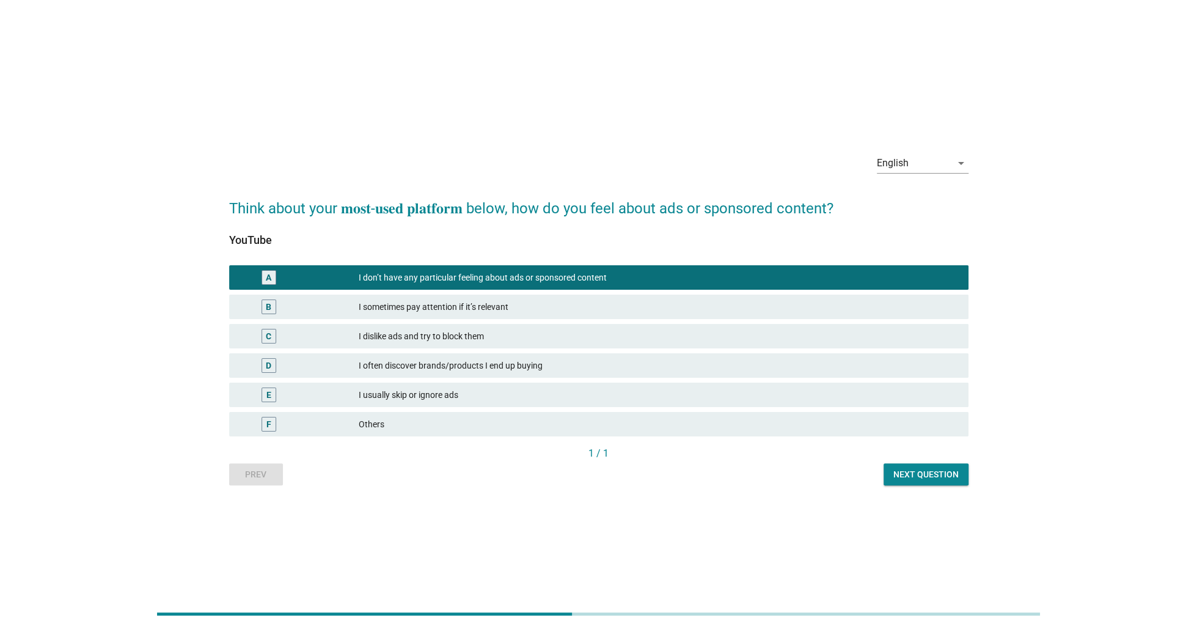
click at [538, 302] on div "I sometimes pay attention if it’s relevant" at bounding box center [659, 306] width 600 height 15
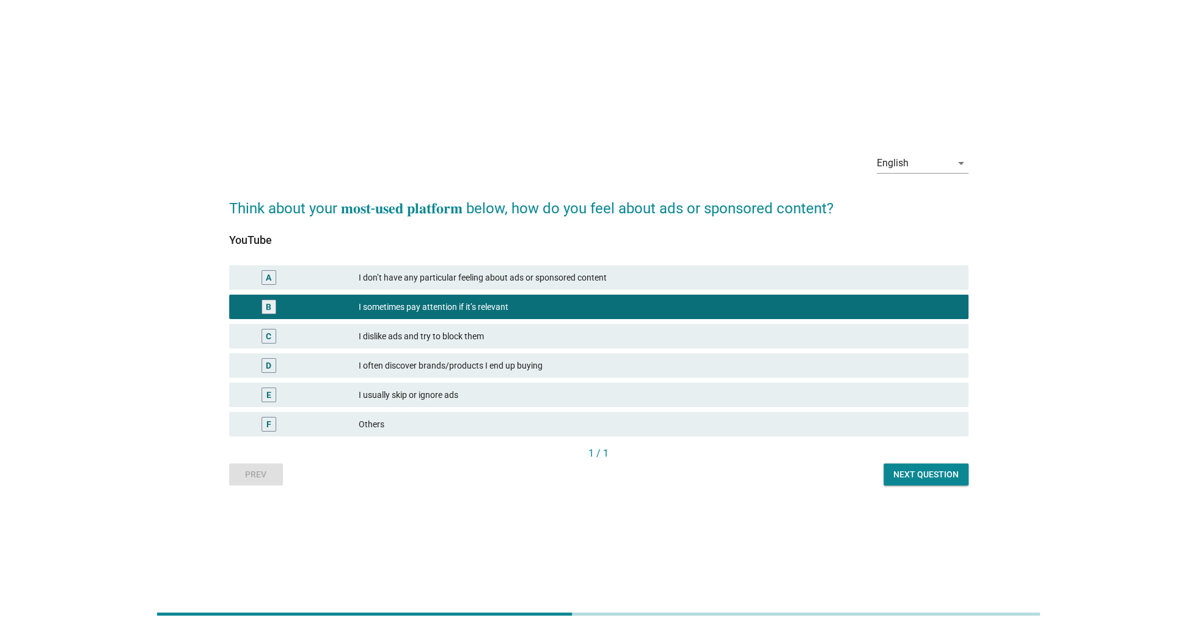
click at [526, 337] on div "I dislike ads and try to block them" at bounding box center [659, 336] width 600 height 15
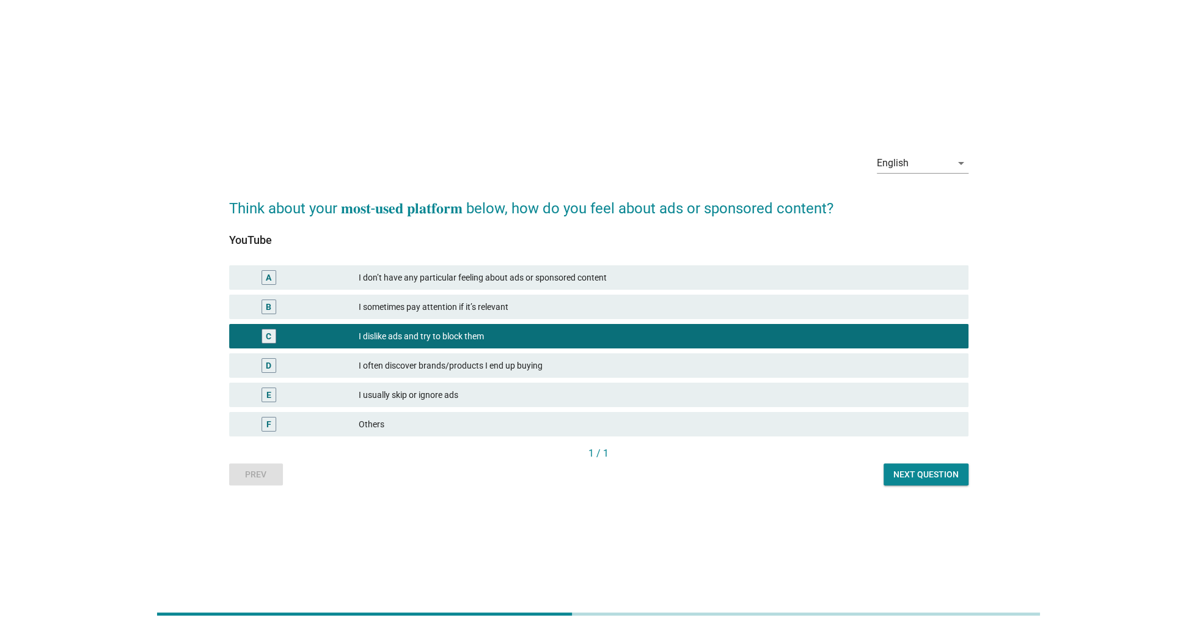
click at [565, 366] on div "I often discover brands/products I end up buying" at bounding box center [659, 365] width 600 height 15
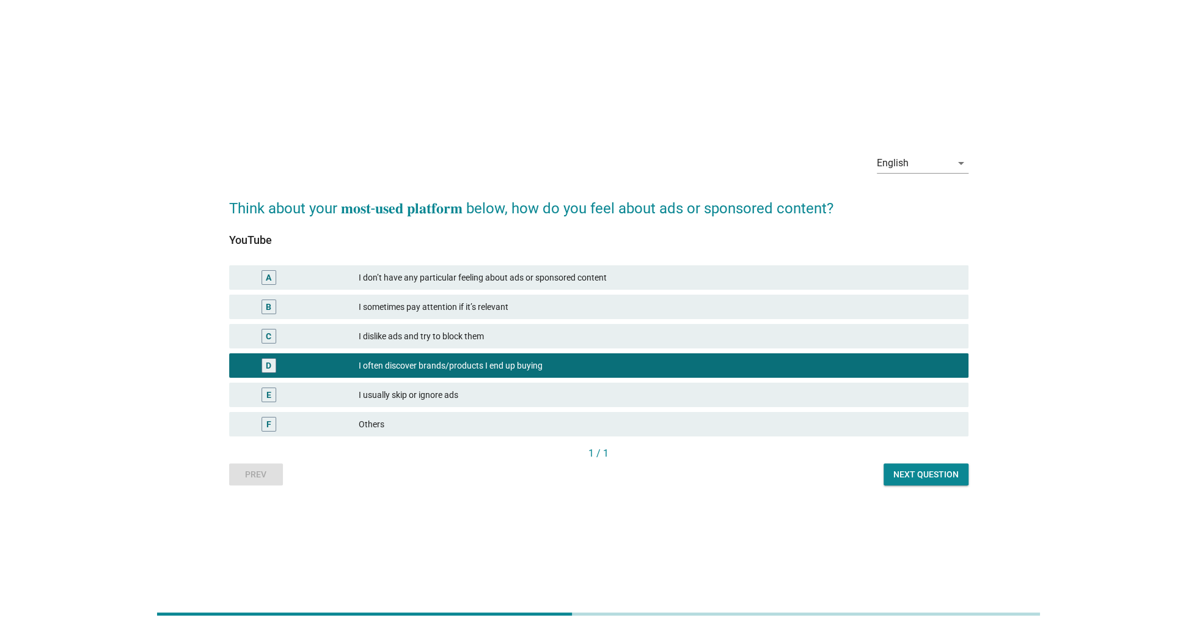
click at [519, 391] on div "I usually skip or ignore ads" at bounding box center [659, 394] width 600 height 15
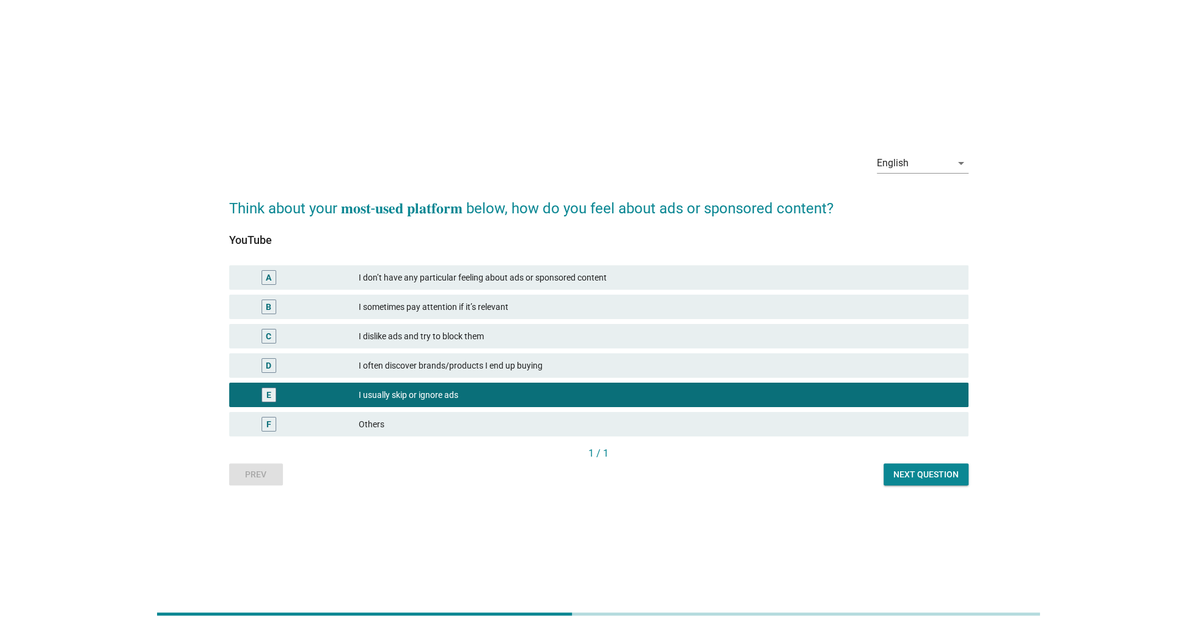
click at [562, 438] on div "F Others" at bounding box center [599, 423] width 744 height 29
click at [382, 422] on div "Others" at bounding box center [659, 424] width 600 height 15
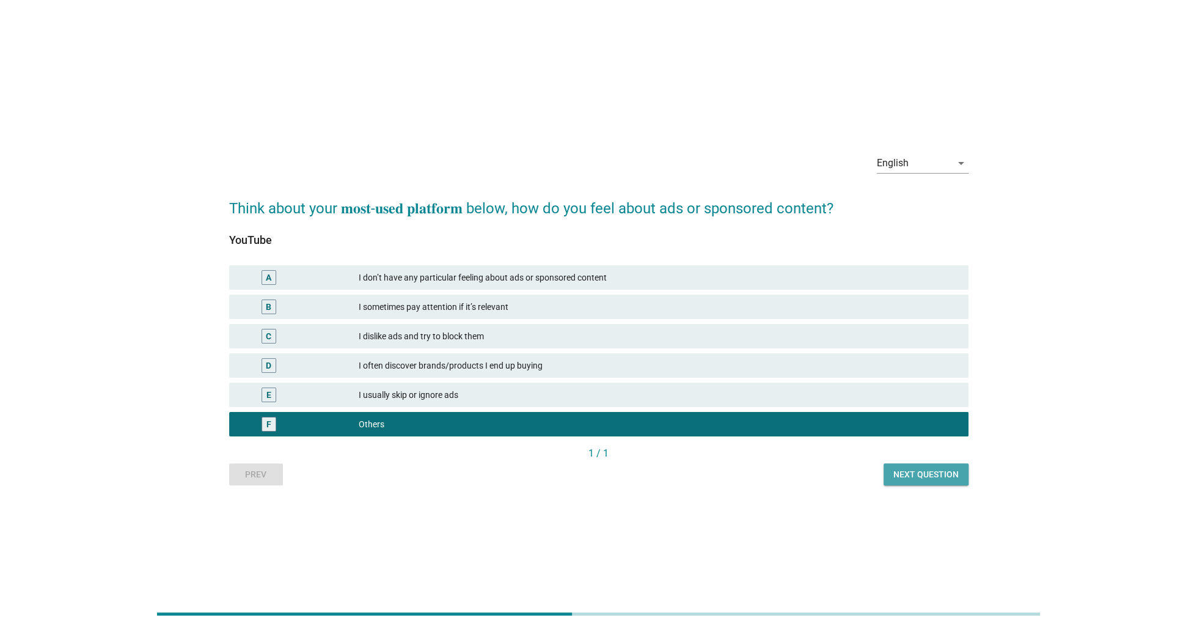
click at [913, 468] on button "Next question" at bounding box center [926, 474] width 85 height 22
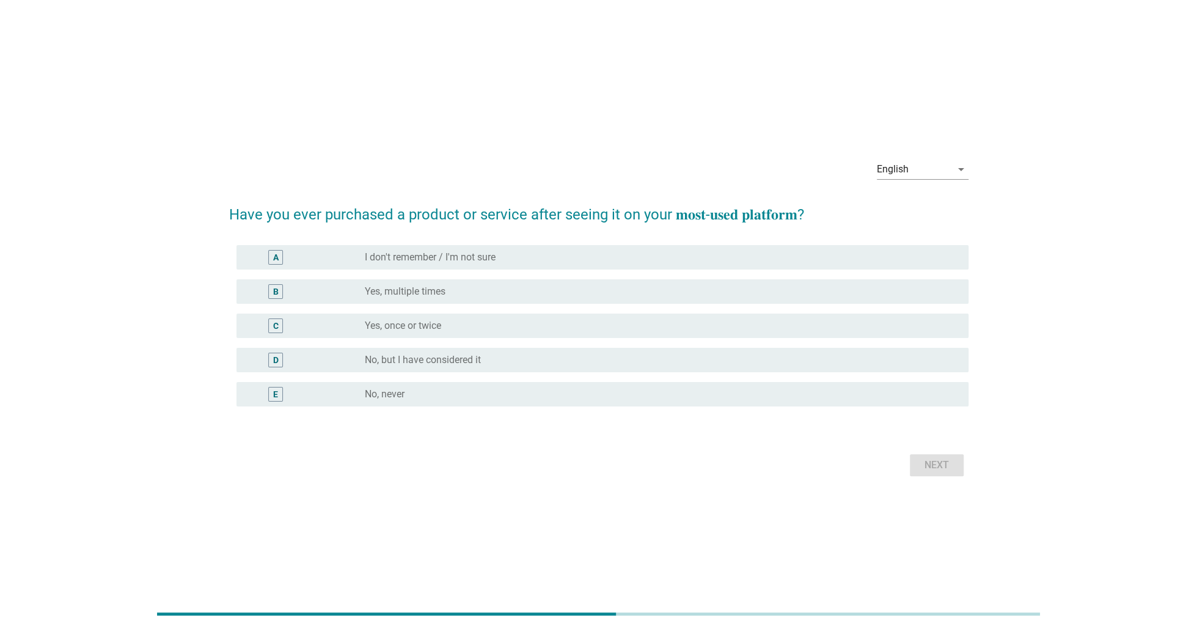
click at [471, 322] on div "radio_button_unchecked Yes, once or twice" at bounding box center [657, 326] width 584 height 12
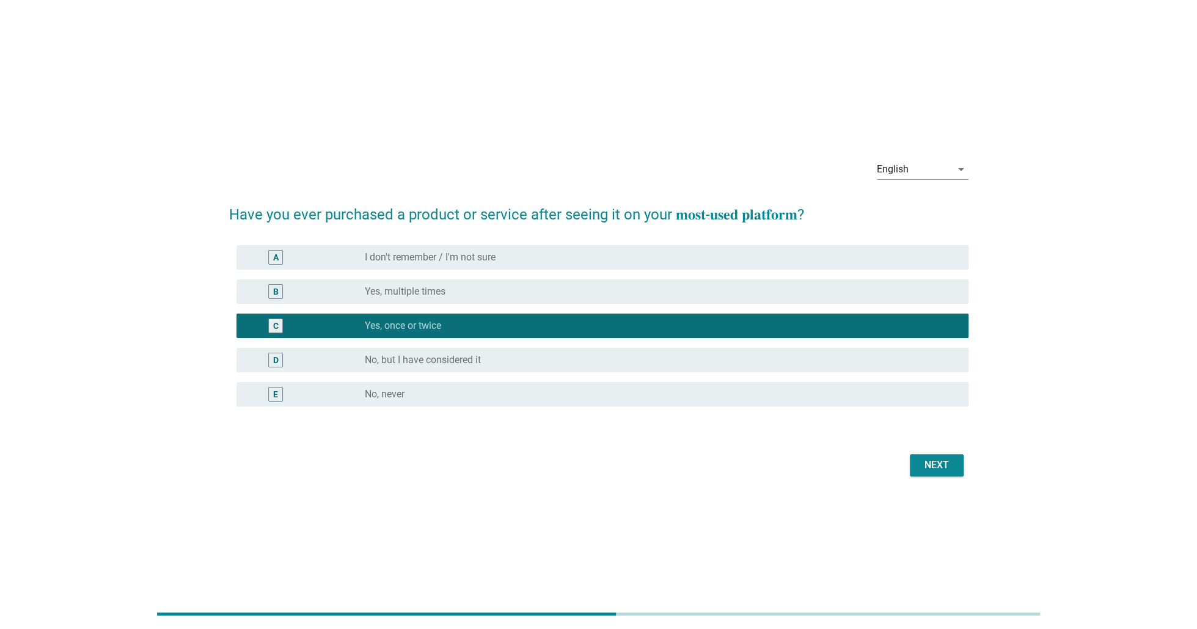
click at [933, 458] on div "Next" at bounding box center [937, 465] width 34 height 15
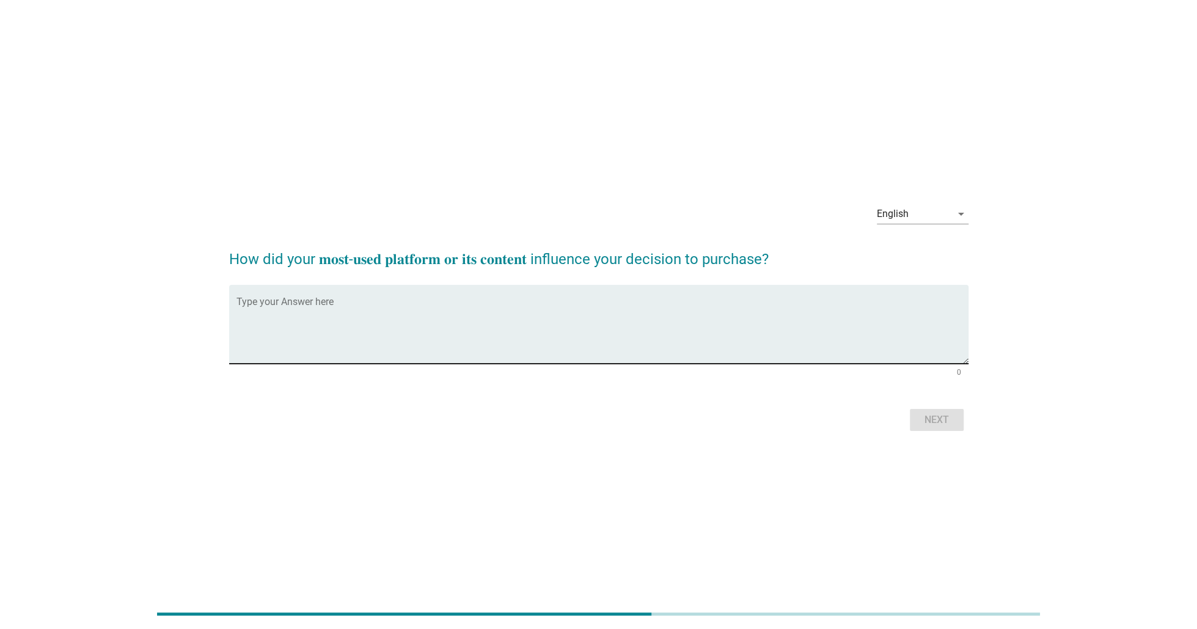
click at [461, 328] on textarea "Type your Answer here" at bounding box center [603, 331] width 732 height 64
type textarea "gfh"
click at [938, 416] on div "Next" at bounding box center [937, 420] width 34 height 15
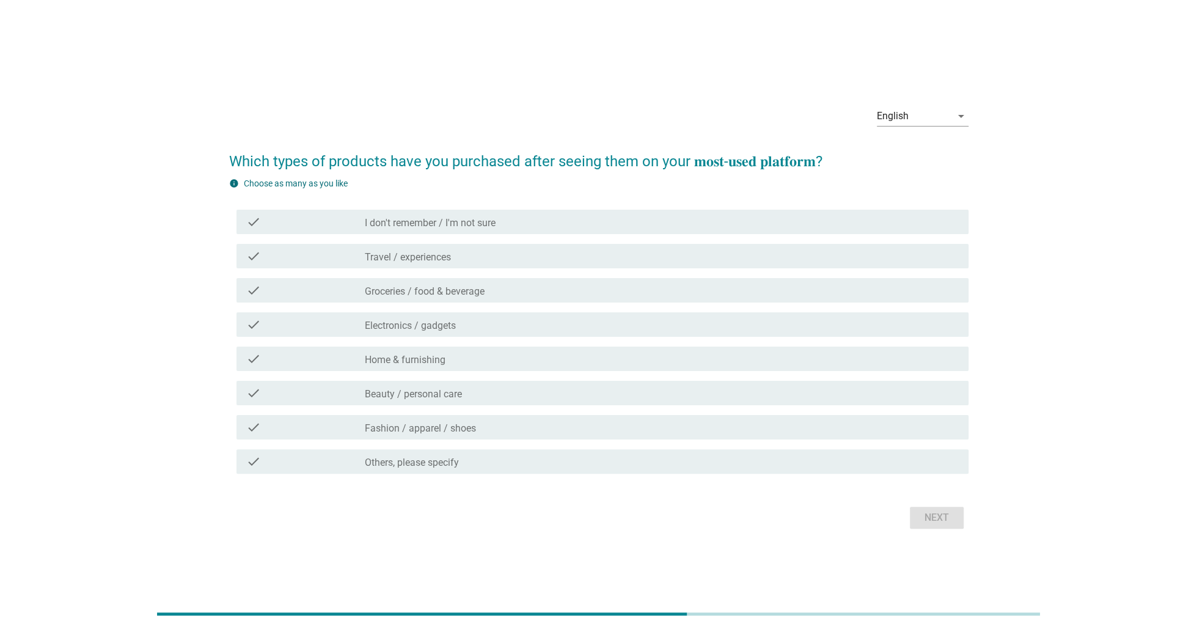
click at [450, 249] on div "check check_box_outline_blank Travel / experiences" at bounding box center [603, 256] width 732 height 24
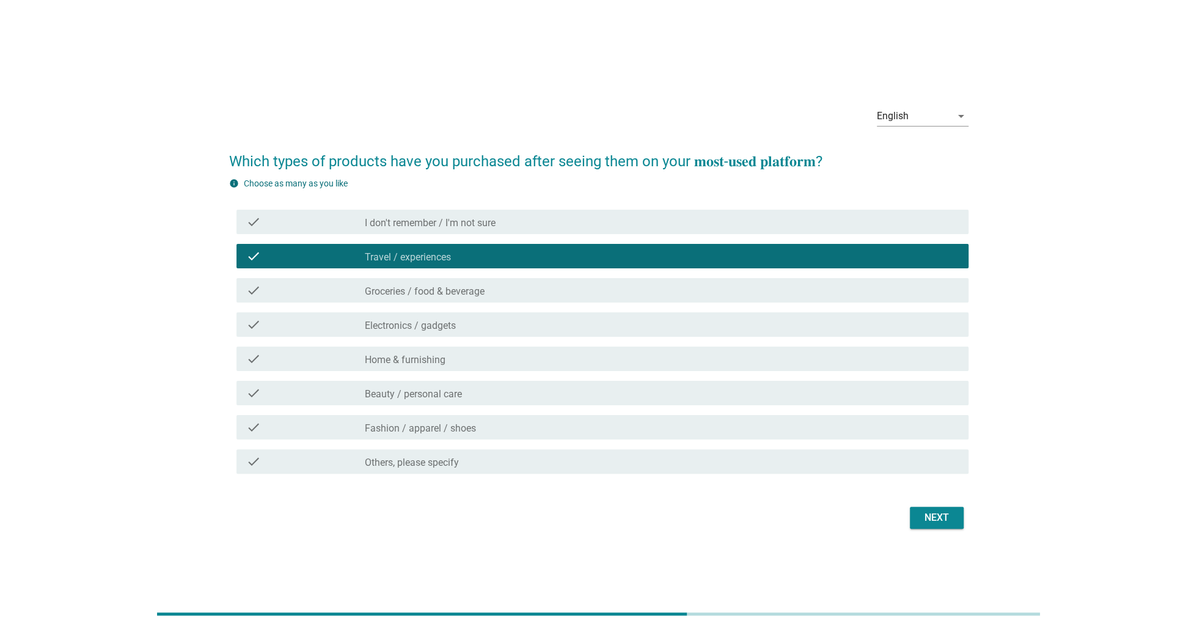
click at [452, 290] on label "Groceries / food & beverage" at bounding box center [425, 291] width 120 height 12
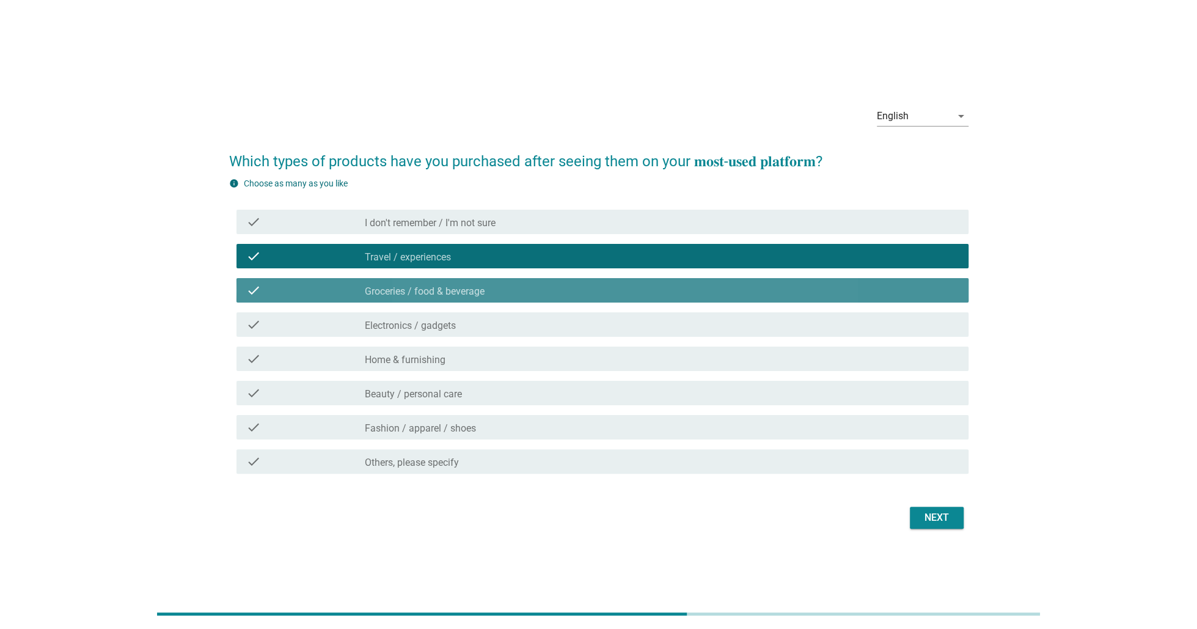
click at [452, 325] on label "Electronics / gadgets" at bounding box center [410, 326] width 91 height 12
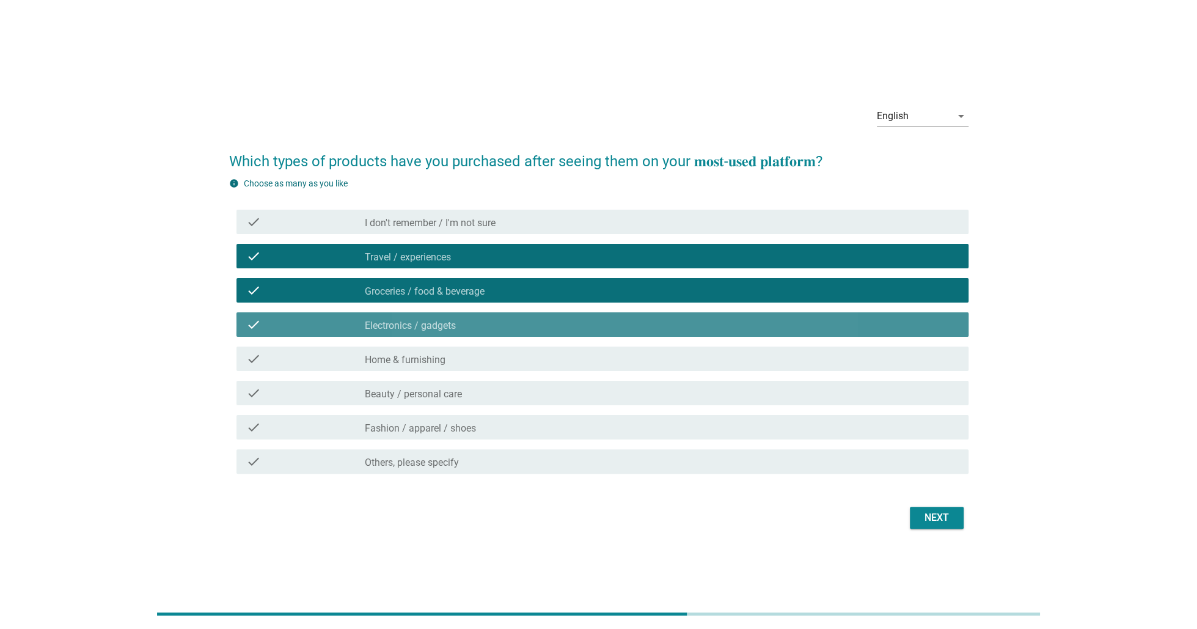
click at [446, 362] on div "check_box_outline_blank Home & furnishing" at bounding box center [662, 358] width 594 height 15
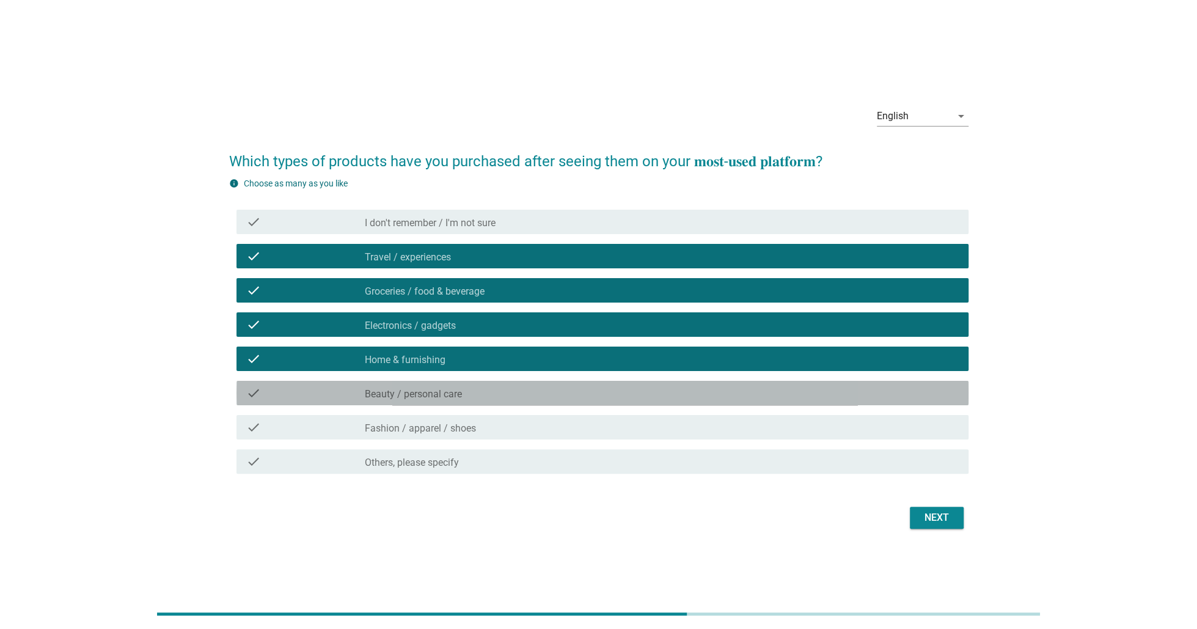
click at [447, 397] on label "Beauty / personal care" at bounding box center [413, 394] width 97 height 12
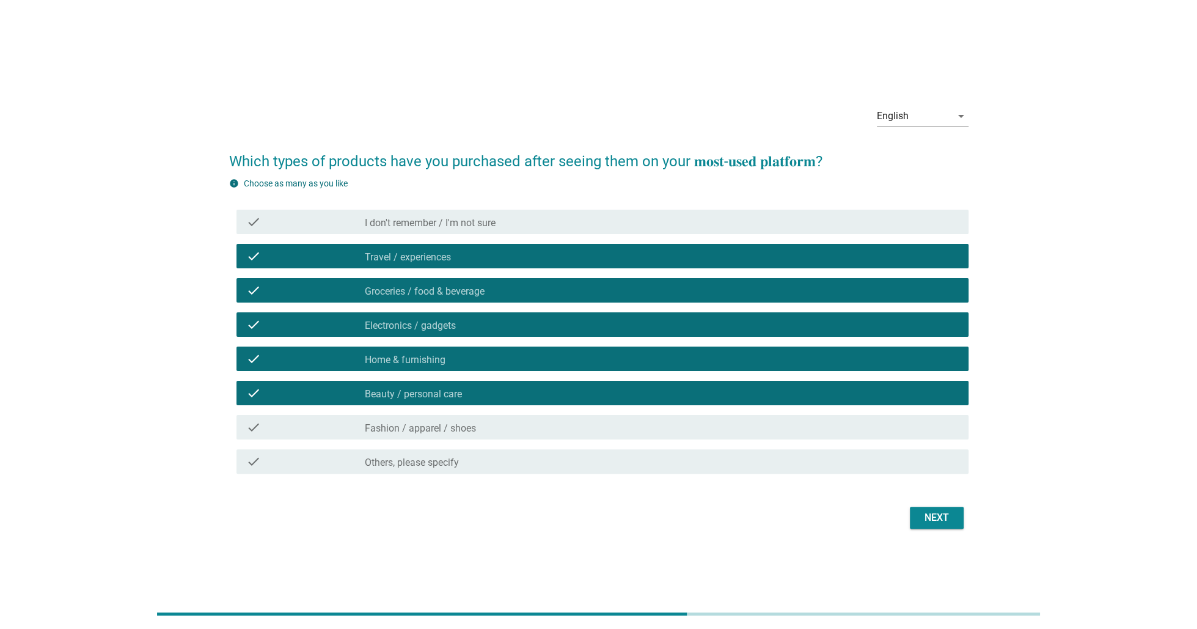
click at [443, 431] on label "Fashion / apparel / shoes" at bounding box center [420, 428] width 111 height 12
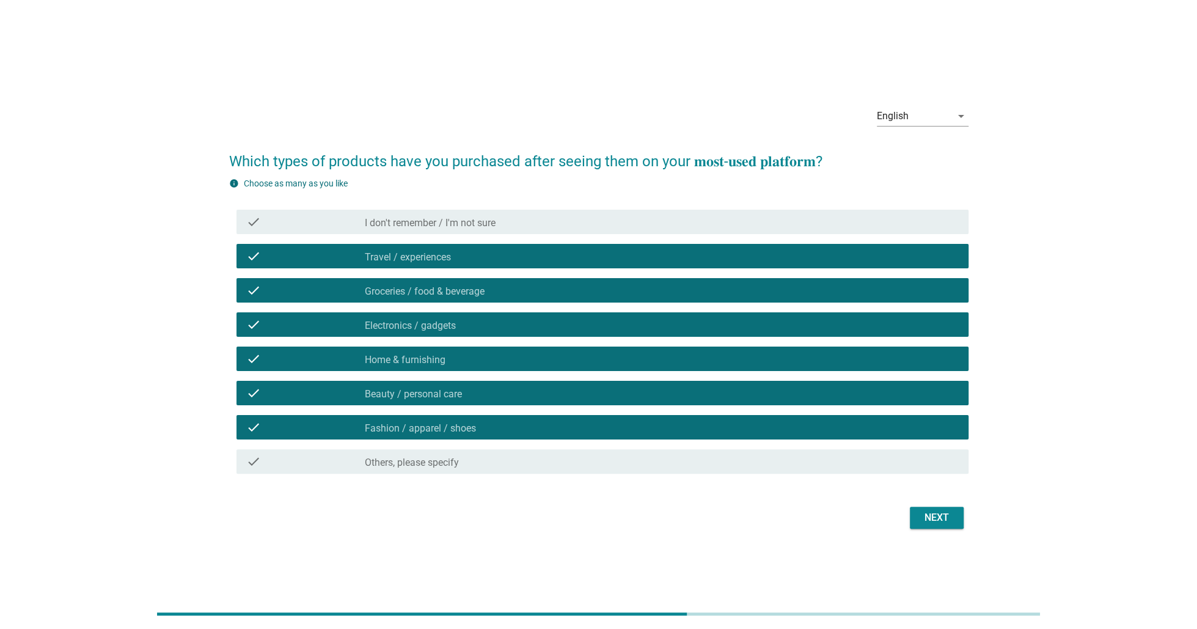
click at [449, 217] on label "I don't remember / I'm not sure" at bounding box center [430, 223] width 131 height 12
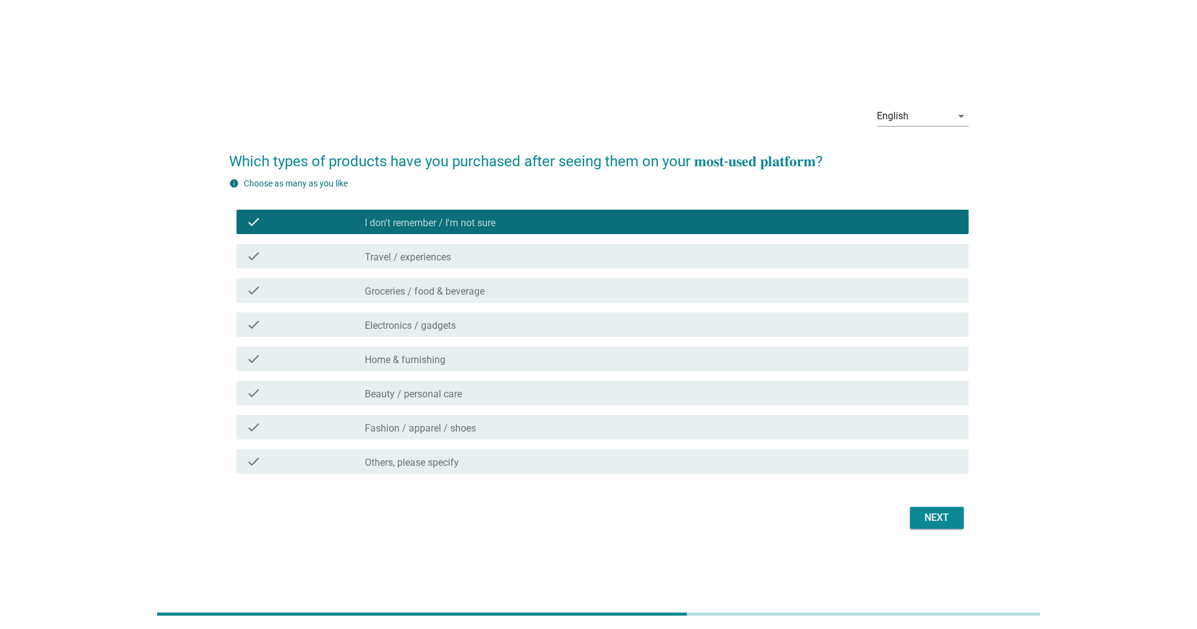
click at [445, 318] on div "check_box Electronics / gadgets" at bounding box center [662, 324] width 594 height 15
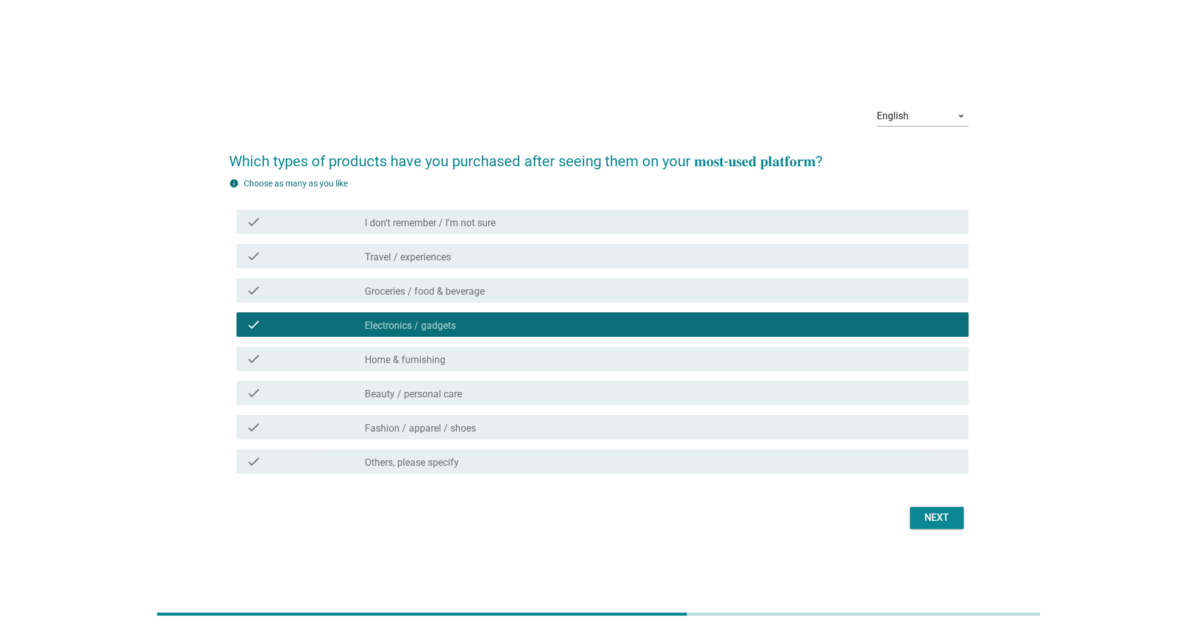
click at [486, 364] on div "check_box_outline_blank Home & furnishing" at bounding box center [662, 358] width 594 height 15
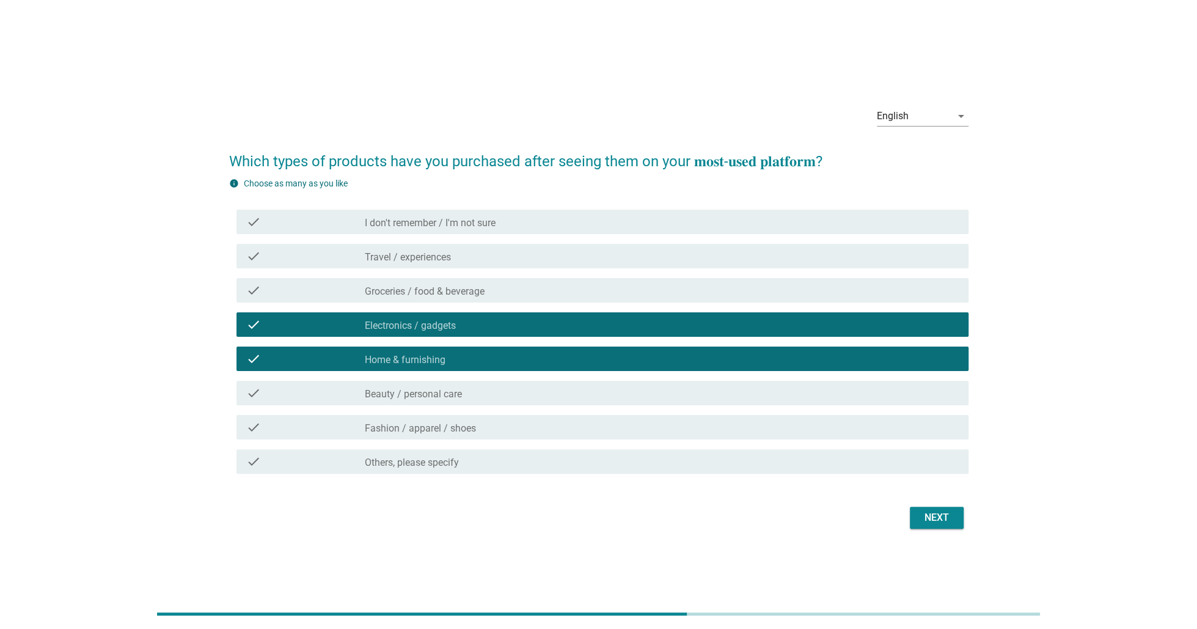
click at [512, 395] on div "check_box Beauty / personal care" at bounding box center [662, 393] width 594 height 15
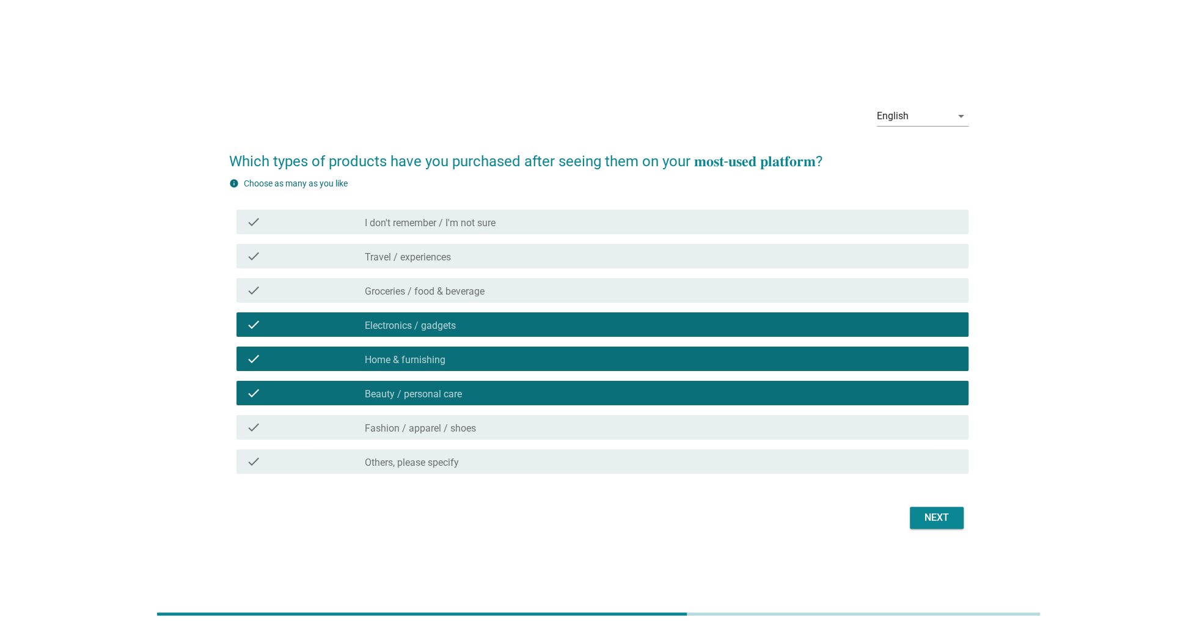
click at [944, 515] on div "Next" at bounding box center [937, 517] width 34 height 15
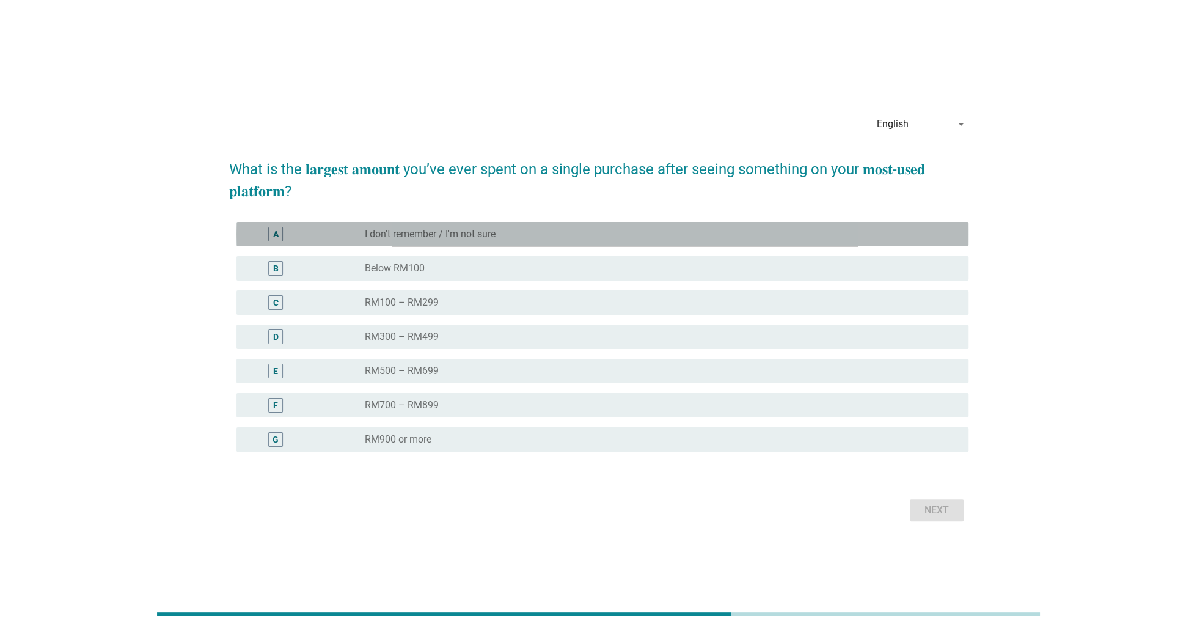
click at [528, 230] on div "radio_button_unchecked I don't remember / I'm not sure" at bounding box center [657, 234] width 584 height 12
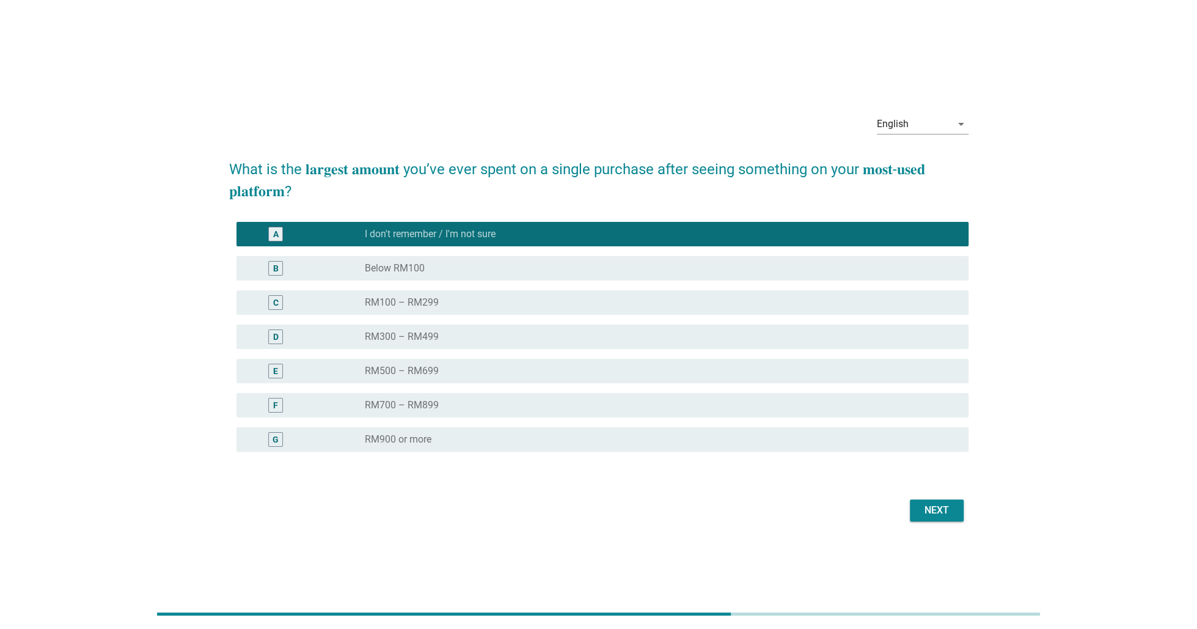
click at [933, 518] on button "Next" at bounding box center [937, 510] width 54 height 22
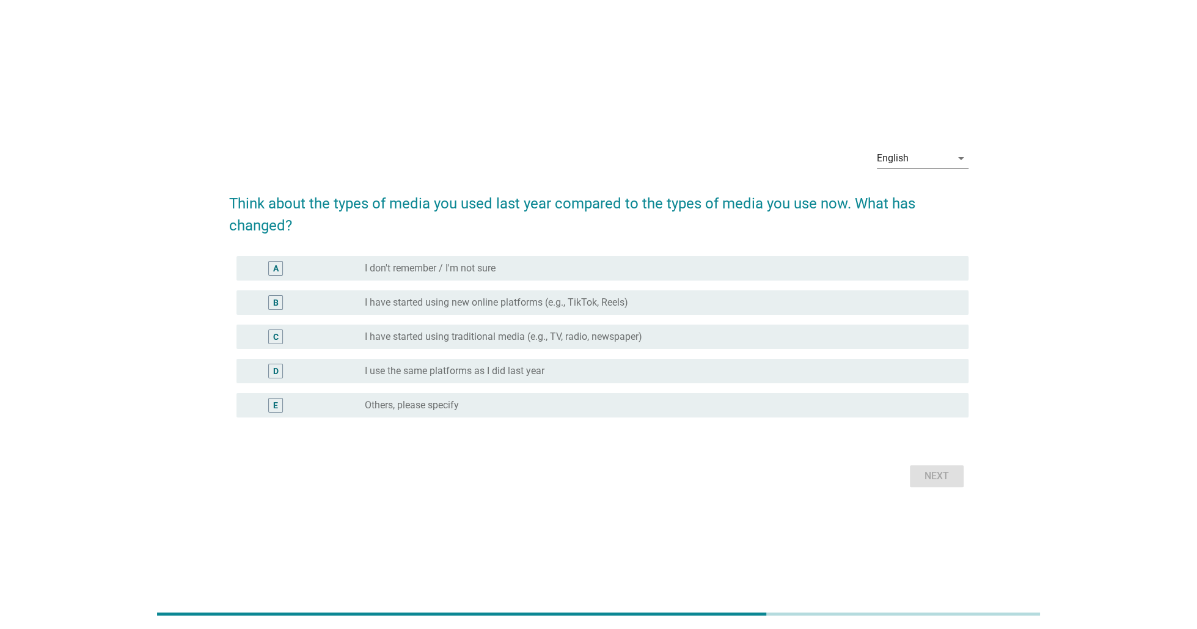
click at [500, 379] on div "D radio_button_unchecked I use the same platforms as I did last year" at bounding box center [603, 371] width 732 height 24
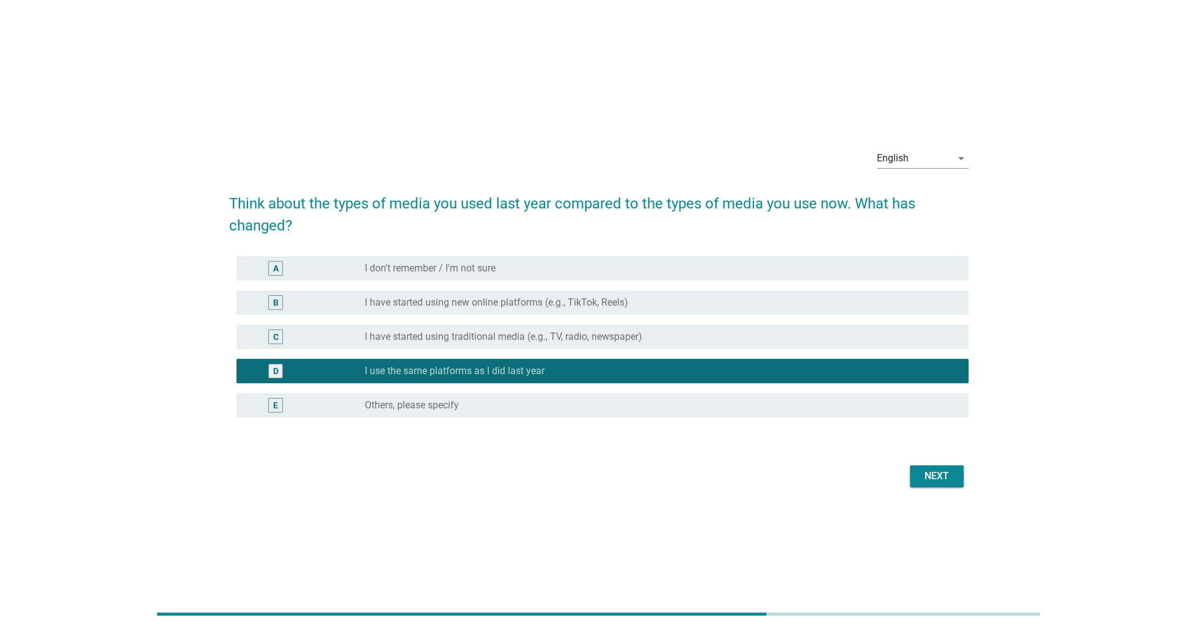
click at [941, 474] on div "Next" at bounding box center [937, 476] width 34 height 15
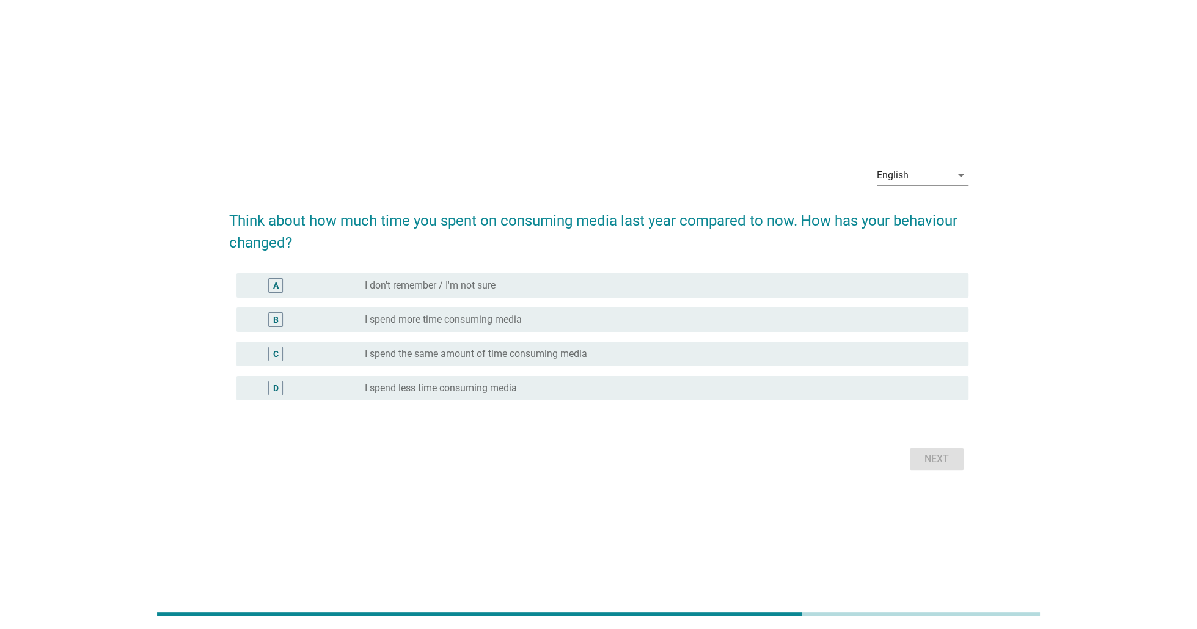
click at [524, 282] on div "radio_button_unchecked I don't remember / I'm not sure" at bounding box center [657, 285] width 584 height 12
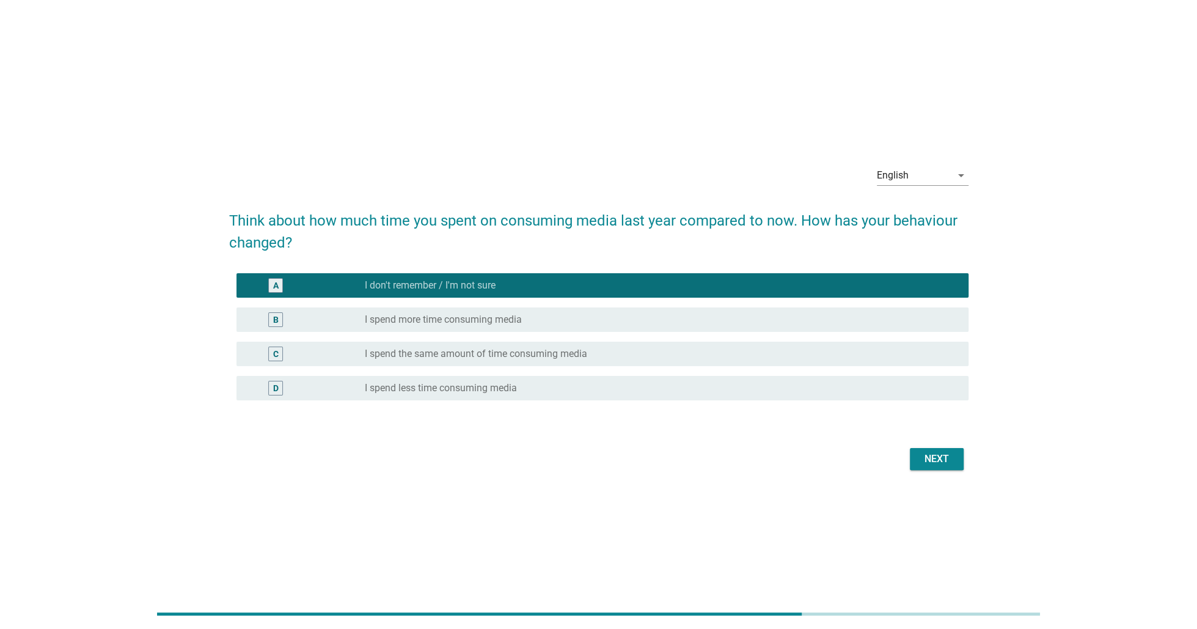
click at [937, 457] on div "Next" at bounding box center [937, 459] width 34 height 15
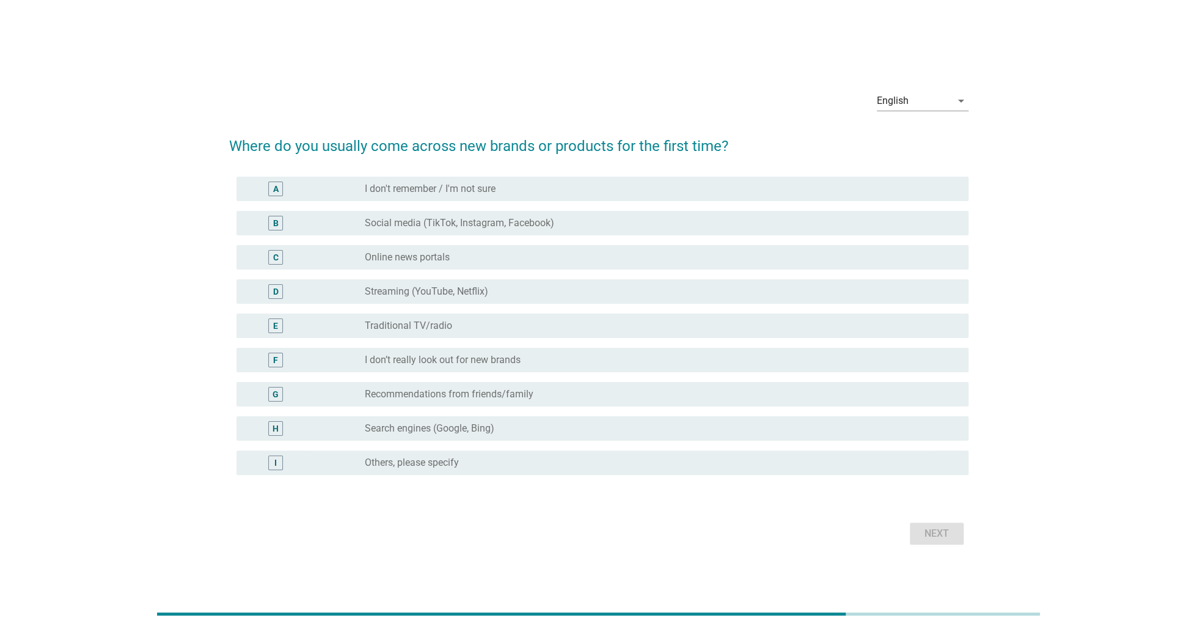
click at [523, 224] on label "Social media (TikTok, Instagram, Facebook)" at bounding box center [459, 223] width 189 height 12
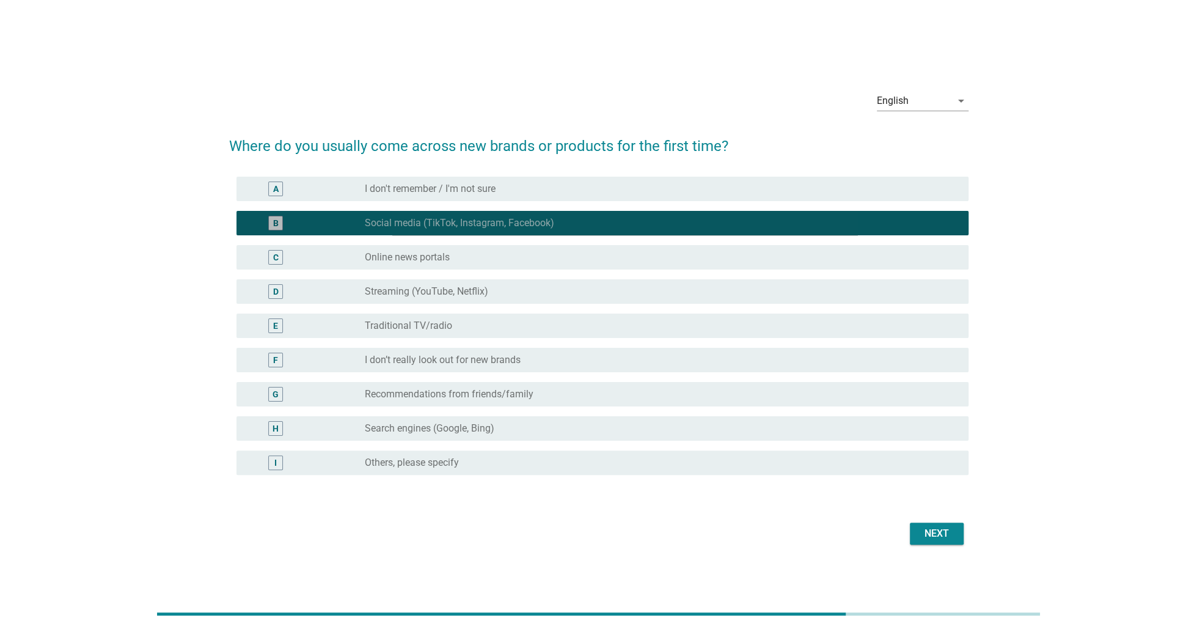
click at [484, 255] on div "radio_button_unchecked Online news portals" at bounding box center [657, 257] width 584 height 12
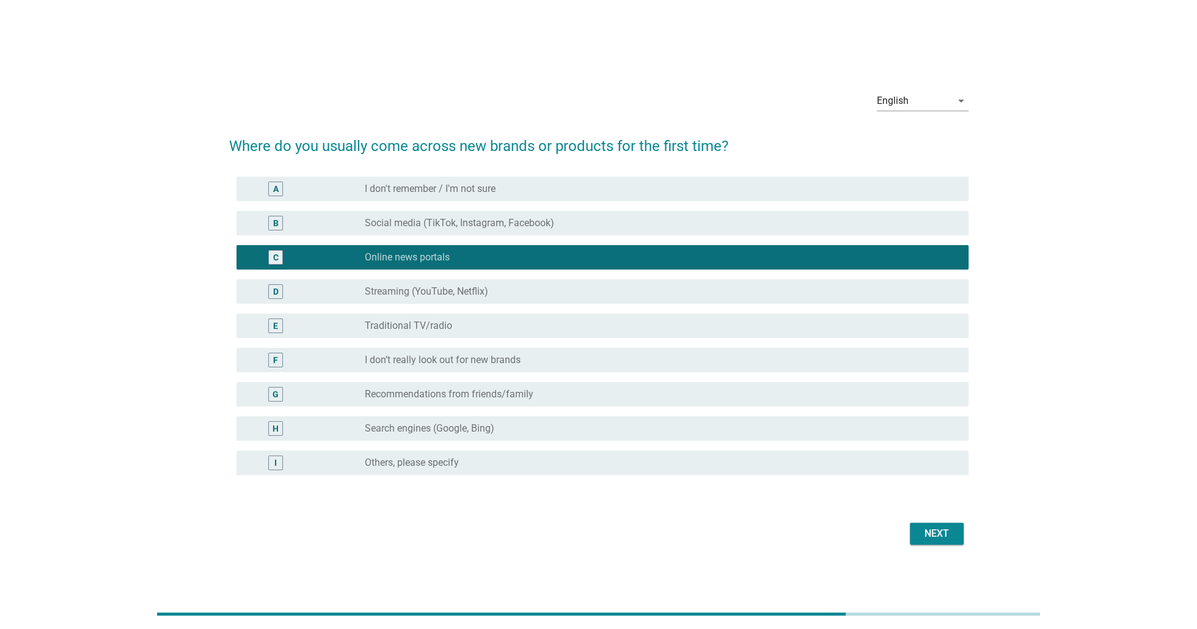
click at [535, 221] on label "Social media (TikTok, Instagram, Facebook)" at bounding box center [459, 223] width 189 height 12
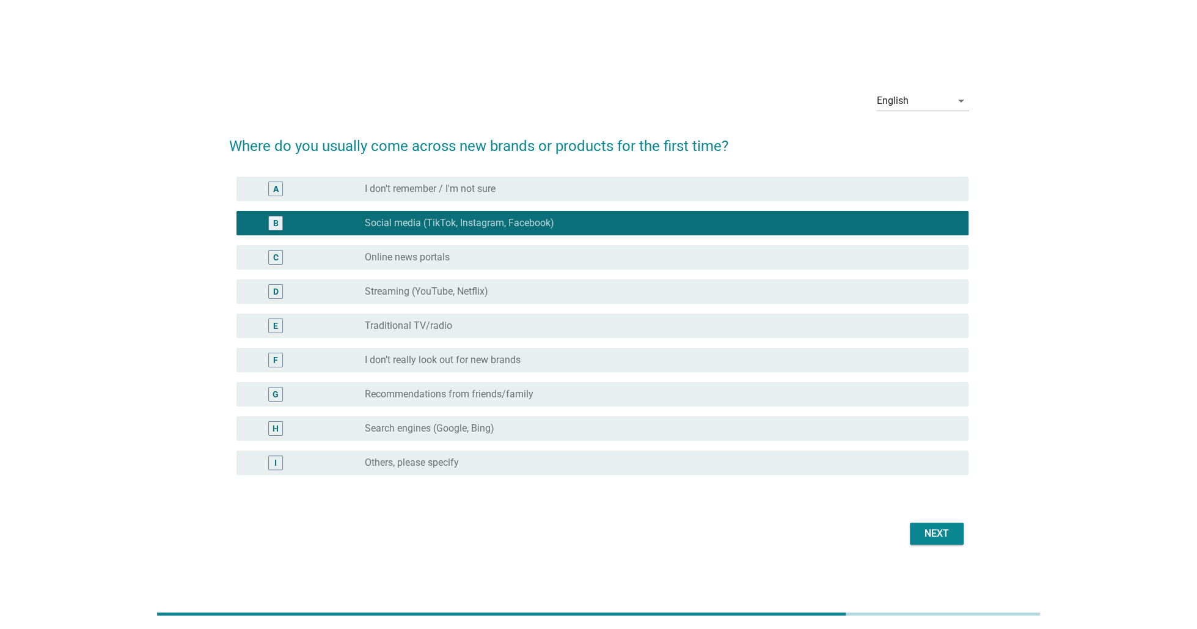
click at [530, 254] on div "radio_button_unchecked Online news portals" at bounding box center [657, 257] width 584 height 12
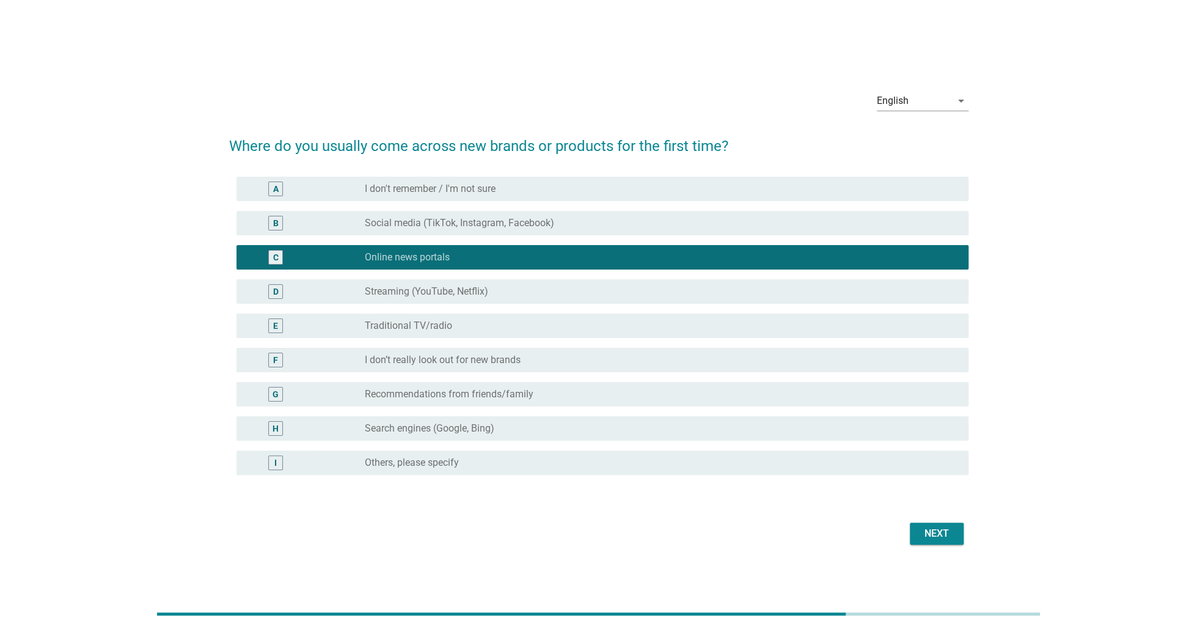
click at [482, 288] on label "Streaming (YouTube, Netflix)" at bounding box center [426, 291] width 123 height 12
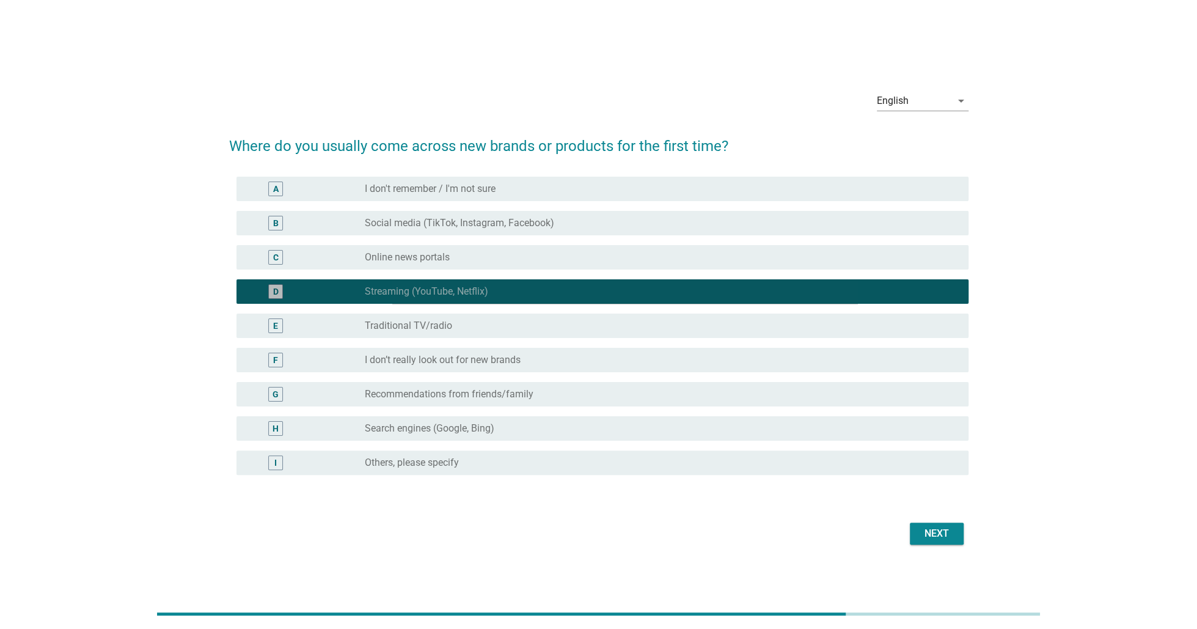
click at [461, 325] on div "radio_button_unchecked Traditional TV/radio" at bounding box center [657, 326] width 584 height 12
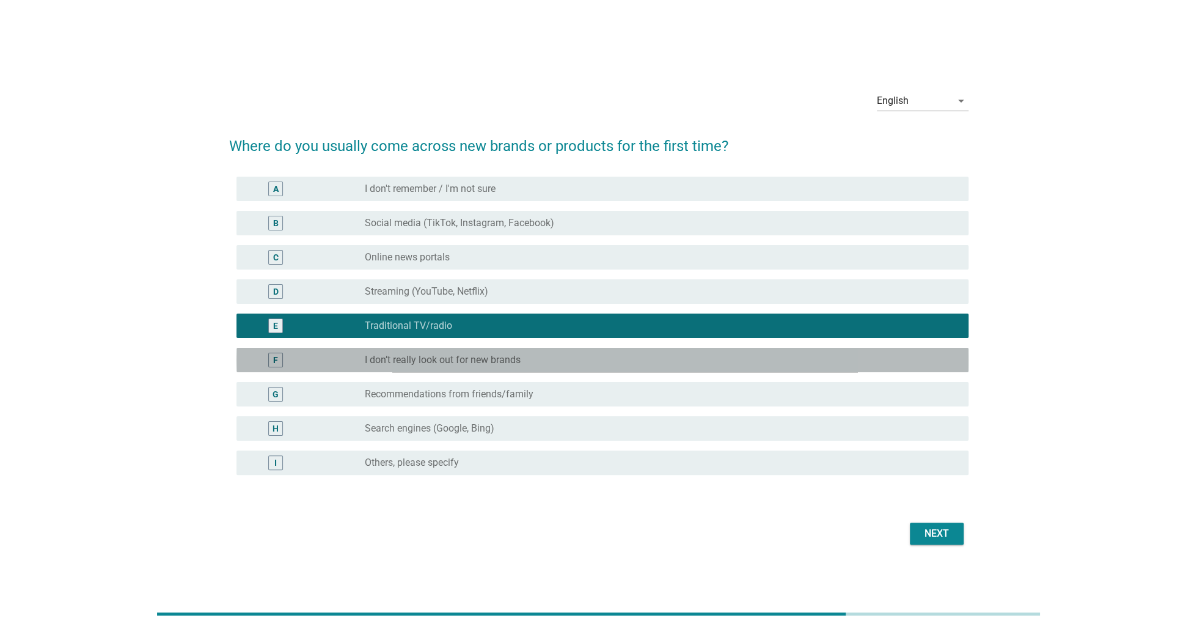
click at [468, 370] on div "F radio_button_unchecked I don’t really look out for new brands" at bounding box center [603, 360] width 732 height 24
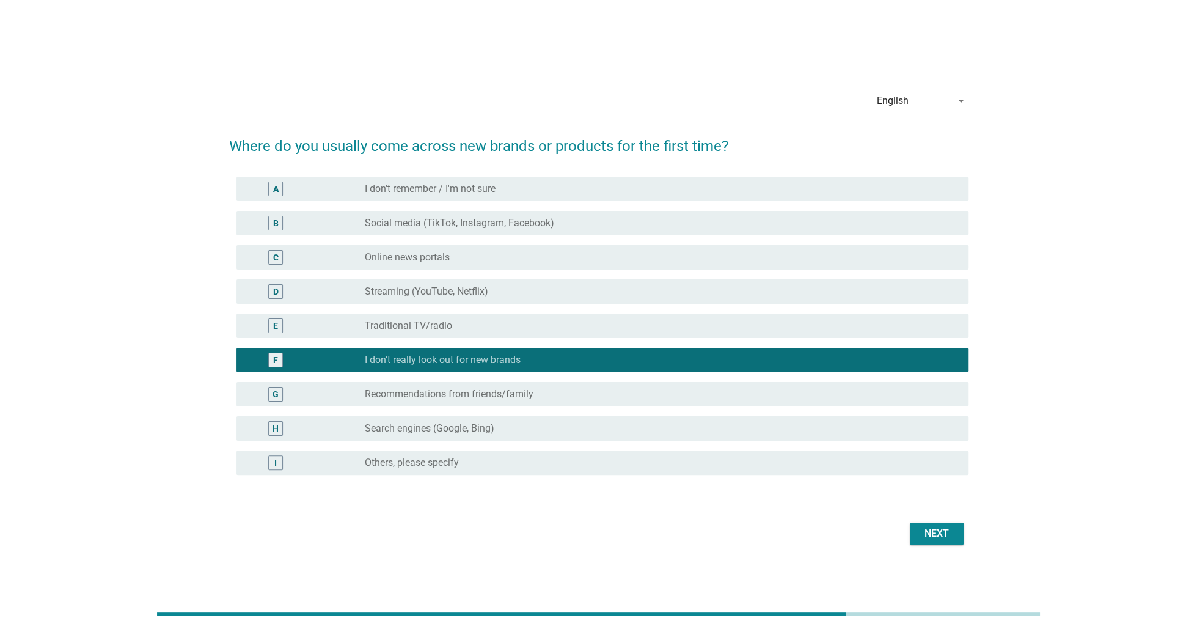
click at [493, 359] on label "I don’t really look out for new brands" at bounding box center [443, 360] width 156 height 12
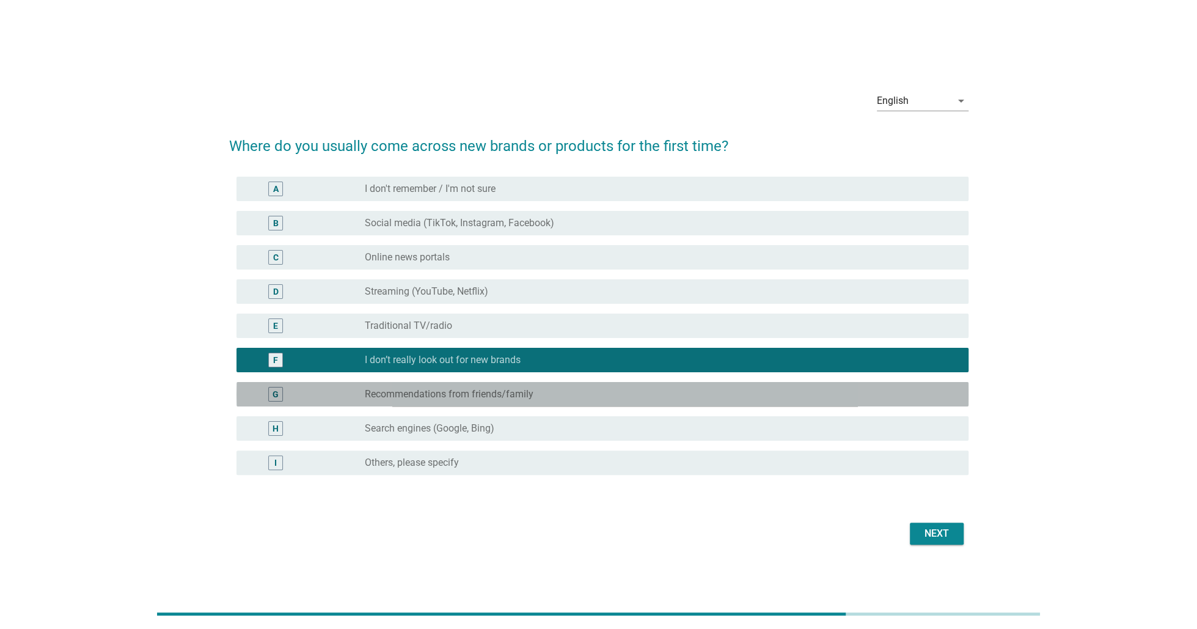
drag, startPoint x: 510, startPoint y: 398, endPoint x: 512, endPoint y: 424, distance: 26.3
click at [511, 397] on label "Recommendations from friends/family" at bounding box center [449, 394] width 169 height 12
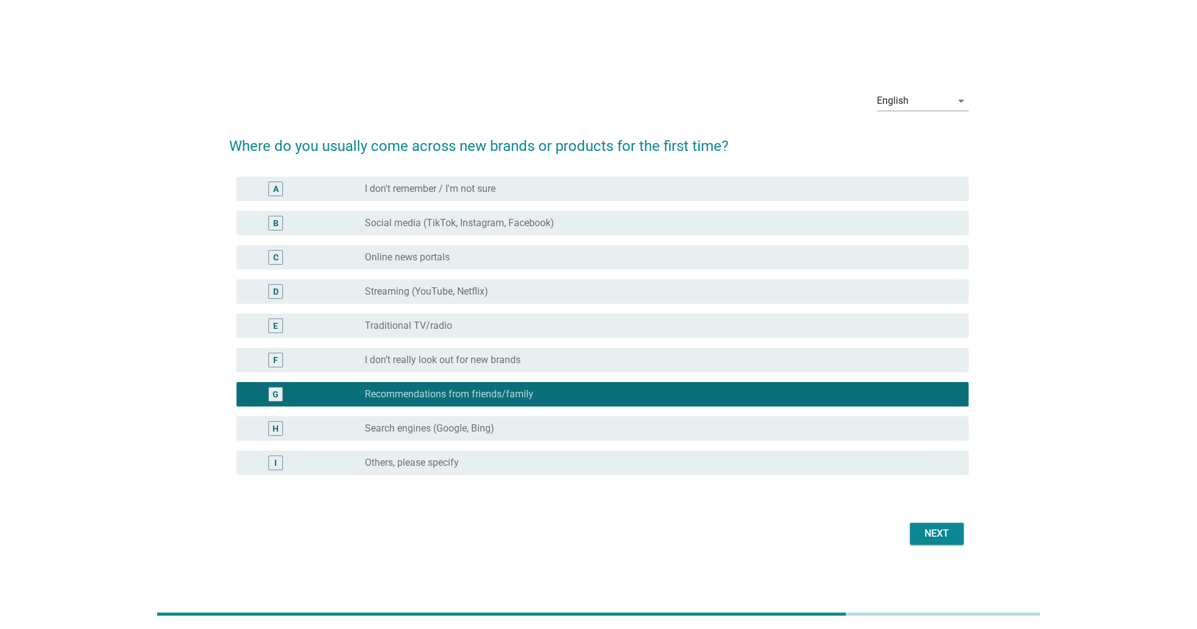
click at [512, 425] on div "radio_button_unchecked Search engines (Google, Bing)" at bounding box center [657, 428] width 584 height 12
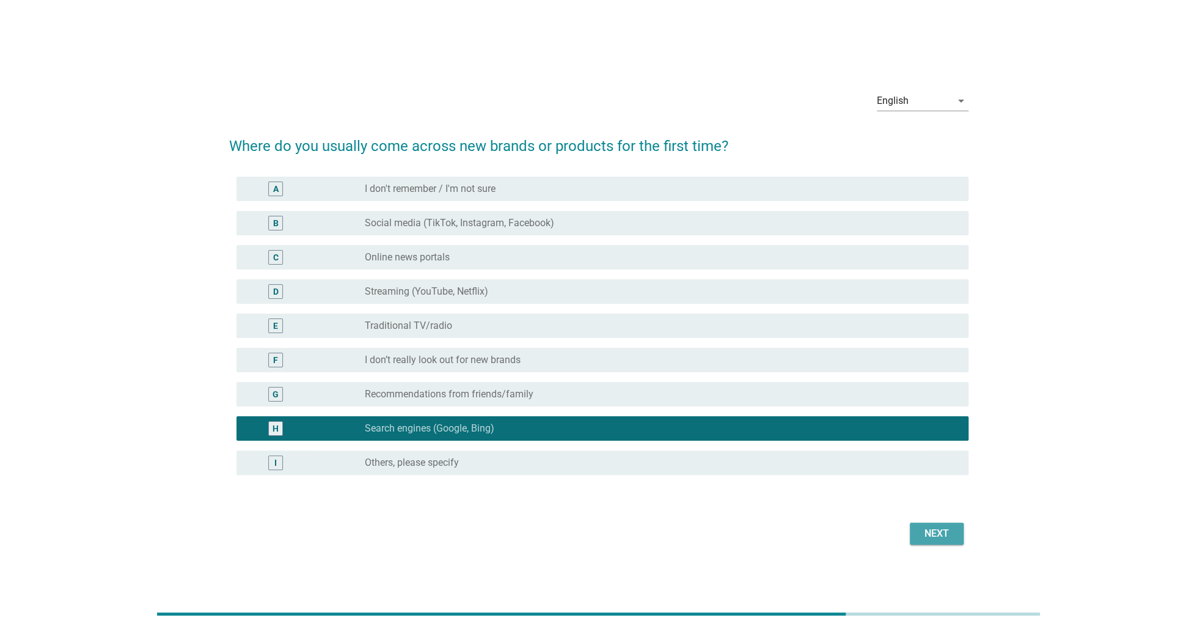
click at [936, 537] on div "Next" at bounding box center [937, 533] width 34 height 15
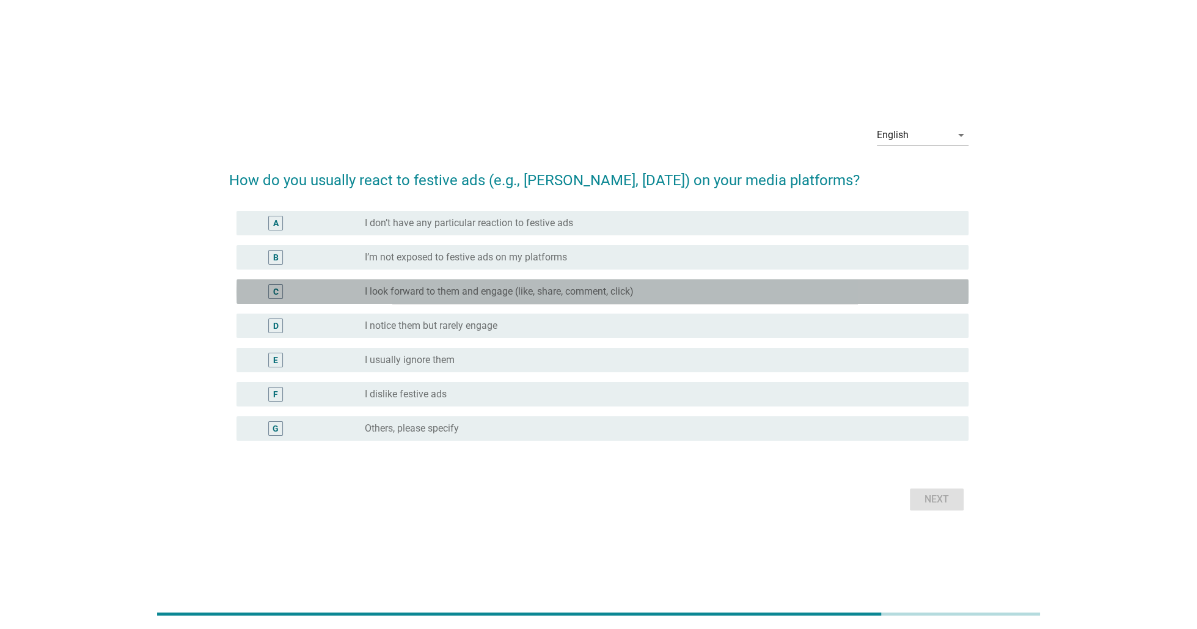
click at [501, 290] on label "I look forward to them and engage (like, share, comment, click)" at bounding box center [499, 291] width 269 height 12
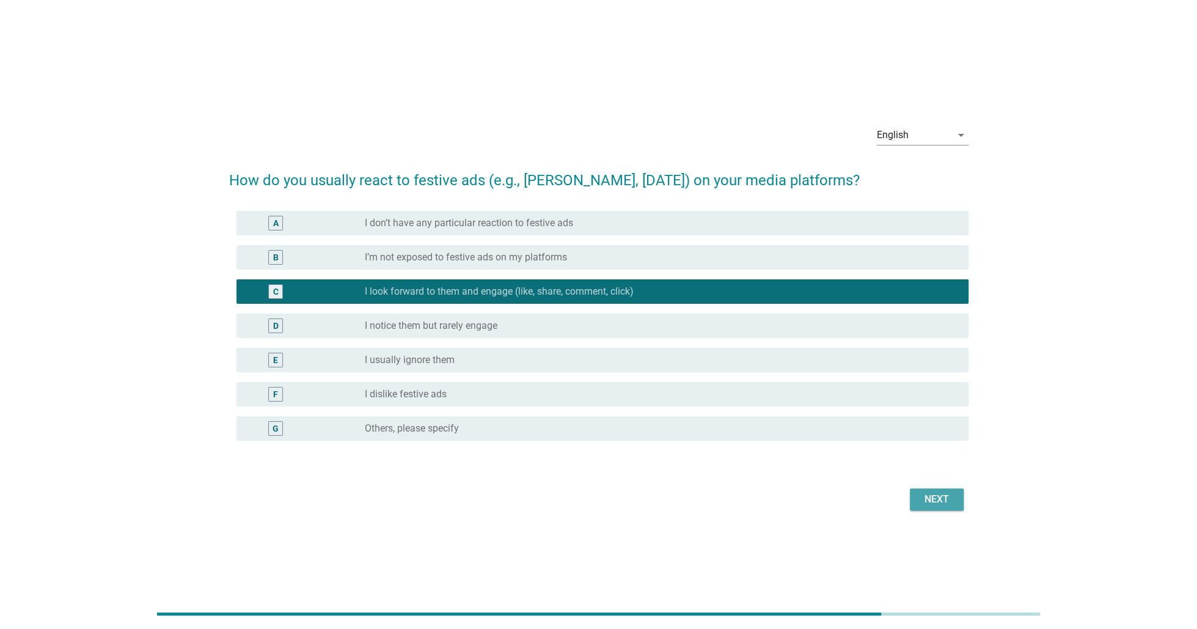
click at [946, 501] on div "Next" at bounding box center [937, 499] width 34 height 15
